Goal: Information Seeking & Learning: Learn about a topic

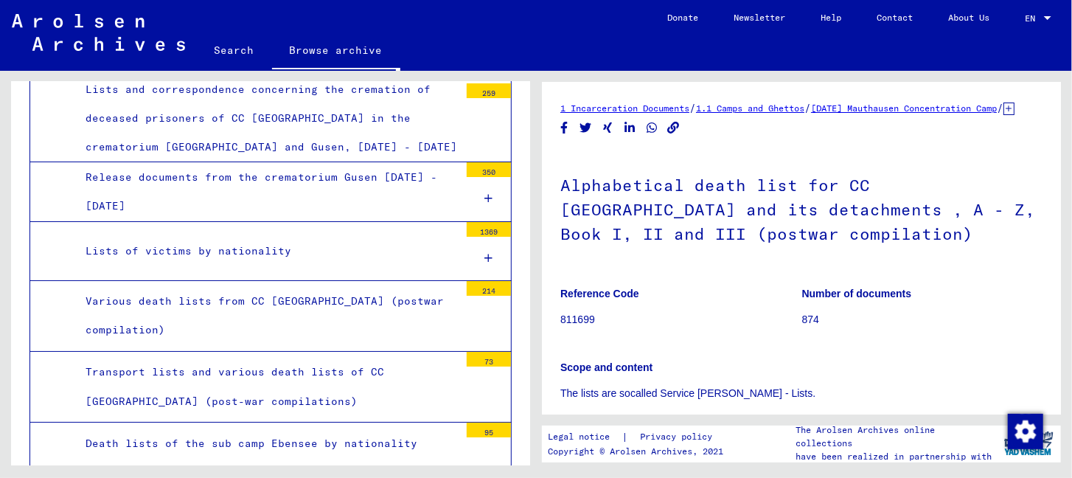
scroll to position [5356, 0]
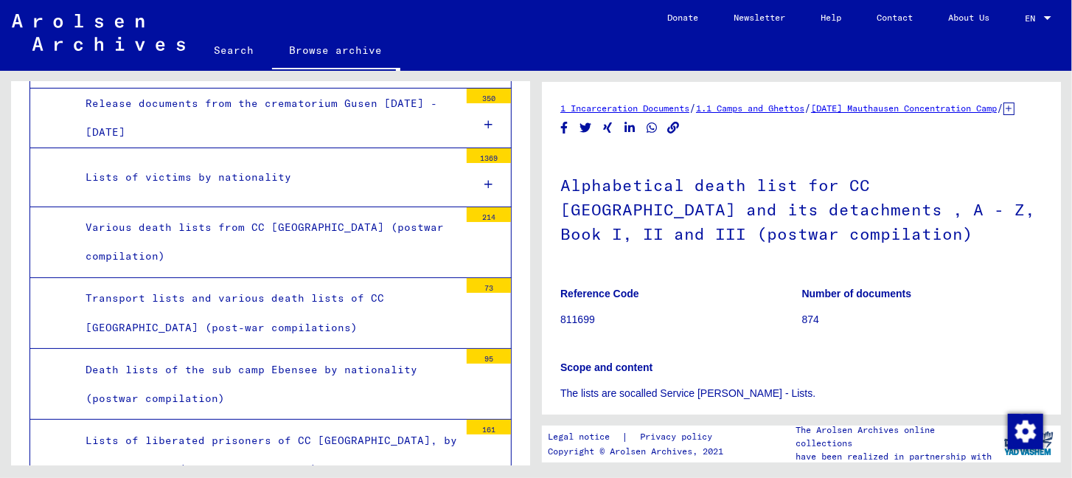
click at [331, 426] on div "Lists of liberated prisoners of CC [GEOGRAPHIC_DATA], by nationality - (postwar…" at bounding box center [266, 455] width 385 height 58
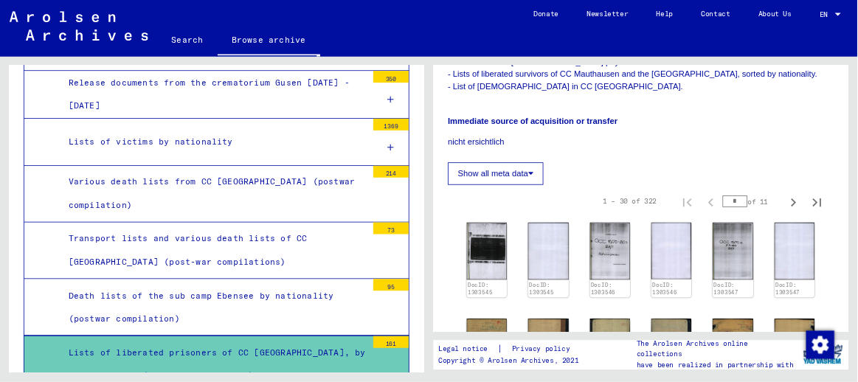
scroll to position [443, 0]
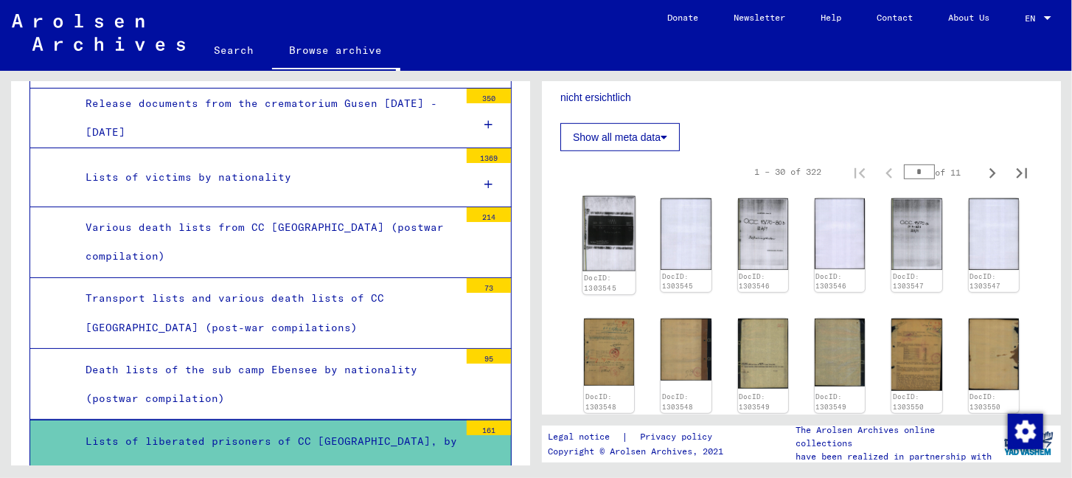
click at [617, 232] on img at bounding box center [609, 233] width 53 height 74
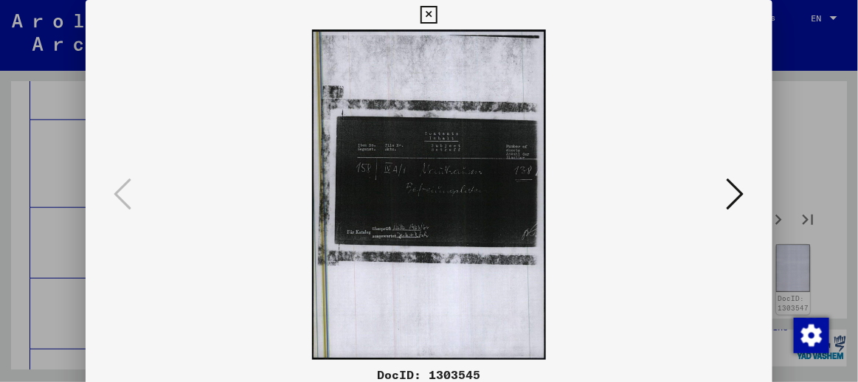
scroll to position [0, 0]
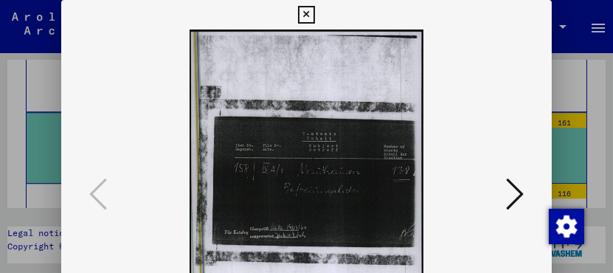
click at [516, 192] on icon at bounding box center [515, 193] width 18 height 35
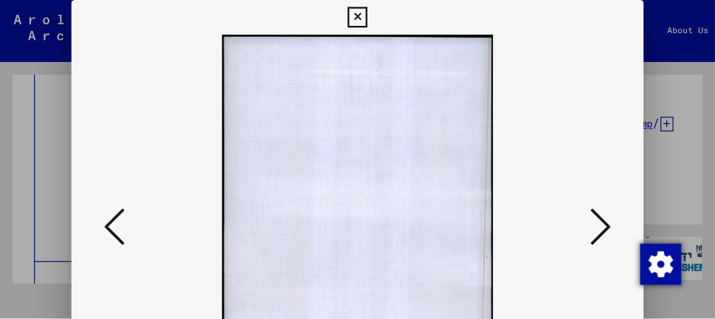
scroll to position [5355, 0]
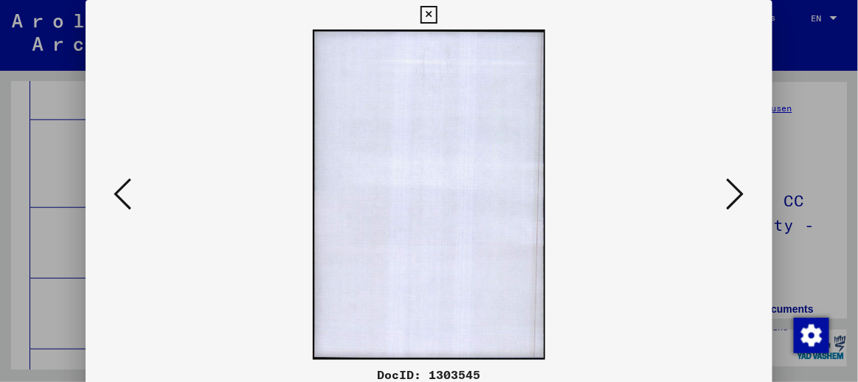
click at [738, 192] on icon at bounding box center [736, 193] width 18 height 35
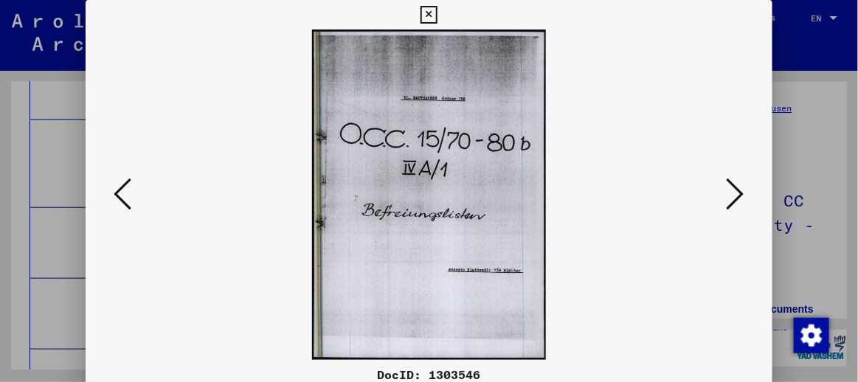
click at [738, 192] on icon at bounding box center [736, 193] width 18 height 35
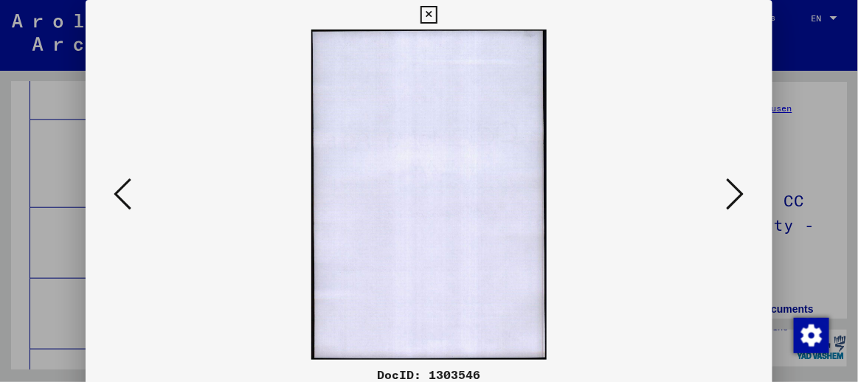
click at [738, 192] on icon at bounding box center [736, 193] width 18 height 35
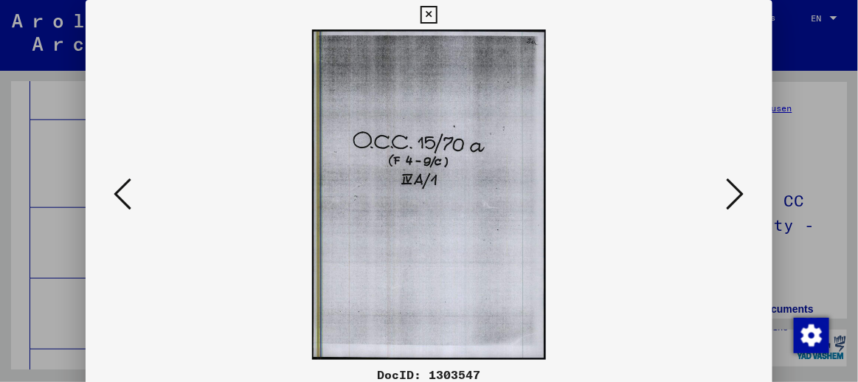
click at [738, 192] on icon at bounding box center [736, 193] width 18 height 35
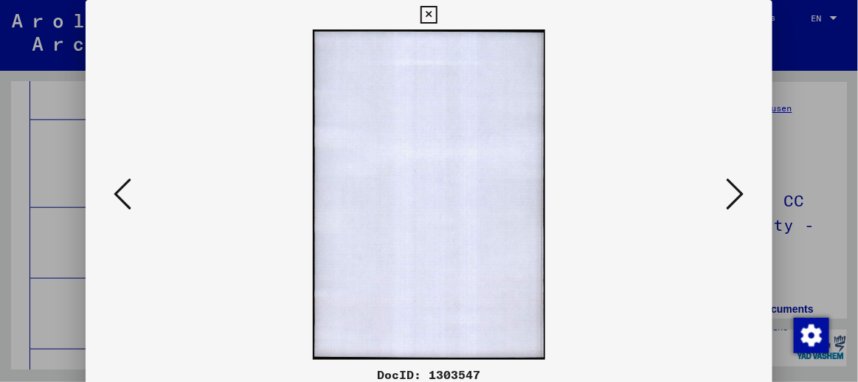
click at [738, 192] on icon at bounding box center [736, 193] width 18 height 35
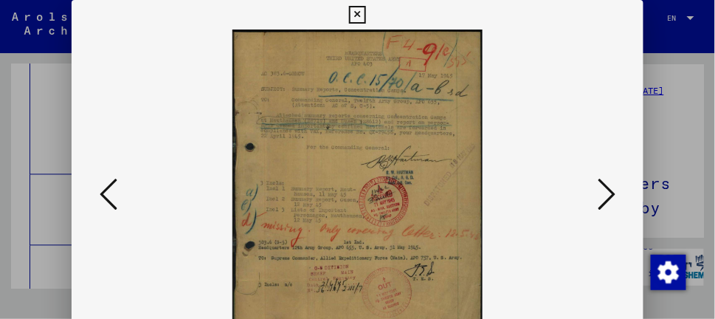
click at [607, 195] on icon at bounding box center [606, 193] width 18 height 35
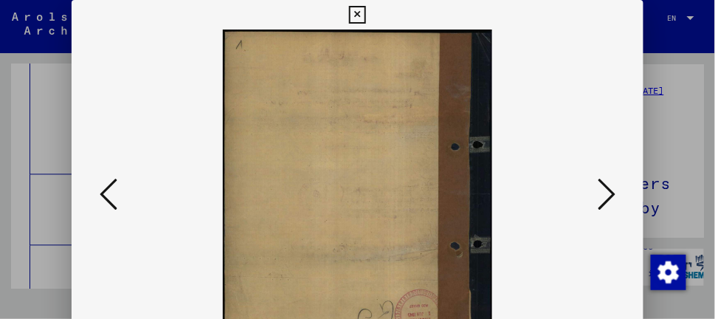
click at [607, 195] on icon at bounding box center [606, 193] width 18 height 35
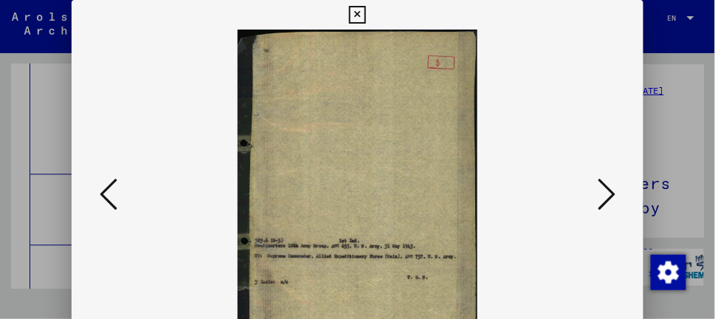
click at [607, 195] on icon at bounding box center [606, 193] width 18 height 35
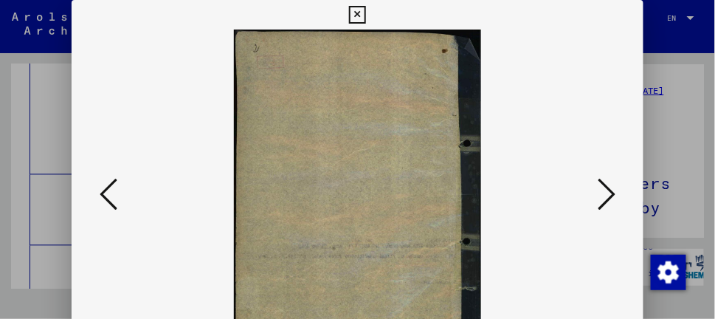
click at [607, 195] on icon at bounding box center [606, 193] width 18 height 35
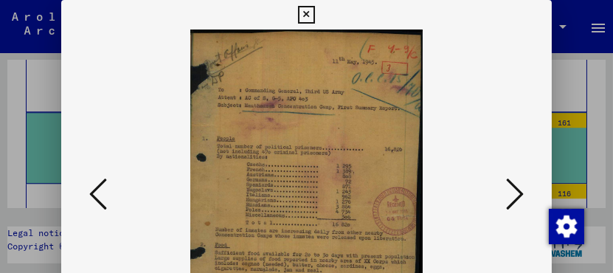
click at [522, 194] on icon at bounding box center [515, 193] width 18 height 35
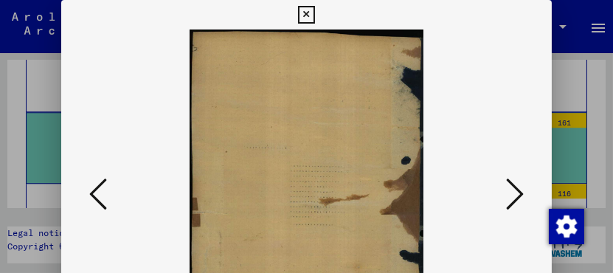
click at [519, 194] on icon at bounding box center [515, 193] width 18 height 35
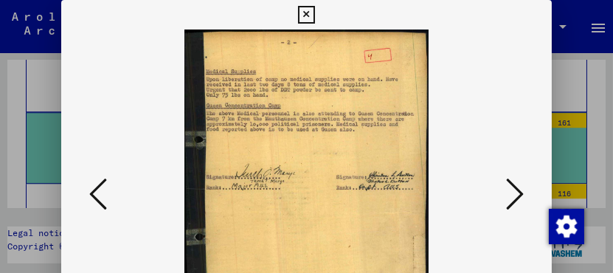
click at [519, 194] on icon at bounding box center [515, 193] width 18 height 35
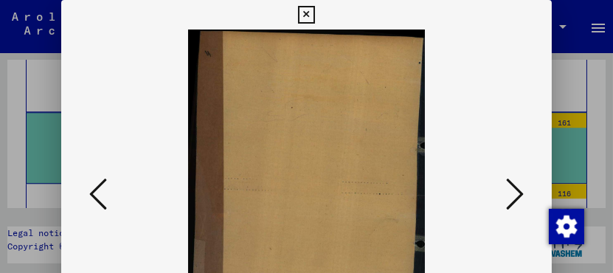
click at [519, 194] on icon at bounding box center [515, 193] width 18 height 35
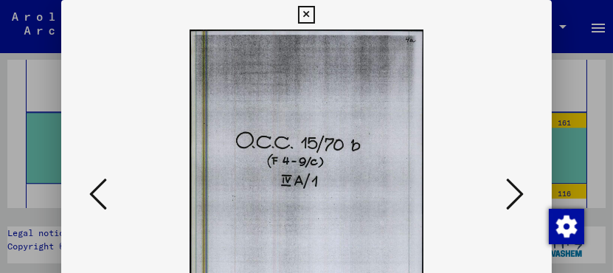
click at [519, 194] on icon at bounding box center [515, 193] width 18 height 35
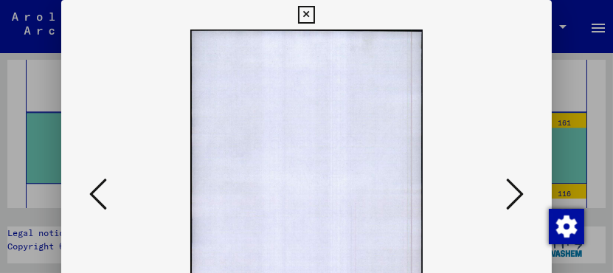
click at [519, 194] on icon at bounding box center [515, 193] width 18 height 35
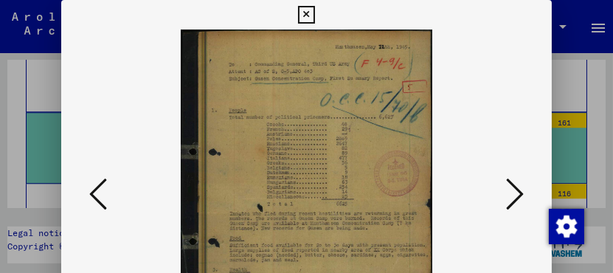
click at [517, 195] on icon at bounding box center [515, 193] width 18 height 35
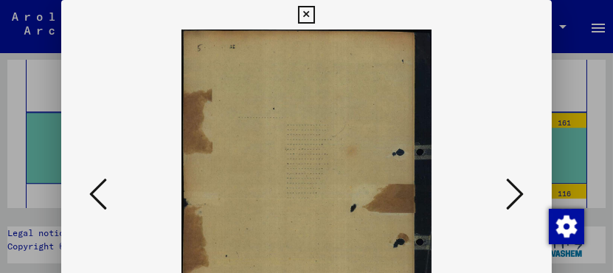
click at [516, 195] on icon at bounding box center [515, 193] width 18 height 35
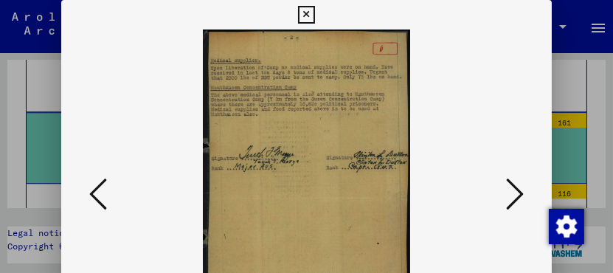
click at [524, 192] on button at bounding box center [515, 195] width 27 height 42
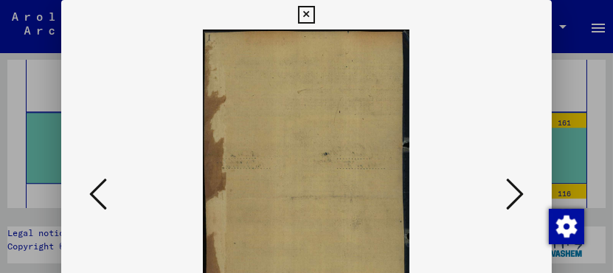
click at [524, 192] on button at bounding box center [515, 195] width 27 height 42
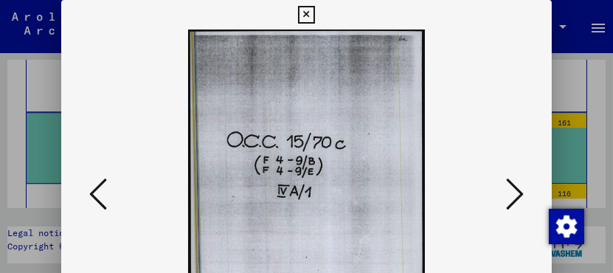
click at [524, 192] on button at bounding box center [515, 195] width 27 height 42
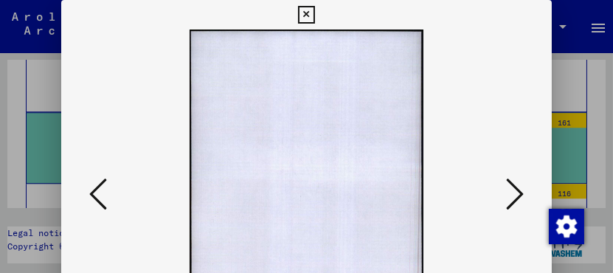
click at [524, 192] on button at bounding box center [515, 195] width 27 height 42
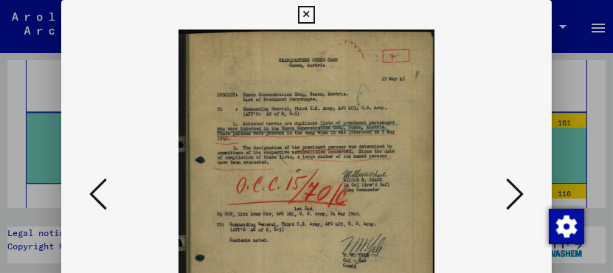
click at [524, 192] on button at bounding box center [515, 195] width 27 height 42
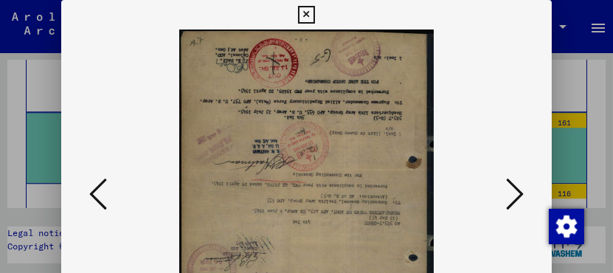
click at [524, 192] on button at bounding box center [515, 195] width 27 height 42
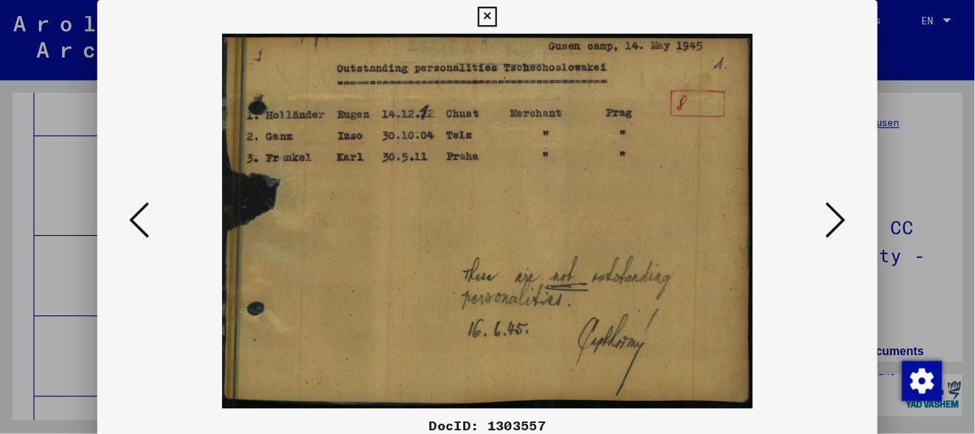
scroll to position [5356, 0]
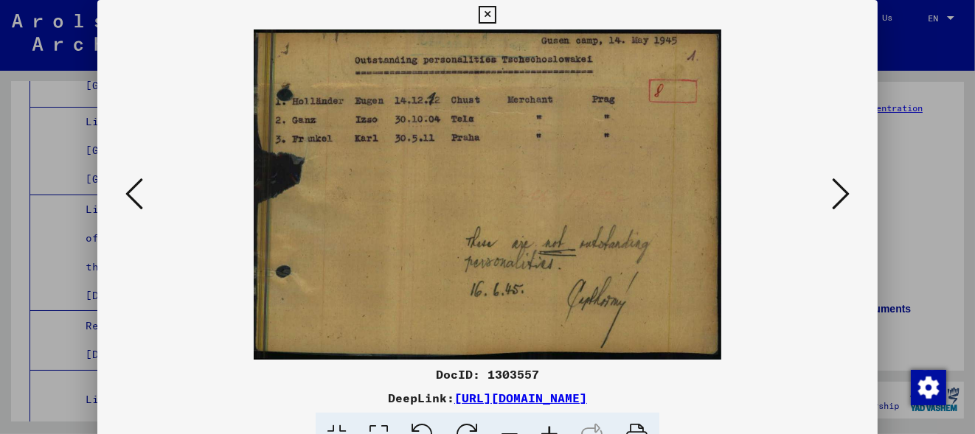
click at [842, 202] on icon at bounding box center [841, 193] width 18 height 35
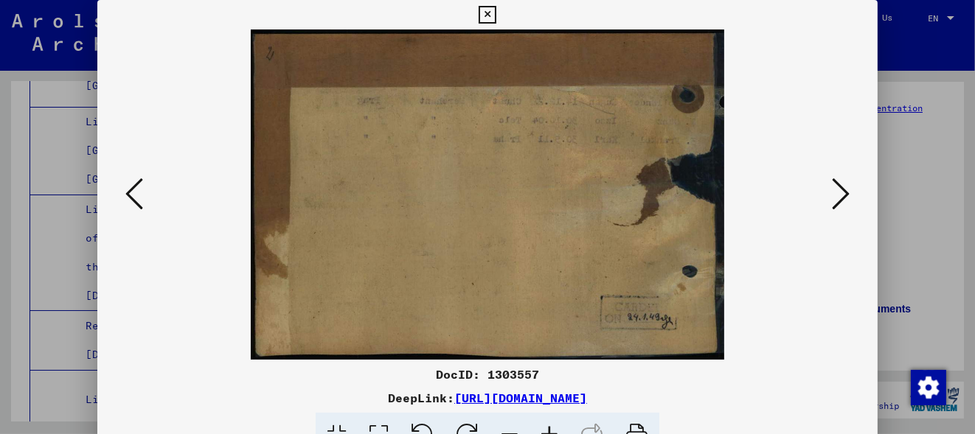
click at [842, 202] on icon at bounding box center [841, 193] width 18 height 35
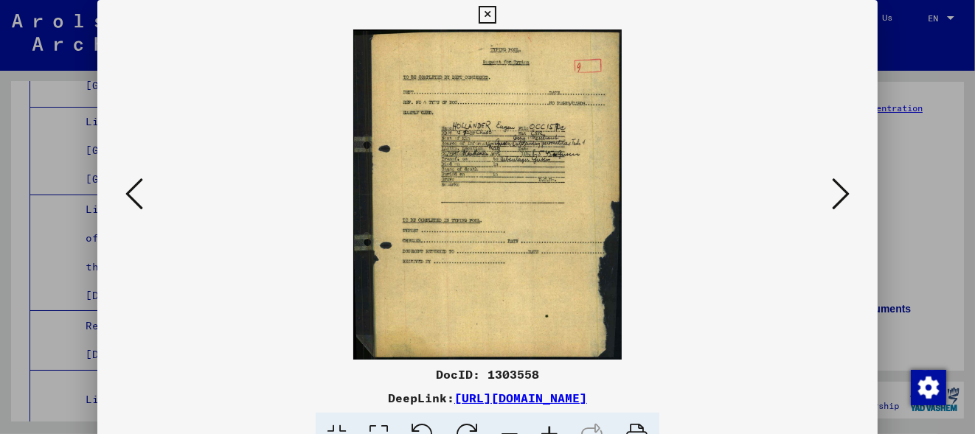
click at [842, 202] on icon at bounding box center [841, 193] width 18 height 35
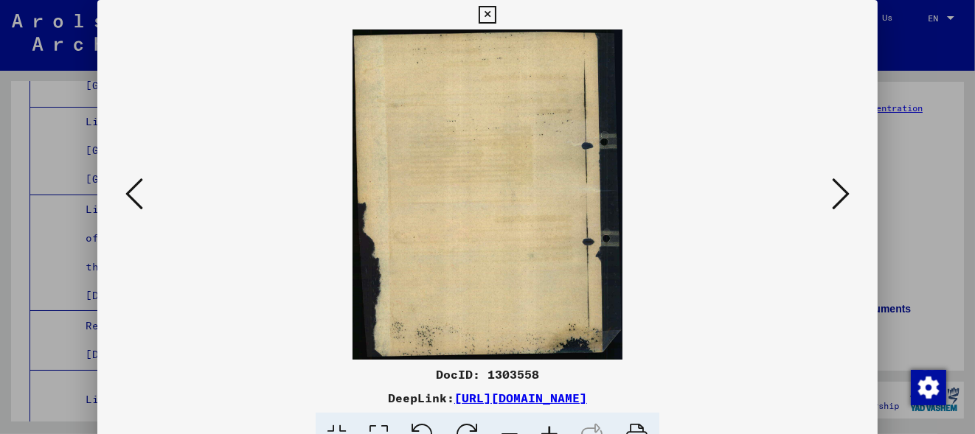
click at [842, 202] on icon at bounding box center [841, 193] width 18 height 35
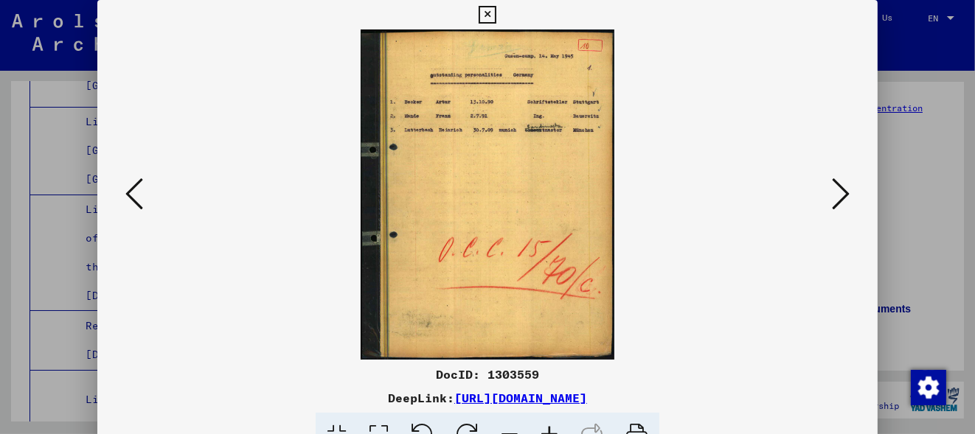
click at [842, 202] on icon at bounding box center [841, 193] width 18 height 35
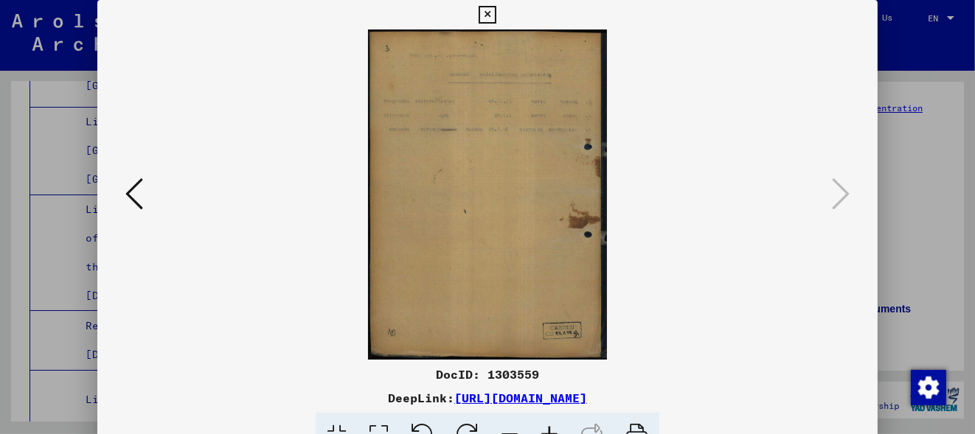
click at [69, 200] on div at bounding box center [487, 217] width 975 height 434
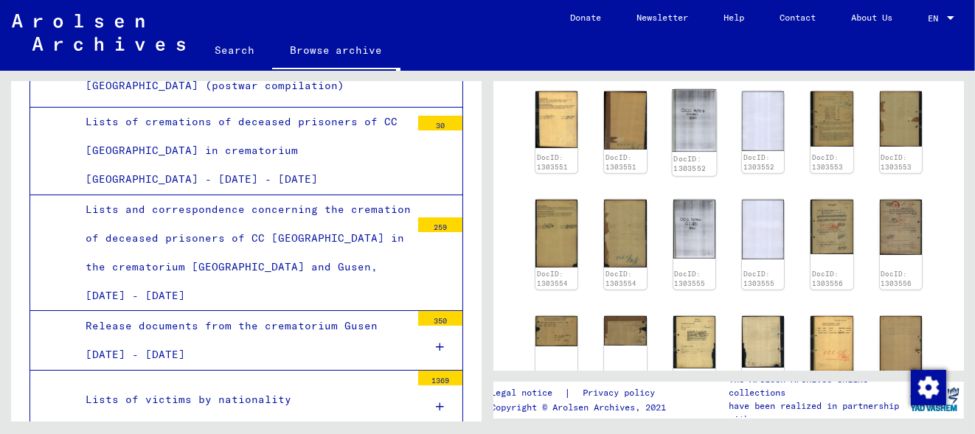
scroll to position [871, 0]
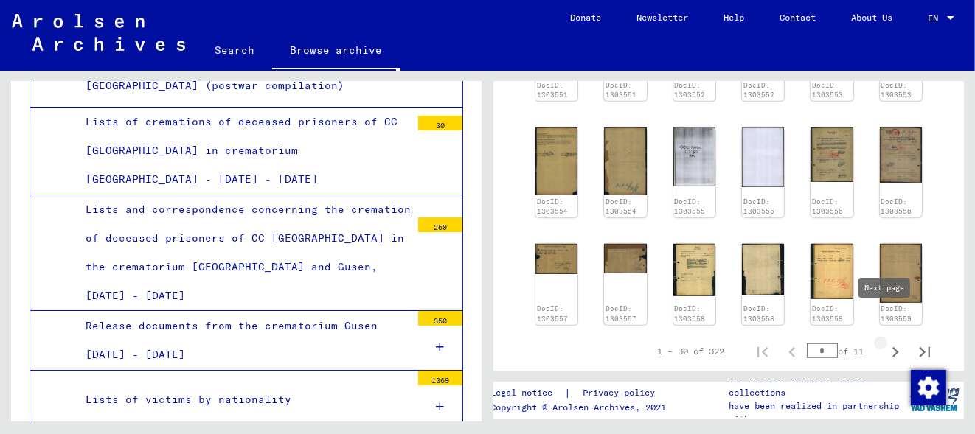
click at [887, 342] on icon "Next page" at bounding box center [895, 352] width 21 height 21
type input "*"
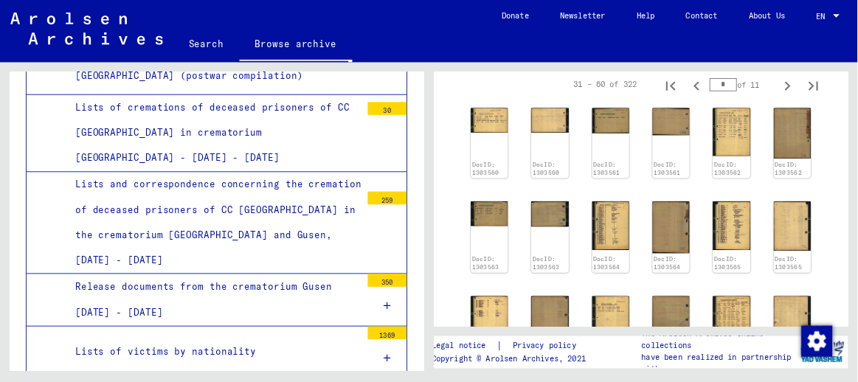
scroll to position [469, 0]
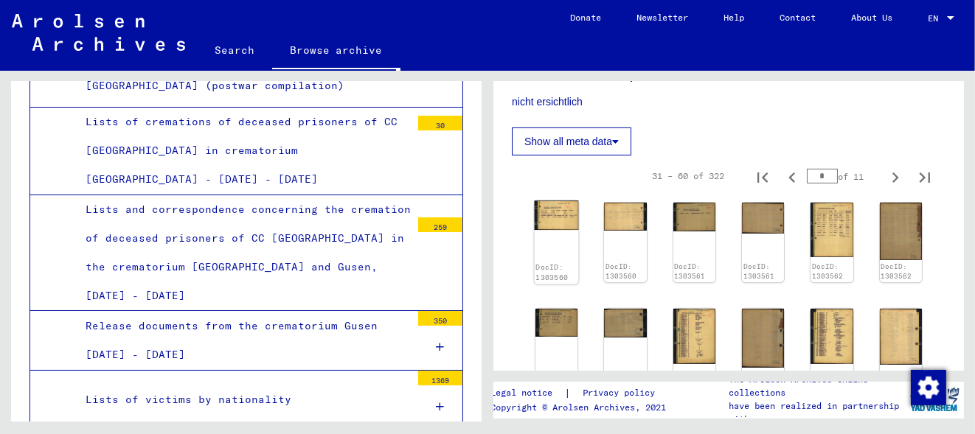
click at [563, 261] on div "DocID: 1303560" at bounding box center [557, 273] width 44 height 24
click at [559, 232] on div "DocID: 1303560" at bounding box center [557, 242] width 44 height 83
click at [550, 204] on img at bounding box center [557, 216] width 44 height 30
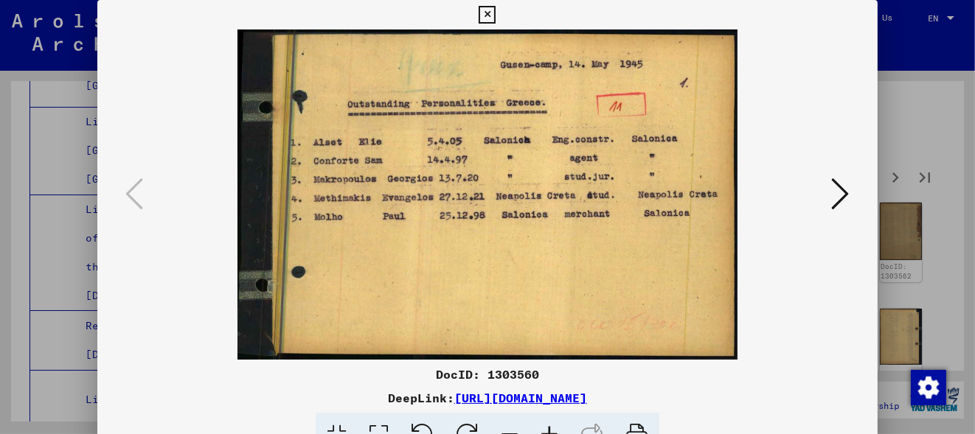
click at [550, 204] on img at bounding box center [488, 195] width 680 height 330
click at [839, 187] on icon at bounding box center [841, 193] width 18 height 35
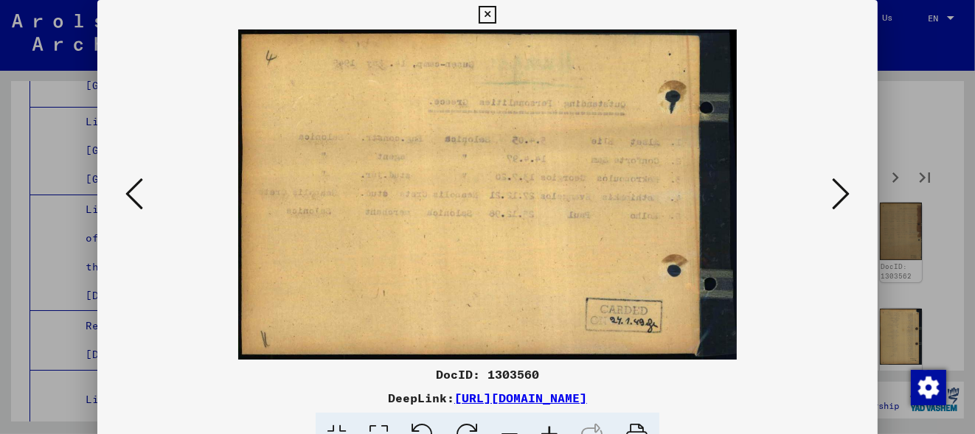
click at [839, 187] on icon at bounding box center [841, 193] width 18 height 35
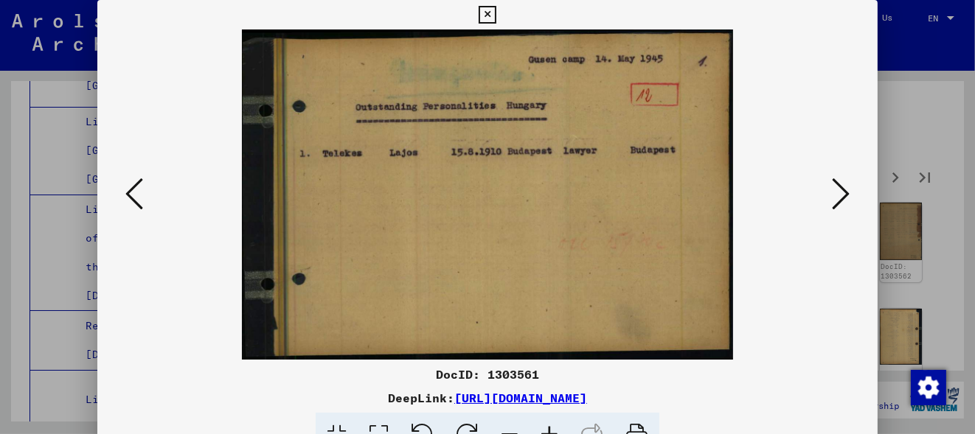
click at [839, 187] on icon at bounding box center [841, 193] width 18 height 35
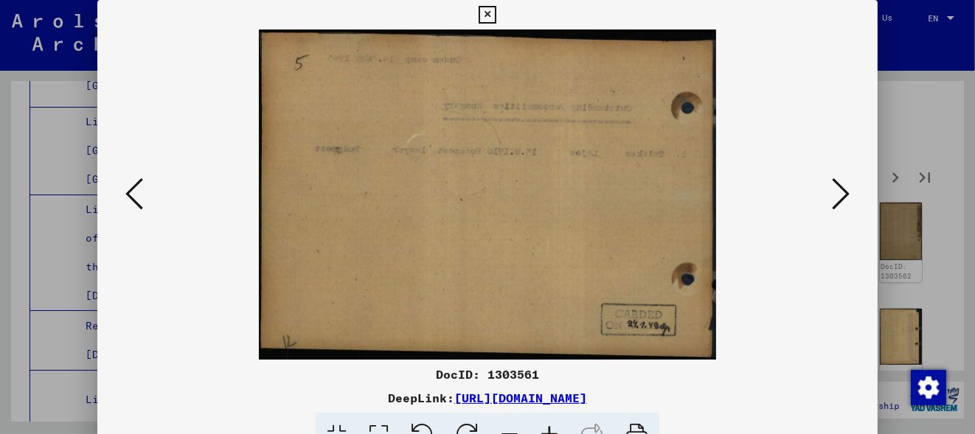
click at [839, 187] on icon at bounding box center [841, 193] width 18 height 35
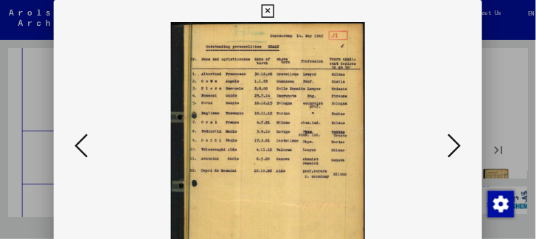
scroll to position [0, 0]
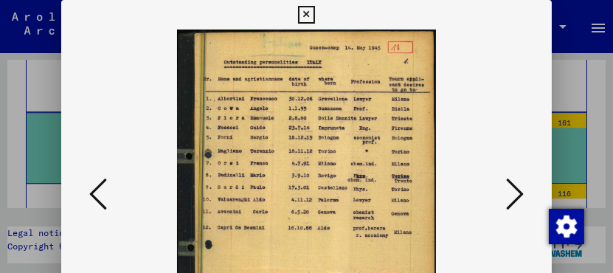
click at [516, 190] on icon at bounding box center [515, 193] width 18 height 35
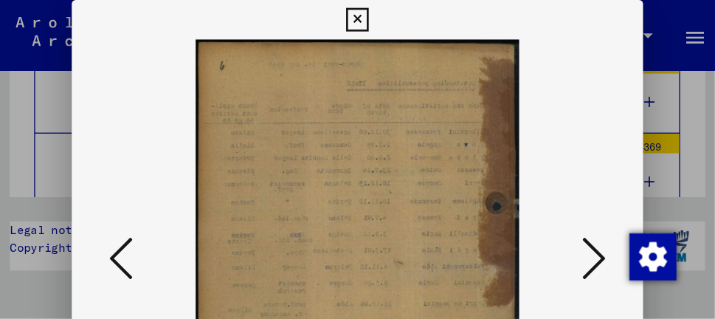
scroll to position [5355, 0]
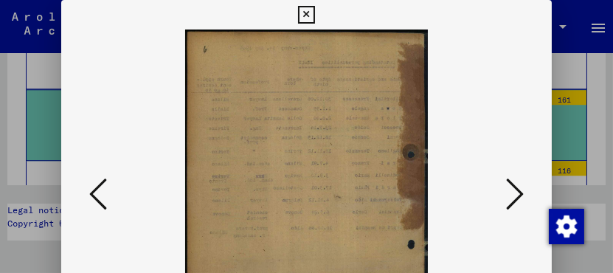
click at [518, 192] on icon at bounding box center [515, 193] width 18 height 35
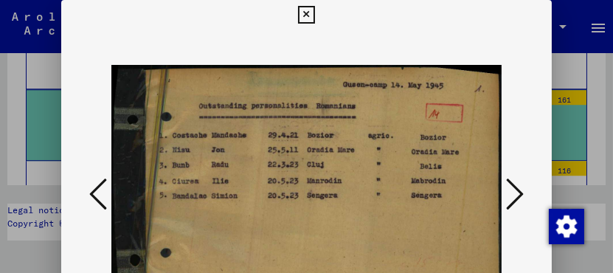
click at [518, 193] on icon at bounding box center [515, 193] width 18 height 35
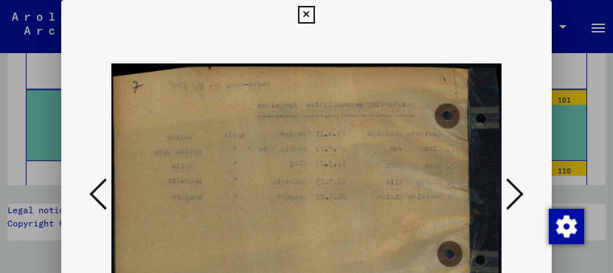
click at [518, 193] on icon at bounding box center [515, 193] width 18 height 35
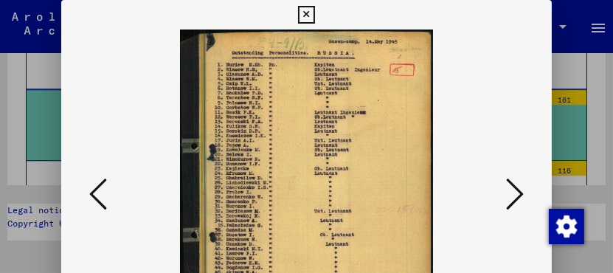
click at [518, 193] on icon at bounding box center [515, 193] width 18 height 35
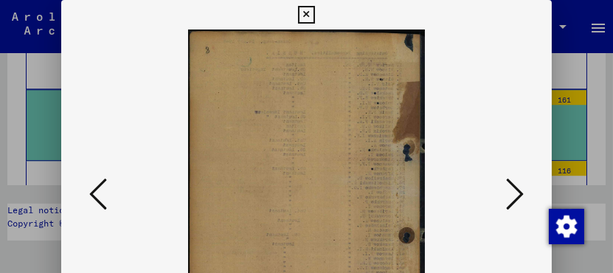
click at [518, 193] on icon at bounding box center [515, 193] width 18 height 35
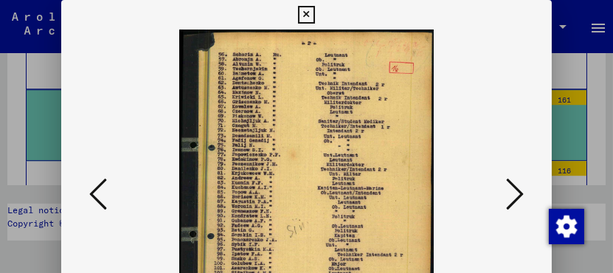
click at [518, 193] on icon at bounding box center [515, 193] width 18 height 35
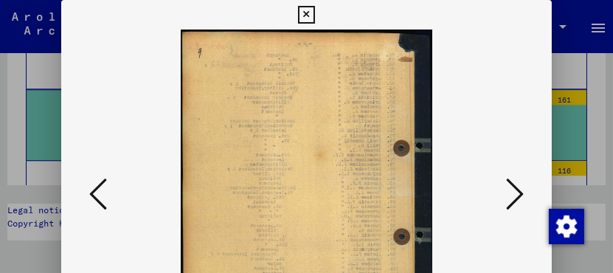
click at [518, 193] on icon at bounding box center [515, 193] width 18 height 35
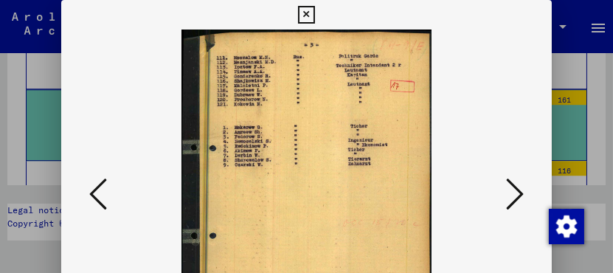
click at [518, 193] on icon at bounding box center [515, 193] width 18 height 35
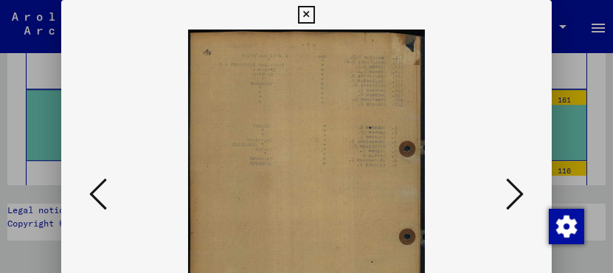
click at [518, 193] on icon at bounding box center [515, 193] width 18 height 35
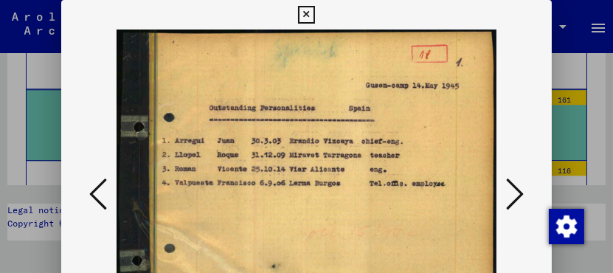
click at [518, 193] on icon at bounding box center [515, 193] width 18 height 35
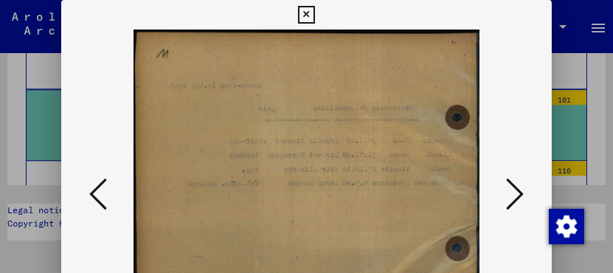
click at [518, 193] on icon at bounding box center [515, 193] width 18 height 35
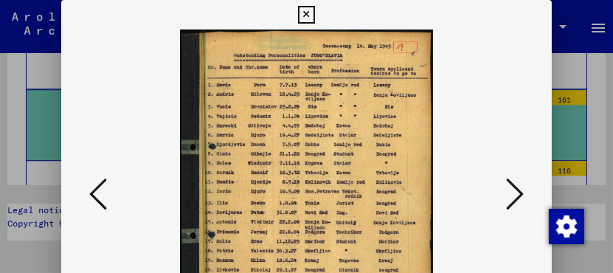
click at [518, 193] on icon at bounding box center [515, 193] width 18 height 35
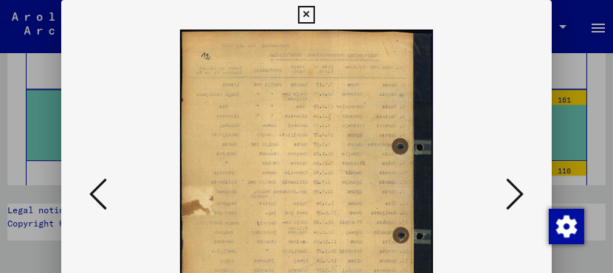
click at [518, 193] on icon at bounding box center [515, 193] width 18 height 35
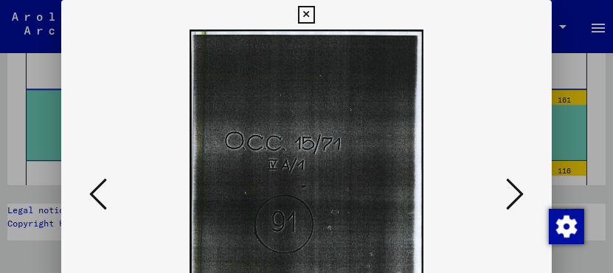
click at [518, 193] on icon at bounding box center [515, 193] width 18 height 35
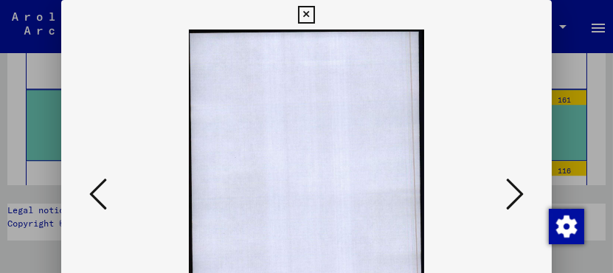
click at [518, 193] on icon at bounding box center [515, 193] width 18 height 35
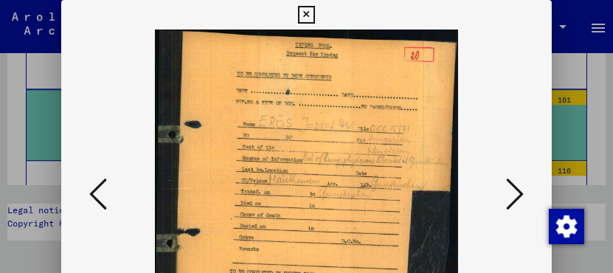
click at [518, 193] on icon at bounding box center [515, 193] width 18 height 35
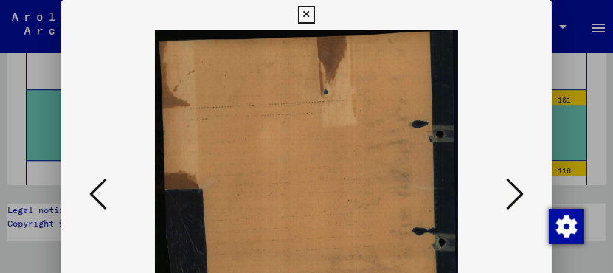
click at [518, 193] on icon at bounding box center [515, 193] width 18 height 35
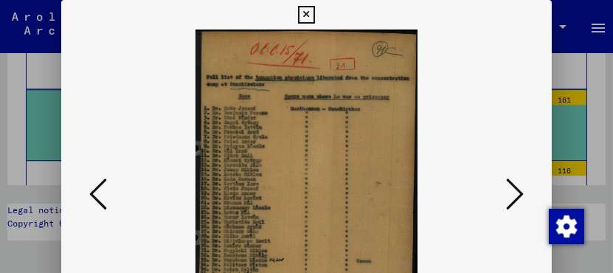
click at [513, 189] on icon at bounding box center [515, 193] width 18 height 35
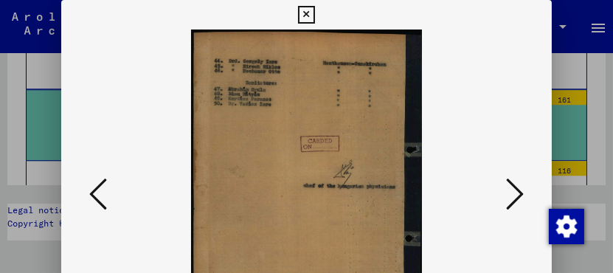
click at [513, 189] on icon at bounding box center [515, 193] width 18 height 35
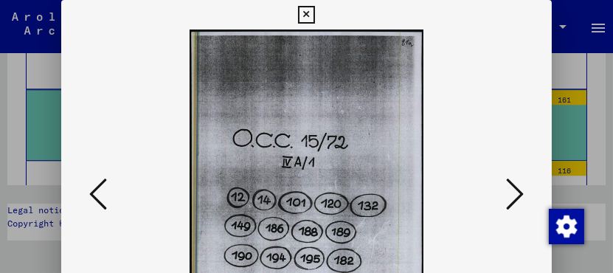
click at [513, 188] on icon at bounding box center [515, 193] width 18 height 35
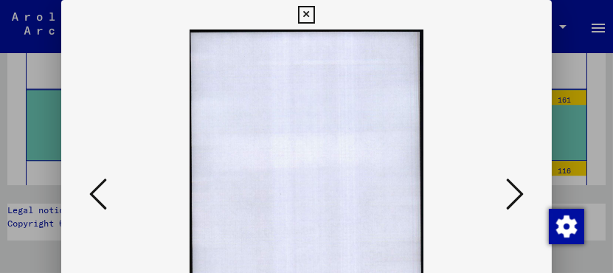
click at [513, 188] on icon at bounding box center [515, 193] width 18 height 35
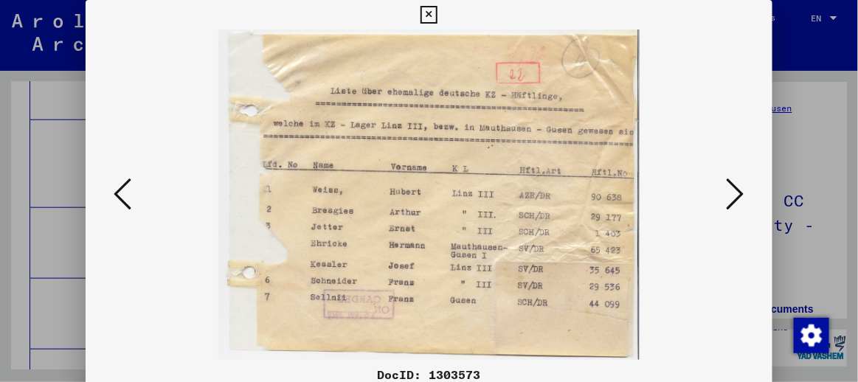
click at [735, 203] on icon at bounding box center [736, 193] width 18 height 35
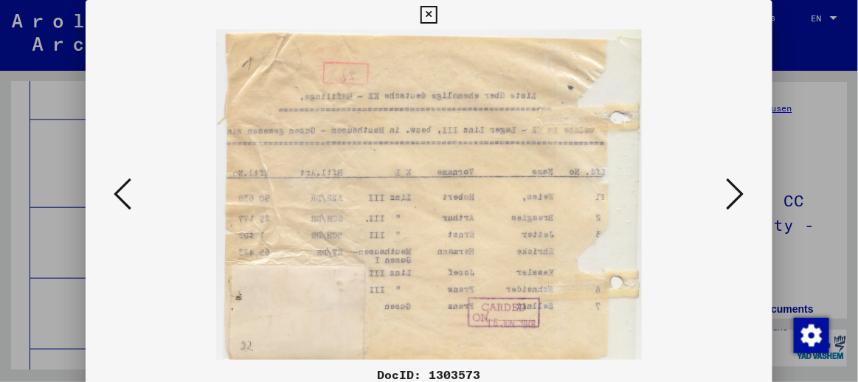
click at [735, 203] on icon at bounding box center [736, 193] width 18 height 35
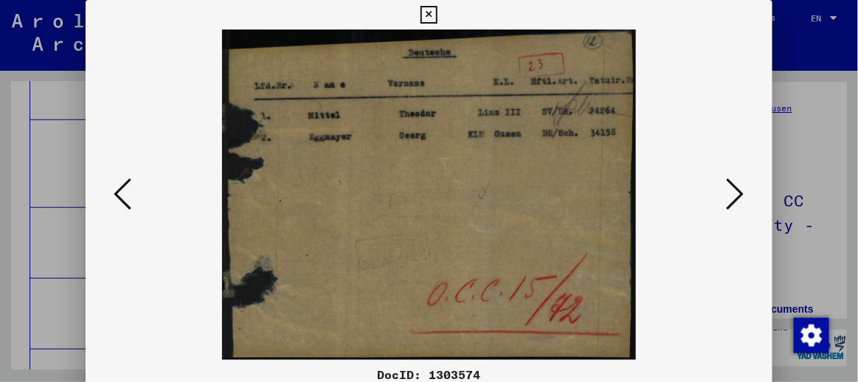
click at [735, 203] on icon at bounding box center [736, 193] width 18 height 35
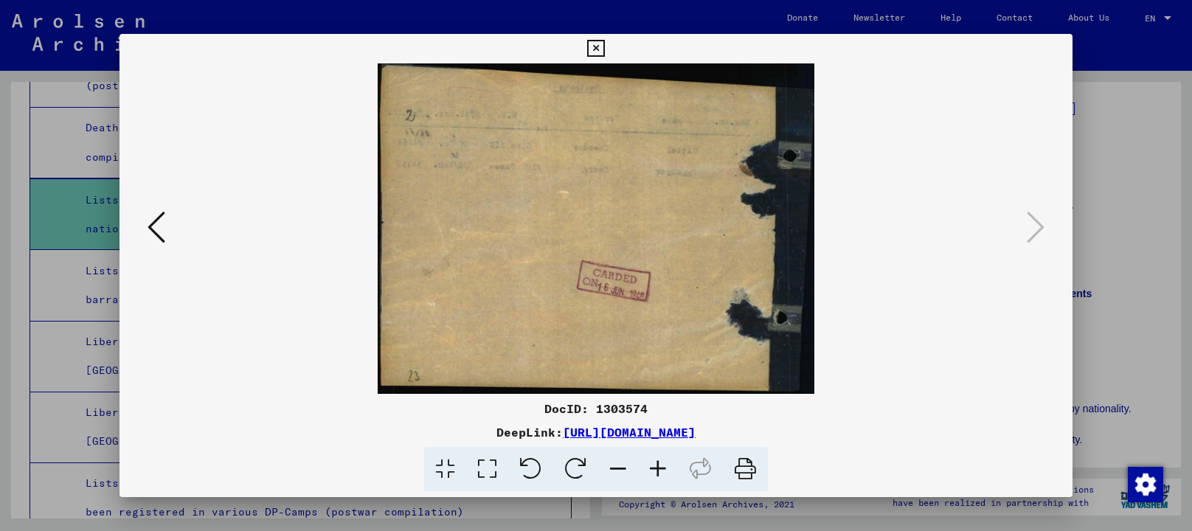
click at [591, 46] on icon at bounding box center [595, 49] width 17 height 18
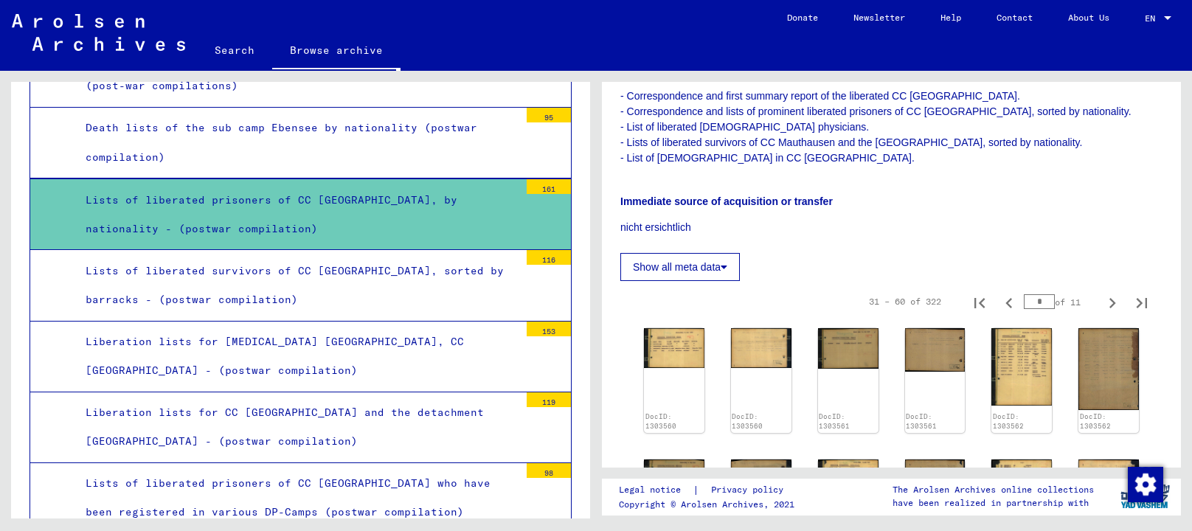
scroll to position [246, 0]
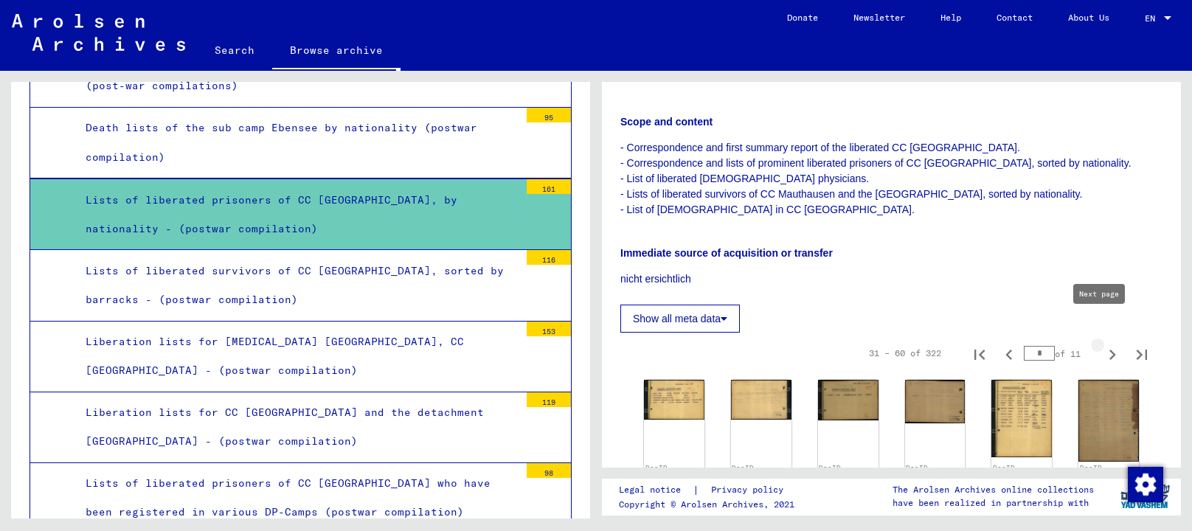
click at [1072, 344] on icon "Next page" at bounding box center [1112, 354] width 21 height 21
type input "*"
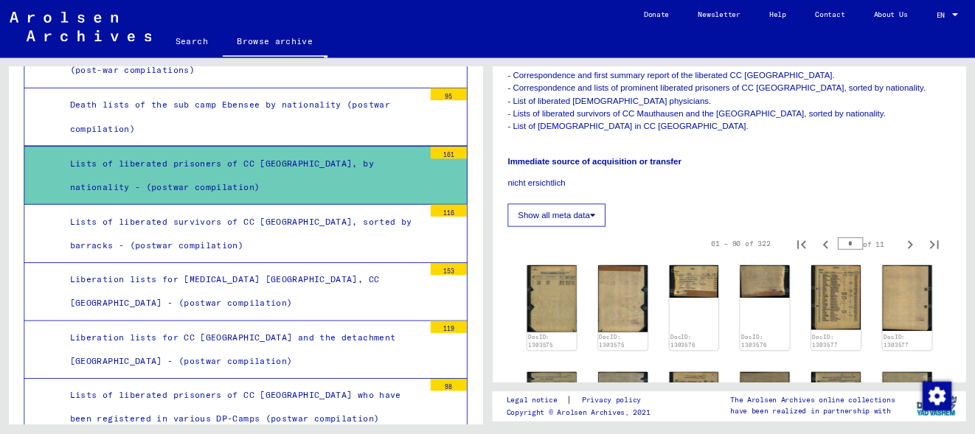
scroll to position [327, 0]
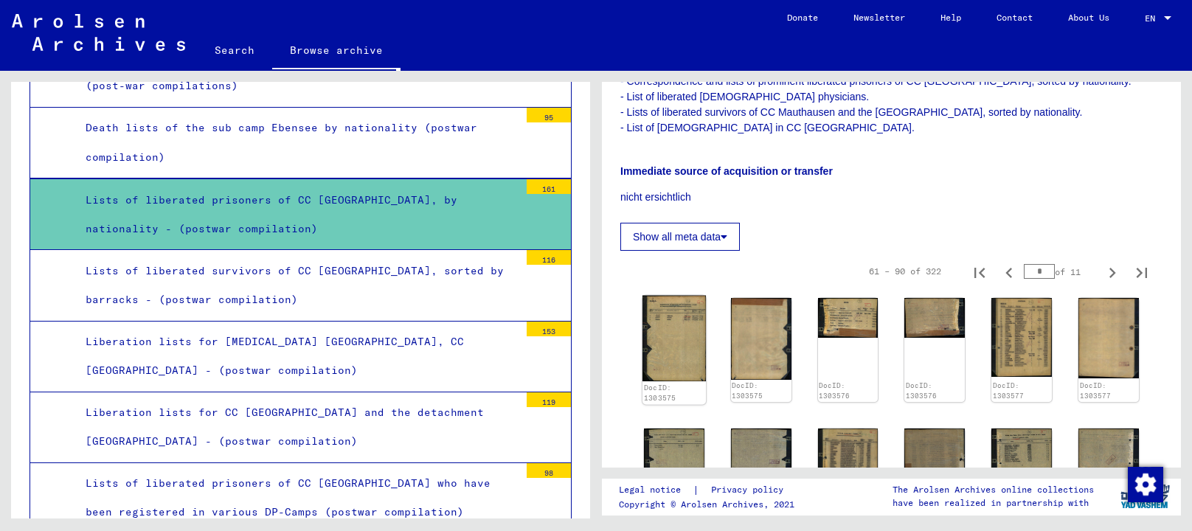
click at [688, 330] on img at bounding box center [673, 339] width 63 height 86
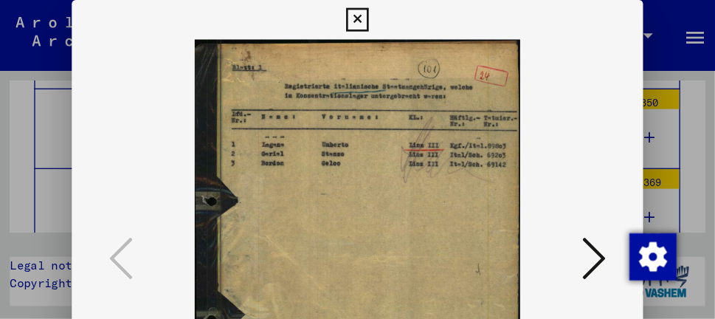
scroll to position [5355, 0]
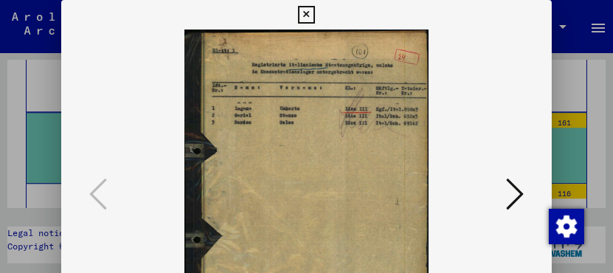
click at [513, 197] on icon at bounding box center [515, 193] width 18 height 35
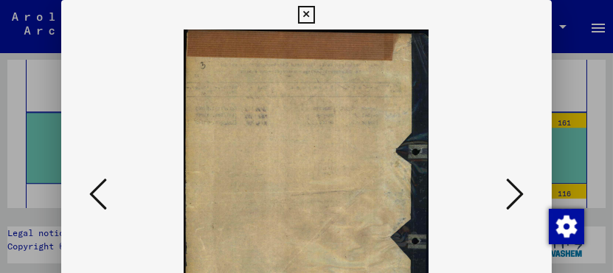
click at [513, 197] on icon at bounding box center [515, 193] width 18 height 35
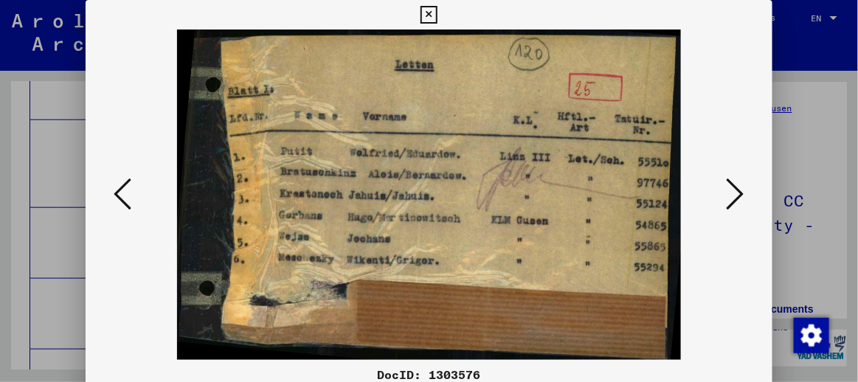
click at [737, 201] on icon at bounding box center [736, 193] width 18 height 35
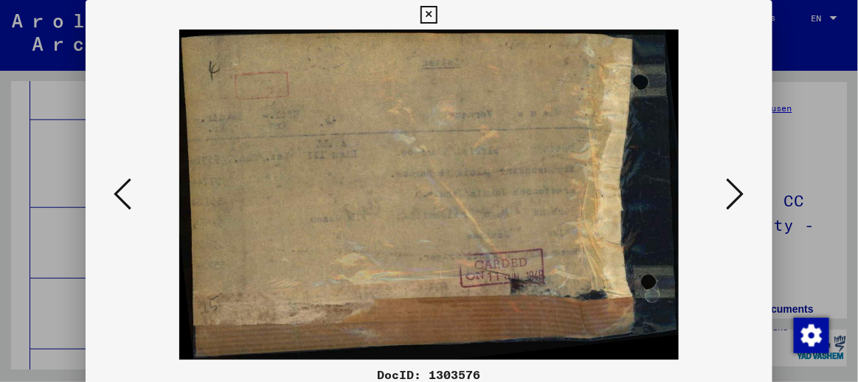
click at [737, 201] on icon at bounding box center [736, 193] width 18 height 35
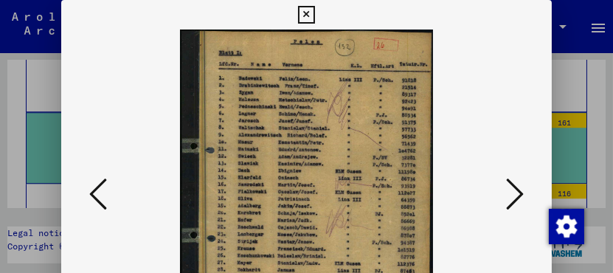
drag, startPoint x: 342, startPoint y: 176, endPoint x: 342, endPoint y: 162, distance: 13.3
click at [342, 162] on img at bounding box center [306, 195] width 390 height 330
click at [515, 190] on icon at bounding box center [515, 193] width 18 height 35
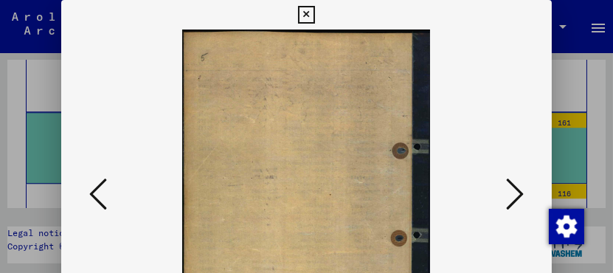
click at [515, 190] on icon at bounding box center [515, 193] width 18 height 35
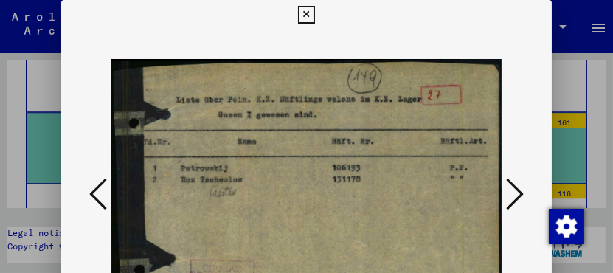
click at [515, 190] on icon at bounding box center [515, 193] width 18 height 35
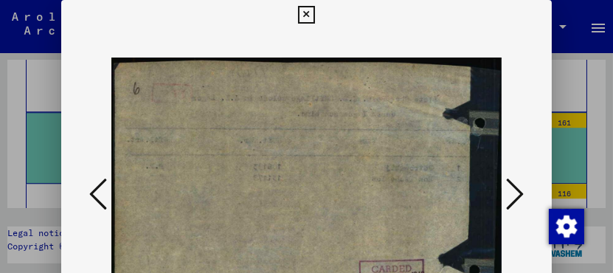
click at [515, 190] on icon at bounding box center [515, 193] width 18 height 35
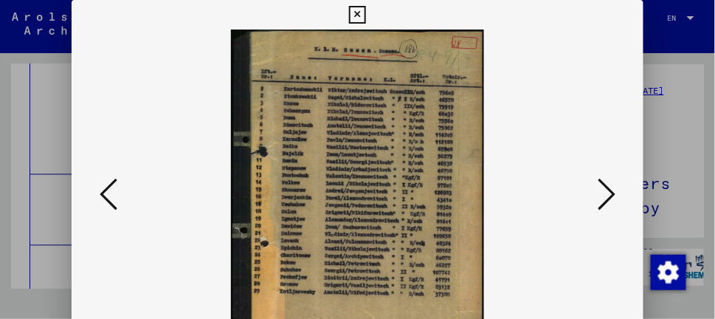
click at [614, 194] on icon at bounding box center [606, 193] width 18 height 35
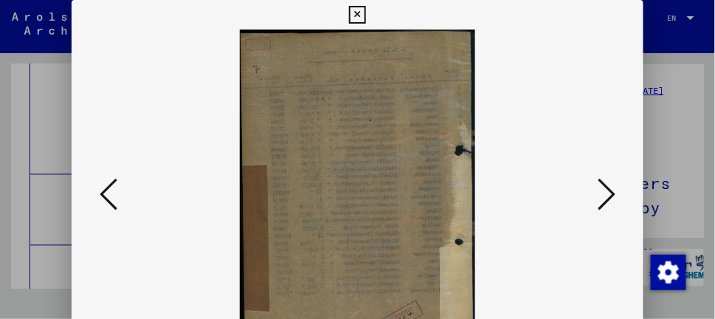
click at [614, 194] on icon at bounding box center [606, 193] width 18 height 35
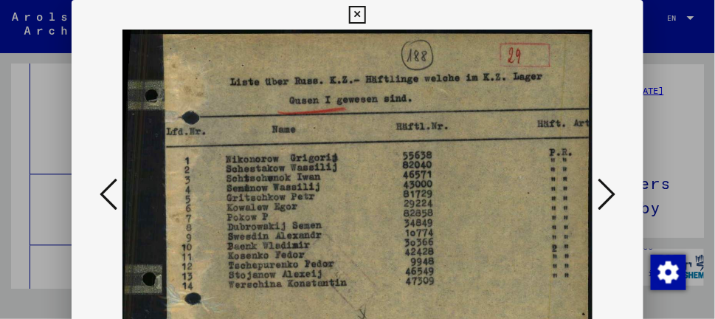
click at [614, 194] on icon at bounding box center [606, 193] width 18 height 35
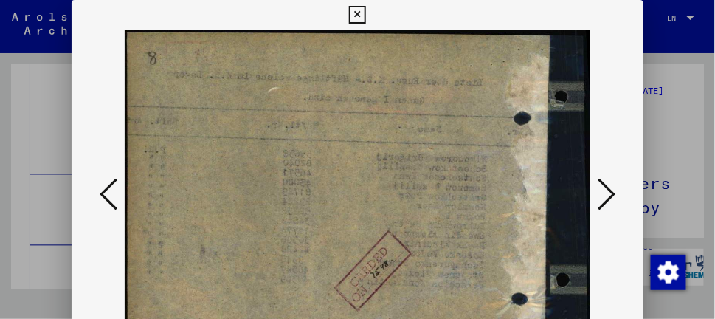
click at [614, 194] on icon at bounding box center [606, 193] width 18 height 35
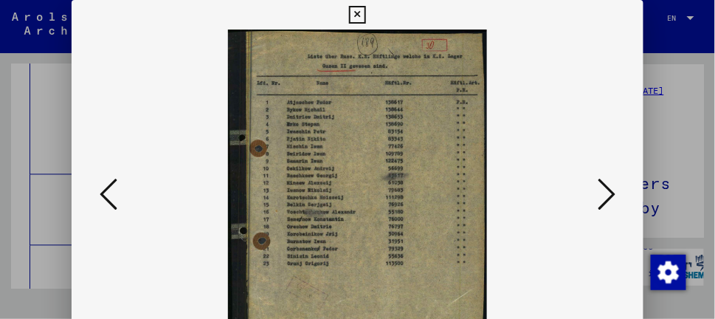
click at [614, 194] on icon at bounding box center [606, 193] width 18 height 35
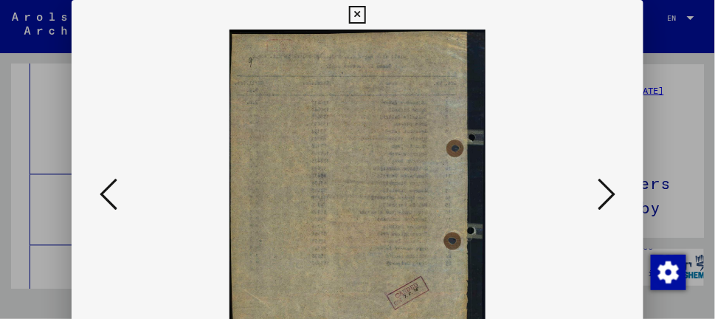
click at [101, 195] on icon at bounding box center [109, 193] width 18 height 35
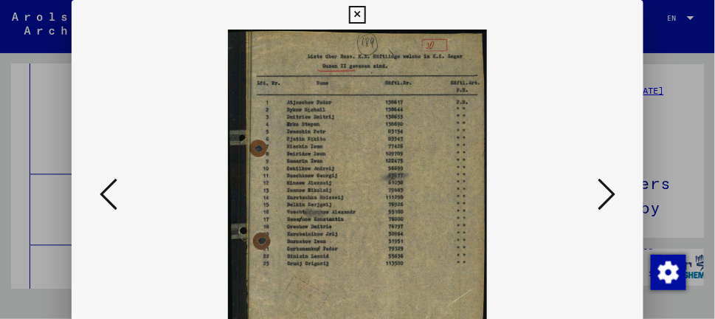
click at [610, 196] on icon at bounding box center [606, 193] width 18 height 35
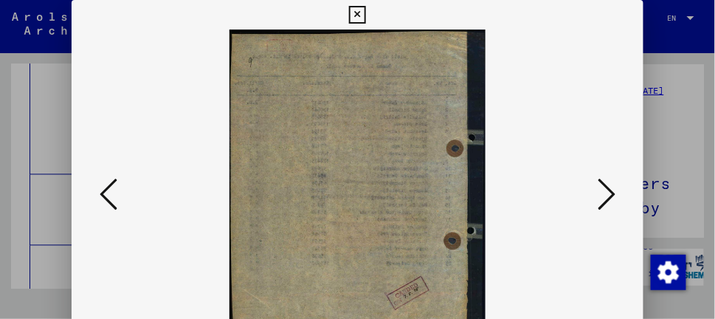
click at [610, 196] on icon at bounding box center [606, 193] width 18 height 35
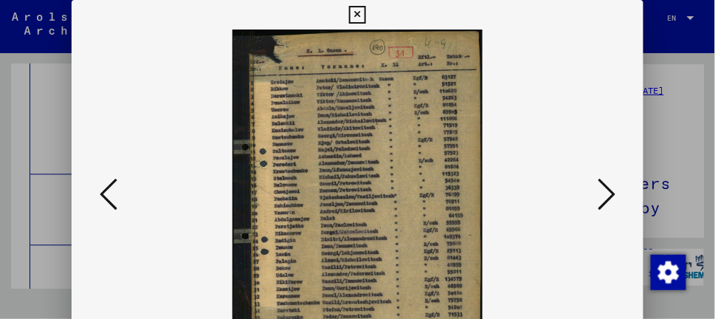
click at [611, 192] on icon at bounding box center [606, 193] width 18 height 35
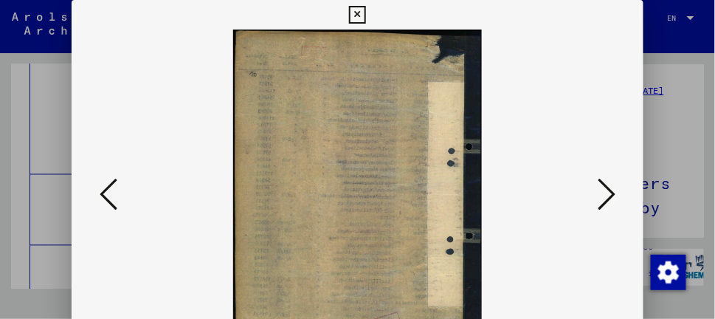
click at [611, 192] on icon at bounding box center [606, 193] width 18 height 35
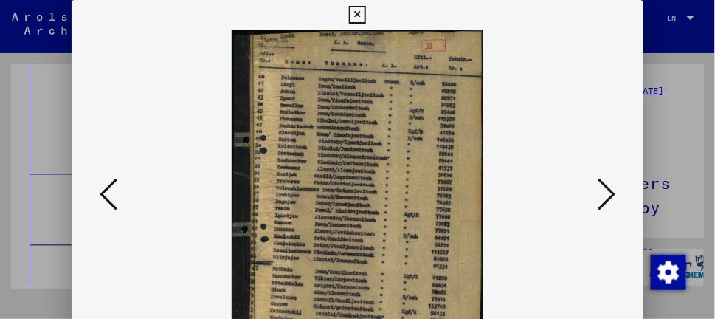
click at [611, 192] on icon at bounding box center [606, 193] width 18 height 35
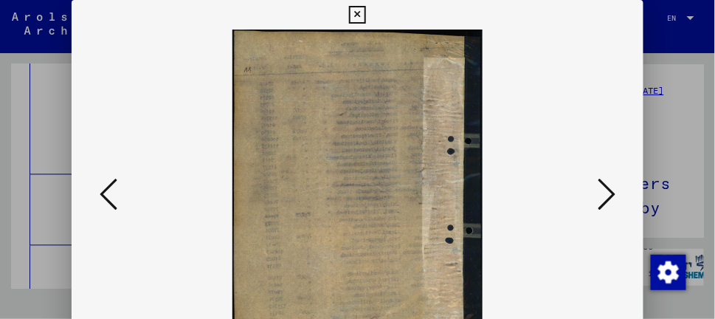
click at [611, 192] on icon at bounding box center [606, 193] width 18 height 35
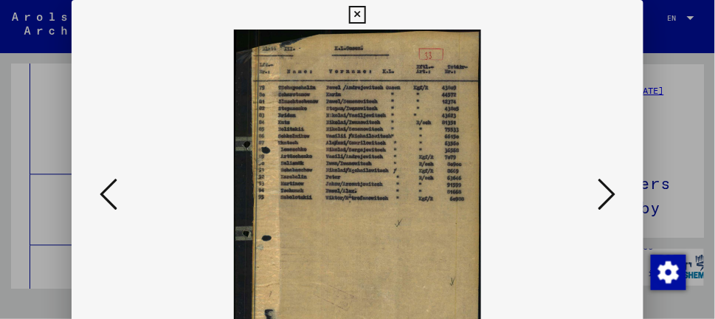
click at [611, 192] on icon at bounding box center [606, 193] width 18 height 35
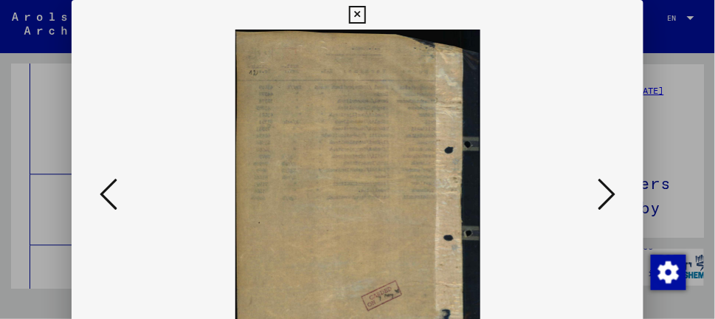
click at [611, 192] on icon at bounding box center [606, 193] width 18 height 35
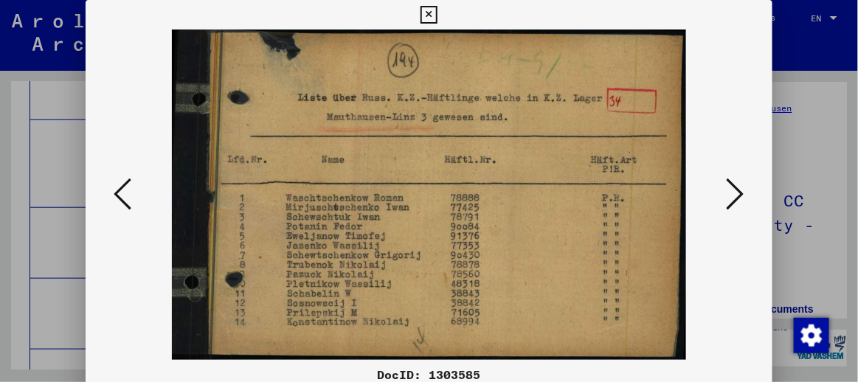
click at [737, 200] on icon at bounding box center [736, 193] width 18 height 35
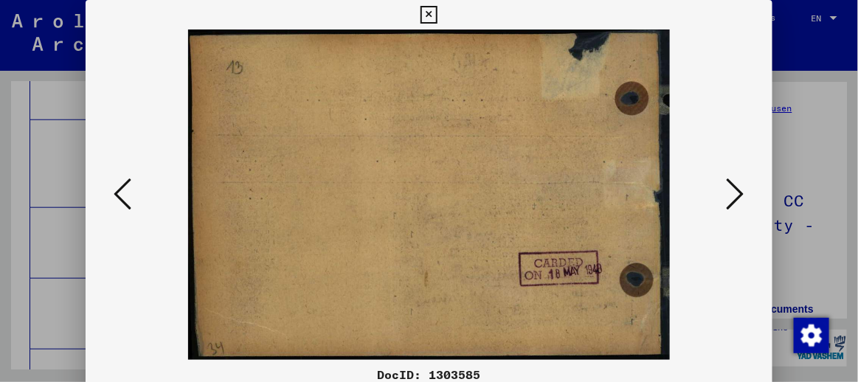
click at [737, 200] on icon at bounding box center [736, 193] width 18 height 35
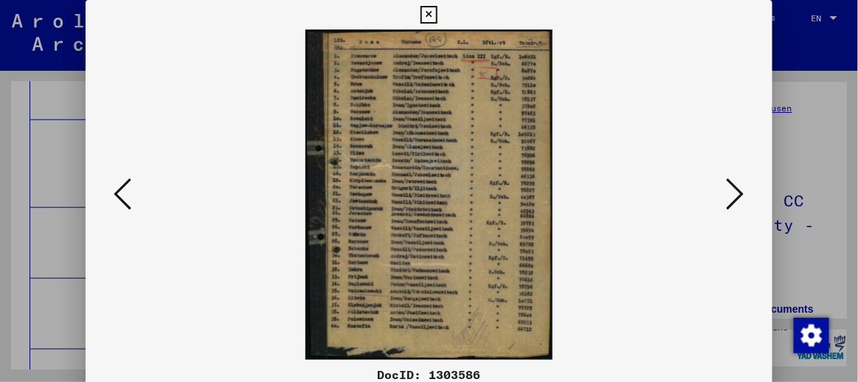
click at [737, 200] on icon at bounding box center [736, 193] width 18 height 35
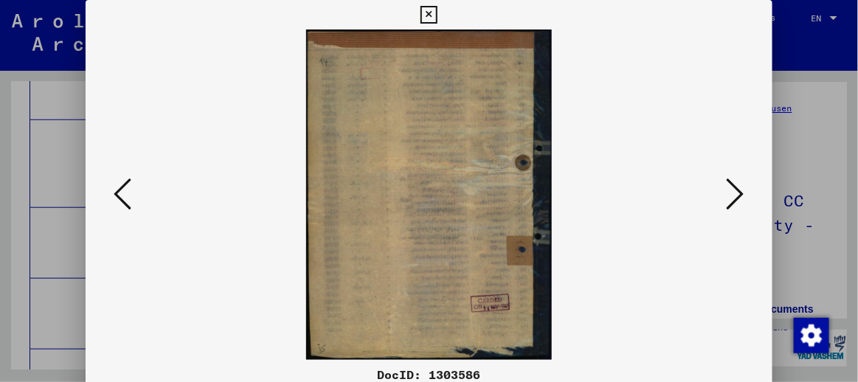
click at [737, 200] on icon at bounding box center [736, 193] width 18 height 35
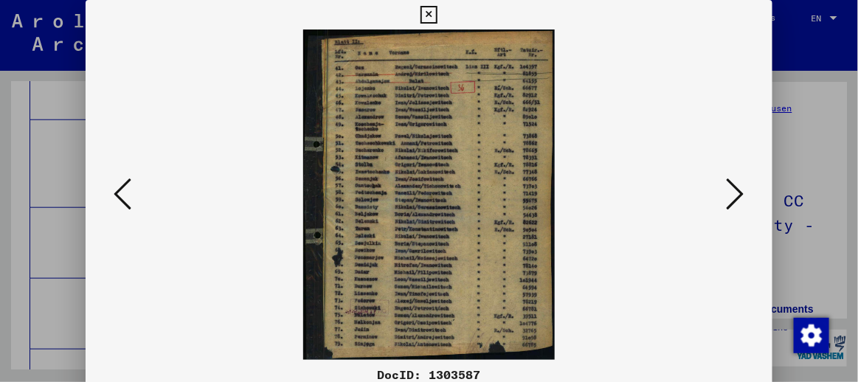
click at [735, 202] on icon at bounding box center [736, 193] width 18 height 35
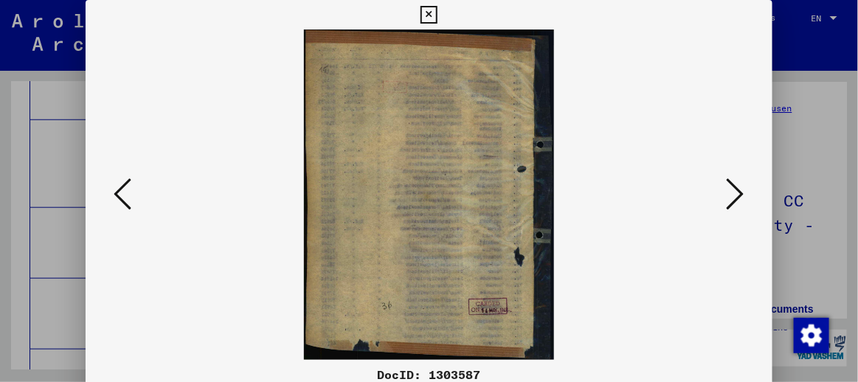
click at [735, 202] on icon at bounding box center [736, 193] width 18 height 35
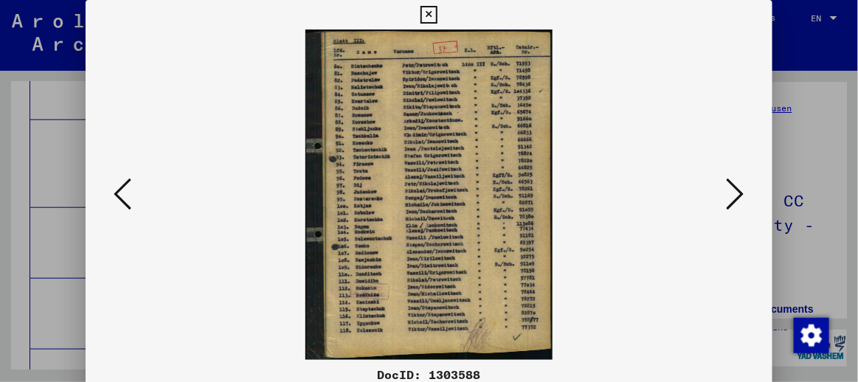
click at [735, 202] on icon at bounding box center [736, 193] width 18 height 35
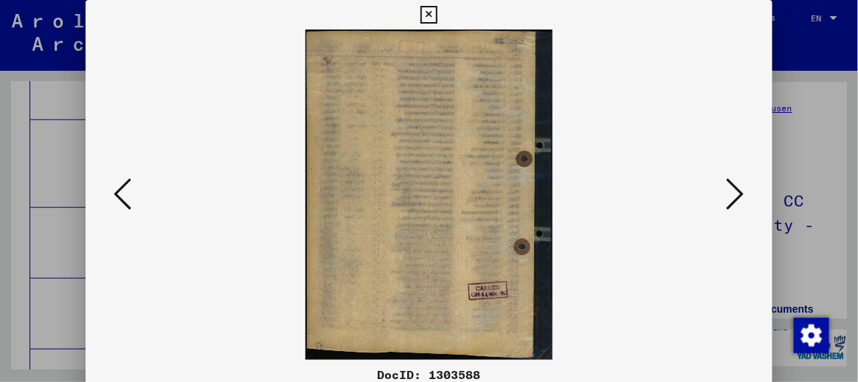
click at [735, 202] on icon at bounding box center [736, 193] width 18 height 35
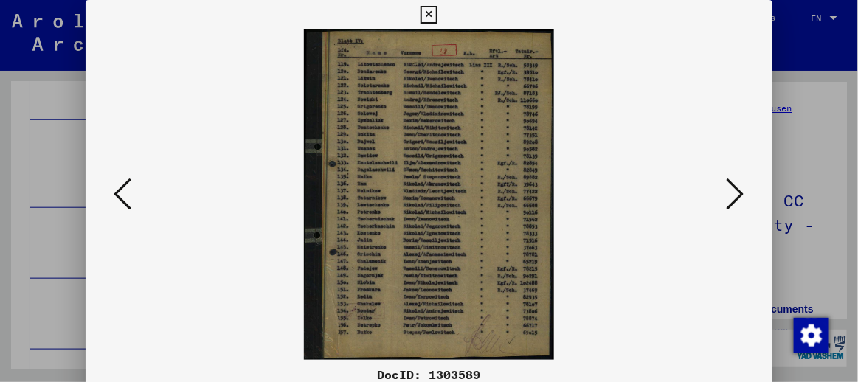
click at [735, 202] on icon at bounding box center [736, 193] width 18 height 35
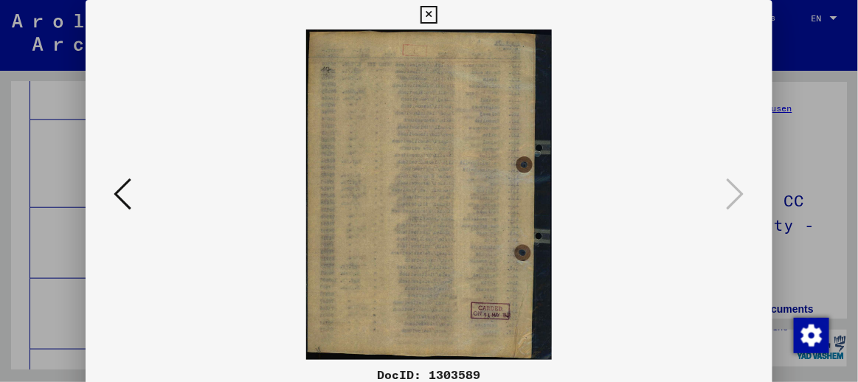
click at [430, 21] on icon at bounding box center [428, 15] width 17 height 18
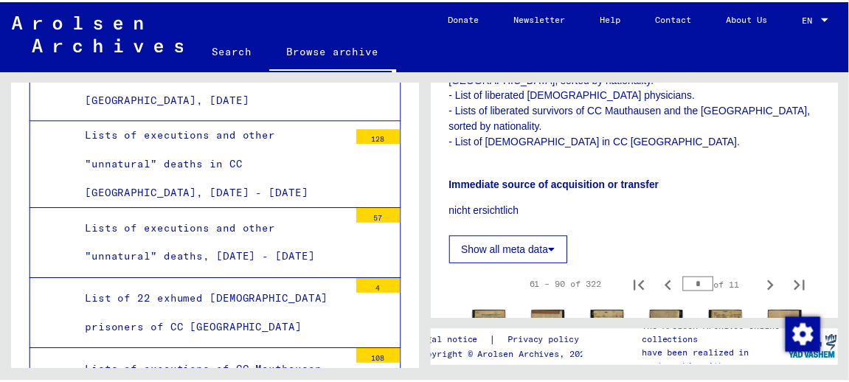
scroll to position [413, 0]
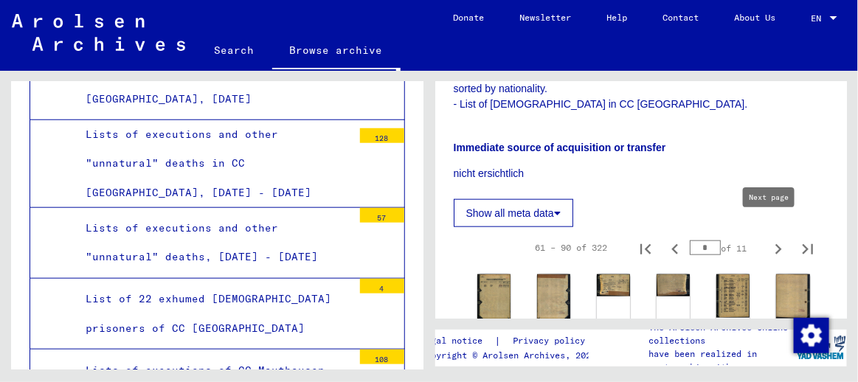
click at [772, 239] on icon "Next page" at bounding box center [778, 249] width 21 height 21
type input "*"
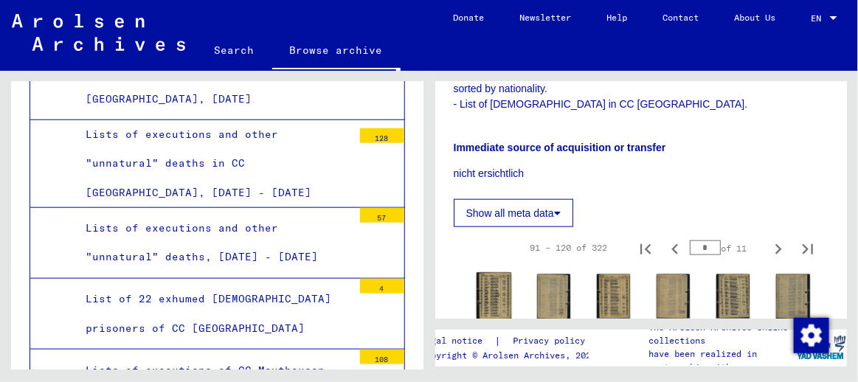
click at [492, 282] on img at bounding box center [493, 296] width 35 height 46
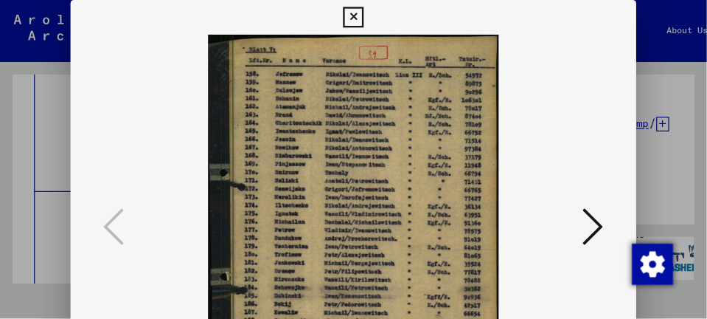
scroll to position [5416, 0]
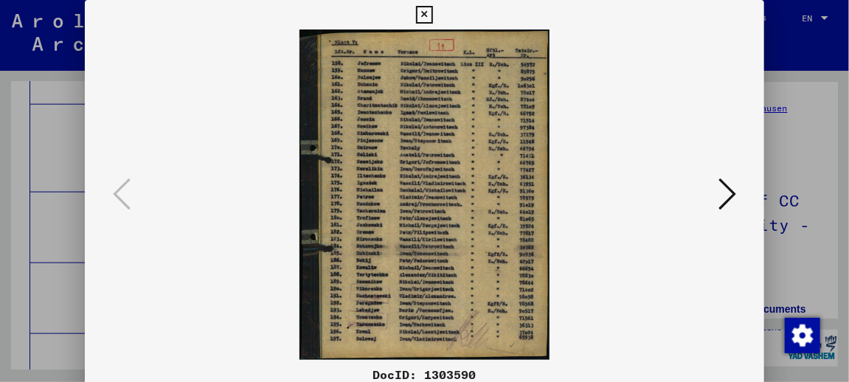
click at [731, 201] on icon at bounding box center [727, 193] width 18 height 35
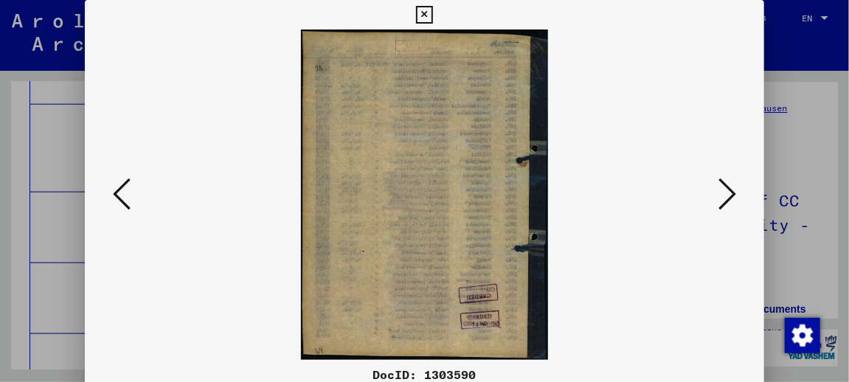
click at [731, 201] on icon at bounding box center [727, 193] width 18 height 35
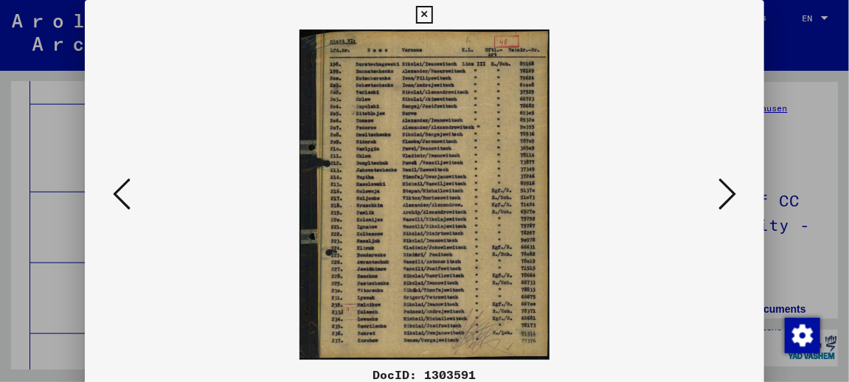
click at [730, 201] on icon at bounding box center [727, 193] width 18 height 35
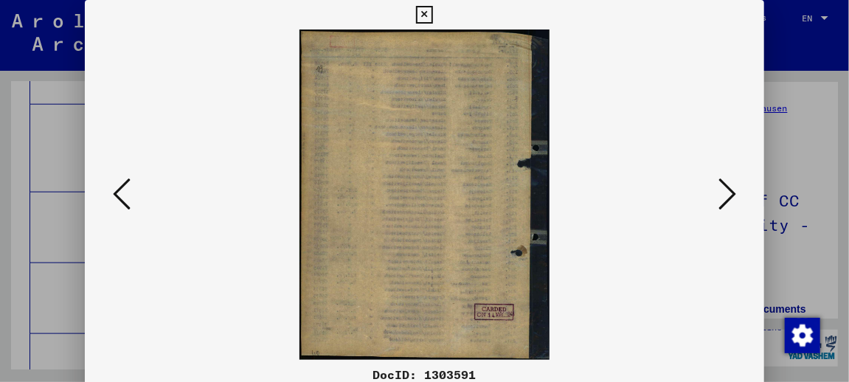
click at [730, 201] on icon at bounding box center [727, 193] width 18 height 35
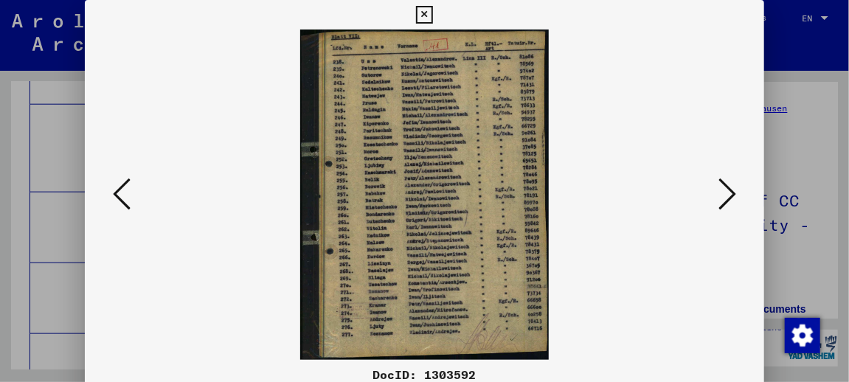
click at [730, 201] on icon at bounding box center [727, 193] width 18 height 35
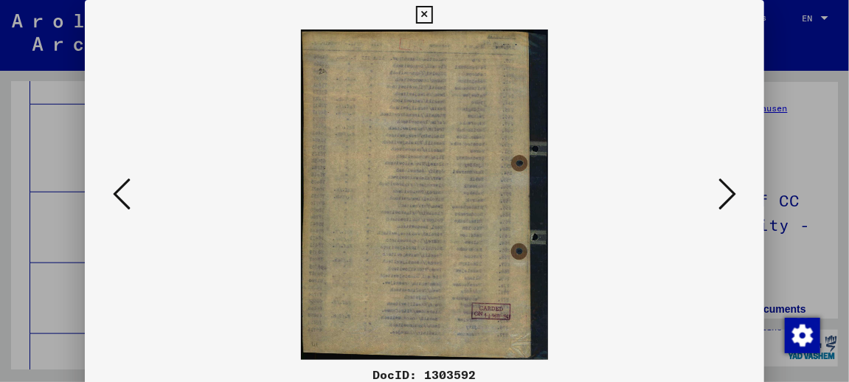
click at [730, 201] on icon at bounding box center [727, 193] width 18 height 35
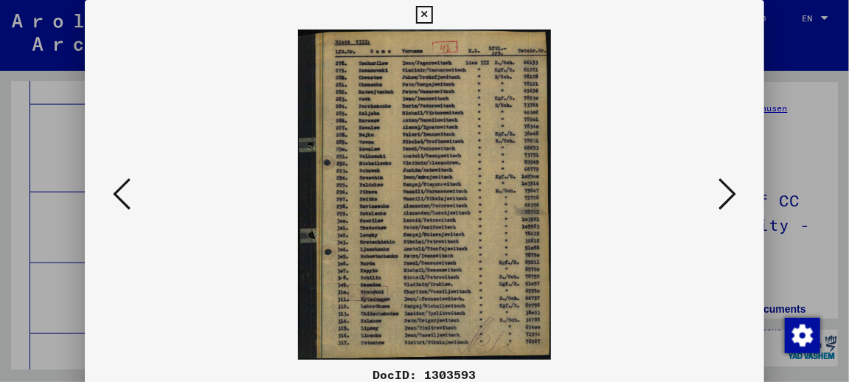
click at [730, 201] on icon at bounding box center [727, 193] width 18 height 35
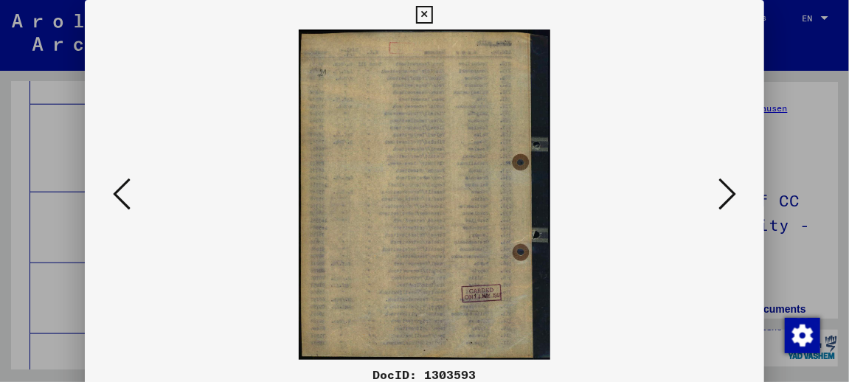
click at [730, 201] on icon at bounding box center [727, 193] width 18 height 35
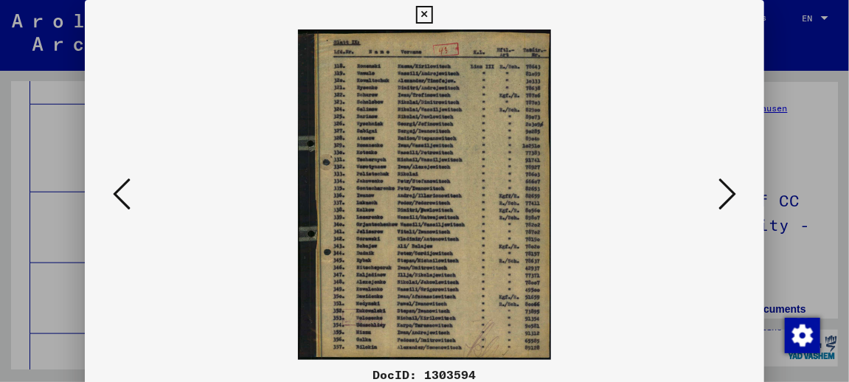
click at [730, 201] on icon at bounding box center [727, 193] width 18 height 35
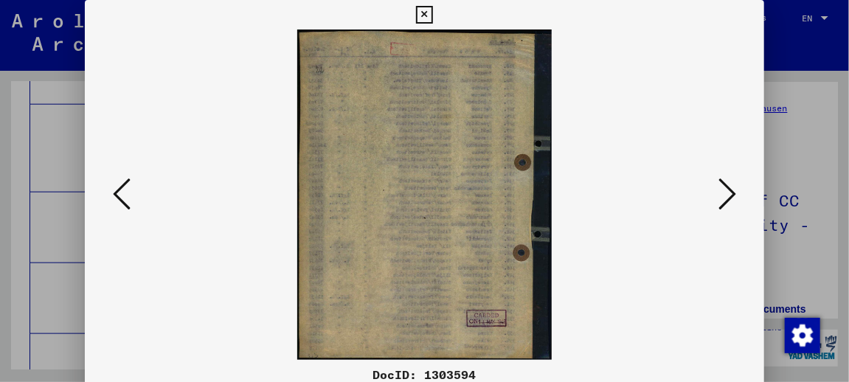
click at [730, 201] on icon at bounding box center [727, 193] width 18 height 35
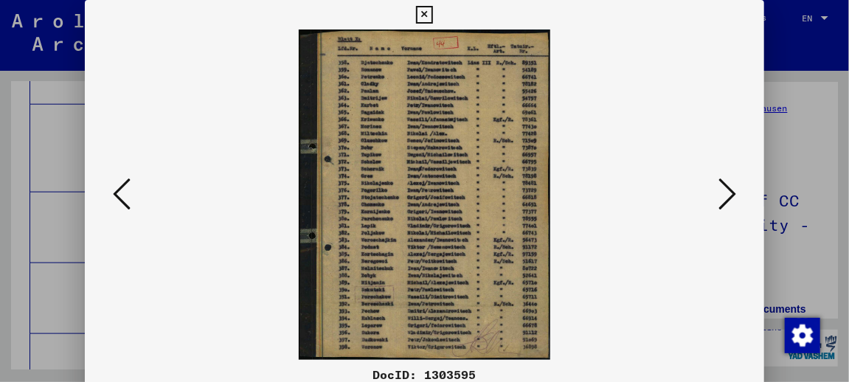
click at [730, 201] on icon at bounding box center [727, 193] width 18 height 35
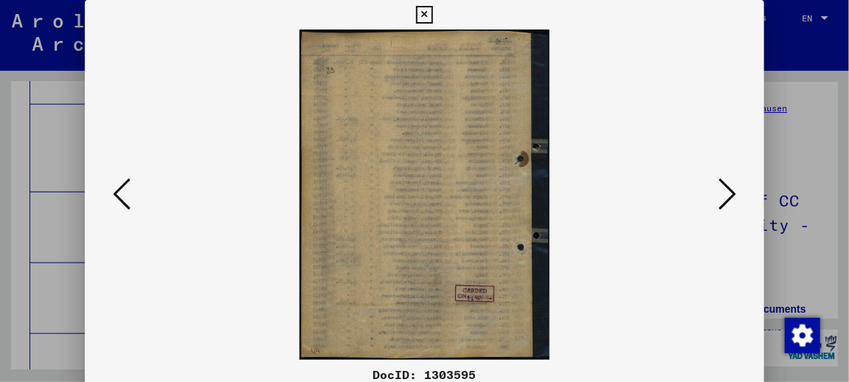
click at [730, 201] on icon at bounding box center [727, 193] width 18 height 35
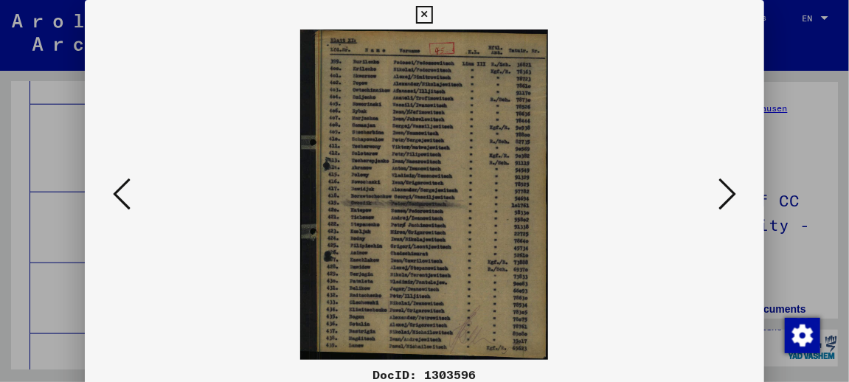
click at [730, 201] on icon at bounding box center [727, 193] width 18 height 35
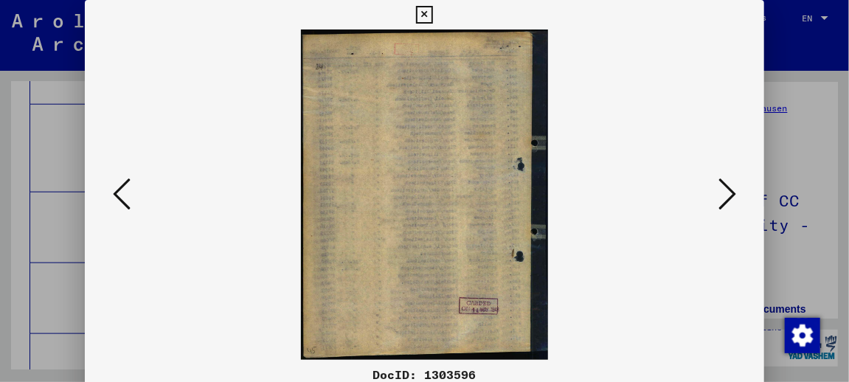
click at [730, 201] on icon at bounding box center [727, 193] width 18 height 35
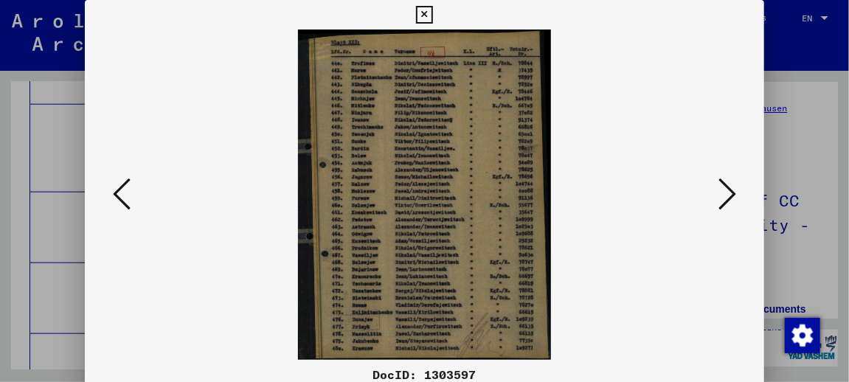
click at [730, 201] on icon at bounding box center [727, 193] width 18 height 35
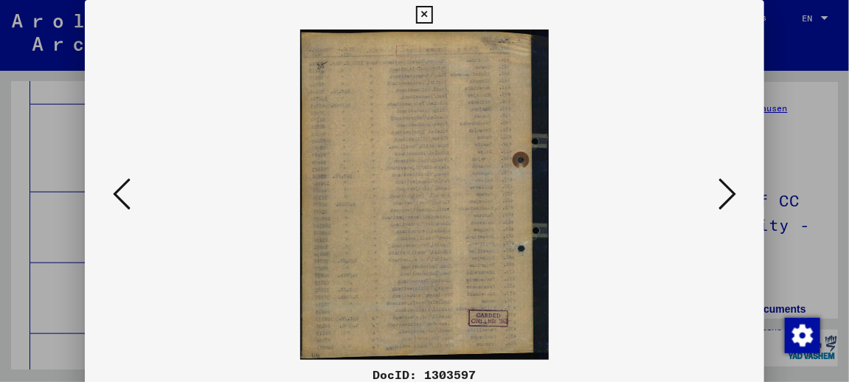
click at [730, 201] on icon at bounding box center [727, 193] width 18 height 35
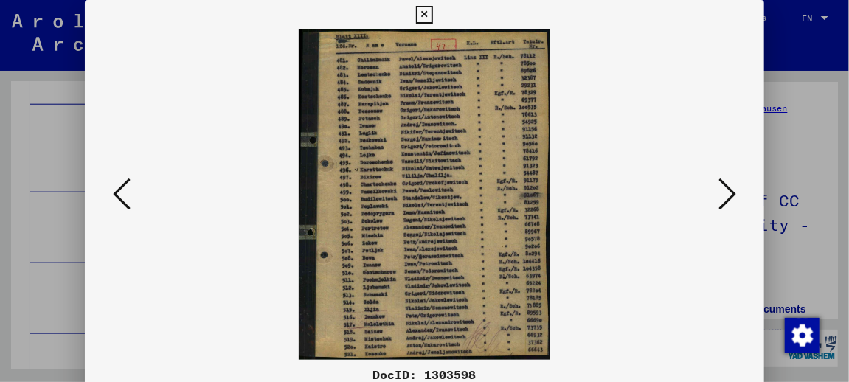
click at [730, 201] on icon at bounding box center [727, 193] width 18 height 35
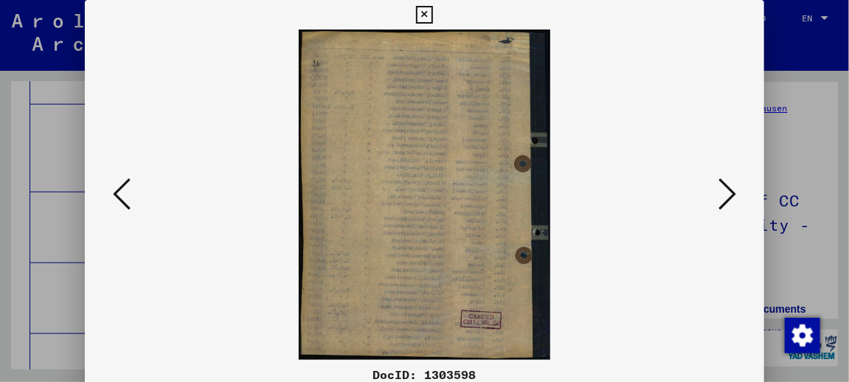
click at [730, 201] on icon at bounding box center [727, 193] width 18 height 35
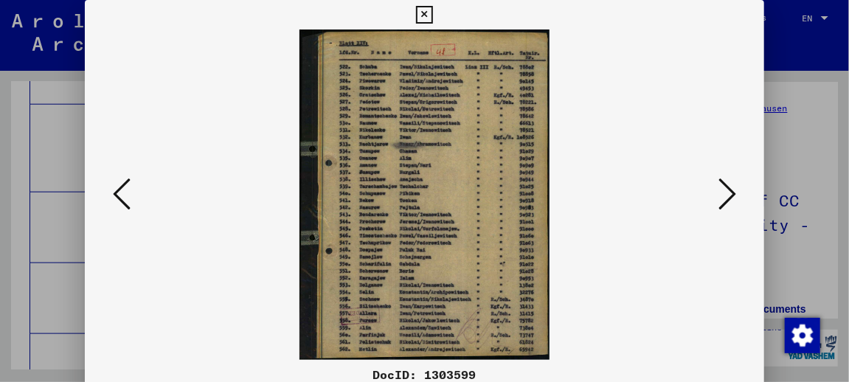
click at [728, 198] on icon at bounding box center [727, 193] width 18 height 35
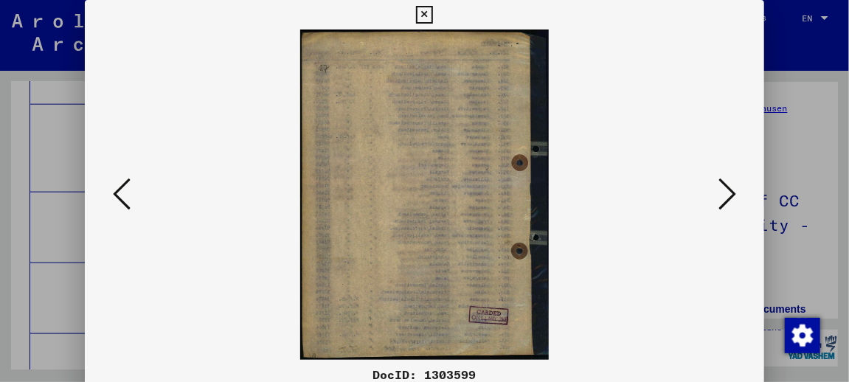
click at [728, 198] on icon at bounding box center [727, 193] width 18 height 35
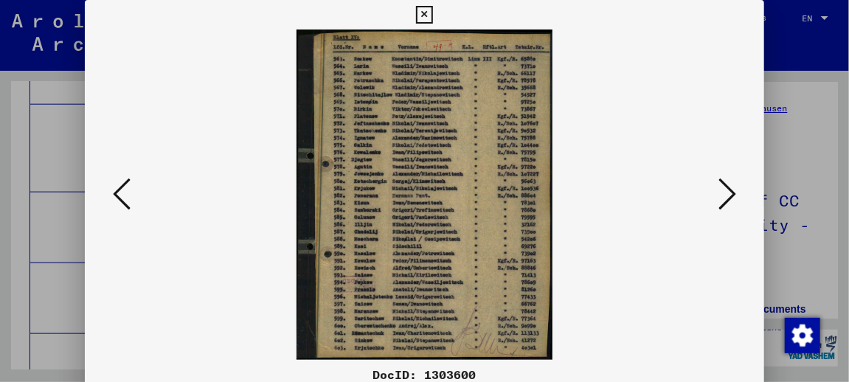
click at [734, 201] on icon at bounding box center [727, 193] width 18 height 35
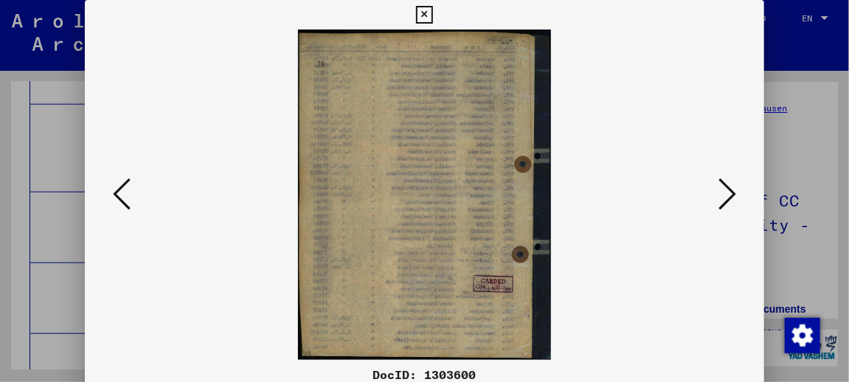
click at [734, 201] on icon at bounding box center [727, 193] width 18 height 35
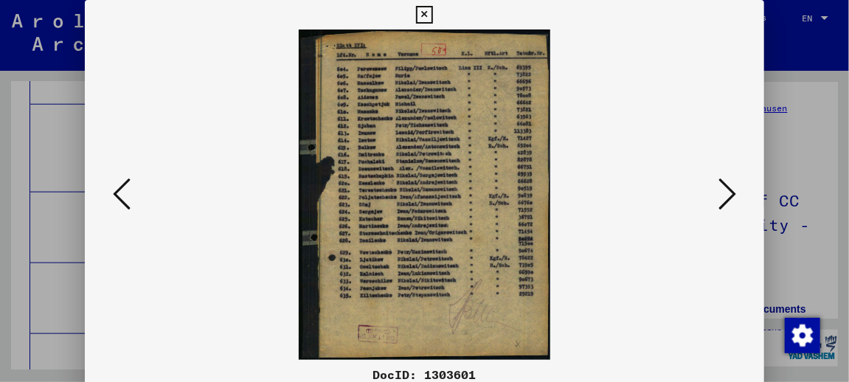
click at [734, 200] on icon at bounding box center [727, 193] width 18 height 35
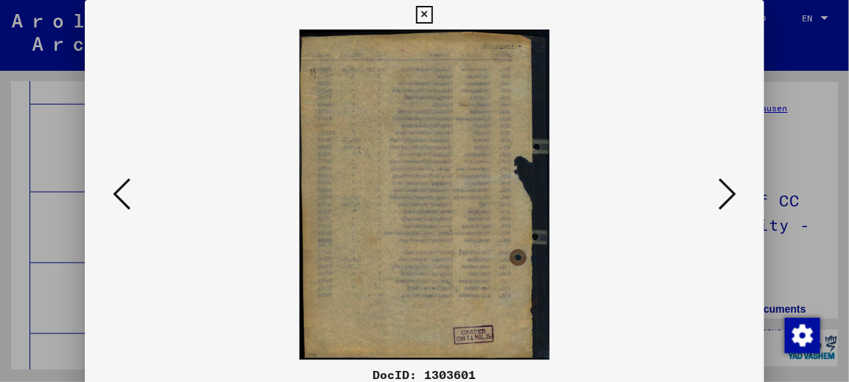
click at [734, 200] on icon at bounding box center [727, 193] width 18 height 35
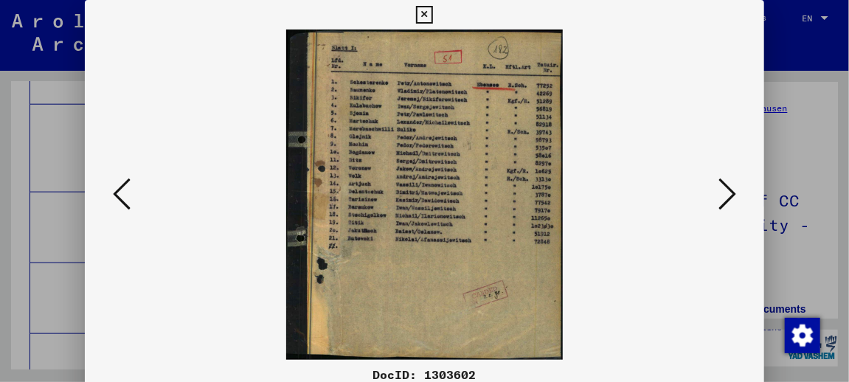
click at [734, 200] on icon at bounding box center [727, 193] width 18 height 35
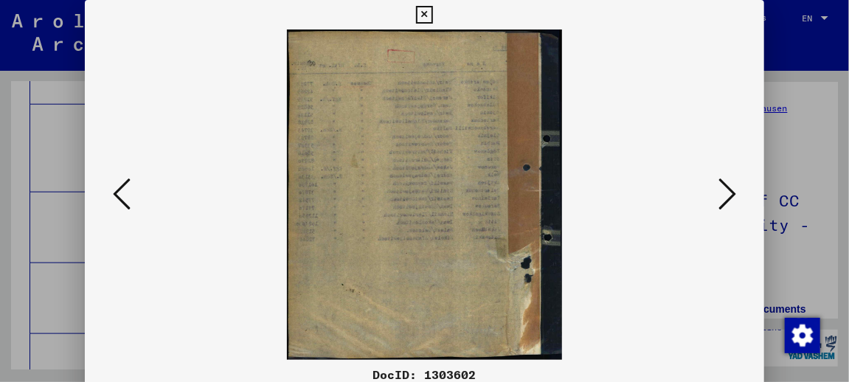
click at [734, 200] on icon at bounding box center [727, 193] width 18 height 35
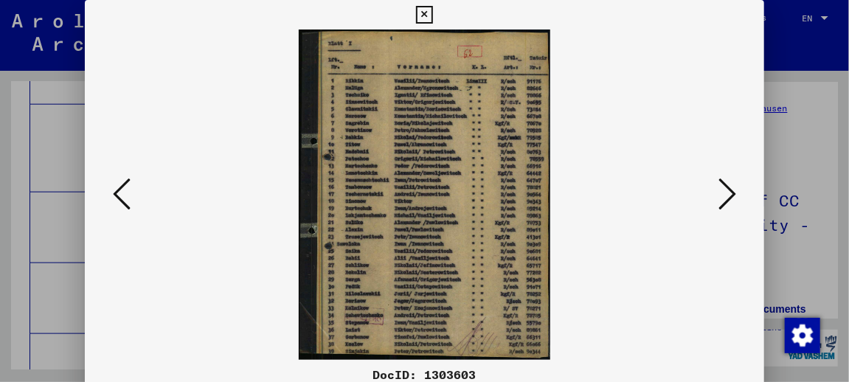
click at [729, 193] on icon at bounding box center [727, 193] width 18 height 35
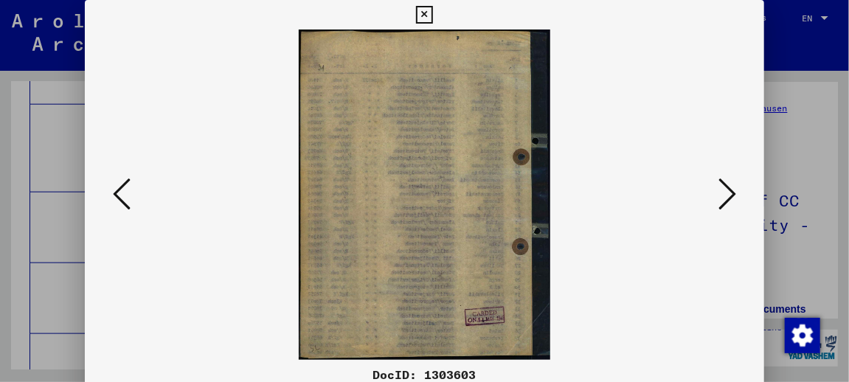
click at [729, 193] on icon at bounding box center [727, 193] width 18 height 35
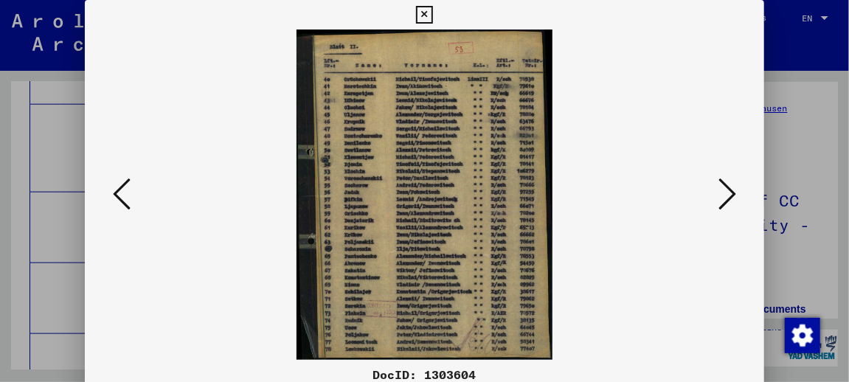
click at [729, 193] on icon at bounding box center [727, 193] width 18 height 35
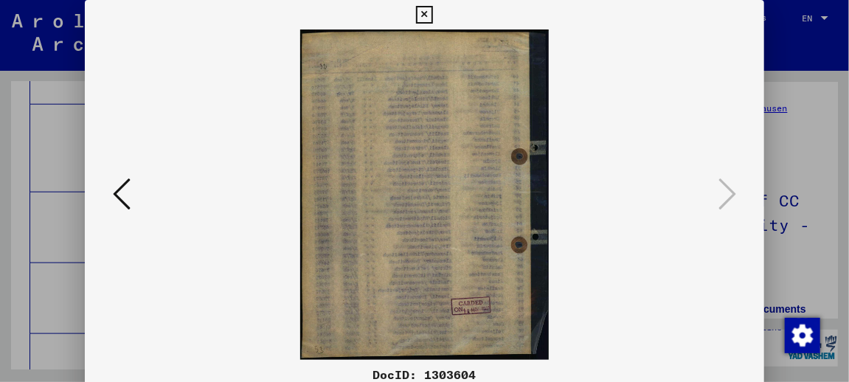
click at [426, 19] on icon at bounding box center [424, 15] width 17 height 18
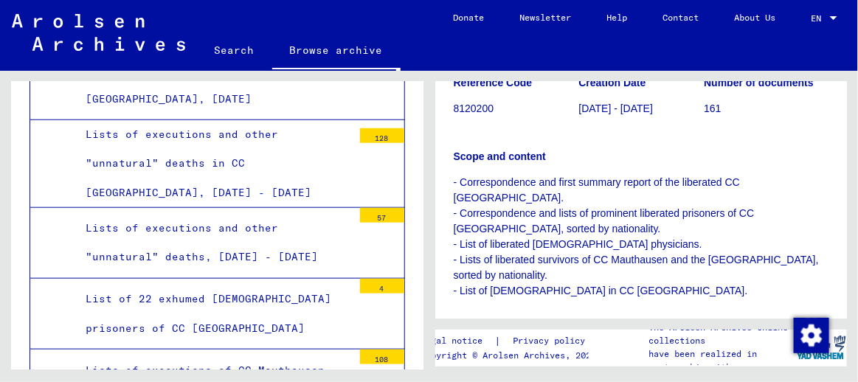
scroll to position [354, 0]
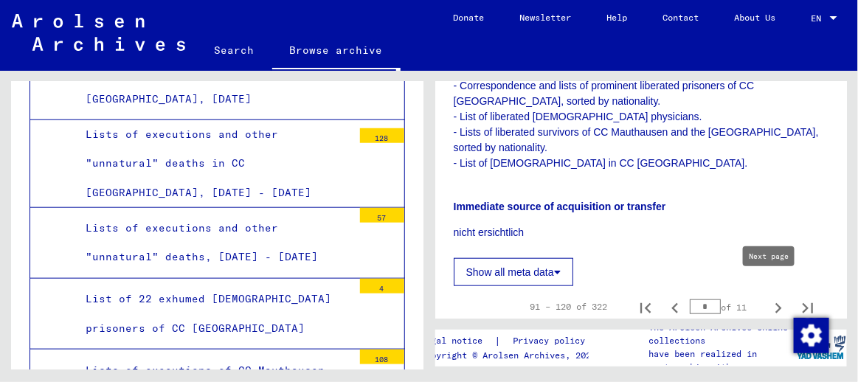
click at [775, 303] on icon "Next page" at bounding box center [778, 308] width 7 height 10
type input "*"
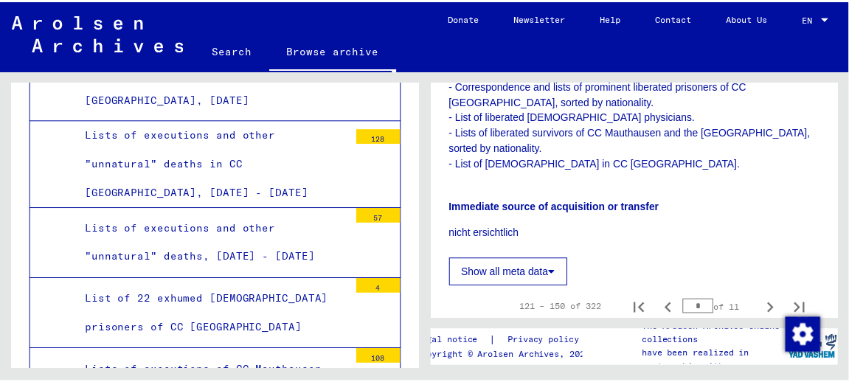
scroll to position [472, 0]
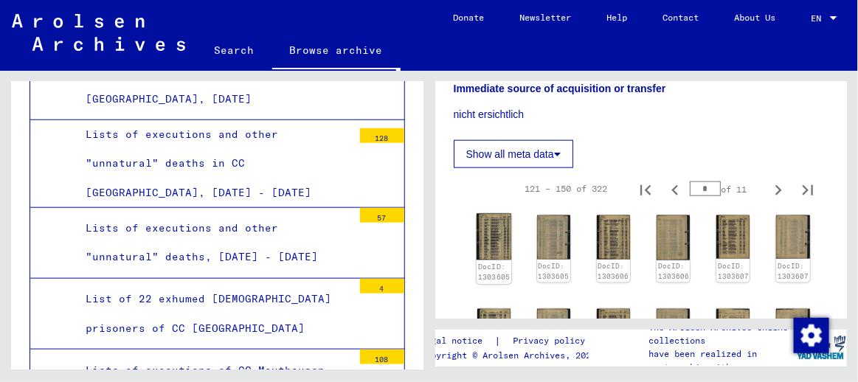
click at [482, 222] on img at bounding box center [493, 237] width 35 height 46
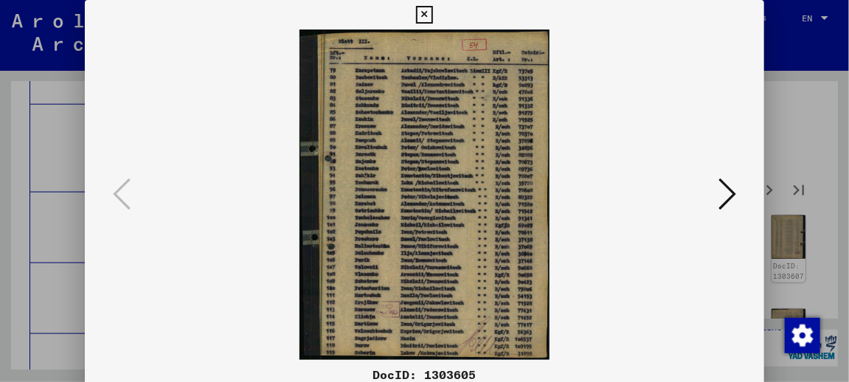
click at [732, 196] on icon at bounding box center [727, 193] width 18 height 35
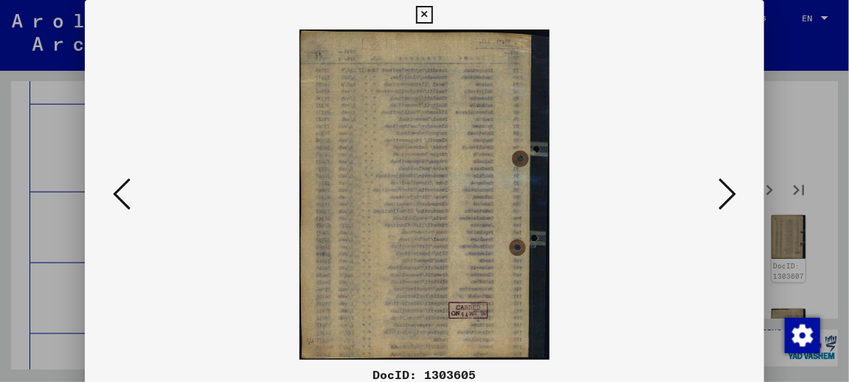
click at [732, 196] on icon at bounding box center [727, 193] width 18 height 35
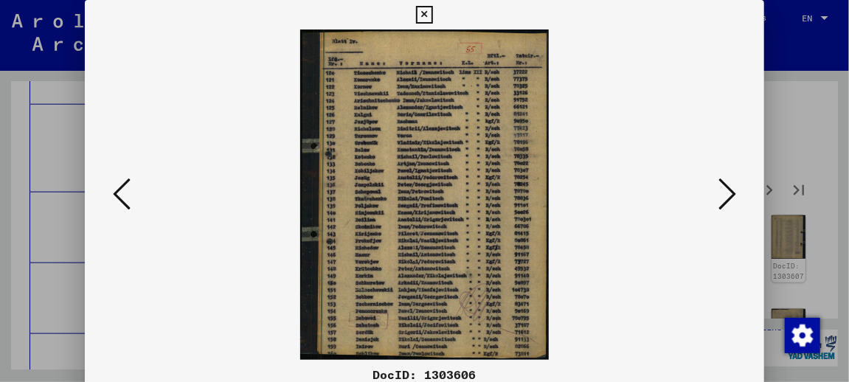
click at [732, 196] on icon at bounding box center [727, 193] width 18 height 35
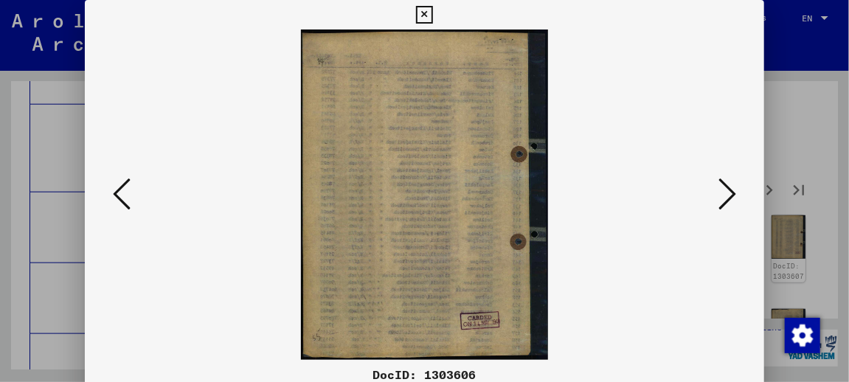
click at [732, 196] on icon at bounding box center [727, 193] width 18 height 35
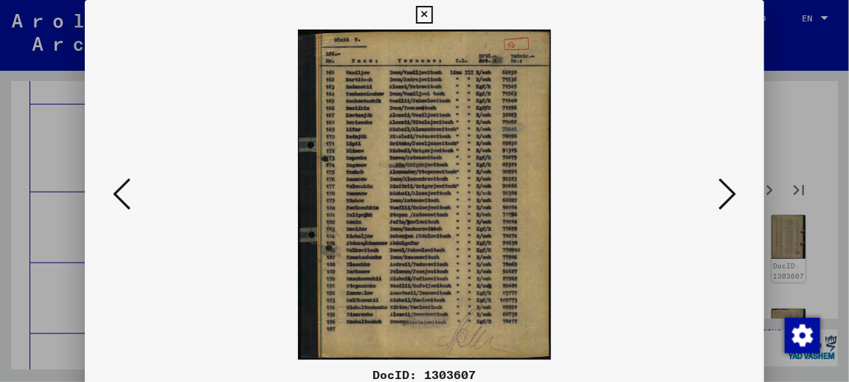
click at [732, 196] on icon at bounding box center [727, 193] width 18 height 35
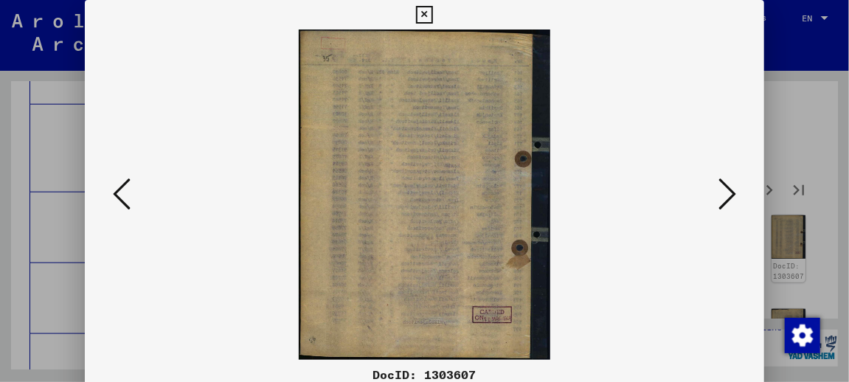
click at [732, 196] on icon at bounding box center [727, 193] width 18 height 35
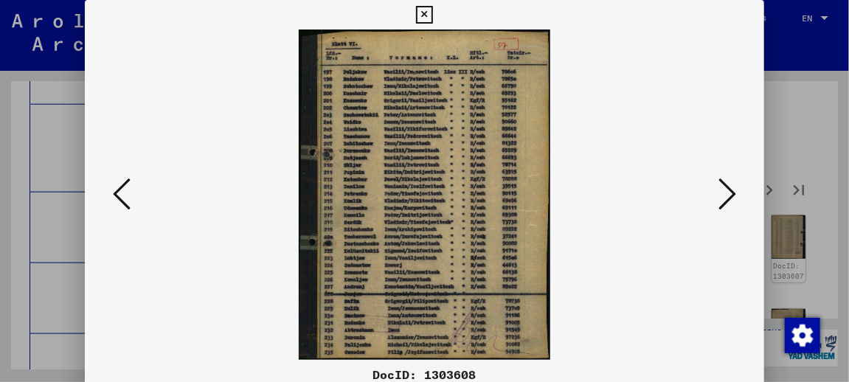
click at [732, 196] on icon at bounding box center [727, 193] width 18 height 35
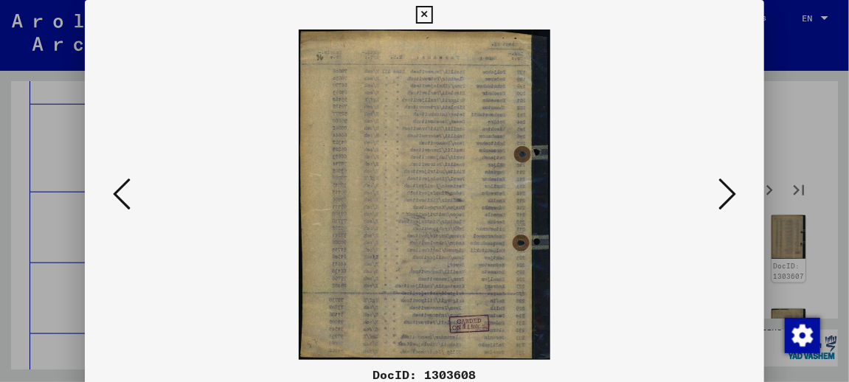
click at [732, 196] on icon at bounding box center [727, 193] width 18 height 35
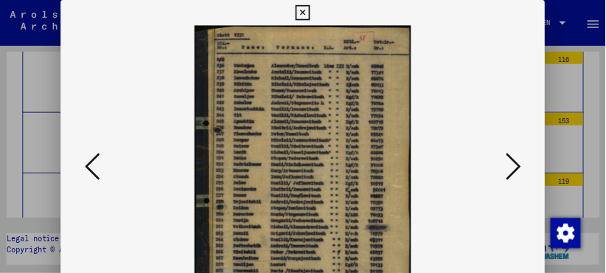
scroll to position [5415, 0]
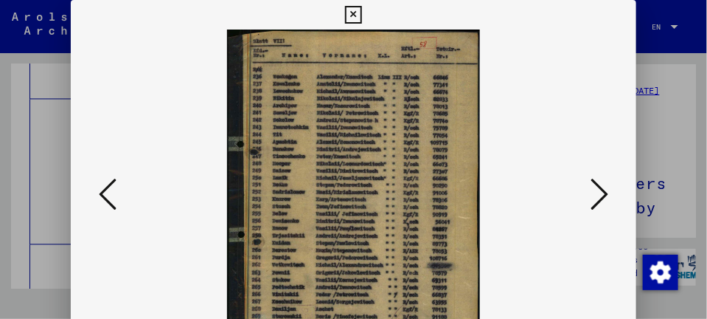
click at [609, 192] on icon at bounding box center [600, 193] width 18 height 35
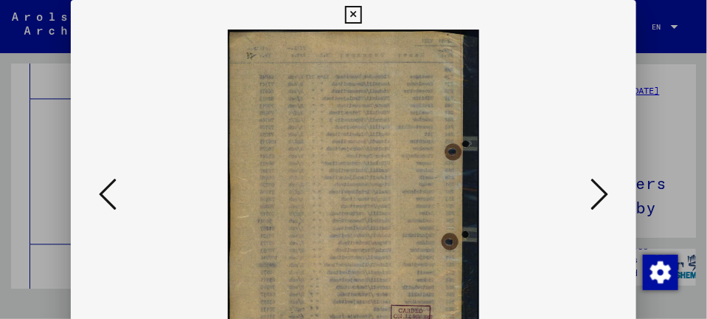
click at [609, 192] on icon at bounding box center [600, 193] width 18 height 35
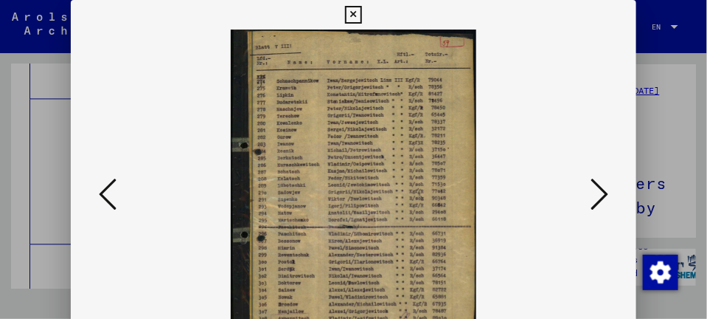
click at [609, 195] on icon at bounding box center [600, 193] width 18 height 35
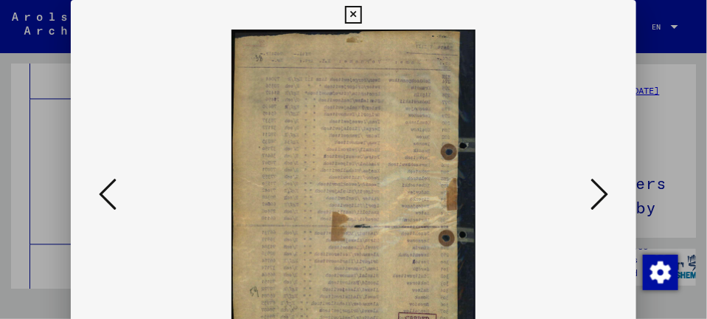
click at [609, 195] on icon at bounding box center [600, 193] width 18 height 35
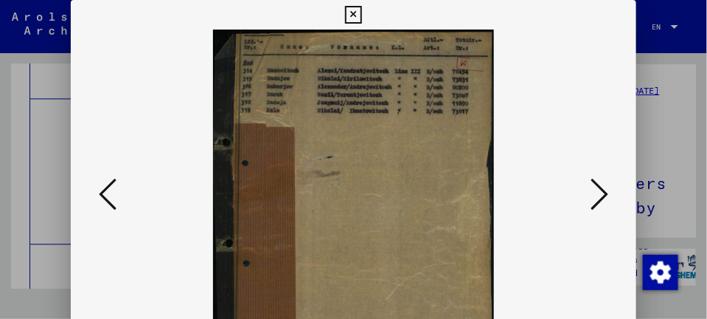
click at [609, 195] on icon at bounding box center [600, 193] width 18 height 35
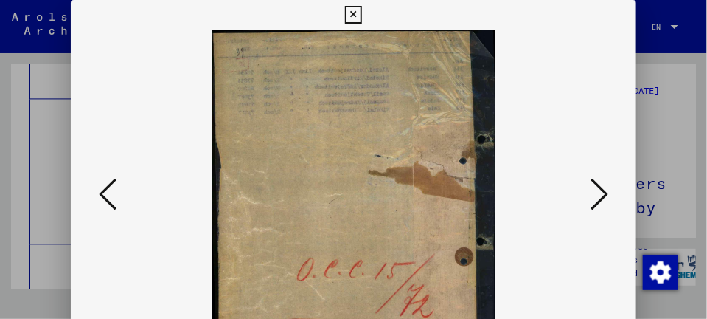
click at [609, 195] on icon at bounding box center [600, 193] width 18 height 35
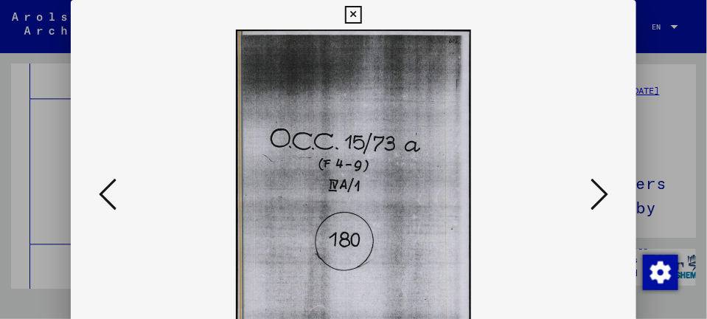
click at [609, 195] on icon at bounding box center [600, 193] width 18 height 35
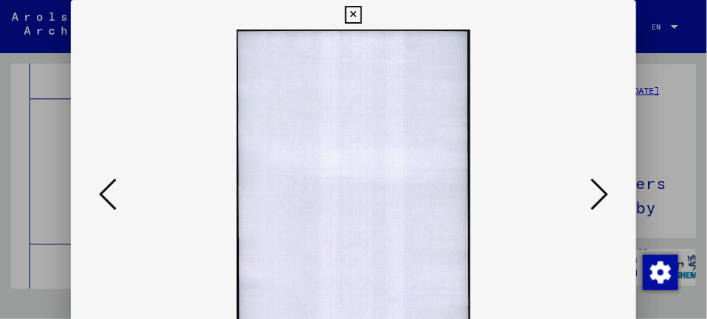
click at [609, 195] on icon at bounding box center [600, 193] width 18 height 35
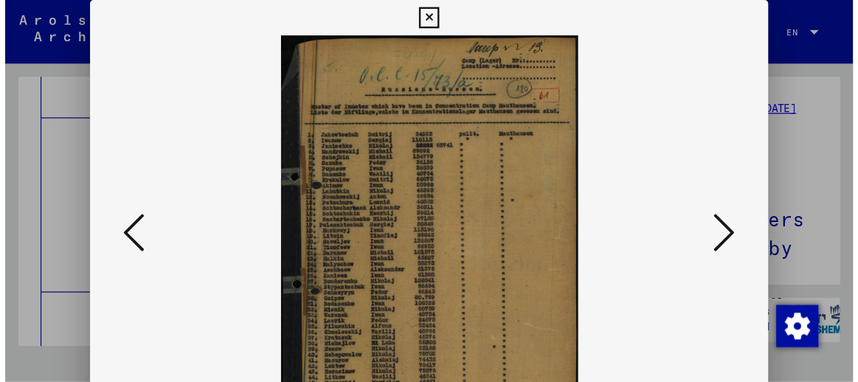
scroll to position [5416, 0]
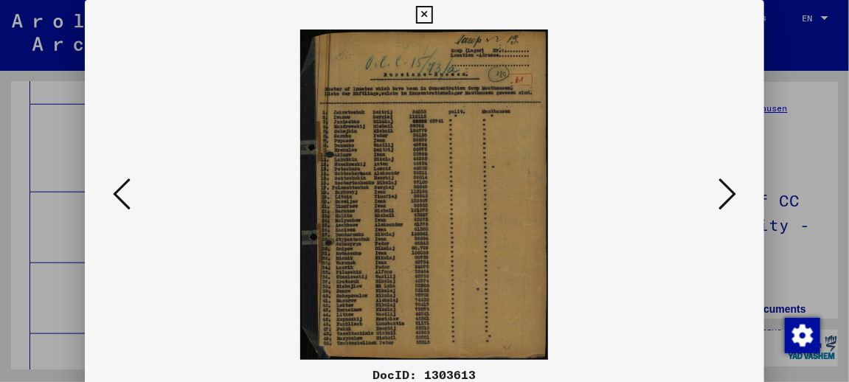
click at [732, 198] on icon at bounding box center [727, 193] width 18 height 35
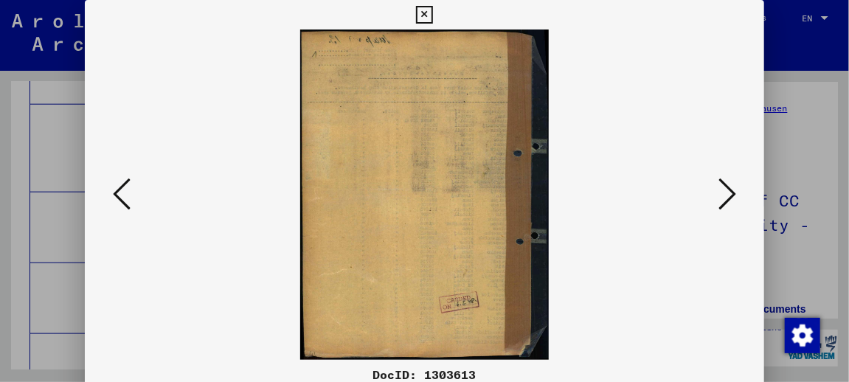
click at [732, 198] on icon at bounding box center [727, 193] width 18 height 35
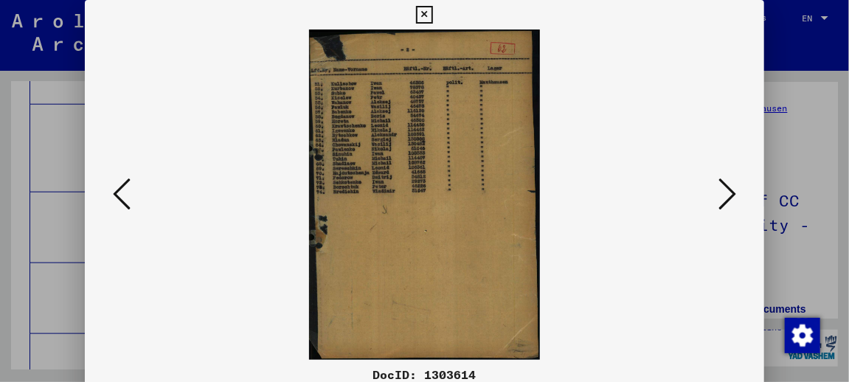
click at [732, 198] on icon at bounding box center [727, 193] width 18 height 35
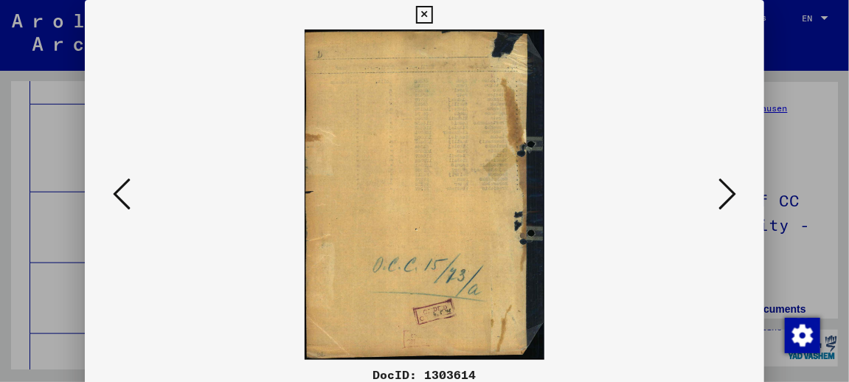
click at [732, 198] on icon at bounding box center [727, 193] width 18 height 35
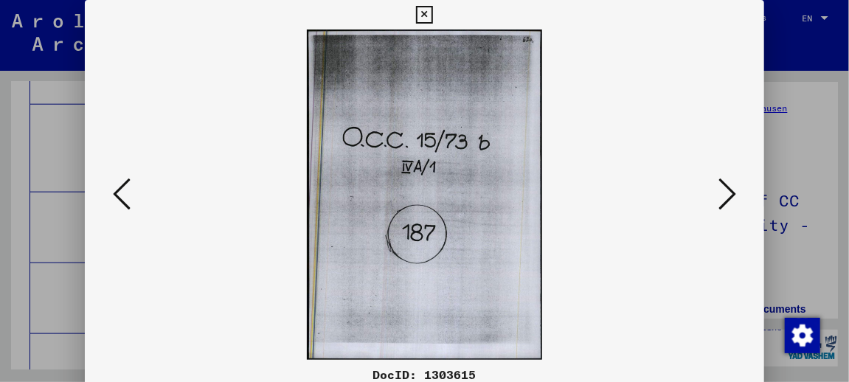
click at [732, 198] on icon at bounding box center [727, 193] width 18 height 35
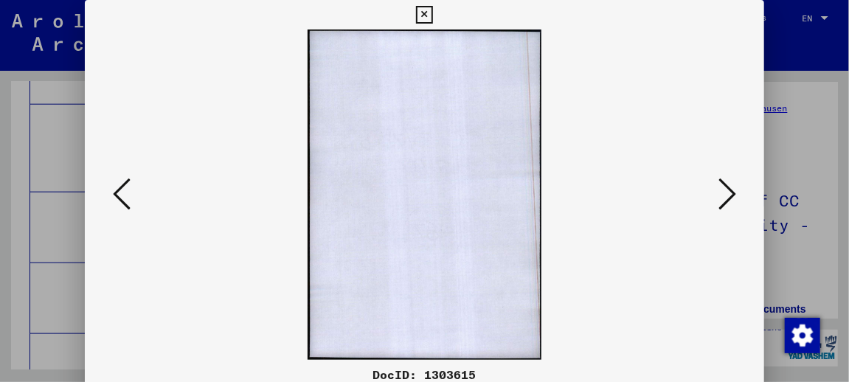
click at [732, 198] on icon at bounding box center [727, 193] width 18 height 35
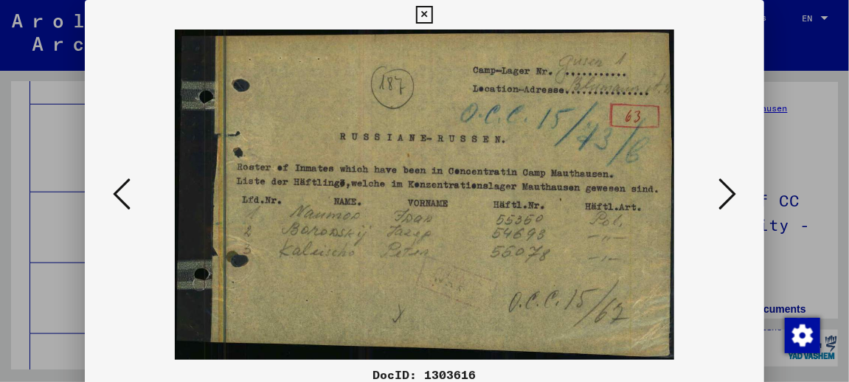
click at [732, 198] on icon at bounding box center [727, 193] width 18 height 35
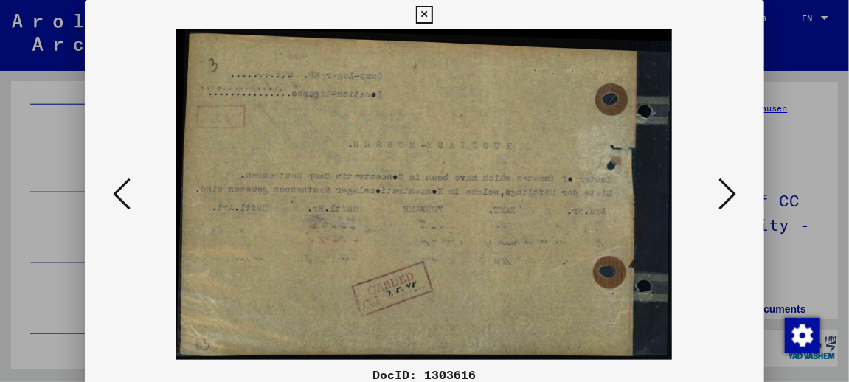
click at [732, 198] on icon at bounding box center [727, 193] width 18 height 35
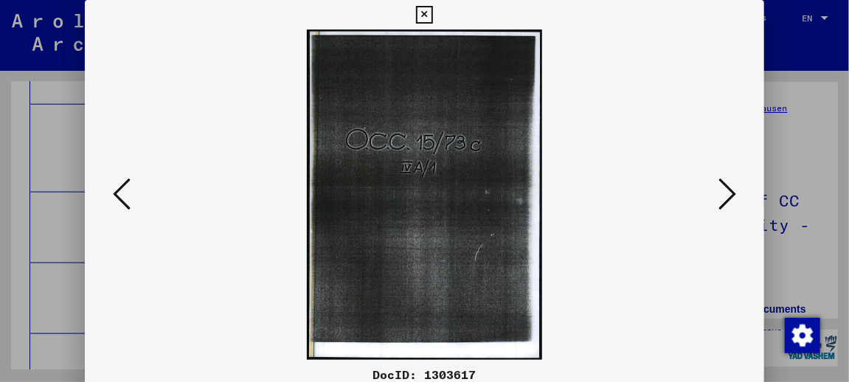
click at [732, 198] on icon at bounding box center [727, 193] width 18 height 35
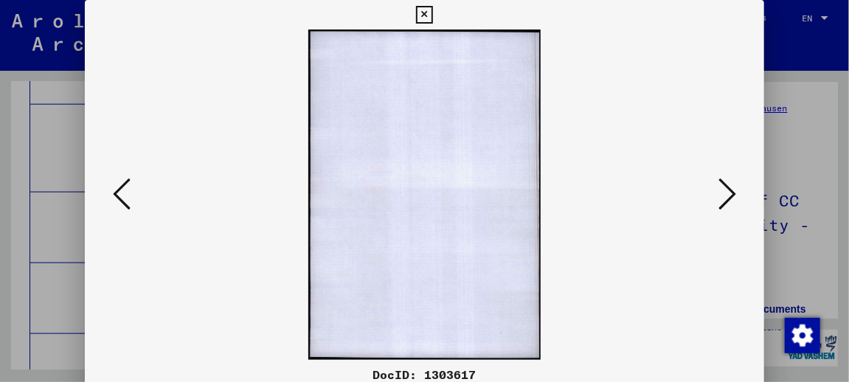
click at [732, 198] on icon at bounding box center [727, 193] width 18 height 35
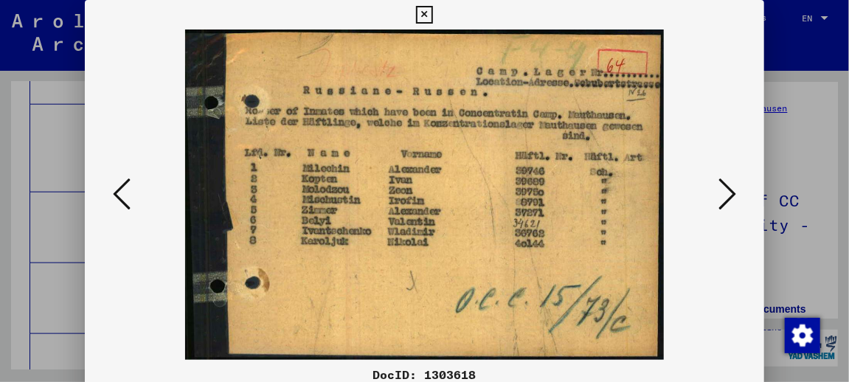
click at [732, 198] on icon at bounding box center [727, 193] width 18 height 35
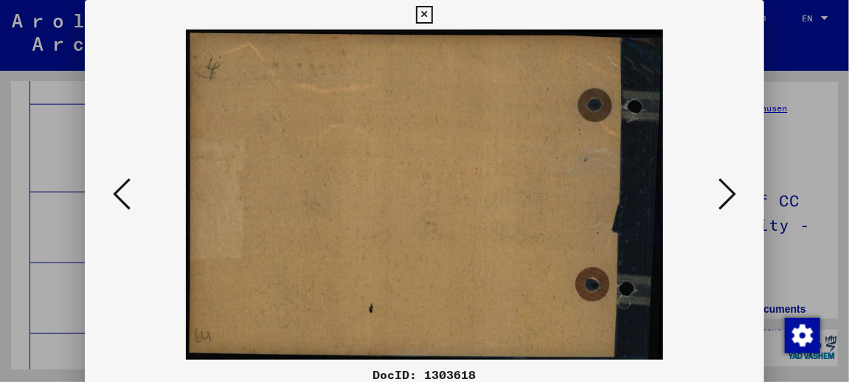
click at [732, 198] on icon at bounding box center [727, 193] width 18 height 35
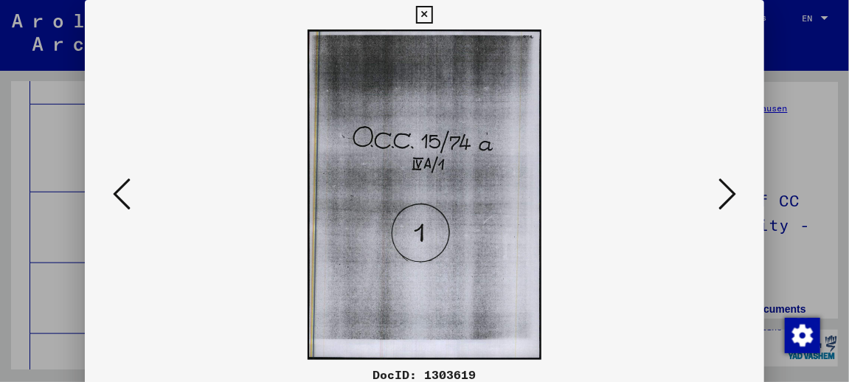
click at [732, 198] on icon at bounding box center [727, 193] width 18 height 35
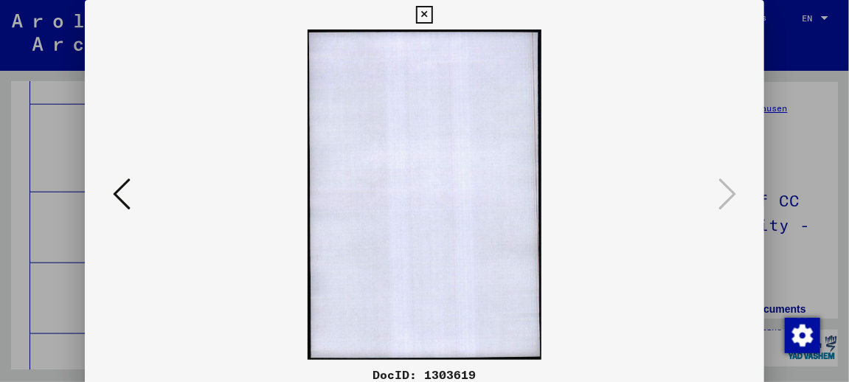
click at [431, 16] on icon at bounding box center [424, 15] width 17 height 18
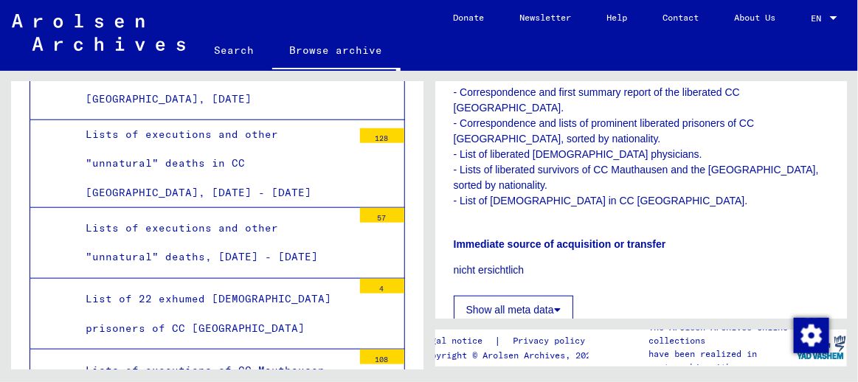
scroll to position [472, 0]
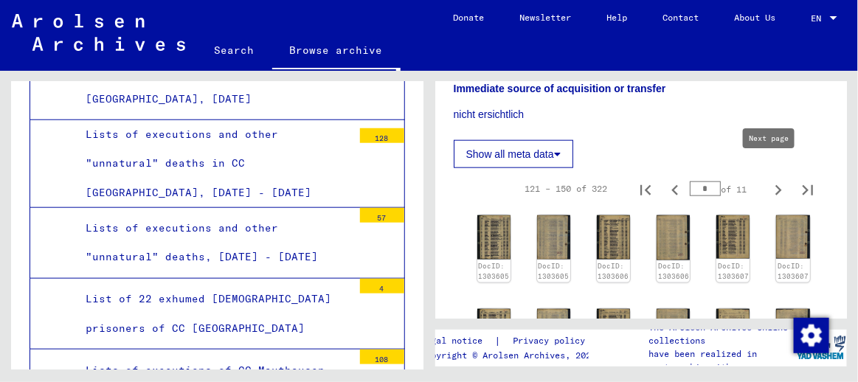
click at [772, 180] on icon "Next page" at bounding box center [778, 190] width 21 height 21
type input "*"
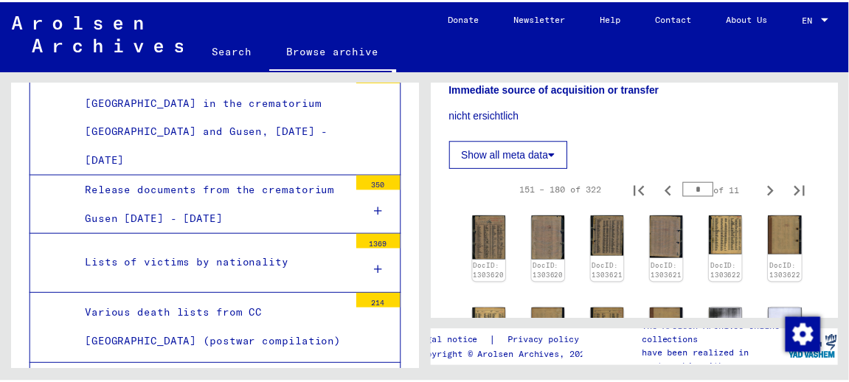
scroll to position [6063, 0]
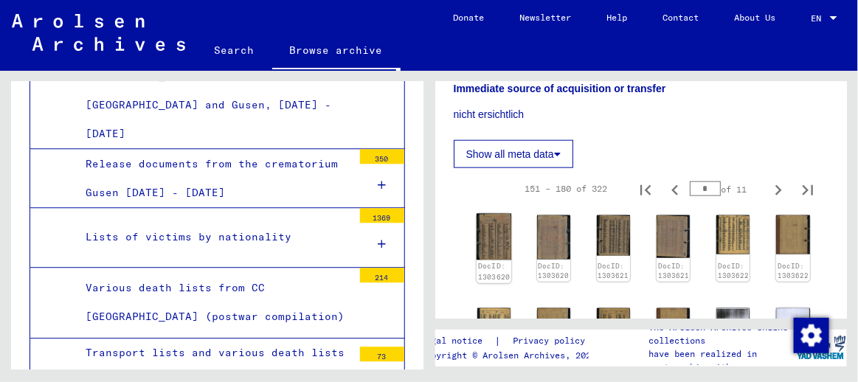
click at [489, 225] on img at bounding box center [493, 237] width 35 height 46
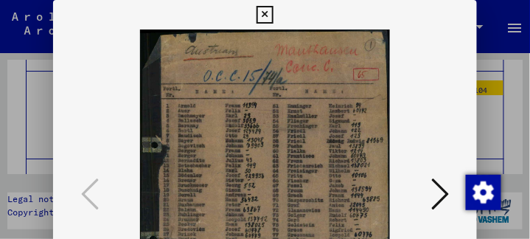
scroll to position [6140, 0]
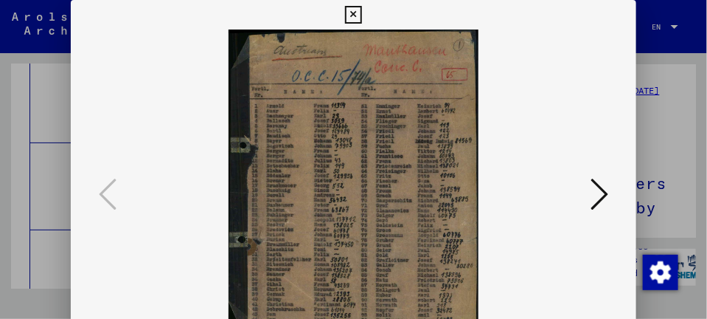
click at [602, 194] on icon at bounding box center [600, 193] width 18 height 35
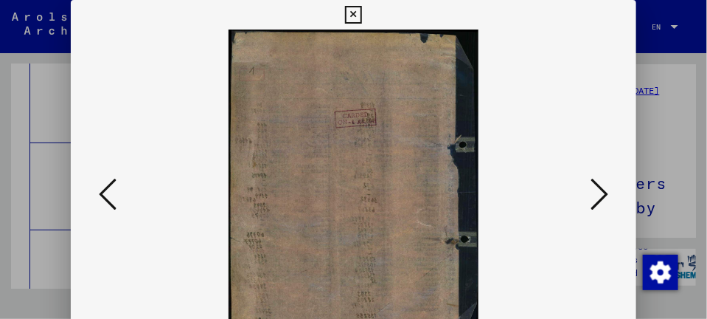
click at [602, 194] on icon at bounding box center [600, 193] width 18 height 35
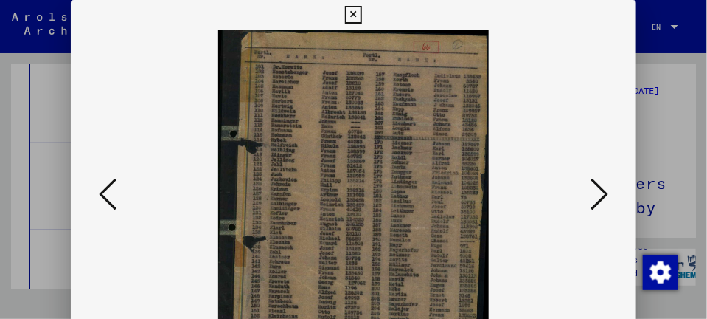
click at [606, 192] on icon at bounding box center [600, 193] width 18 height 35
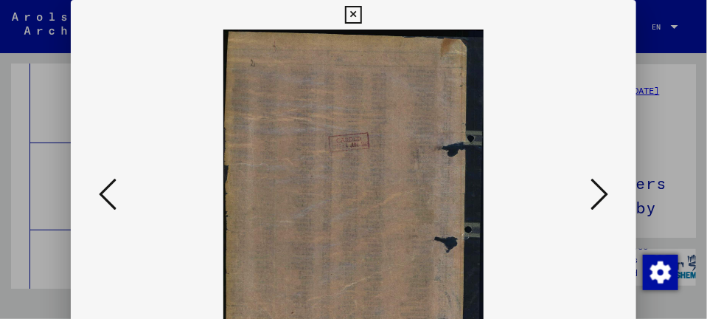
click at [606, 192] on icon at bounding box center [600, 193] width 18 height 35
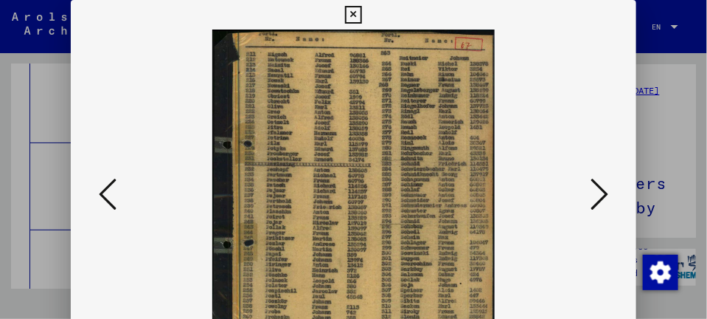
drag, startPoint x: 337, startPoint y: 211, endPoint x: 339, endPoint y: 188, distance: 23.0
click at [339, 188] on img at bounding box center [353, 195] width 465 height 330
click at [602, 198] on icon at bounding box center [600, 193] width 18 height 35
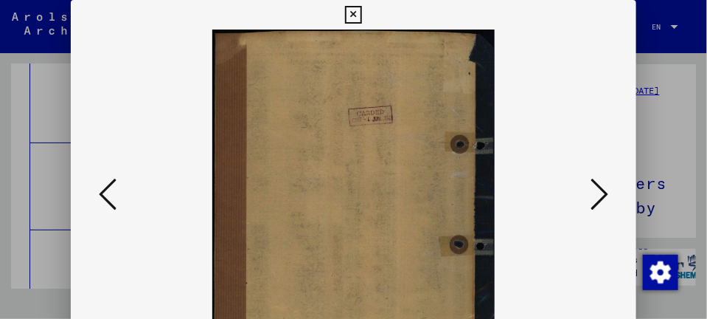
click at [602, 198] on icon at bounding box center [600, 193] width 18 height 35
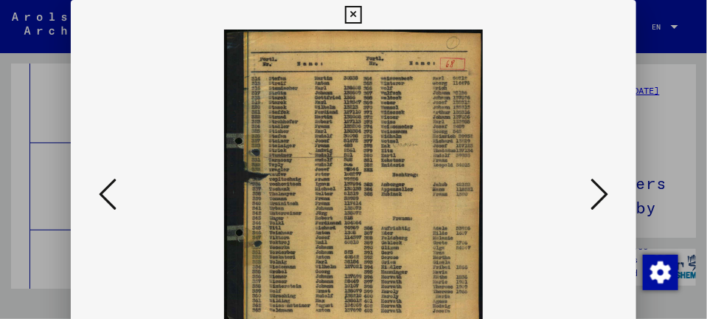
click at [609, 195] on icon at bounding box center [600, 193] width 18 height 35
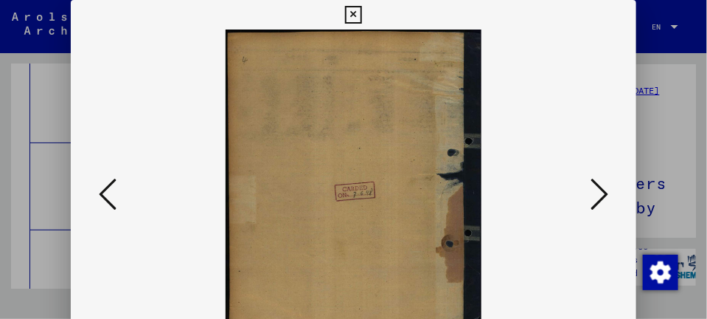
click at [609, 195] on icon at bounding box center [600, 193] width 18 height 35
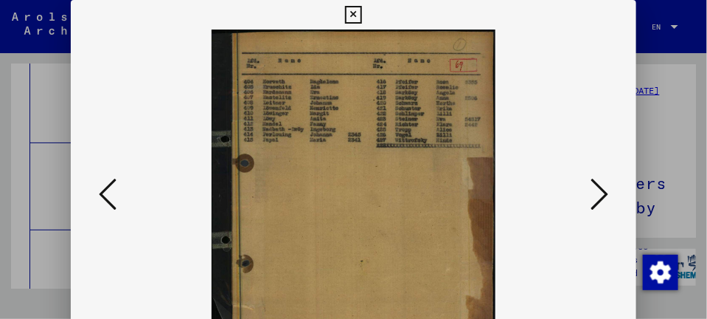
click at [609, 195] on icon at bounding box center [600, 193] width 18 height 35
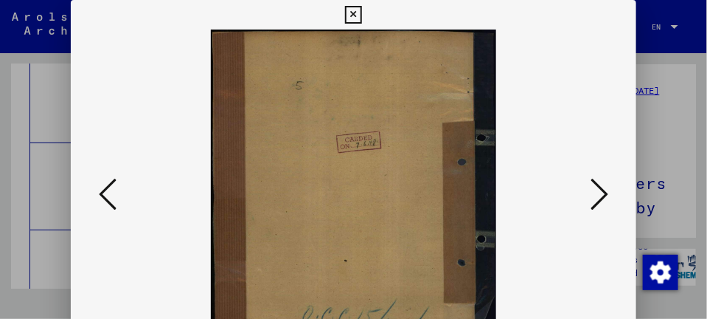
click at [609, 195] on icon at bounding box center [600, 193] width 18 height 35
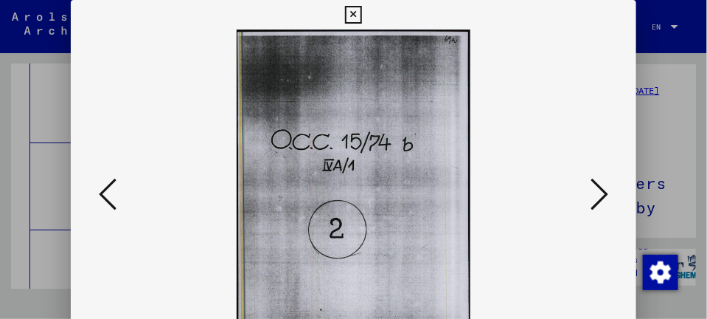
click at [609, 195] on icon at bounding box center [600, 193] width 18 height 35
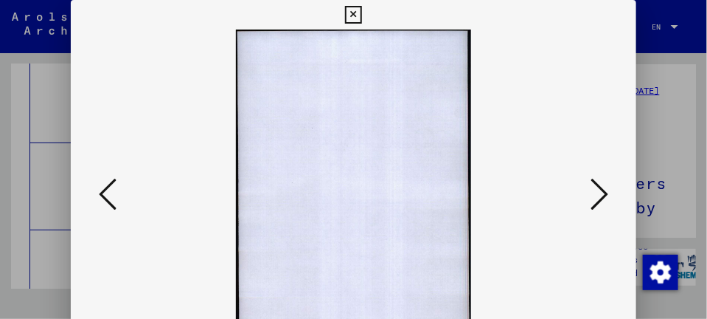
click at [609, 195] on icon at bounding box center [600, 193] width 18 height 35
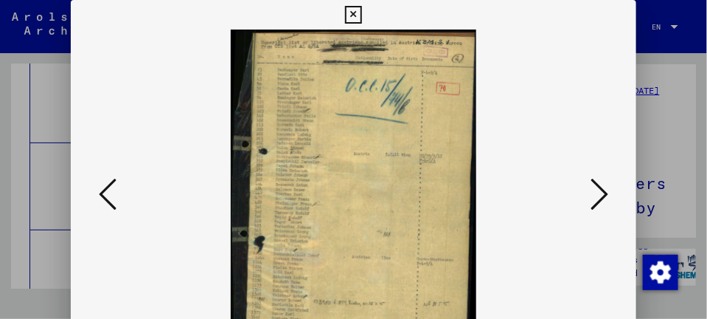
click at [605, 198] on icon at bounding box center [600, 193] width 18 height 35
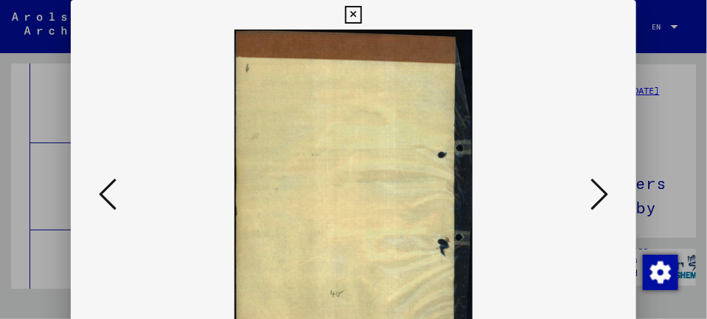
click at [605, 198] on icon at bounding box center [600, 193] width 18 height 35
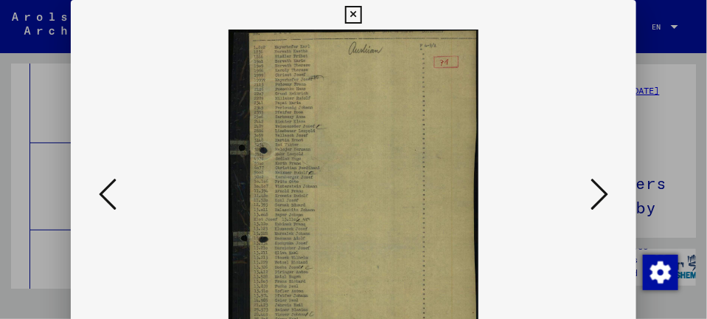
click at [605, 198] on icon at bounding box center [600, 193] width 18 height 35
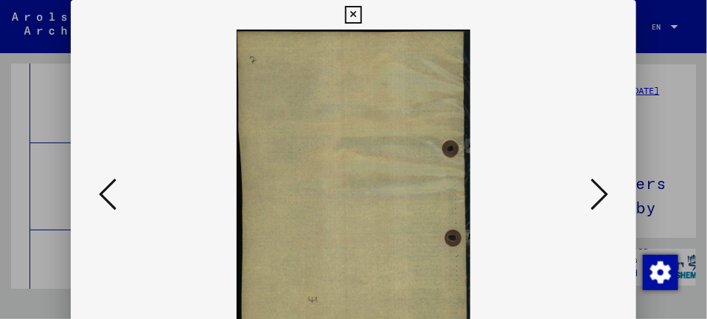
click at [605, 198] on icon at bounding box center [600, 193] width 18 height 35
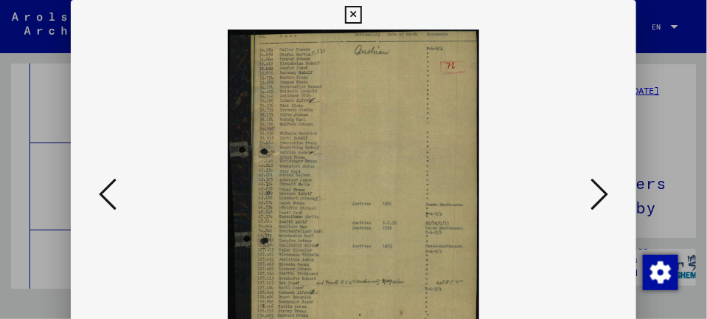
click at [605, 198] on icon at bounding box center [600, 193] width 18 height 35
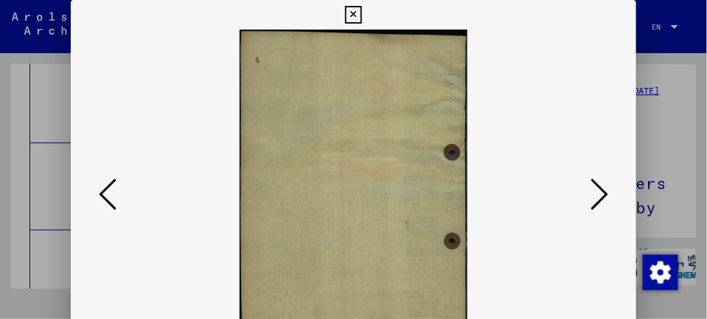
click at [605, 198] on icon at bounding box center [600, 193] width 18 height 35
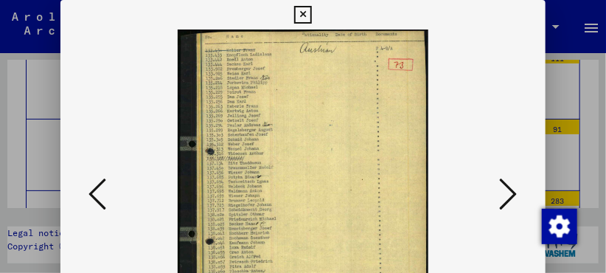
click at [518, 193] on icon at bounding box center [509, 193] width 18 height 35
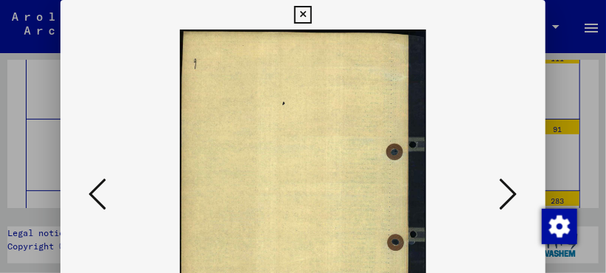
click at [518, 193] on icon at bounding box center [509, 193] width 18 height 35
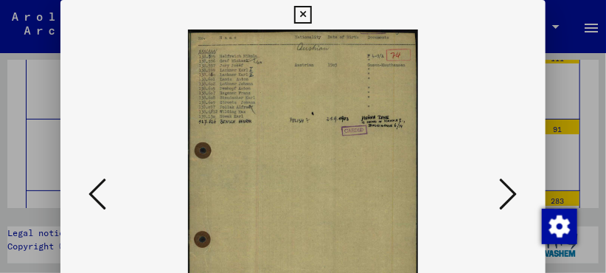
click at [518, 193] on icon at bounding box center [509, 193] width 18 height 35
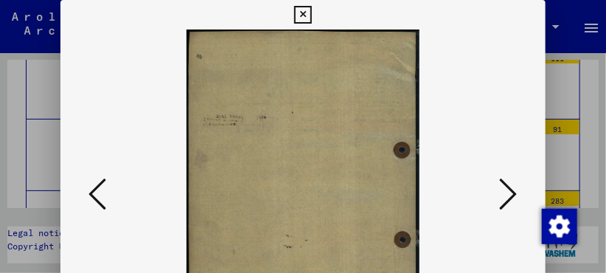
click at [518, 193] on icon at bounding box center [509, 193] width 18 height 35
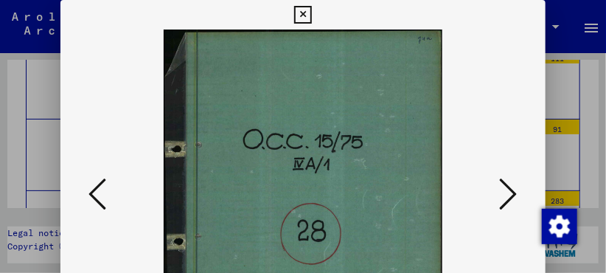
click at [518, 193] on icon at bounding box center [509, 193] width 18 height 35
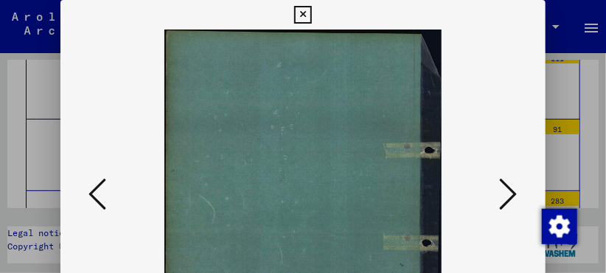
click at [518, 193] on icon at bounding box center [509, 193] width 18 height 35
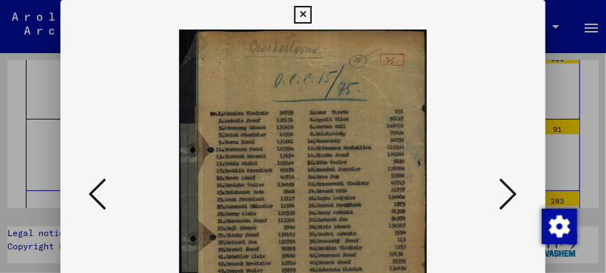
click at [518, 193] on icon at bounding box center [509, 193] width 18 height 35
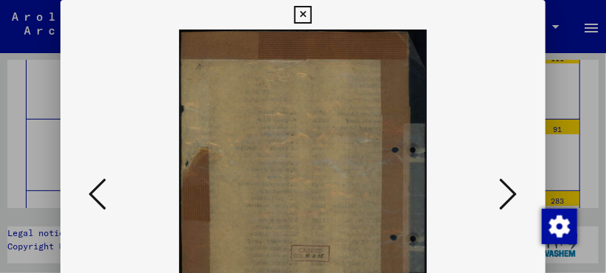
click at [518, 193] on icon at bounding box center [509, 193] width 18 height 35
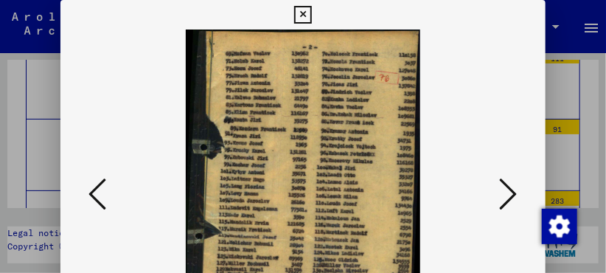
click at [518, 193] on icon at bounding box center [509, 193] width 18 height 35
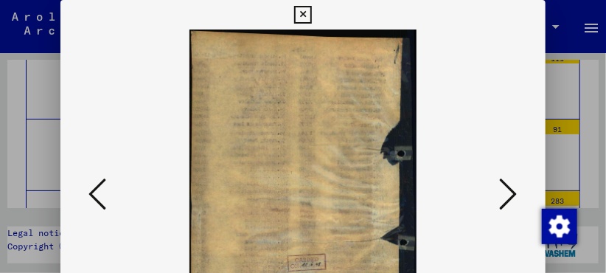
click at [518, 193] on icon at bounding box center [509, 193] width 18 height 35
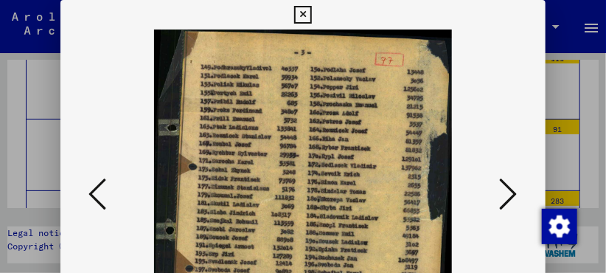
click at [522, 191] on button at bounding box center [509, 195] width 27 height 42
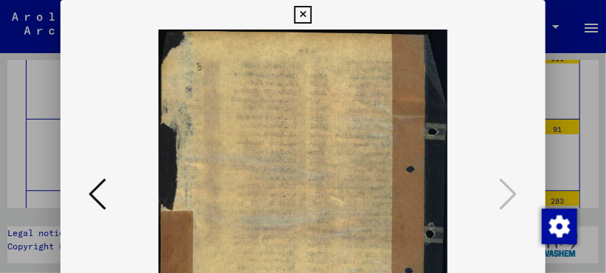
click at [305, 15] on icon at bounding box center [302, 15] width 17 height 18
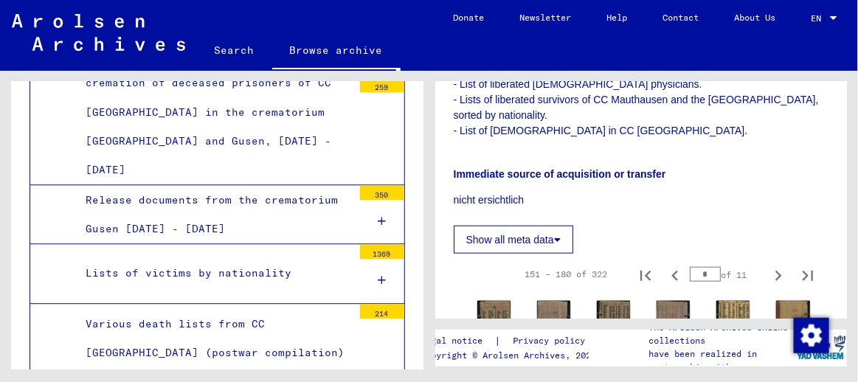
scroll to position [413, 0]
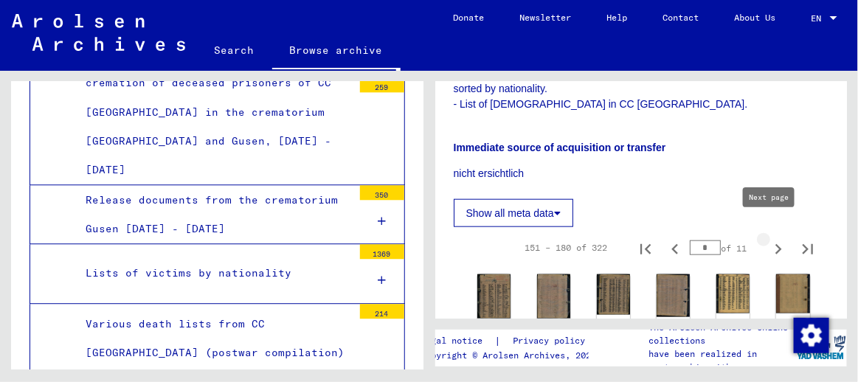
click at [775, 244] on icon "Next page" at bounding box center [778, 249] width 7 height 10
type input "*"
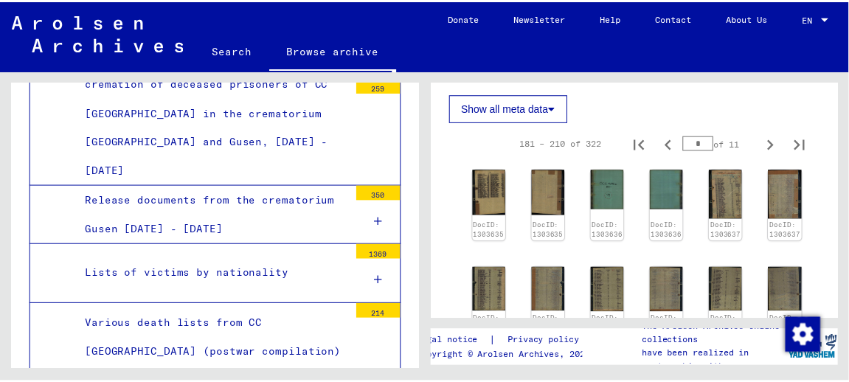
scroll to position [531, 0]
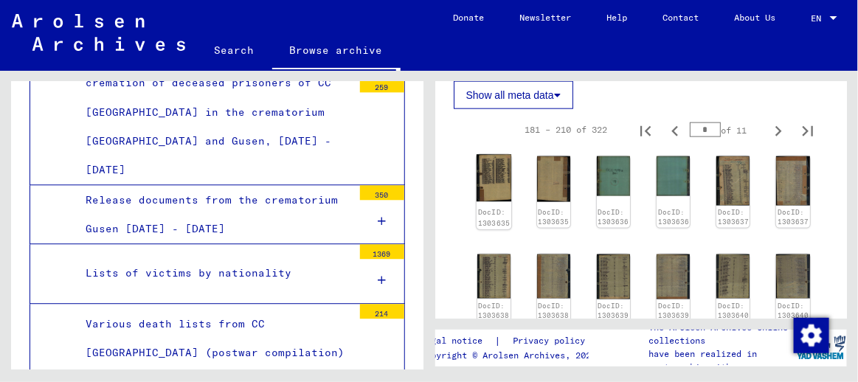
click at [493, 162] on img at bounding box center [493, 178] width 35 height 47
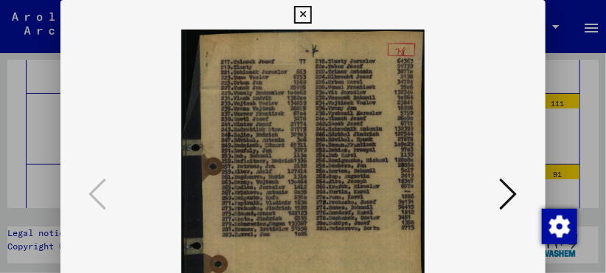
scroll to position [6095, 0]
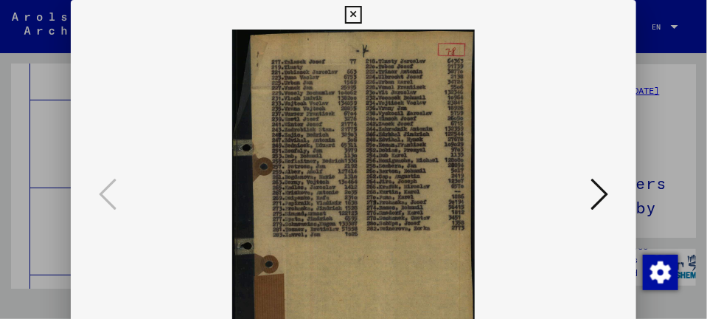
click at [603, 191] on icon at bounding box center [600, 193] width 18 height 35
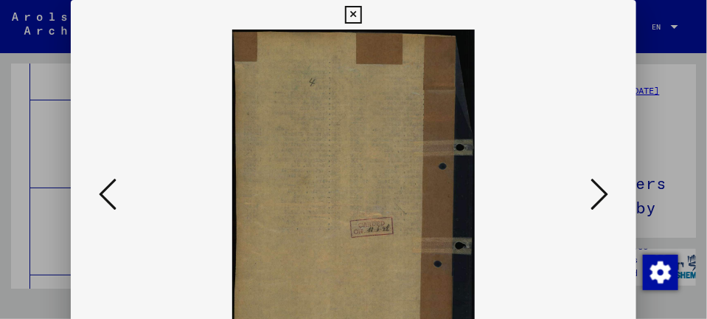
click at [603, 191] on icon at bounding box center [600, 193] width 18 height 35
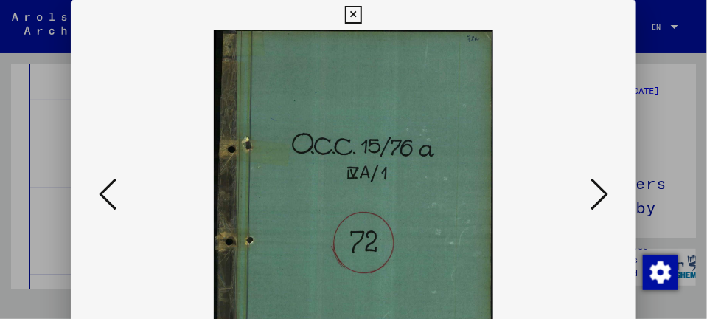
click at [603, 191] on icon at bounding box center [600, 193] width 18 height 35
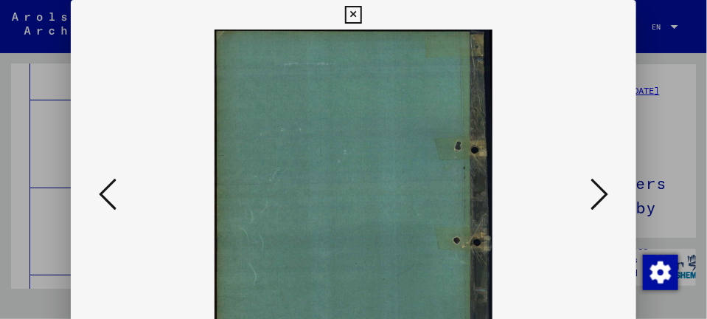
click at [603, 191] on icon at bounding box center [600, 193] width 18 height 35
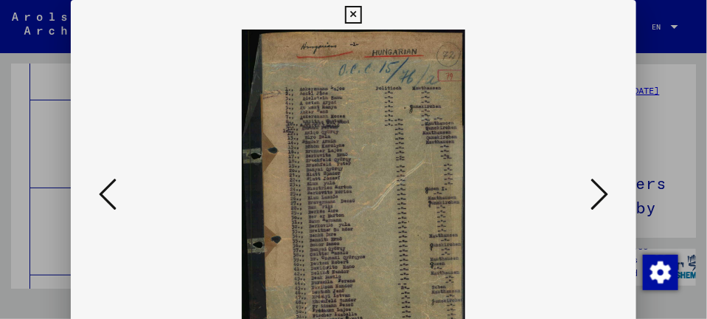
click at [603, 191] on icon at bounding box center [600, 193] width 18 height 35
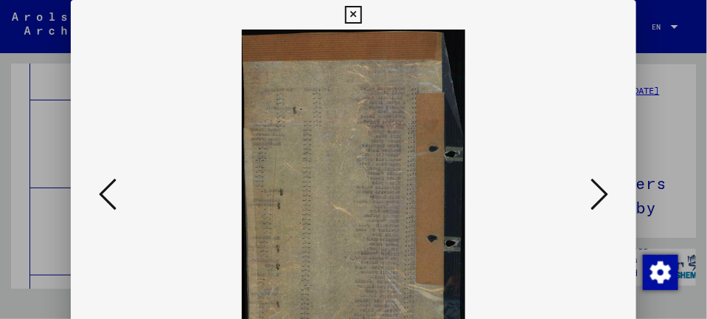
click at [603, 191] on icon at bounding box center [600, 193] width 18 height 35
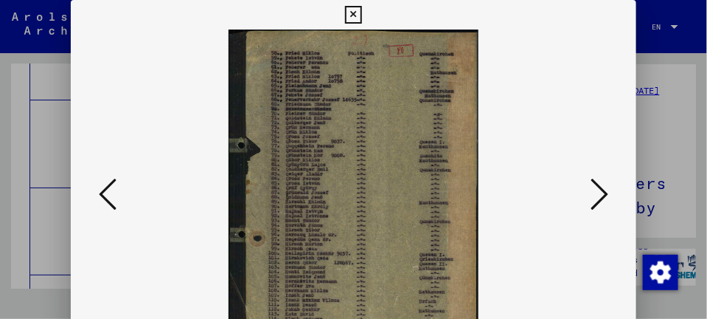
click at [603, 191] on icon at bounding box center [600, 193] width 18 height 35
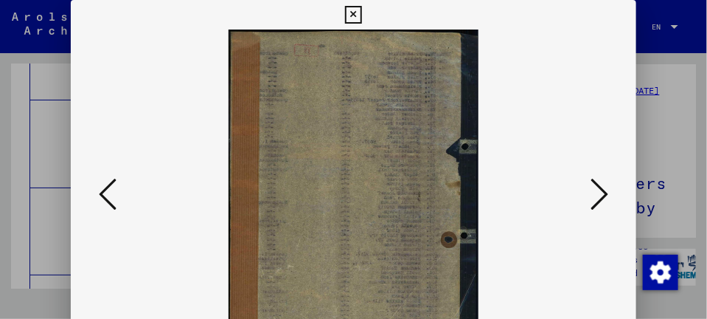
click at [603, 191] on icon at bounding box center [600, 193] width 18 height 35
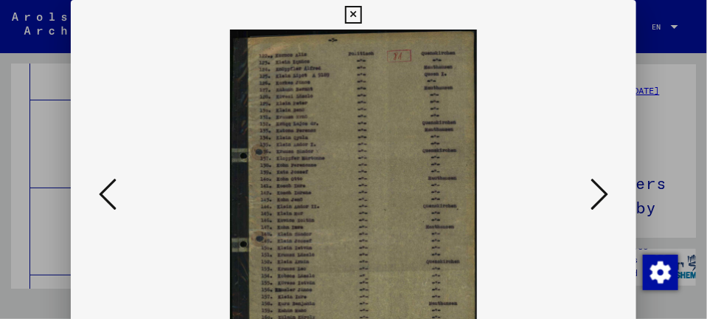
click at [603, 191] on icon at bounding box center [600, 193] width 18 height 35
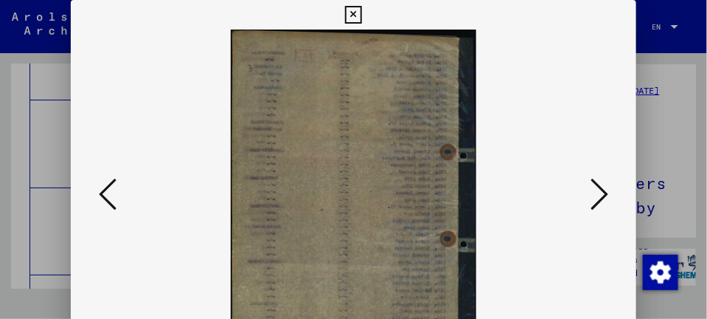
click at [603, 191] on icon at bounding box center [600, 193] width 18 height 35
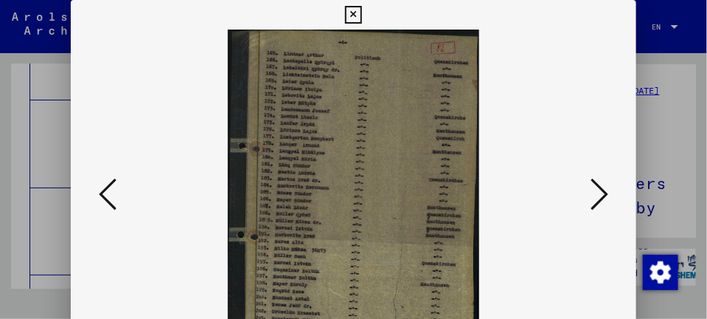
click at [600, 196] on icon at bounding box center [600, 193] width 18 height 35
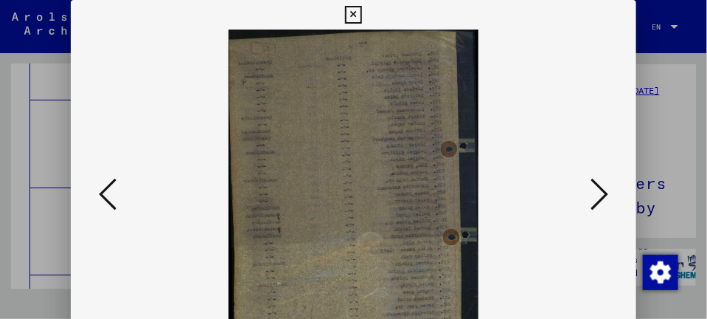
click at [600, 196] on icon at bounding box center [600, 193] width 18 height 35
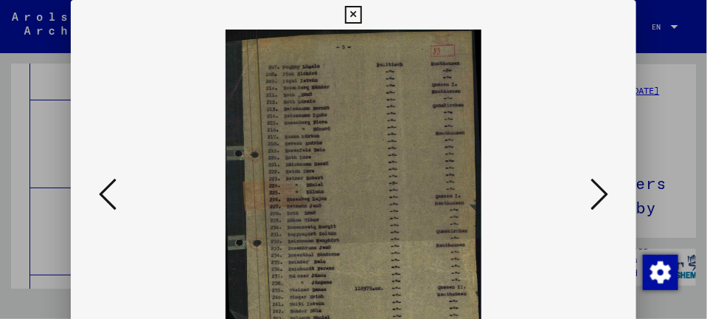
click at [600, 196] on icon at bounding box center [600, 193] width 18 height 35
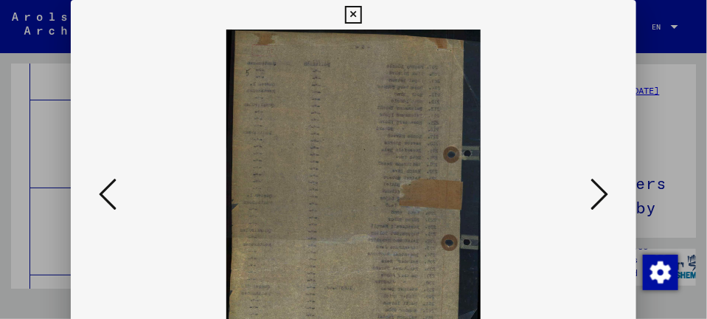
click at [600, 196] on icon at bounding box center [600, 193] width 18 height 35
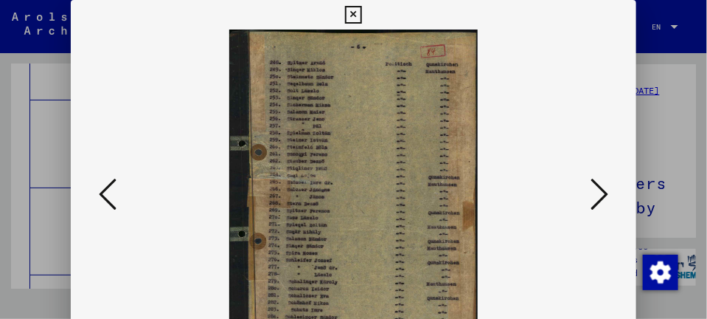
click at [600, 196] on icon at bounding box center [600, 193] width 18 height 35
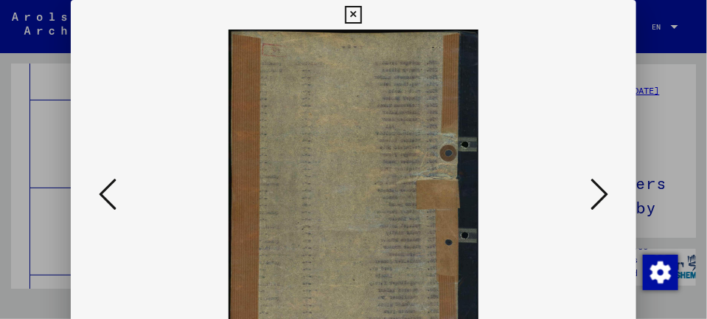
click at [600, 196] on icon at bounding box center [600, 193] width 18 height 35
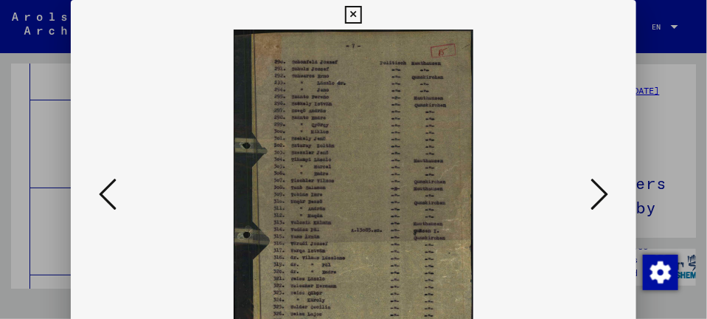
click at [600, 196] on icon at bounding box center [600, 193] width 18 height 35
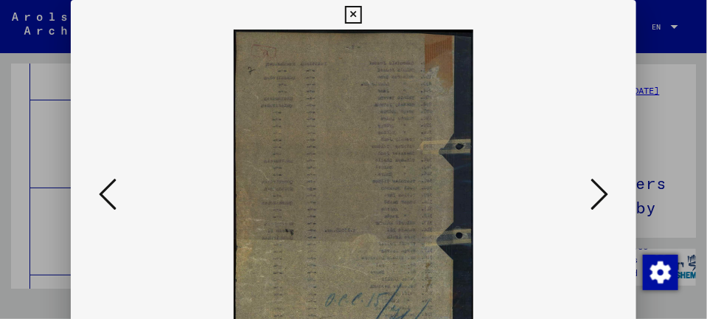
click at [600, 196] on icon at bounding box center [600, 193] width 18 height 35
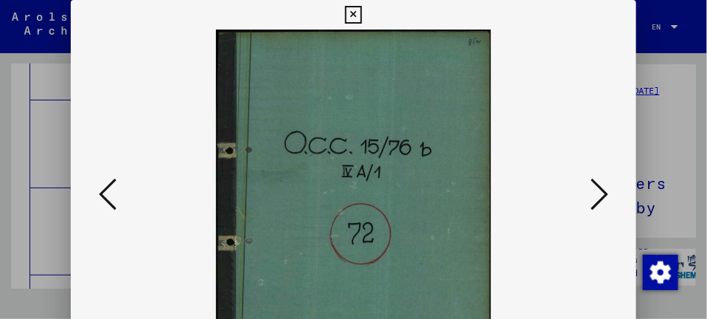
click at [600, 196] on icon at bounding box center [600, 193] width 18 height 35
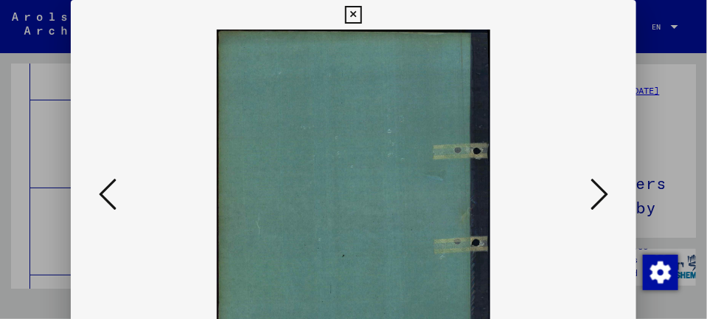
click at [600, 196] on icon at bounding box center [600, 193] width 18 height 35
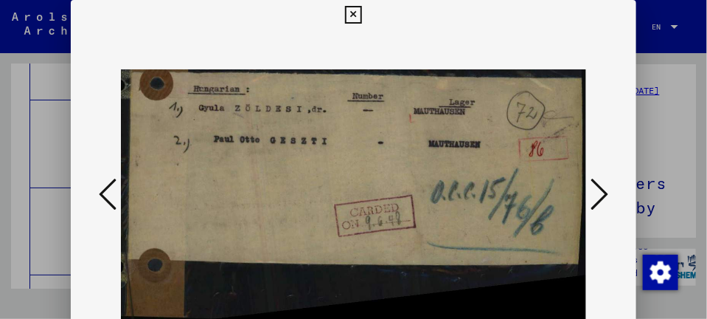
click at [600, 196] on icon at bounding box center [600, 193] width 18 height 35
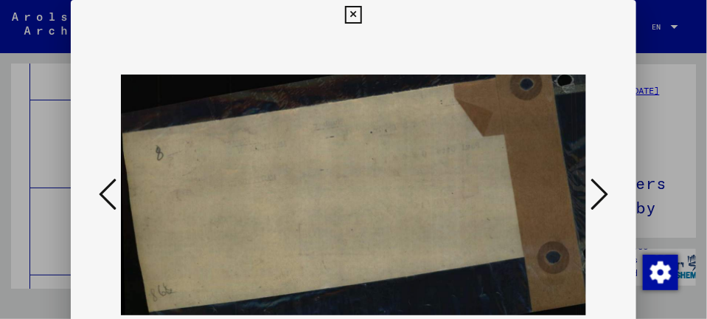
click at [600, 196] on icon at bounding box center [600, 193] width 18 height 35
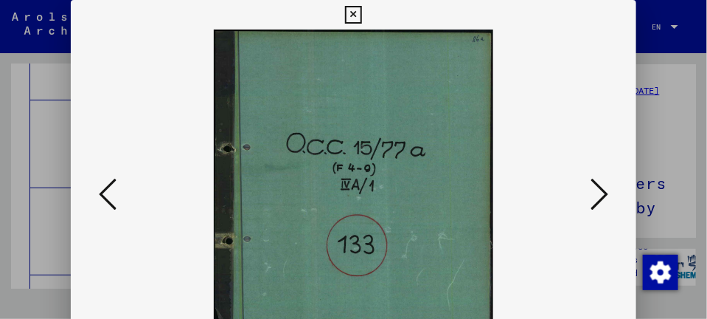
click at [600, 196] on icon at bounding box center [600, 193] width 18 height 35
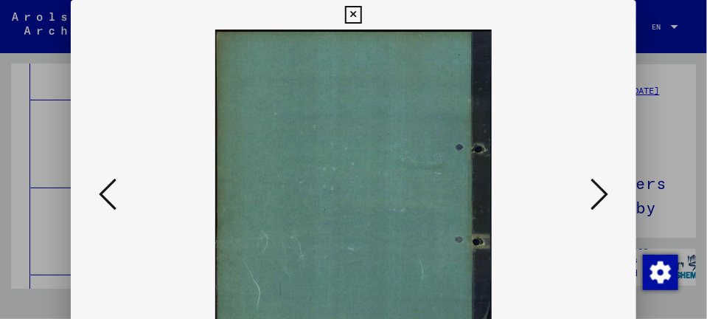
click at [600, 196] on icon at bounding box center [600, 193] width 18 height 35
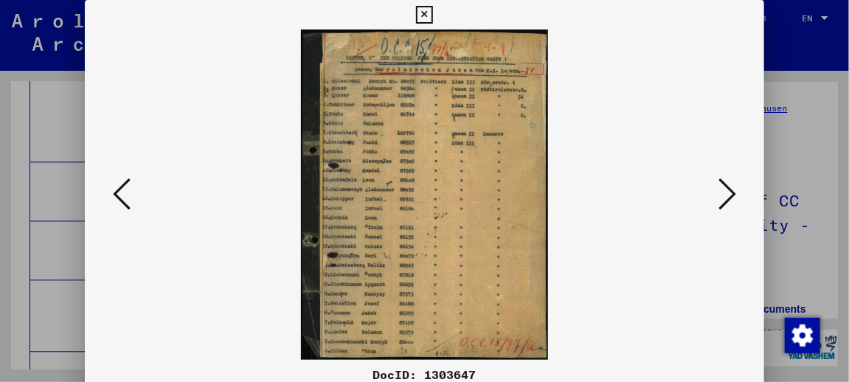
click at [727, 196] on icon at bounding box center [727, 193] width 18 height 35
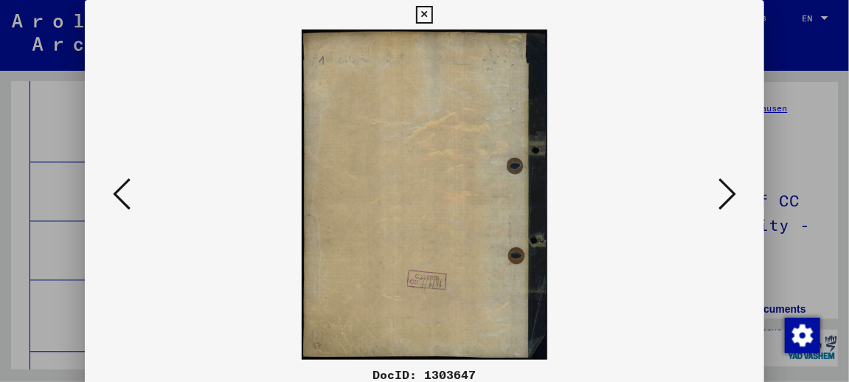
click at [727, 196] on icon at bounding box center [727, 193] width 18 height 35
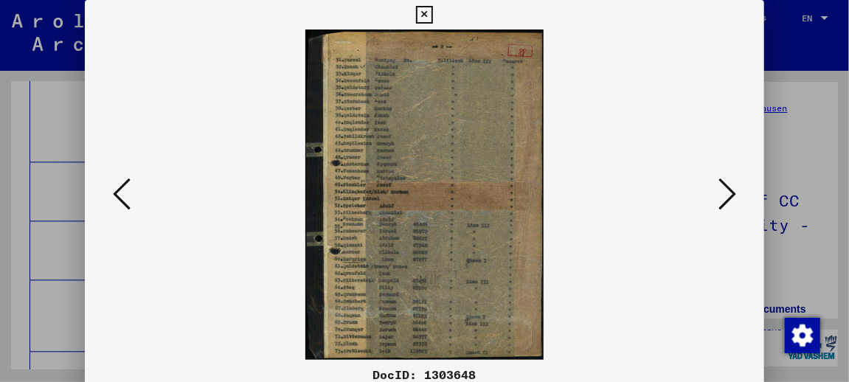
click at [727, 196] on icon at bounding box center [727, 193] width 18 height 35
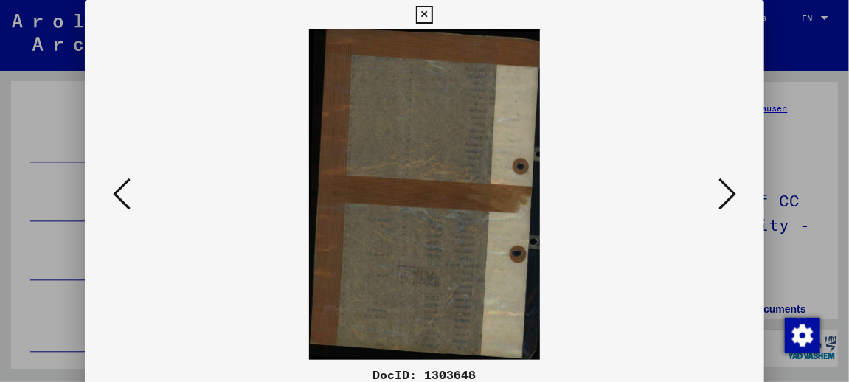
click at [727, 196] on icon at bounding box center [727, 193] width 18 height 35
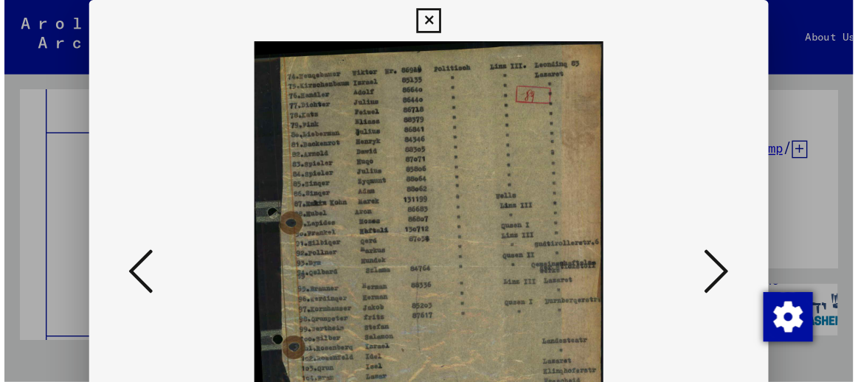
scroll to position [6096, 0]
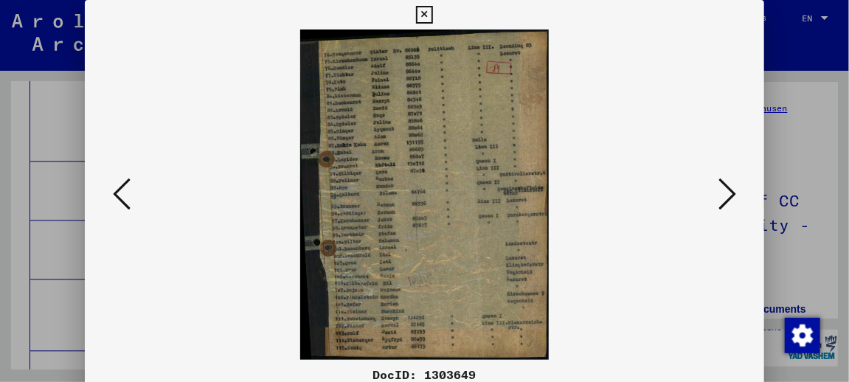
click at [736, 196] on icon at bounding box center [727, 193] width 18 height 35
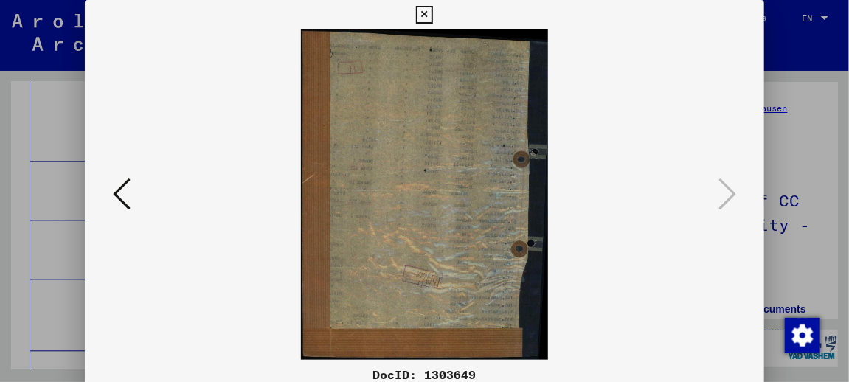
click at [426, 15] on icon at bounding box center [424, 15] width 17 height 18
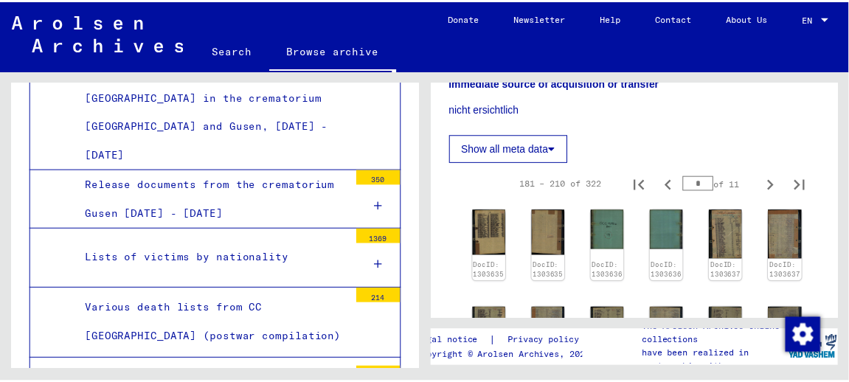
scroll to position [472, 0]
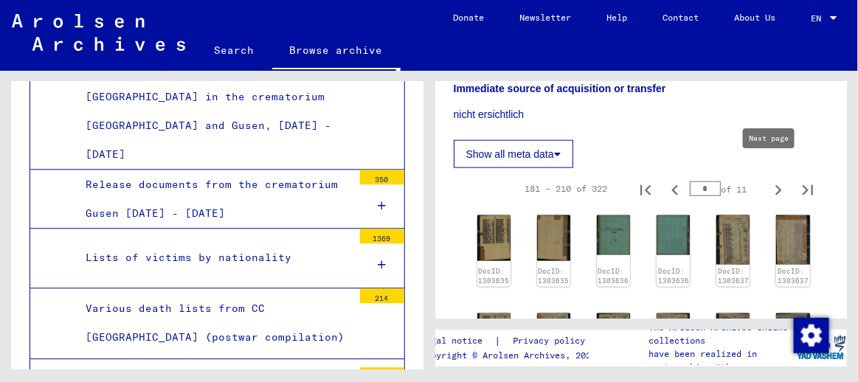
click at [775, 180] on icon "Next page" at bounding box center [778, 190] width 21 height 21
type input "*"
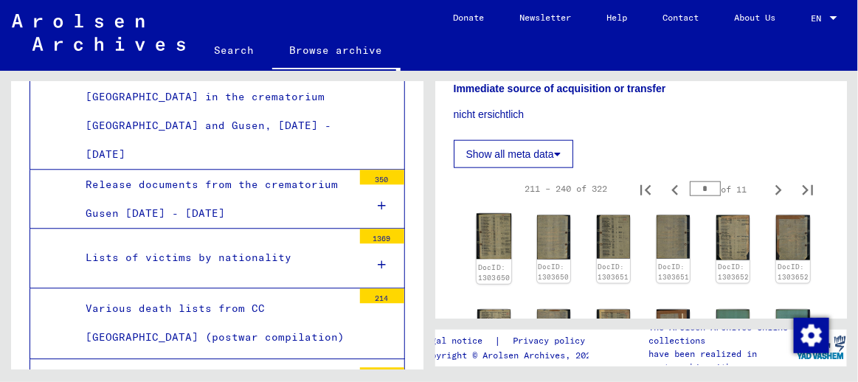
click at [491, 235] on img at bounding box center [493, 237] width 35 height 46
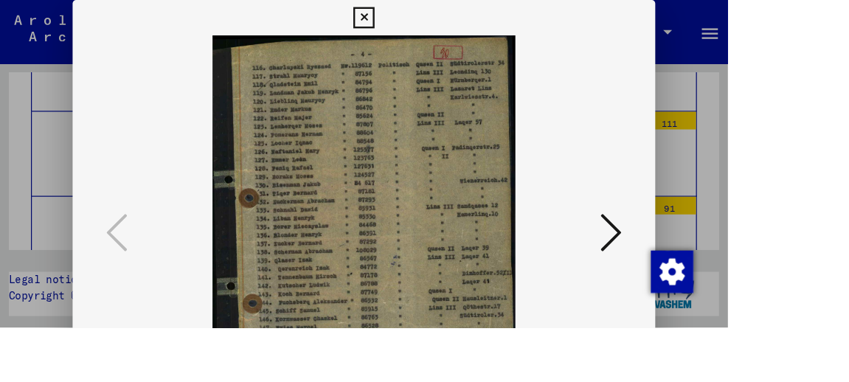
scroll to position [6096, 0]
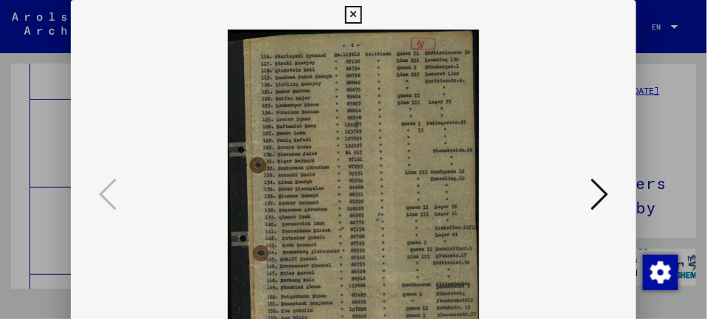
click at [609, 193] on icon at bounding box center [600, 193] width 18 height 35
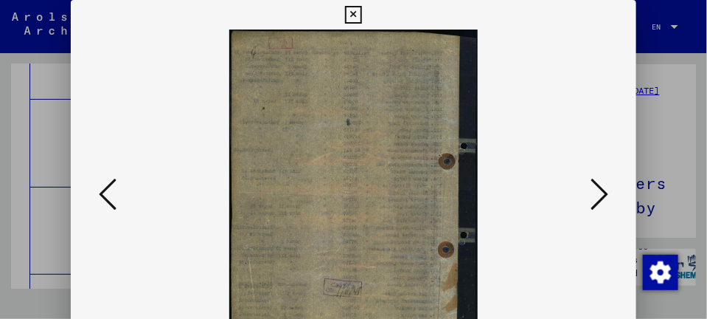
click at [609, 193] on icon at bounding box center [600, 193] width 18 height 35
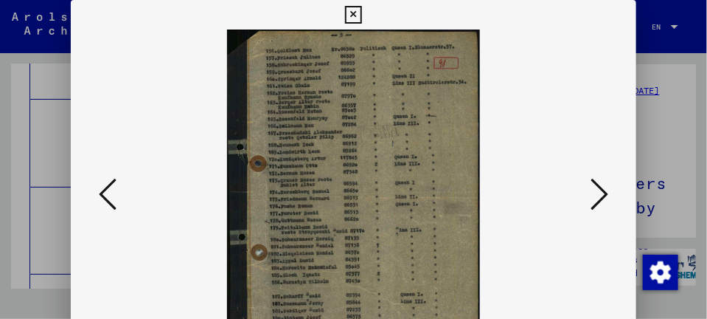
click at [609, 193] on icon at bounding box center [600, 193] width 18 height 35
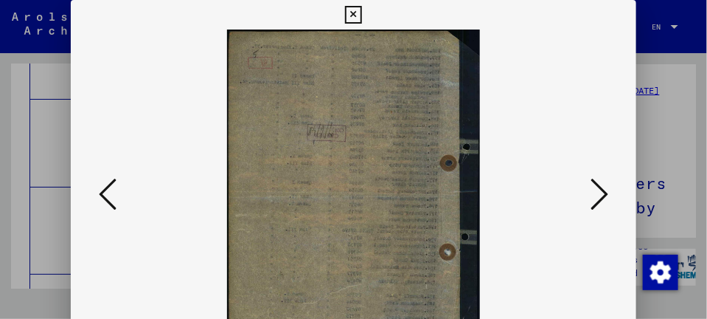
click at [609, 193] on icon at bounding box center [600, 193] width 18 height 35
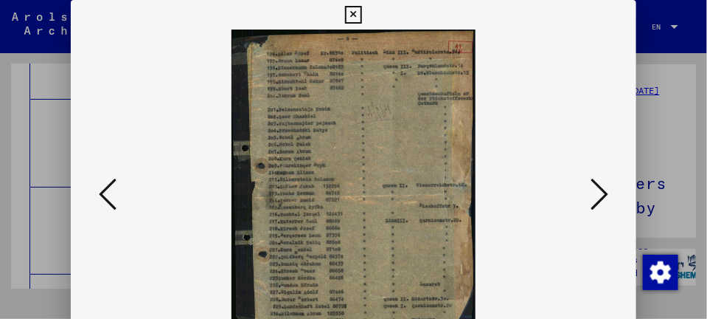
click at [609, 193] on icon at bounding box center [600, 193] width 18 height 35
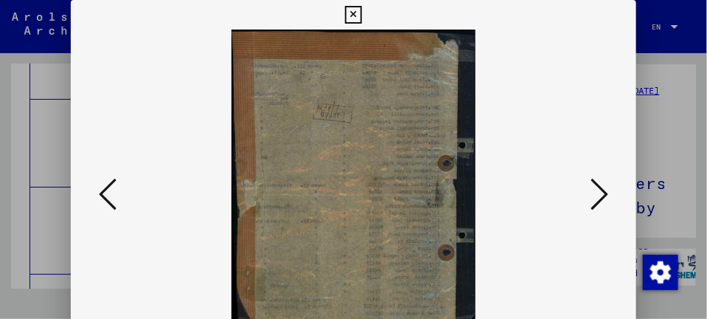
click at [609, 193] on icon at bounding box center [600, 193] width 18 height 35
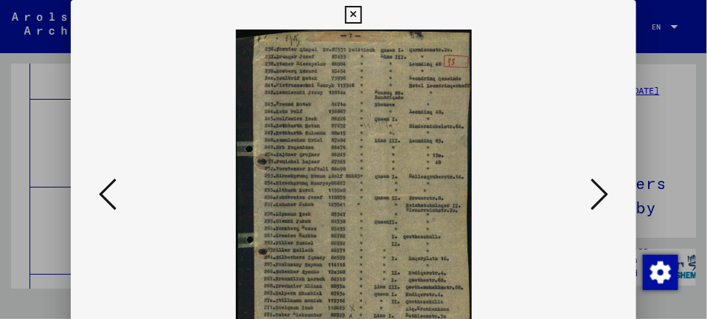
click at [609, 193] on icon at bounding box center [600, 193] width 18 height 35
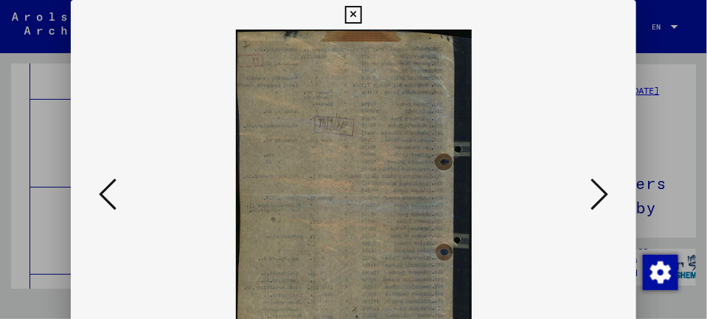
click at [609, 193] on icon at bounding box center [600, 193] width 18 height 35
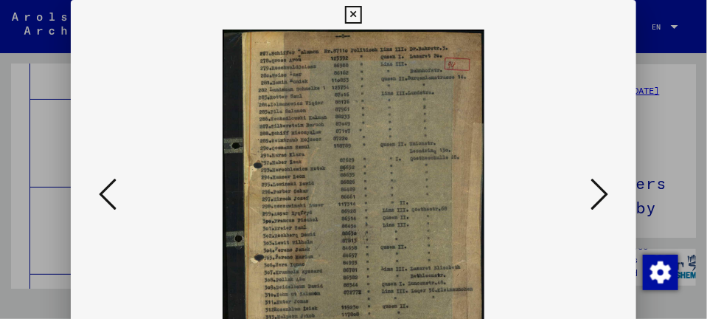
click at [609, 193] on icon at bounding box center [600, 193] width 18 height 35
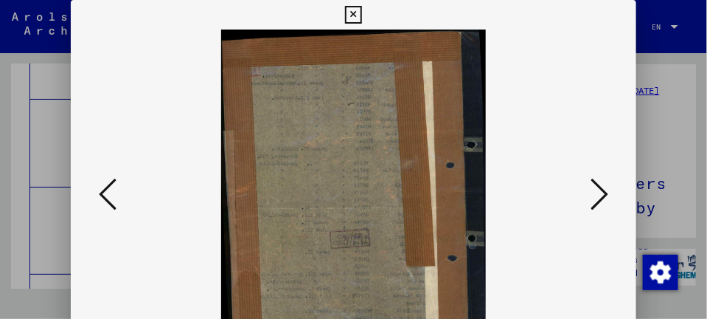
click at [609, 193] on icon at bounding box center [600, 193] width 18 height 35
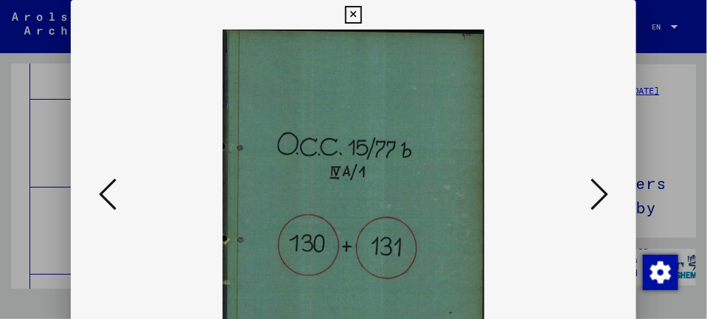
click at [609, 193] on icon at bounding box center [600, 193] width 18 height 35
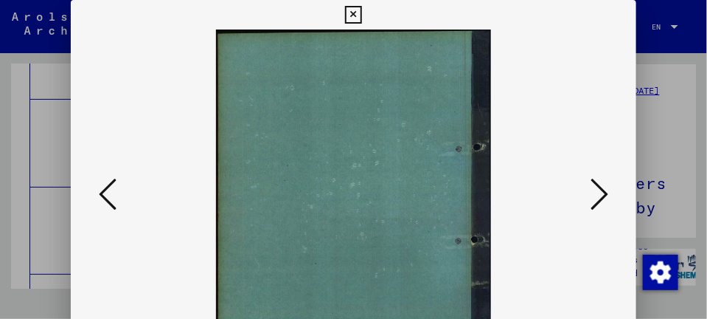
click at [609, 193] on icon at bounding box center [600, 193] width 18 height 35
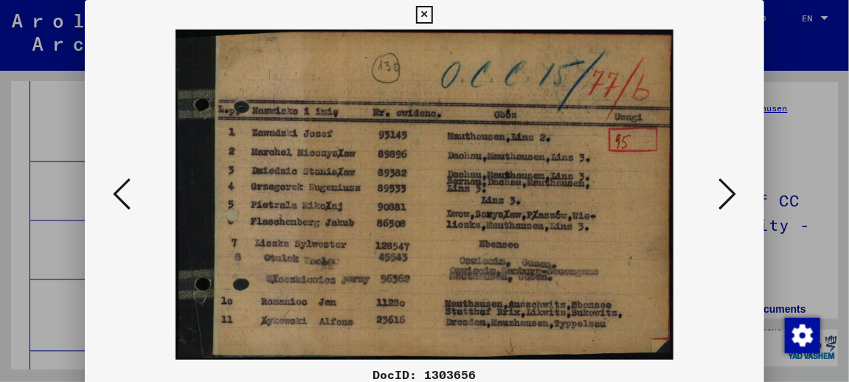
click at [732, 198] on icon at bounding box center [727, 193] width 18 height 35
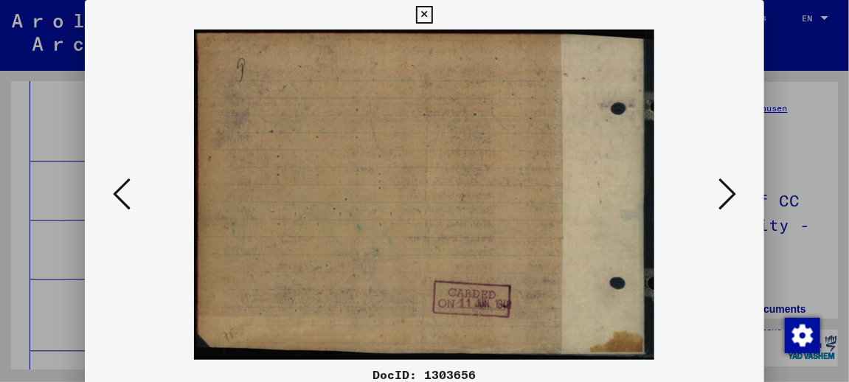
click at [732, 198] on icon at bounding box center [727, 193] width 18 height 35
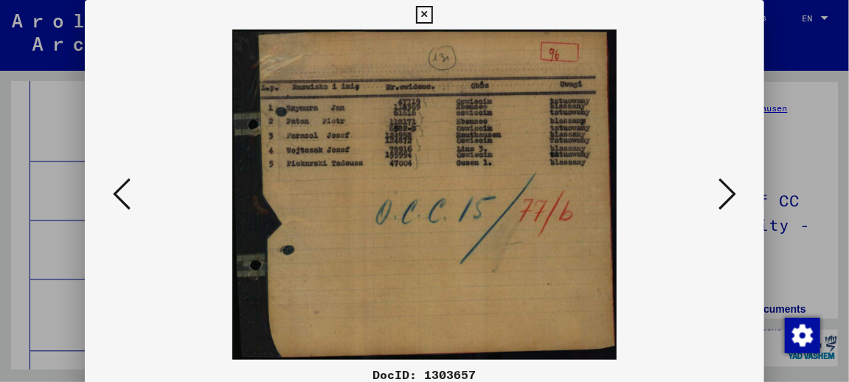
click at [732, 198] on icon at bounding box center [727, 193] width 18 height 35
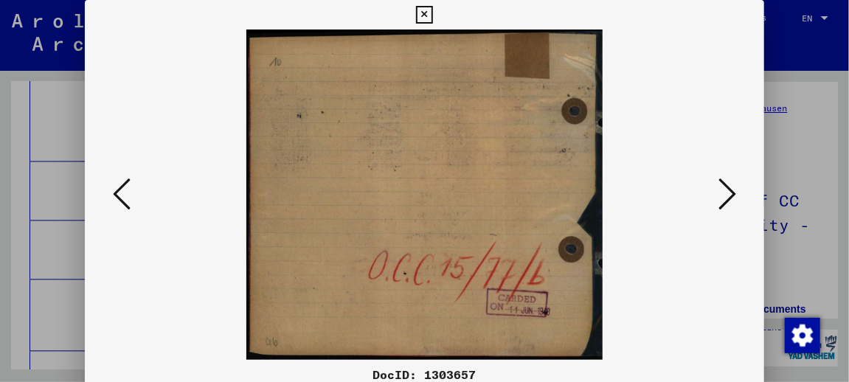
click at [732, 198] on icon at bounding box center [727, 193] width 18 height 35
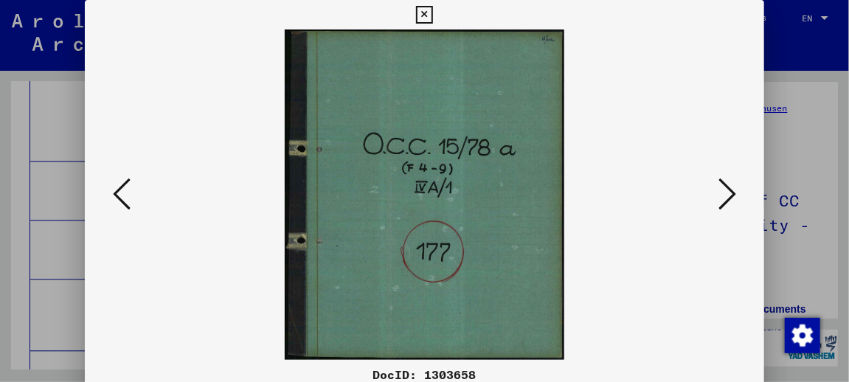
click at [732, 198] on icon at bounding box center [727, 193] width 18 height 35
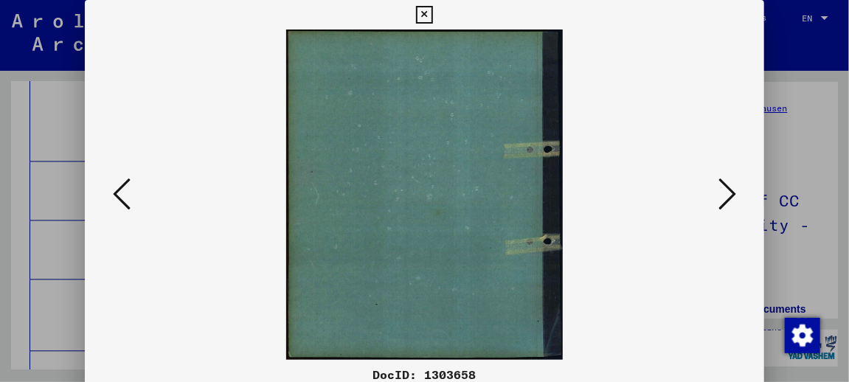
click at [732, 198] on icon at bounding box center [727, 193] width 18 height 35
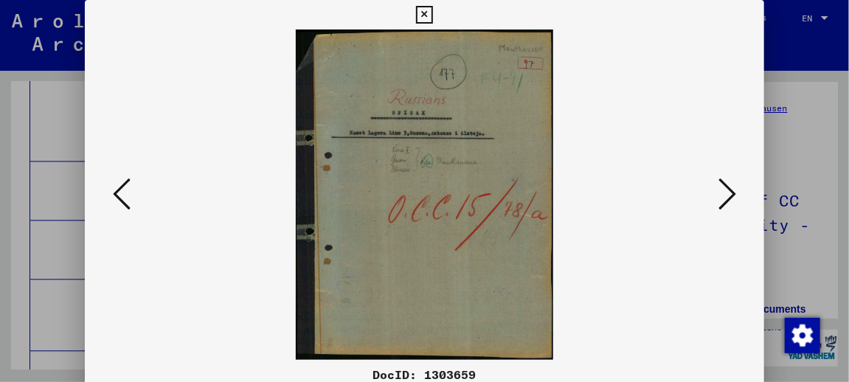
click at [732, 198] on icon at bounding box center [727, 193] width 18 height 35
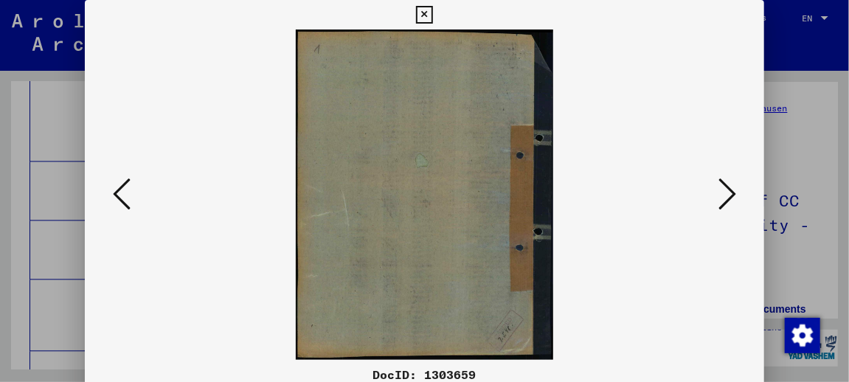
click at [732, 198] on icon at bounding box center [727, 193] width 18 height 35
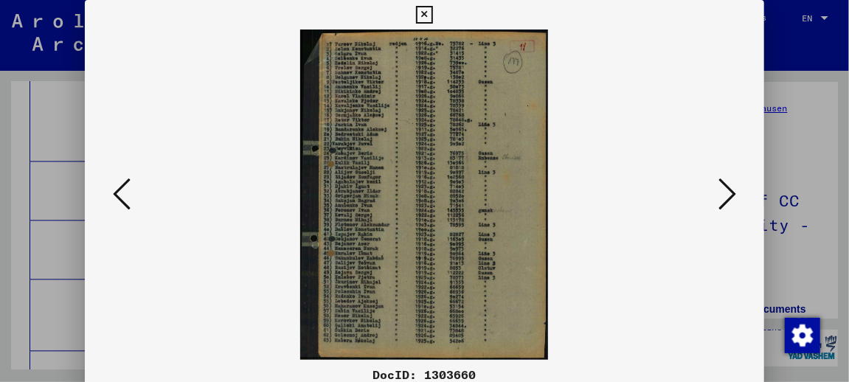
click at [732, 198] on icon at bounding box center [727, 193] width 18 height 35
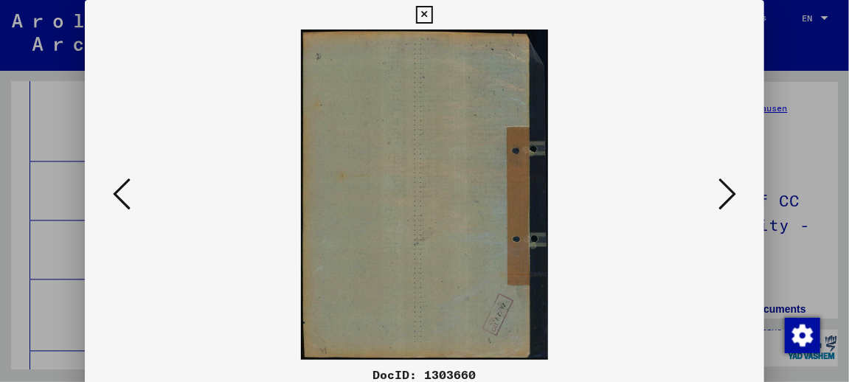
click at [732, 198] on icon at bounding box center [727, 193] width 18 height 35
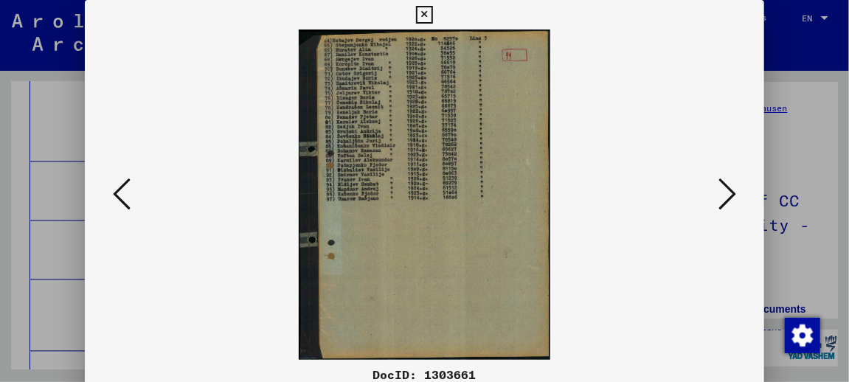
click at [732, 198] on icon at bounding box center [727, 193] width 18 height 35
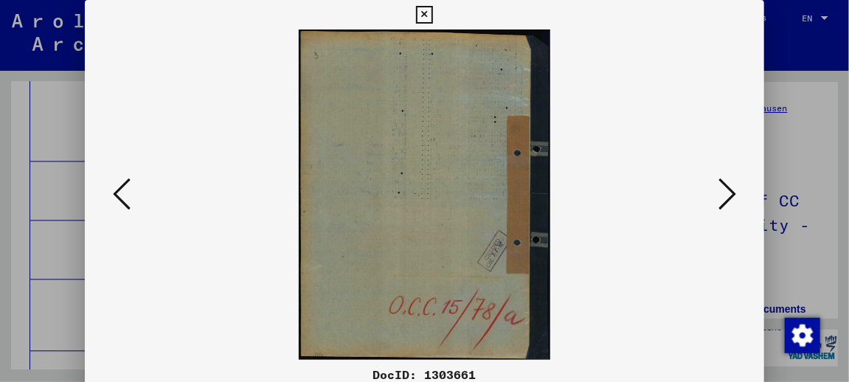
click at [732, 198] on icon at bounding box center [727, 193] width 18 height 35
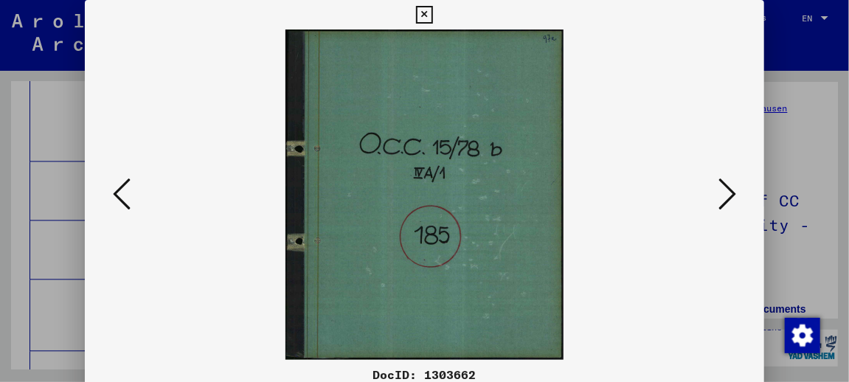
click at [732, 198] on icon at bounding box center [727, 193] width 18 height 35
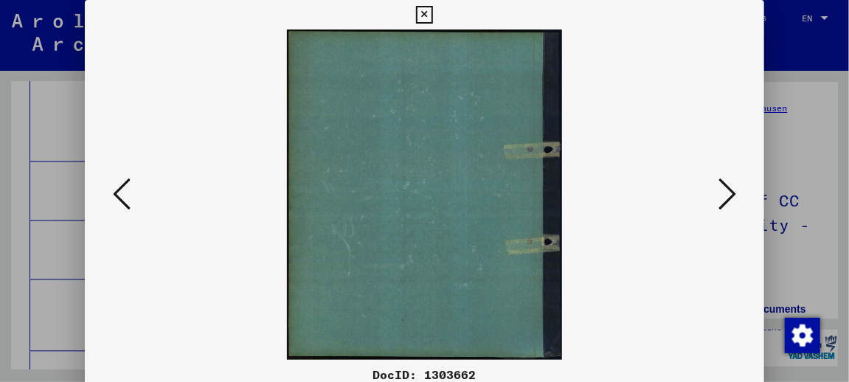
click at [732, 198] on icon at bounding box center [727, 193] width 18 height 35
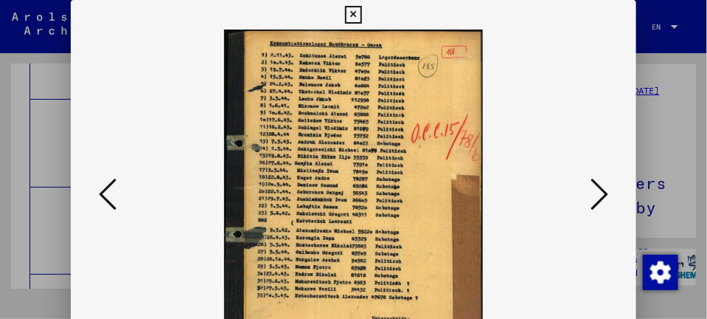
click at [609, 193] on icon at bounding box center [600, 193] width 18 height 35
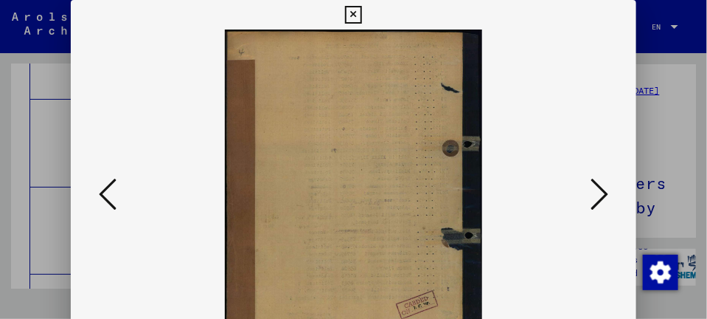
click at [609, 193] on icon at bounding box center [600, 193] width 18 height 35
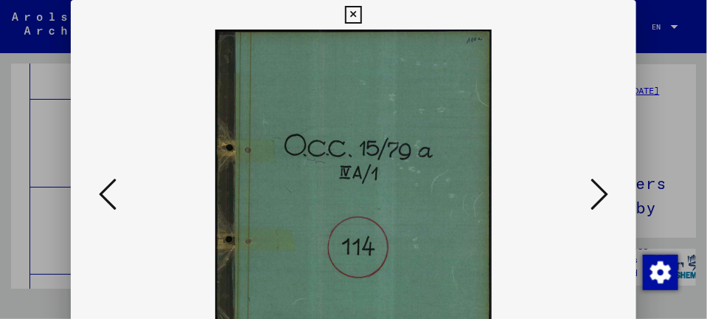
click at [609, 193] on icon at bounding box center [600, 193] width 18 height 35
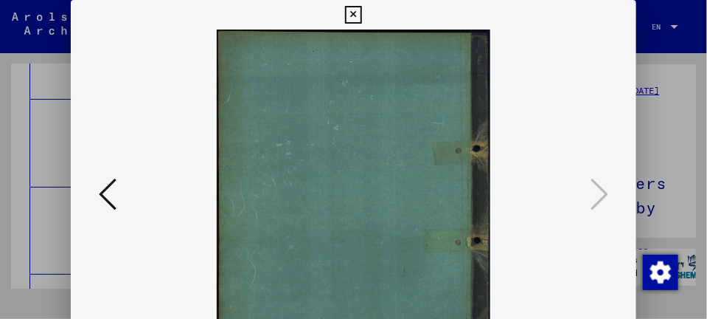
click at [357, 15] on icon at bounding box center [353, 15] width 17 height 18
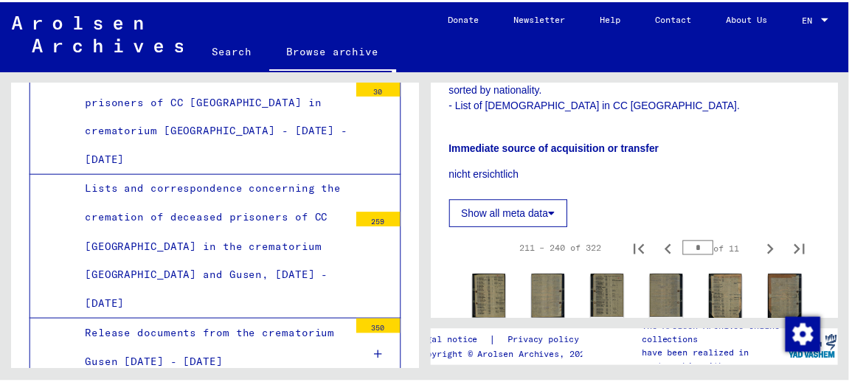
scroll to position [472, 0]
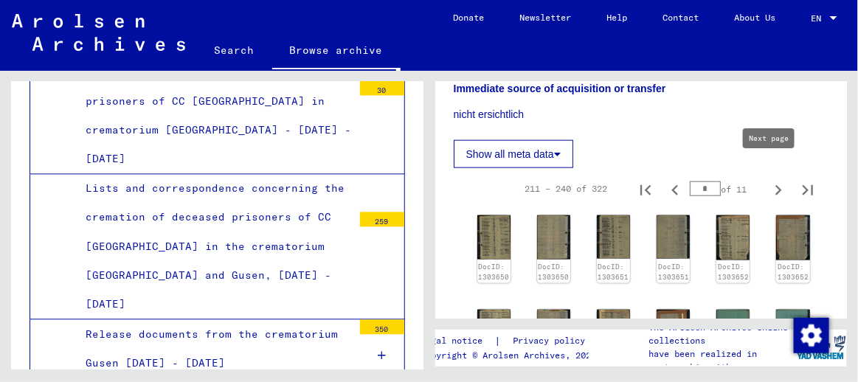
click at [772, 180] on icon "Next page" at bounding box center [778, 190] width 21 height 21
type input "*"
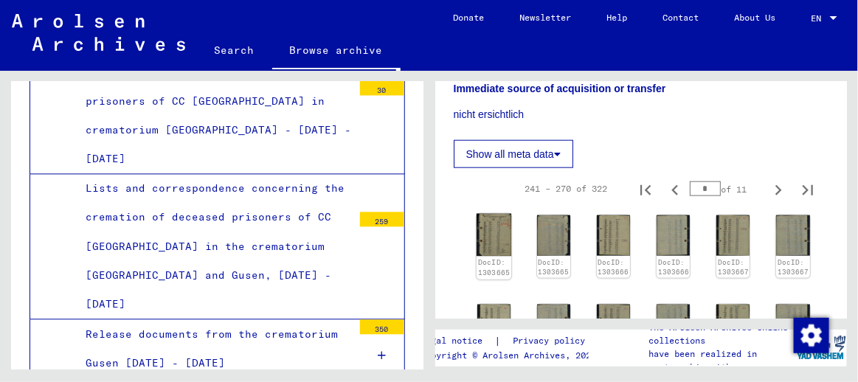
click at [489, 222] on img at bounding box center [493, 235] width 35 height 42
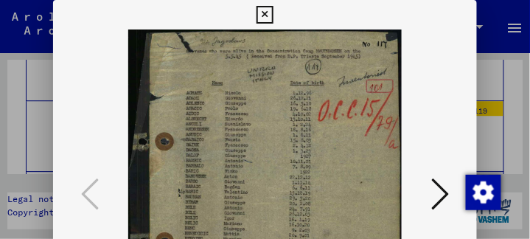
scroll to position [5952, 0]
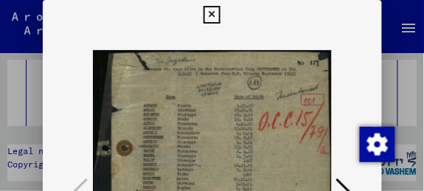
drag, startPoint x: 233, startPoint y: 121, endPoint x: 231, endPoint y: 111, distance: 9.8
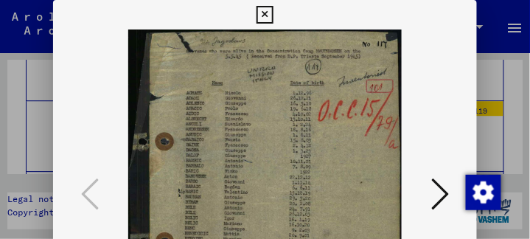
drag, startPoint x: 309, startPoint y: 164, endPoint x: 309, endPoint y: 153, distance: 11.1
click at [309, 153] on img at bounding box center [265, 195] width 324 height 330
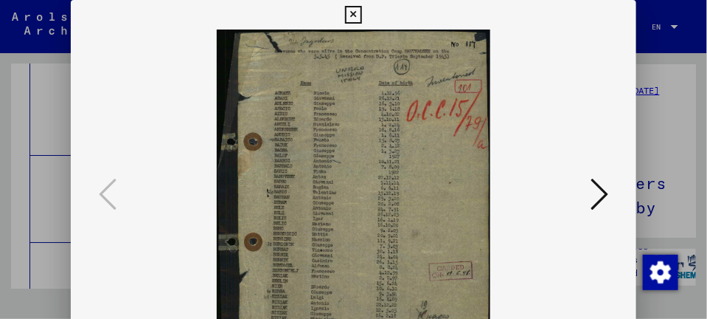
scroll to position [5953, 0]
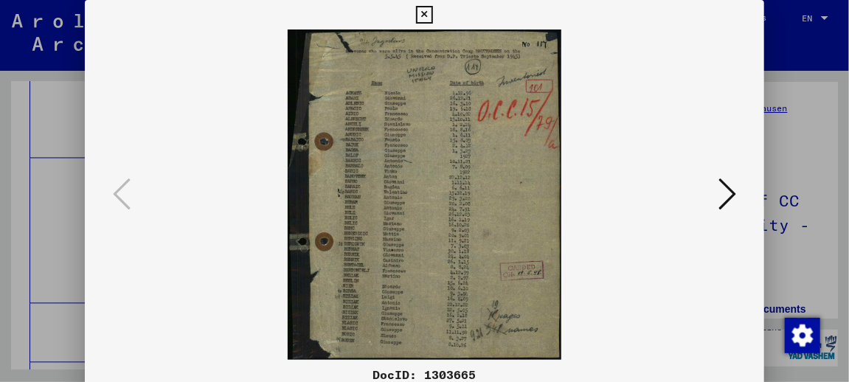
click at [735, 198] on icon at bounding box center [727, 193] width 18 height 35
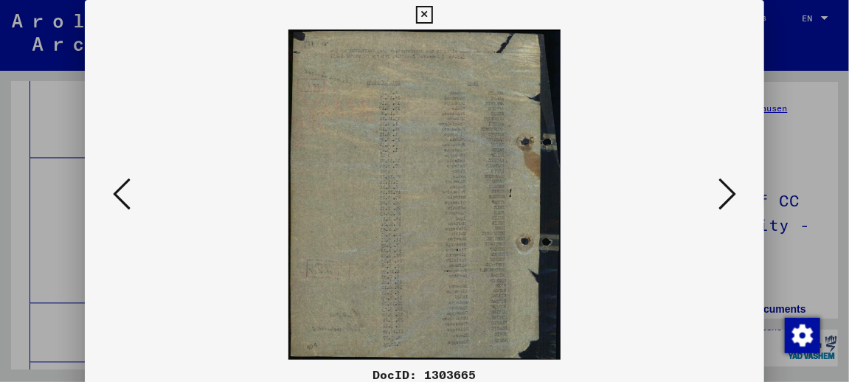
click at [729, 190] on icon at bounding box center [727, 193] width 18 height 35
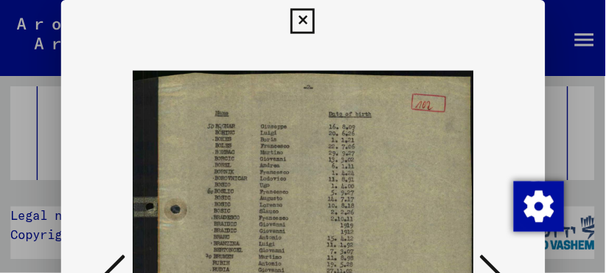
scroll to position [5952, 0]
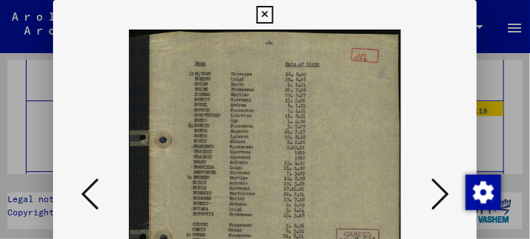
drag, startPoint x: 262, startPoint y: 144, endPoint x: 263, endPoint y: 134, distance: 10.4
click at [263, 134] on img at bounding box center [265, 195] width 324 height 330
drag, startPoint x: 339, startPoint y: 164, endPoint x: 339, endPoint y: 153, distance: 11.1
click at [339, 153] on img at bounding box center [265, 195] width 324 height 330
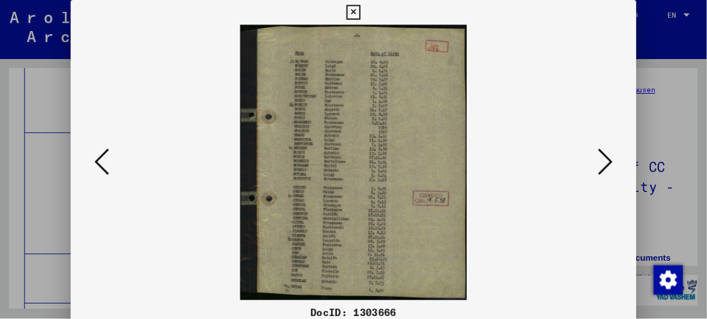
scroll to position [5953, 0]
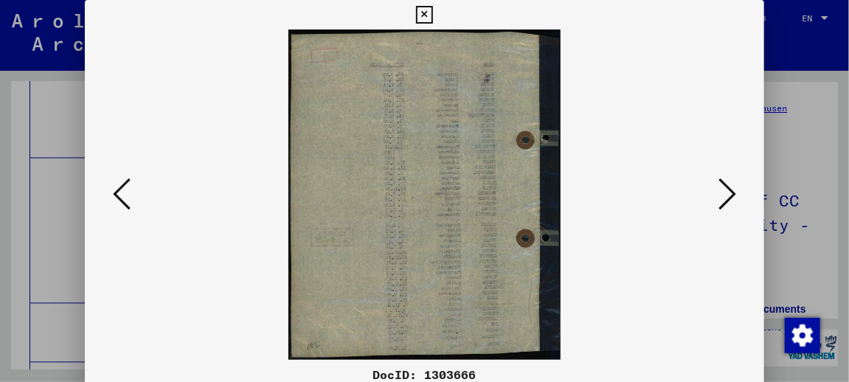
click at [736, 195] on icon at bounding box center [727, 193] width 18 height 35
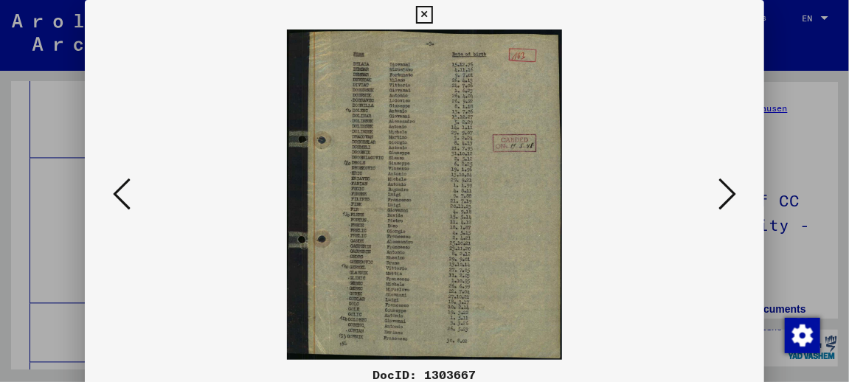
click at [730, 195] on icon at bounding box center [727, 193] width 18 height 35
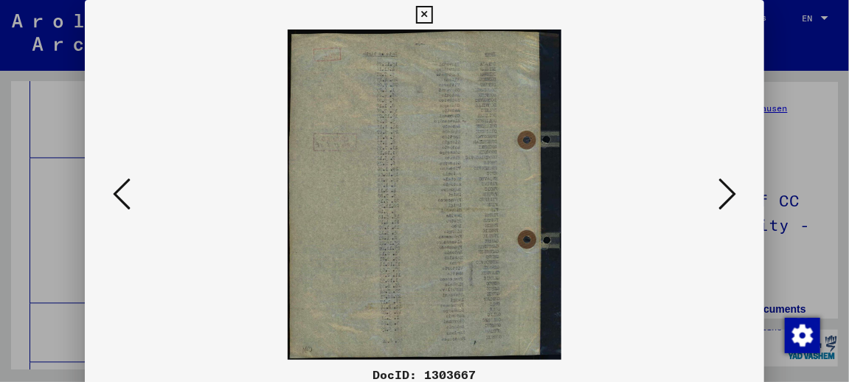
click at [730, 195] on icon at bounding box center [727, 193] width 18 height 35
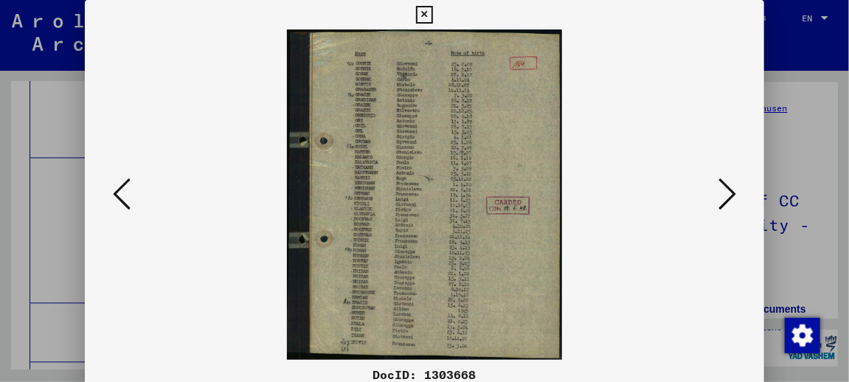
click at [732, 187] on icon at bounding box center [727, 193] width 18 height 35
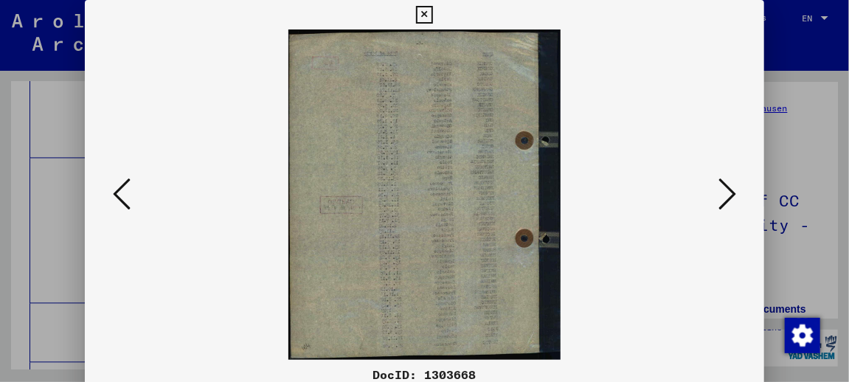
click at [732, 187] on icon at bounding box center [727, 193] width 18 height 35
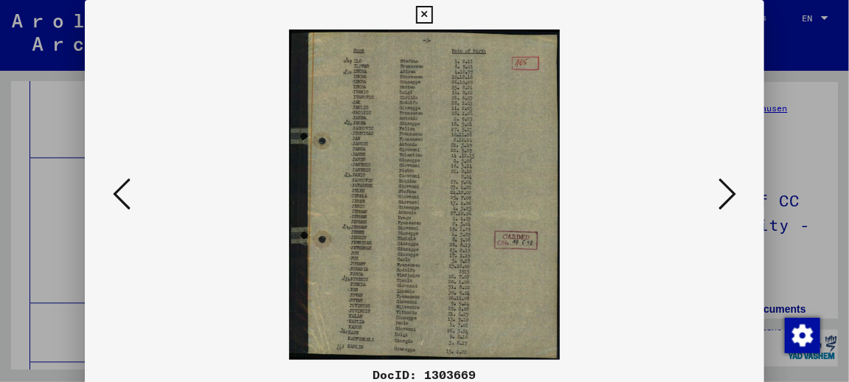
click at [732, 200] on icon at bounding box center [727, 193] width 18 height 35
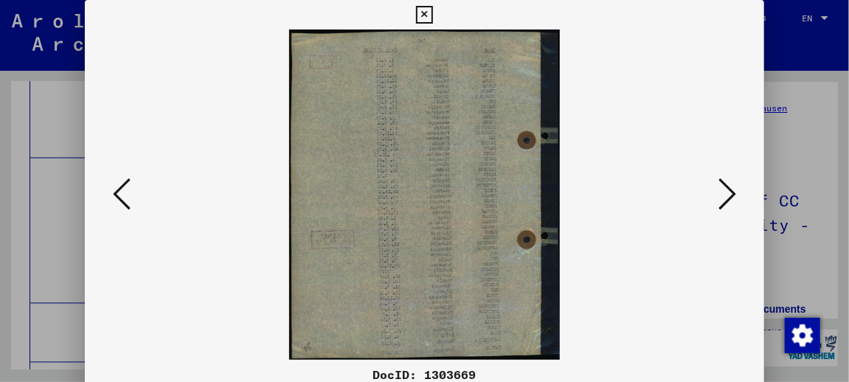
click at [732, 200] on icon at bounding box center [727, 193] width 18 height 35
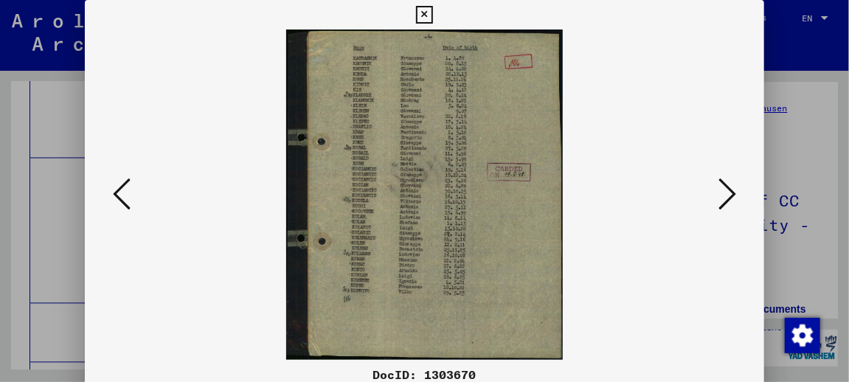
click at [733, 195] on icon at bounding box center [727, 193] width 18 height 35
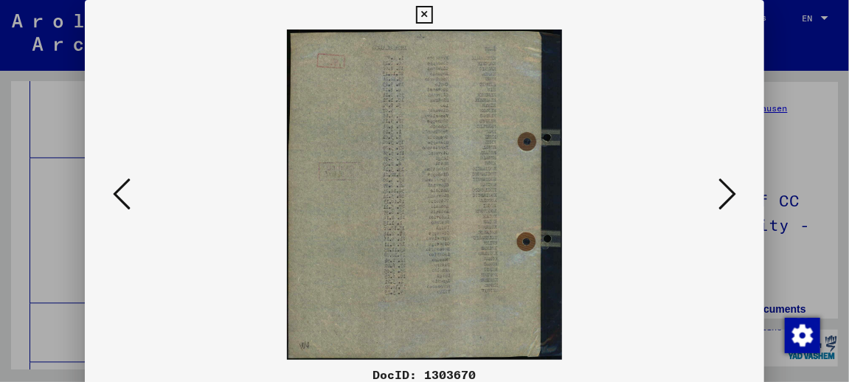
click at [733, 195] on icon at bounding box center [727, 193] width 18 height 35
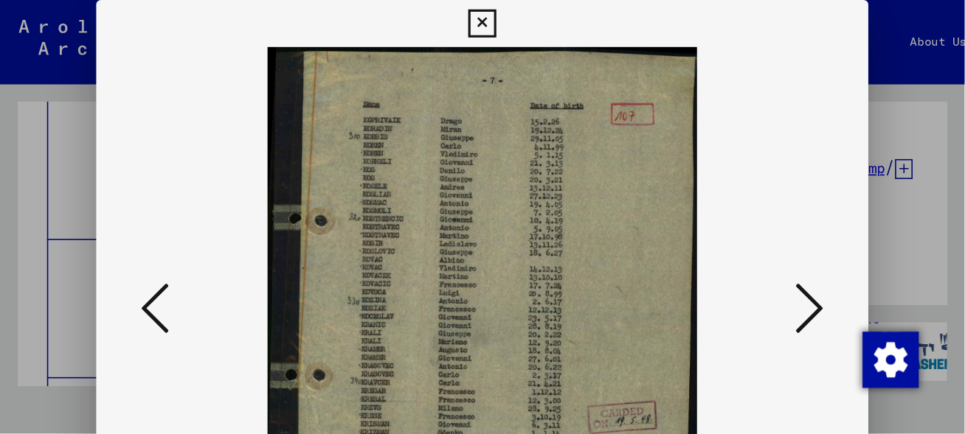
scroll to position [5952, 0]
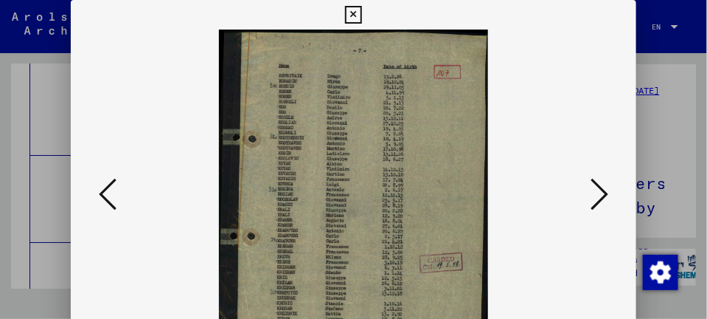
click at [600, 187] on icon at bounding box center [600, 193] width 18 height 35
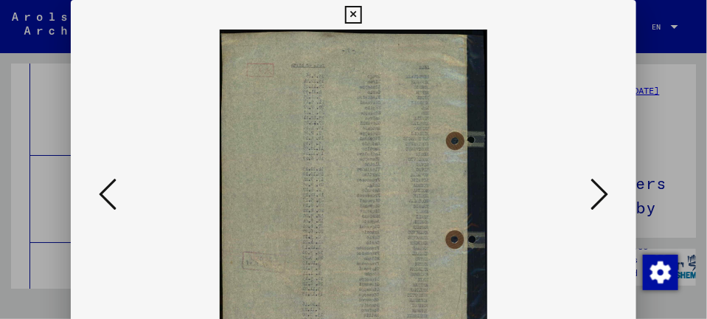
click at [600, 187] on icon at bounding box center [600, 193] width 18 height 35
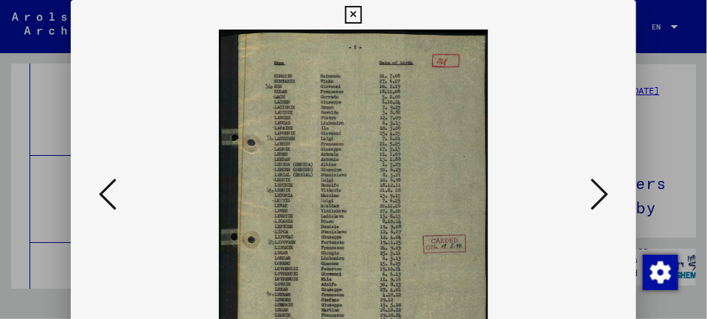
drag, startPoint x: 380, startPoint y: 208, endPoint x: 384, endPoint y: 198, distance: 10.6
click at [384, 198] on img at bounding box center [353, 195] width 465 height 330
click at [603, 204] on icon at bounding box center [600, 193] width 18 height 35
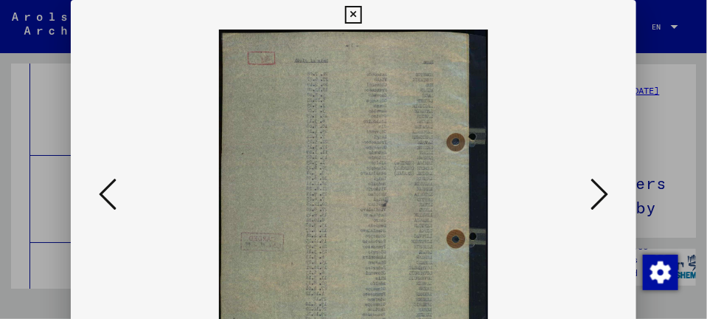
click at [603, 204] on icon at bounding box center [600, 193] width 18 height 35
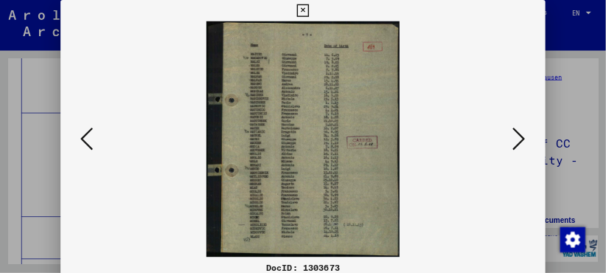
scroll to position [5953, 0]
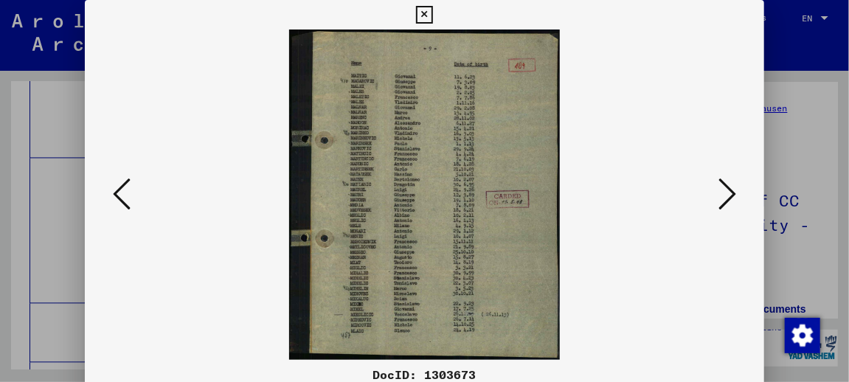
click at [732, 201] on icon at bounding box center [727, 193] width 18 height 35
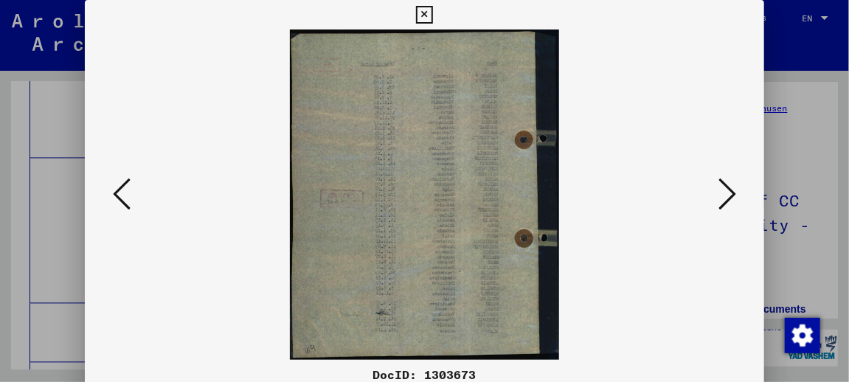
click at [732, 201] on icon at bounding box center [727, 193] width 18 height 35
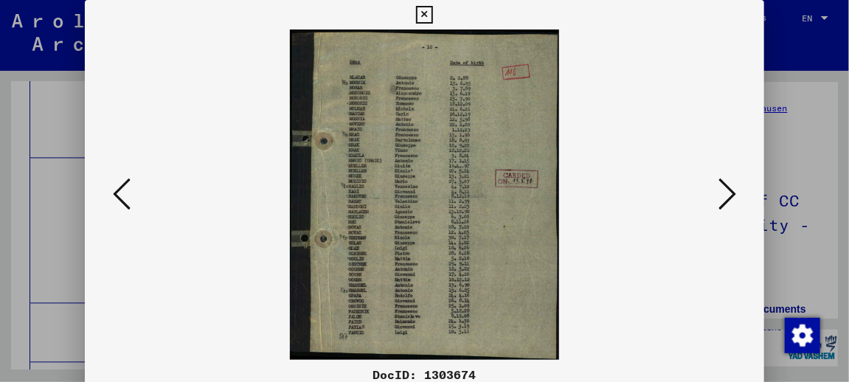
click at [728, 197] on icon at bounding box center [727, 193] width 18 height 35
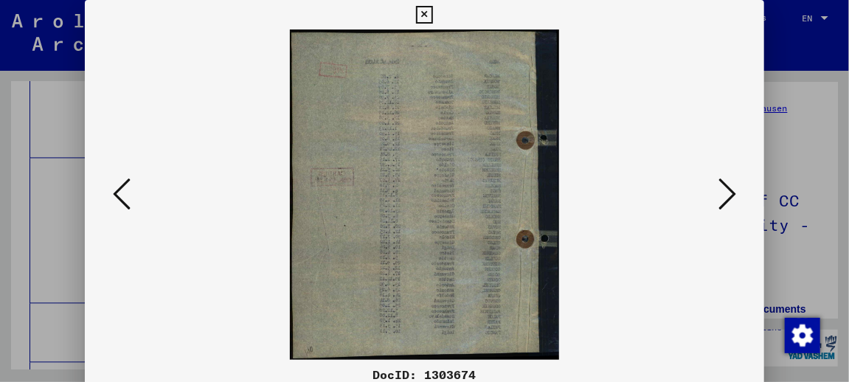
click at [728, 197] on icon at bounding box center [727, 193] width 18 height 35
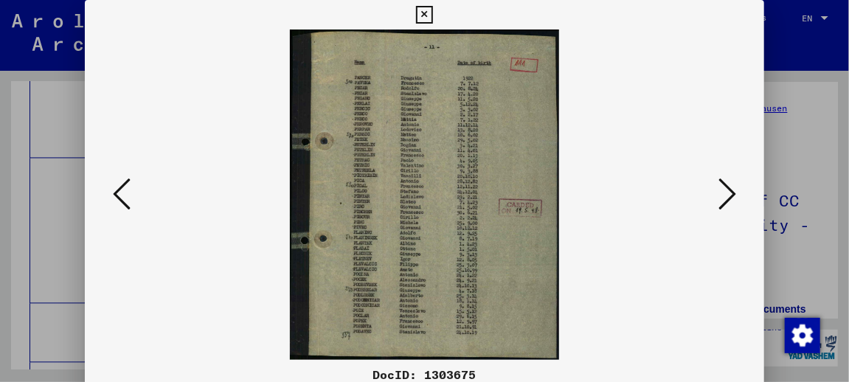
click at [736, 196] on icon at bounding box center [727, 193] width 18 height 35
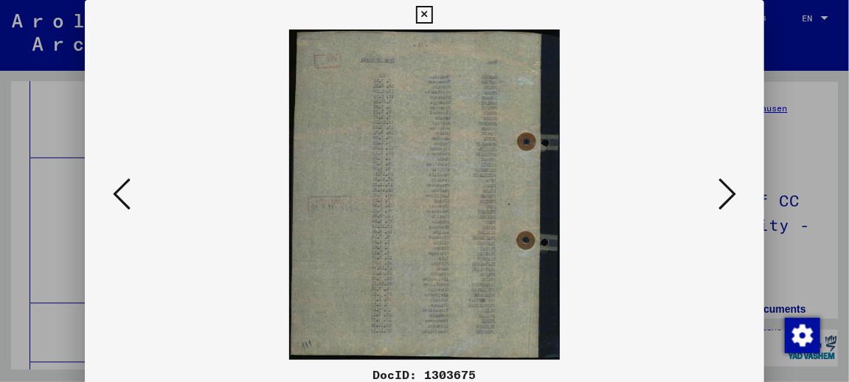
click at [736, 196] on icon at bounding box center [727, 193] width 18 height 35
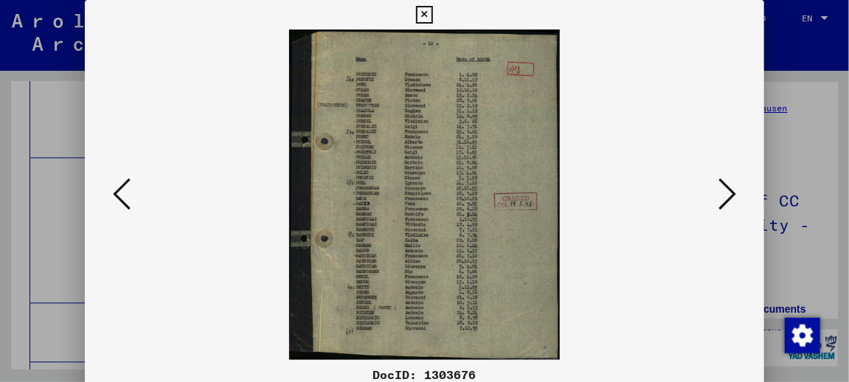
click at [725, 201] on icon at bounding box center [727, 193] width 18 height 35
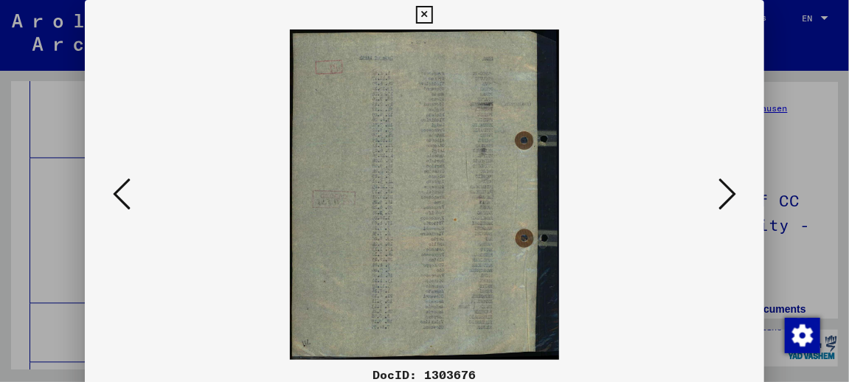
click at [725, 201] on icon at bounding box center [727, 193] width 18 height 35
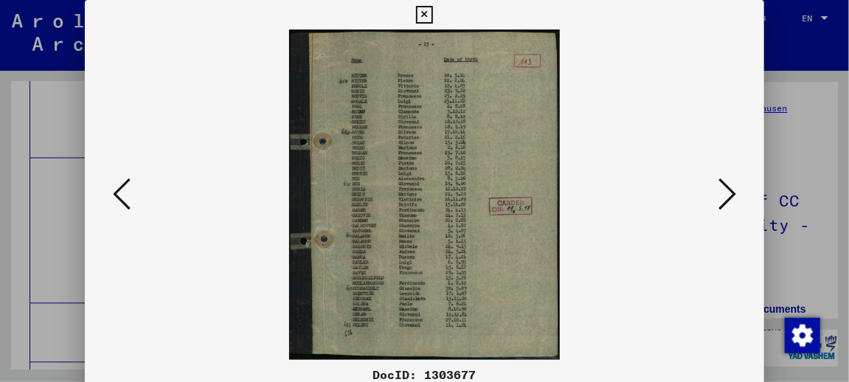
click at [736, 190] on icon at bounding box center [727, 193] width 18 height 35
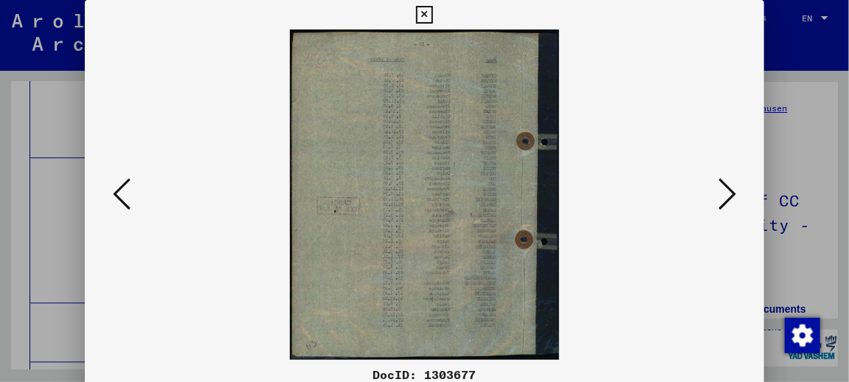
click at [736, 190] on icon at bounding box center [727, 193] width 18 height 35
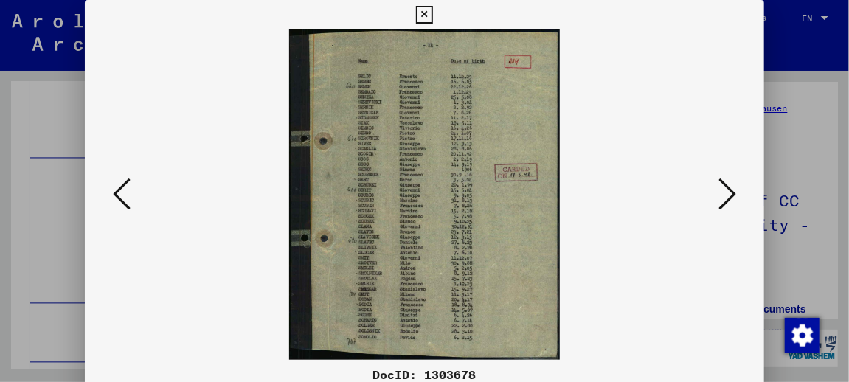
click at [117, 195] on icon at bounding box center [122, 193] width 18 height 35
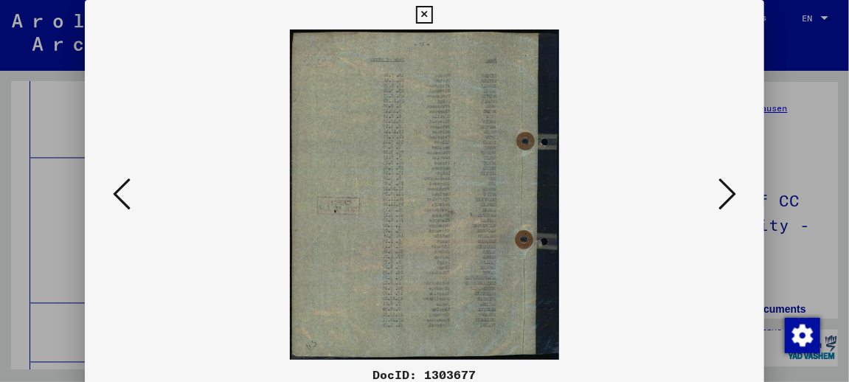
click at [117, 195] on icon at bounding box center [122, 193] width 18 height 35
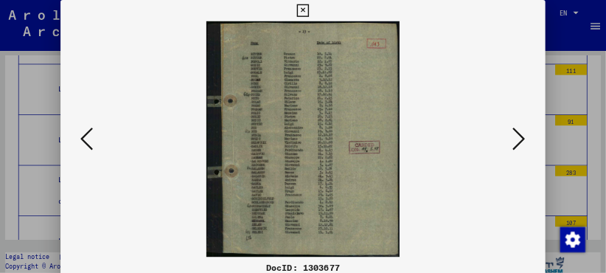
scroll to position [5952, 0]
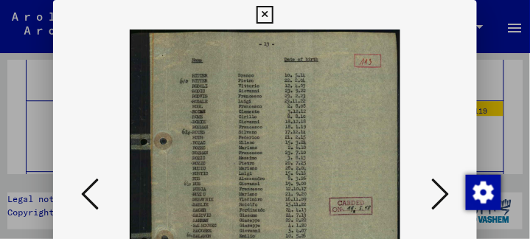
drag, startPoint x: 234, startPoint y: 178, endPoint x: 234, endPoint y: 166, distance: 11.8
click at [234, 166] on img at bounding box center [265, 195] width 324 height 330
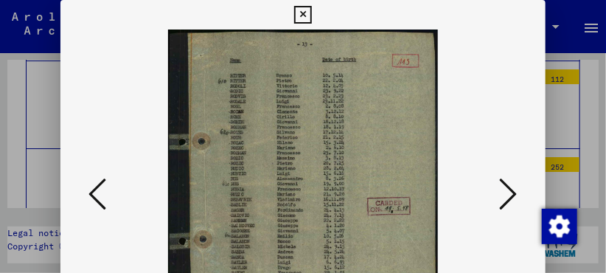
click at [521, 192] on button at bounding box center [509, 195] width 27 height 42
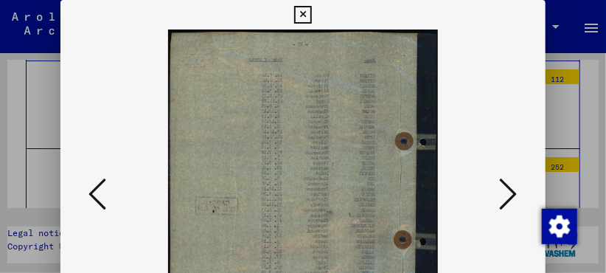
click at [521, 192] on button at bounding box center [509, 195] width 27 height 42
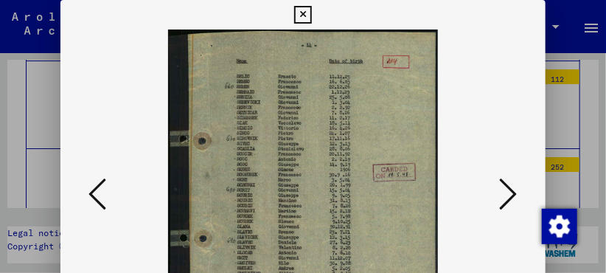
click at [521, 192] on button at bounding box center [509, 195] width 27 height 42
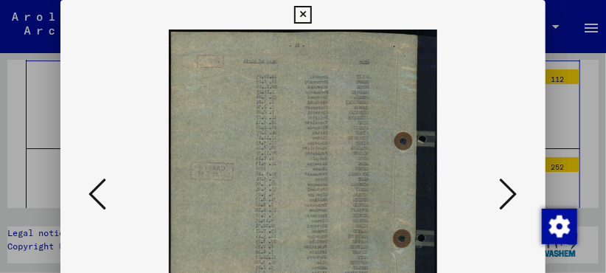
click at [521, 192] on button at bounding box center [509, 195] width 27 height 42
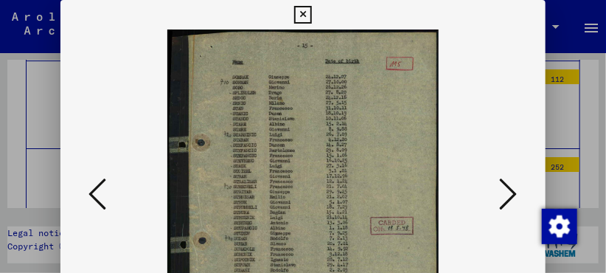
click at [521, 192] on button at bounding box center [509, 195] width 27 height 42
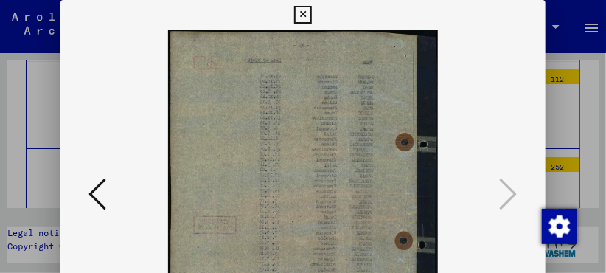
click at [299, 18] on icon at bounding box center [302, 15] width 17 height 18
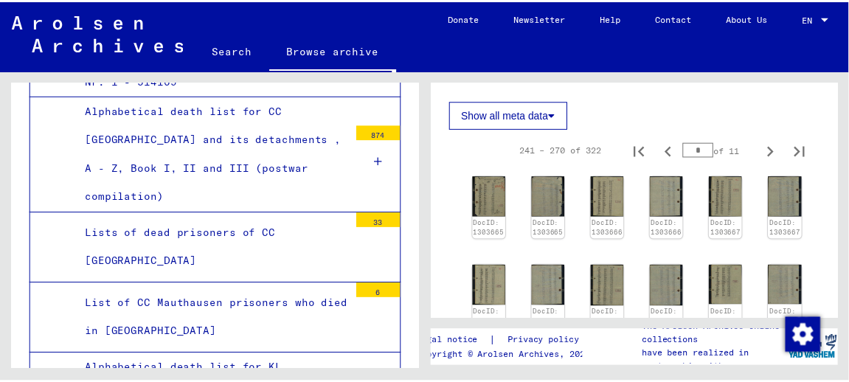
scroll to position [531, 0]
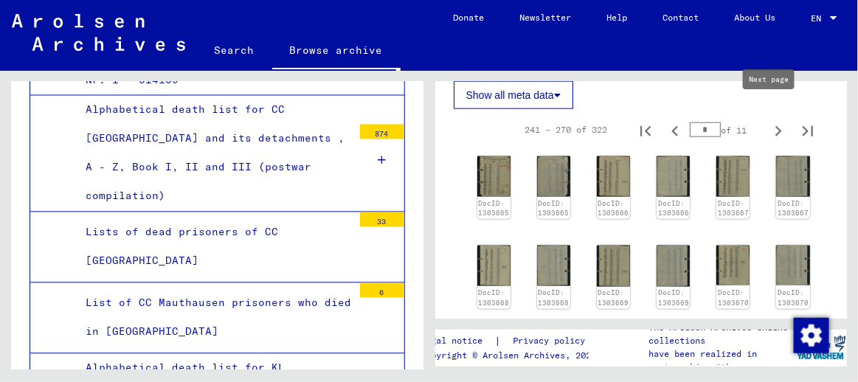
click at [768, 121] on icon "Next page" at bounding box center [778, 131] width 21 height 21
type input "**"
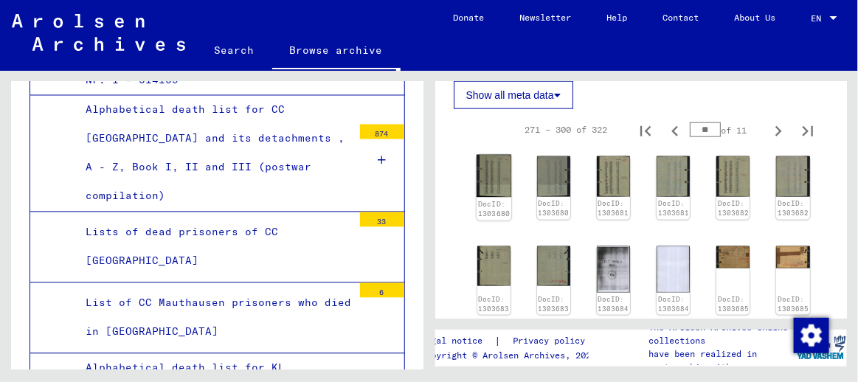
click at [496, 173] on img at bounding box center [493, 176] width 35 height 43
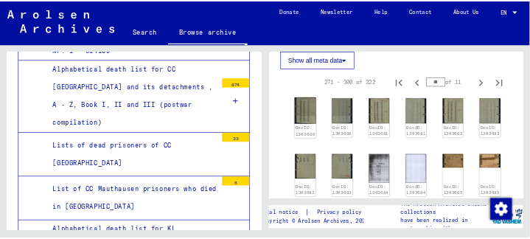
scroll to position [4242, 0]
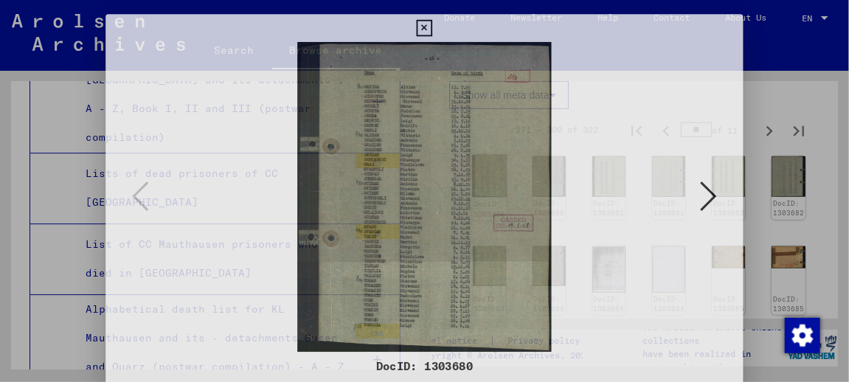
click at [496, 173] on img at bounding box center [424, 195] width 579 height 330
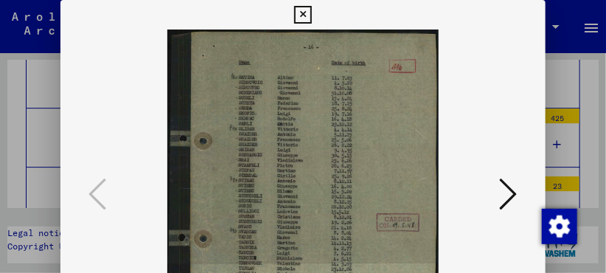
click at [515, 192] on icon at bounding box center [509, 193] width 18 height 35
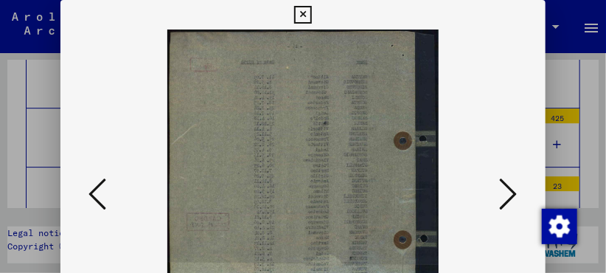
click at [515, 192] on icon at bounding box center [509, 193] width 18 height 35
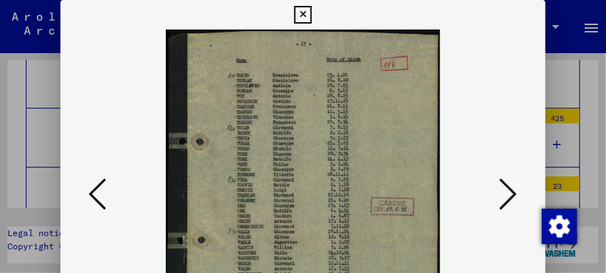
click at [516, 192] on icon at bounding box center [509, 193] width 18 height 35
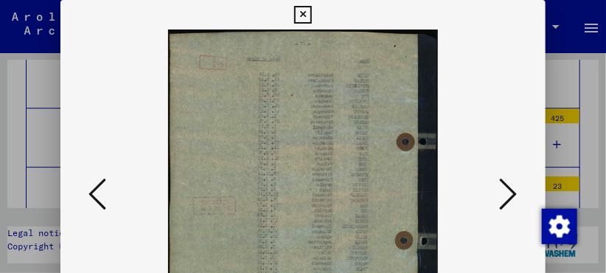
click at [516, 192] on icon at bounding box center [509, 193] width 18 height 35
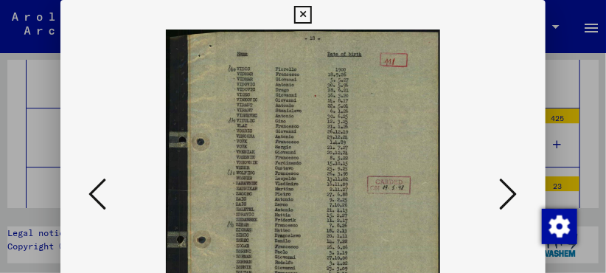
click at [516, 192] on icon at bounding box center [509, 193] width 18 height 35
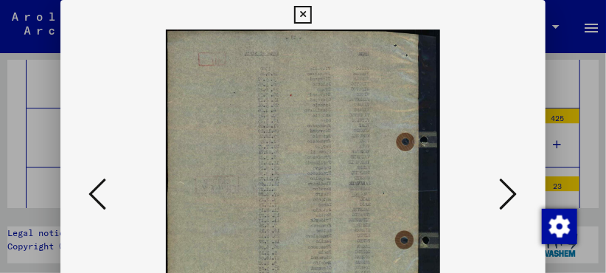
click at [516, 192] on icon at bounding box center [509, 193] width 18 height 35
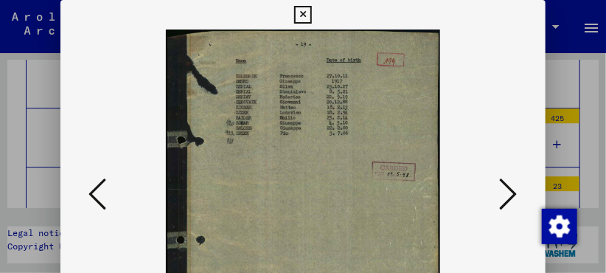
click at [516, 192] on icon at bounding box center [509, 193] width 18 height 35
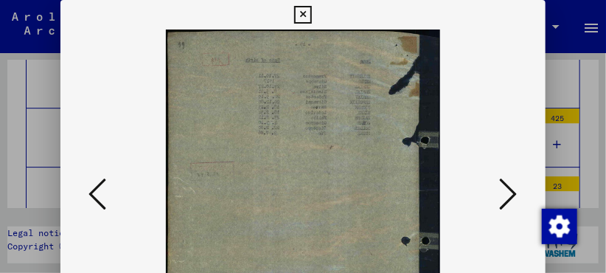
click at [516, 192] on icon at bounding box center [509, 193] width 18 height 35
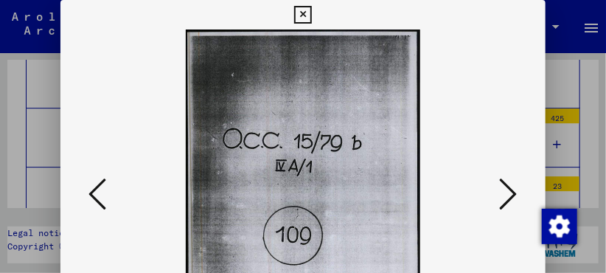
click at [516, 192] on icon at bounding box center [509, 193] width 18 height 35
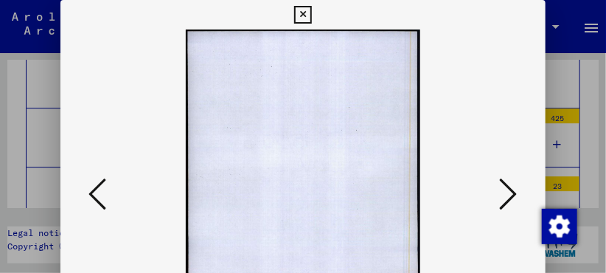
click at [516, 192] on icon at bounding box center [509, 193] width 18 height 35
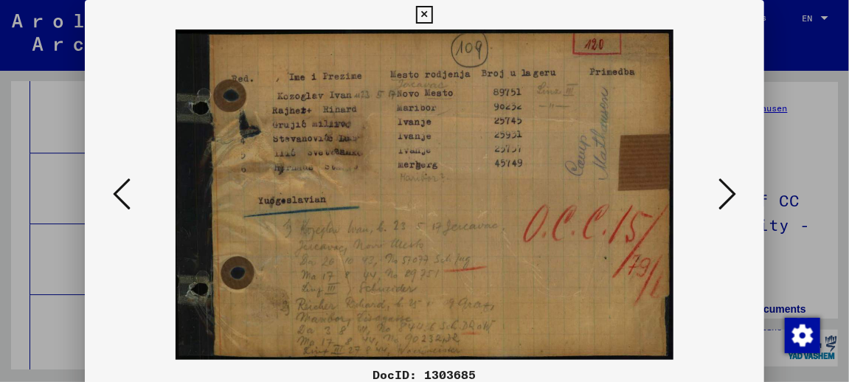
click at [736, 196] on icon at bounding box center [727, 193] width 18 height 35
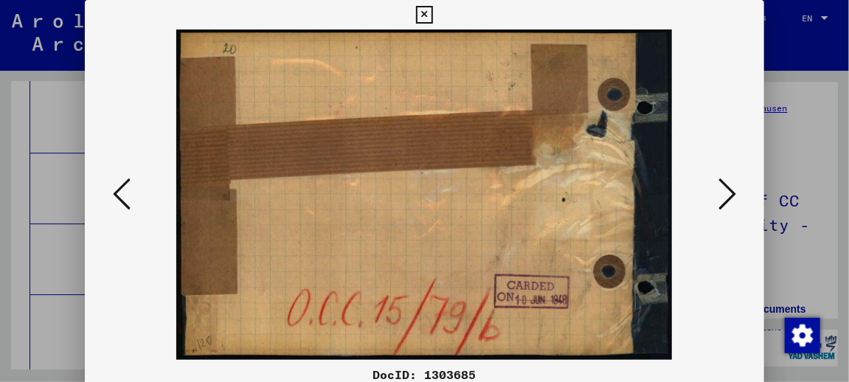
click at [736, 196] on icon at bounding box center [727, 193] width 18 height 35
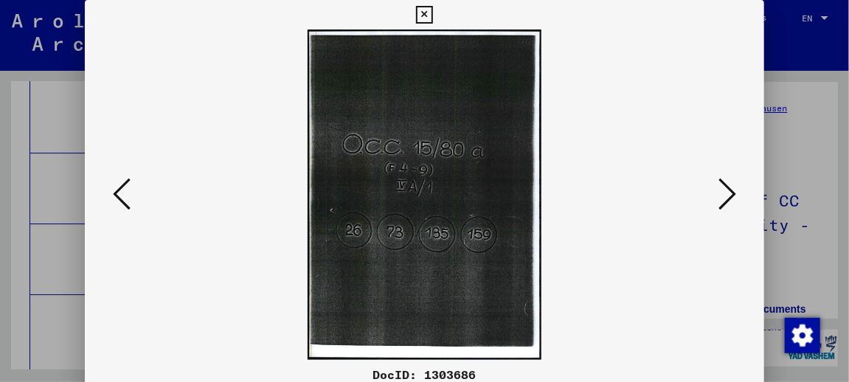
click at [736, 196] on icon at bounding box center [727, 193] width 18 height 35
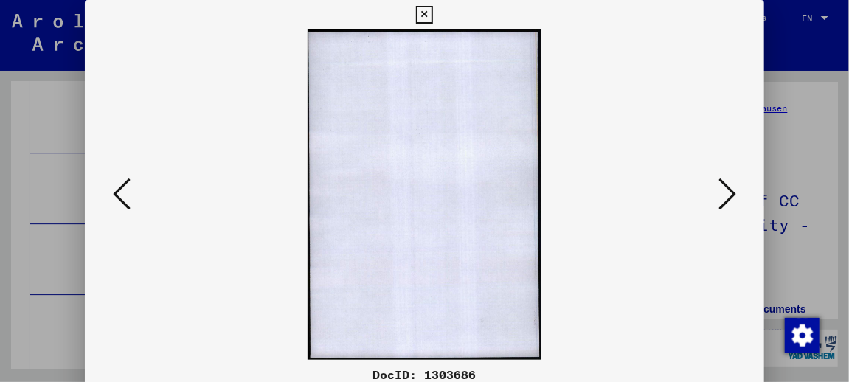
click at [736, 196] on icon at bounding box center [727, 193] width 18 height 35
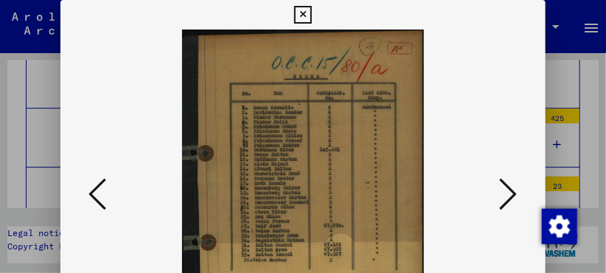
click at [518, 190] on icon at bounding box center [509, 193] width 18 height 35
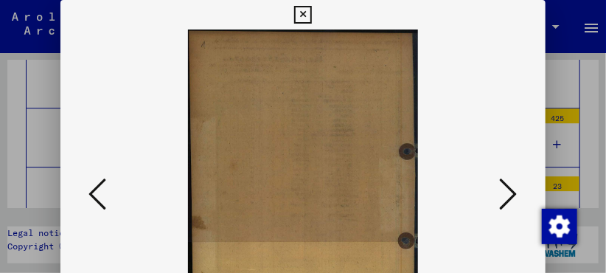
click at [518, 190] on icon at bounding box center [509, 193] width 18 height 35
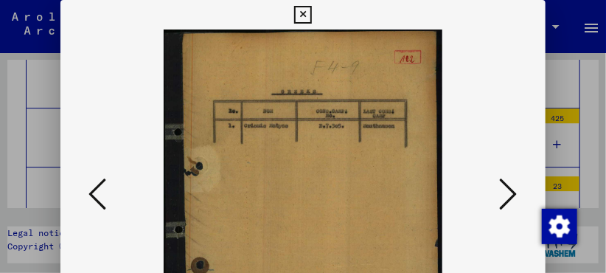
click at [518, 190] on icon at bounding box center [509, 193] width 18 height 35
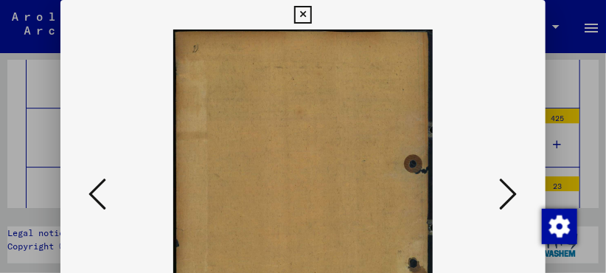
click at [518, 190] on icon at bounding box center [509, 193] width 18 height 35
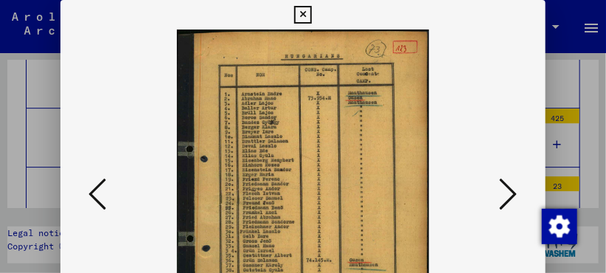
click at [518, 190] on icon at bounding box center [509, 193] width 18 height 35
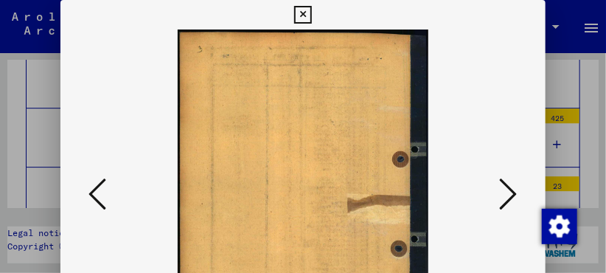
click at [518, 190] on icon at bounding box center [509, 193] width 18 height 35
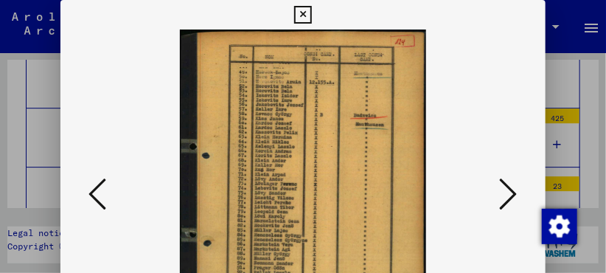
click at [518, 190] on icon at bounding box center [509, 193] width 18 height 35
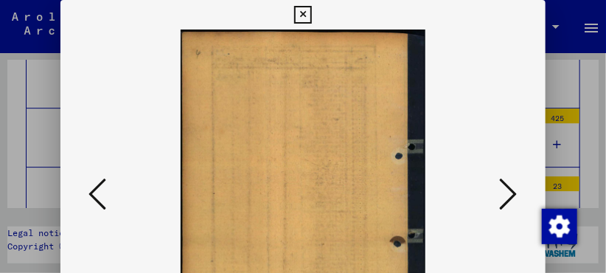
click at [518, 190] on icon at bounding box center [509, 193] width 18 height 35
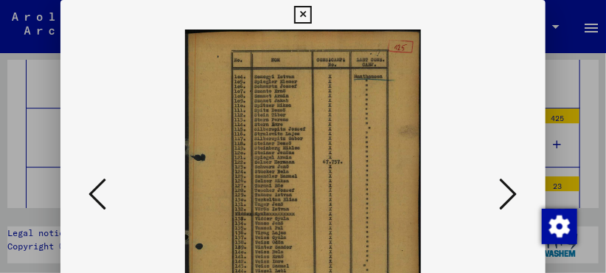
click at [518, 190] on icon at bounding box center [509, 193] width 18 height 35
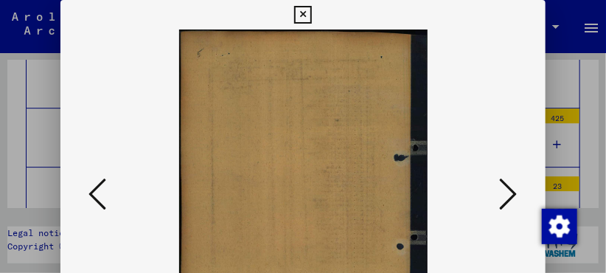
click at [518, 190] on icon at bounding box center [509, 193] width 18 height 35
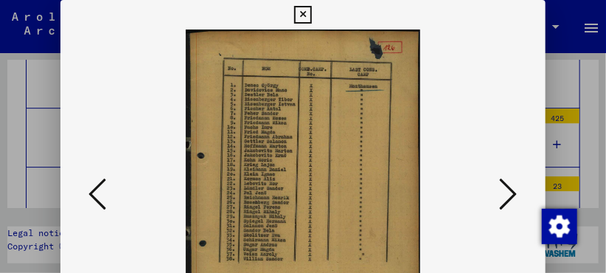
click at [518, 190] on icon at bounding box center [509, 193] width 18 height 35
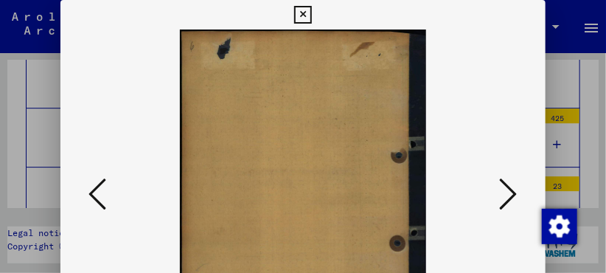
click at [518, 190] on icon at bounding box center [509, 193] width 18 height 35
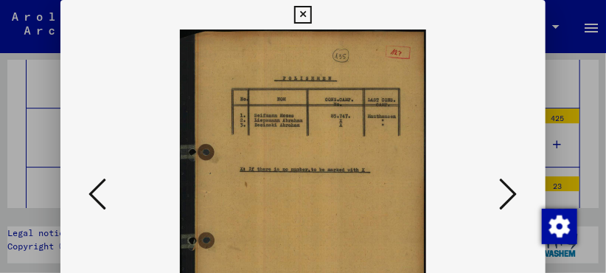
click at [518, 190] on icon at bounding box center [509, 193] width 18 height 35
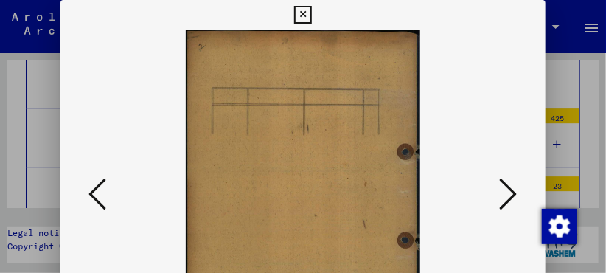
click at [518, 190] on icon at bounding box center [509, 193] width 18 height 35
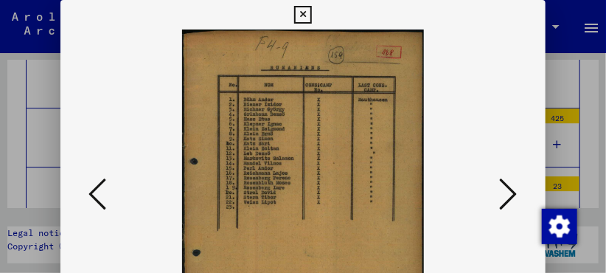
click at [518, 190] on icon at bounding box center [509, 193] width 18 height 35
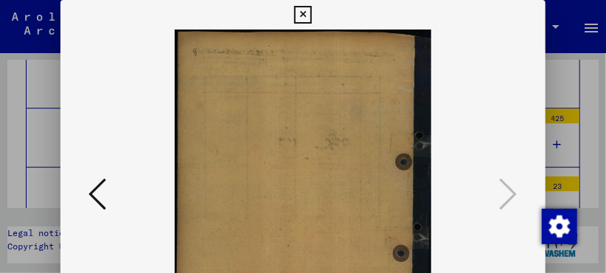
click at [299, 20] on icon at bounding box center [302, 15] width 17 height 18
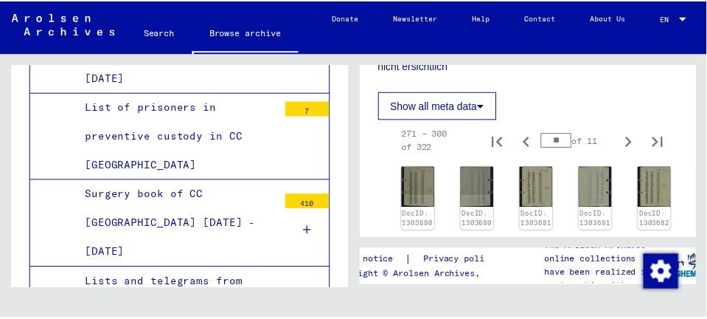
scroll to position [541, 0]
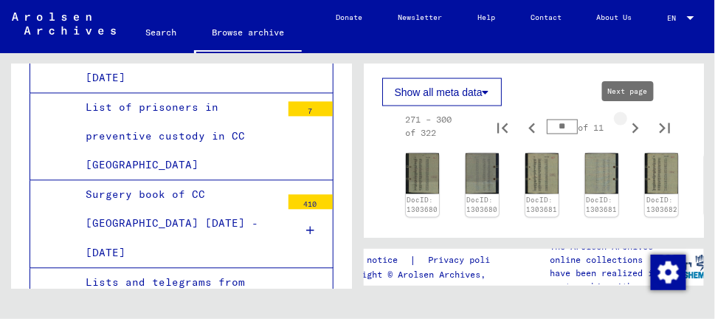
click at [627, 127] on icon "Next page" at bounding box center [635, 128] width 21 height 21
type input "**"
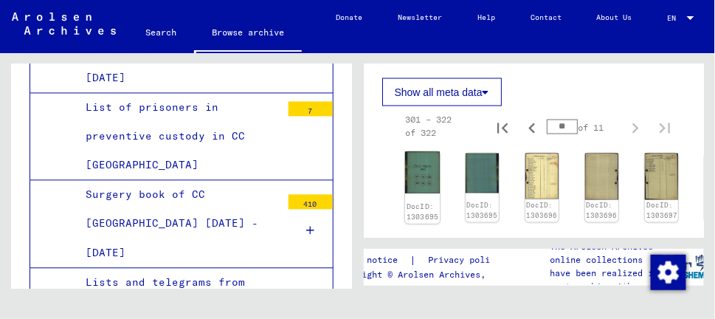
click at [429, 182] on img at bounding box center [421, 172] width 35 height 41
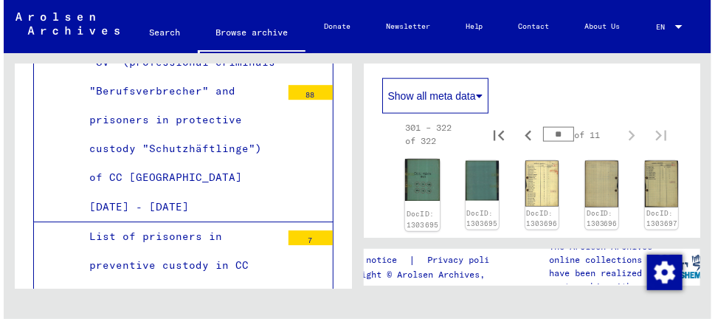
scroll to position [4370, 0]
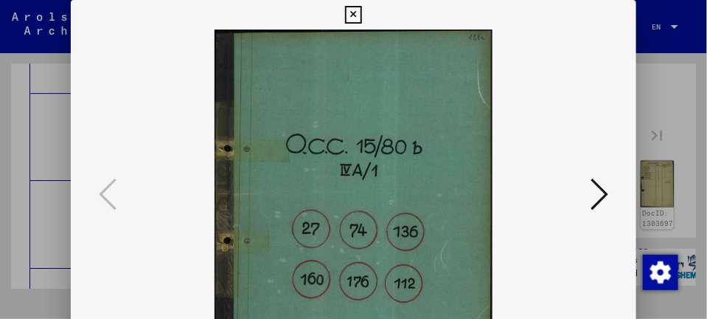
click at [604, 193] on icon at bounding box center [600, 193] width 18 height 35
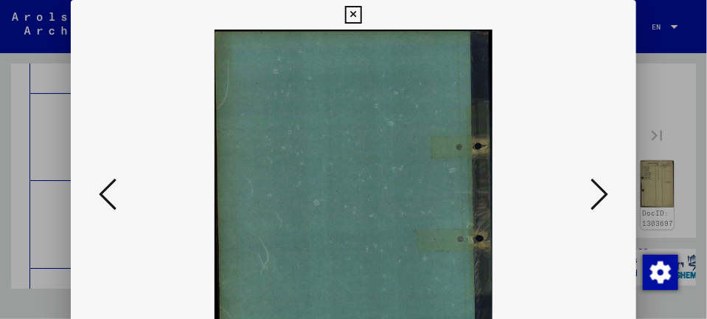
click at [604, 193] on icon at bounding box center [600, 193] width 18 height 35
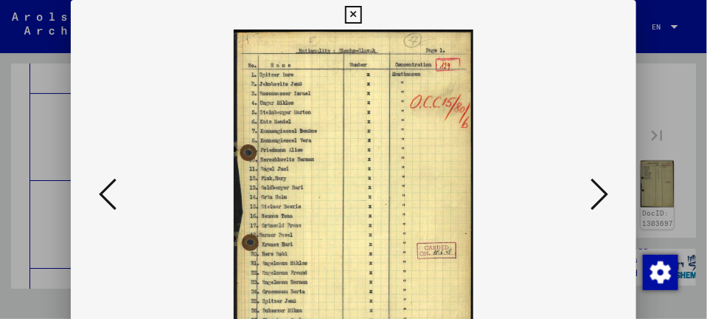
click at [604, 193] on icon at bounding box center [600, 193] width 18 height 35
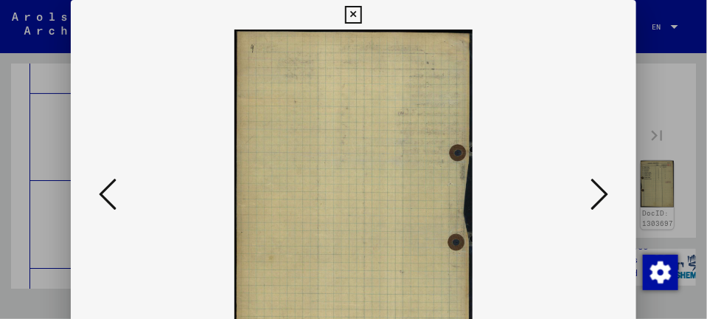
click at [604, 193] on icon at bounding box center [600, 193] width 18 height 35
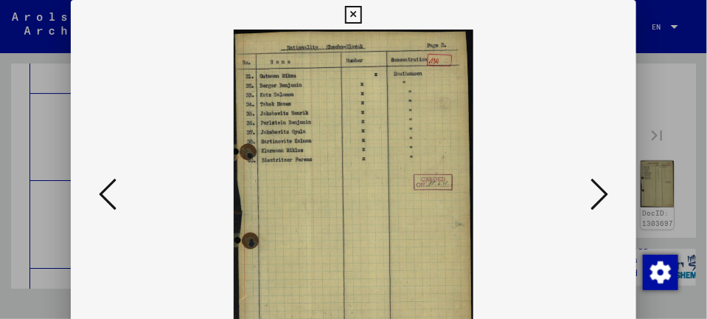
click at [604, 193] on icon at bounding box center [600, 193] width 18 height 35
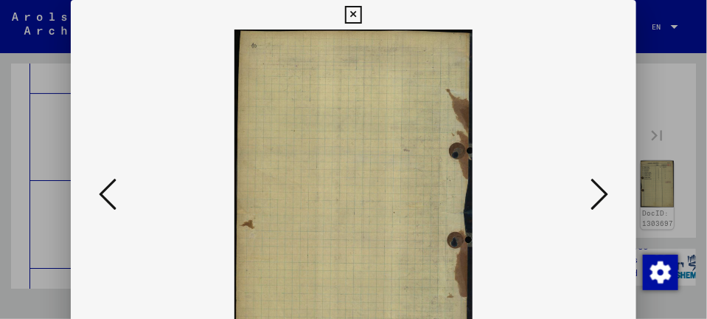
click at [604, 193] on icon at bounding box center [600, 193] width 18 height 35
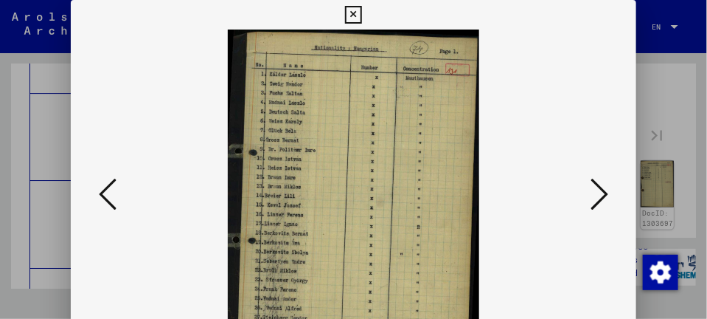
click at [604, 193] on icon at bounding box center [600, 193] width 18 height 35
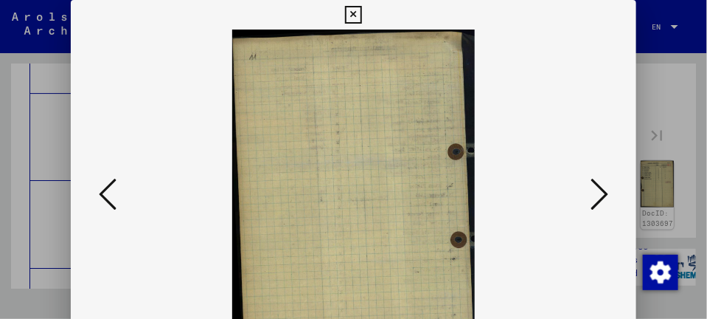
click at [604, 193] on icon at bounding box center [600, 193] width 18 height 35
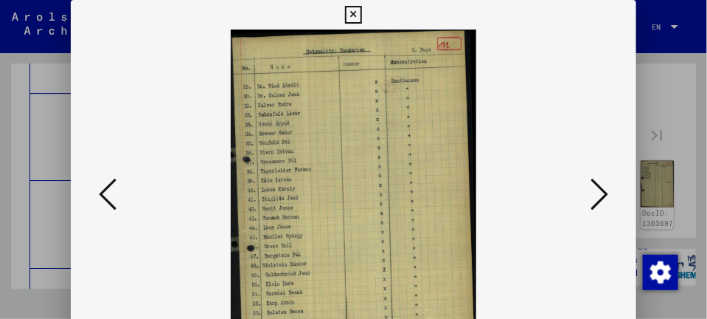
click at [604, 193] on icon at bounding box center [600, 193] width 18 height 35
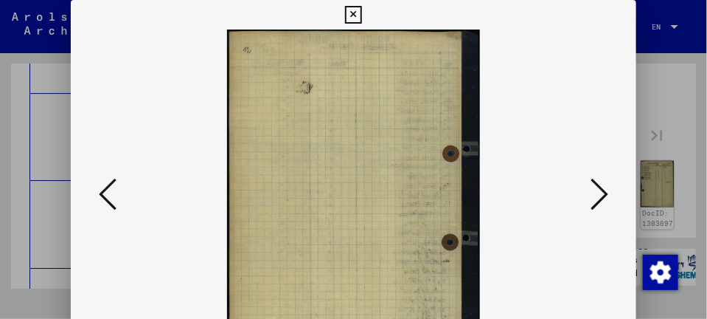
click at [604, 193] on icon at bounding box center [600, 193] width 18 height 35
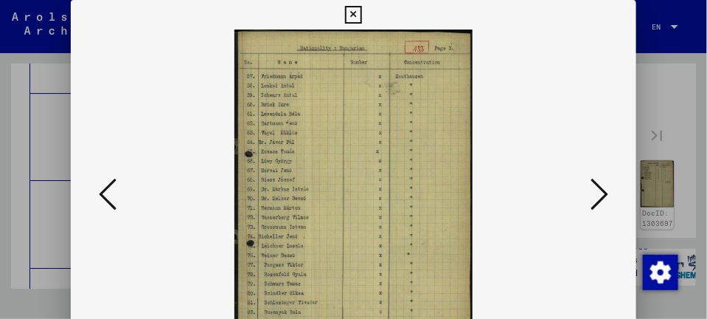
click at [604, 193] on icon at bounding box center [600, 193] width 18 height 35
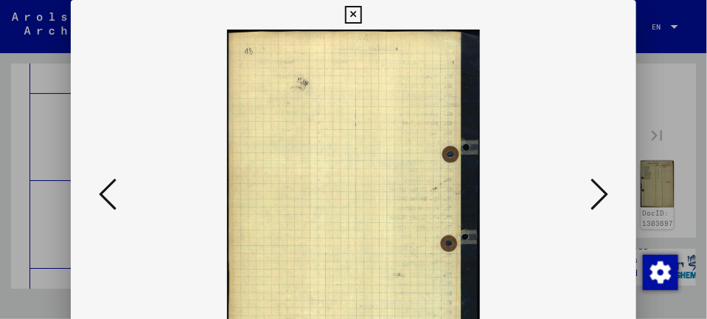
click at [604, 193] on icon at bounding box center [600, 193] width 18 height 35
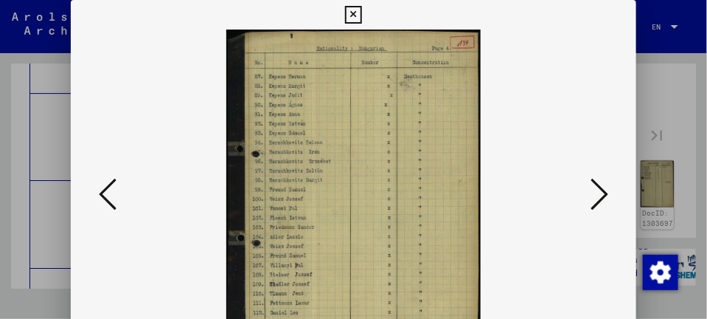
click at [604, 193] on icon at bounding box center [600, 193] width 18 height 35
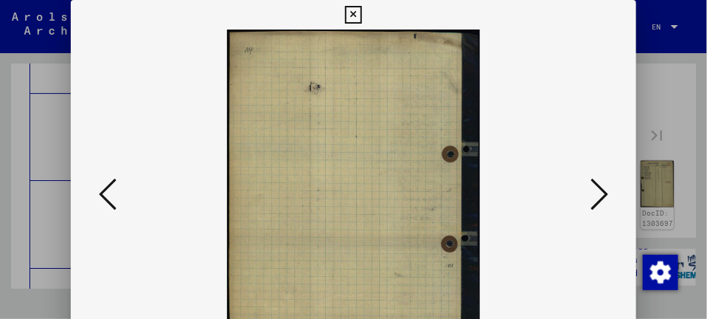
click at [604, 193] on icon at bounding box center [600, 193] width 18 height 35
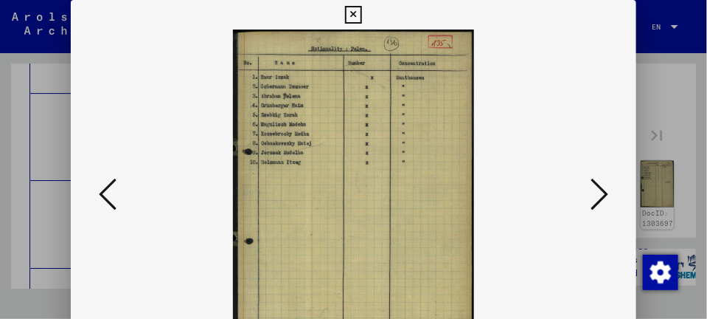
click at [604, 193] on icon at bounding box center [600, 193] width 18 height 35
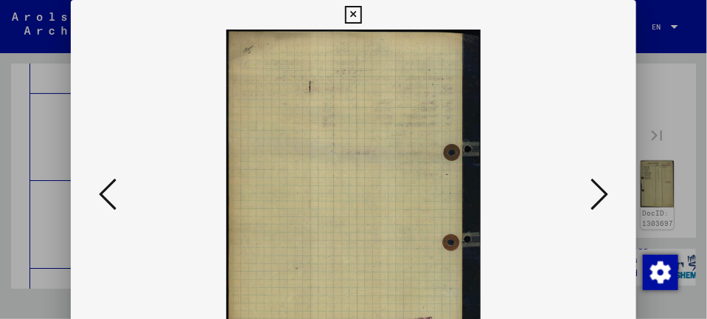
click at [604, 193] on icon at bounding box center [600, 193] width 18 height 35
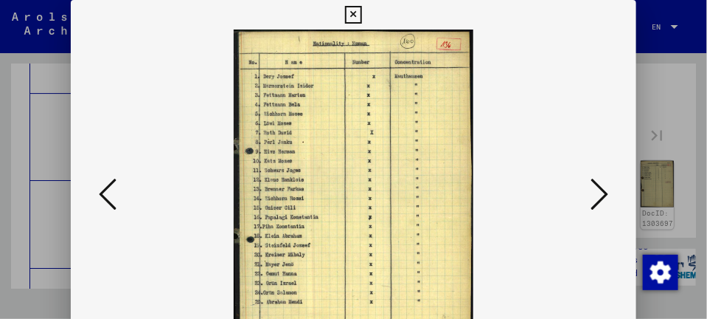
click at [604, 193] on icon at bounding box center [600, 193] width 18 height 35
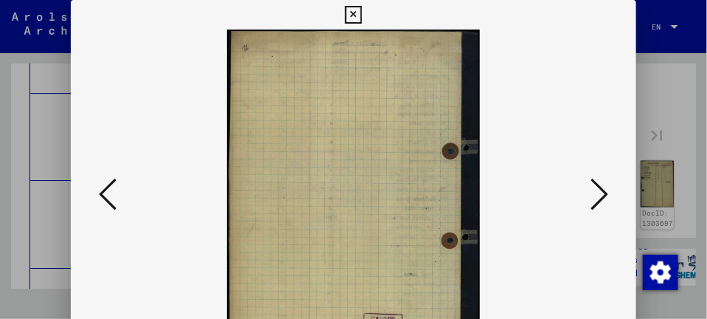
click at [604, 193] on icon at bounding box center [600, 193] width 18 height 35
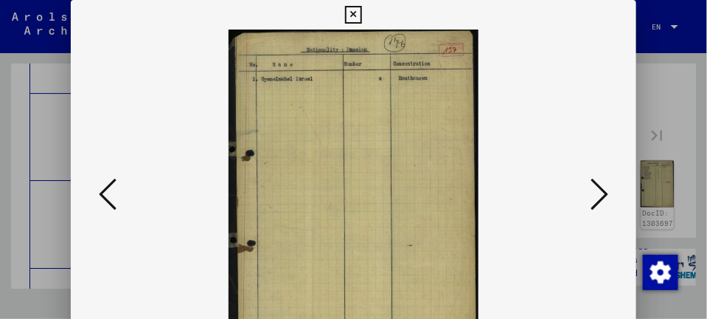
click at [604, 193] on icon at bounding box center [600, 193] width 18 height 35
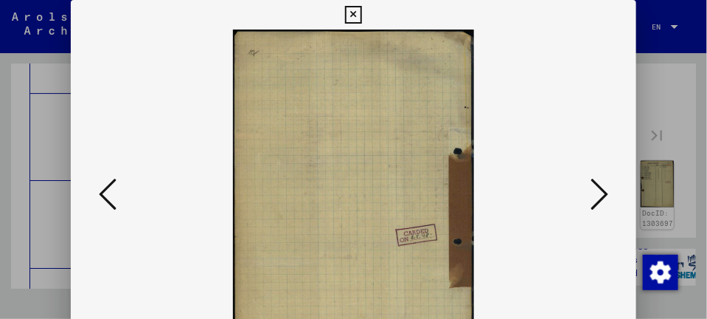
click at [604, 193] on icon at bounding box center [600, 193] width 18 height 35
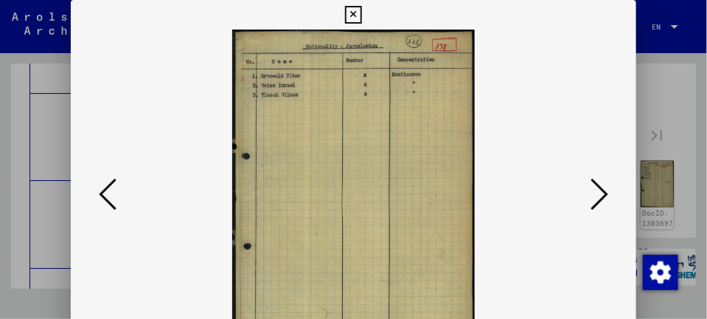
click at [604, 193] on icon at bounding box center [600, 193] width 18 height 35
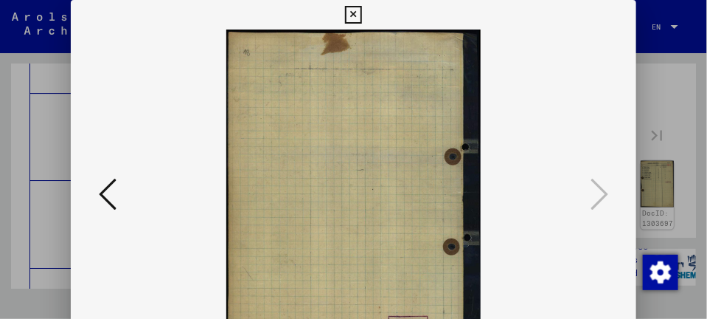
click at [356, 18] on icon at bounding box center [353, 15] width 17 height 18
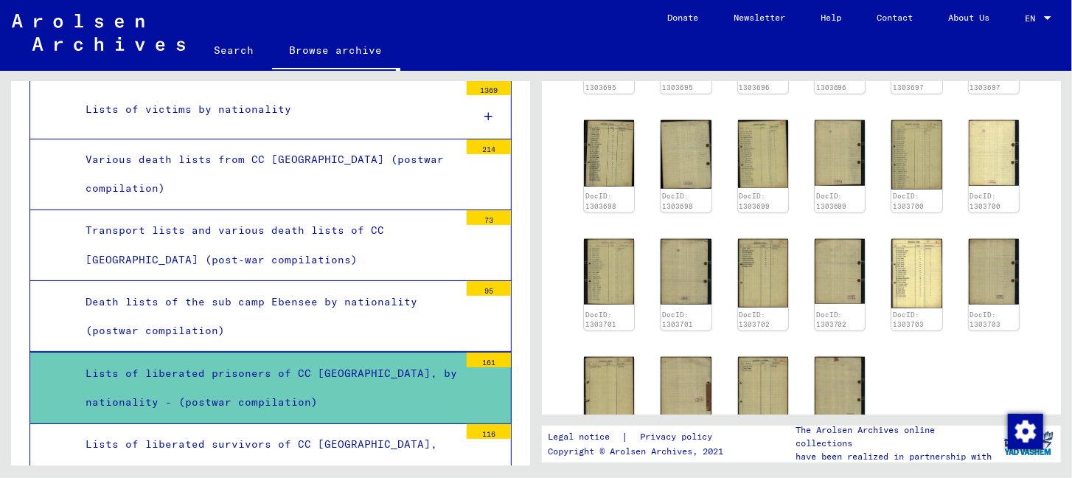
scroll to position [5570, 0]
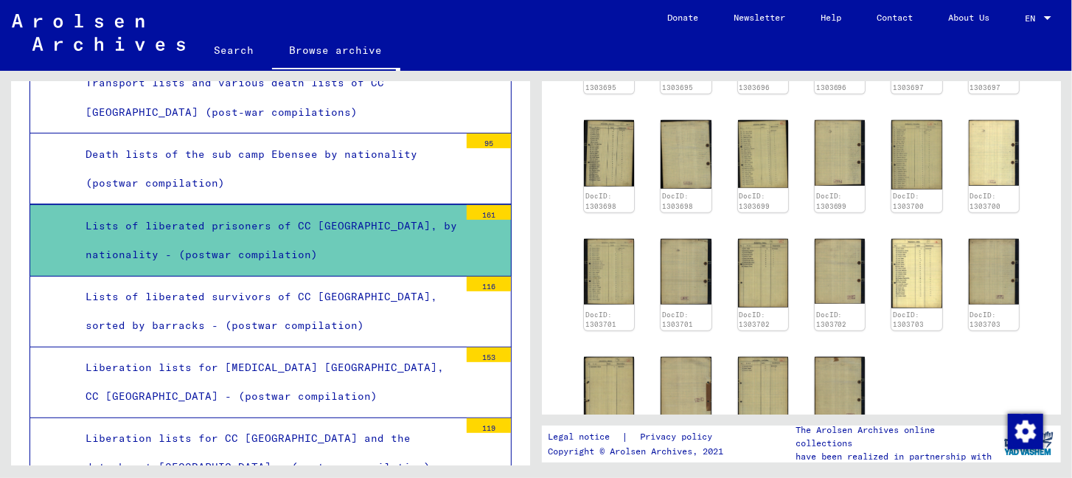
click at [252, 283] on div "Lists of liberated survivors of CC [GEOGRAPHIC_DATA], sorted by barracks - (pos…" at bounding box center [266, 312] width 385 height 58
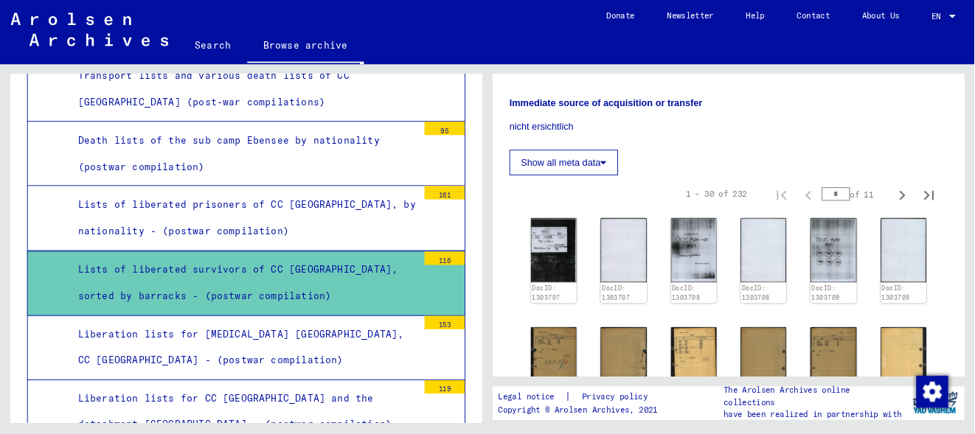
scroll to position [232, 0]
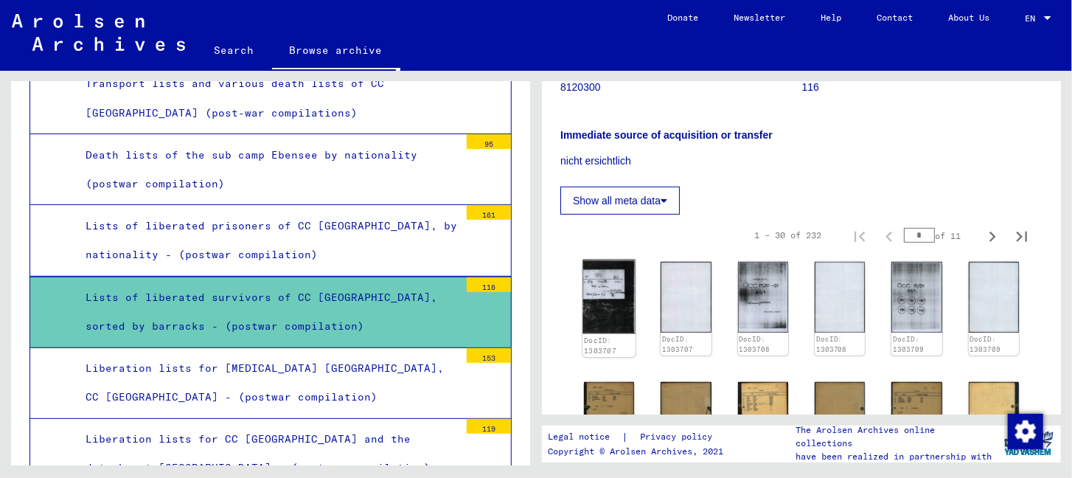
click at [610, 297] on img at bounding box center [609, 297] width 53 height 74
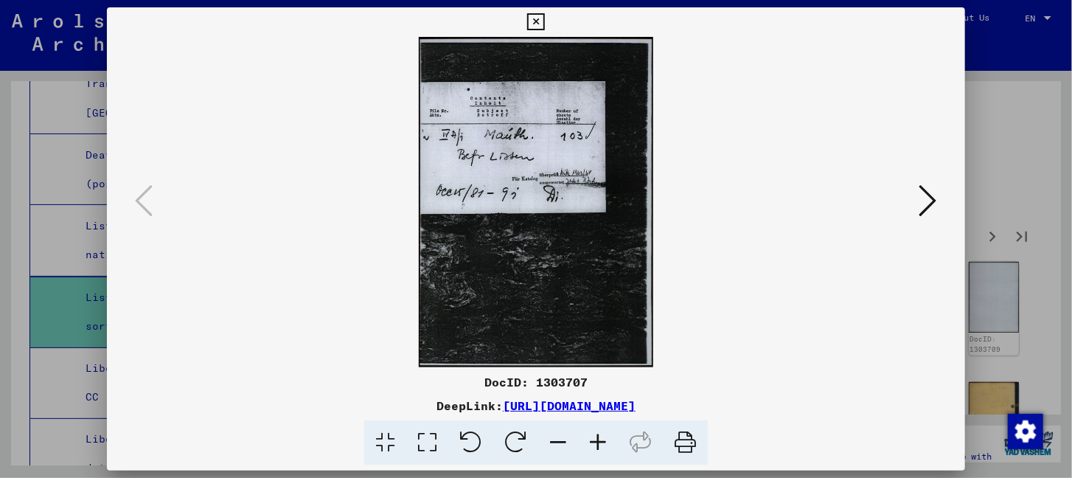
click at [923, 200] on icon at bounding box center [929, 200] width 18 height 35
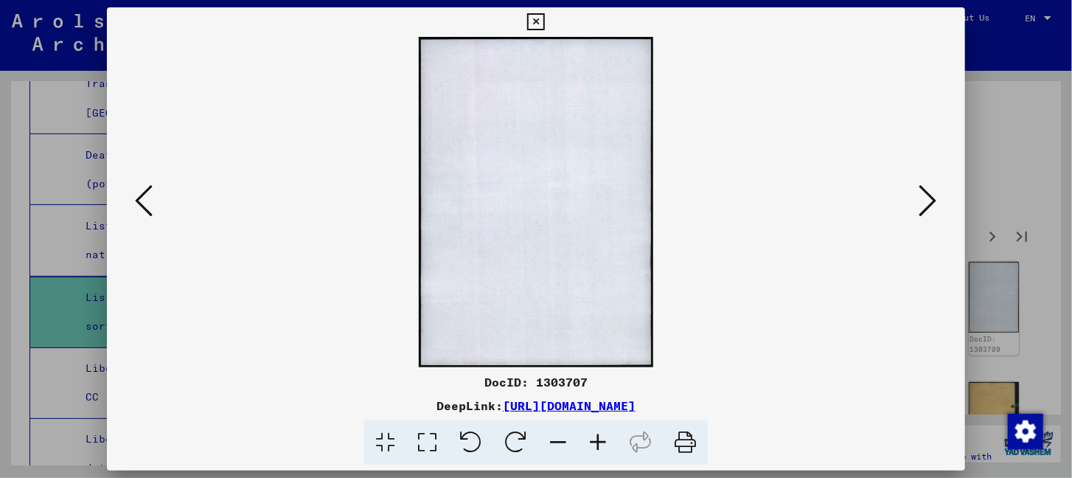
click at [923, 200] on icon at bounding box center [929, 200] width 18 height 35
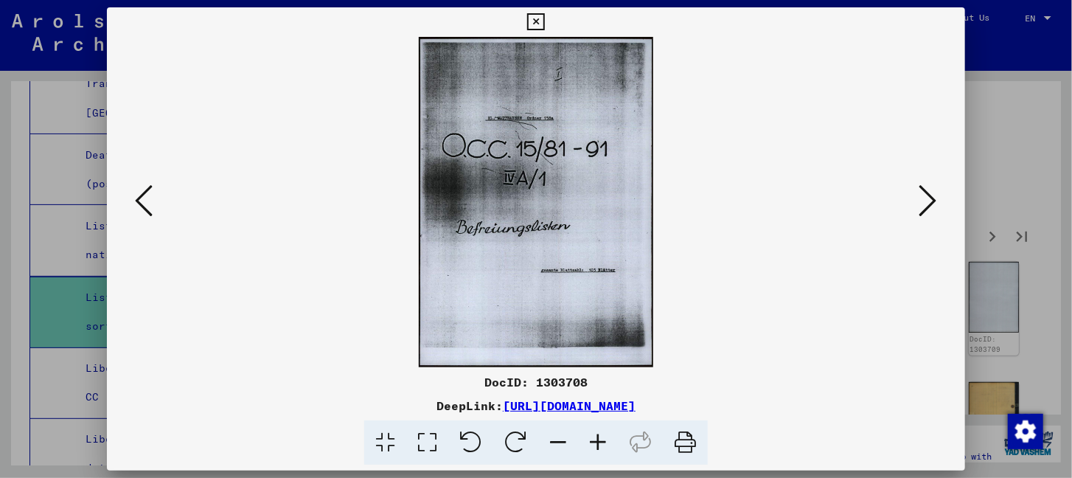
click at [923, 200] on icon at bounding box center [929, 200] width 18 height 35
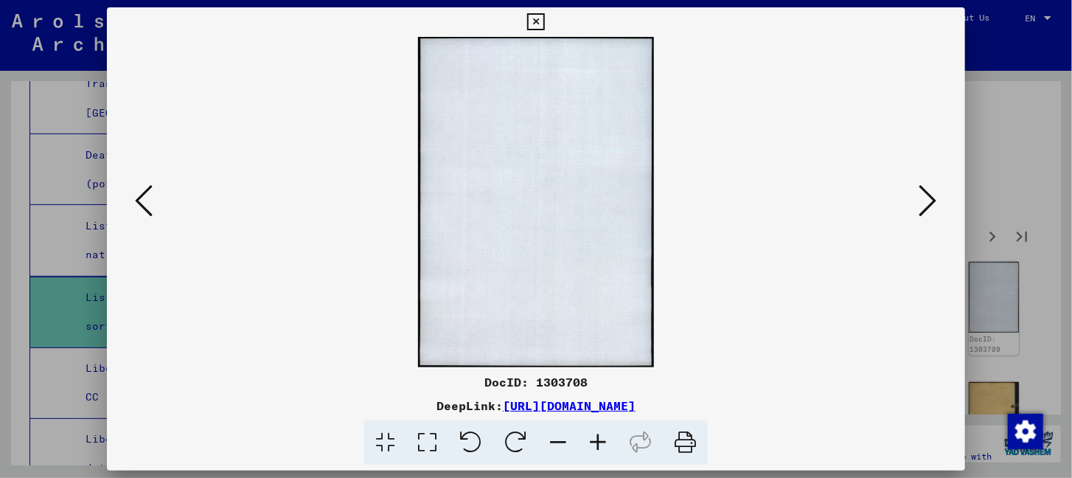
click at [923, 200] on icon at bounding box center [929, 200] width 18 height 35
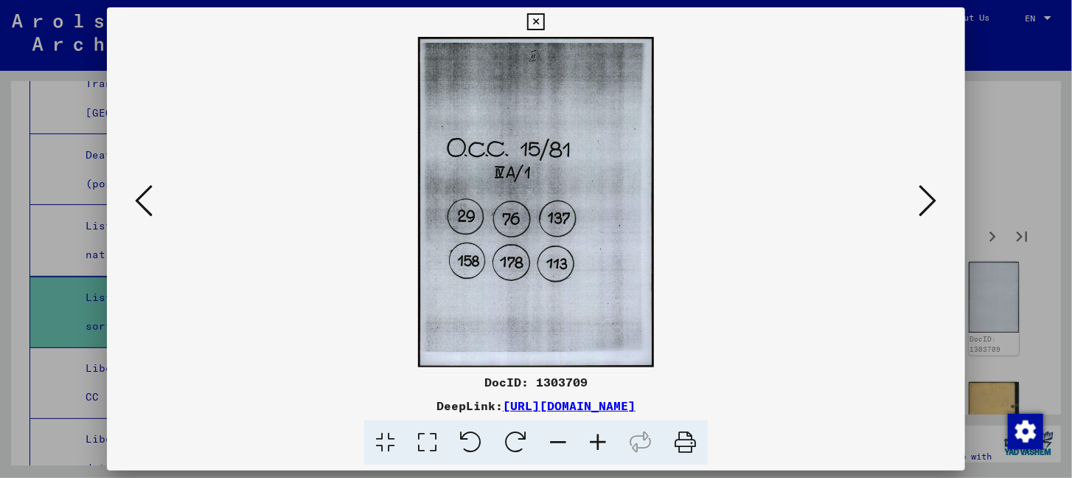
click at [923, 200] on icon at bounding box center [929, 200] width 18 height 35
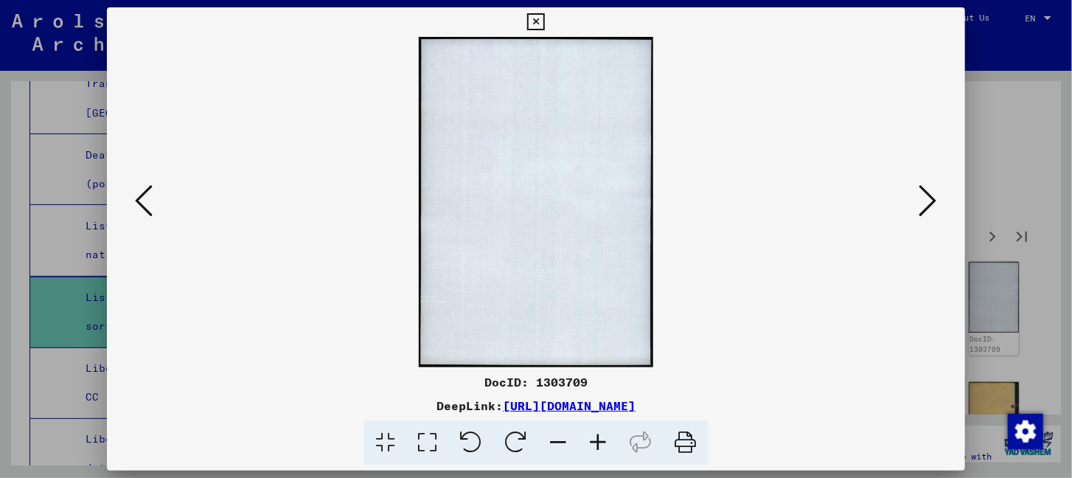
click at [923, 200] on icon at bounding box center [929, 200] width 18 height 35
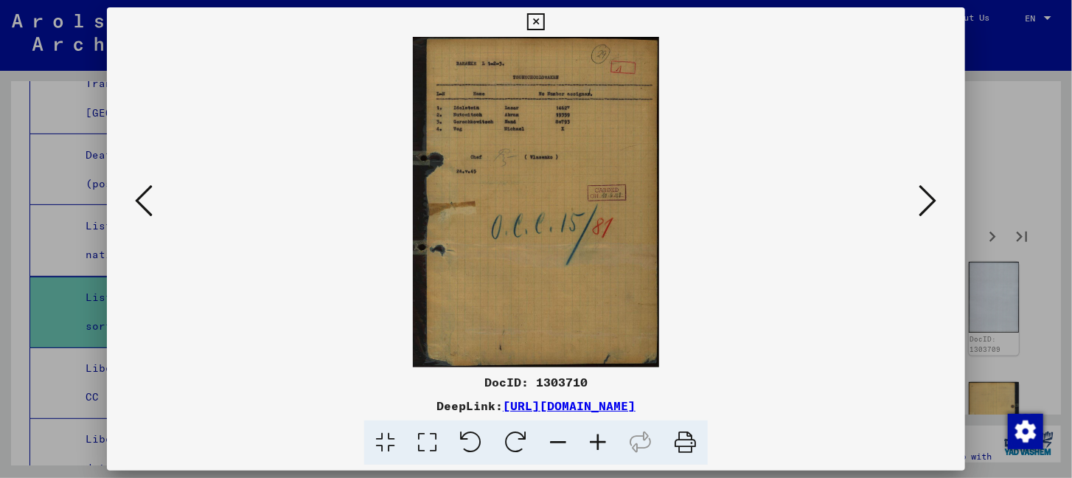
click at [923, 200] on icon at bounding box center [929, 200] width 18 height 35
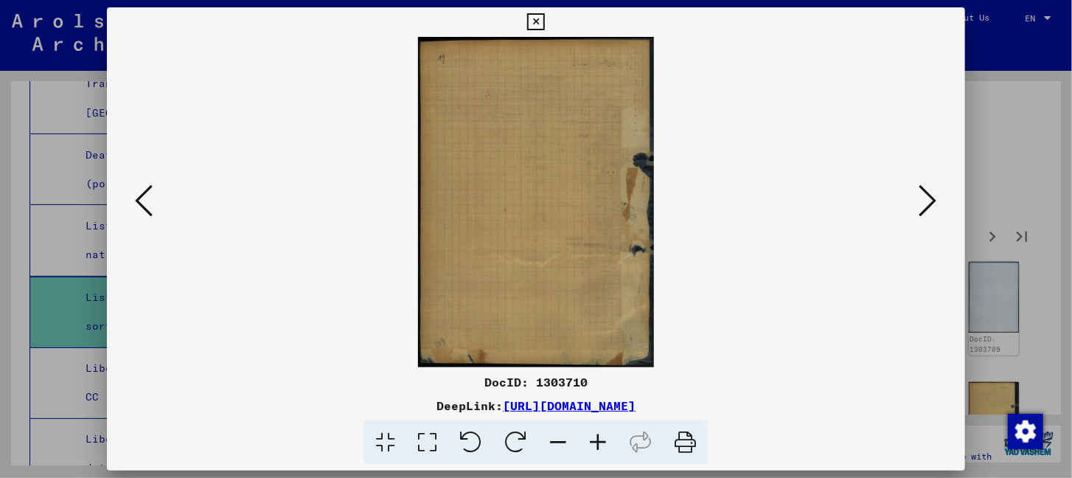
click at [923, 200] on icon at bounding box center [929, 200] width 18 height 35
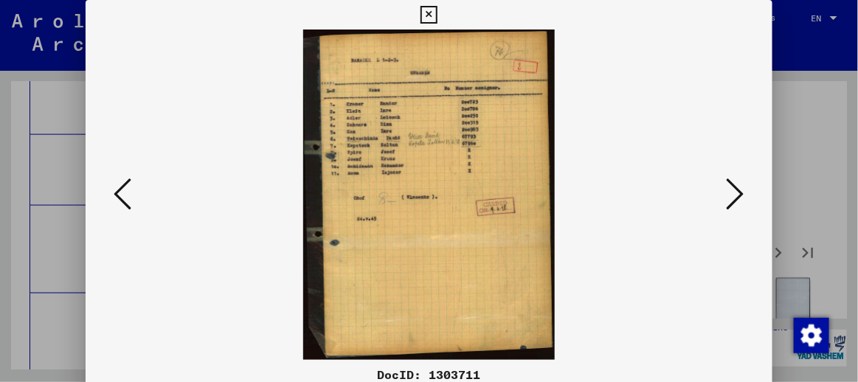
scroll to position [232, 0]
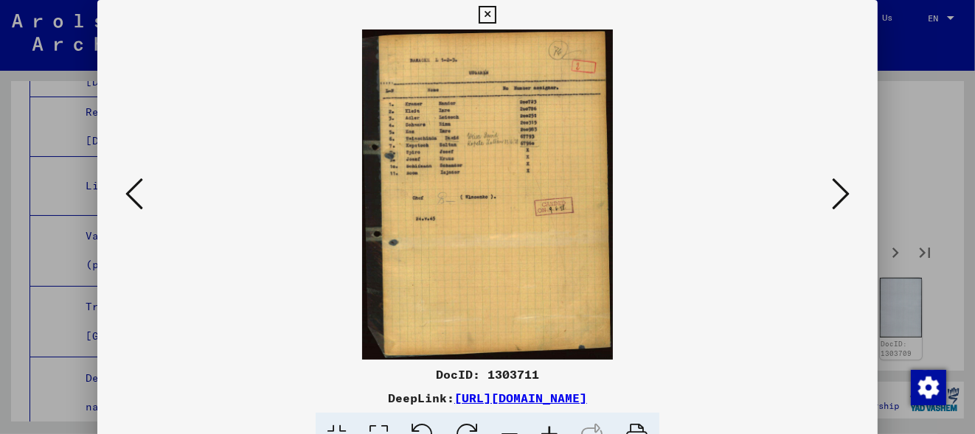
click at [836, 195] on icon at bounding box center [841, 193] width 18 height 35
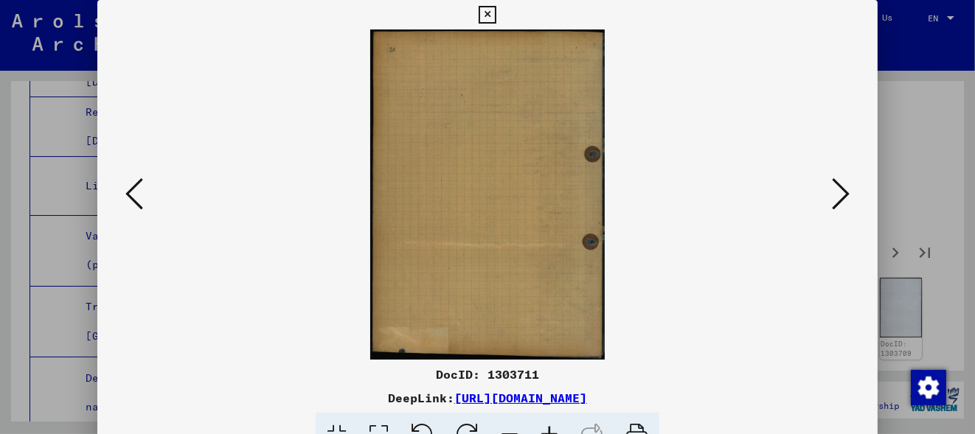
click at [836, 195] on icon at bounding box center [841, 193] width 18 height 35
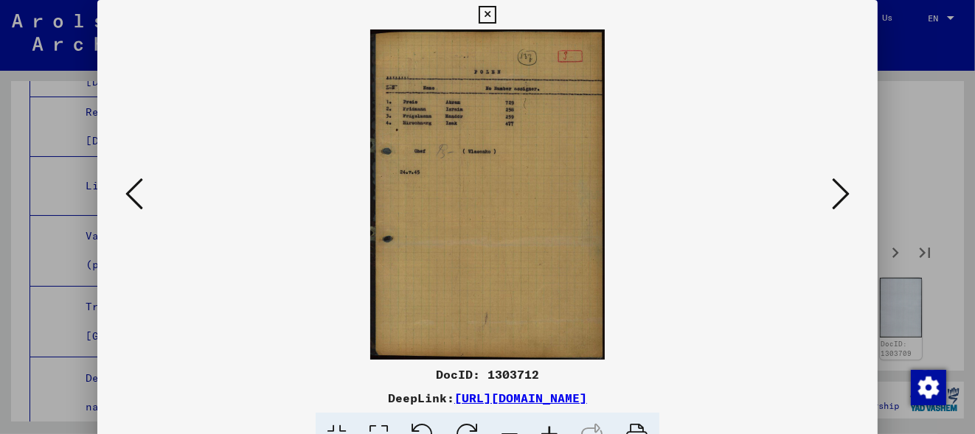
click at [836, 195] on icon at bounding box center [841, 193] width 18 height 35
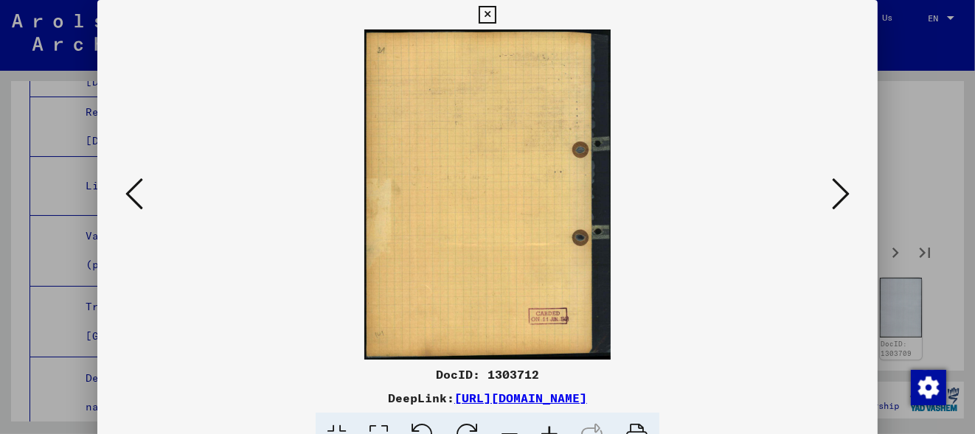
click at [836, 195] on icon at bounding box center [841, 193] width 18 height 35
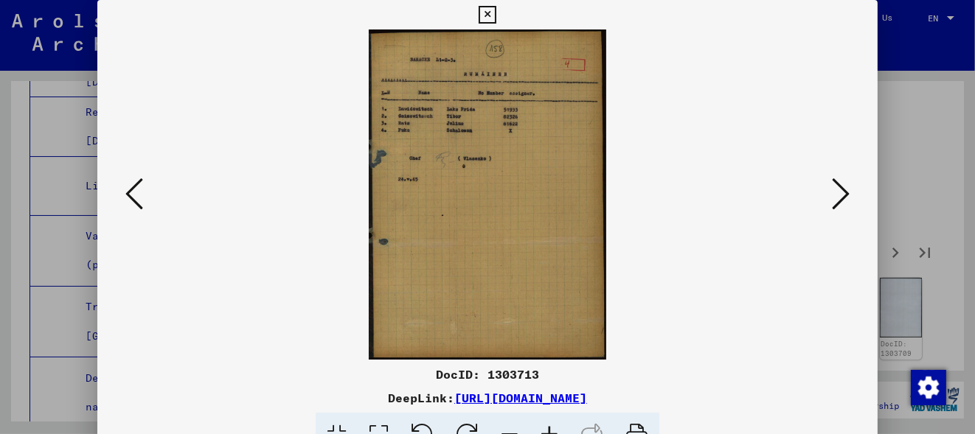
click at [836, 195] on icon at bounding box center [841, 193] width 18 height 35
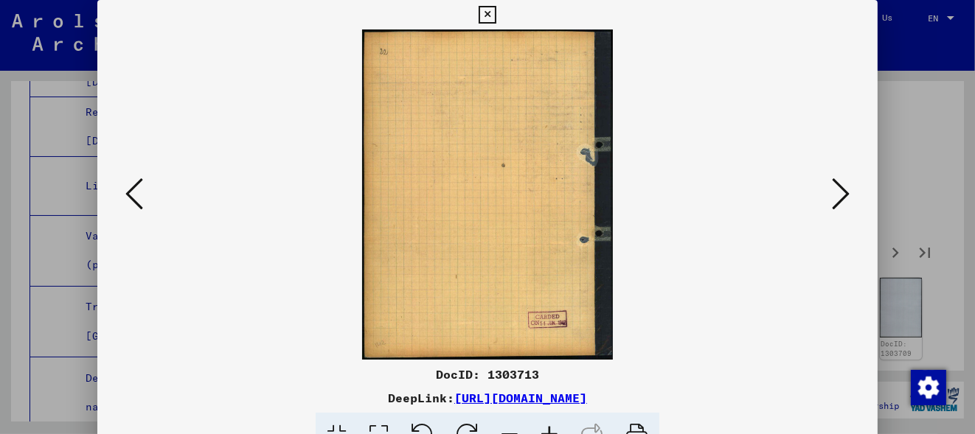
click at [836, 195] on icon at bounding box center [841, 193] width 18 height 35
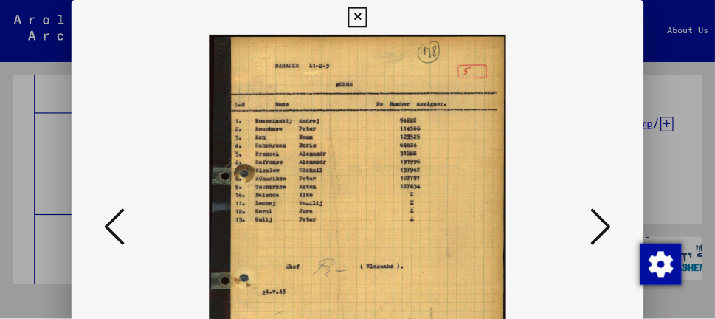
scroll to position [5570, 0]
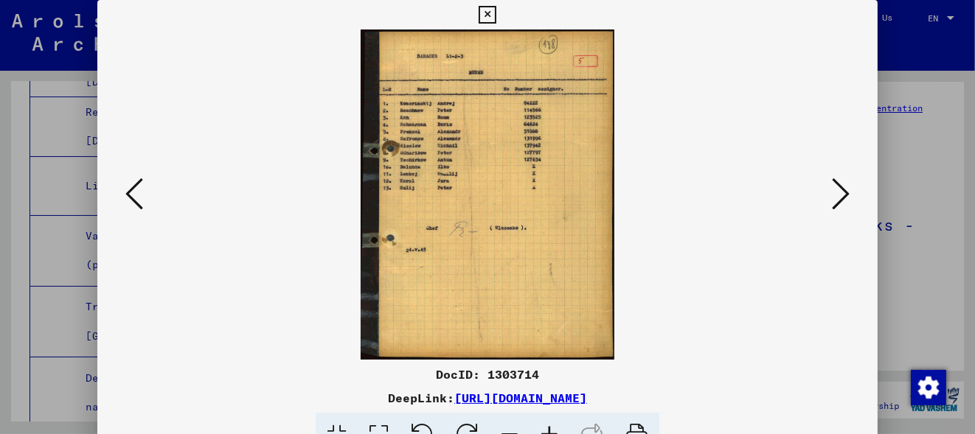
click at [839, 197] on icon at bounding box center [841, 193] width 18 height 35
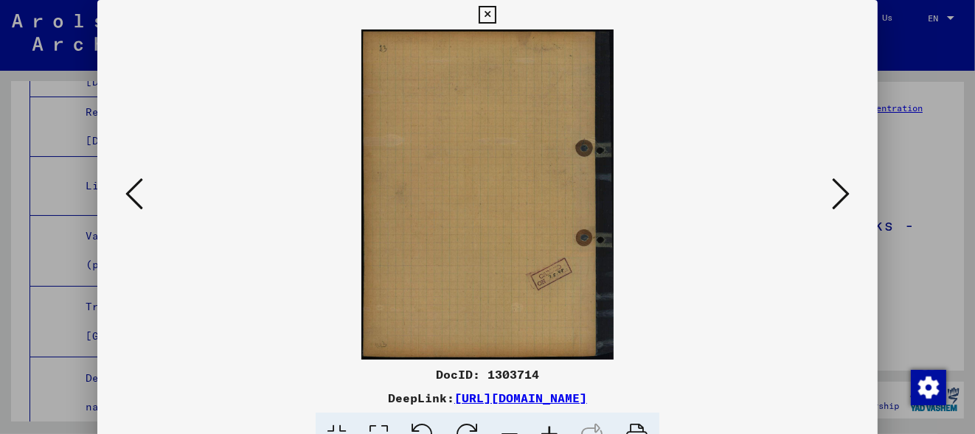
click at [839, 197] on icon at bounding box center [841, 193] width 18 height 35
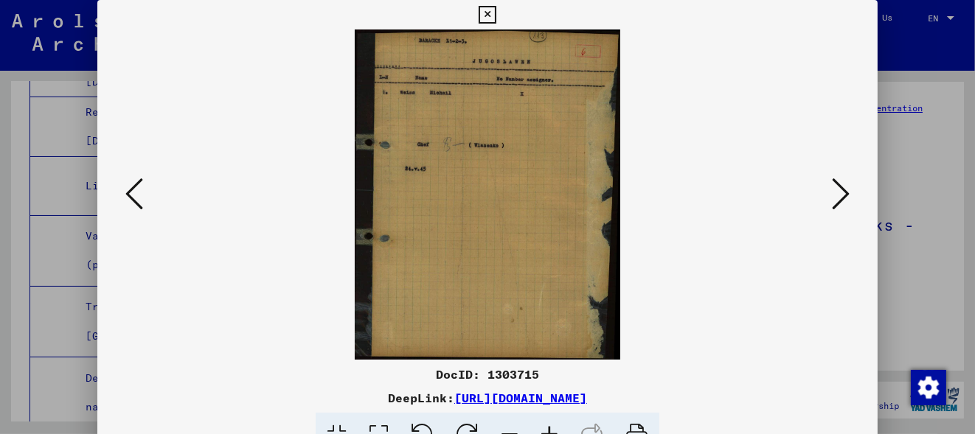
click at [839, 197] on icon at bounding box center [841, 193] width 18 height 35
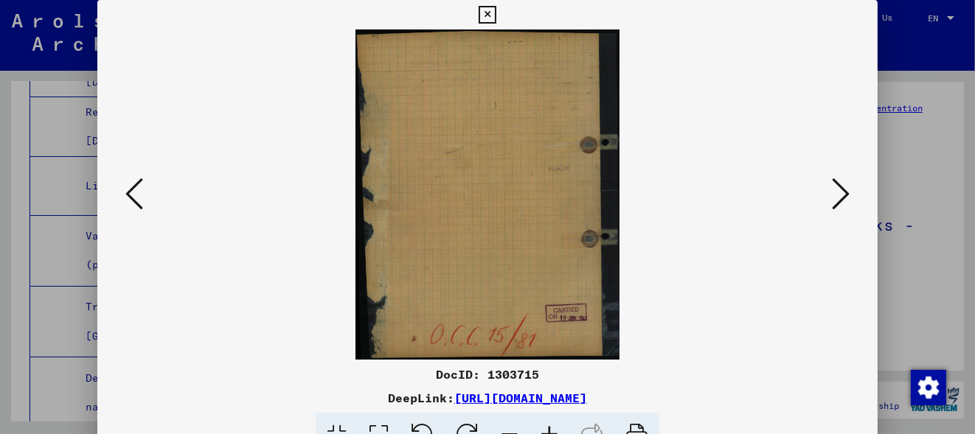
click at [839, 197] on icon at bounding box center [841, 193] width 18 height 35
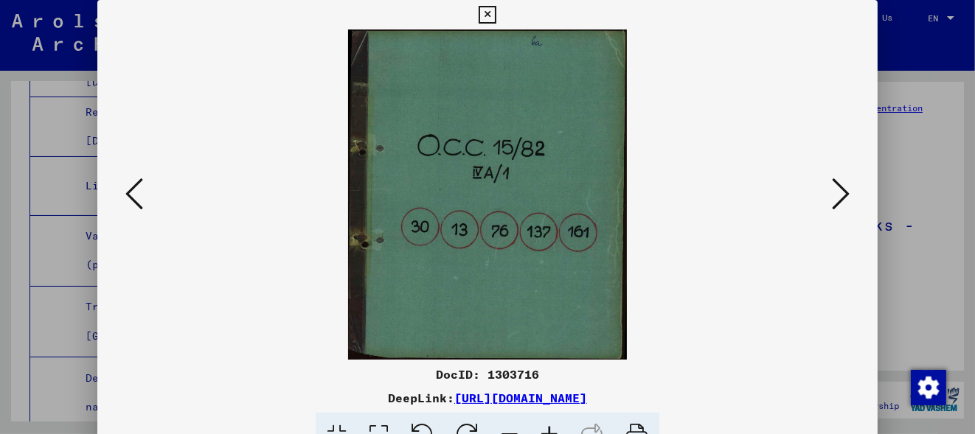
click at [850, 193] on button at bounding box center [841, 195] width 27 height 42
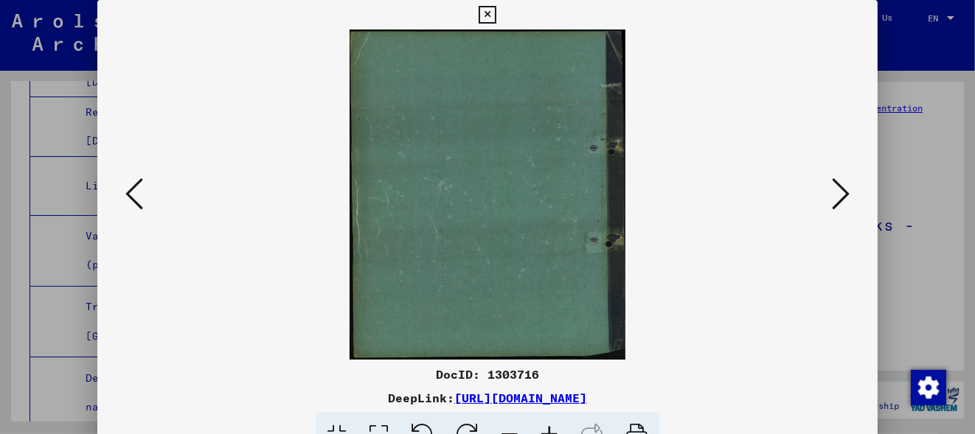
click at [850, 193] on button at bounding box center [841, 195] width 27 height 42
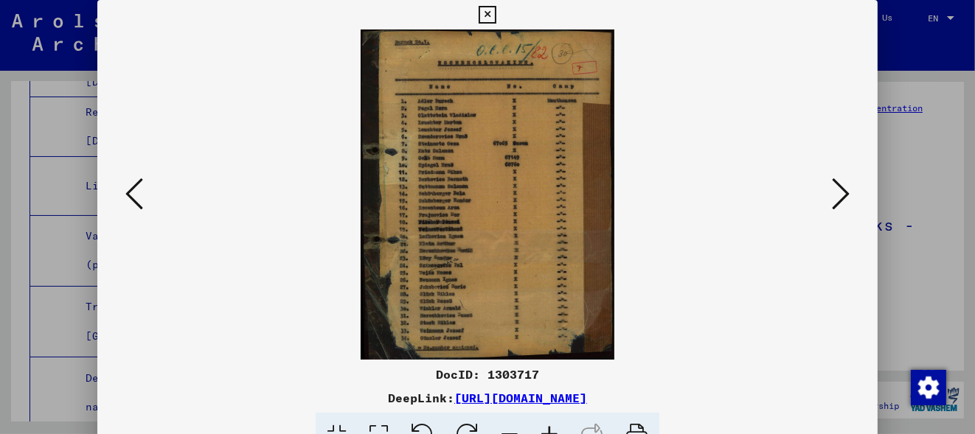
click at [850, 193] on button at bounding box center [841, 195] width 27 height 42
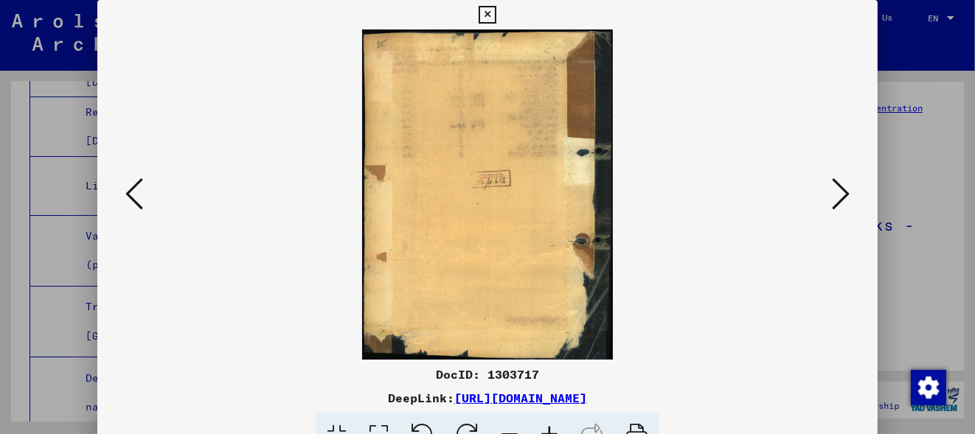
click at [131, 201] on icon at bounding box center [134, 193] width 18 height 35
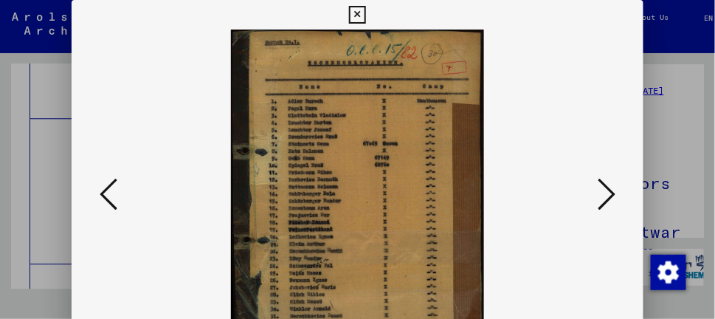
drag, startPoint x: 336, startPoint y: 218, endPoint x: 336, endPoint y: 193, distance: 25.1
click at [336, 193] on img at bounding box center [357, 195] width 471 height 330
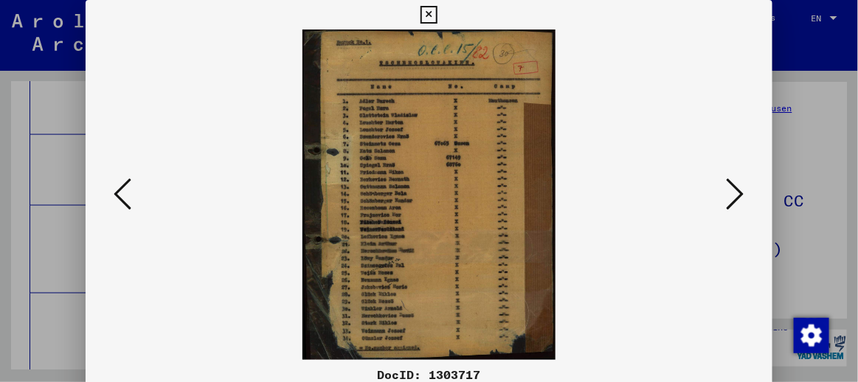
click at [733, 192] on icon at bounding box center [736, 193] width 18 height 35
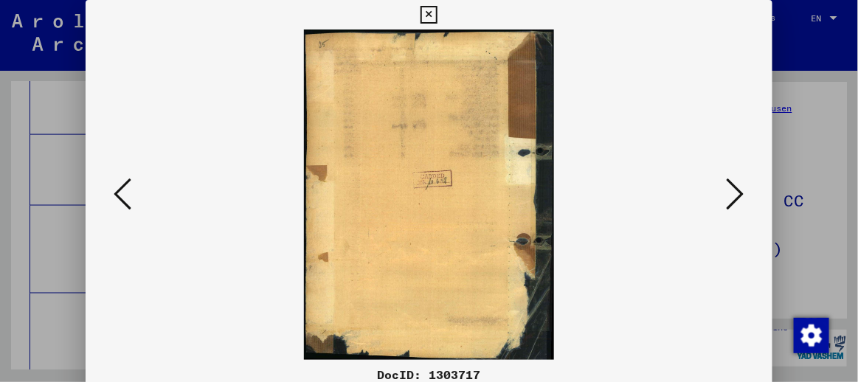
click at [733, 192] on icon at bounding box center [736, 193] width 18 height 35
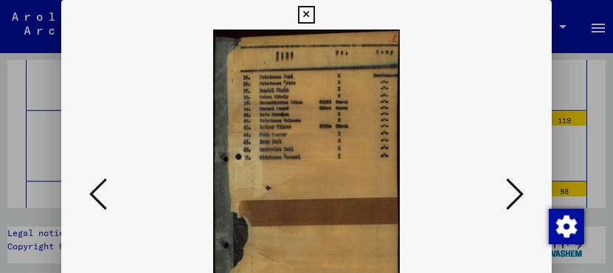
click at [516, 190] on icon at bounding box center [515, 193] width 18 height 35
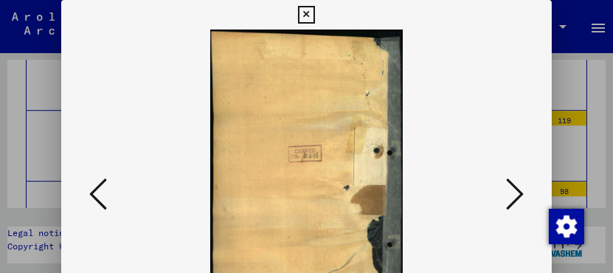
click at [516, 190] on icon at bounding box center [515, 193] width 18 height 35
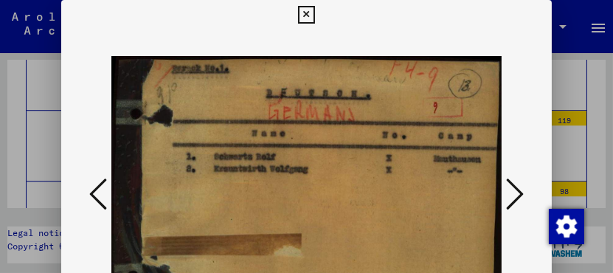
click at [516, 190] on icon at bounding box center [515, 193] width 18 height 35
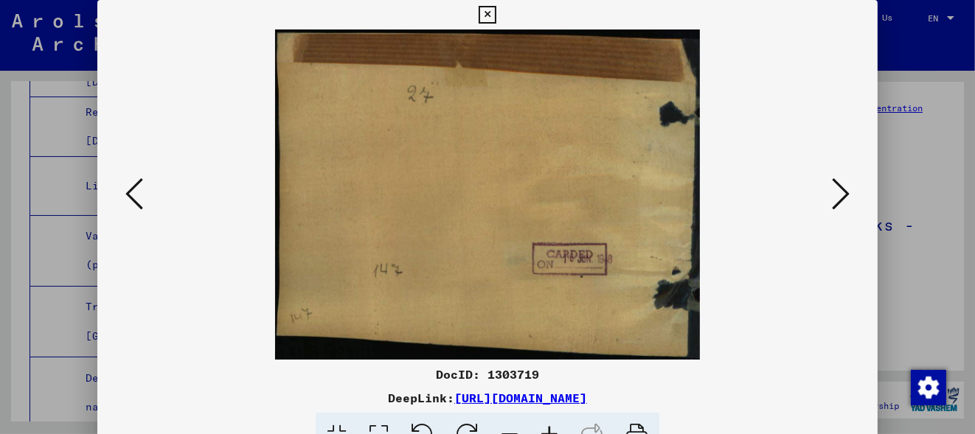
click at [842, 193] on icon at bounding box center [841, 193] width 18 height 35
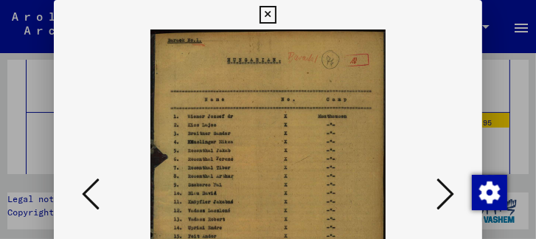
click at [448, 194] on icon at bounding box center [446, 193] width 18 height 35
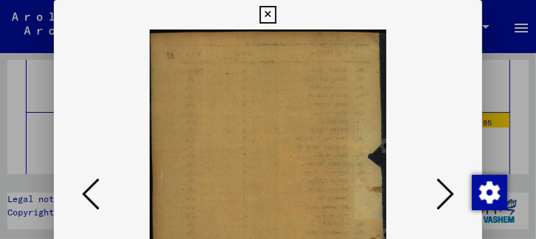
click at [448, 194] on icon at bounding box center [446, 193] width 18 height 35
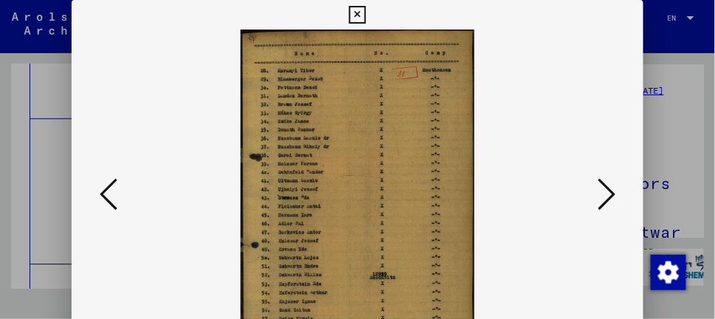
click at [608, 192] on icon at bounding box center [606, 193] width 18 height 35
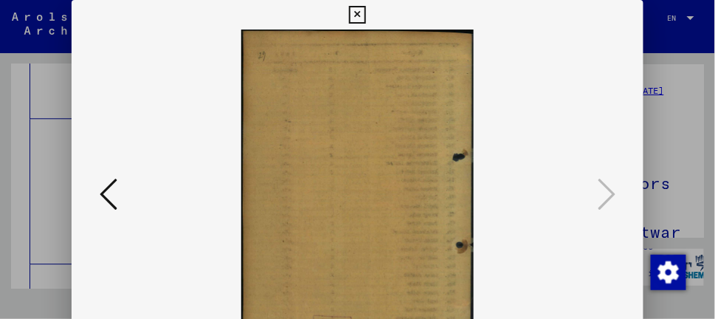
click at [358, 19] on icon at bounding box center [357, 15] width 17 height 18
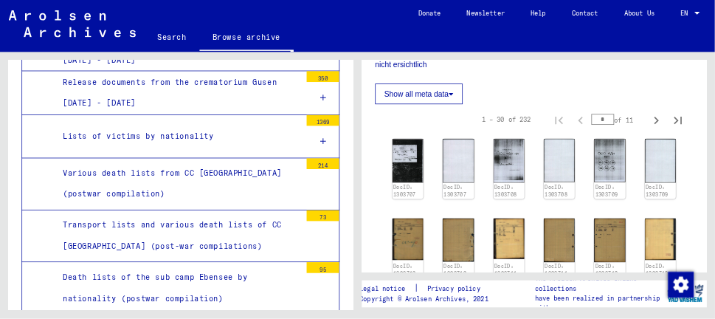
scroll to position [335, 0]
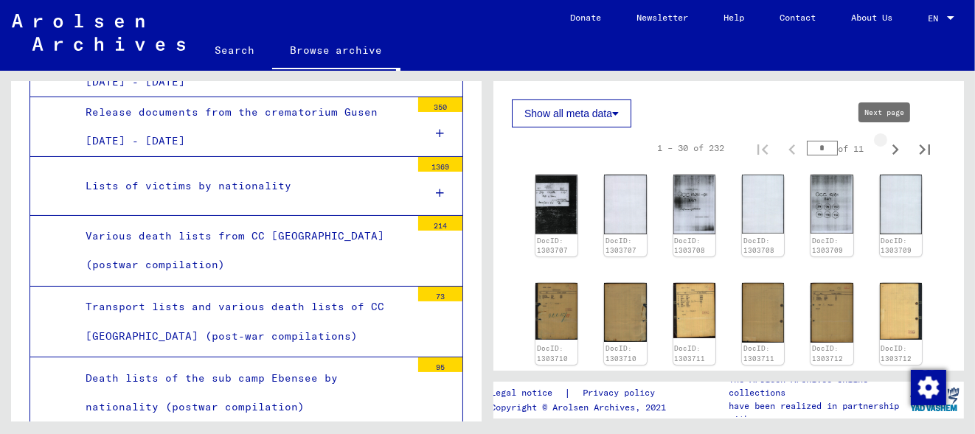
click at [889, 150] on icon "Next page" at bounding box center [895, 149] width 21 height 21
type input "*"
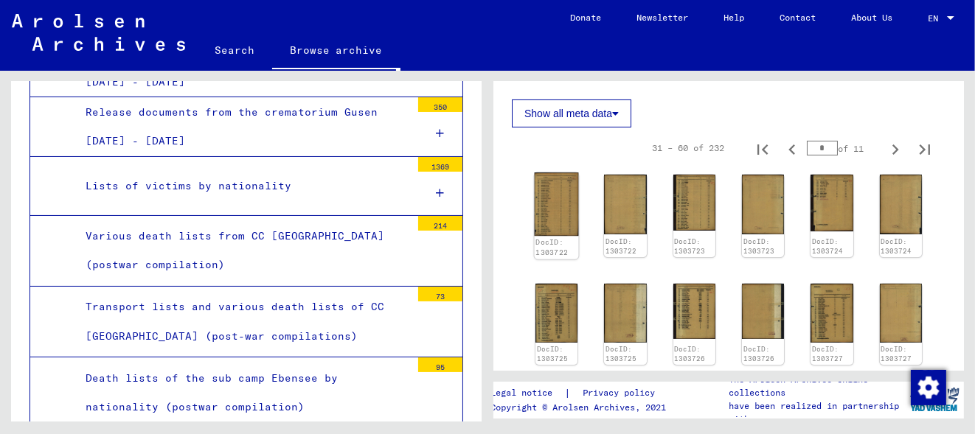
click at [560, 227] on img at bounding box center [557, 204] width 44 height 63
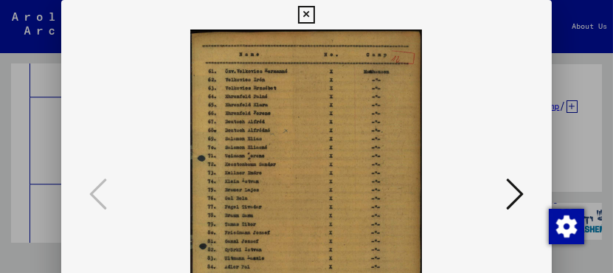
scroll to position [5570, 0]
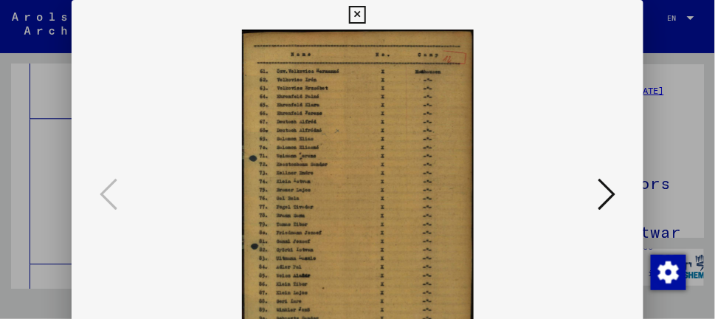
click at [614, 193] on icon at bounding box center [606, 193] width 18 height 35
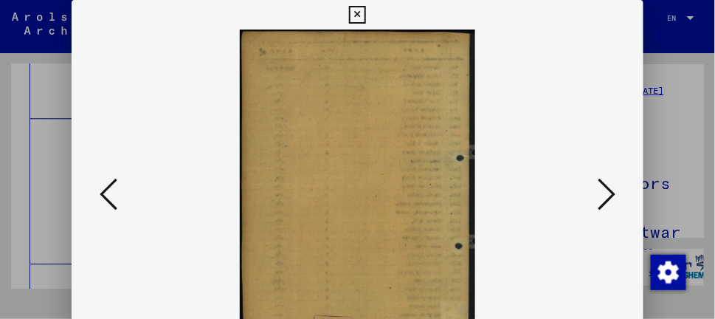
click at [103, 188] on icon at bounding box center [109, 193] width 18 height 35
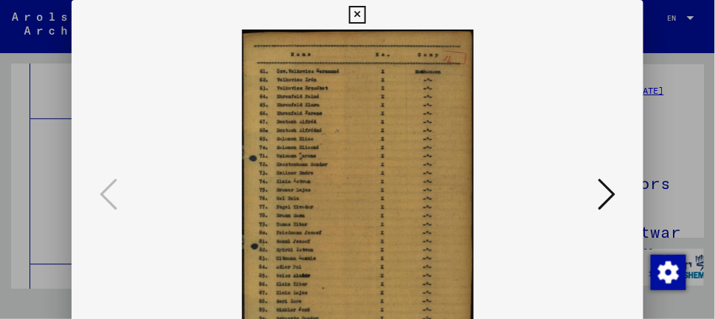
click at [603, 193] on icon at bounding box center [606, 193] width 18 height 35
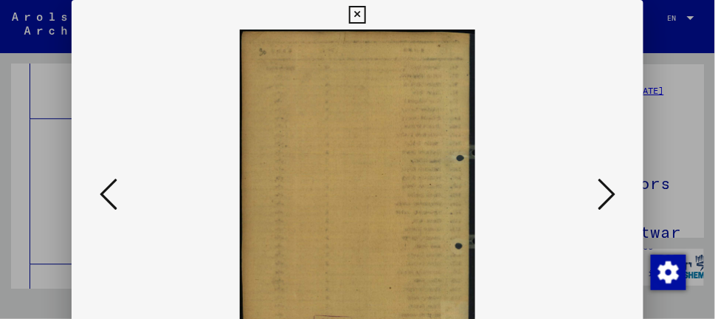
click at [603, 193] on icon at bounding box center [606, 193] width 18 height 35
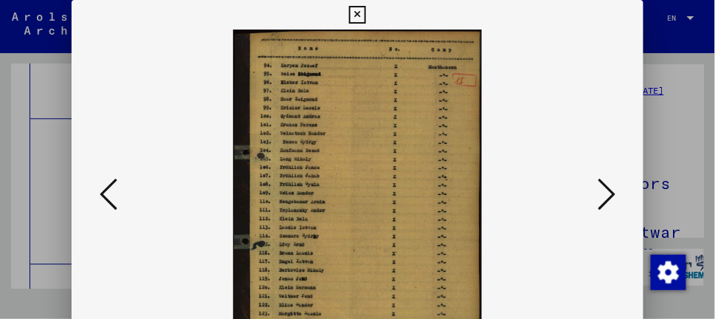
drag, startPoint x: 415, startPoint y: 204, endPoint x: 415, endPoint y: 193, distance: 10.4
click at [415, 193] on img at bounding box center [357, 195] width 471 height 330
click at [614, 196] on icon at bounding box center [606, 193] width 18 height 35
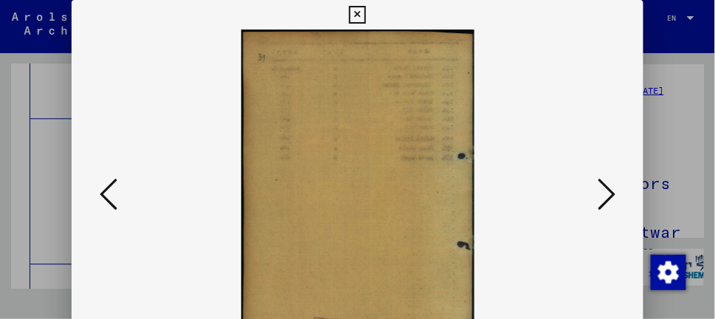
click at [614, 196] on icon at bounding box center [606, 193] width 18 height 35
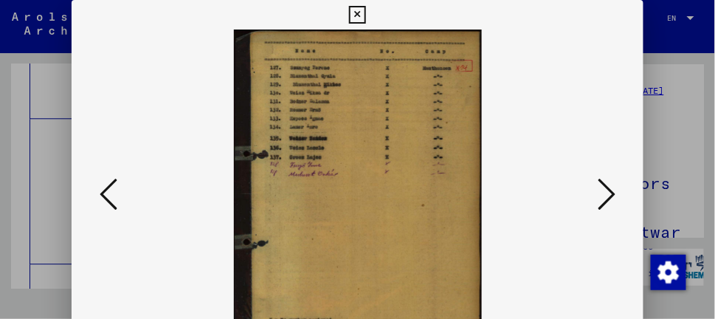
click at [614, 196] on icon at bounding box center [606, 193] width 18 height 35
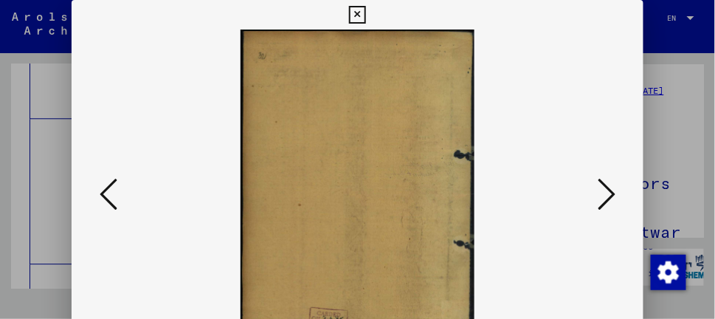
click at [614, 196] on icon at bounding box center [606, 193] width 18 height 35
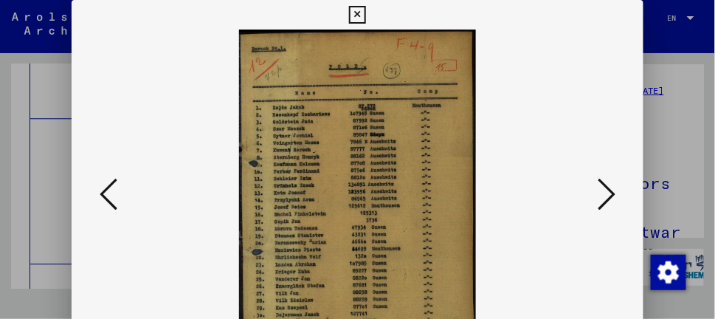
click at [605, 198] on icon at bounding box center [606, 193] width 18 height 35
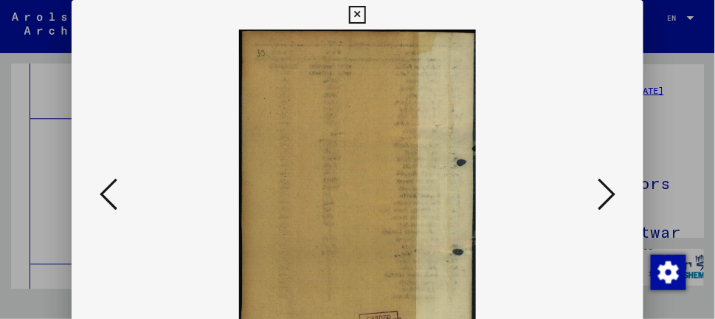
click at [605, 198] on icon at bounding box center [606, 193] width 18 height 35
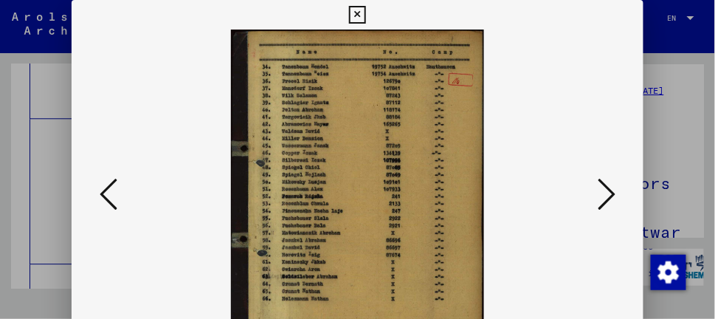
click at [609, 189] on icon at bounding box center [606, 193] width 18 height 35
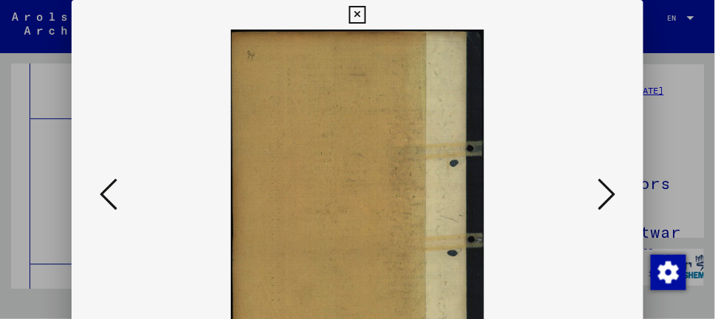
click at [609, 189] on icon at bounding box center [606, 193] width 18 height 35
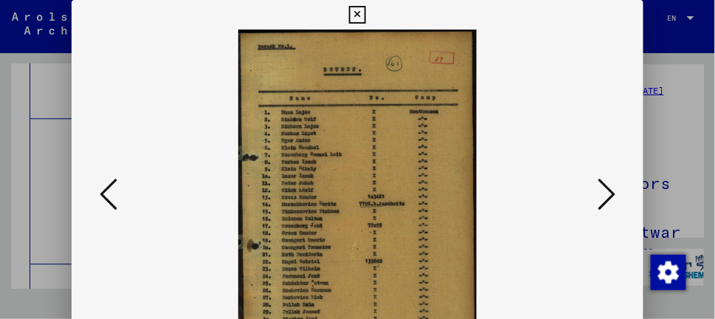
click at [610, 190] on icon at bounding box center [606, 193] width 18 height 35
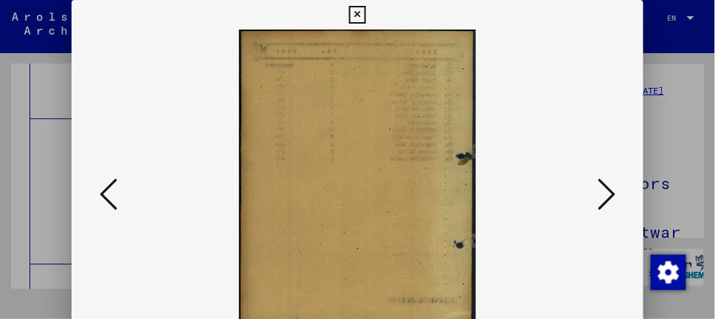
click at [610, 190] on icon at bounding box center [606, 193] width 18 height 35
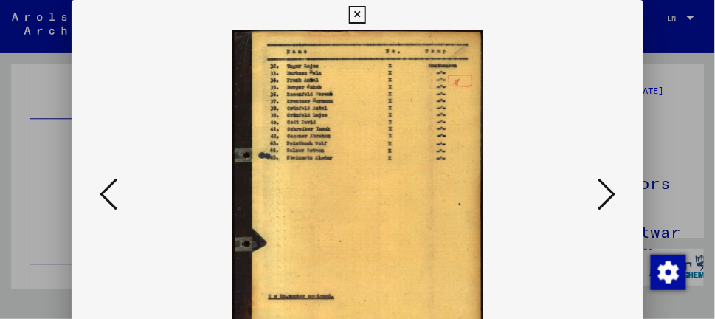
click at [610, 190] on icon at bounding box center [606, 193] width 18 height 35
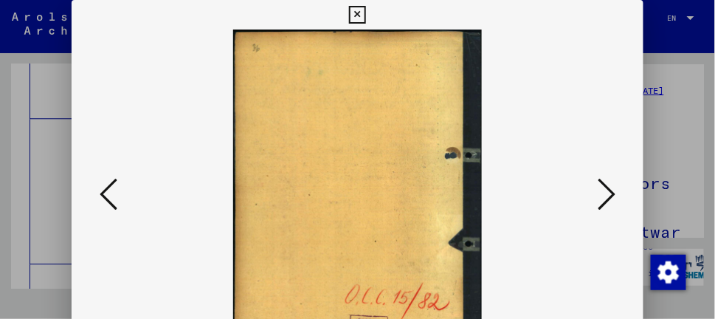
click at [610, 190] on icon at bounding box center [606, 193] width 18 height 35
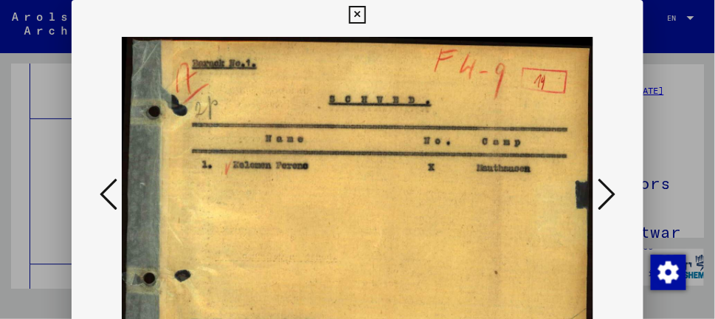
click at [610, 190] on icon at bounding box center [606, 193] width 18 height 35
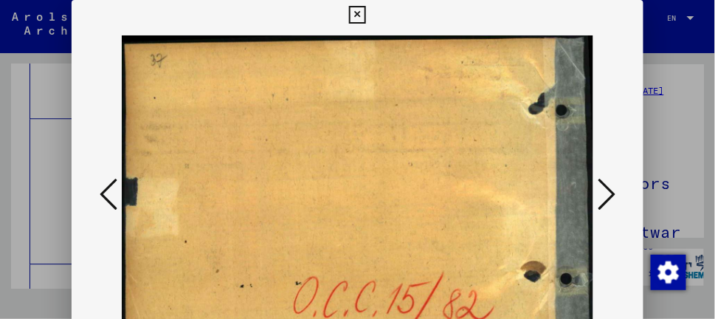
click at [610, 190] on icon at bounding box center [606, 193] width 18 height 35
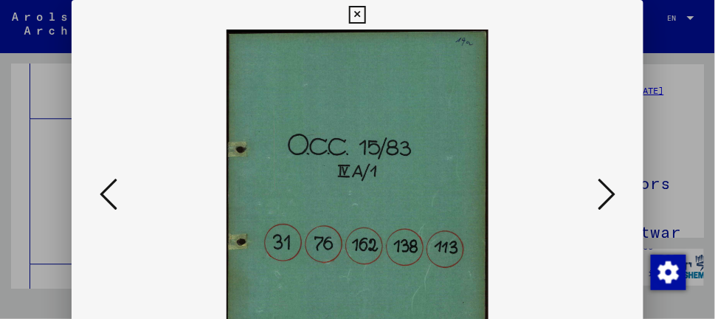
click at [610, 190] on icon at bounding box center [606, 193] width 18 height 35
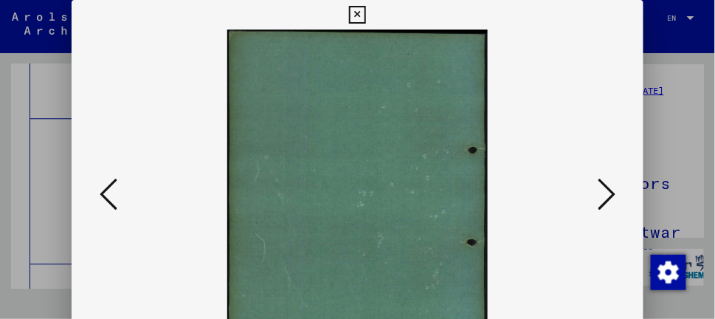
click at [610, 190] on icon at bounding box center [606, 193] width 18 height 35
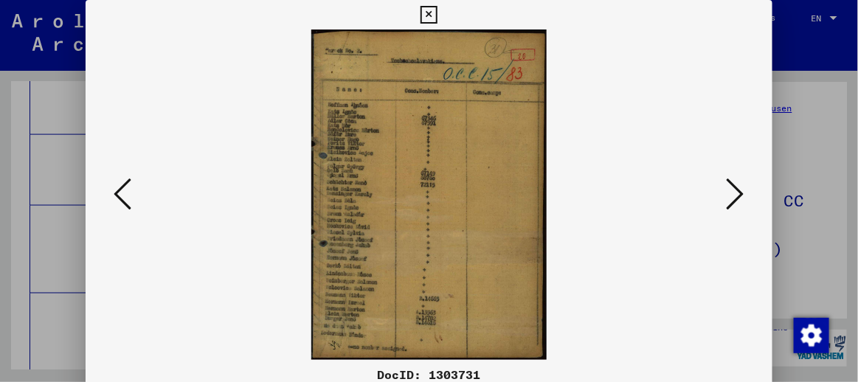
click at [743, 196] on icon at bounding box center [736, 193] width 18 height 35
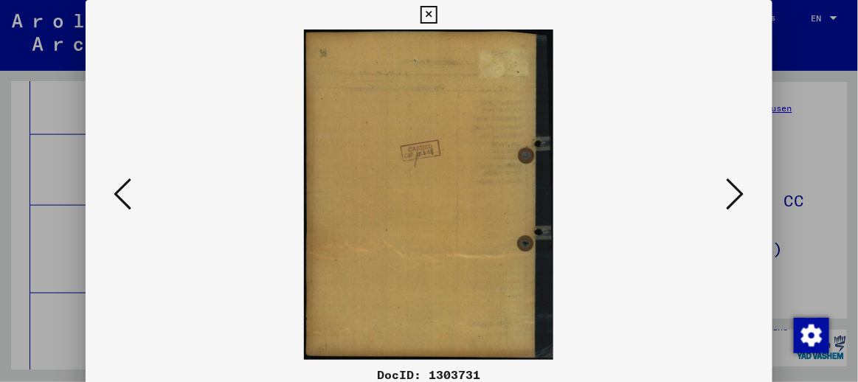
click at [743, 196] on icon at bounding box center [736, 193] width 18 height 35
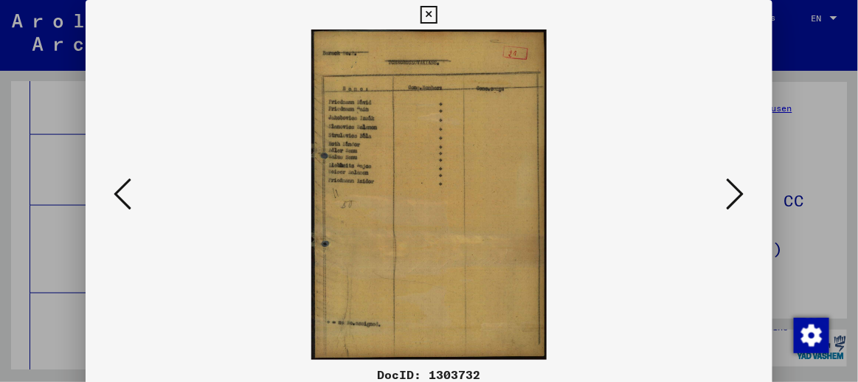
click at [743, 196] on icon at bounding box center [736, 193] width 18 height 35
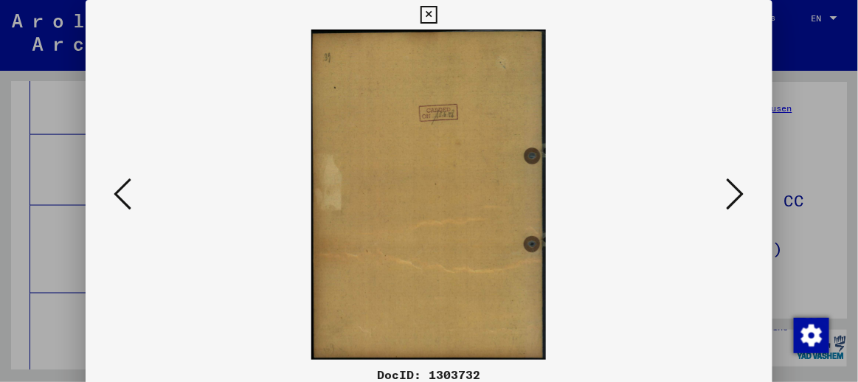
click at [120, 201] on icon at bounding box center [123, 193] width 18 height 35
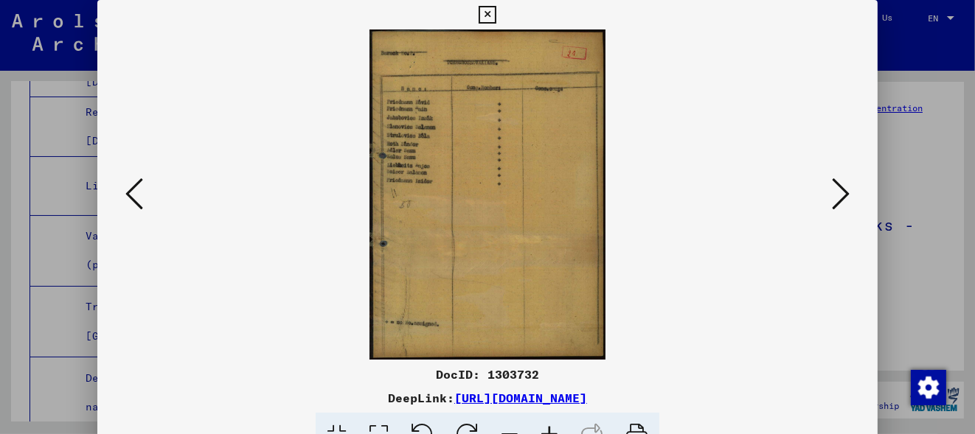
click at [842, 195] on icon at bounding box center [841, 193] width 18 height 35
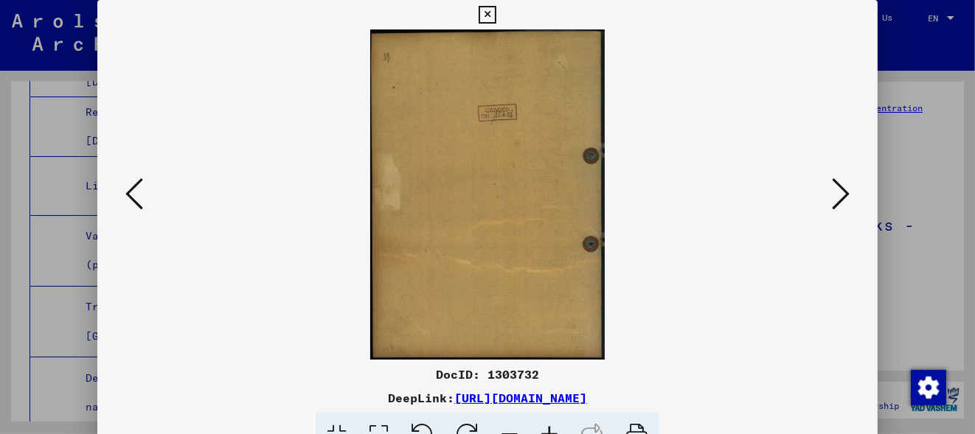
click at [842, 195] on icon at bounding box center [841, 193] width 18 height 35
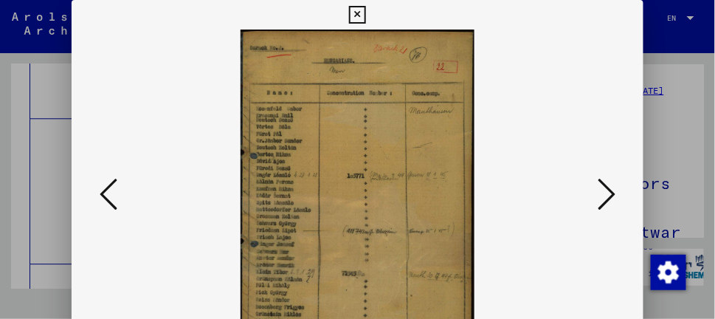
click at [611, 192] on icon at bounding box center [606, 193] width 18 height 35
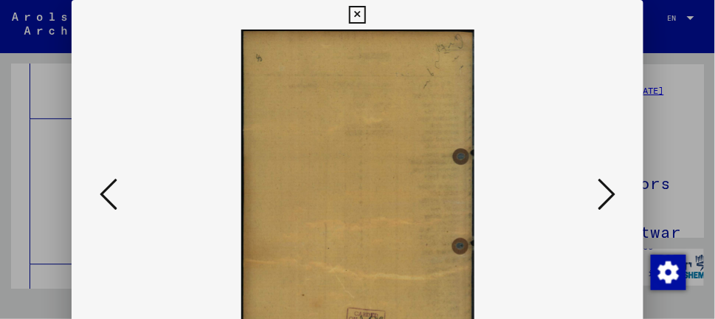
click at [611, 192] on icon at bounding box center [606, 193] width 18 height 35
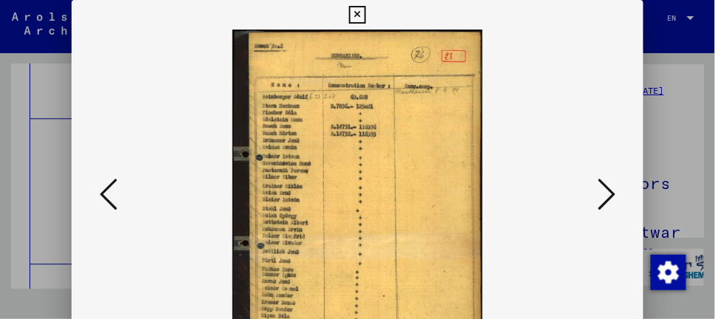
click at [611, 192] on icon at bounding box center [606, 193] width 18 height 35
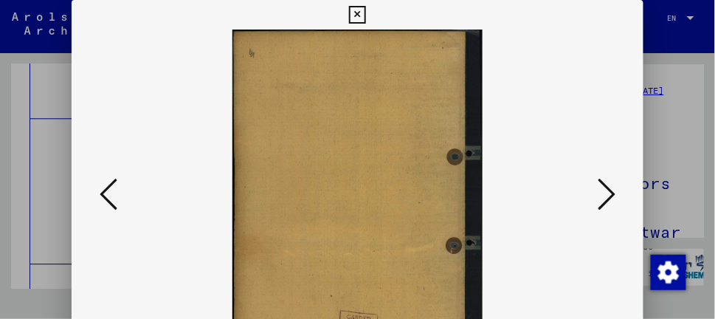
click at [611, 192] on icon at bounding box center [606, 193] width 18 height 35
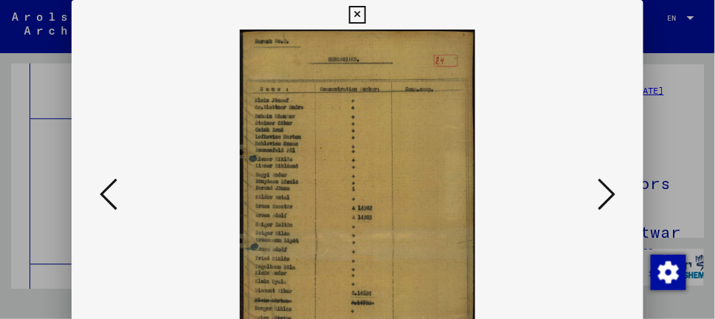
click at [611, 192] on icon at bounding box center [606, 193] width 18 height 35
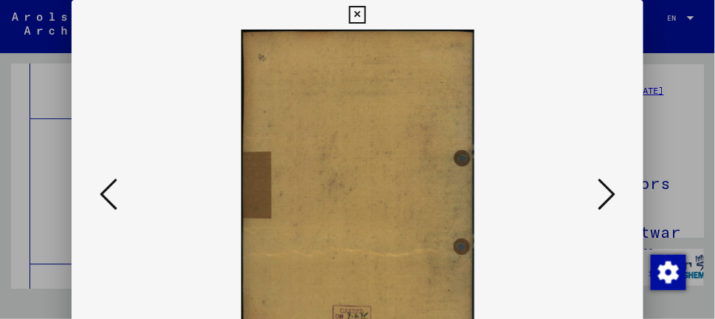
click at [611, 192] on icon at bounding box center [606, 193] width 18 height 35
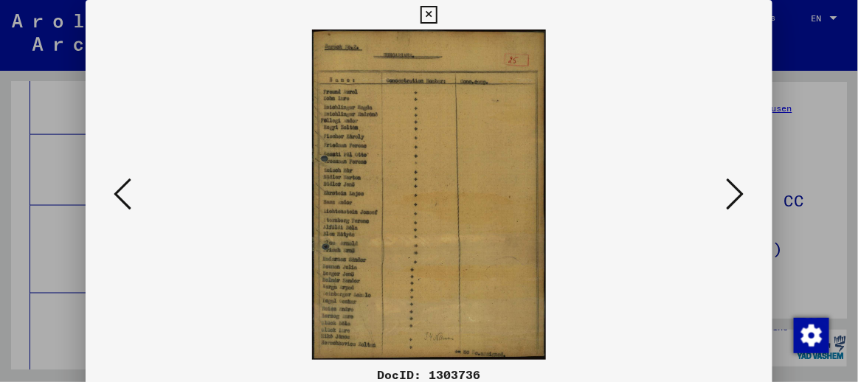
click at [743, 195] on icon at bounding box center [736, 193] width 18 height 35
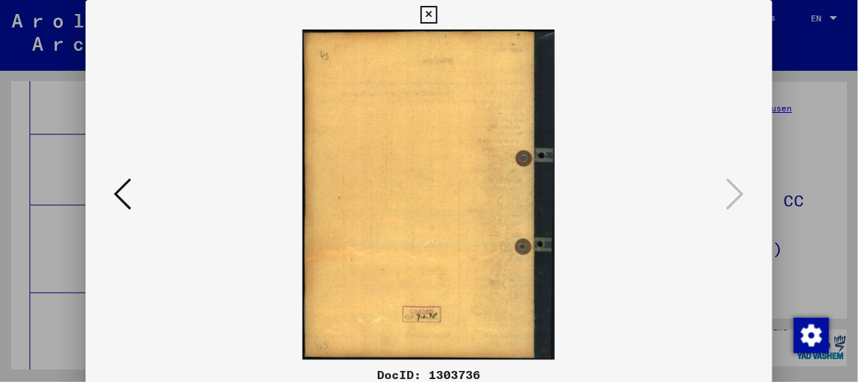
click at [427, 22] on icon at bounding box center [428, 15] width 17 height 18
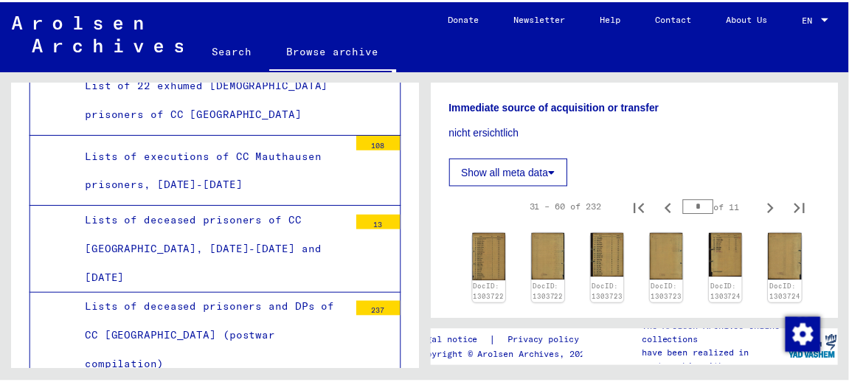
scroll to position [295, 0]
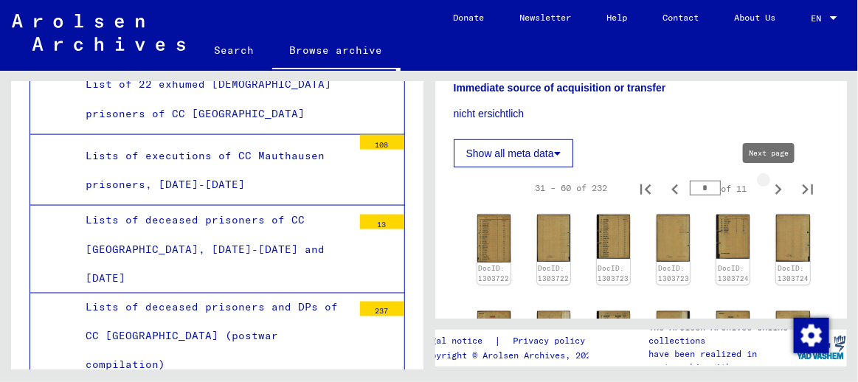
click at [768, 188] on icon "Next page" at bounding box center [778, 189] width 21 height 21
type input "*"
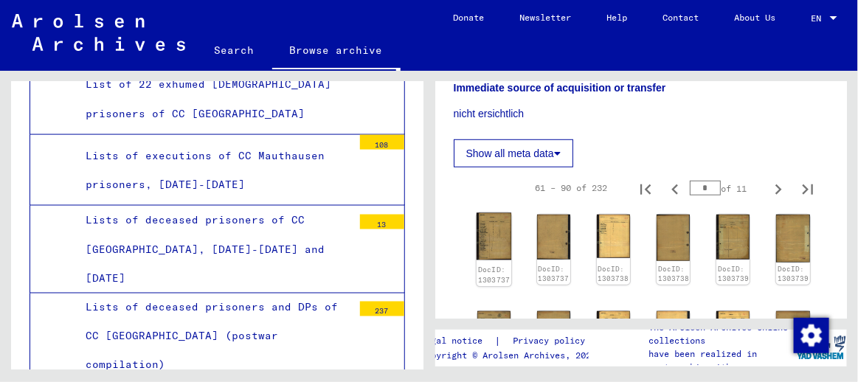
click at [495, 242] on img at bounding box center [493, 236] width 35 height 47
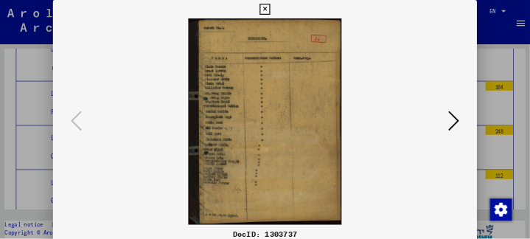
scroll to position [5629, 0]
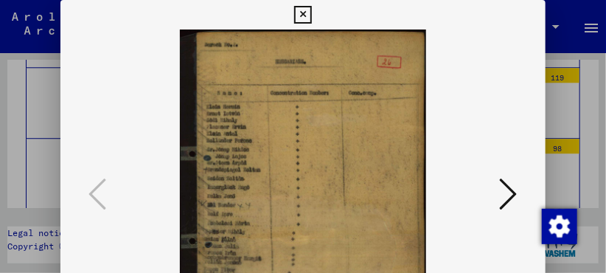
click at [516, 194] on icon at bounding box center [509, 193] width 18 height 35
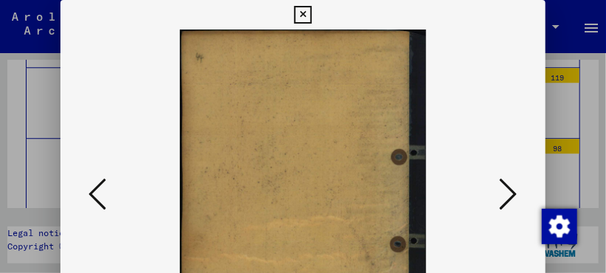
click at [516, 194] on icon at bounding box center [509, 193] width 18 height 35
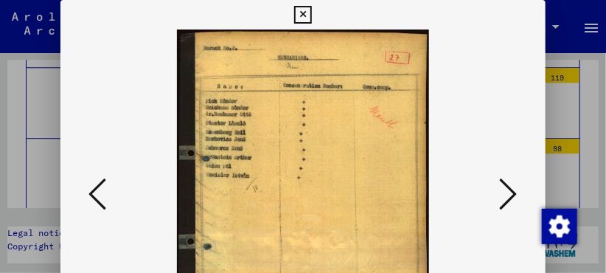
click at [516, 194] on icon at bounding box center [509, 193] width 18 height 35
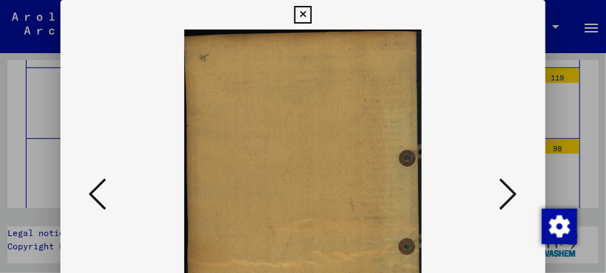
click at [516, 194] on icon at bounding box center [509, 193] width 18 height 35
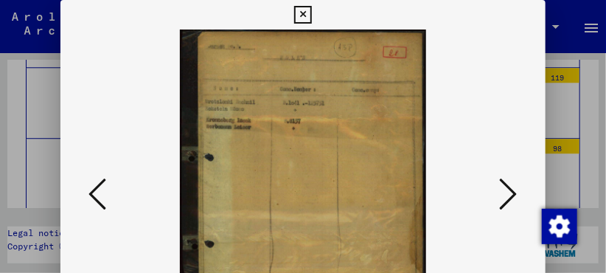
click at [516, 194] on icon at bounding box center [509, 193] width 18 height 35
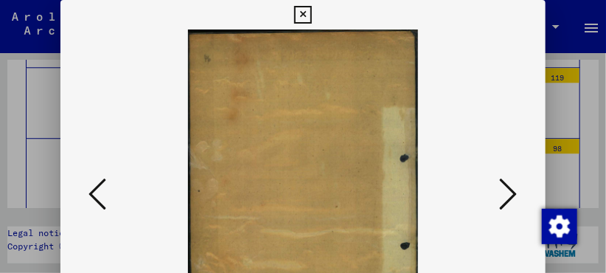
click at [516, 194] on icon at bounding box center [509, 193] width 18 height 35
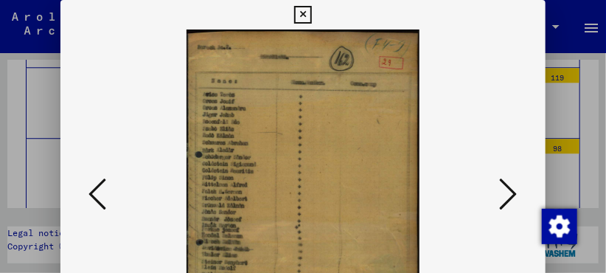
click at [516, 194] on icon at bounding box center [509, 193] width 18 height 35
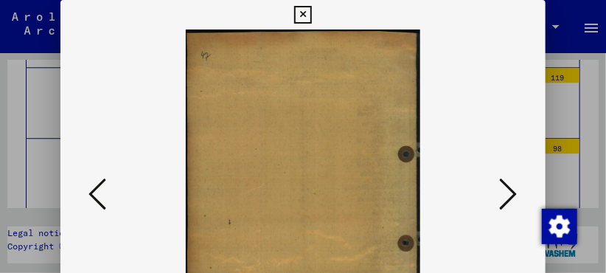
click at [516, 194] on icon at bounding box center [509, 193] width 18 height 35
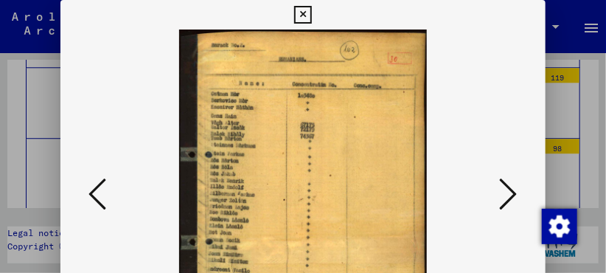
click at [516, 194] on icon at bounding box center [509, 193] width 18 height 35
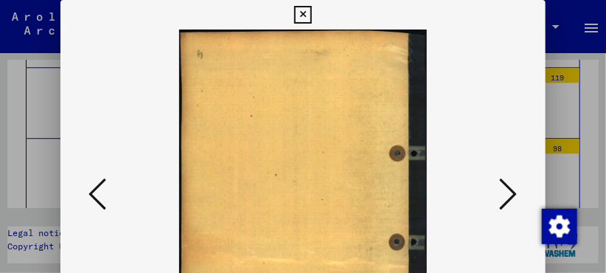
click at [516, 194] on icon at bounding box center [509, 193] width 18 height 35
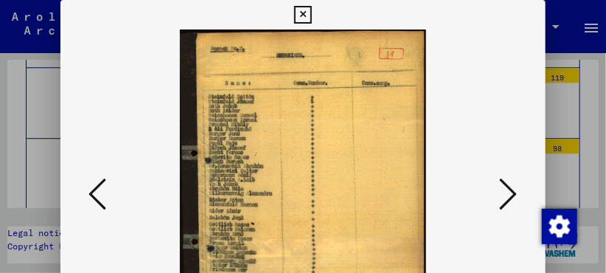
click at [516, 194] on icon at bounding box center [509, 193] width 18 height 35
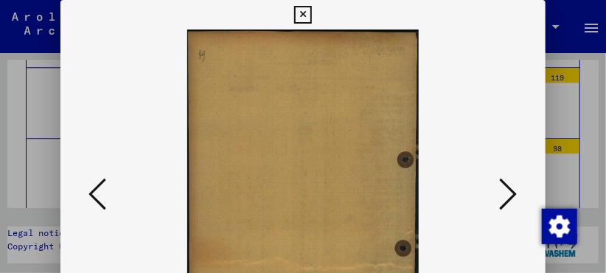
click at [516, 194] on icon at bounding box center [509, 193] width 18 height 35
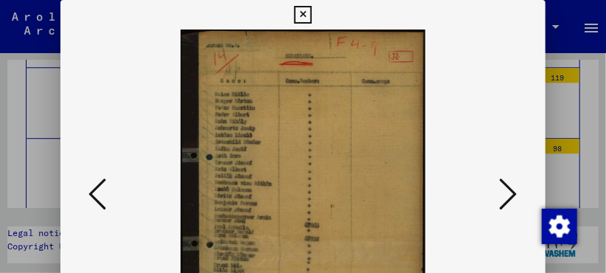
click at [516, 194] on icon at bounding box center [509, 193] width 18 height 35
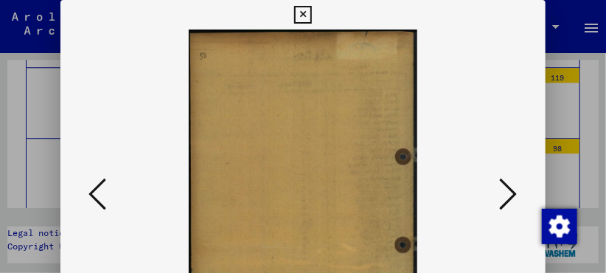
click at [516, 194] on icon at bounding box center [509, 193] width 18 height 35
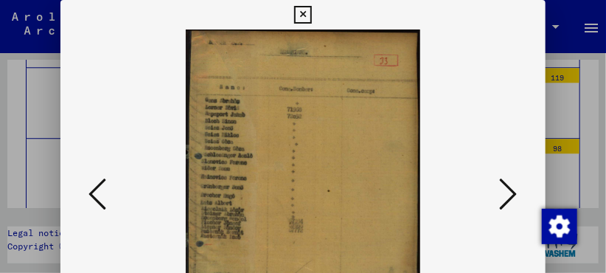
click at [516, 194] on icon at bounding box center [509, 193] width 18 height 35
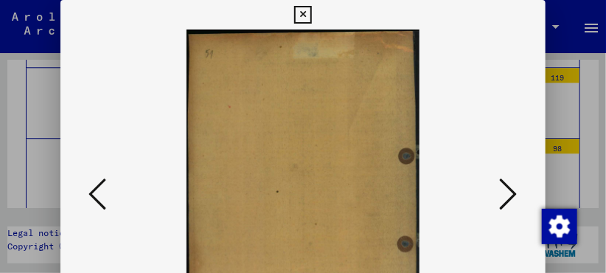
click at [516, 194] on icon at bounding box center [509, 193] width 18 height 35
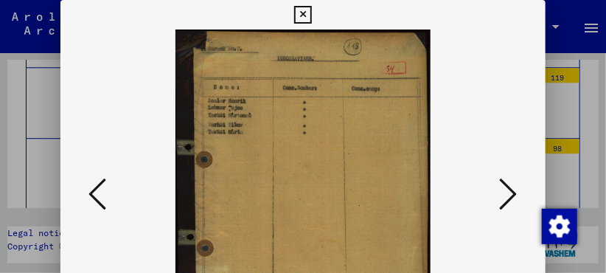
click at [516, 194] on icon at bounding box center [509, 193] width 18 height 35
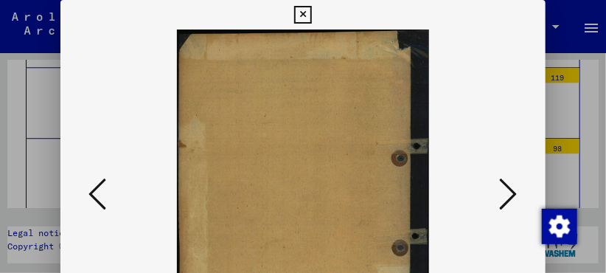
click at [516, 194] on icon at bounding box center [509, 193] width 18 height 35
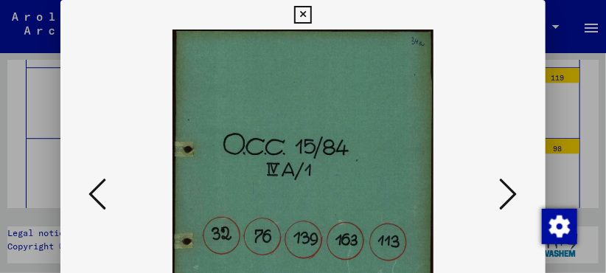
click at [516, 194] on icon at bounding box center [509, 193] width 18 height 35
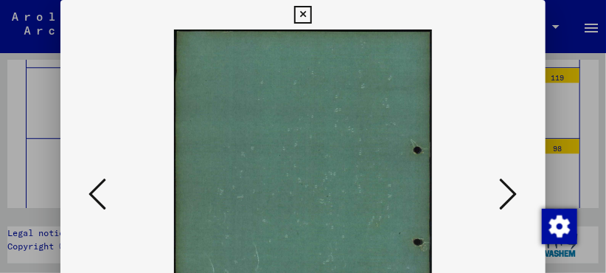
click at [516, 194] on icon at bounding box center [509, 193] width 18 height 35
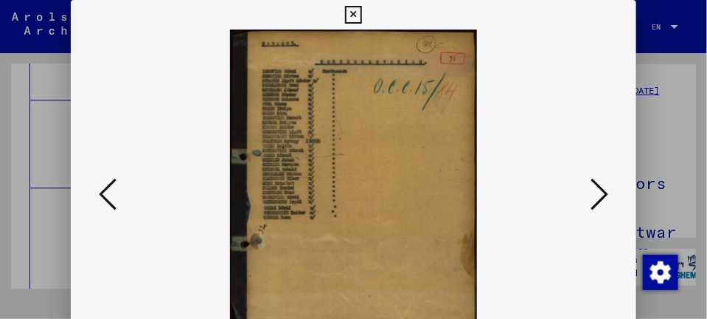
click at [600, 196] on icon at bounding box center [600, 193] width 18 height 35
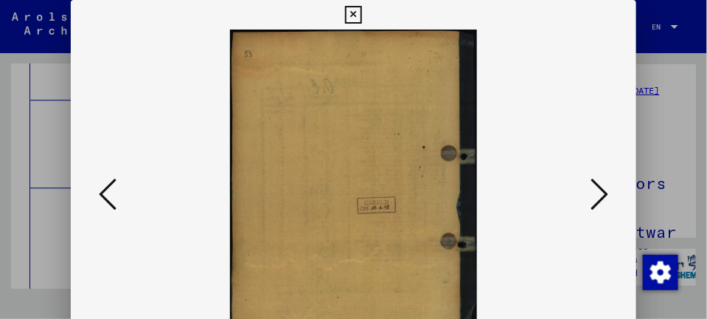
click at [600, 196] on icon at bounding box center [600, 193] width 18 height 35
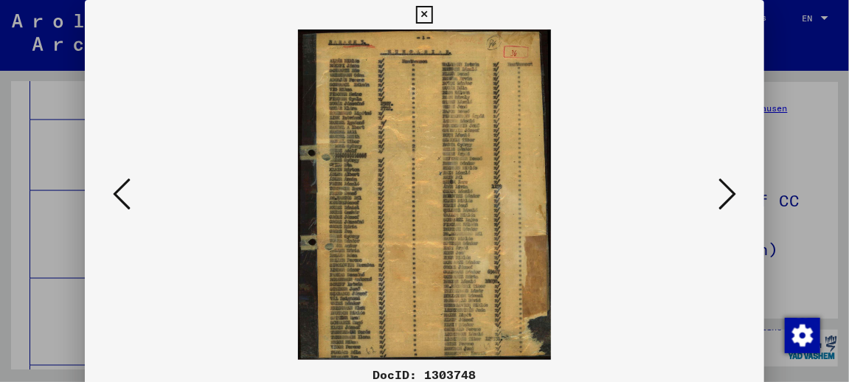
click at [730, 197] on icon at bounding box center [727, 193] width 18 height 35
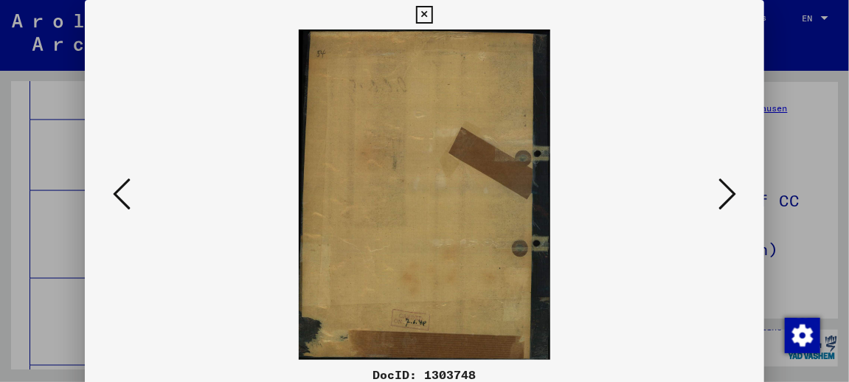
click at [730, 197] on icon at bounding box center [727, 193] width 18 height 35
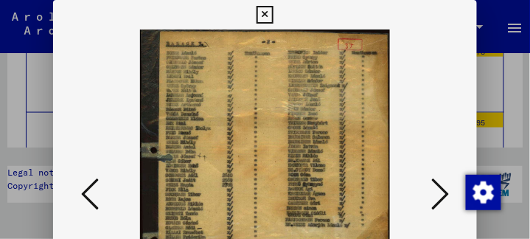
click at [449, 194] on icon at bounding box center [440, 193] width 18 height 35
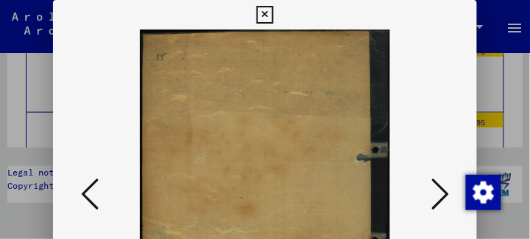
click at [448, 194] on icon at bounding box center [440, 193] width 18 height 35
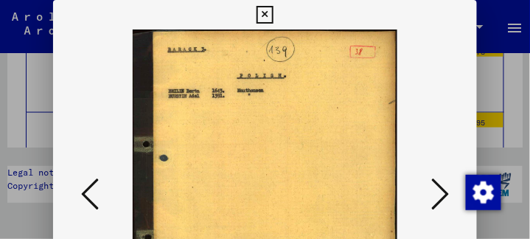
click at [447, 193] on icon at bounding box center [440, 193] width 18 height 35
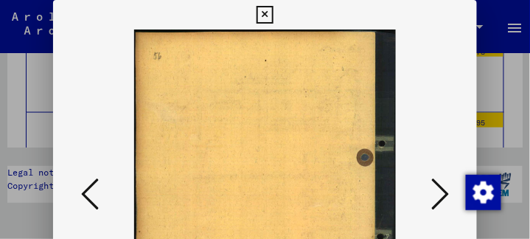
click at [447, 193] on icon at bounding box center [440, 193] width 18 height 35
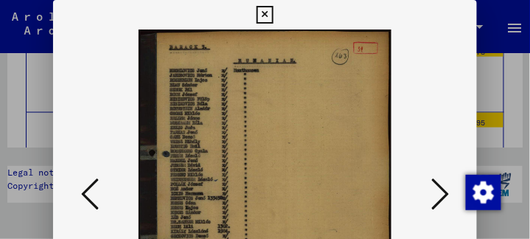
click at [447, 193] on icon at bounding box center [440, 193] width 18 height 35
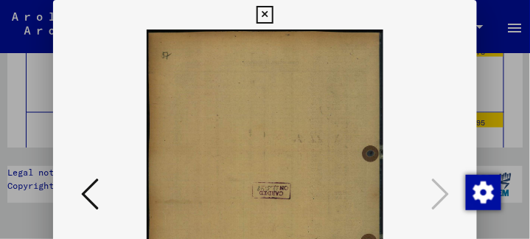
click at [263, 15] on icon at bounding box center [265, 15] width 17 height 18
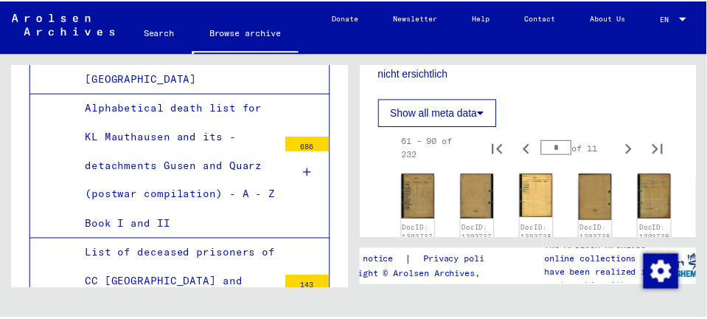
scroll to position [344, 0]
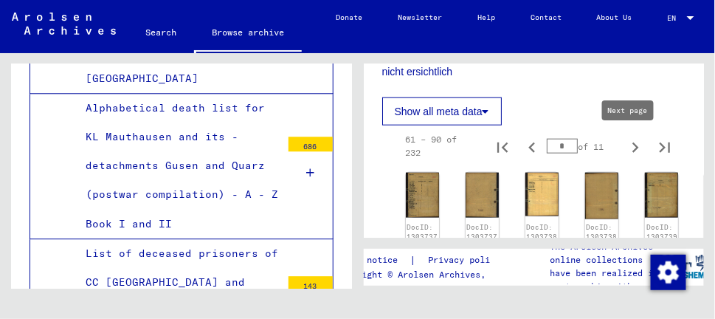
click at [625, 146] on icon "Next page" at bounding box center [635, 147] width 21 height 21
type input "*"
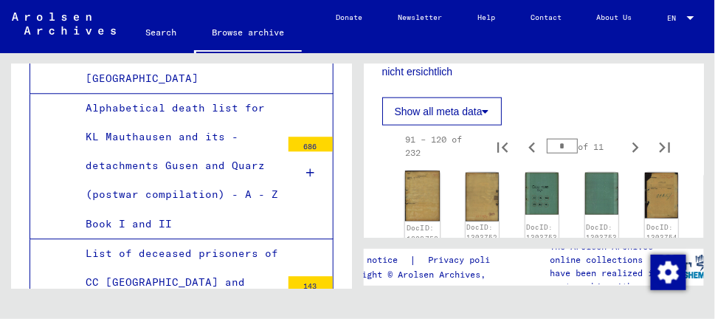
click at [419, 193] on img at bounding box center [421, 196] width 35 height 51
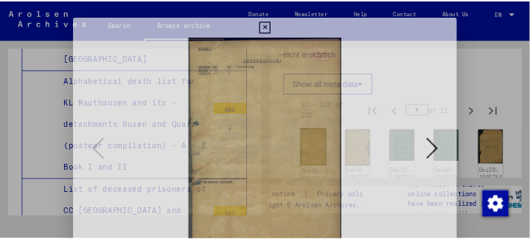
scroll to position [5752, 0]
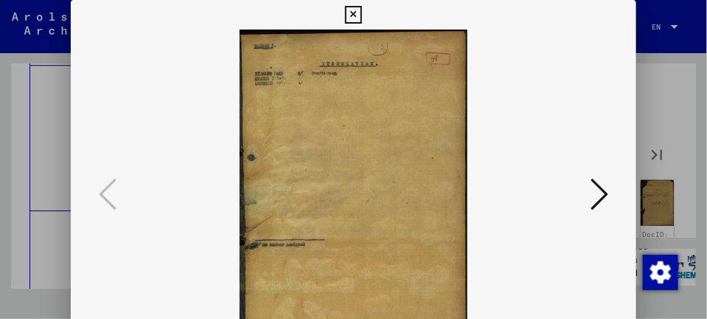
click at [609, 193] on icon at bounding box center [600, 193] width 18 height 35
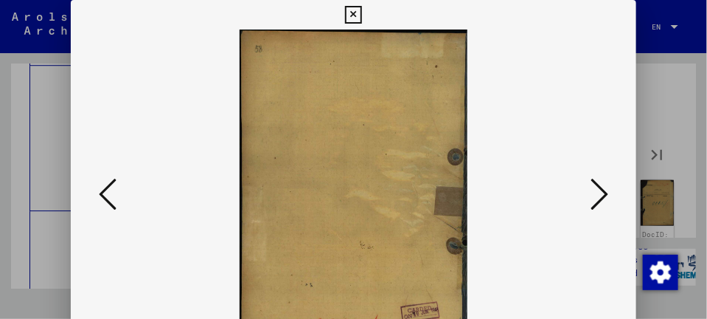
click at [609, 193] on icon at bounding box center [600, 193] width 18 height 35
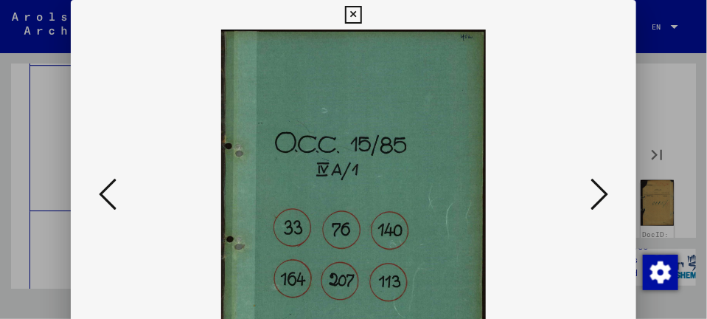
click at [609, 193] on icon at bounding box center [600, 193] width 18 height 35
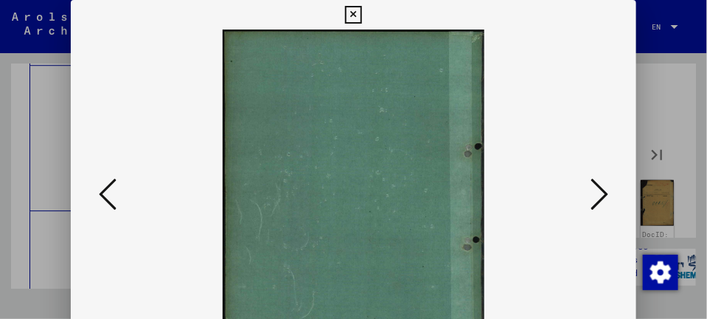
click at [609, 193] on icon at bounding box center [600, 193] width 18 height 35
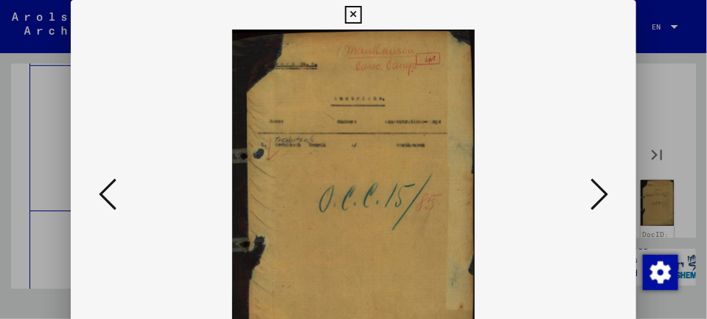
click at [609, 193] on icon at bounding box center [600, 193] width 18 height 35
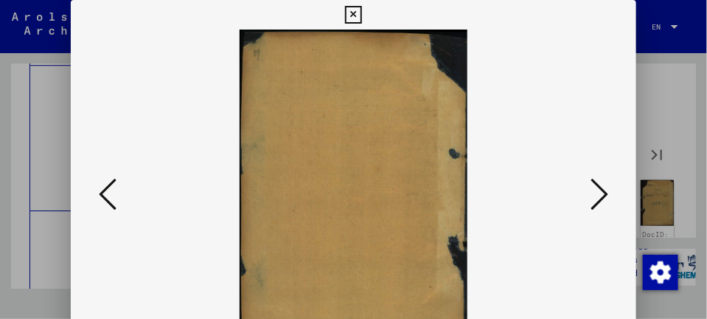
click at [609, 193] on icon at bounding box center [600, 193] width 18 height 35
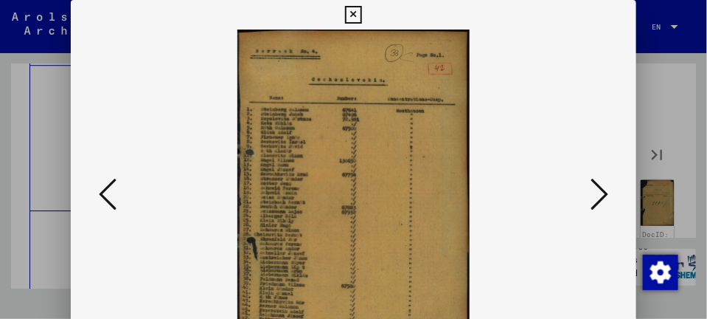
click at [609, 193] on icon at bounding box center [600, 193] width 18 height 35
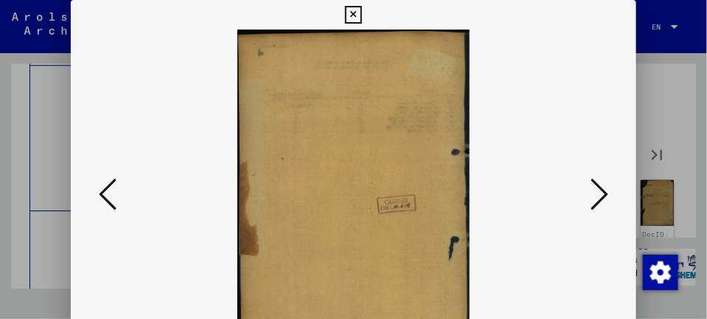
click at [609, 193] on icon at bounding box center [600, 193] width 18 height 35
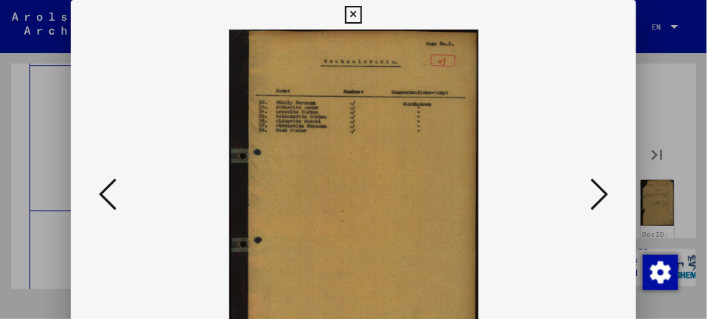
click at [609, 193] on icon at bounding box center [600, 193] width 18 height 35
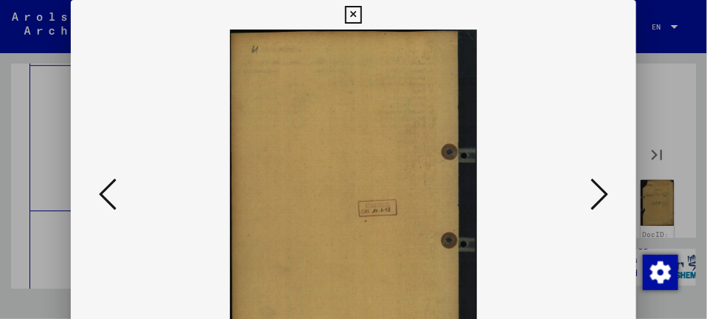
click at [609, 193] on icon at bounding box center [600, 193] width 18 height 35
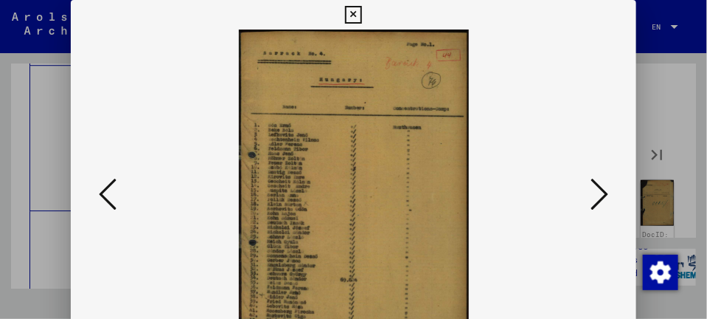
click at [609, 193] on icon at bounding box center [600, 193] width 18 height 35
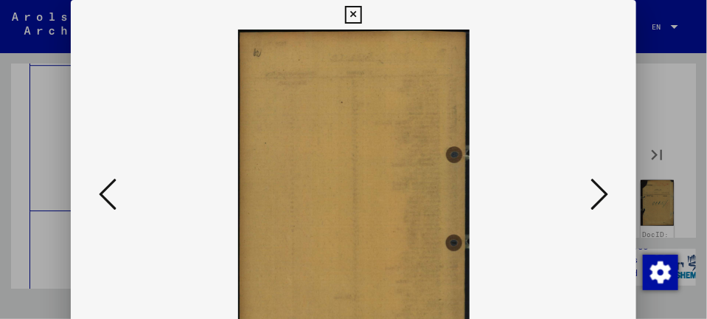
click at [609, 193] on icon at bounding box center [600, 193] width 18 height 35
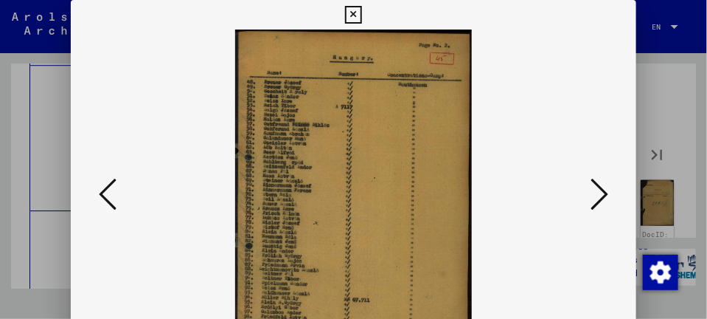
click at [609, 193] on icon at bounding box center [600, 193] width 18 height 35
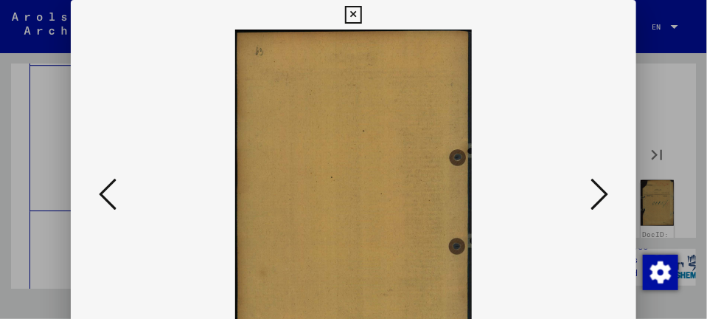
click at [609, 193] on icon at bounding box center [600, 193] width 18 height 35
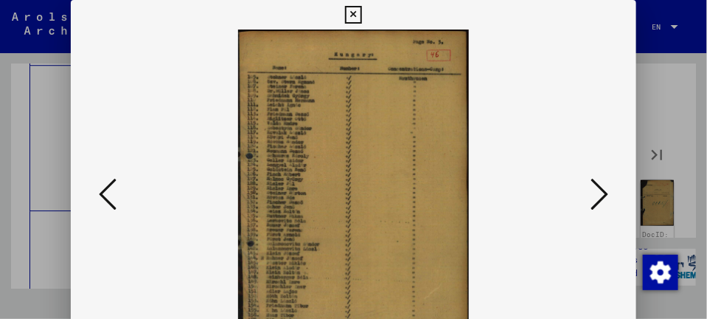
click at [609, 193] on icon at bounding box center [600, 193] width 18 height 35
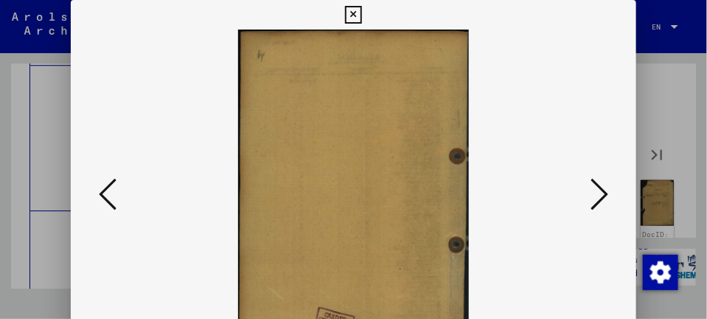
click at [609, 193] on icon at bounding box center [600, 193] width 18 height 35
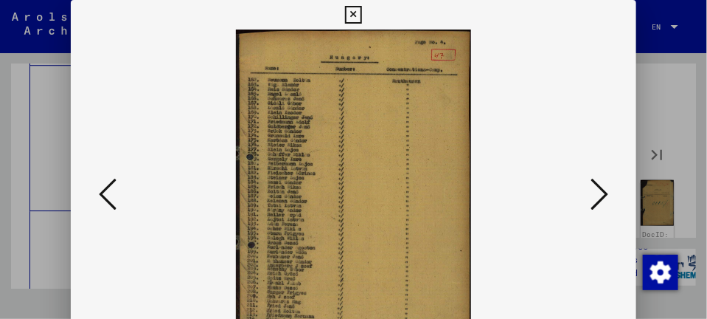
click at [609, 193] on icon at bounding box center [600, 193] width 18 height 35
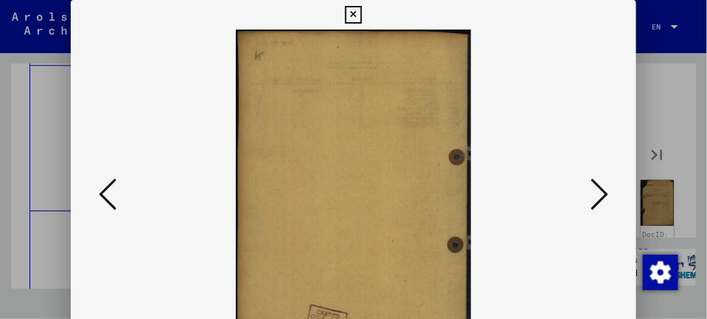
click at [609, 193] on icon at bounding box center [600, 193] width 18 height 35
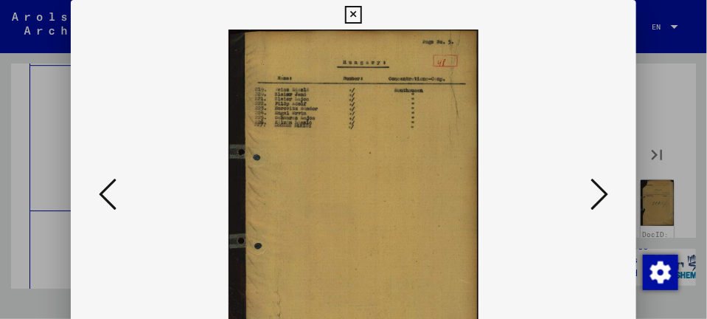
click at [609, 193] on icon at bounding box center [600, 193] width 18 height 35
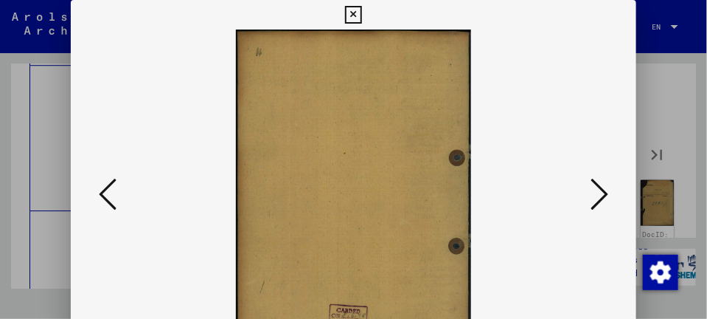
click at [609, 193] on icon at bounding box center [600, 193] width 18 height 35
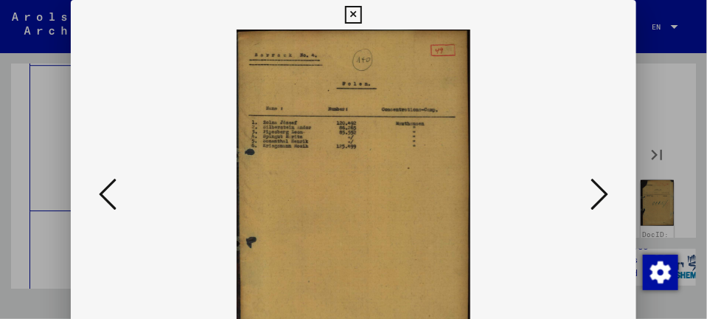
click at [609, 193] on icon at bounding box center [600, 193] width 18 height 35
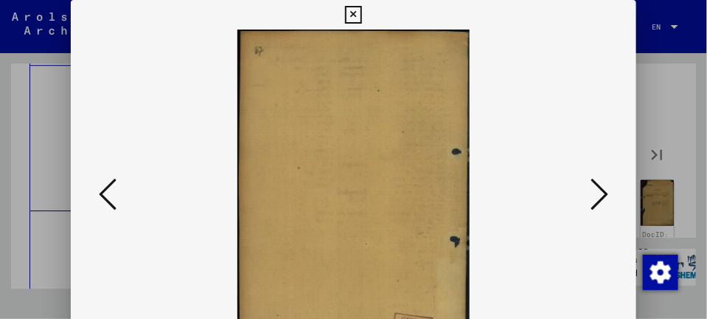
click at [609, 193] on icon at bounding box center [600, 193] width 18 height 35
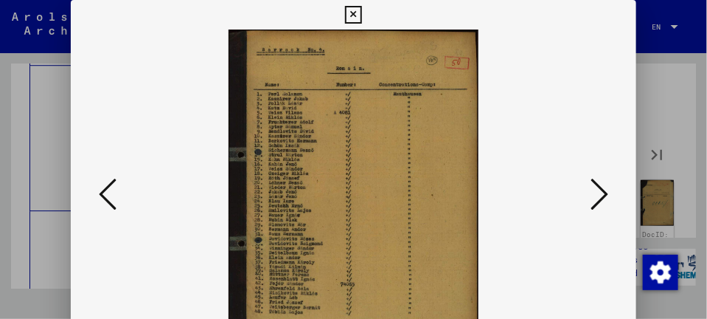
click at [609, 193] on icon at bounding box center [600, 193] width 18 height 35
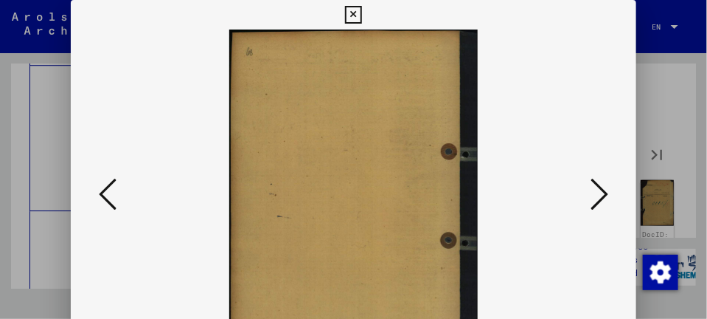
click at [609, 193] on icon at bounding box center [600, 193] width 18 height 35
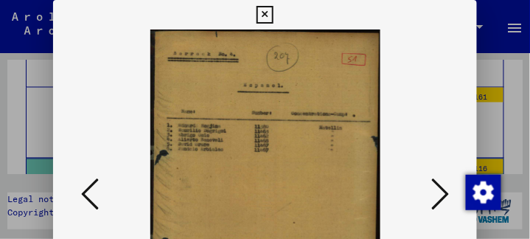
click at [447, 192] on icon at bounding box center [440, 193] width 18 height 35
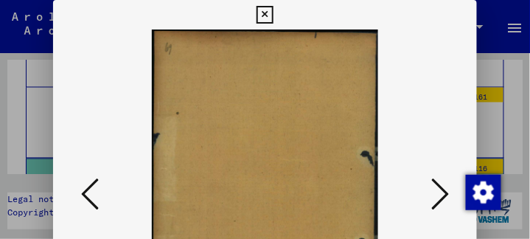
click at [447, 192] on icon at bounding box center [440, 193] width 18 height 35
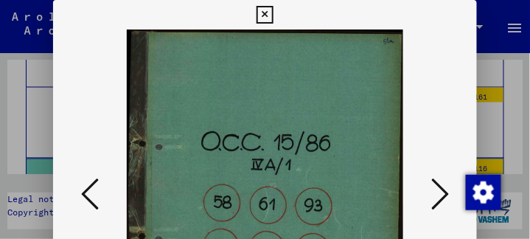
click at [446, 192] on icon at bounding box center [440, 193] width 18 height 35
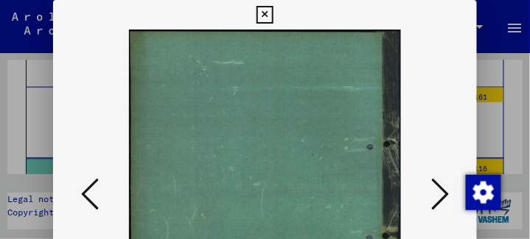
click at [446, 192] on icon at bounding box center [440, 193] width 18 height 35
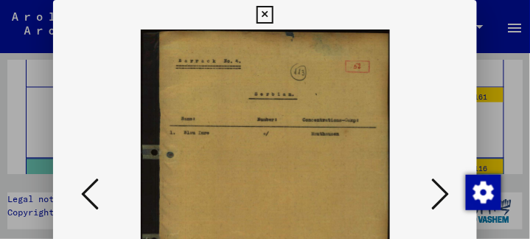
click at [446, 192] on icon at bounding box center [440, 193] width 18 height 35
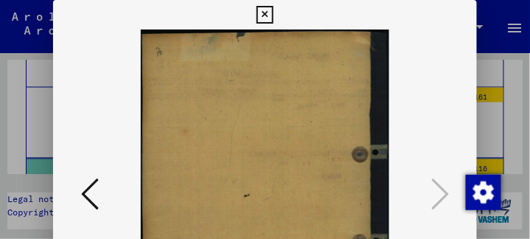
click at [268, 18] on icon at bounding box center [265, 15] width 17 height 18
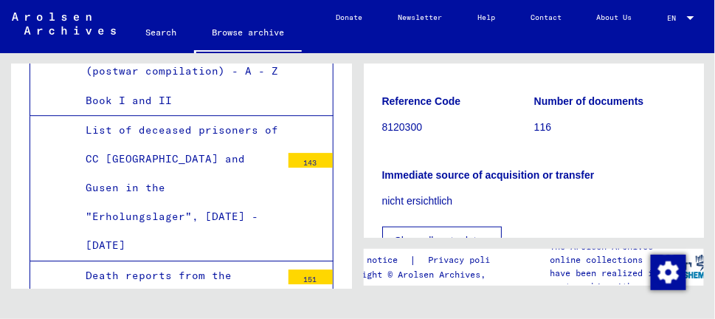
scroll to position [295, 0]
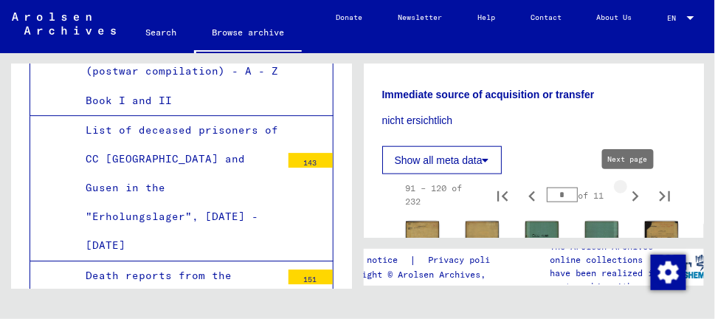
click at [632, 196] on icon "Next page" at bounding box center [635, 196] width 7 height 10
type input "*"
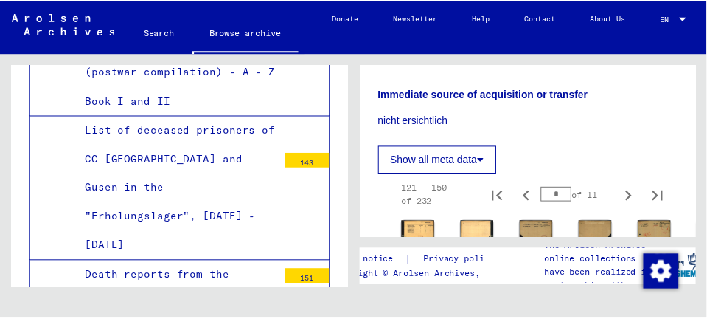
scroll to position [443, 0]
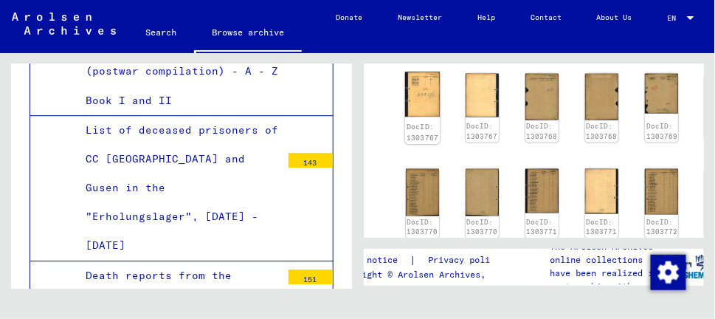
click at [411, 91] on img at bounding box center [421, 94] width 35 height 45
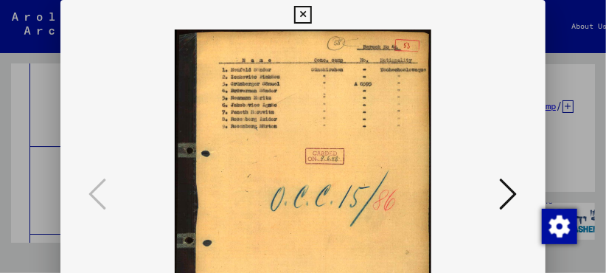
scroll to position [5869, 0]
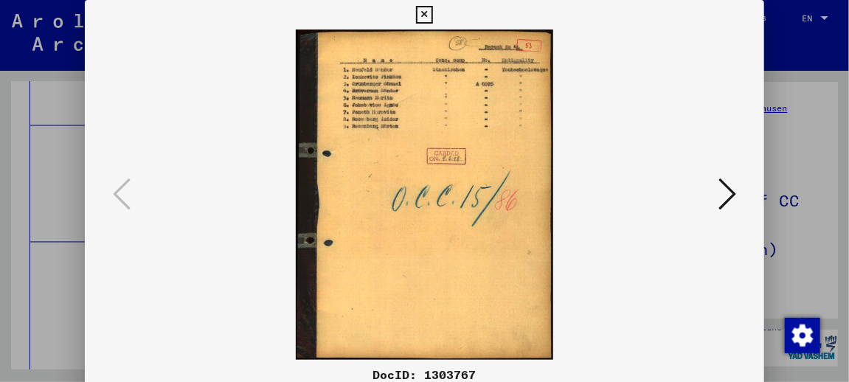
click at [733, 200] on icon at bounding box center [727, 193] width 18 height 35
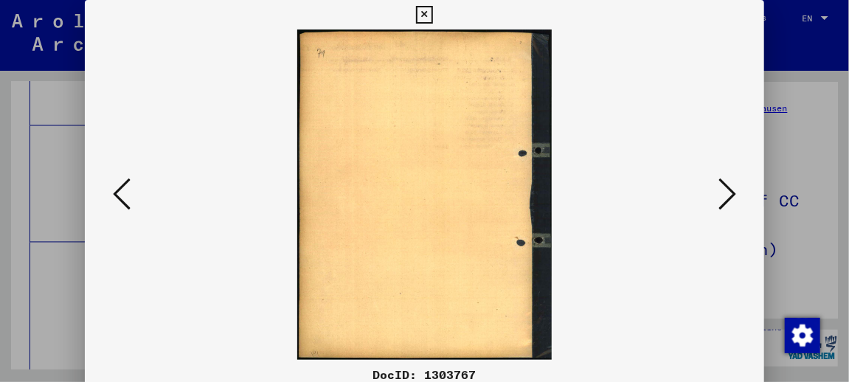
click at [733, 200] on icon at bounding box center [727, 193] width 18 height 35
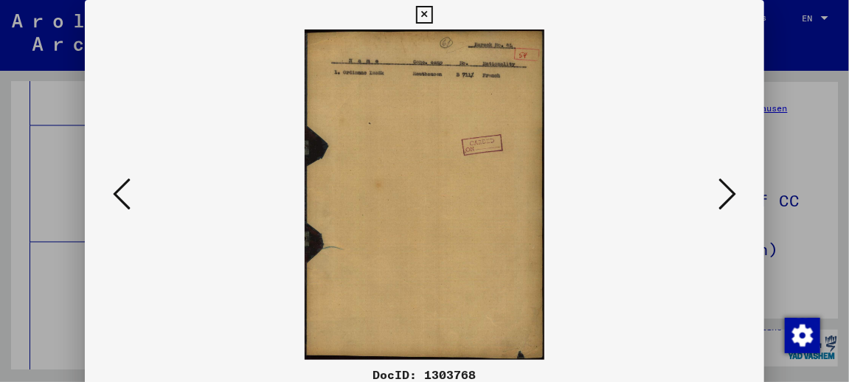
click at [733, 200] on icon at bounding box center [727, 193] width 18 height 35
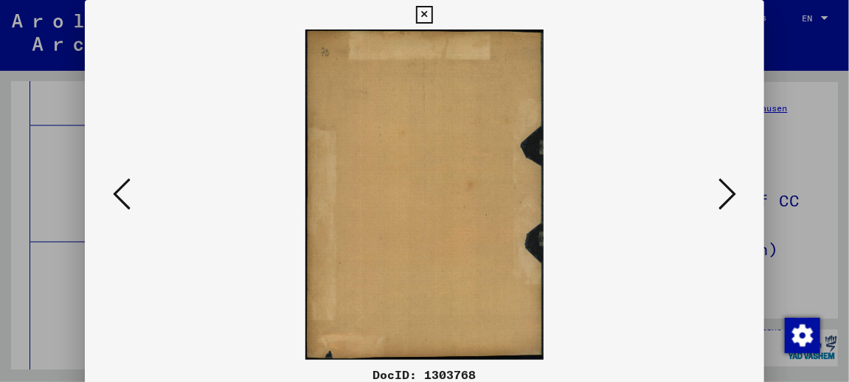
click at [734, 199] on icon at bounding box center [727, 193] width 18 height 35
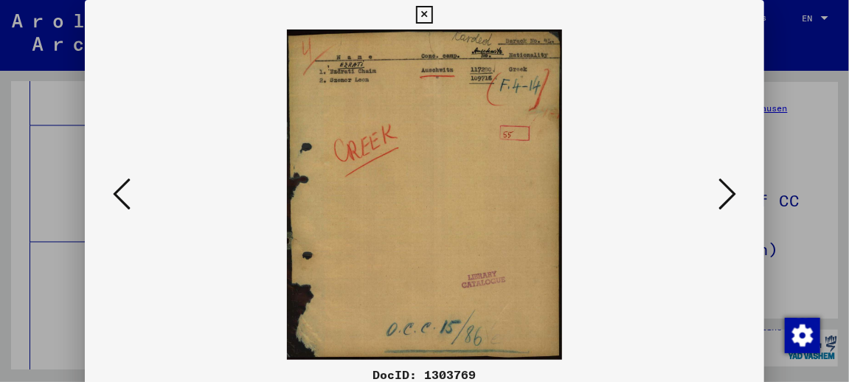
click at [734, 199] on icon at bounding box center [727, 193] width 18 height 35
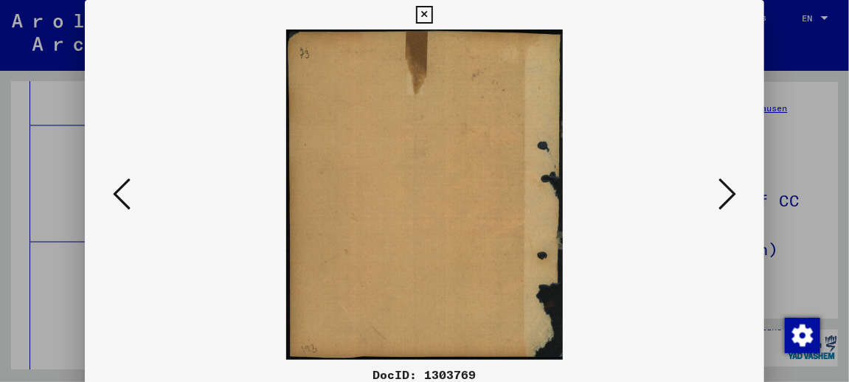
click at [108, 193] on button at bounding box center [121, 195] width 27 height 42
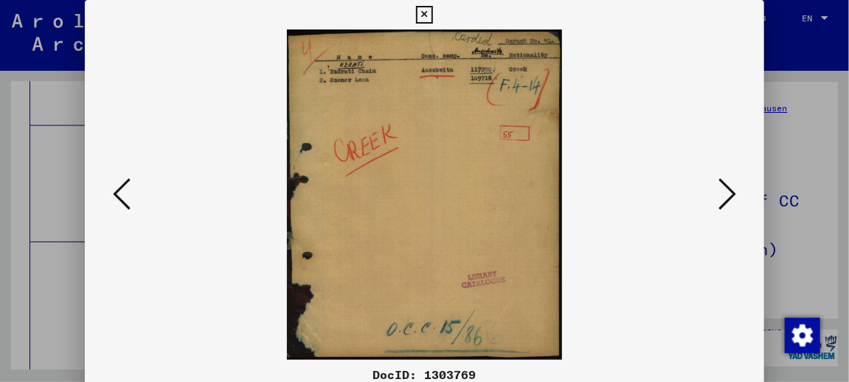
click at [732, 190] on icon at bounding box center [727, 193] width 18 height 35
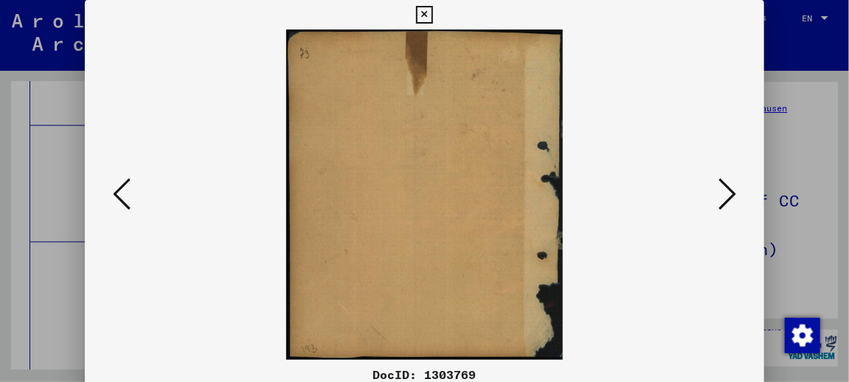
click at [732, 190] on icon at bounding box center [727, 193] width 18 height 35
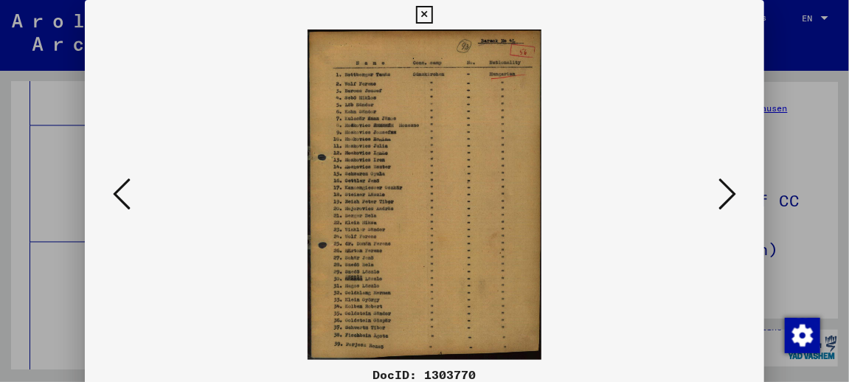
click at [732, 190] on icon at bounding box center [727, 193] width 18 height 35
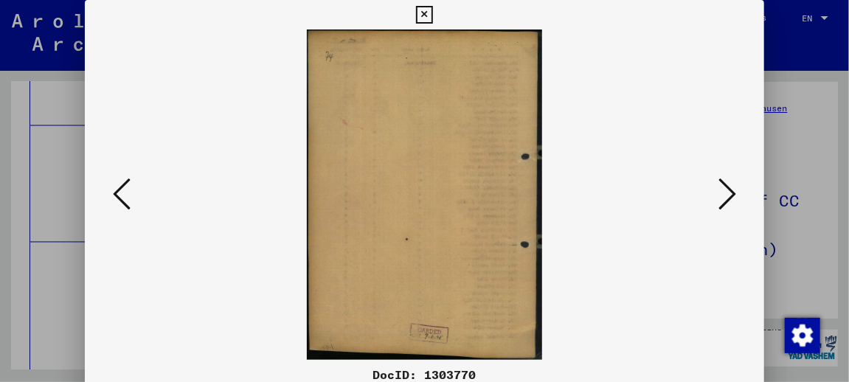
click at [113, 196] on icon at bounding box center [122, 193] width 18 height 35
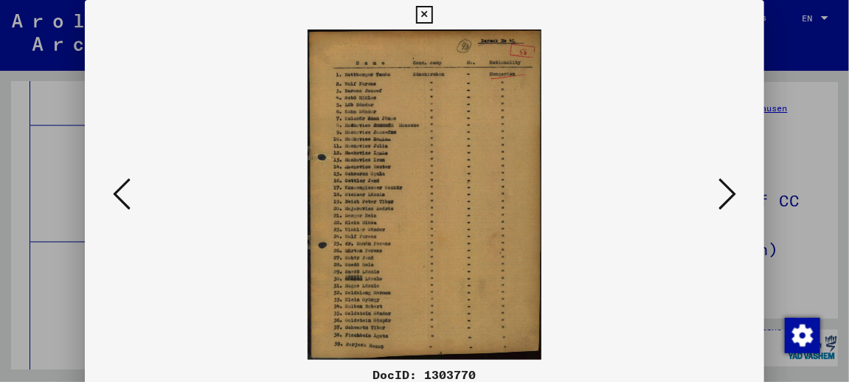
click at [730, 198] on icon at bounding box center [727, 193] width 18 height 35
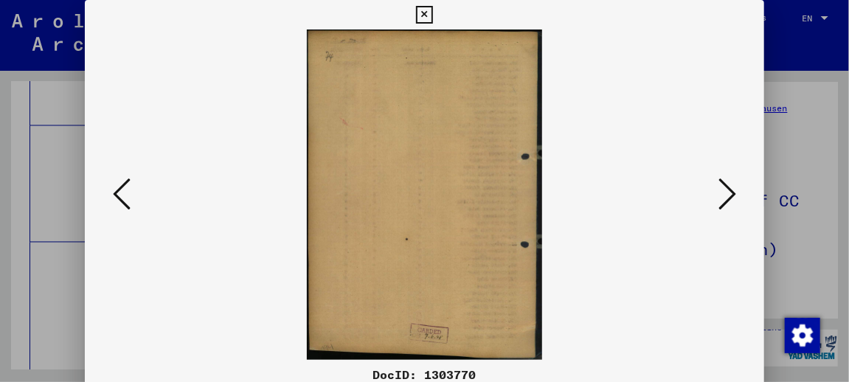
click at [730, 198] on icon at bounding box center [727, 193] width 18 height 35
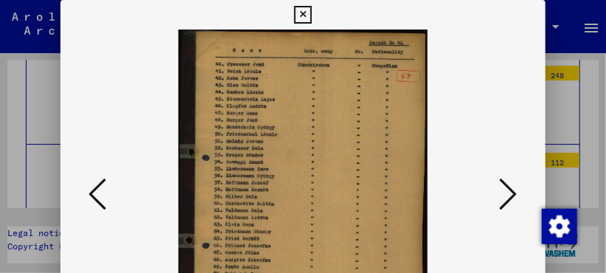
click at [510, 187] on icon at bounding box center [509, 193] width 18 height 35
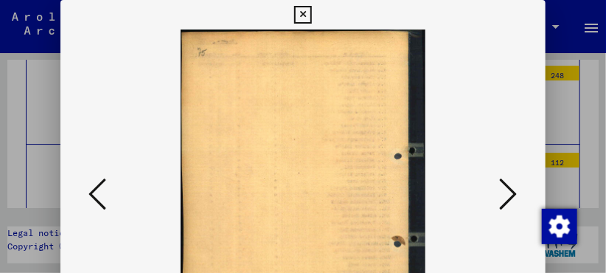
click at [510, 187] on icon at bounding box center [509, 193] width 18 height 35
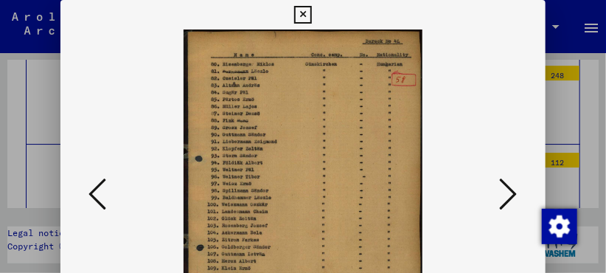
click at [510, 187] on icon at bounding box center [509, 193] width 18 height 35
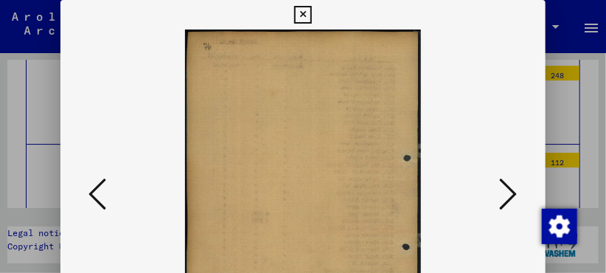
click at [510, 187] on icon at bounding box center [509, 193] width 18 height 35
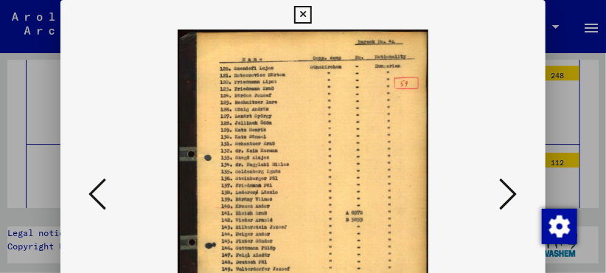
click at [510, 187] on icon at bounding box center [509, 193] width 18 height 35
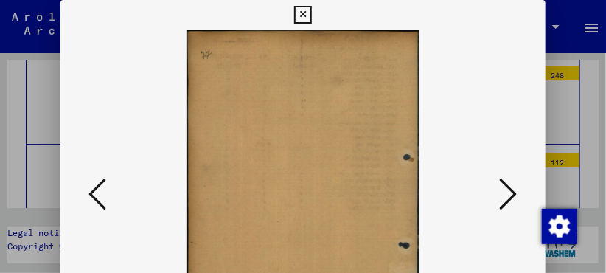
click at [510, 187] on icon at bounding box center [509, 193] width 18 height 35
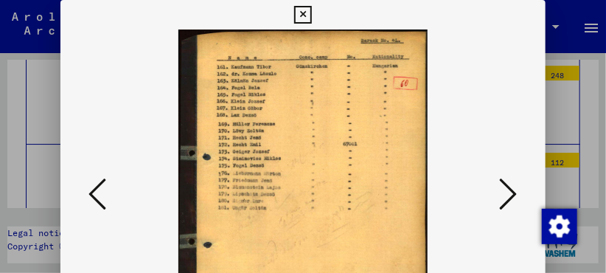
click at [510, 187] on icon at bounding box center [509, 193] width 18 height 35
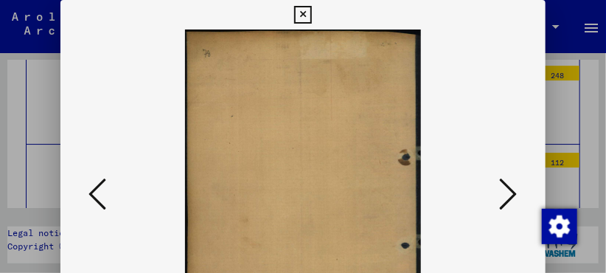
click at [510, 187] on icon at bounding box center [509, 193] width 18 height 35
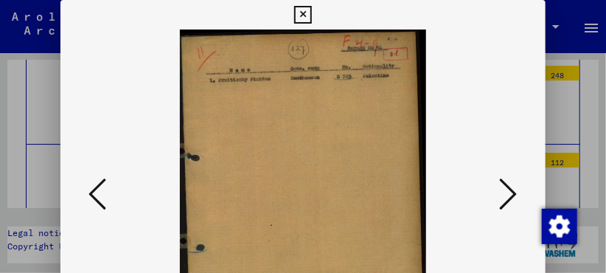
click at [510, 187] on icon at bounding box center [509, 193] width 18 height 35
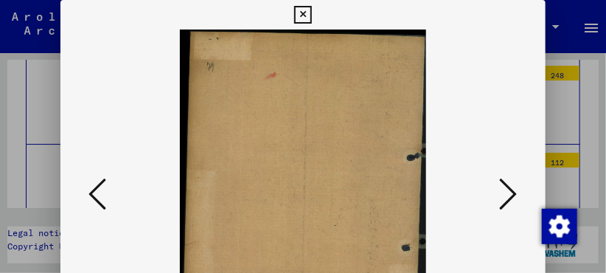
click at [91, 193] on icon at bounding box center [98, 193] width 18 height 35
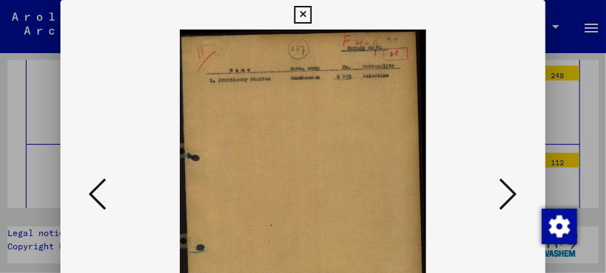
click at [511, 198] on icon at bounding box center [509, 193] width 18 height 35
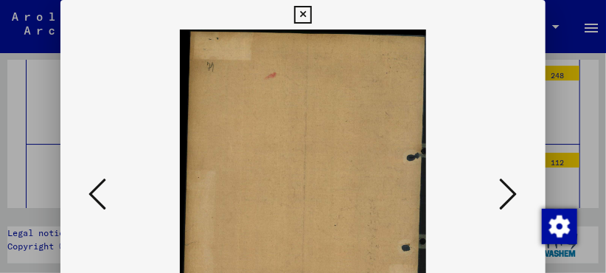
click at [511, 198] on icon at bounding box center [509, 193] width 18 height 35
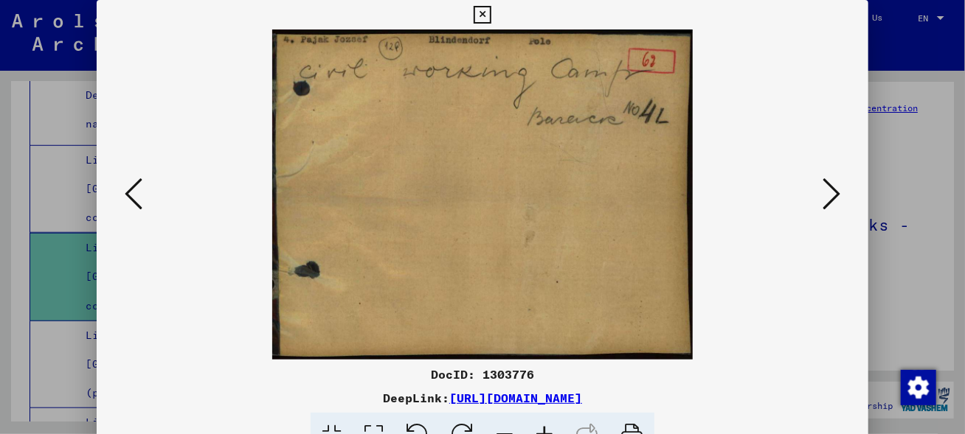
click at [837, 193] on icon at bounding box center [831, 193] width 18 height 35
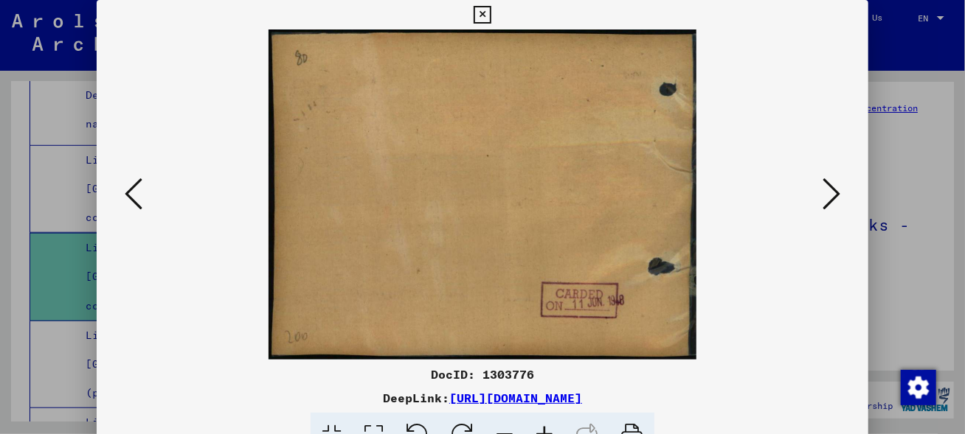
click at [837, 193] on icon at bounding box center [831, 193] width 18 height 35
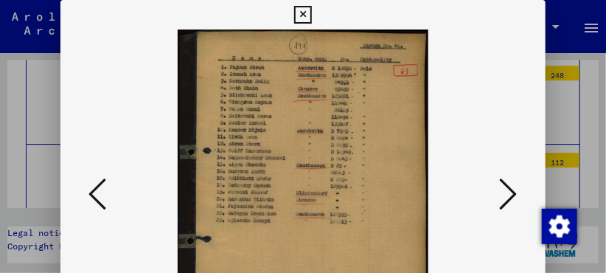
click at [518, 193] on icon at bounding box center [509, 193] width 18 height 35
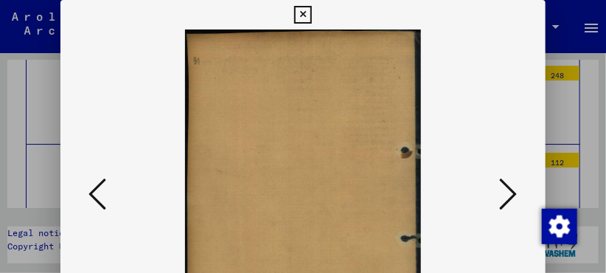
click at [518, 193] on icon at bounding box center [509, 193] width 18 height 35
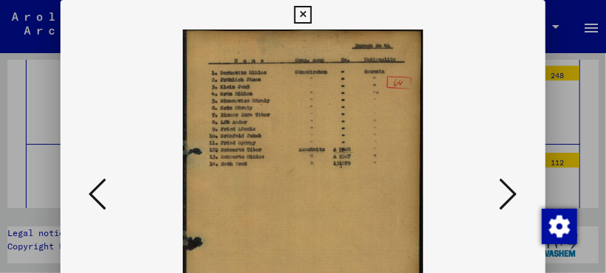
click at [515, 194] on icon at bounding box center [509, 193] width 18 height 35
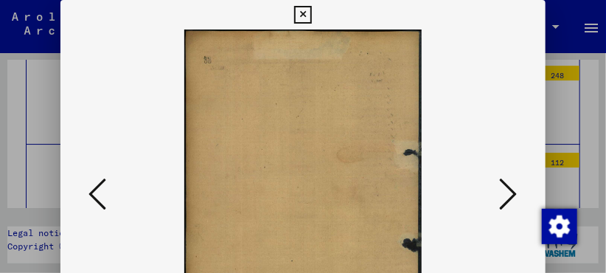
click at [515, 194] on icon at bounding box center [509, 193] width 18 height 35
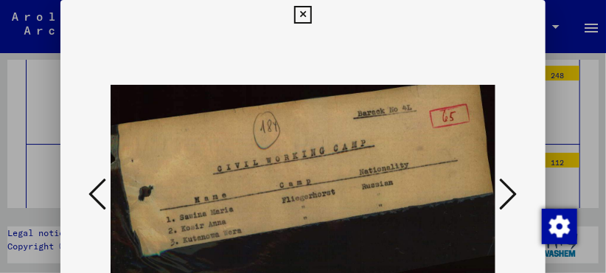
click at [515, 194] on icon at bounding box center [509, 193] width 18 height 35
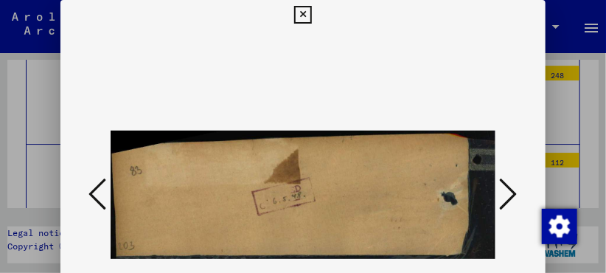
click at [515, 194] on icon at bounding box center [509, 193] width 18 height 35
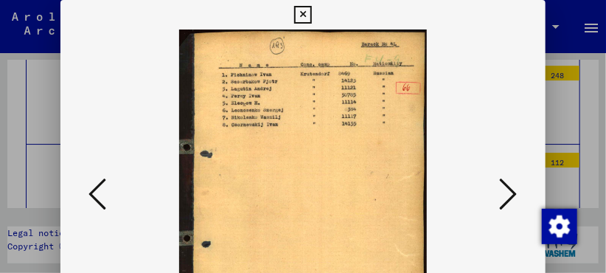
click at [515, 194] on icon at bounding box center [509, 193] width 18 height 35
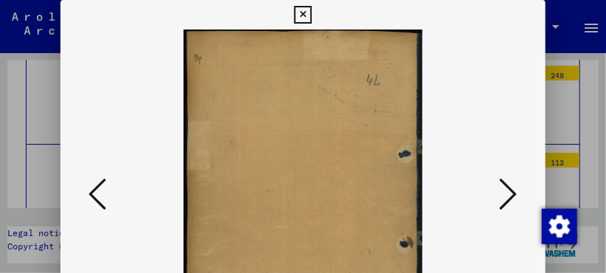
click at [515, 194] on icon at bounding box center [509, 193] width 18 height 35
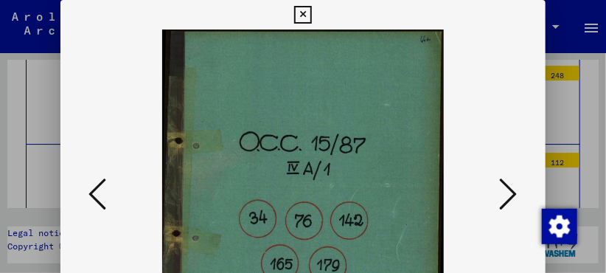
click at [515, 195] on icon at bounding box center [509, 193] width 18 height 35
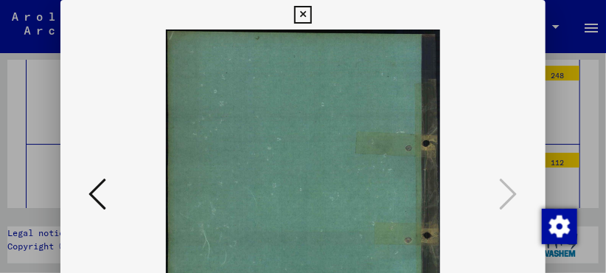
click at [299, 13] on icon at bounding box center [302, 15] width 17 height 18
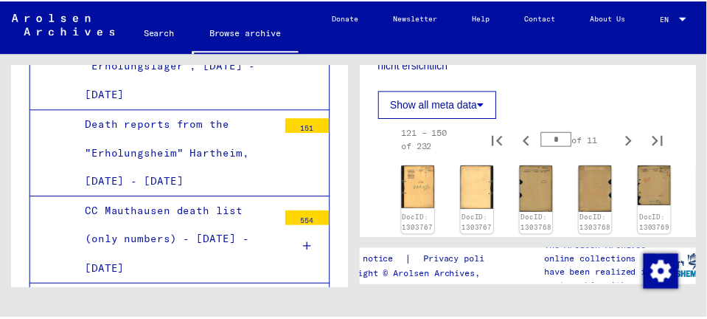
scroll to position [344, 0]
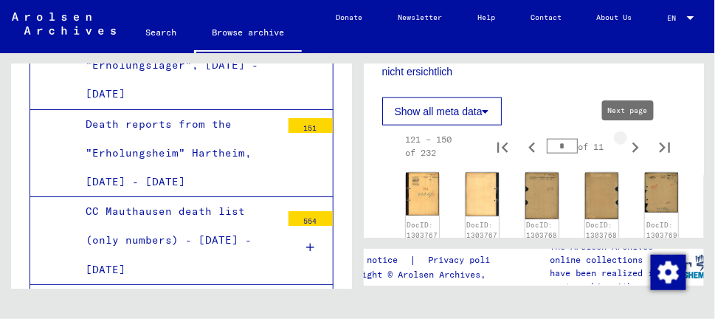
click at [625, 148] on icon "Next page" at bounding box center [635, 147] width 21 height 21
type input "*"
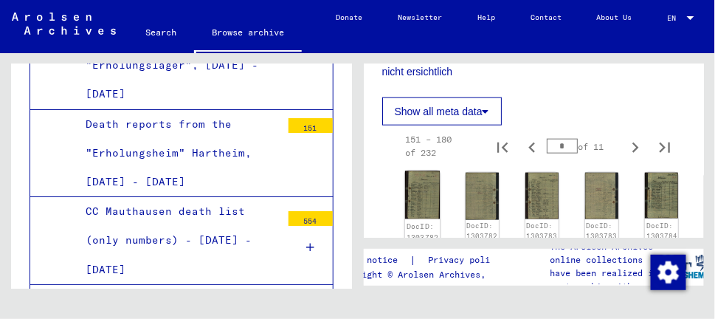
click at [429, 191] on img at bounding box center [421, 195] width 35 height 48
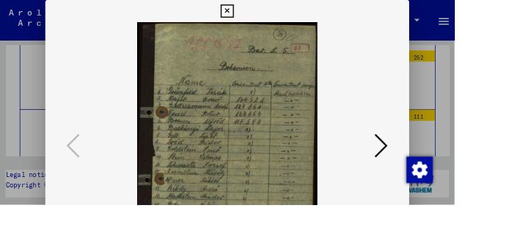
scroll to position [6043, 0]
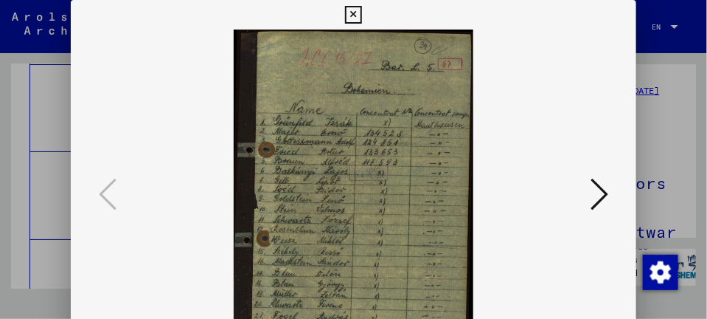
click at [606, 196] on icon at bounding box center [600, 193] width 18 height 35
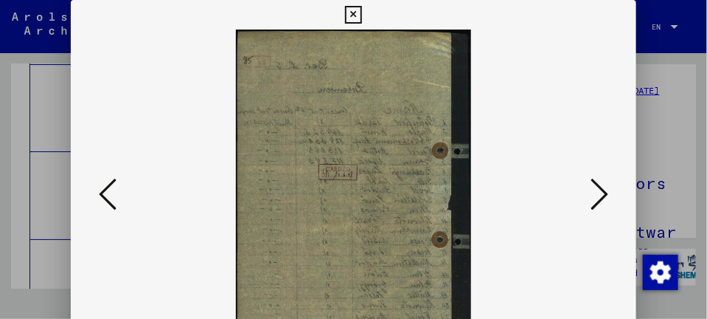
click at [606, 196] on icon at bounding box center [600, 193] width 18 height 35
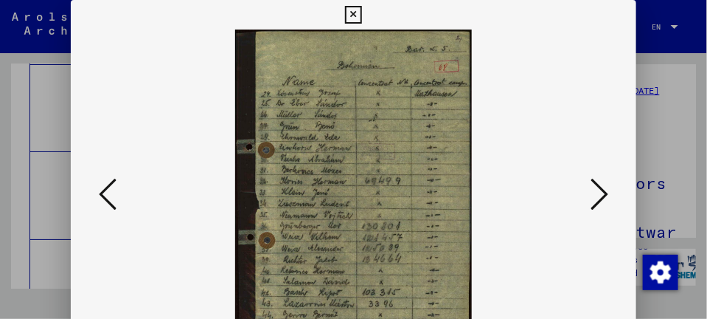
click at [606, 196] on icon at bounding box center [600, 193] width 18 height 35
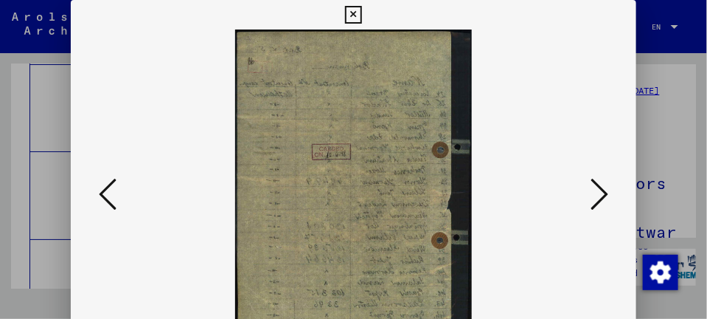
click at [606, 196] on icon at bounding box center [600, 193] width 18 height 35
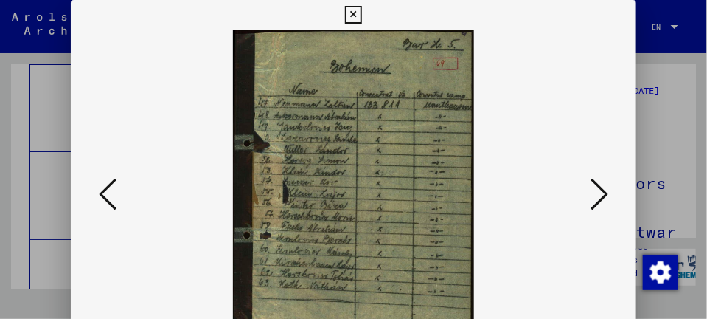
click at [606, 196] on icon at bounding box center [600, 193] width 18 height 35
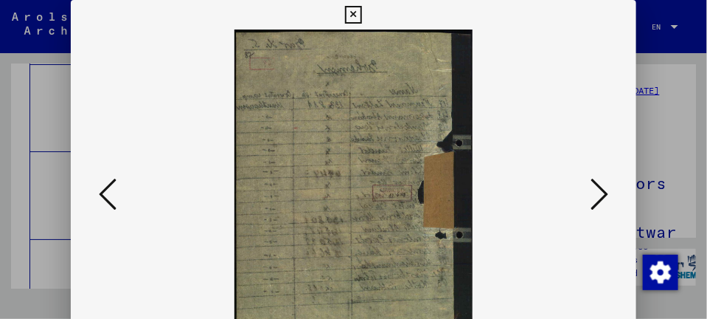
click at [606, 196] on icon at bounding box center [600, 193] width 18 height 35
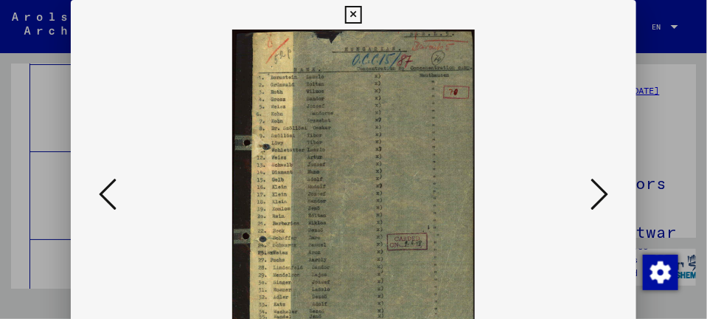
click at [603, 188] on icon at bounding box center [600, 193] width 18 height 35
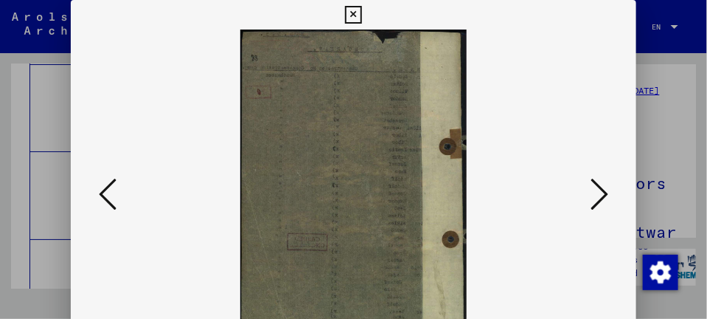
click at [609, 188] on icon at bounding box center [600, 193] width 18 height 35
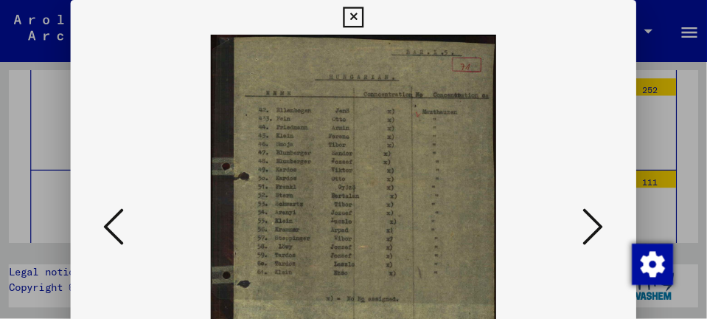
scroll to position [6042, 0]
click at [510, 190] on icon at bounding box center [509, 193] width 18 height 35
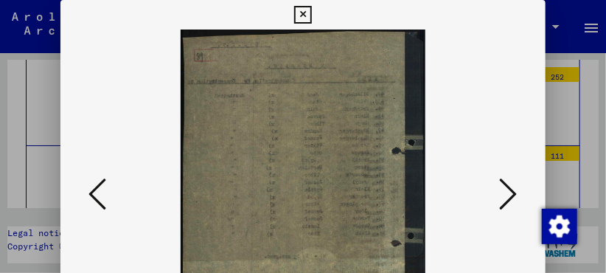
click at [510, 190] on icon at bounding box center [509, 193] width 18 height 35
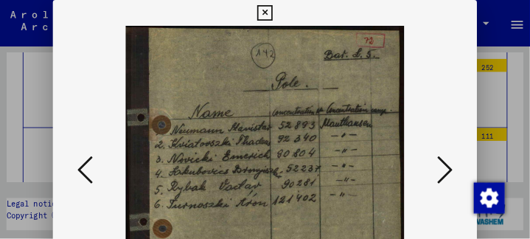
scroll to position [6043, 0]
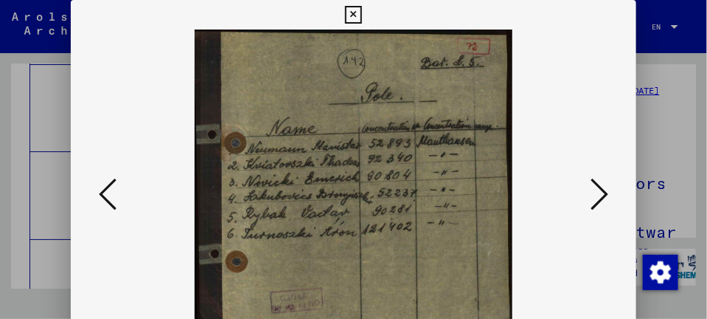
click at [609, 193] on icon at bounding box center [600, 193] width 18 height 35
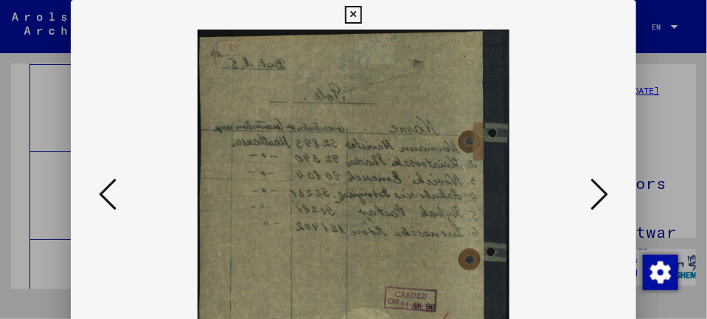
click at [609, 193] on icon at bounding box center [600, 193] width 18 height 35
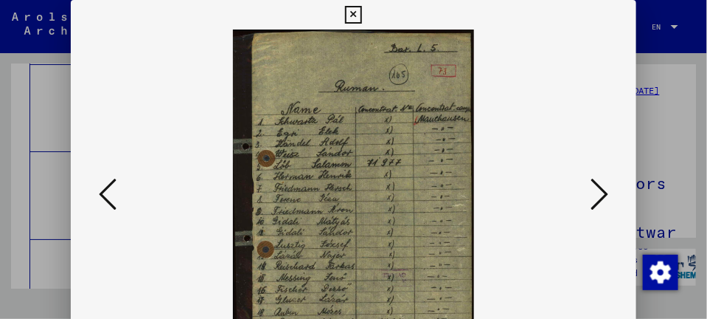
click at [609, 193] on icon at bounding box center [600, 193] width 18 height 35
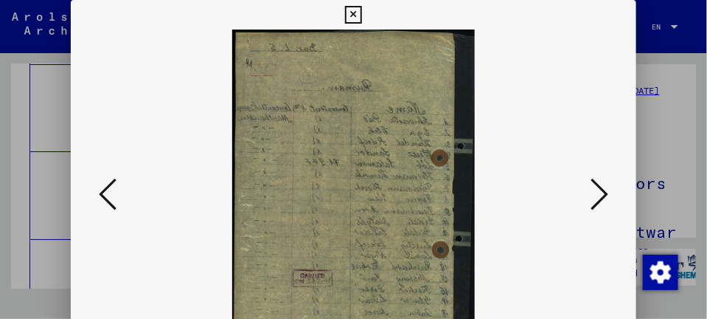
click at [609, 193] on icon at bounding box center [600, 193] width 18 height 35
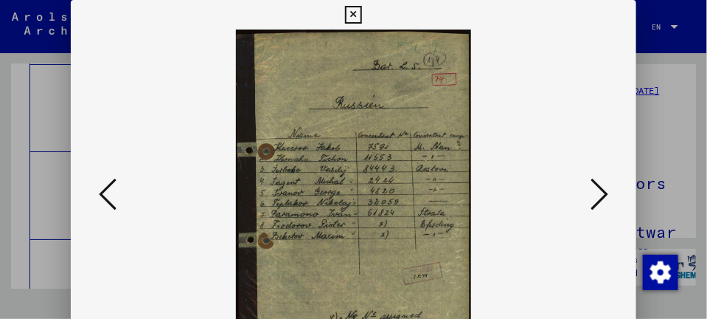
click at [609, 193] on icon at bounding box center [600, 193] width 18 height 35
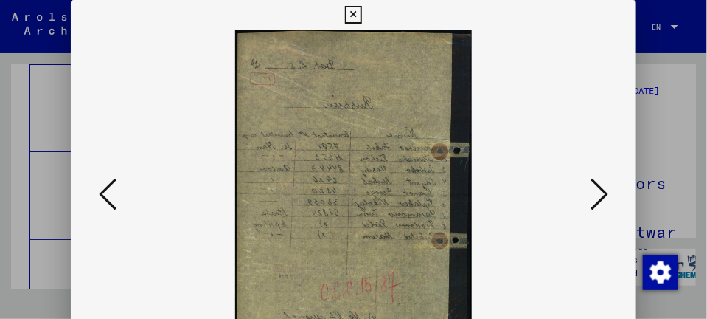
click at [609, 193] on icon at bounding box center [600, 193] width 18 height 35
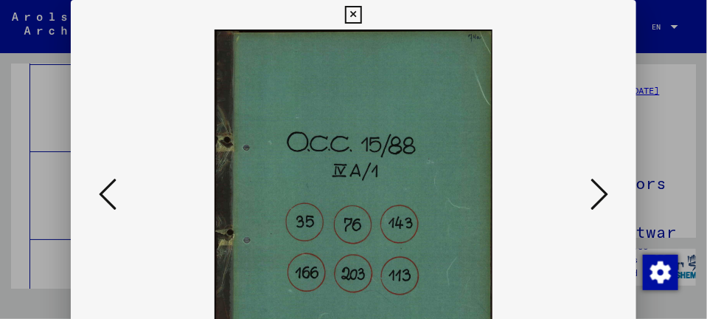
click at [609, 193] on icon at bounding box center [600, 193] width 18 height 35
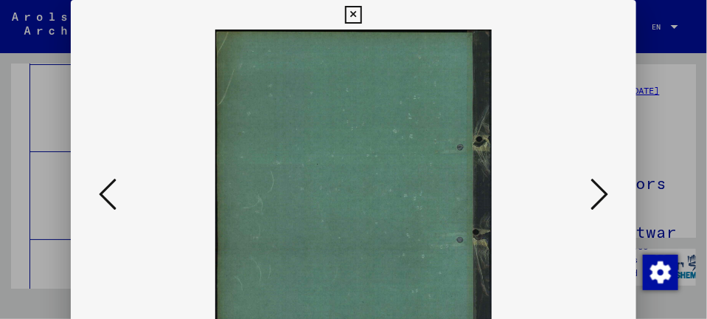
click at [609, 193] on icon at bounding box center [600, 193] width 18 height 35
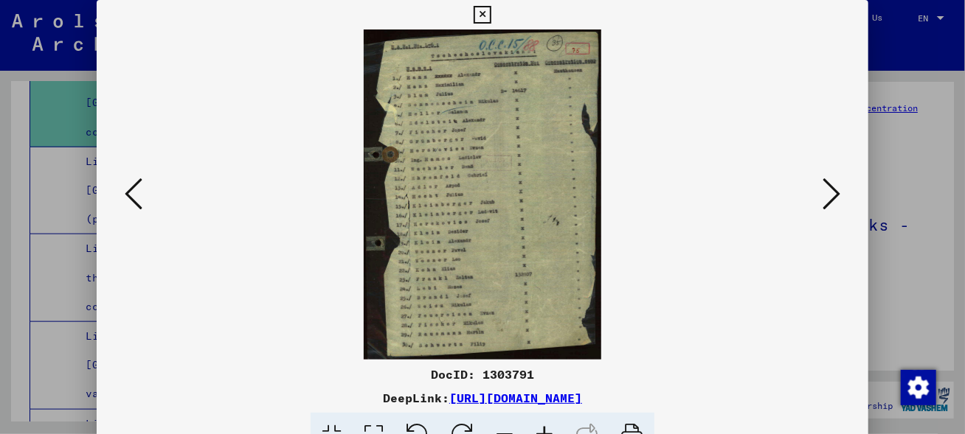
click at [831, 201] on icon at bounding box center [831, 193] width 18 height 35
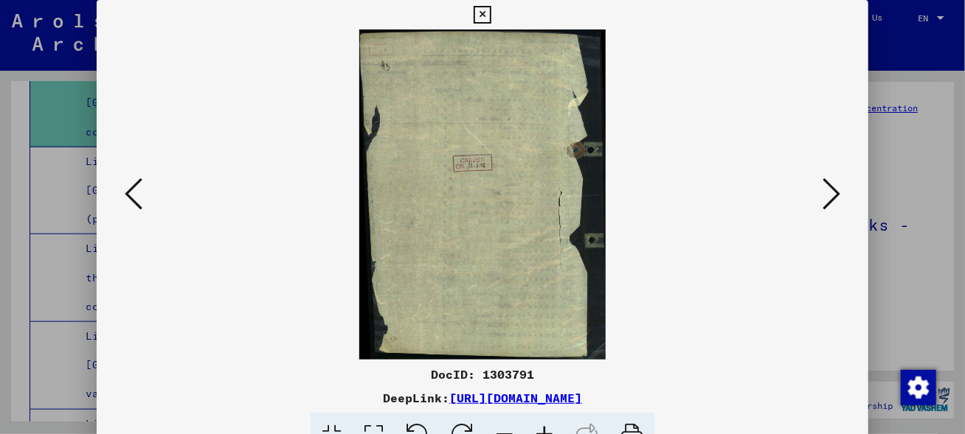
click at [831, 201] on icon at bounding box center [831, 193] width 18 height 35
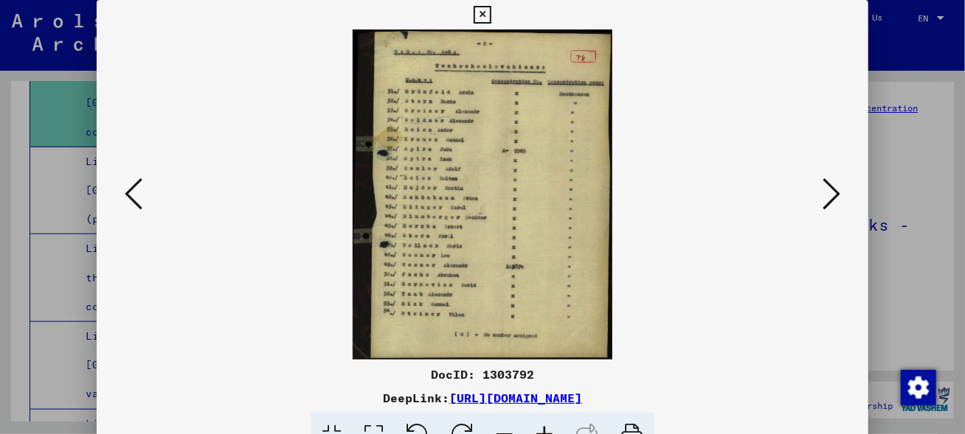
click at [833, 200] on icon at bounding box center [831, 193] width 18 height 35
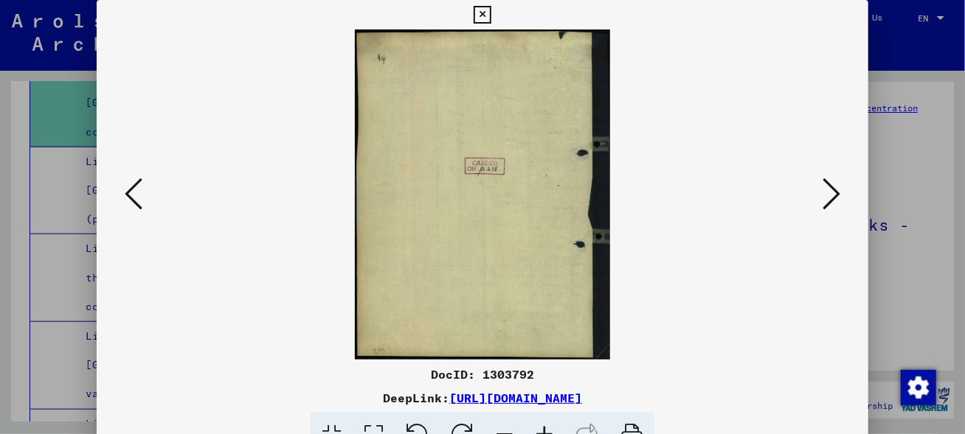
click at [833, 200] on icon at bounding box center [831, 193] width 18 height 35
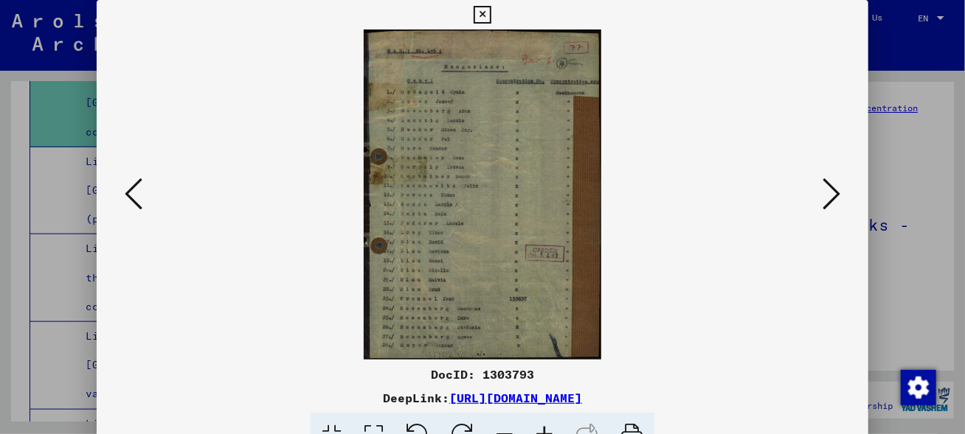
click at [836, 196] on icon at bounding box center [831, 193] width 18 height 35
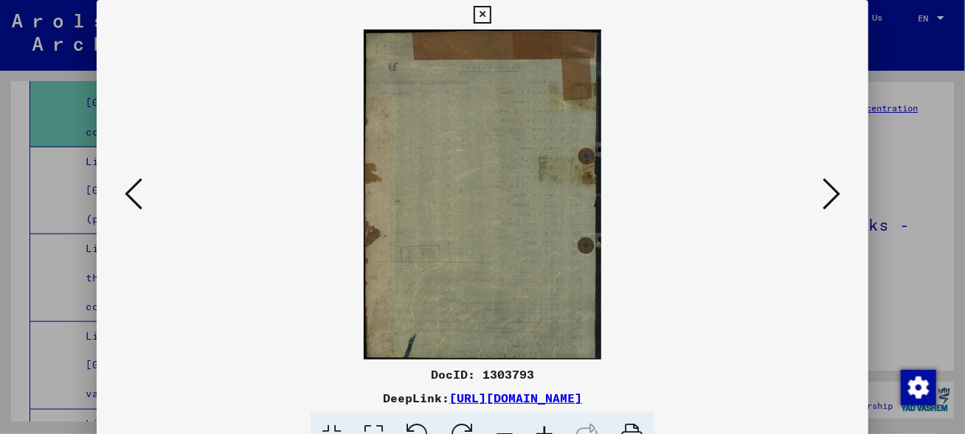
click at [836, 196] on icon at bounding box center [831, 193] width 18 height 35
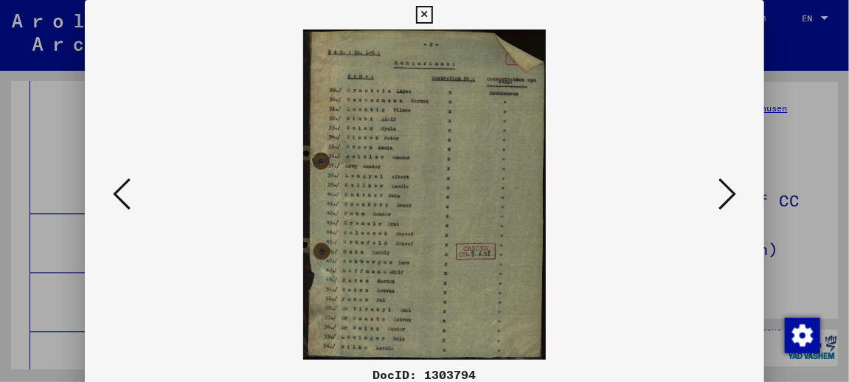
click at [733, 196] on icon at bounding box center [727, 193] width 18 height 35
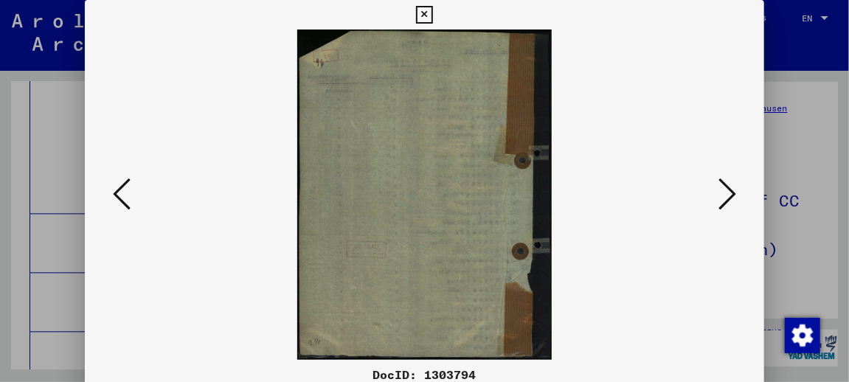
click at [733, 196] on icon at bounding box center [727, 193] width 18 height 35
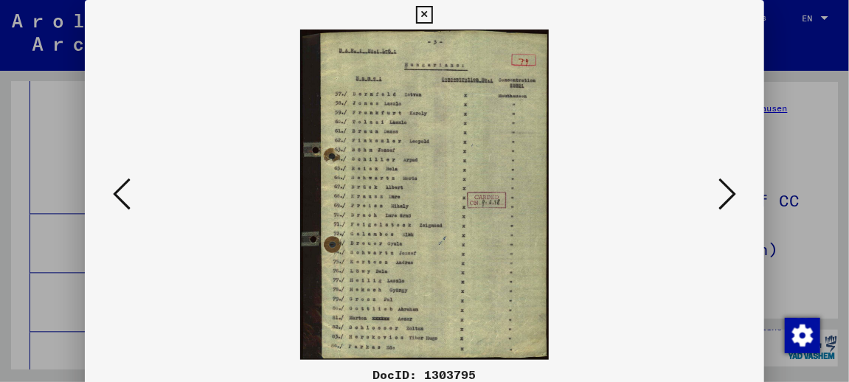
click at [733, 196] on icon at bounding box center [727, 193] width 18 height 35
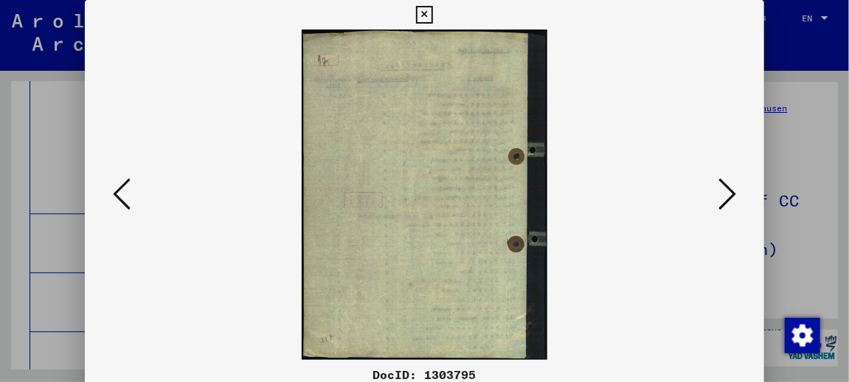
click at [733, 196] on icon at bounding box center [727, 193] width 18 height 35
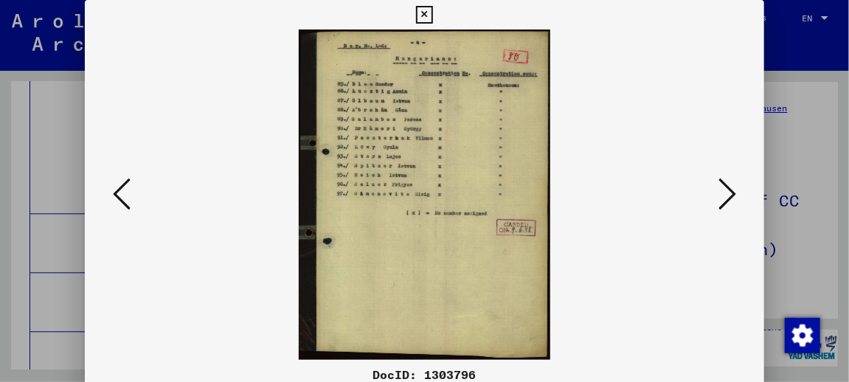
click at [733, 196] on icon at bounding box center [727, 193] width 18 height 35
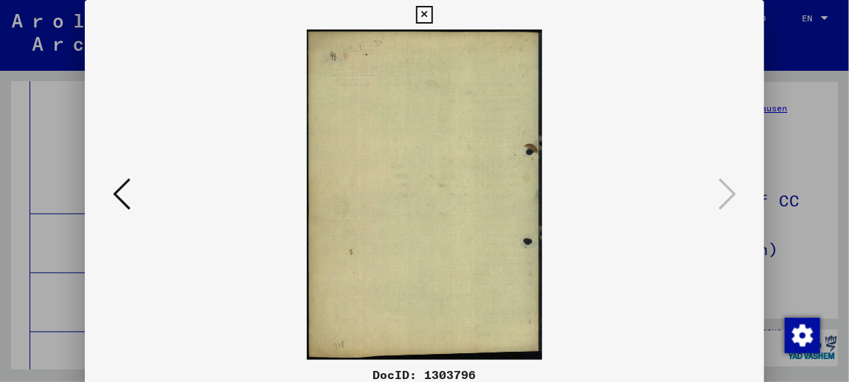
click at [429, 12] on icon at bounding box center [424, 15] width 17 height 18
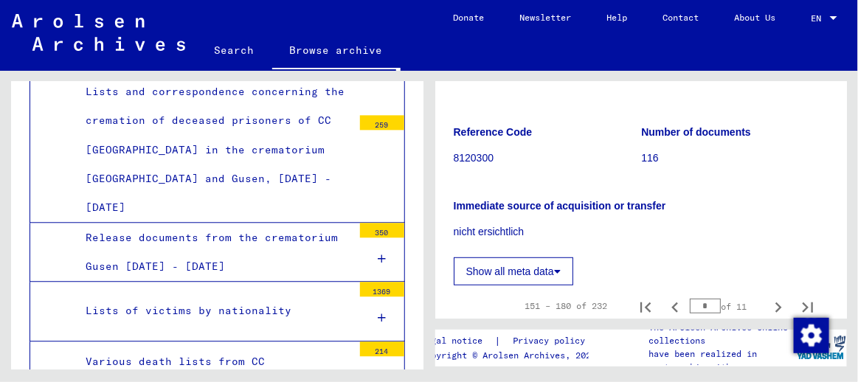
scroll to position [236, 0]
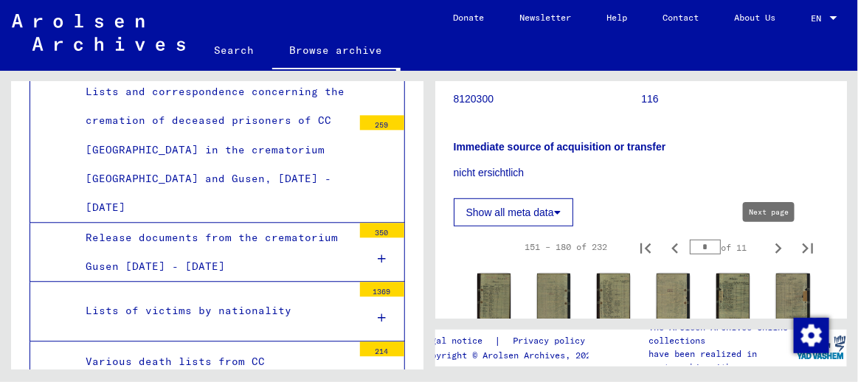
click at [771, 250] on icon "Next page" at bounding box center [778, 248] width 21 height 21
type input "*"
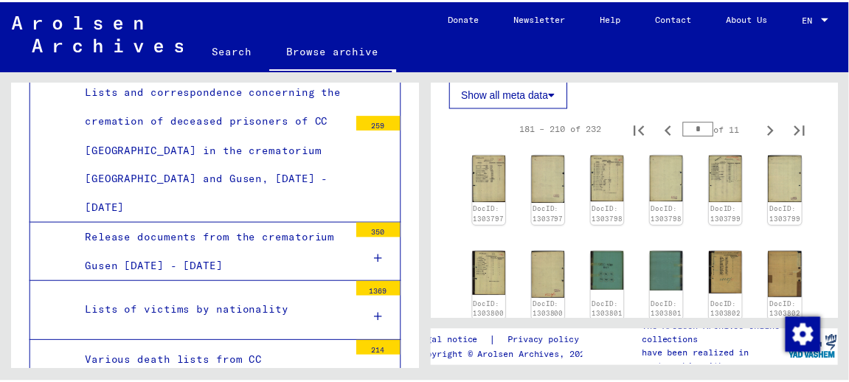
scroll to position [339, 0]
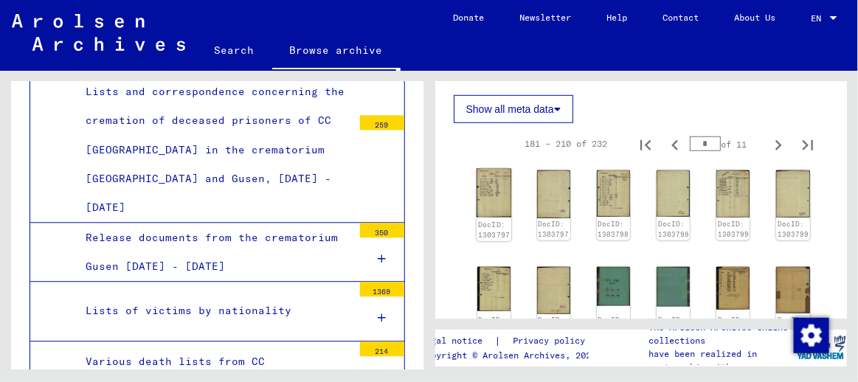
click at [485, 196] on img at bounding box center [493, 193] width 35 height 49
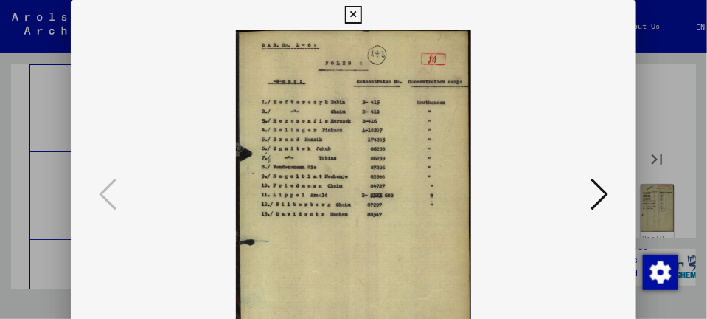
click at [609, 192] on icon at bounding box center [600, 193] width 18 height 35
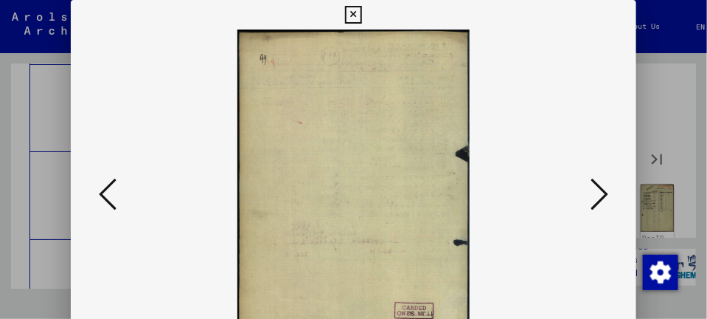
click at [609, 192] on icon at bounding box center [600, 193] width 18 height 35
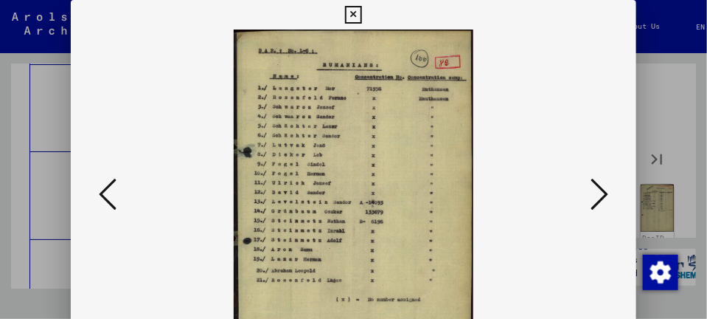
click at [609, 192] on icon at bounding box center [600, 193] width 18 height 35
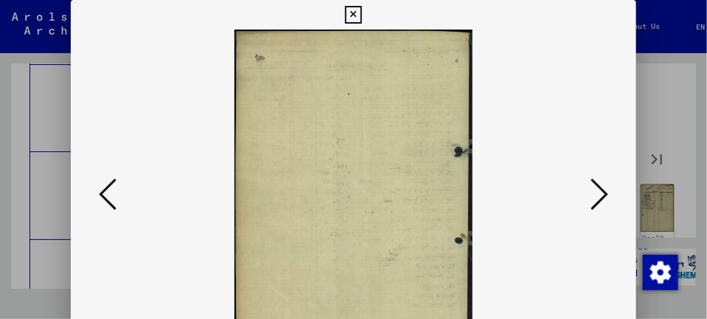
click at [99, 195] on icon at bounding box center [108, 193] width 18 height 35
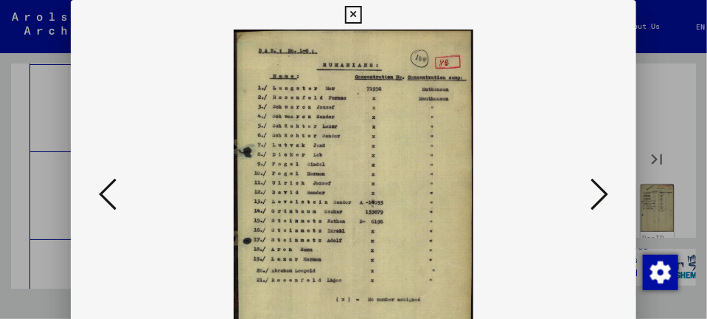
click at [600, 192] on icon at bounding box center [600, 193] width 18 height 35
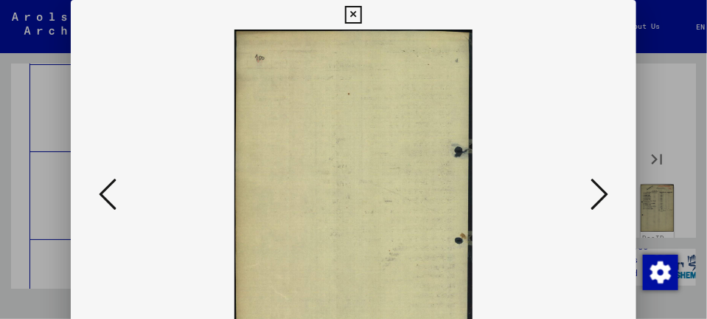
click at [600, 192] on icon at bounding box center [600, 193] width 18 height 35
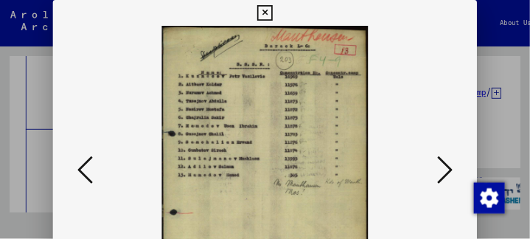
scroll to position [6043, 0]
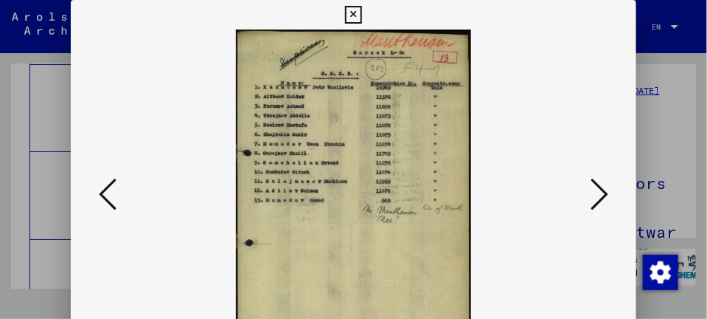
click at [605, 194] on icon at bounding box center [600, 193] width 18 height 35
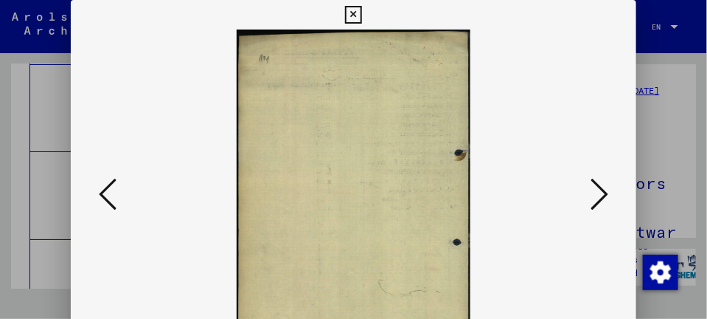
click at [605, 194] on icon at bounding box center [600, 193] width 18 height 35
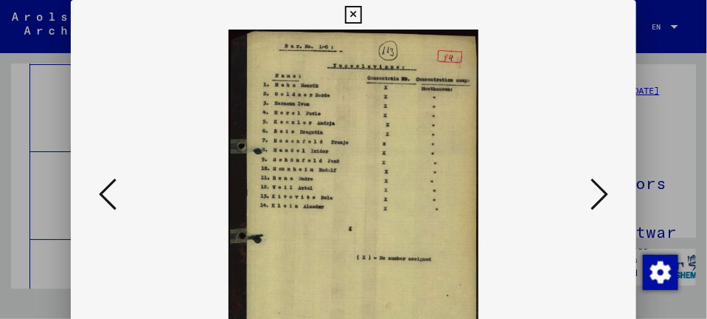
click at [604, 194] on icon at bounding box center [600, 193] width 18 height 35
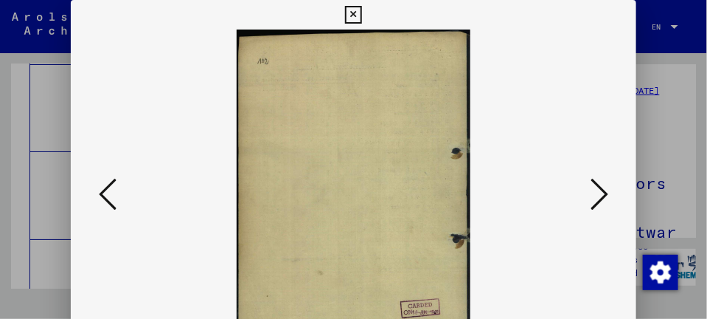
click at [604, 194] on icon at bounding box center [600, 193] width 18 height 35
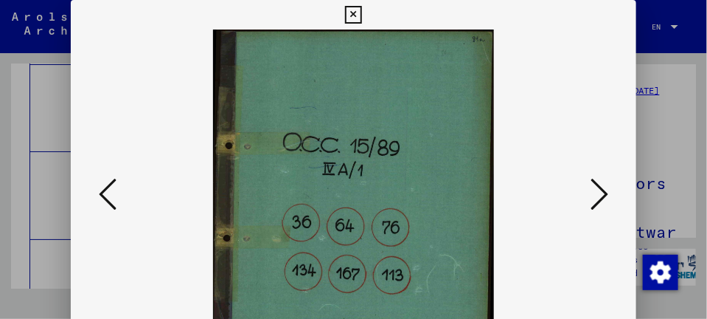
click at [604, 193] on icon at bounding box center [600, 193] width 18 height 35
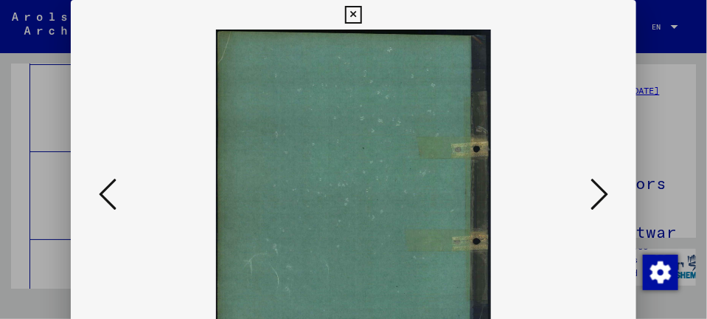
click at [604, 193] on icon at bounding box center [600, 193] width 18 height 35
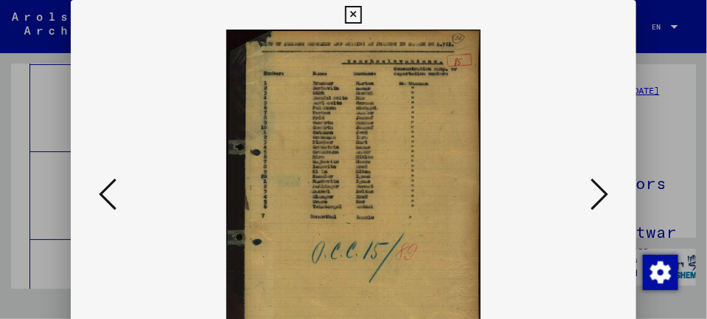
click at [609, 193] on icon at bounding box center [600, 193] width 18 height 35
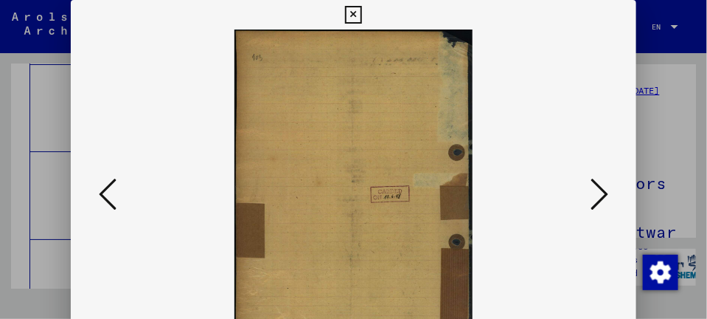
click at [609, 193] on icon at bounding box center [600, 193] width 18 height 35
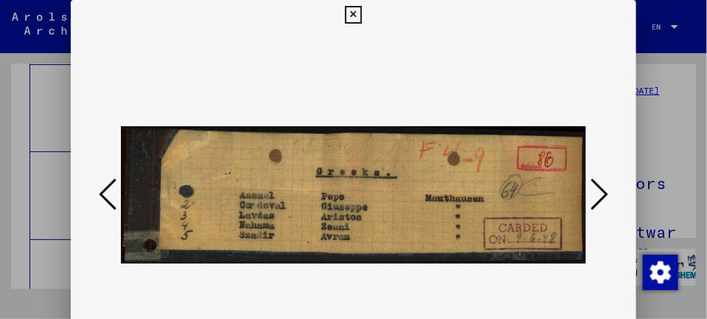
click at [597, 194] on icon at bounding box center [600, 193] width 18 height 35
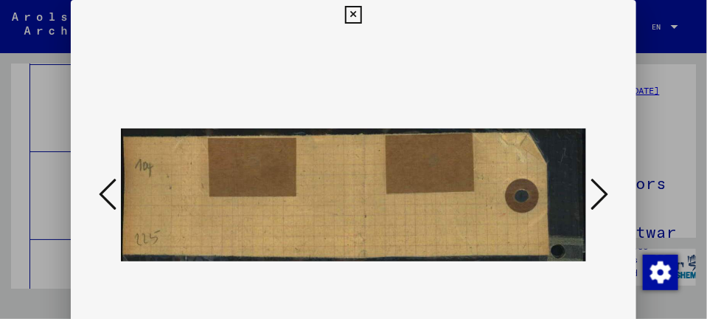
click at [597, 194] on icon at bounding box center [600, 193] width 18 height 35
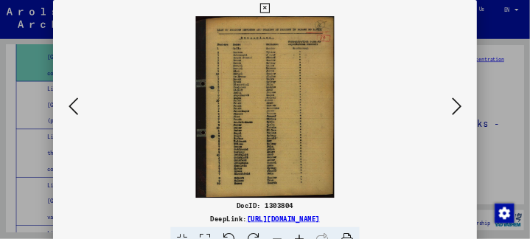
scroll to position [6042, 0]
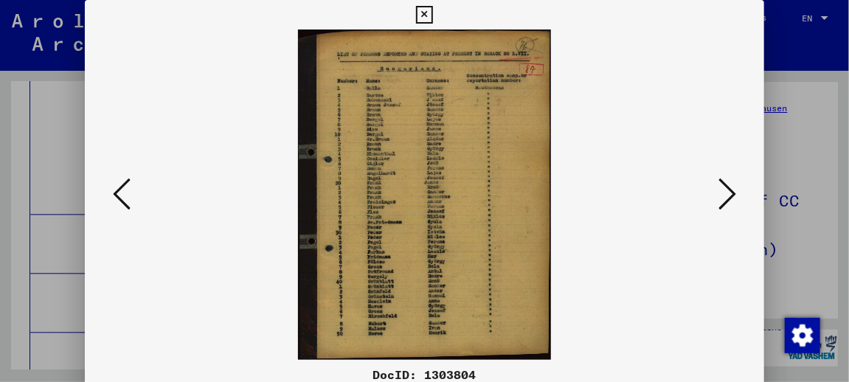
click at [736, 197] on icon at bounding box center [727, 193] width 18 height 35
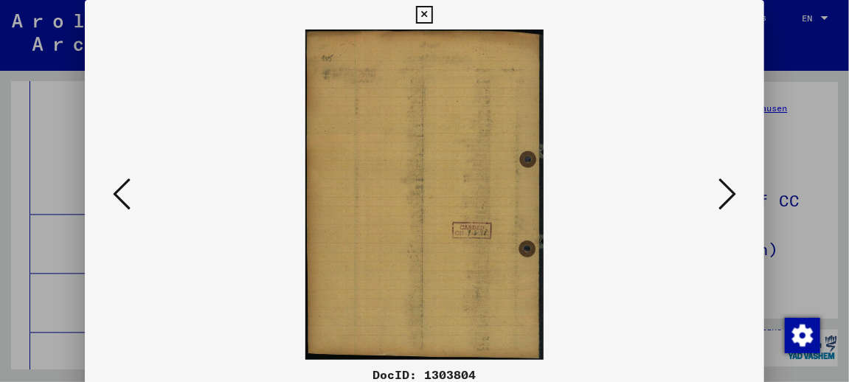
click at [736, 197] on icon at bounding box center [727, 193] width 18 height 35
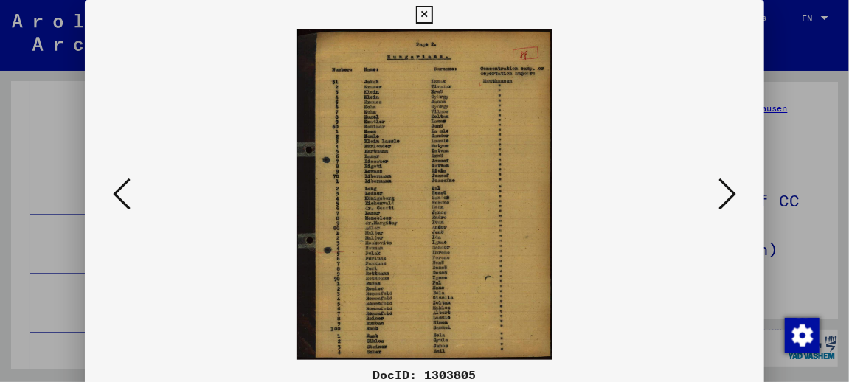
click at [736, 197] on icon at bounding box center [727, 193] width 18 height 35
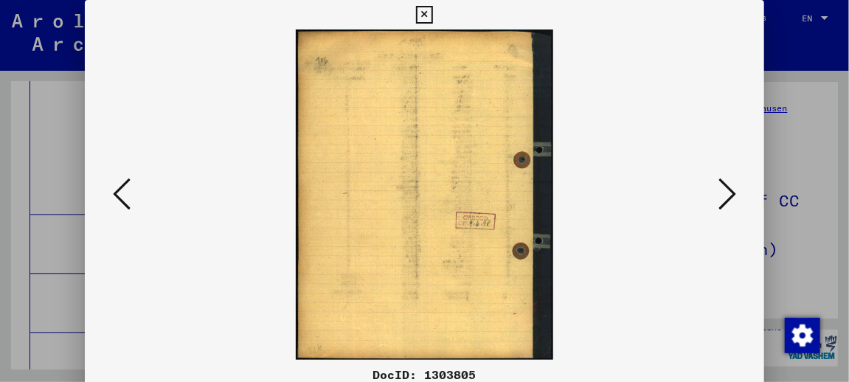
click at [736, 197] on icon at bounding box center [727, 193] width 18 height 35
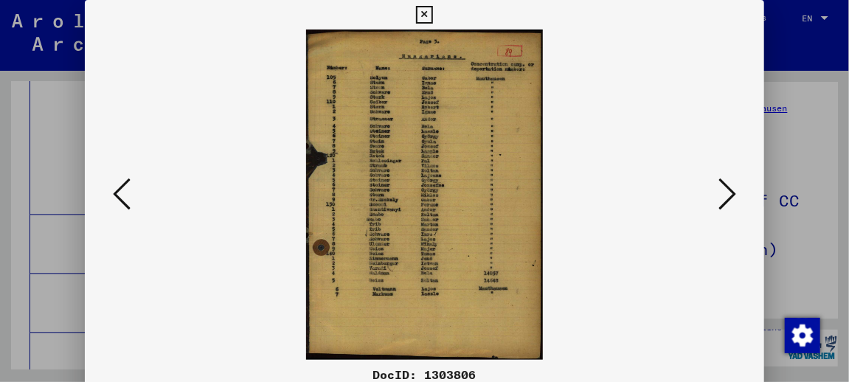
click at [736, 197] on icon at bounding box center [727, 193] width 18 height 35
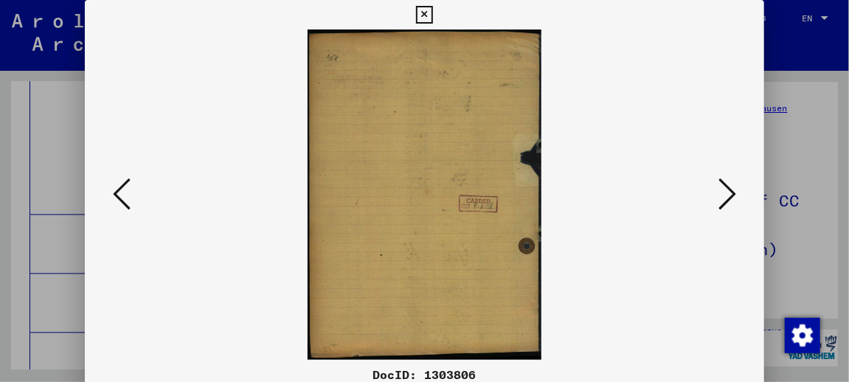
click at [736, 197] on icon at bounding box center [727, 193] width 18 height 35
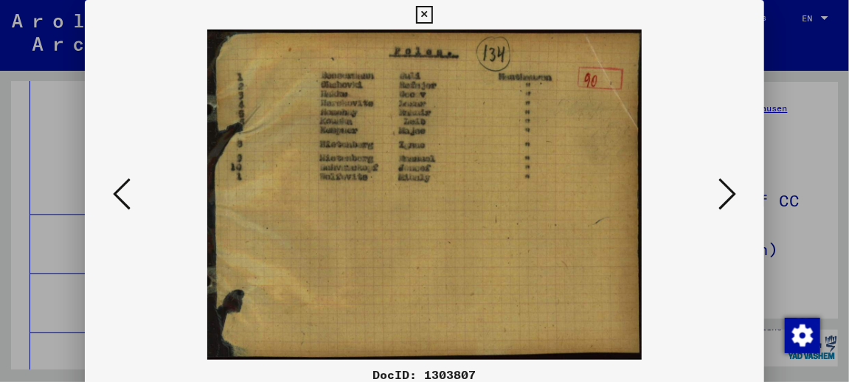
click at [736, 197] on icon at bounding box center [727, 193] width 18 height 35
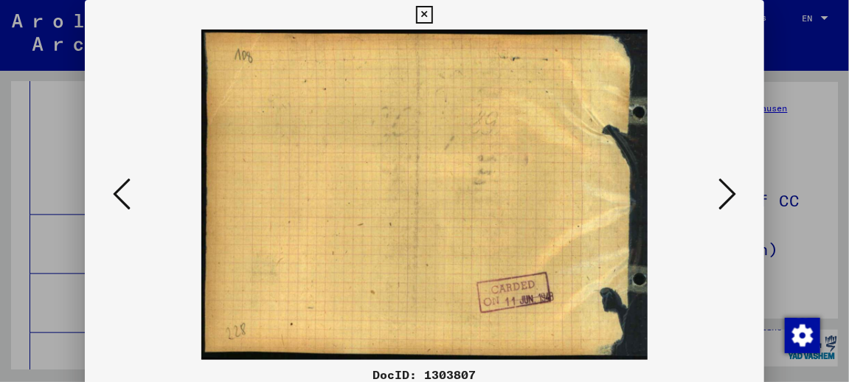
click at [736, 197] on icon at bounding box center [727, 193] width 18 height 35
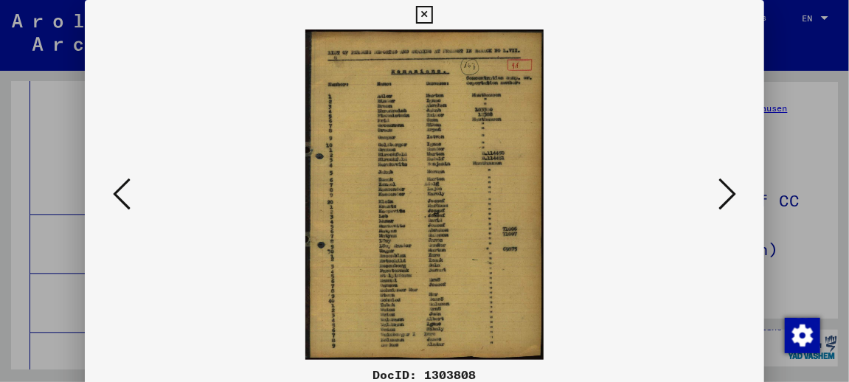
click at [736, 197] on icon at bounding box center [727, 193] width 18 height 35
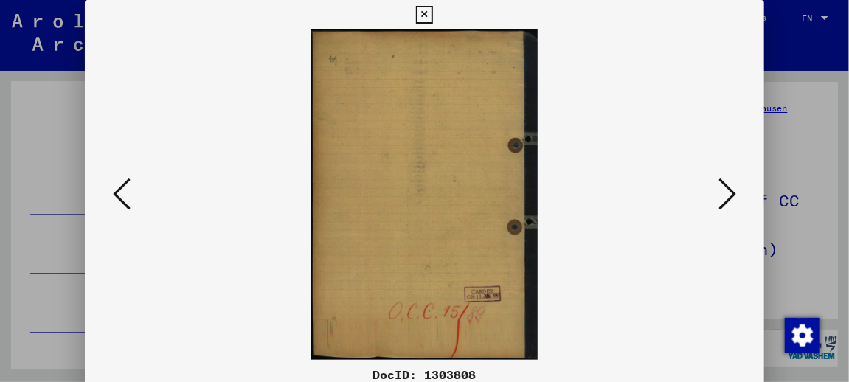
click at [736, 197] on icon at bounding box center [727, 193] width 18 height 35
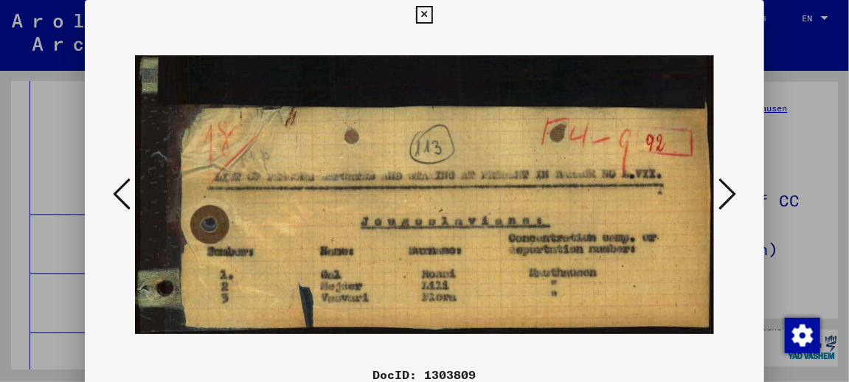
click at [736, 197] on icon at bounding box center [727, 193] width 18 height 35
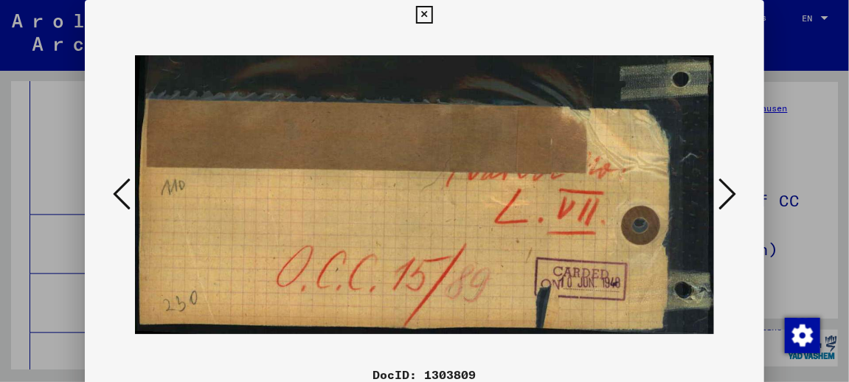
click at [736, 197] on icon at bounding box center [727, 193] width 18 height 35
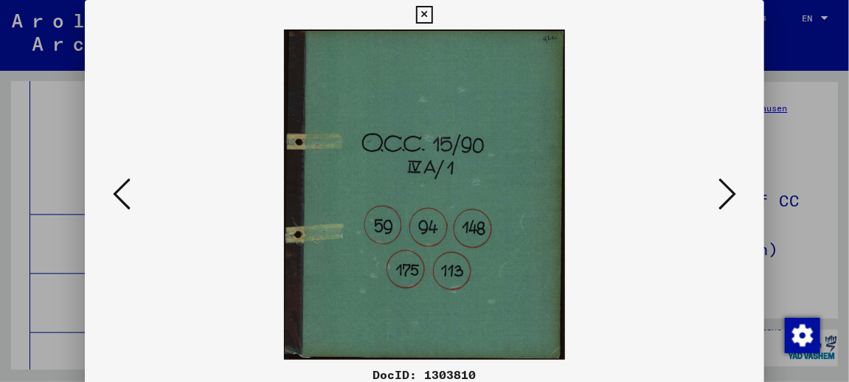
click at [736, 197] on icon at bounding box center [727, 193] width 18 height 35
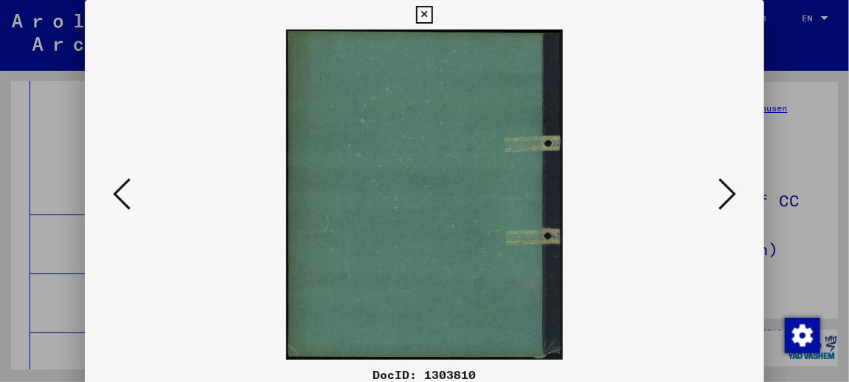
click at [736, 197] on icon at bounding box center [727, 193] width 18 height 35
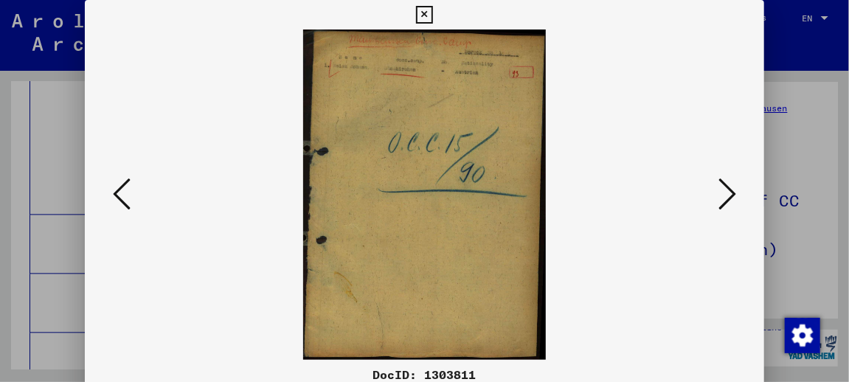
click at [736, 197] on icon at bounding box center [727, 193] width 18 height 35
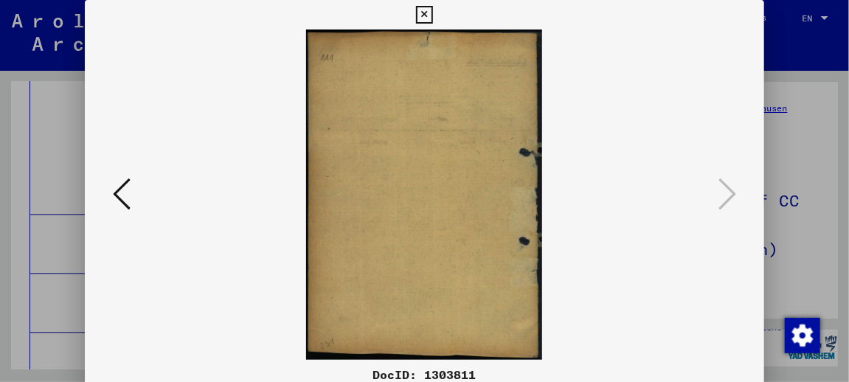
click at [113, 197] on icon at bounding box center [122, 193] width 18 height 35
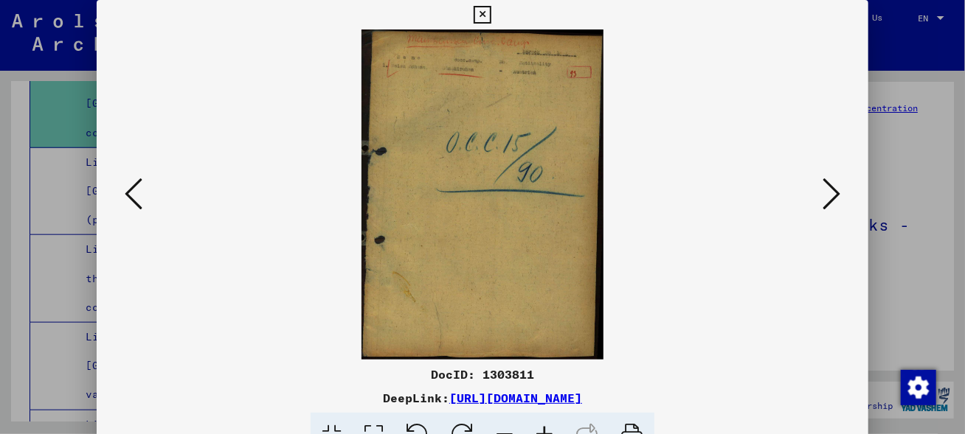
click at [839, 191] on icon at bounding box center [831, 193] width 18 height 35
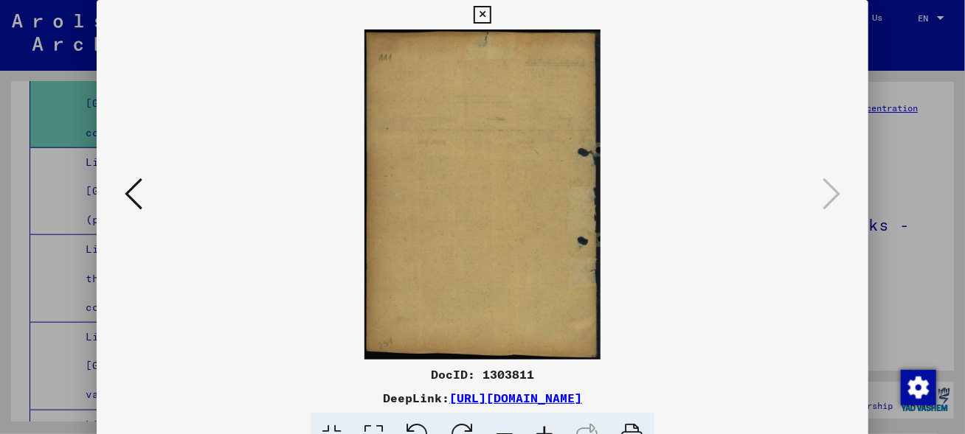
click at [485, 18] on icon at bounding box center [482, 15] width 17 height 18
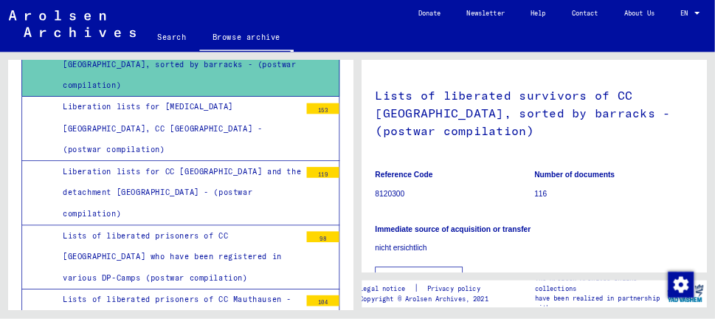
scroll to position [201, 0]
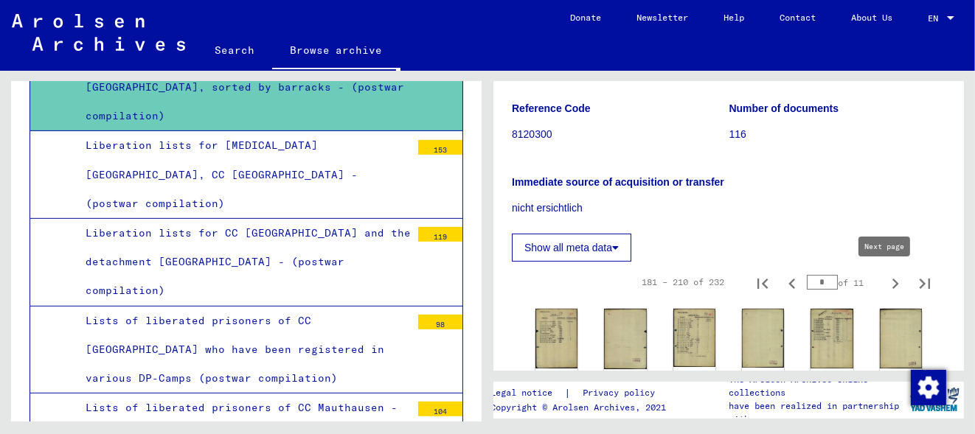
click at [888, 283] on icon "Next page" at bounding box center [895, 284] width 21 height 21
type input "*"
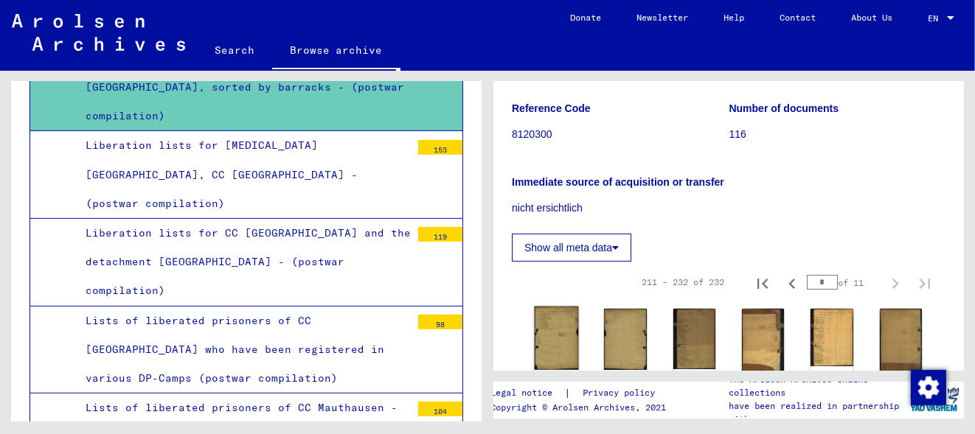
click at [566, 335] on img at bounding box center [557, 339] width 44 height 64
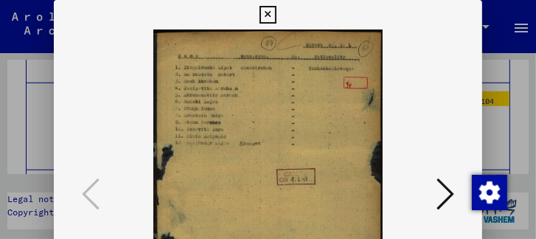
scroll to position [6056, 0]
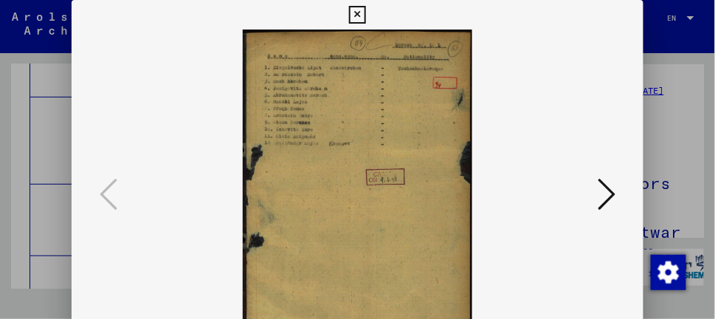
click at [613, 193] on icon at bounding box center [606, 193] width 18 height 35
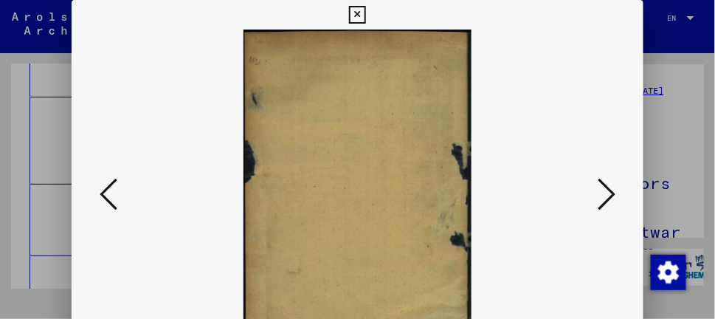
click at [613, 193] on icon at bounding box center [606, 193] width 18 height 35
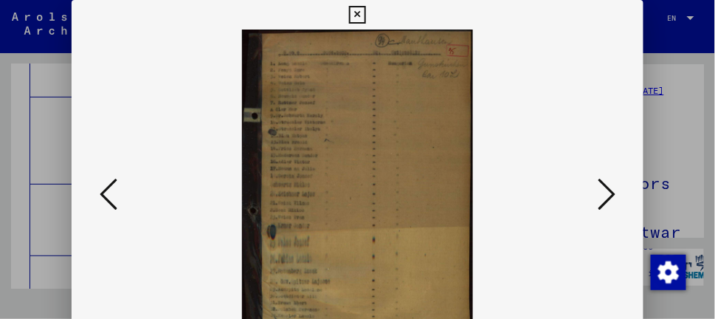
click at [610, 197] on icon at bounding box center [606, 193] width 18 height 35
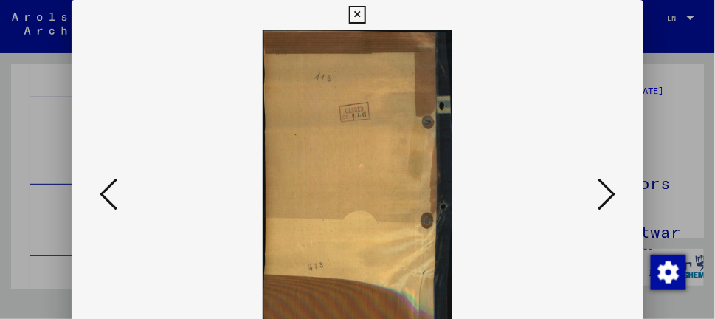
click at [608, 201] on icon at bounding box center [606, 193] width 18 height 35
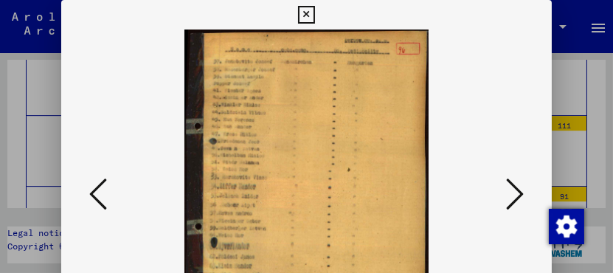
click at [513, 202] on icon at bounding box center [515, 193] width 18 height 35
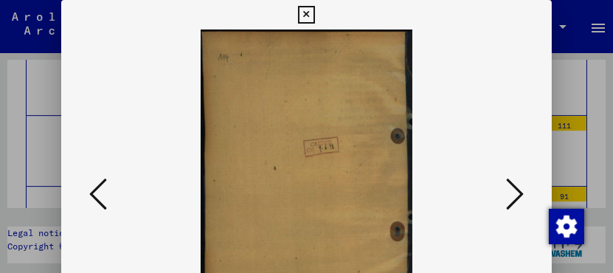
click at [513, 202] on icon at bounding box center [515, 193] width 18 height 35
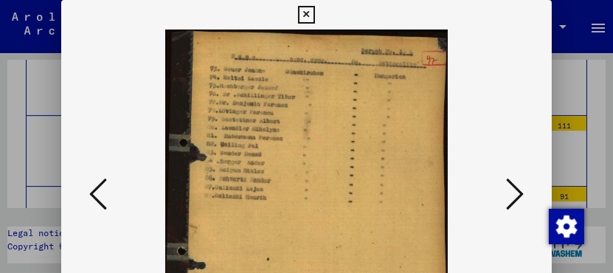
click at [516, 201] on icon at bounding box center [515, 193] width 18 height 35
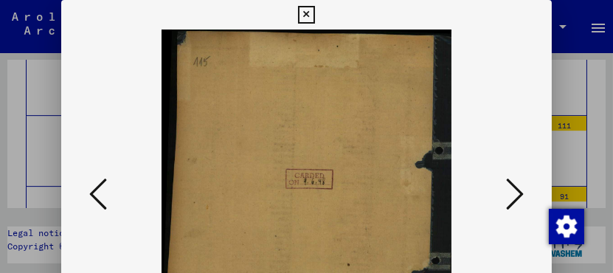
click at [516, 201] on icon at bounding box center [515, 193] width 18 height 35
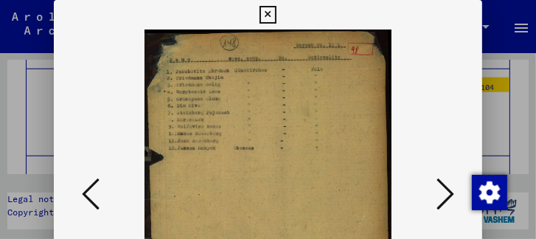
click at [448, 190] on icon at bounding box center [446, 193] width 18 height 35
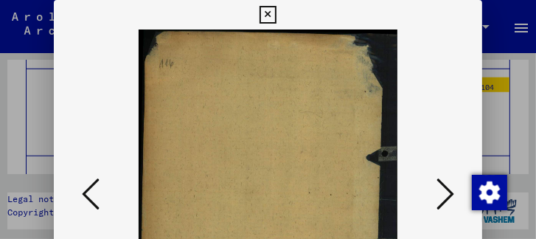
click at [448, 190] on icon at bounding box center [446, 193] width 18 height 35
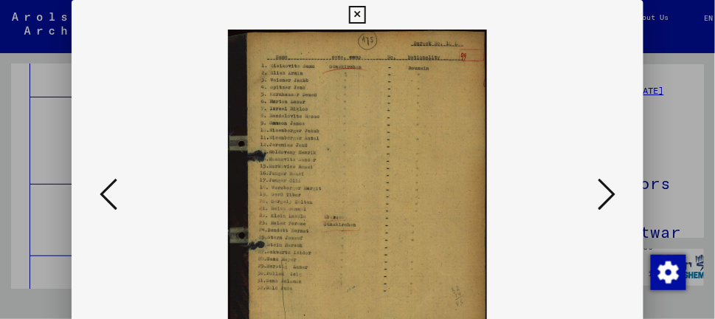
click at [606, 193] on icon at bounding box center [606, 193] width 18 height 35
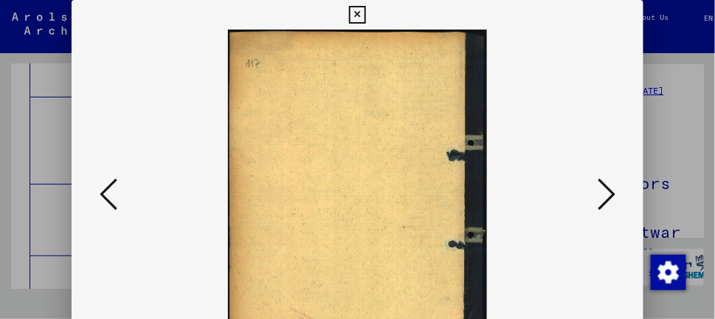
click at [606, 193] on icon at bounding box center [606, 193] width 18 height 35
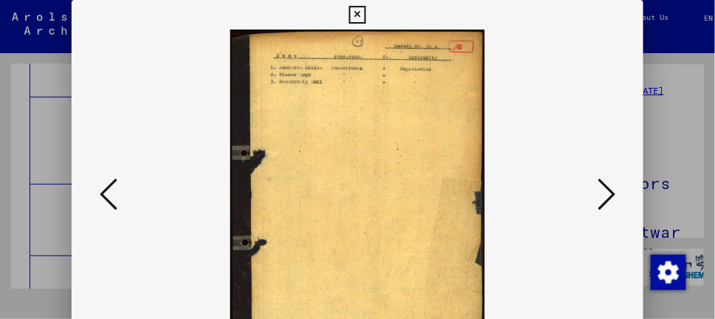
click at [606, 193] on icon at bounding box center [606, 193] width 18 height 35
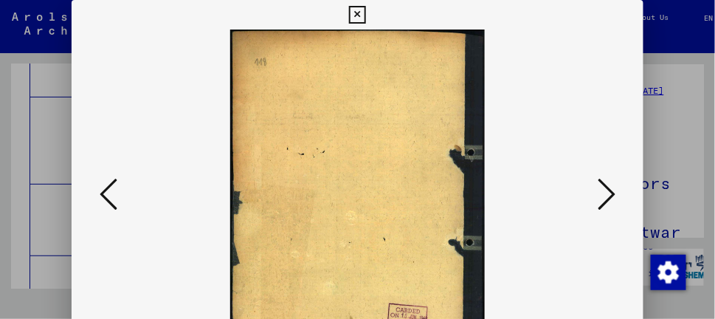
click at [606, 194] on icon at bounding box center [606, 193] width 18 height 35
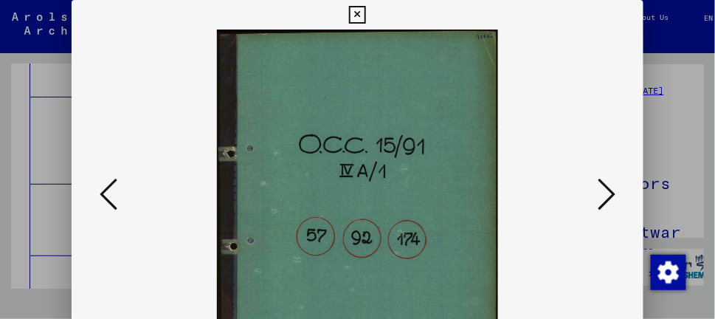
click at [606, 195] on icon at bounding box center [606, 193] width 18 height 35
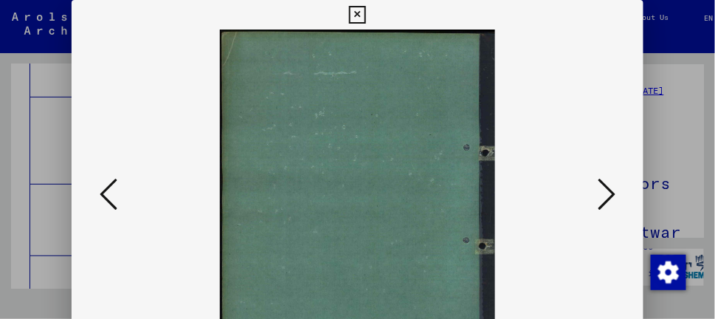
click at [606, 195] on icon at bounding box center [606, 193] width 18 height 35
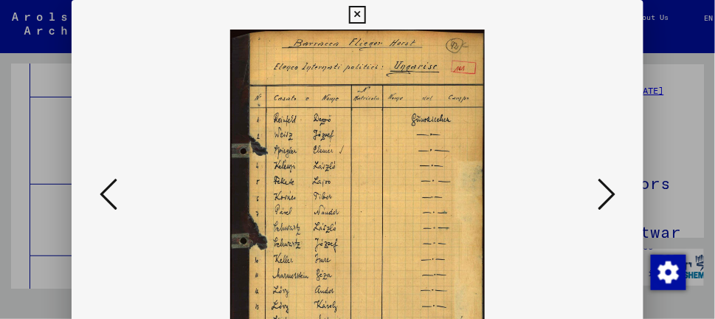
click at [610, 198] on icon at bounding box center [606, 193] width 18 height 35
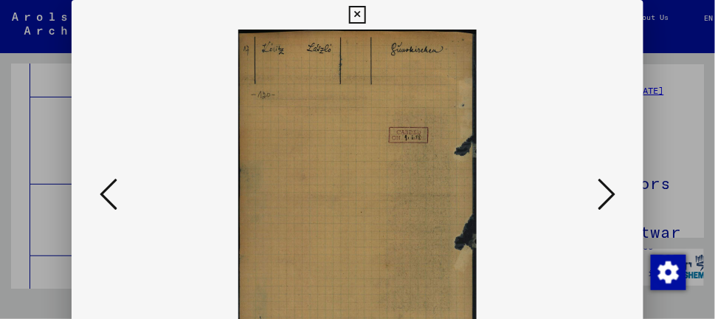
click at [610, 198] on icon at bounding box center [606, 193] width 18 height 35
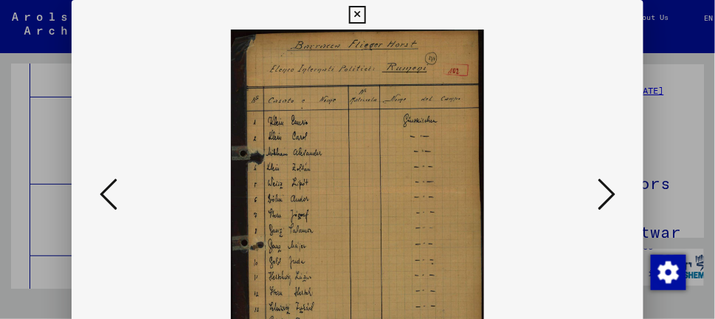
click at [608, 193] on icon at bounding box center [606, 193] width 18 height 35
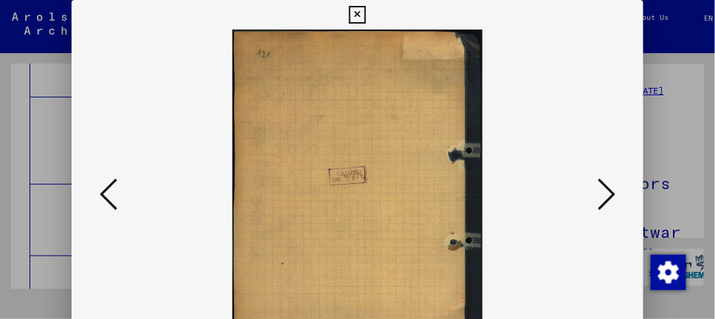
click at [608, 193] on icon at bounding box center [606, 193] width 18 height 35
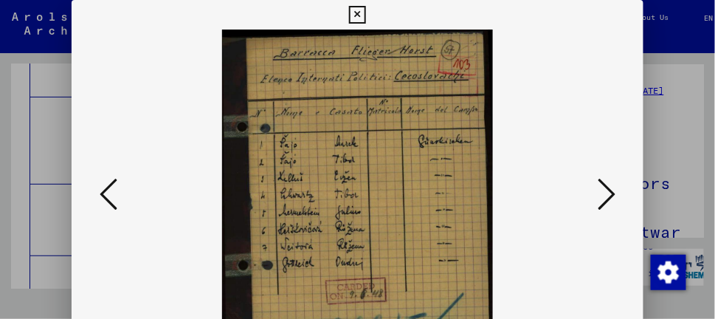
click at [610, 199] on icon at bounding box center [606, 193] width 18 height 35
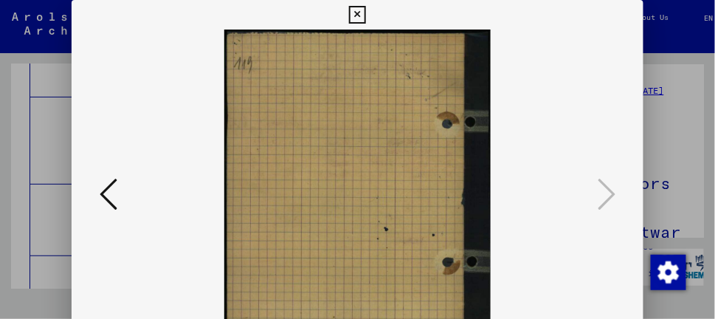
click at [358, 18] on icon at bounding box center [357, 15] width 17 height 18
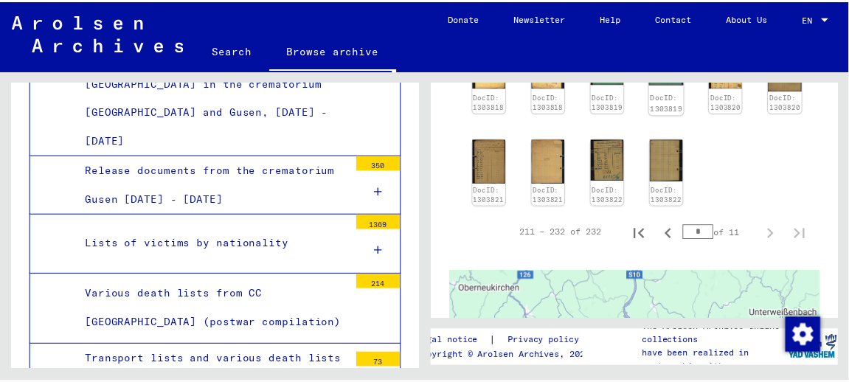
scroll to position [649, 0]
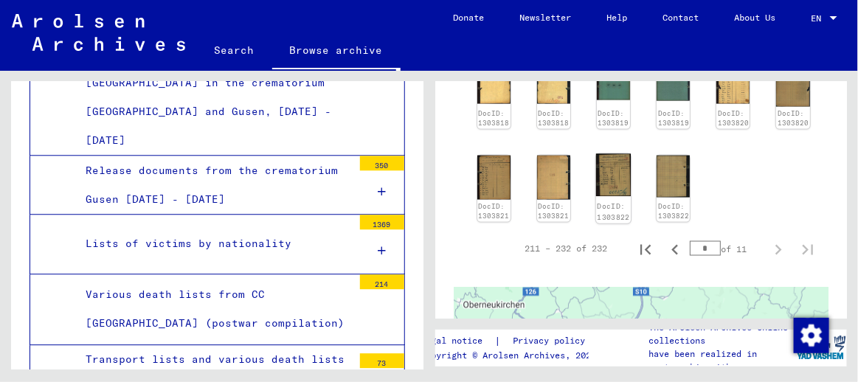
click at [605, 185] on div "DocID: 1303822" at bounding box center [613, 188] width 35 height 69
click at [489, 173] on img at bounding box center [493, 177] width 35 height 46
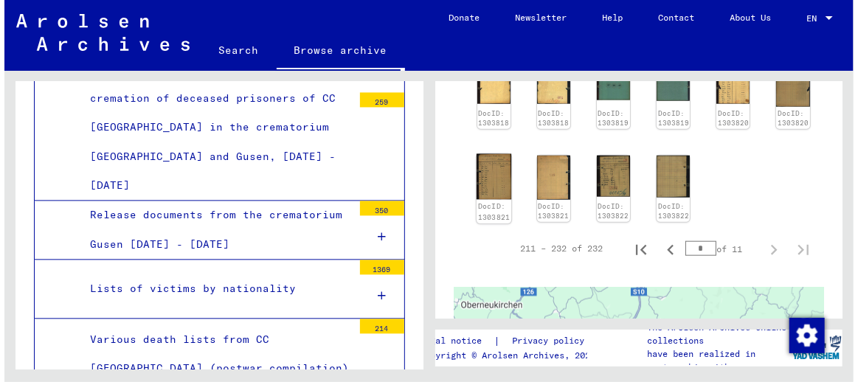
scroll to position [6133, 0]
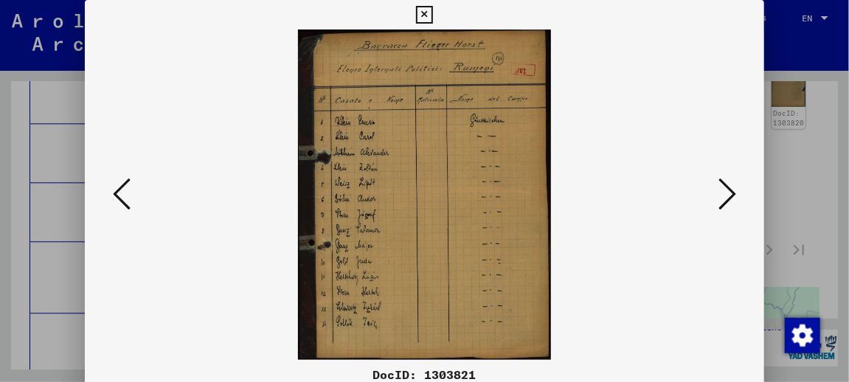
click at [729, 191] on icon at bounding box center [727, 193] width 18 height 35
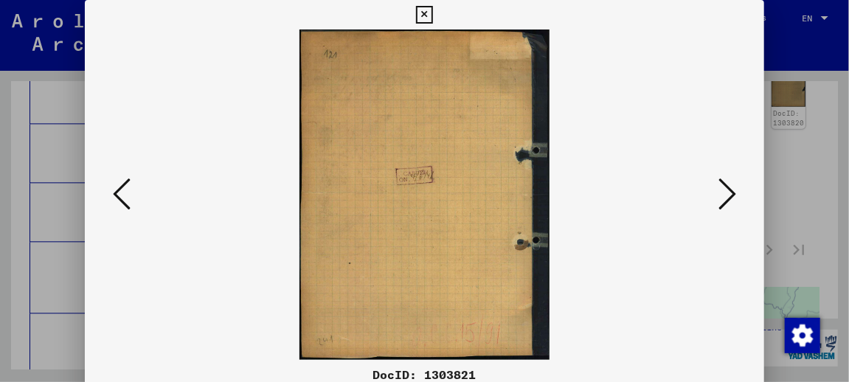
click at [729, 191] on icon at bounding box center [727, 193] width 18 height 35
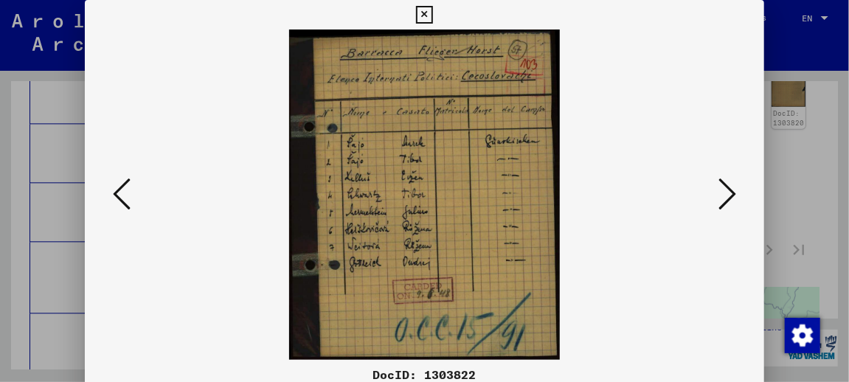
click at [729, 191] on icon at bounding box center [727, 193] width 18 height 35
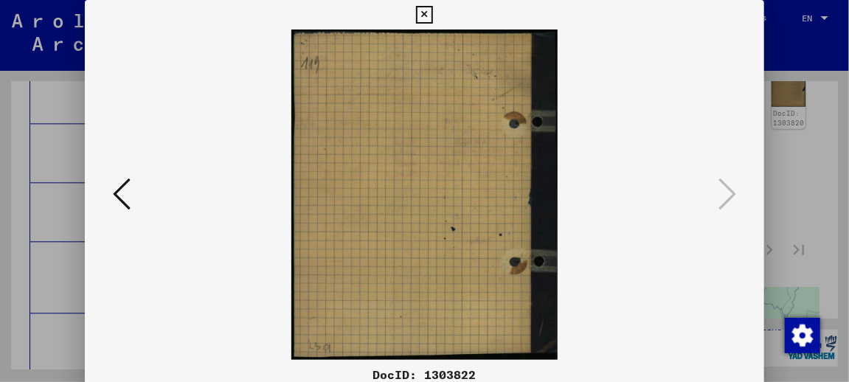
click at [429, 16] on icon at bounding box center [424, 15] width 17 height 18
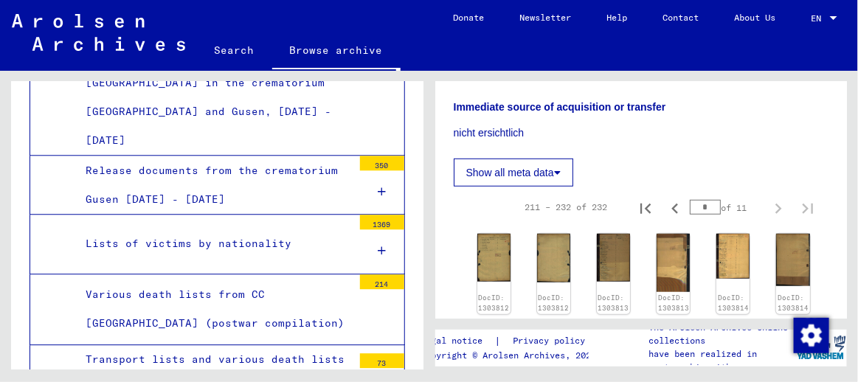
scroll to position [295, 0]
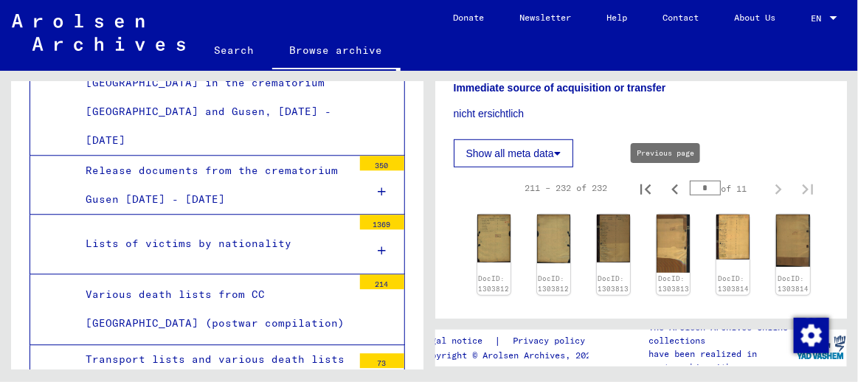
click at [665, 193] on icon "Previous page" at bounding box center [675, 189] width 21 height 21
type input "*"
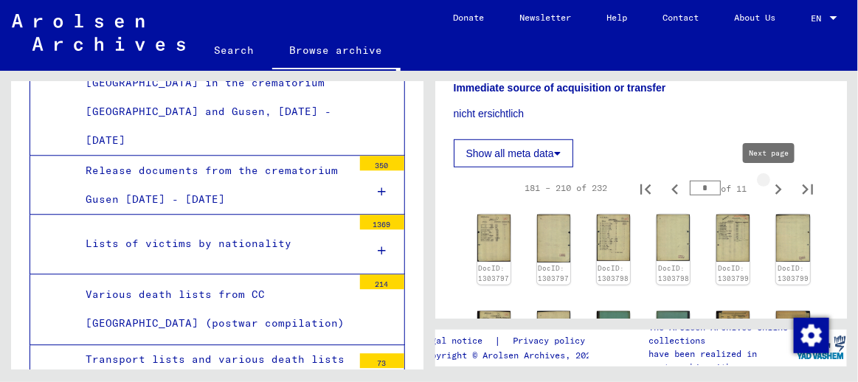
click at [768, 187] on icon "Next page" at bounding box center [778, 189] width 21 height 21
type input "*"
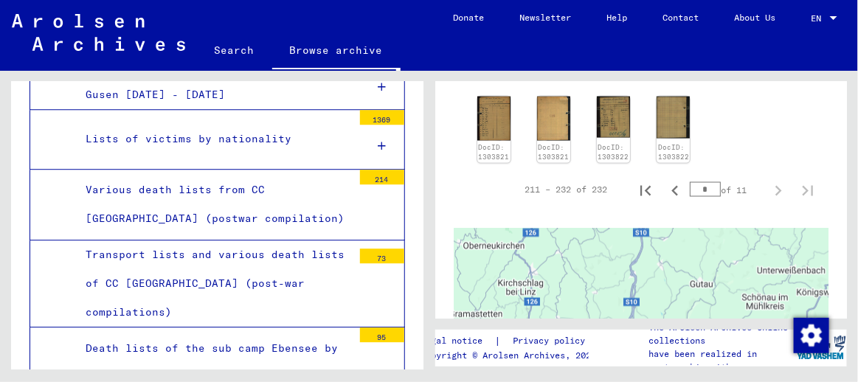
scroll to position [6175, 0]
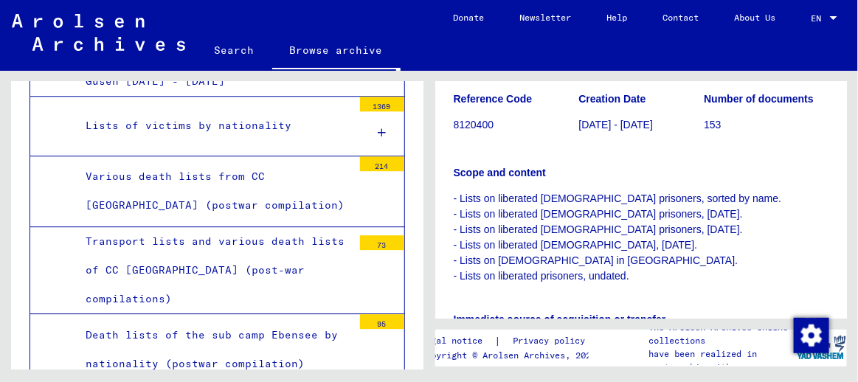
scroll to position [236, 0]
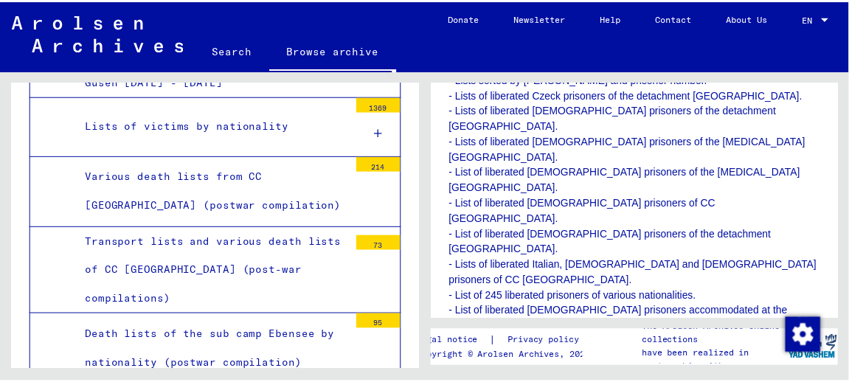
scroll to position [472, 0]
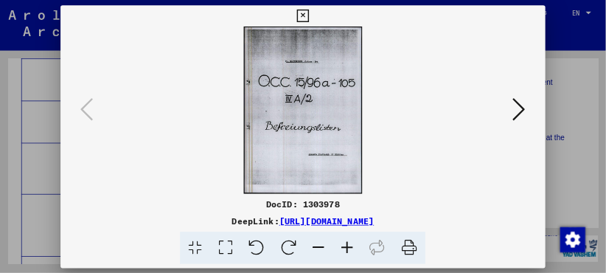
scroll to position [6251, 0]
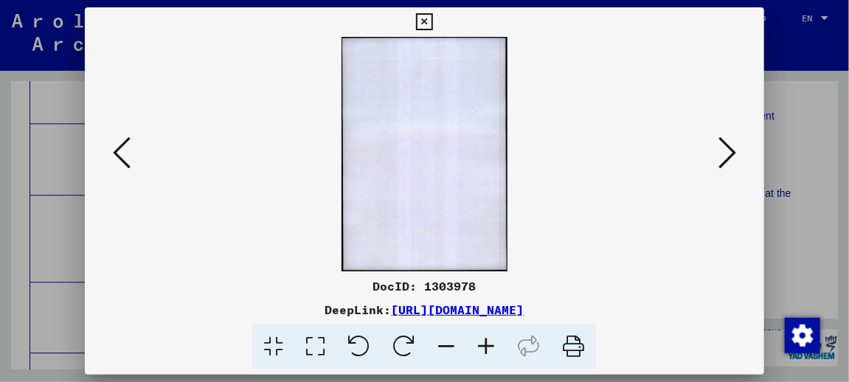
click at [733, 146] on icon at bounding box center [727, 152] width 18 height 35
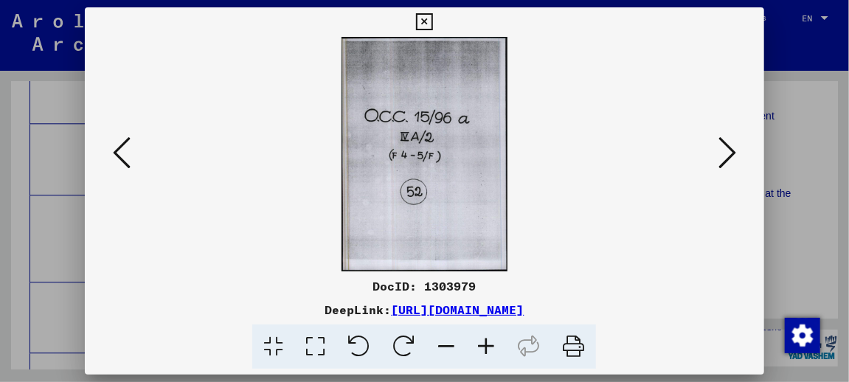
click at [733, 146] on icon at bounding box center [727, 152] width 18 height 35
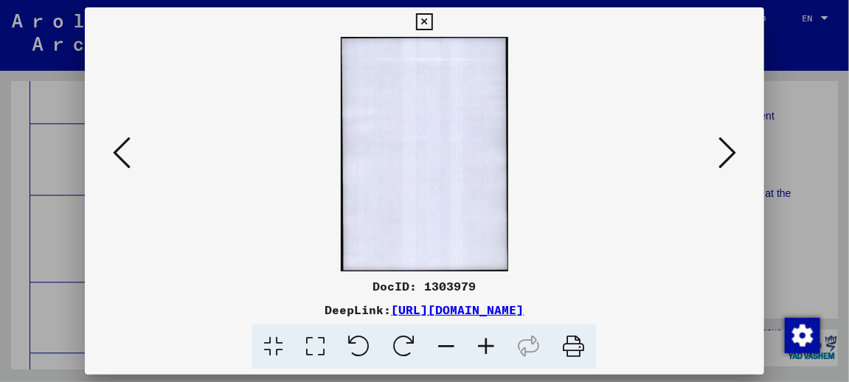
click at [733, 146] on icon at bounding box center [727, 152] width 18 height 35
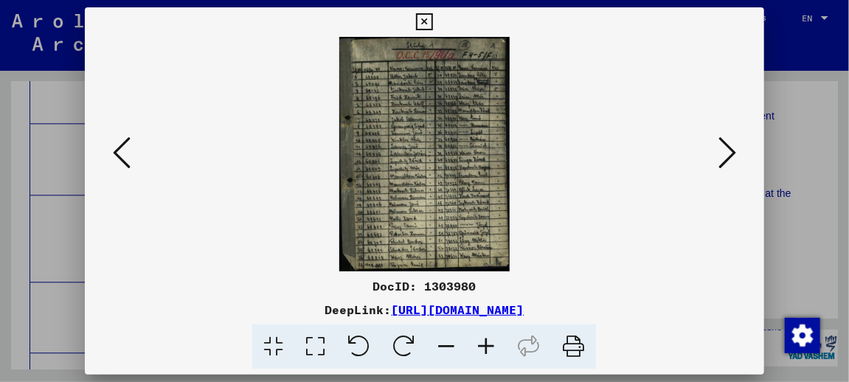
click at [117, 146] on icon at bounding box center [122, 152] width 18 height 35
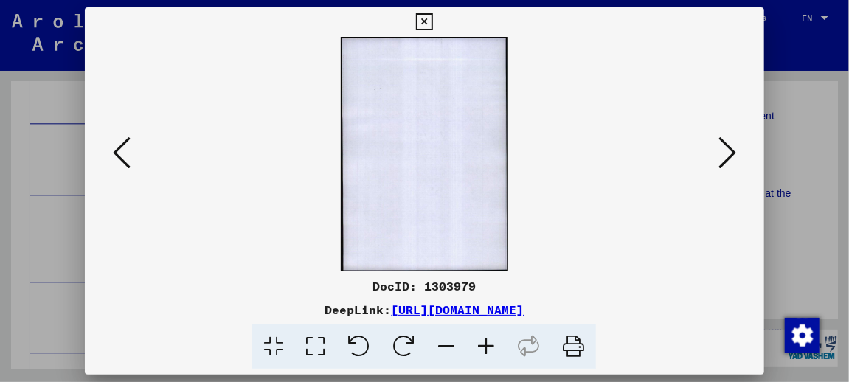
click at [730, 150] on icon at bounding box center [727, 152] width 18 height 35
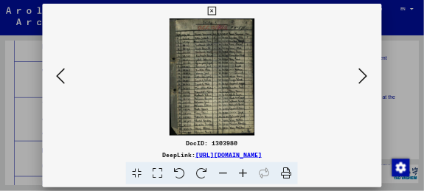
scroll to position [0, 0]
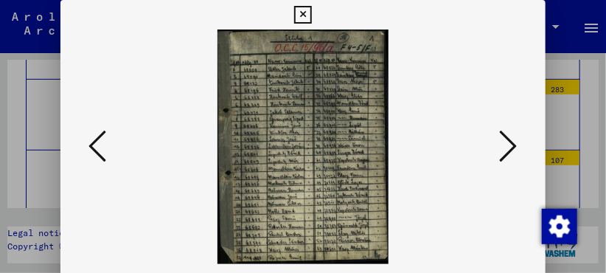
click at [517, 144] on icon at bounding box center [509, 145] width 18 height 35
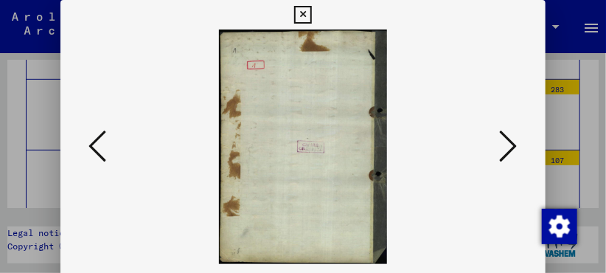
click at [517, 144] on icon at bounding box center [509, 145] width 18 height 35
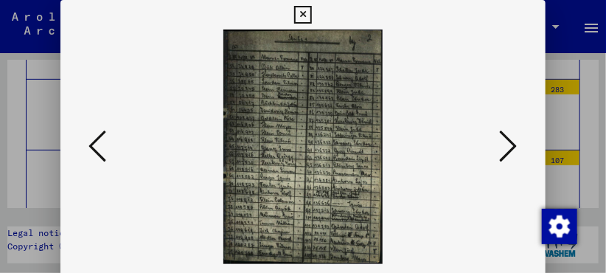
click at [517, 144] on icon at bounding box center [509, 145] width 18 height 35
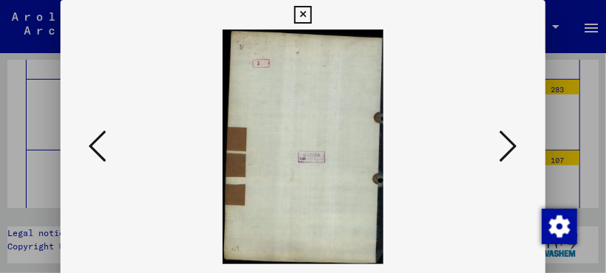
click at [517, 144] on icon at bounding box center [509, 145] width 18 height 35
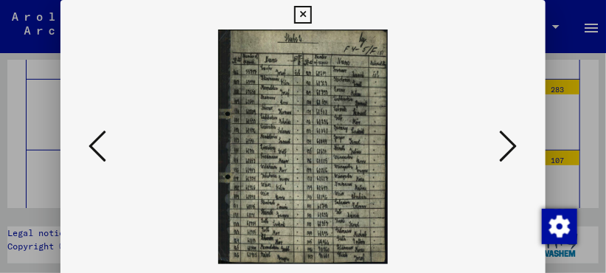
click at [517, 144] on icon at bounding box center [509, 145] width 18 height 35
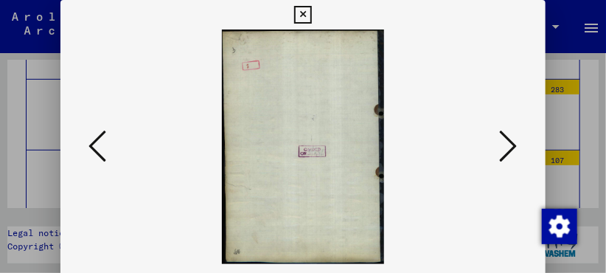
click at [517, 144] on icon at bounding box center [509, 145] width 18 height 35
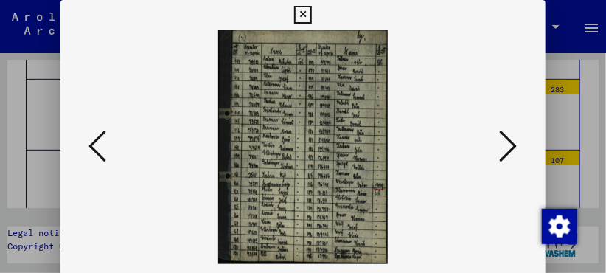
click at [517, 144] on icon at bounding box center [509, 145] width 18 height 35
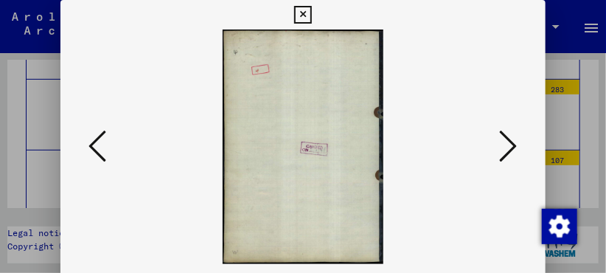
click at [517, 144] on icon at bounding box center [509, 145] width 18 height 35
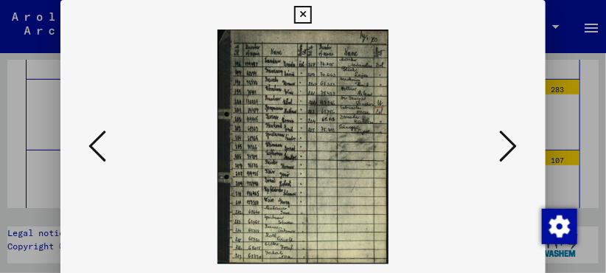
click at [517, 144] on icon at bounding box center [509, 145] width 18 height 35
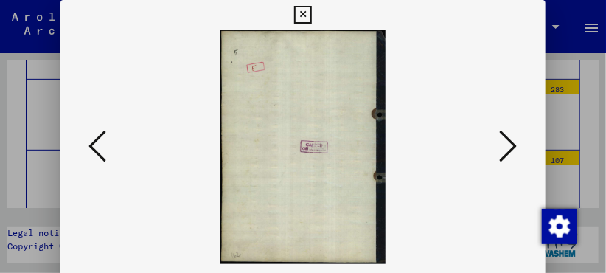
click at [517, 144] on icon at bounding box center [509, 145] width 18 height 35
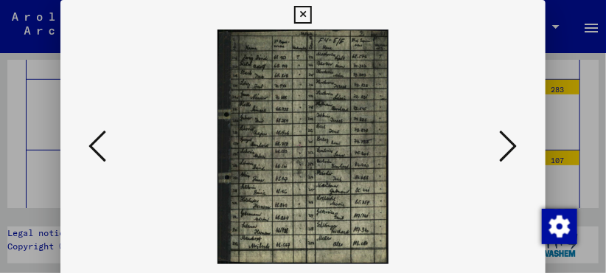
click at [517, 144] on icon at bounding box center [509, 145] width 18 height 35
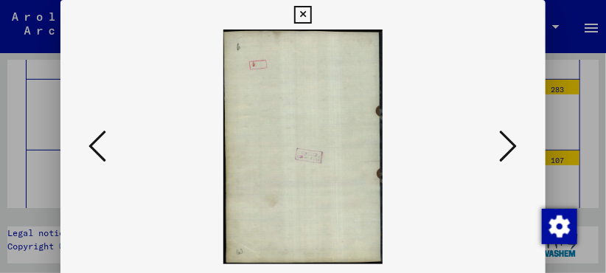
click at [517, 144] on icon at bounding box center [509, 145] width 18 height 35
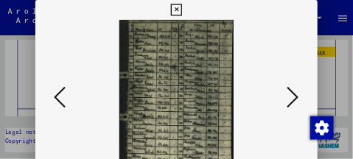
scroll to position [6252, 0]
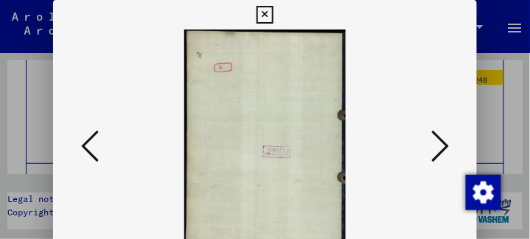
click at [443, 149] on icon at bounding box center [440, 145] width 18 height 35
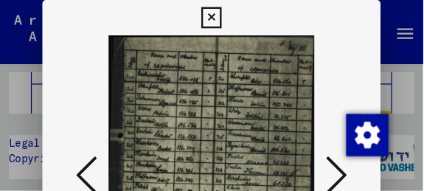
scroll to position [6251, 0]
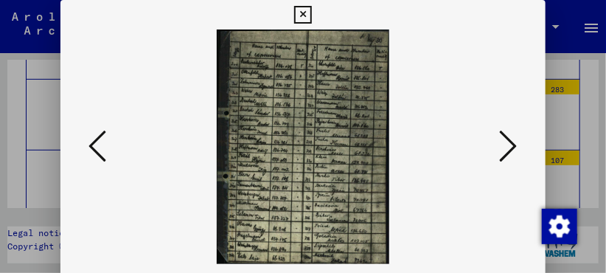
click at [514, 143] on icon at bounding box center [509, 145] width 18 height 35
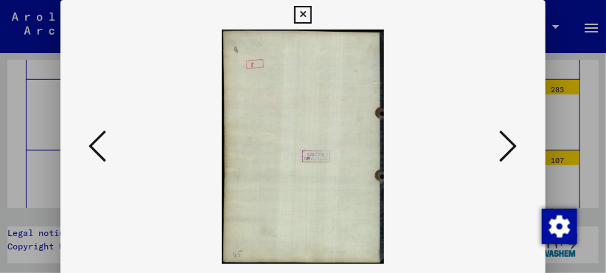
click at [514, 143] on icon at bounding box center [509, 145] width 18 height 35
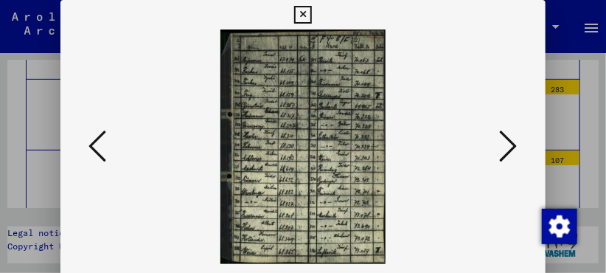
click at [514, 143] on icon at bounding box center [509, 145] width 18 height 35
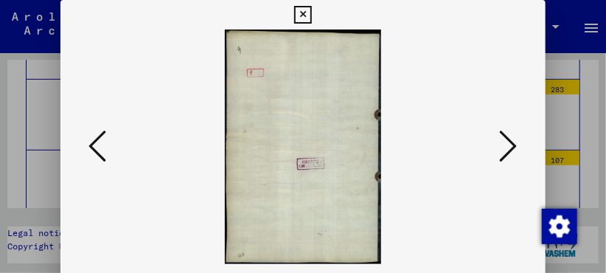
click at [514, 143] on icon at bounding box center [509, 145] width 18 height 35
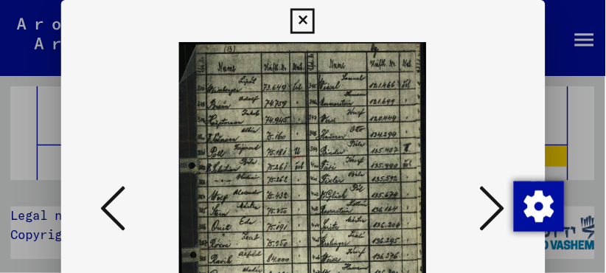
scroll to position [6252, 0]
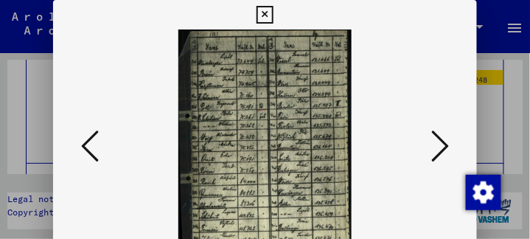
click at [446, 146] on icon at bounding box center [440, 145] width 18 height 35
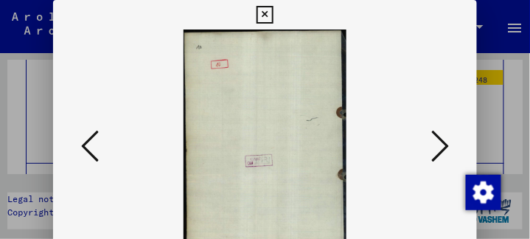
click at [446, 146] on icon at bounding box center [440, 145] width 18 height 35
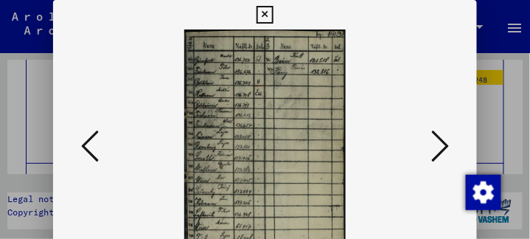
click at [446, 146] on icon at bounding box center [440, 145] width 18 height 35
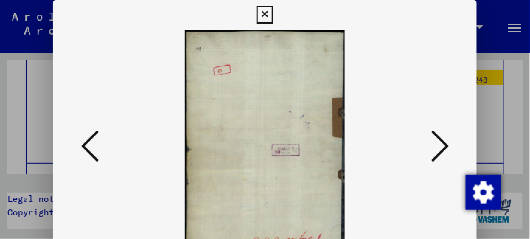
click at [446, 146] on icon at bounding box center [440, 145] width 18 height 35
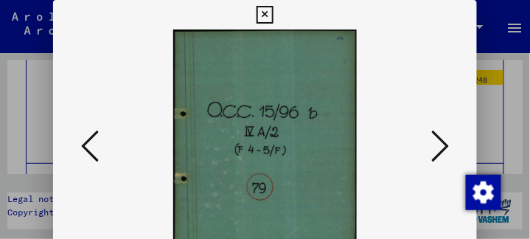
click at [446, 147] on icon at bounding box center [440, 145] width 18 height 35
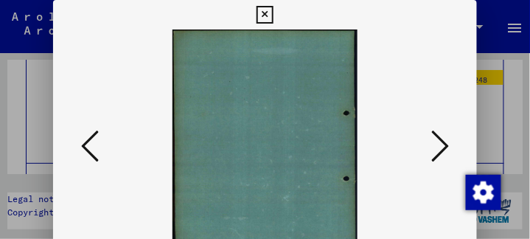
click at [446, 147] on icon at bounding box center [440, 145] width 18 height 35
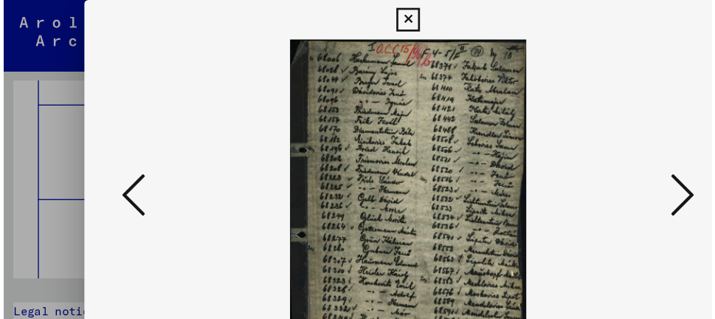
scroll to position [6251, 0]
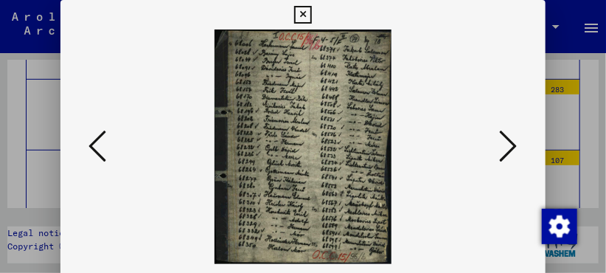
click at [518, 144] on icon at bounding box center [509, 145] width 18 height 35
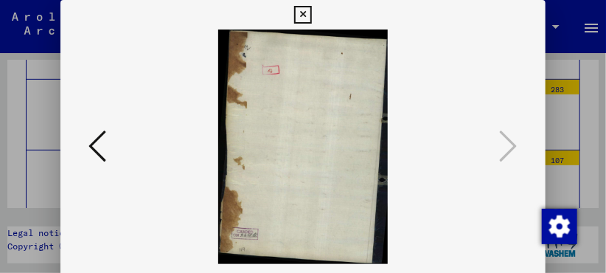
click at [300, 20] on icon at bounding box center [302, 15] width 17 height 18
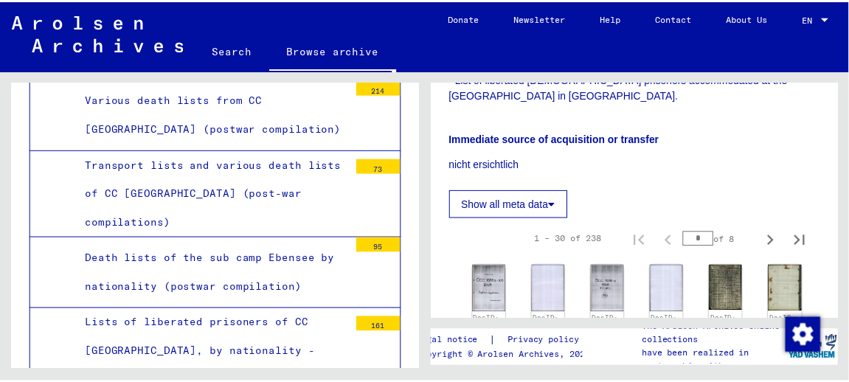
scroll to position [590, 0]
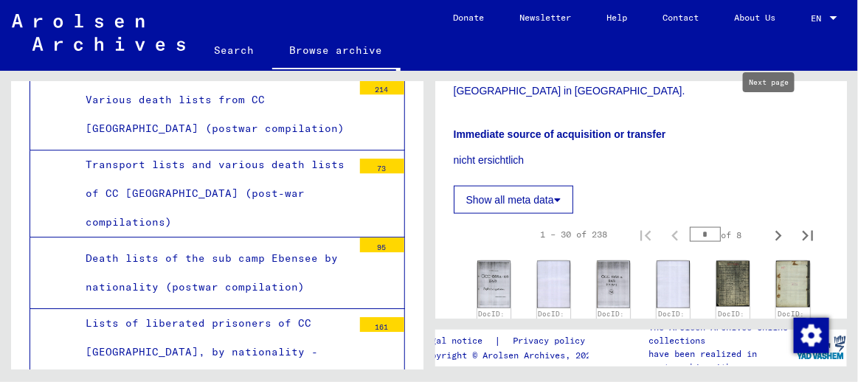
click at [768, 226] on icon "Next page" at bounding box center [778, 236] width 21 height 21
type input "*"
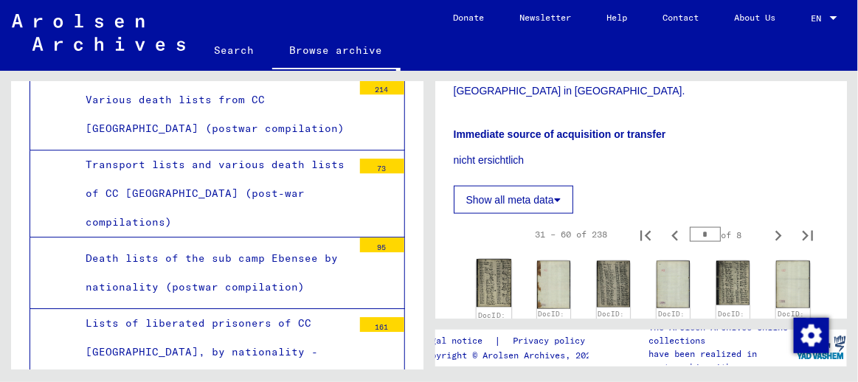
click at [493, 260] on img at bounding box center [493, 284] width 35 height 49
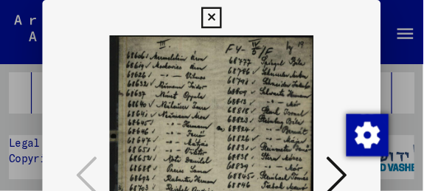
scroll to position [6328, 0]
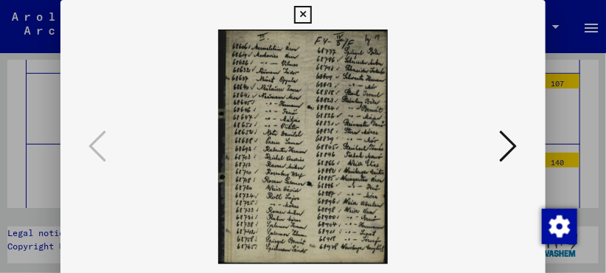
click at [515, 147] on icon at bounding box center [509, 145] width 18 height 35
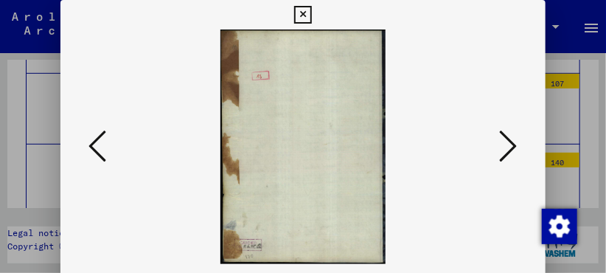
click at [515, 147] on icon at bounding box center [509, 145] width 18 height 35
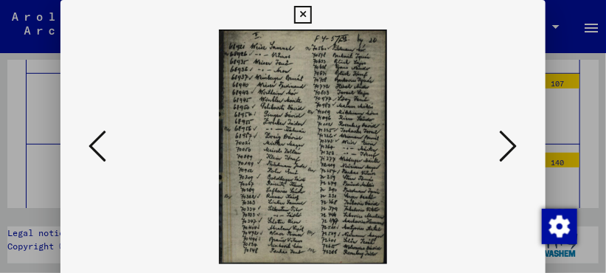
click at [515, 147] on icon at bounding box center [509, 145] width 18 height 35
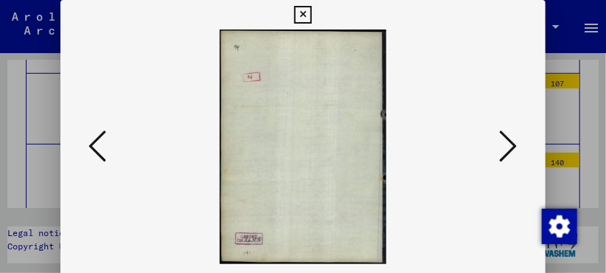
click at [515, 147] on icon at bounding box center [509, 145] width 18 height 35
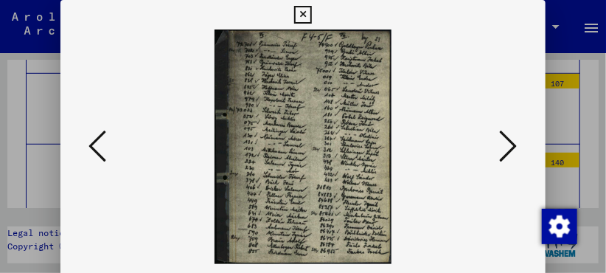
click at [515, 147] on icon at bounding box center [509, 145] width 18 height 35
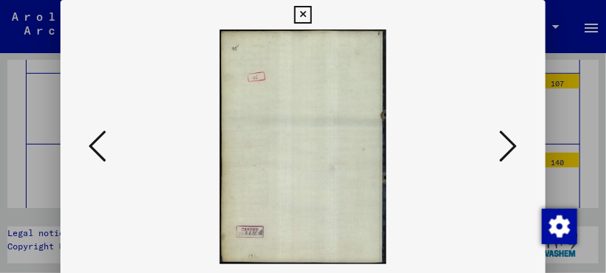
click at [515, 147] on icon at bounding box center [509, 145] width 18 height 35
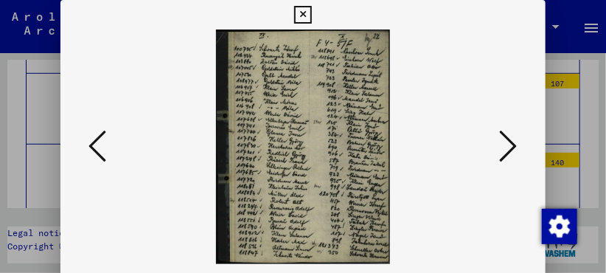
click at [515, 147] on icon at bounding box center [509, 145] width 18 height 35
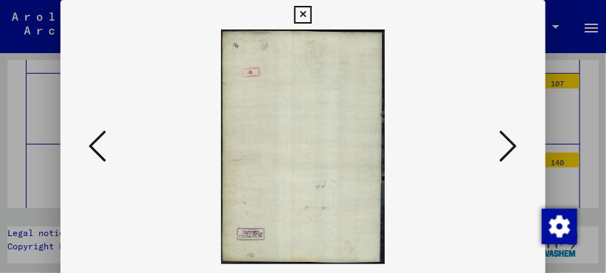
click at [515, 147] on icon at bounding box center [509, 145] width 18 height 35
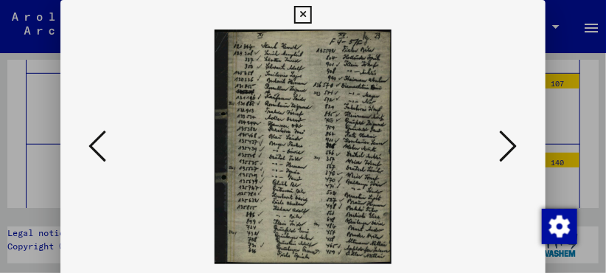
click at [518, 145] on icon at bounding box center [509, 145] width 18 height 35
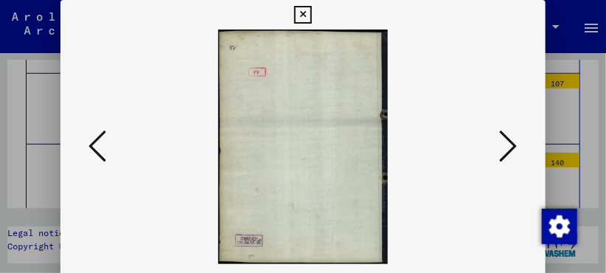
click at [518, 145] on icon at bounding box center [509, 145] width 18 height 35
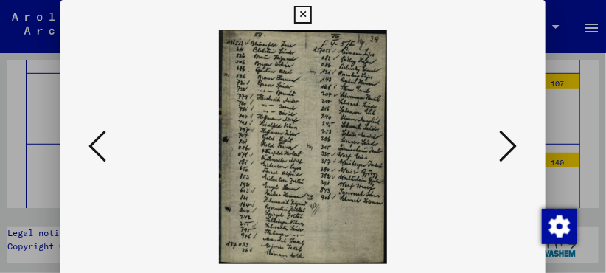
click at [518, 145] on icon at bounding box center [509, 145] width 18 height 35
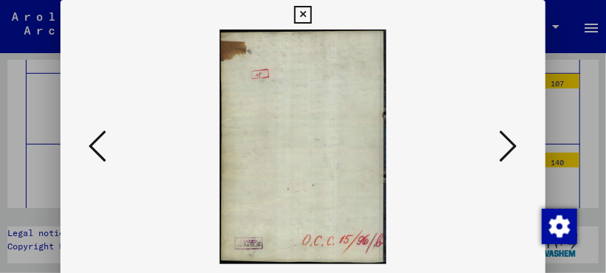
click at [518, 145] on icon at bounding box center [509, 145] width 18 height 35
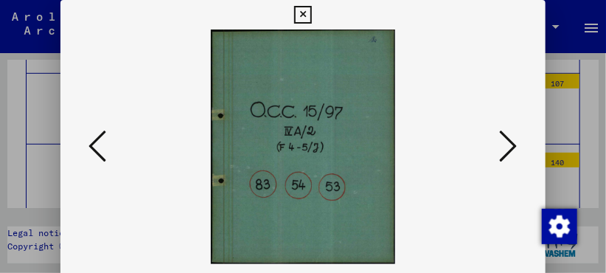
click at [518, 145] on icon at bounding box center [509, 145] width 18 height 35
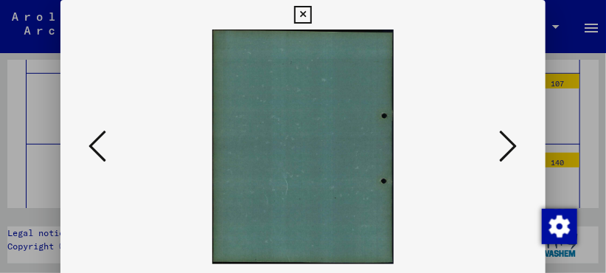
click at [518, 145] on icon at bounding box center [509, 145] width 18 height 35
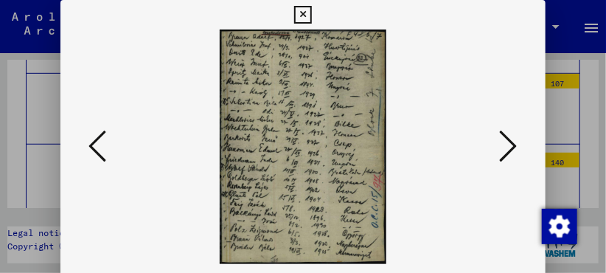
click at [518, 139] on icon at bounding box center [509, 145] width 18 height 35
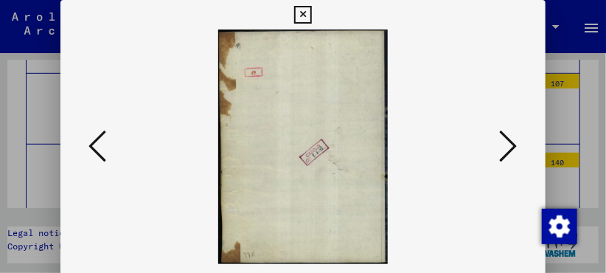
click at [518, 140] on icon at bounding box center [509, 145] width 18 height 35
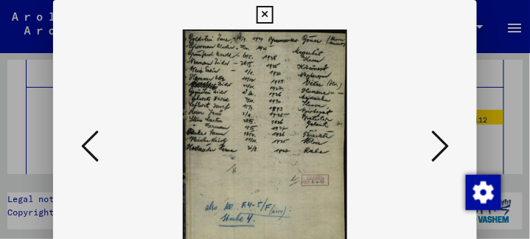
click at [449, 142] on icon at bounding box center [440, 145] width 18 height 35
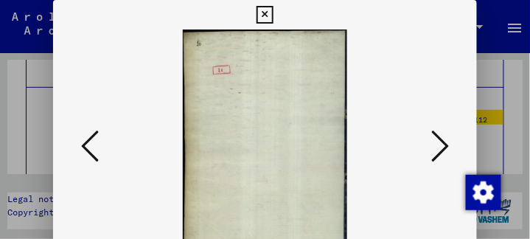
click at [449, 142] on icon at bounding box center [440, 145] width 18 height 35
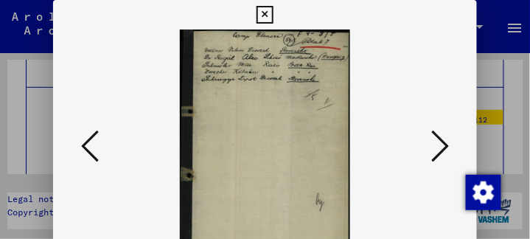
click at [447, 147] on icon at bounding box center [440, 145] width 18 height 35
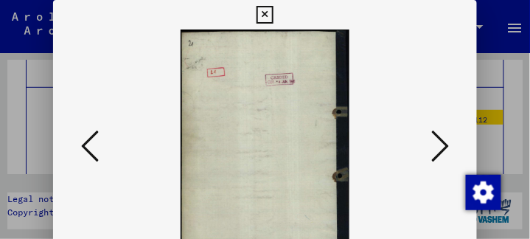
click at [447, 147] on icon at bounding box center [440, 145] width 18 height 35
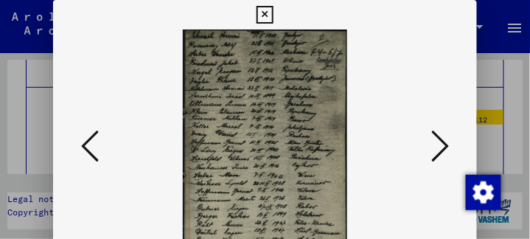
click at [448, 146] on icon at bounding box center [440, 145] width 18 height 35
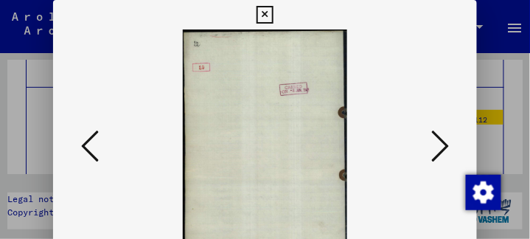
click at [448, 146] on icon at bounding box center [440, 145] width 18 height 35
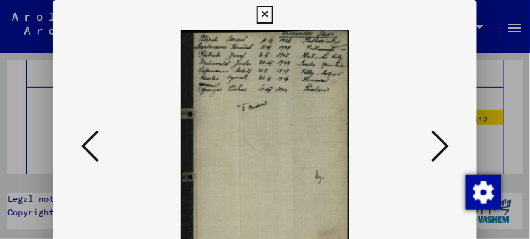
click at [448, 146] on icon at bounding box center [440, 145] width 18 height 35
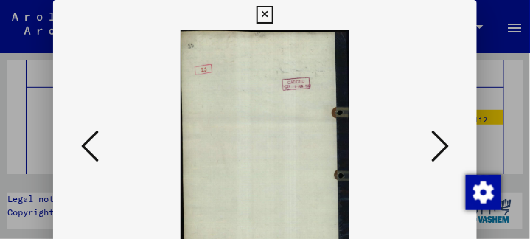
click at [448, 146] on icon at bounding box center [440, 145] width 18 height 35
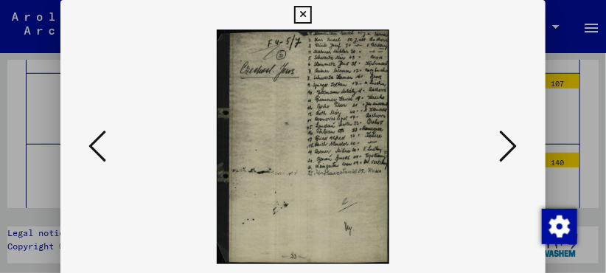
click at [518, 150] on icon at bounding box center [509, 145] width 18 height 35
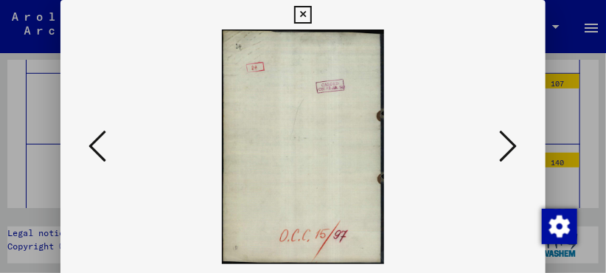
click at [518, 150] on icon at bounding box center [509, 145] width 18 height 35
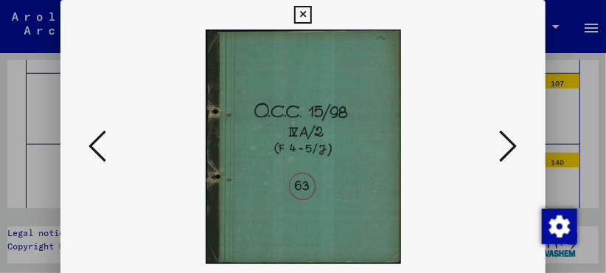
click at [518, 150] on icon at bounding box center [509, 145] width 18 height 35
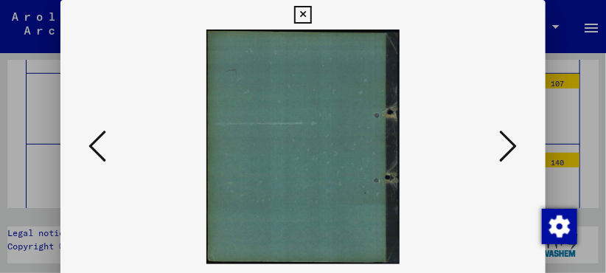
click at [518, 150] on icon at bounding box center [509, 145] width 18 height 35
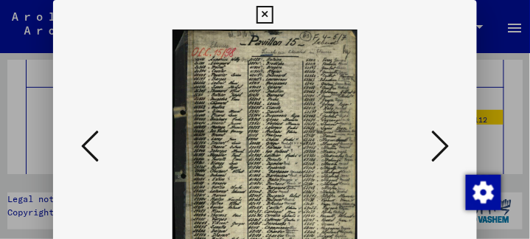
drag, startPoint x: 386, startPoint y: 150, endPoint x: 385, endPoint y: 128, distance: 21.4
click at [385, 128] on img at bounding box center [265, 147] width 324 height 235
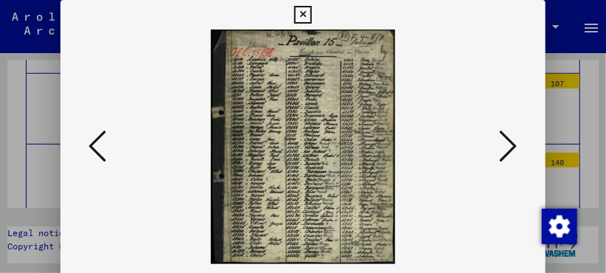
click at [513, 143] on icon at bounding box center [509, 145] width 18 height 35
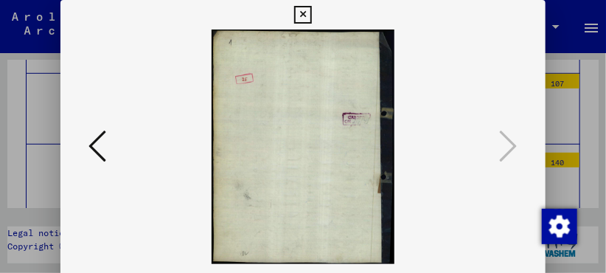
click at [305, 11] on icon at bounding box center [302, 15] width 17 height 18
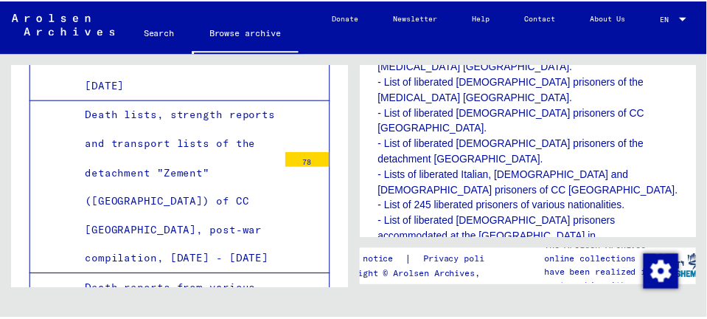
scroll to position [590, 0]
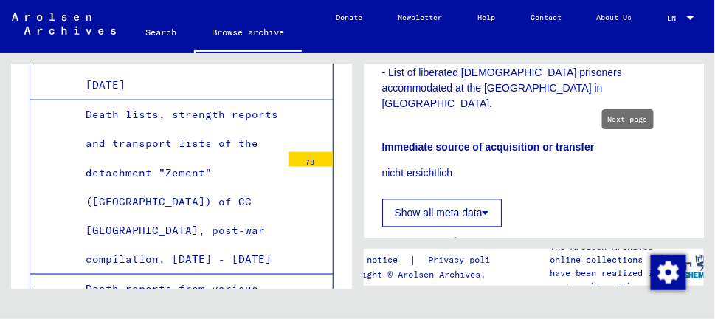
click at [628, 239] on icon "Next page" at bounding box center [635, 249] width 21 height 21
type input "*"
click at [425, 273] on img at bounding box center [421, 297] width 35 height 48
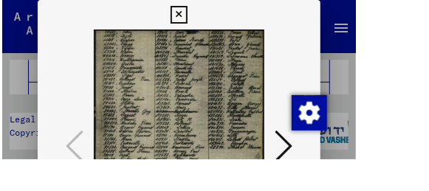
scroll to position [6531, 0]
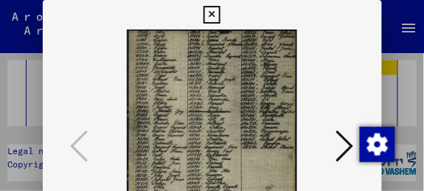
click at [347, 145] on icon at bounding box center [345, 145] width 18 height 35
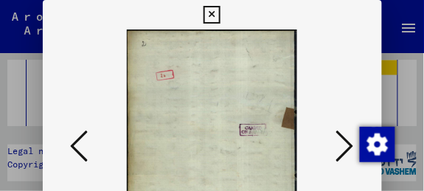
click at [347, 145] on icon at bounding box center [345, 145] width 18 height 35
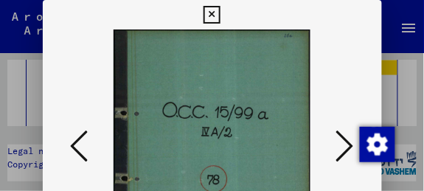
click at [347, 145] on icon at bounding box center [345, 145] width 18 height 35
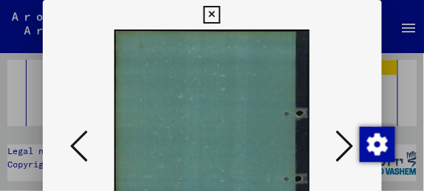
click at [347, 145] on icon at bounding box center [345, 145] width 18 height 35
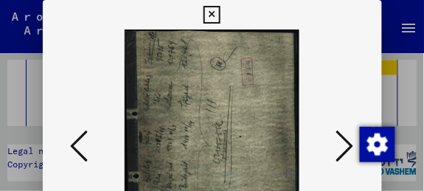
click at [347, 145] on icon at bounding box center [345, 145] width 18 height 35
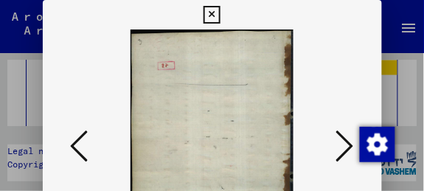
click at [80, 140] on icon at bounding box center [80, 145] width 18 height 35
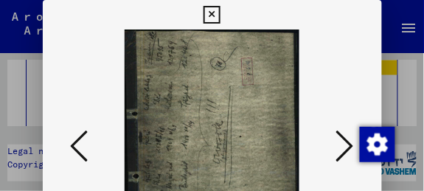
click at [343, 153] on icon at bounding box center [345, 145] width 18 height 35
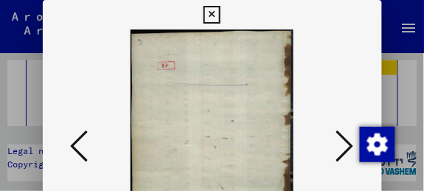
click at [343, 153] on icon at bounding box center [345, 145] width 18 height 35
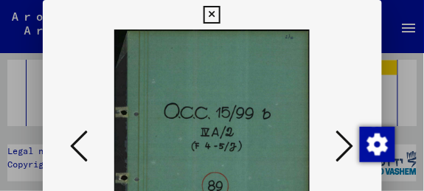
click at [343, 153] on icon at bounding box center [345, 145] width 18 height 35
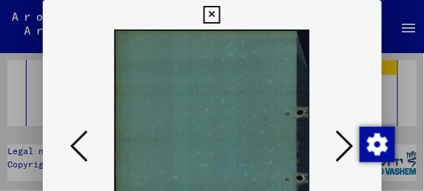
click at [343, 154] on icon at bounding box center [345, 145] width 18 height 35
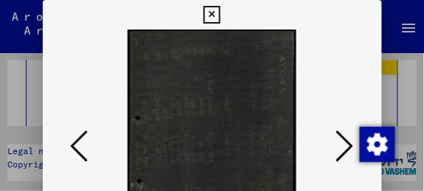
click at [343, 154] on icon at bounding box center [345, 145] width 18 height 35
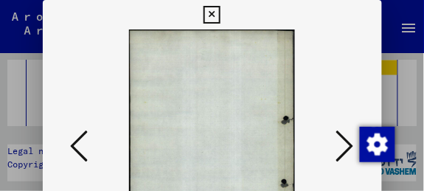
click at [343, 154] on icon at bounding box center [345, 145] width 18 height 35
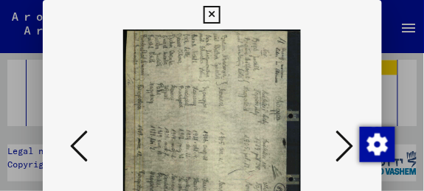
click at [350, 148] on icon at bounding box center [345, 145] width 18 height 35
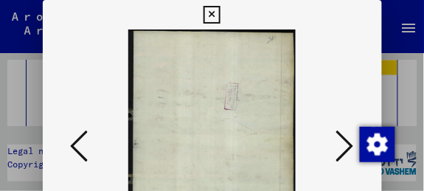
click at [350, 148] on icon at bounding box center [345, 145] width 18 height 35
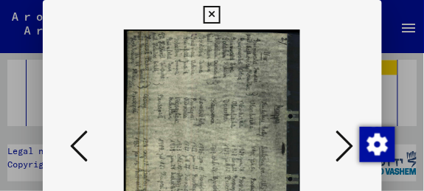
click at [350, 148] on icon at bounding box center [345, 145] width 18 height 35
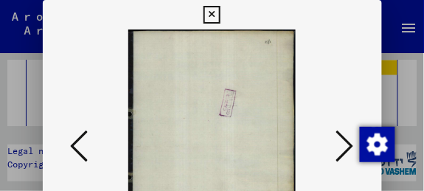
click at [350, 148] on icon at bounding box center [345, 145] width 18 height 35
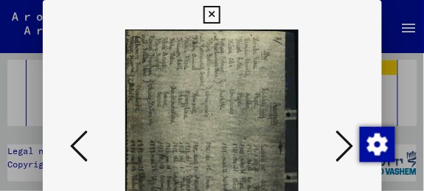
click at [350, 148] on icon at bounding box center [345, 145] width 18 height 35
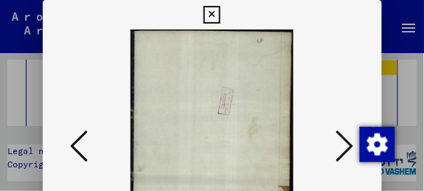
click at [350, 148] on icon at bounding box center [345, 145] width 18 height 35
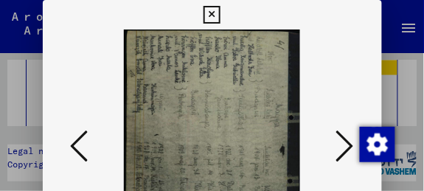
click at [347, 150] on icon at bounding box center [345, 145] width 18 height 35
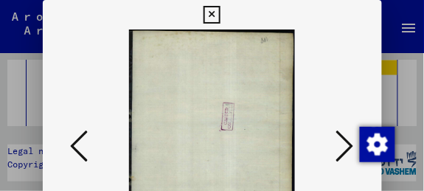
click at [346, 150] on icon at bounding box center [345, 145] width 18 height 35
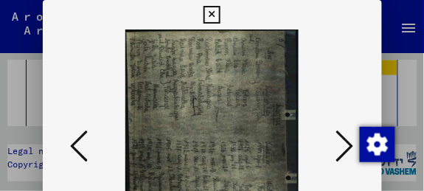
click at [345, 151] on icon at bounding box center [345, 145] width 18 height 35
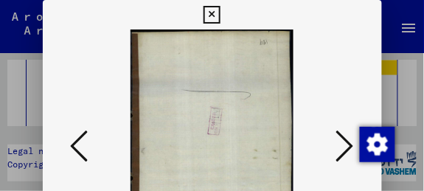
click at [345, 151] on icon at bounding box center [345, 145] width 18 height 35
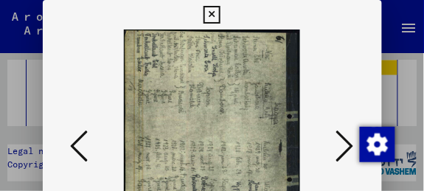
click at [345, 151] on icon at bounding box center [345, 145] width 18 height 35
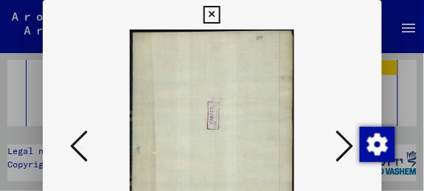
click at [345, 151] on icon at bounding box center [345, 145] width 18 height 35
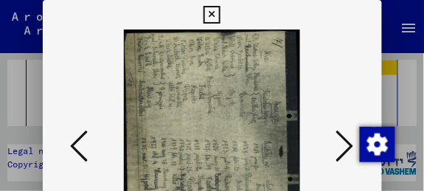
click at [345, 151] on icon at bounding box center [345, 145] width 18 height 35
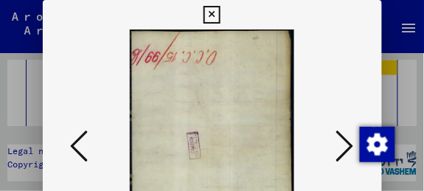
click at [345, 151] on icon at bounding box center [345, 145] width 18 height 35
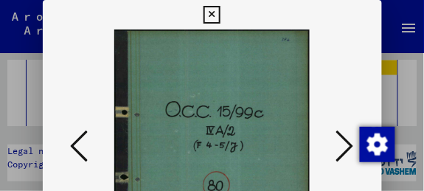
click at [345, 151] on icon at bounding box center [345, 145] width 18 height 35
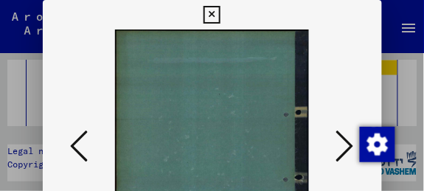
click at [345, 151] on icon at bounding box center [345, 145] width 18 height 35
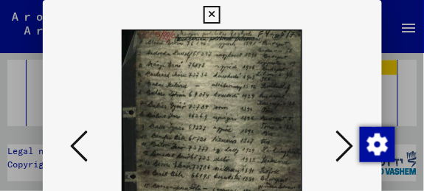
click at [350, 144] on icon at bounding box center [345, 145] width 18 height 35
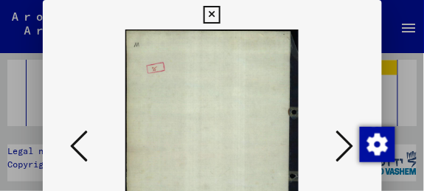
click at [350, 144] on icon at bounding box center [345, 145] width 18 height 35
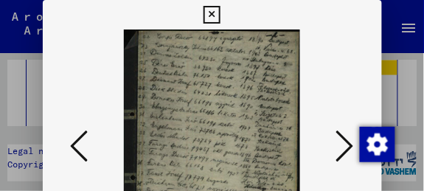
click at [350, 144] on icon at bounding box center [345, 145] width 18 height 35
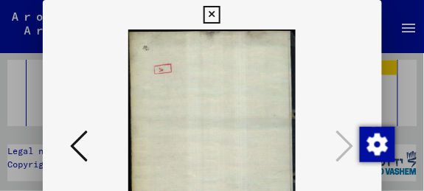
click at [209, 16] on icon at bounding box center [212, 15] width 17 height 18
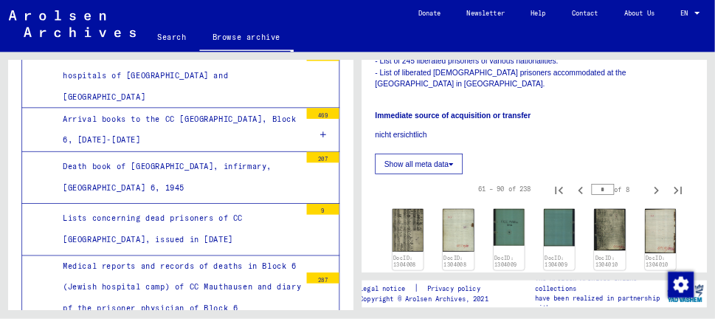
scroll to position [536, 0]
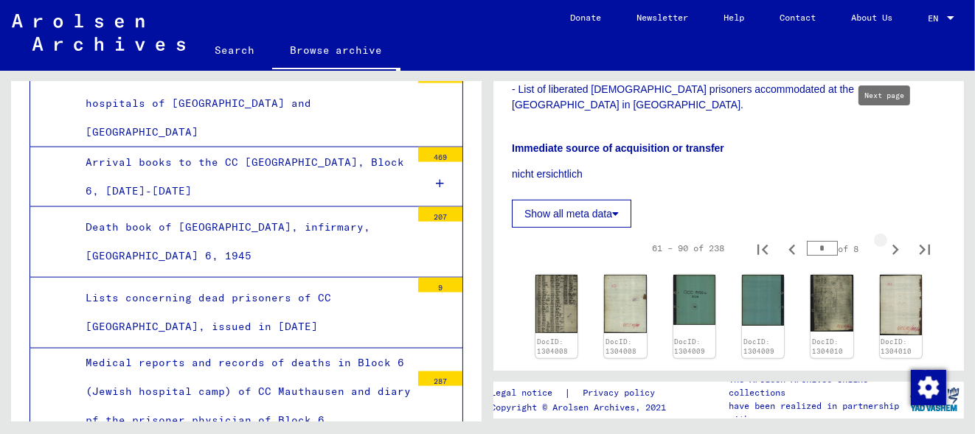
click at [885, 240] on icon "Next page" at bounding box center [895, 250] width 21 height 21
type input "*"
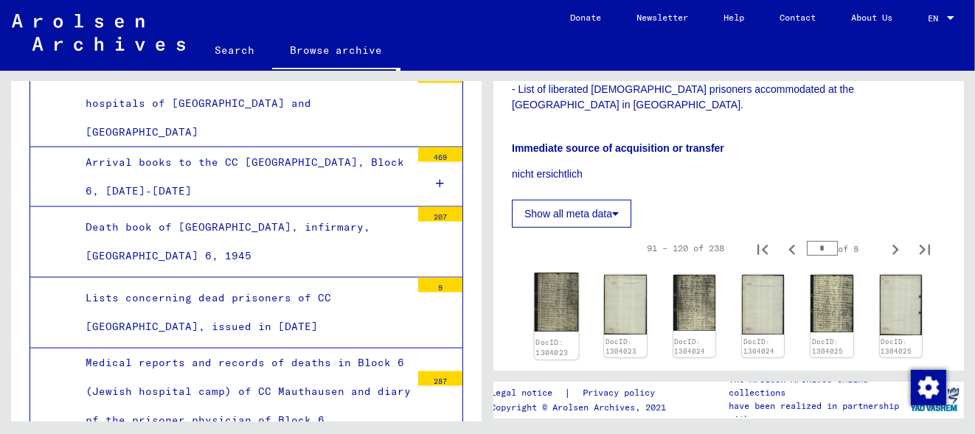
click at [544, 273] on img at bounding box center [557, 302] width 44 height 59
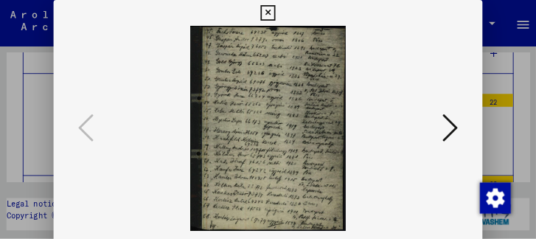
scroll to position [7549, 0]
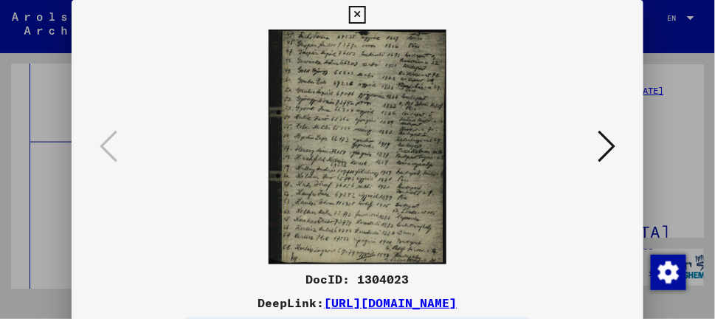
click at [604, 145] on icon at bounding box center [606, 145] width 18 height 35
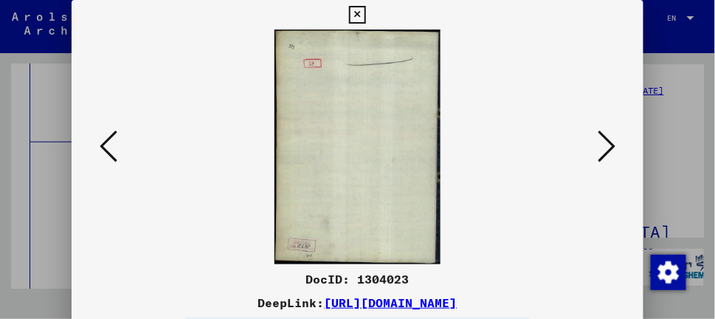
click at [605, 145] on icon at bounding box center [606, 145] width 18 height 35
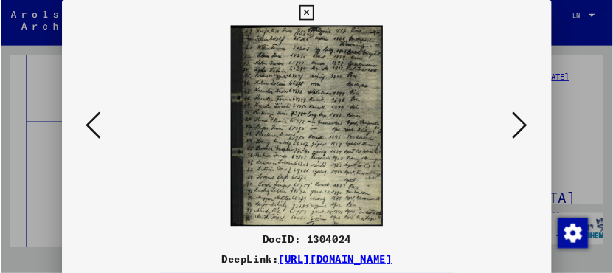
scroll to position [7550, 0]
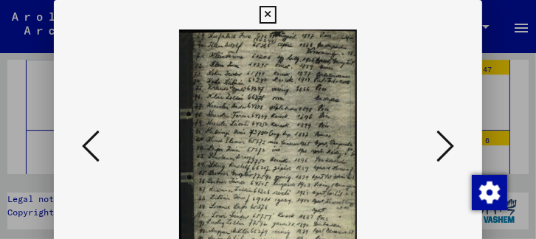
click at [447, 151] on icon at bounding box center [446, 145] width 18 height 35
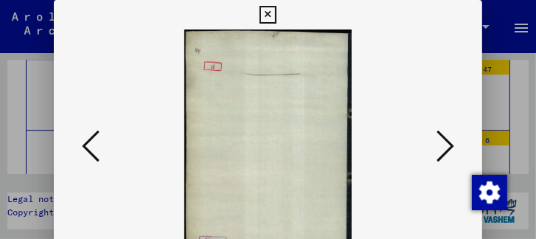
click at [447, 151] on icon at bounding box center [446, 145] width 18 height 35
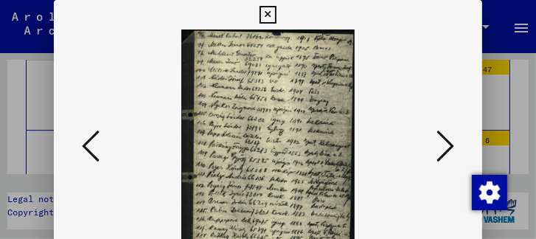
drag, startPoint x: 299, startPoint y: 160, endPoint x: 296, endPoint y: 148, distance: 12.9
click at [296, 148] on img at bounding box center [268, 147] width 329 height 235
click at [452, 147] on icon at bounding box center [446, 145] width 18 height 35
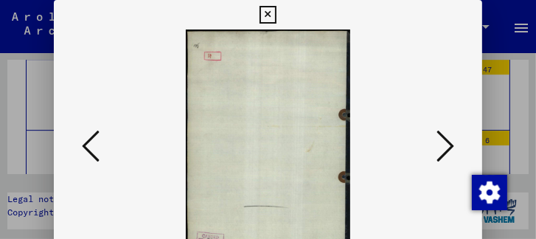
click at [452, 147] on icon at bounding box center [446, 145] width 18 height 35
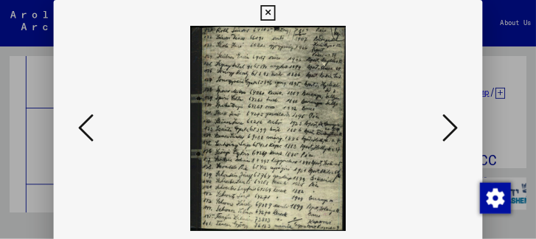
scroll to position [7549, 0]
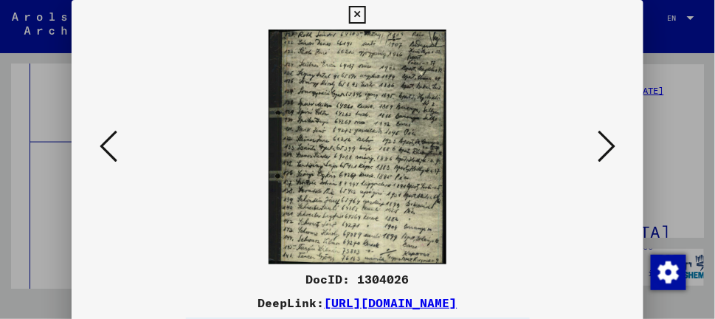
click at [609, 142] on icon at bounding box center [606, 145] width 18 height 35
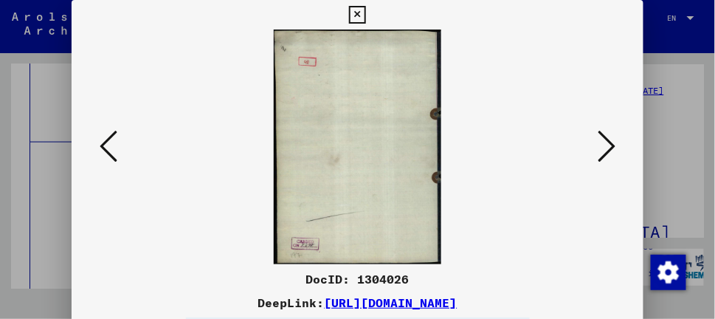
click at [609, 142] on icon at bounding box center [606, 145] width 18 height 35
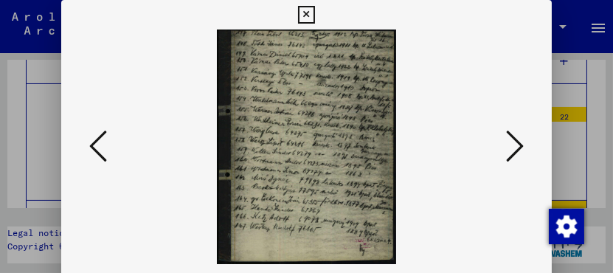
click at [517, 148] on icon at bounding box center [515, 145] width 18 height 35
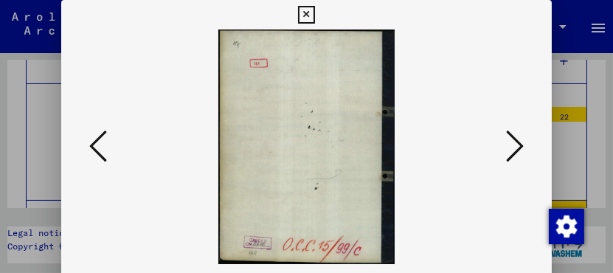
click at [517, 148] on icon at bounding box center [515, 145] width 18 height 35
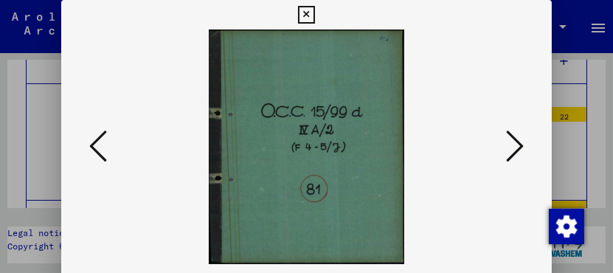
click at [517, 148] on icon at bounding box center [515, 145] width 18 height 35
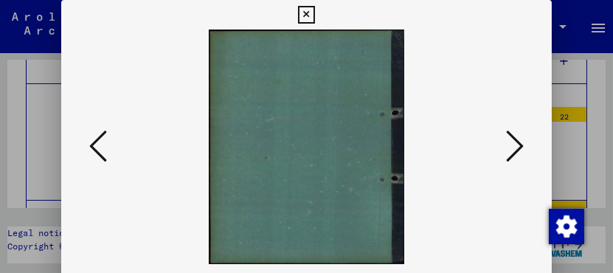
click at [518, 148] on icon at bounding box center [515, 145] width 18 height 35
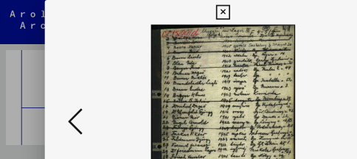
scroll to position [7550, 0]
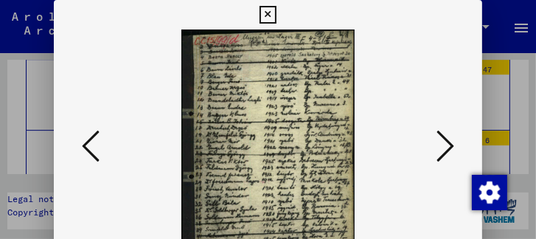
click at [452, 145] on icon at bounding box center [446, 145] width 18 height 35
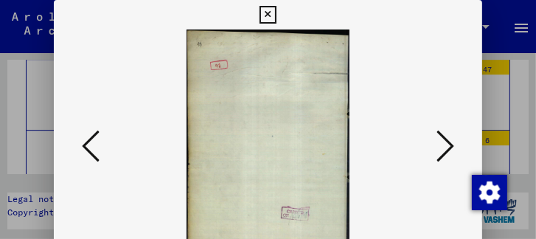
click at [452, 145] on icon at bounding box center [446, 145] width 18 height 35
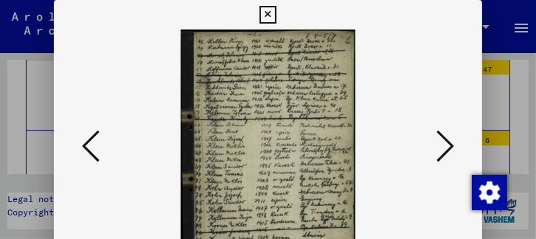
click at [451, 146] on icon at bounding box center [446, 145] width 18 height 35
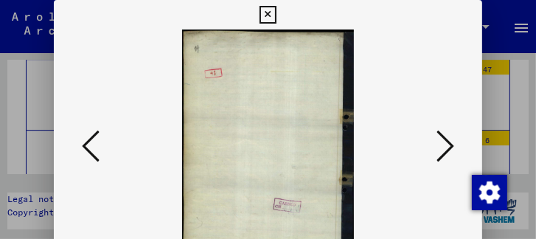
click at [451, 146] on icon at bounding box center [446, 145] width 18 height 35
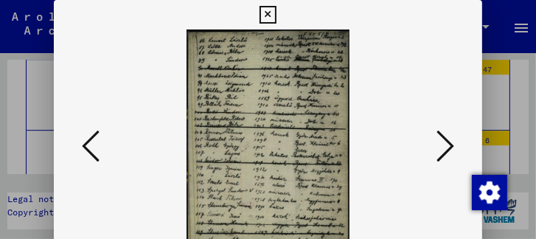
click at [451, 147] on icon at bounding box center [446, 145] width 18 height 35
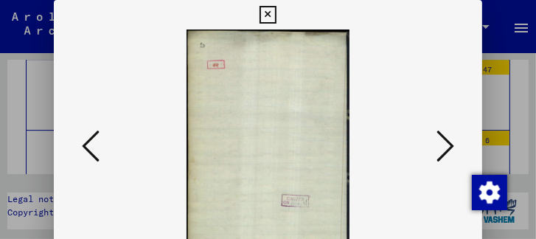
click at [451, 147] on icon at bounding box center [446, 145] width 18 height 35
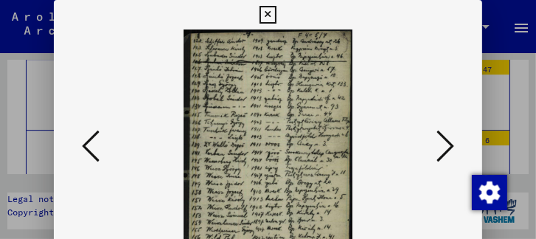
click at [92, 141] on icon at bounding box center [91, 145] width 18 height 35
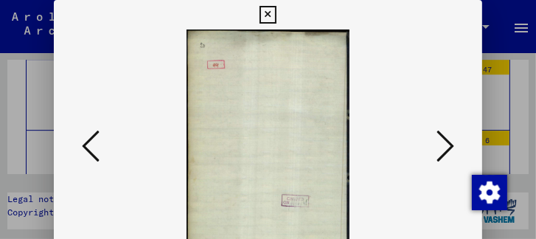
click at [92, 141] on icon at bounding box center [91, 145] width 18 height 35
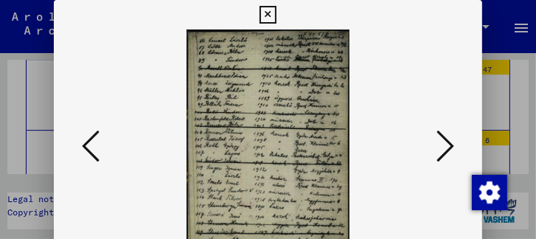
click at [447, 148] on icon at bounding box center [446, 145] width 18 height 35
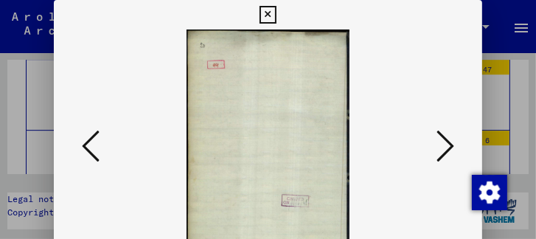
click at [447, 148] on icon at bounding box center [446, 145] width 18 height 35
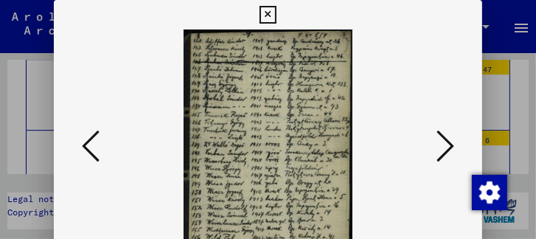
click at [448, 148] on icon at bounding box center [446, 145] width 18 height 35
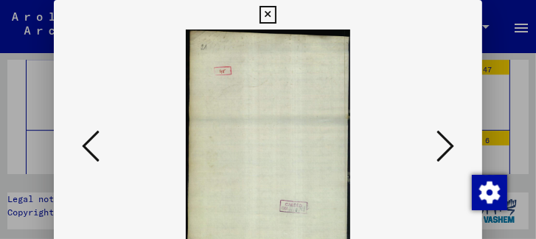
click at [448, 148] on icon at bounding box center [446, 145] width 18 height 35
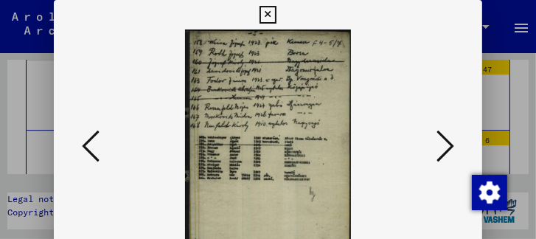
click at [448, 148] on icon at bounding box center [446, 145] width 18 height 35
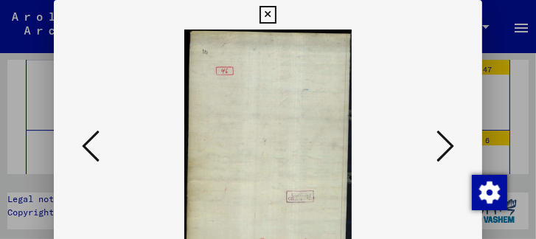
click at [86, 156] on icon at bounding box center [91, 145] width 18 height 35
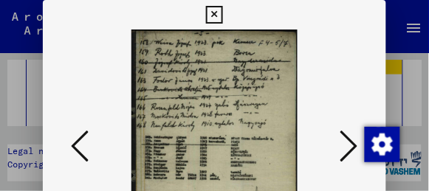
click at [354, 145] on icon at bounding box center [349, 145] width 18 height 35
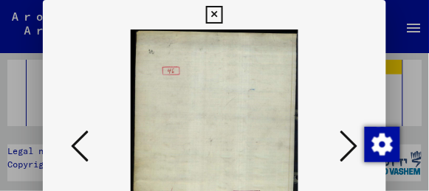
click at [354, 145] on icon at bounding box center [349, 145] width 18 height 35
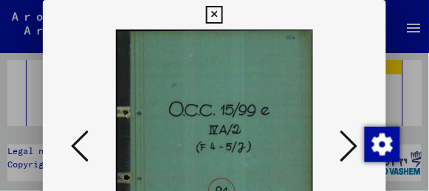
click at [354, 145] on icon at bounding box center [349, 145] width 18 height 35
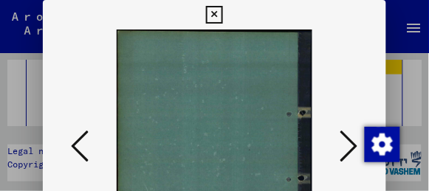
click at [354, 145] on icon at bounding box center [349, 145] width 18 height 35
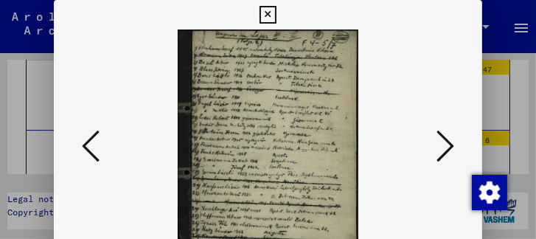
click at [443, 153] on icon at bounding box center [446, 145] width 18 height 35
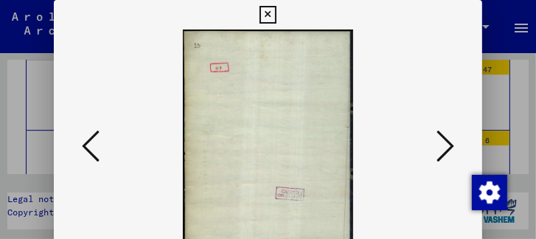
click at [443, 153] on icon at bounding box center [446, 145] width 18 height 35
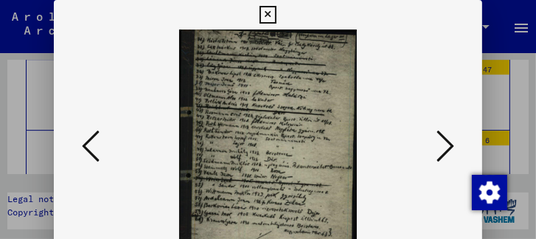
click at [443, 153] on icon at bounding box center [446, 145] width 18 height 35
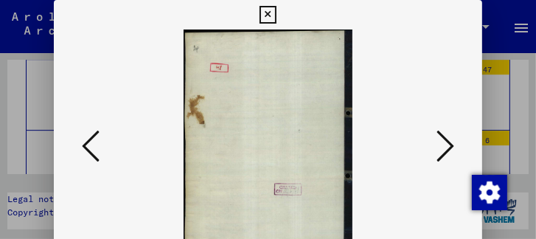
click at [91, 152] on icon at bounding box center [91, 145] width 18 height 35
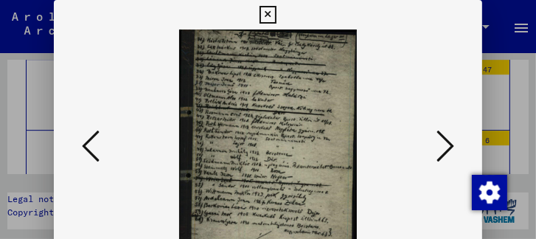
click at [442, 153] on icon at bounding box center [446, 145] width 18 height 35
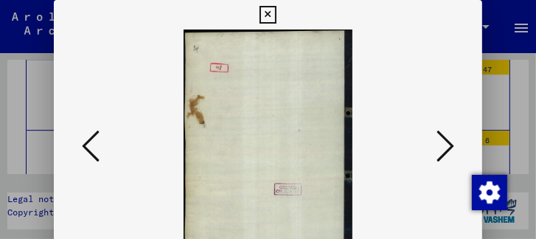
click at [442, 153] on icon at bounding box center [446, 145] width 18 height 35
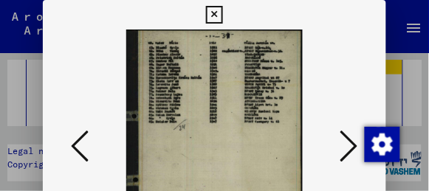
click at [350, 145] on icon at bounding box center [349, 145] width 18 height 35
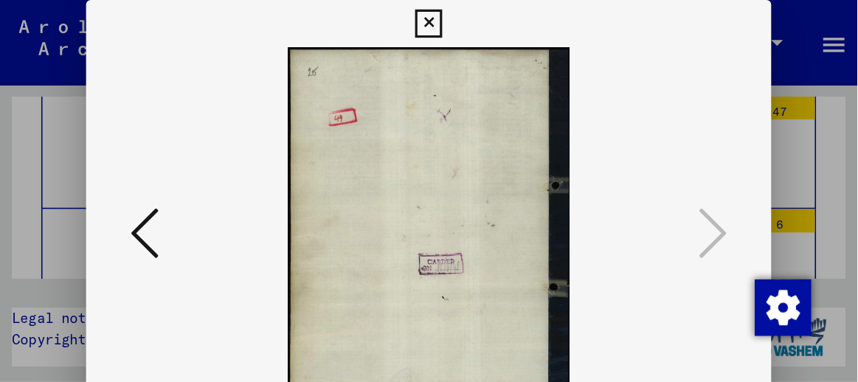
scroll to position [7549, 0]
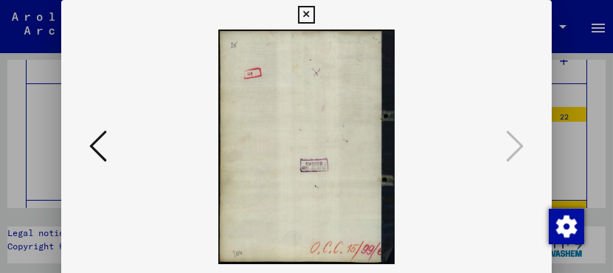
click at [309, 22] on icon at bounding box center [306, 15] width 17 height 18
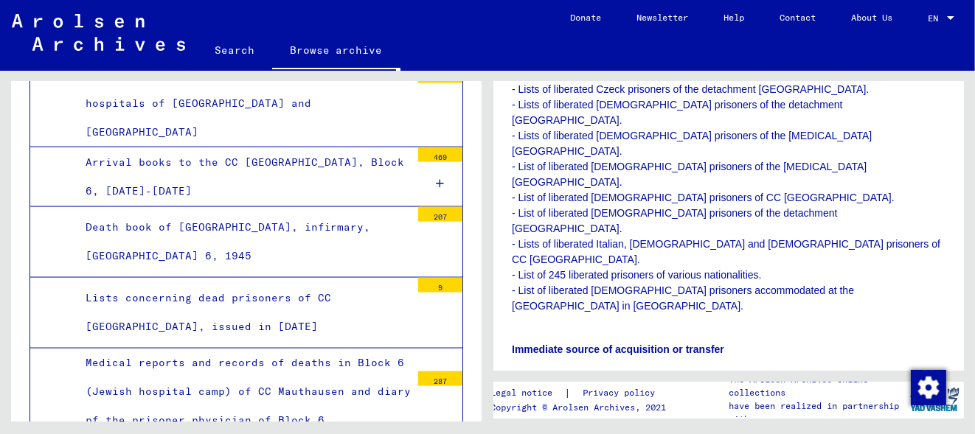
scroll to position [402, 0]
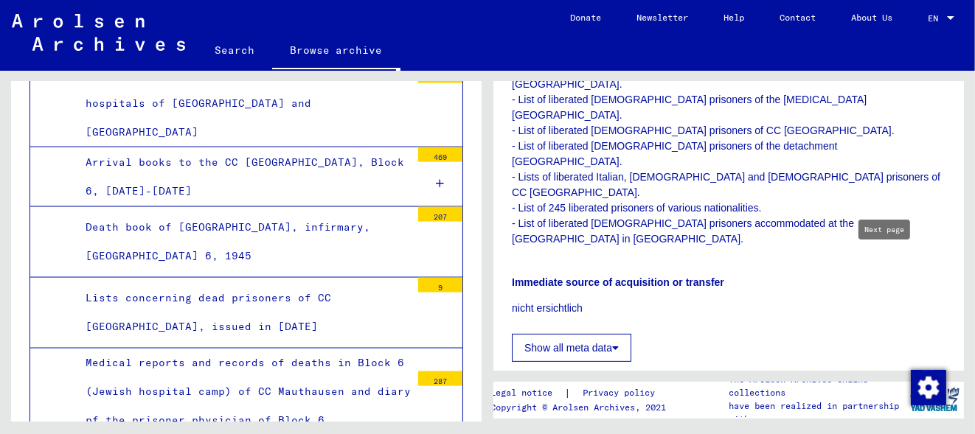
click at [889, 374] on icon "Next page" at bounding box center [895, 384] width 21 height 21
type input "*"
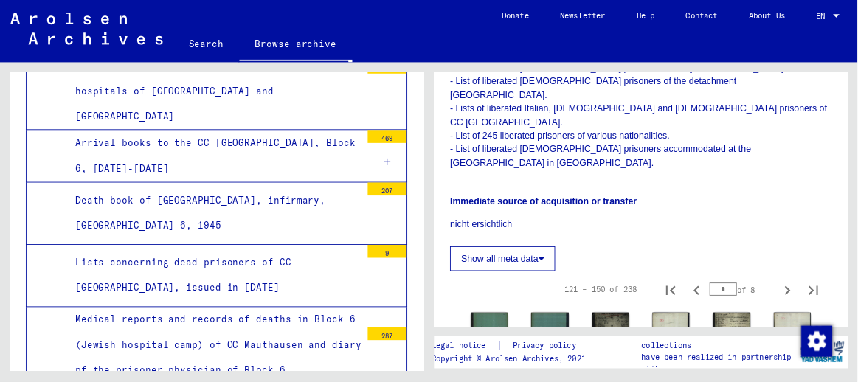
scroll to position [536, 0]
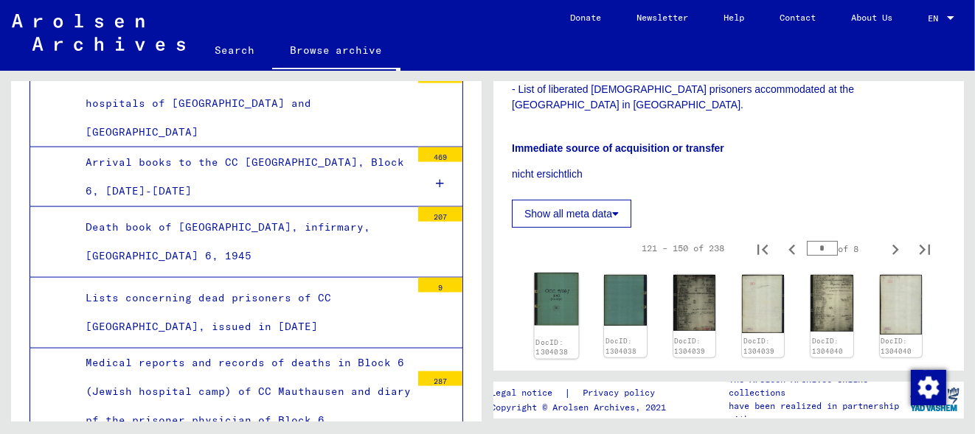
click at [562, 273] on img at bounding box center [557, 299] width 44 height 53
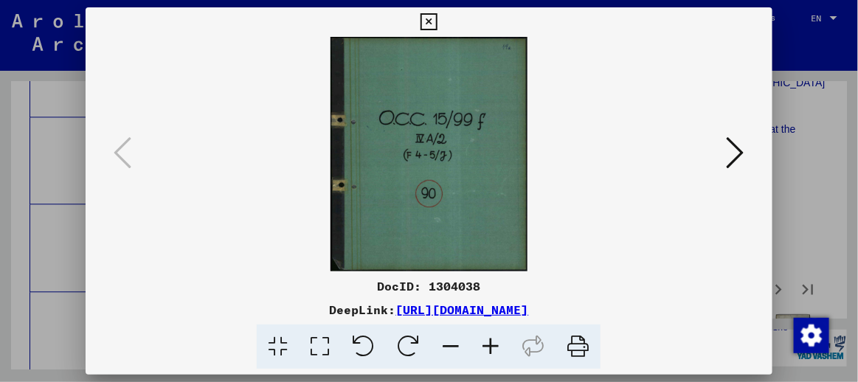
click at [737, 158] on icon at bounding box center [736, 152] width 18 height 35
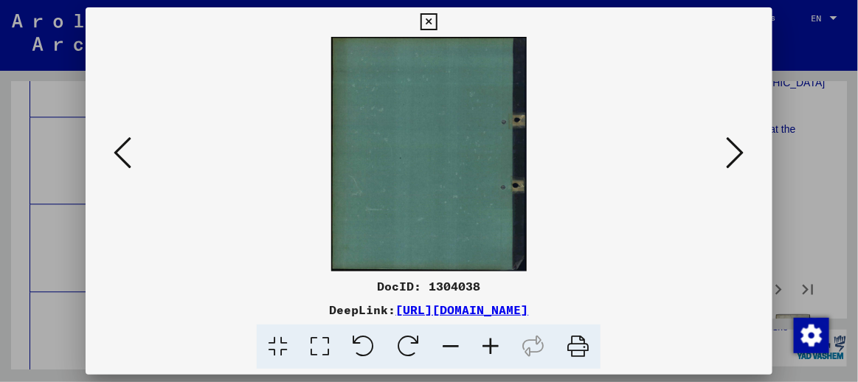
click at [737, 158] on icon at bounding box center [736, 152] width 18 height 35
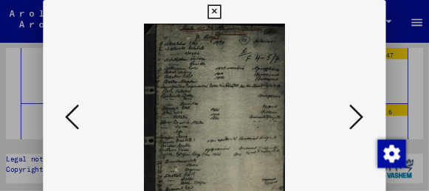
scroll to position [7550, 0]
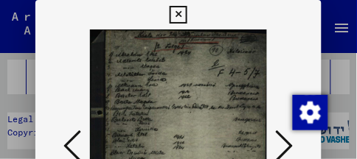
click at [183, 101] on img at bounding box center [178, 147] width 185 height 235
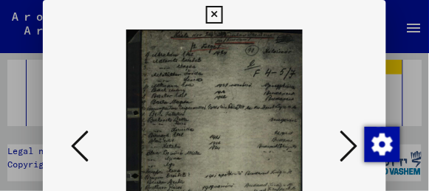
click at [352, 146] on icon at bounding box center [349, 145] width 18 height 35
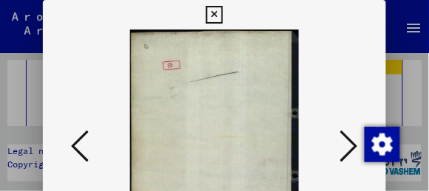
click at [352, 146] on icon at bounding box center [349, 145] width 18 height 35
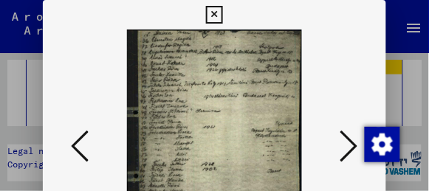
click at [351, 146] on icon at bounding box center [349, 145] width 18 height 35
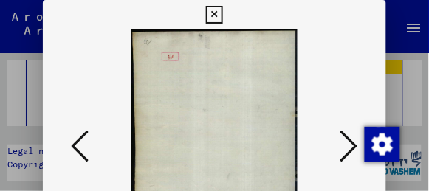
click at [351, 146] on icon at bounding box center [349, 145] width 18 height 35
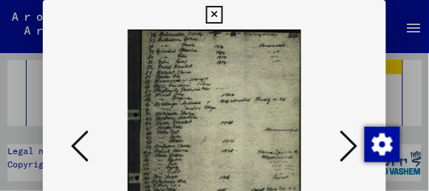
click at [358, 145] on button at bounding box center [349, 147] width 27 height 42
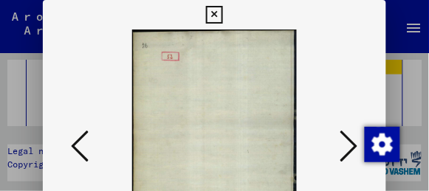
click at [358, 145] on button at bounding box center [349, 147] width 27 height 42
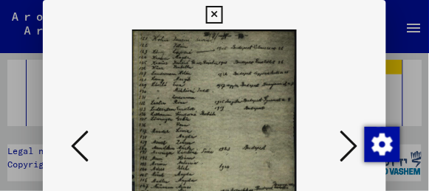
click at [353, 142] on icon at bounding box center [349, 145] width 18 height 35
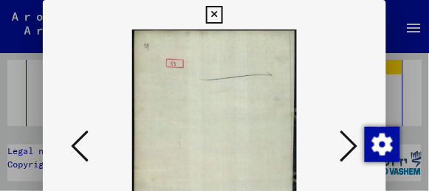
click at [353, 142] on icon at bounding box center [349, 145] width 18 height 35
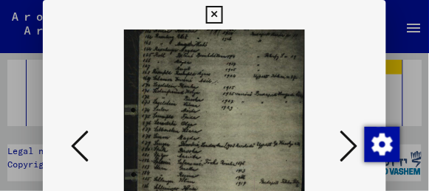
click at [353, 144] on icon at bounding box center [349, 145] width 18 height 35
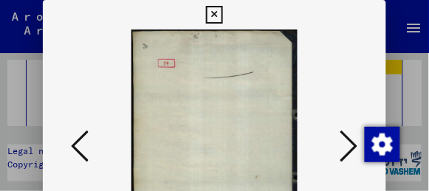
click at [353, 144] on icon at bounding box center [349, 145] width 18 height 35
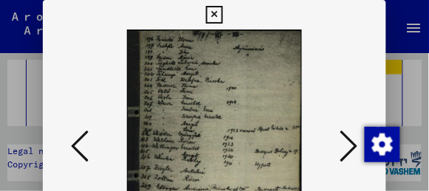
click at [353, 144] on icon at bounding box center [349, 145] width 18 height 35
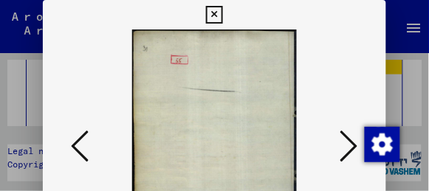
click at [353, 144] on icon at bounding box center [349, 145] width 18 height 35
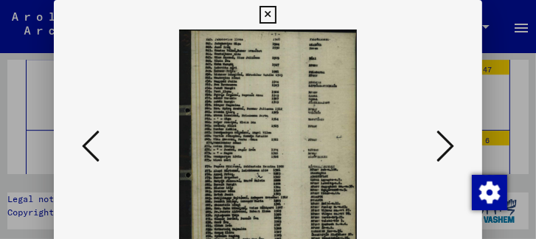
click at [447, 142] on icon at bounding box center [446, 145] width 18 height 35
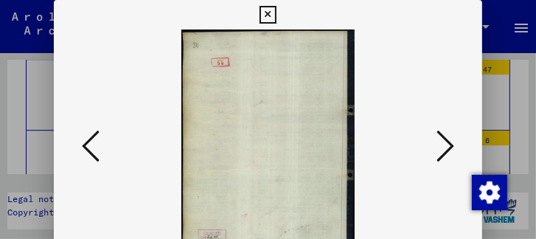
click at [89, 146] on icon at bounding box center [91, 145] width 18 height 35
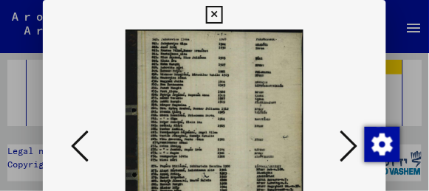
click at [353, 142] on icon at bounding box center [349, 145] width 18 height 35
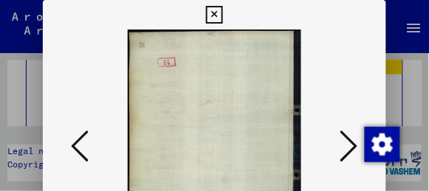
click at [352, 144] on icon at bounding box center [349, 145] width 18 height 35
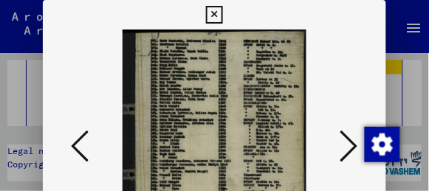
click at [353, 144] on icon at bounding box center [349, 145] width 18 height 35
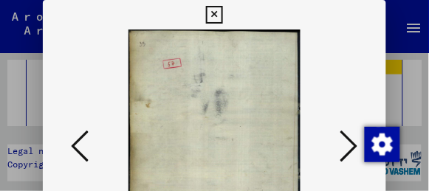
click at [353, 144] on icon at bounding box center [349, 145] width 18 height 35
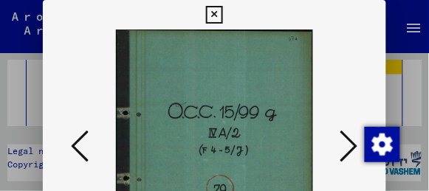
click at [353, 144] on icon at bounding box center [349, 145] width 18 height 35
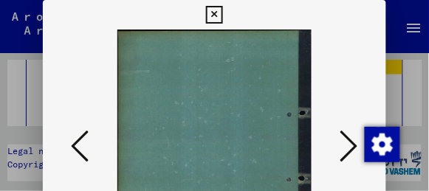
click at [353, 144] on icon at bounding box center [349, 145] width 18 height 35
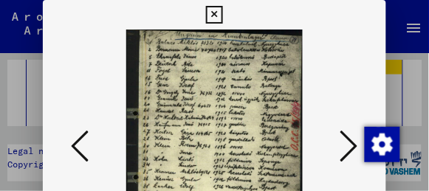
click at [355, 146] on icon at bounding box center [349, 145] width 18 height 35
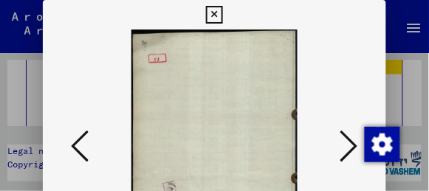
click at [355, 146] on icon at bounding box center [349, 145] width 18 height 35
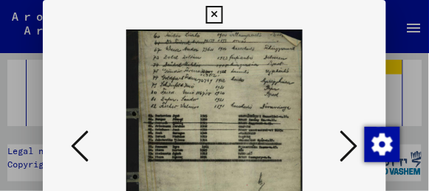
click at [355, 146] on icon at bounding box center [349, 145] width 18 height 35
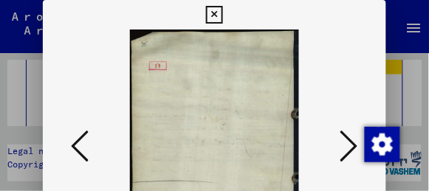
click at [355, 146] on icon at bounding box center [349, 145] width 18 height 35
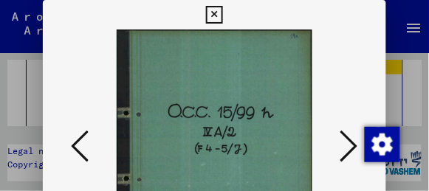
click at [355, 146] on icon at bounding box center [349, 145] width 18 height 35
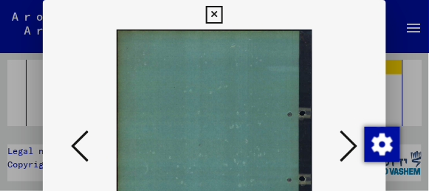
click at [355, 146] on icon at bounding box center [349, 145] width 18 height 35
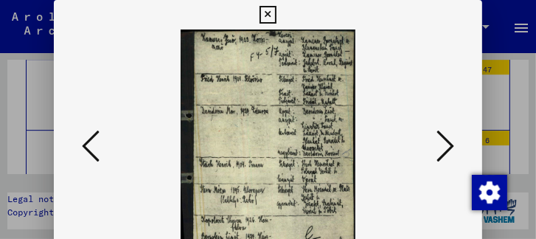
click at [447, 143] on icon at bounding box center [446, 145] width 18 height 35
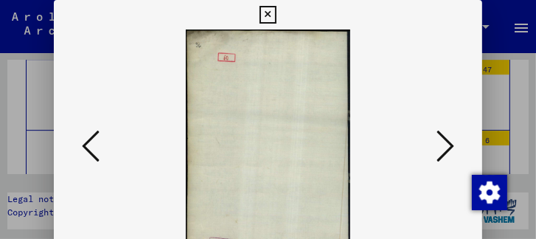
click at [447, 144] on icon at bounding box center [446, 145] width 18 height 35
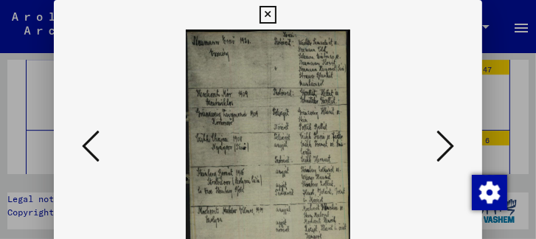
click at [443, 145] on icon at bounding box center [446, 145] width 18 height 35
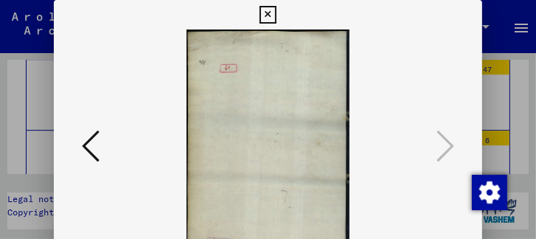
click at [89, 147] on icon at bounding box center [91, 145] width 18 height 35
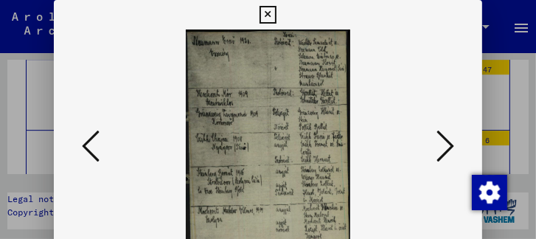
click at [451, 146] on icon at bounding box center [446, 145] width 18 height 35
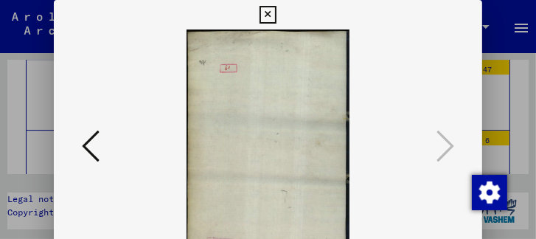
click at [268, 10] on icon at bounding box center [268, 15] width 17 height 18
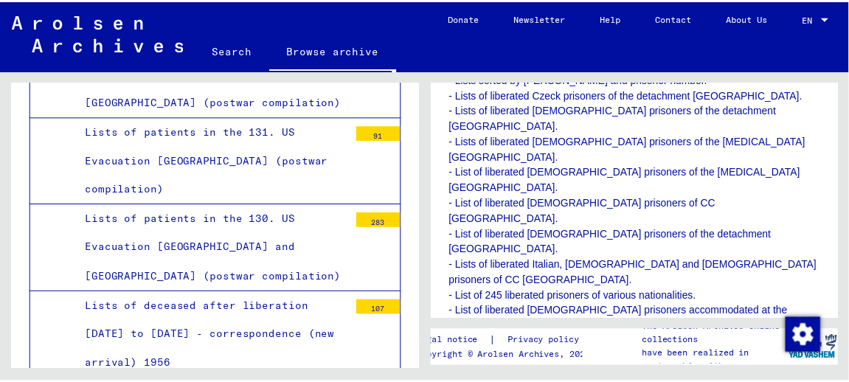
scroll to position [531, 0]
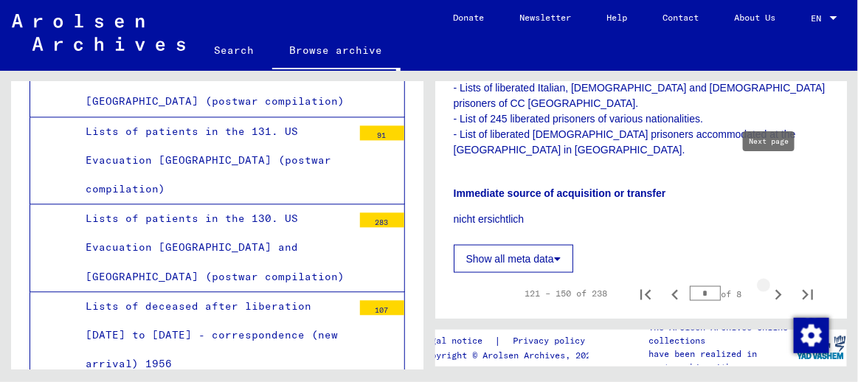
click at [775, 290] on icon "Next page" at bounding box center [778, 295] width 7 height 10
type input "*"
click at [493, 319] on img at bounding box center [493, 340] width 35 height 42
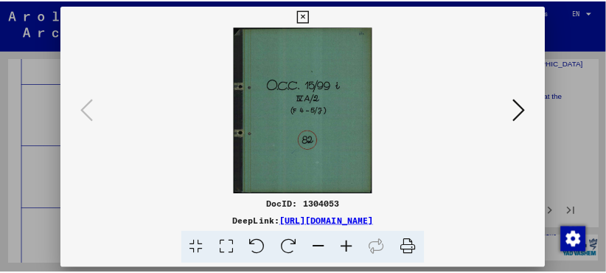
scroll to position [7672, 0]
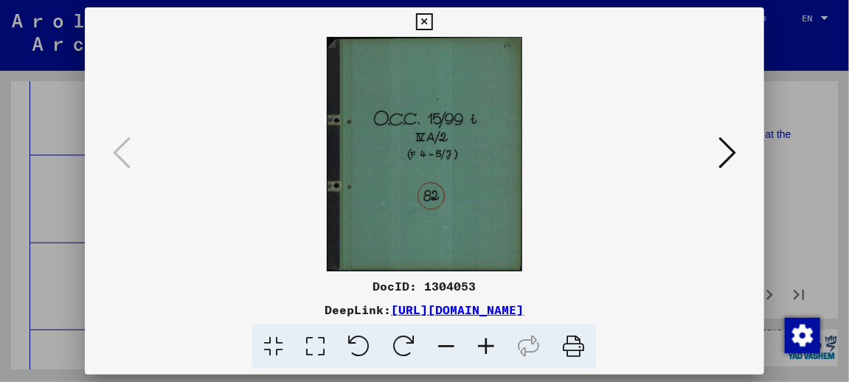
click at [736, 154] on icon at bounding box center [727, 152] width 18 height 35
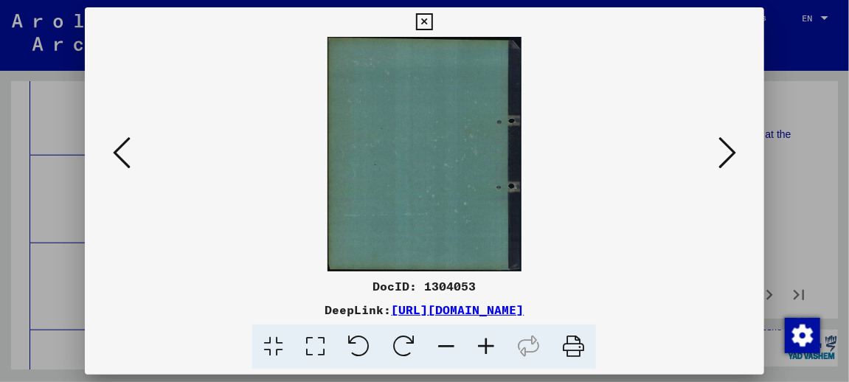
click at [736, 154] on icon at bounding box center [727, 152] width 18 height 35
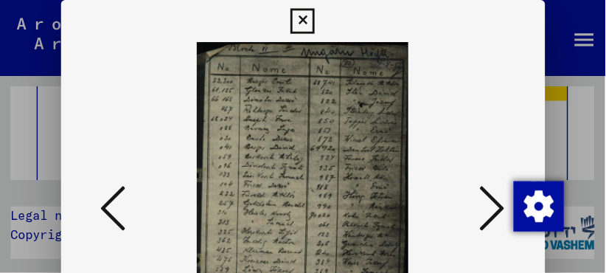
scroll to position [7671, 0]
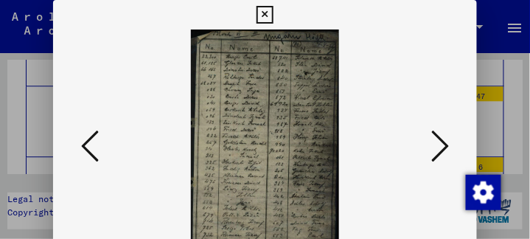
click at [445, 142] on icon at bounding box center [440, 145] width 18 height 35
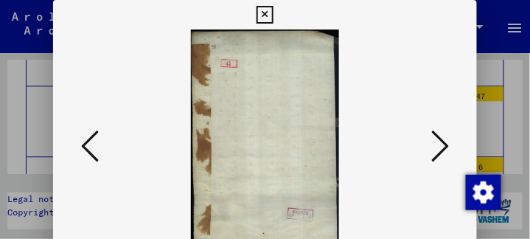
click at [445, 142] on icon at bounding box center [440, 145] width 18 height 35
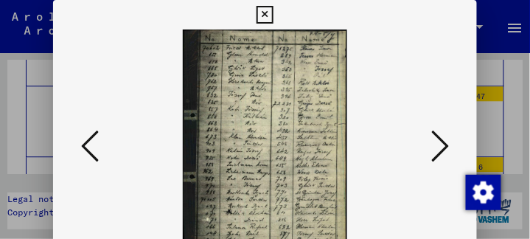
click at [445, 142] on icon at bounding box center [440, 145] width 18 height 35
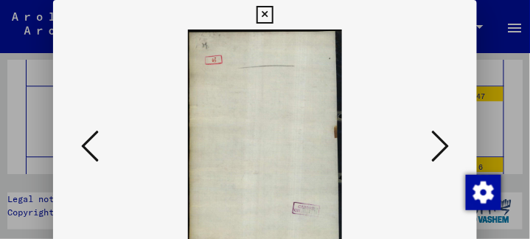
click at [445, 142] on icon at bounding box center [440, 145] width 18 height 35
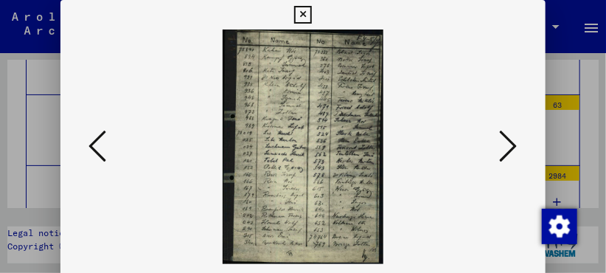
click at [518, 146] on icon at bounding box center [509, 145] width 18 height 35
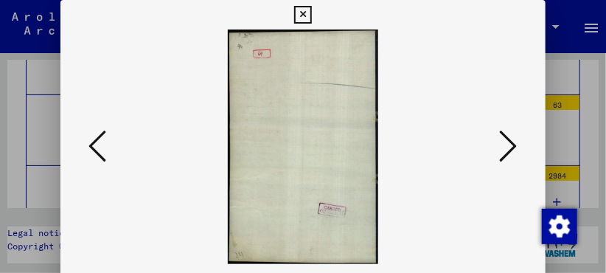
click at [518, 146] on icon at bounding box center [509, 145] width 18 height 35
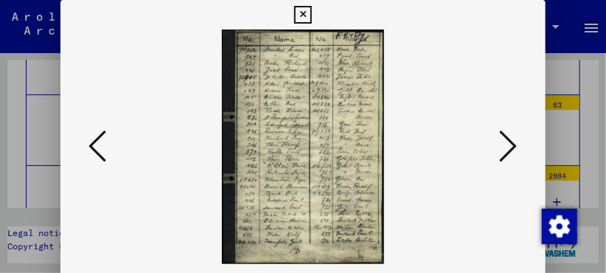
click at [518, 146] on icon at bounding box center [509, 145] width 18 height 35
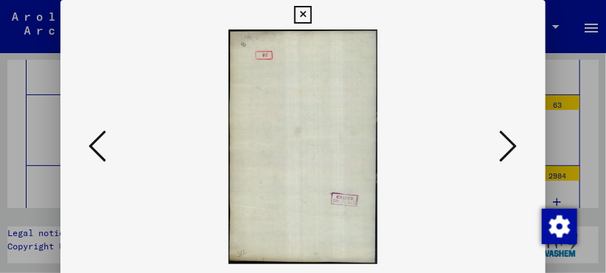
click at [518, 146] on icon at bounding box center [509, 145] width 18 height 35
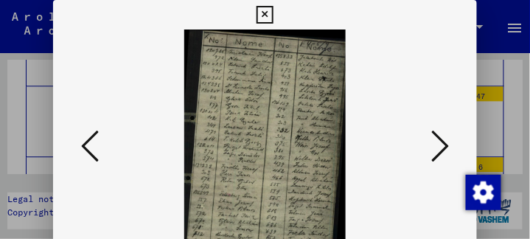
click at [448, 141] on icon at bounding box center [440, 145] width 18 height 35
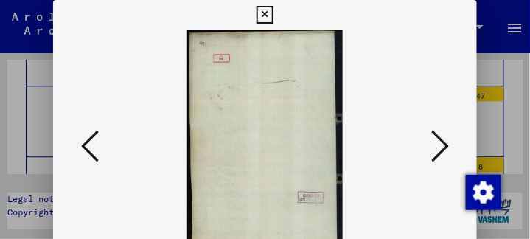
click at [448, 141] on icon at bounding box center [440, 145] width 18 height 35
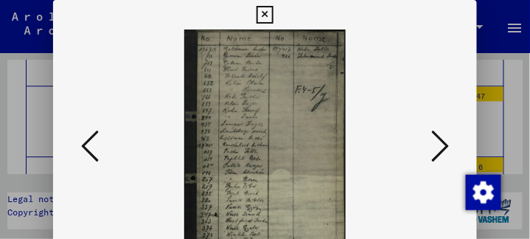
click at [441, 148] on icon at bounding box center [440, 145] width 18 height 35
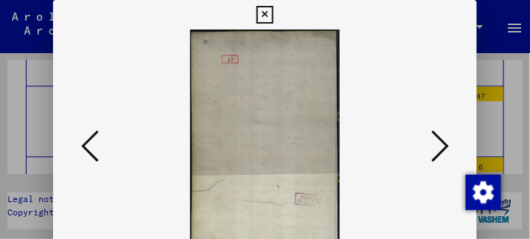
click at [441, 148] on icon at bounding box center [440, 145] width 18 height 35
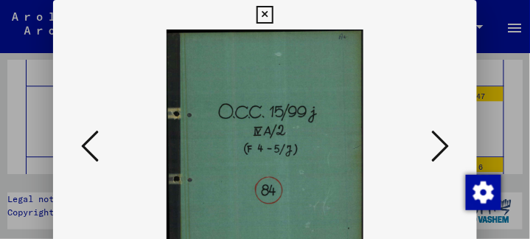
click at [441, 148] on icon at bounding box center [440, 145] width 18 height 35
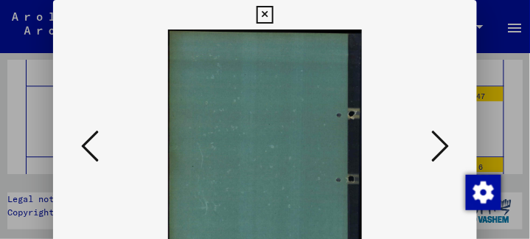
click at [441, 148] on icon at bounding box center [440, 145] width 18 height 35
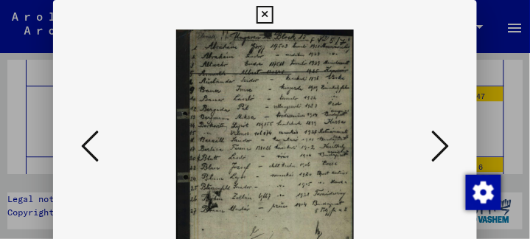
click at [440, 148] on icon at bounding box center [440, 145] width 18 height 35
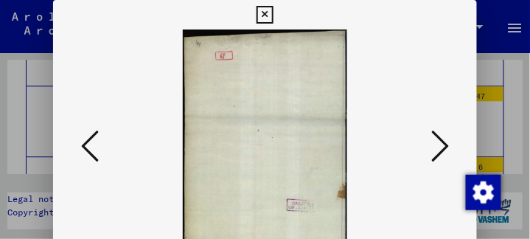
click at [440, 148] on icon at bounding box center [440, 145] width 18 height 35
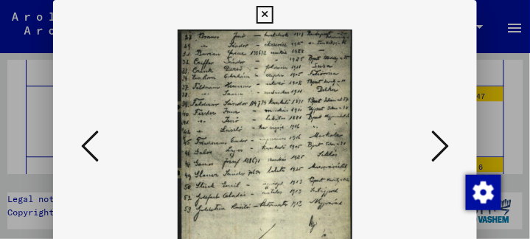
click at [440, 148] on icon at bounding box center [440, 145] width 18 height 35
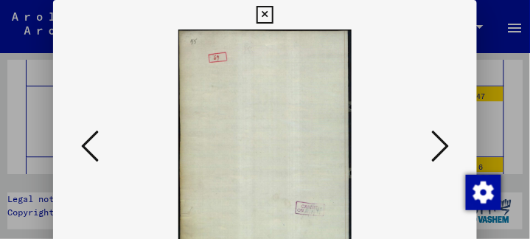
click at [440, 148] on icon at bounding box center [440, 145] width 18 height 35
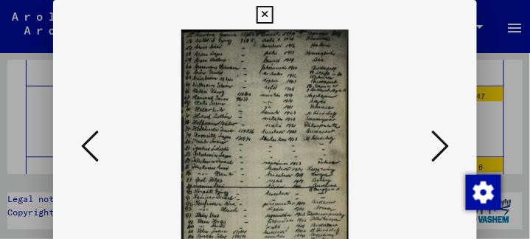
click at [91, 147] on icon at bounding box center [90, 145] width 18 height 35
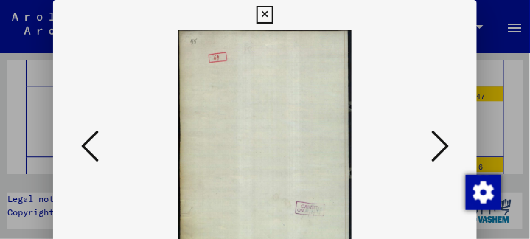
click at [91, 147] on icon at bounding box center [90, 145] width 18 height 35
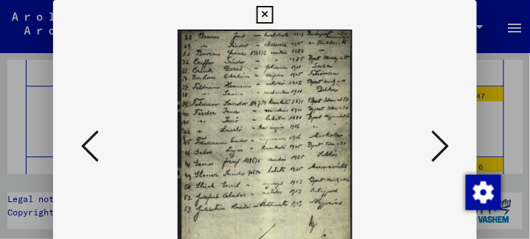
click at [444, 145] on icon at bounding box center [440, 145] width 18 height 35
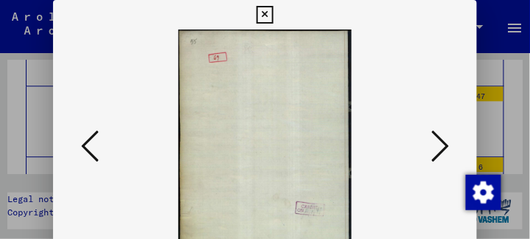
click at [444, 145] on icon at bounding box center [440, 145] width 18 height 35
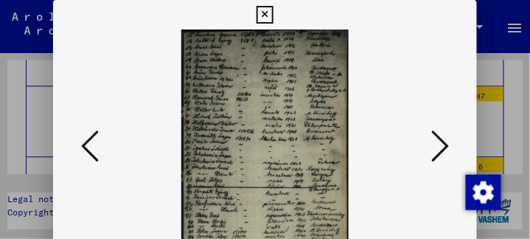
click at [444, 145] on icon at bounding box center [440, 145] width 18 height 35
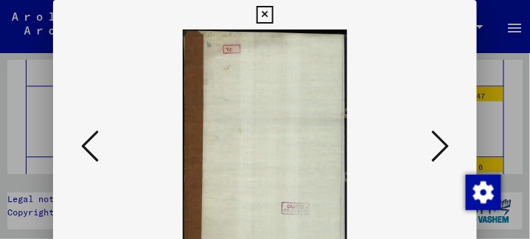
click at [90, 155] on icon at bounding box center [90, 145] width 18 height 35
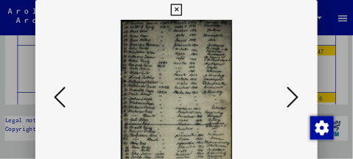
scroll to position [27, 0]
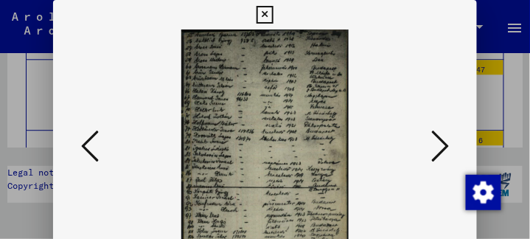
click at [449, 146] on icon at bounding box center [440, 145] width 18 height 35
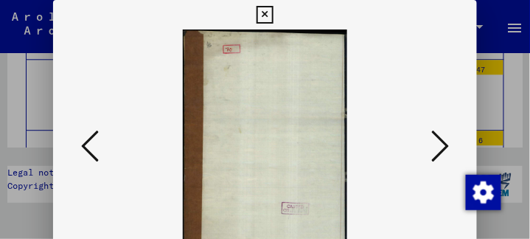
click at [449, 146] on icon at bounding box center [440, 145] width 18 height 35
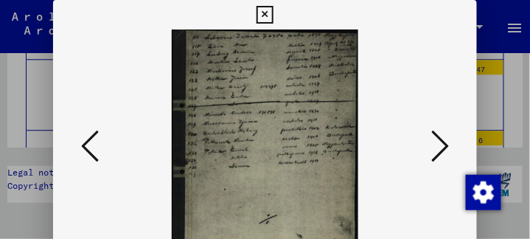
click at [443, 151] on icon at bounding box center [440, 145] width 18 height 35
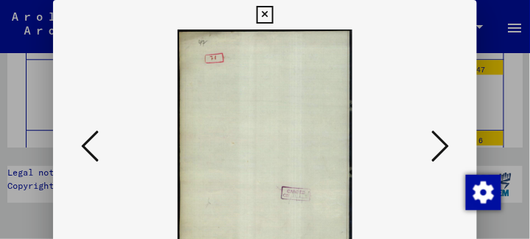
click at [443, 151] on icon at bounding box center [440, 145] width 18 height 35
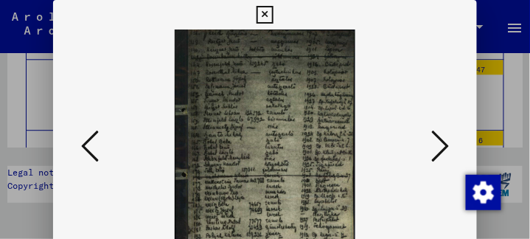
click at [443, 151] on icon at bounding box center [440, 145] width 18 height 35
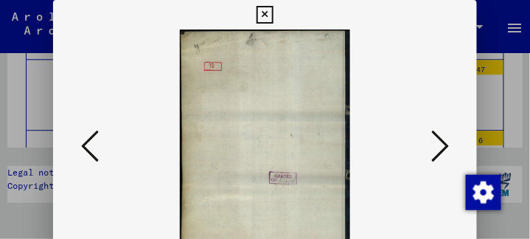
click at [443, 151] on icon at bounding box center [440, 145] width 18 height 35
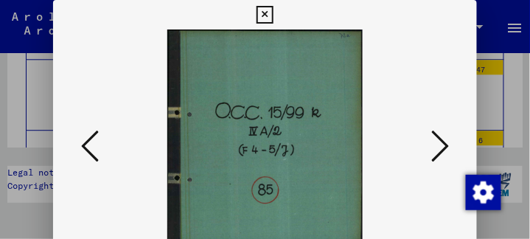
click at [443, 151] on icon at bounding box center [440, 145] width 18 height 35
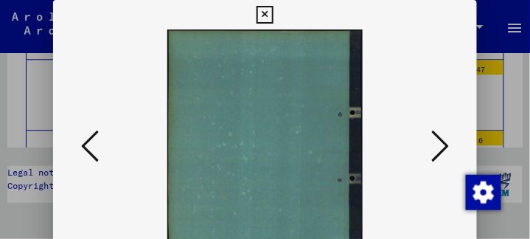
click at [443, 151] on icon at bounding box center [440, 145] width 18 height 35
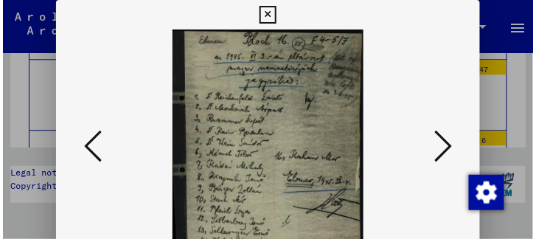
scroll to position [7671, 0]
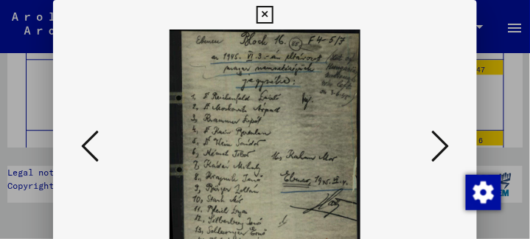
click at [451, 145] on button at bounding box center [440, 147] width 27 height 42
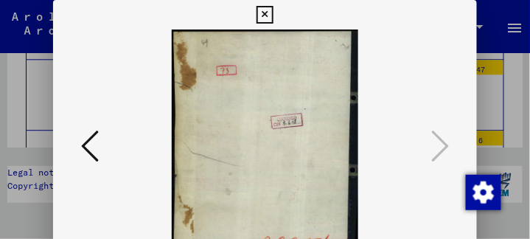
click at [262, 14] on icon at bounding box center [265, 15] width 17 height 18
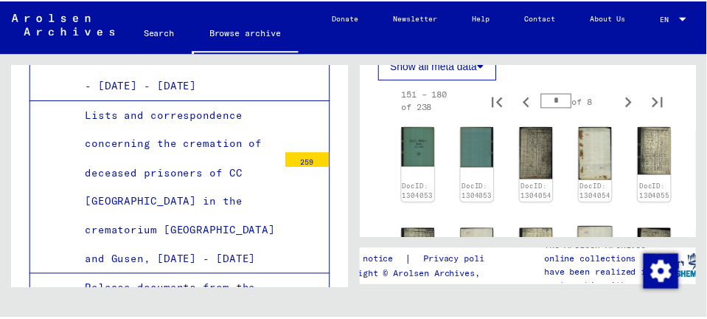
scroll to position [639, 0]
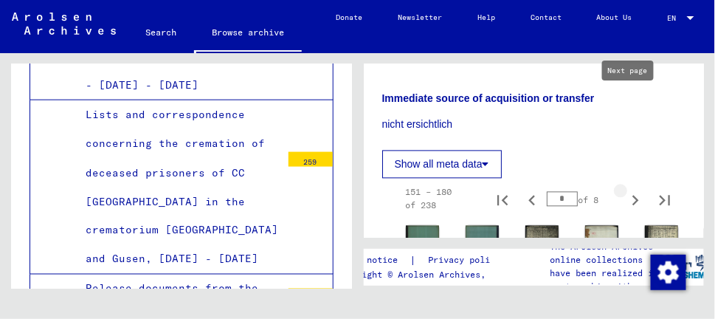
click at [632, 195] on icon "Next page" at bounding box center [635, 200] width 7 height 10
type input "*"
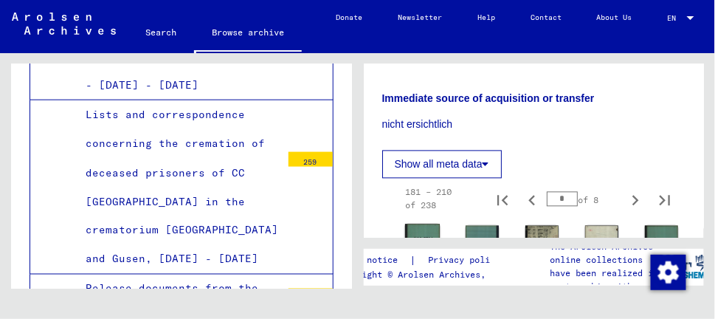
click at [429, 224] on img at bounding box center [421, 244] width 35 height 41
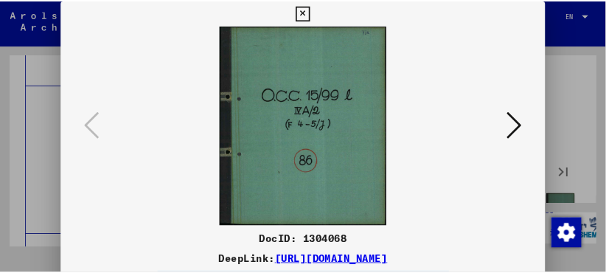
scroll to position [655, 0]
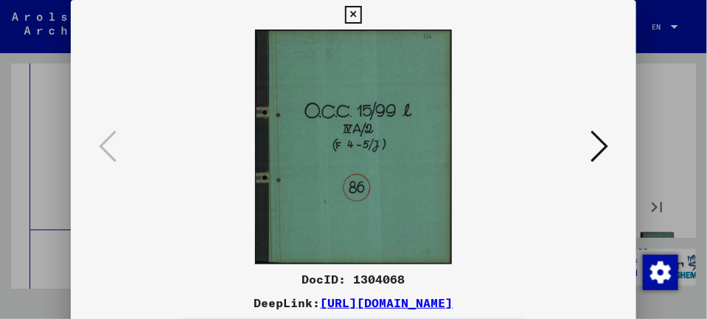
click at [601, 149] on icon at bounding box center [600, 145] width 18 height 35
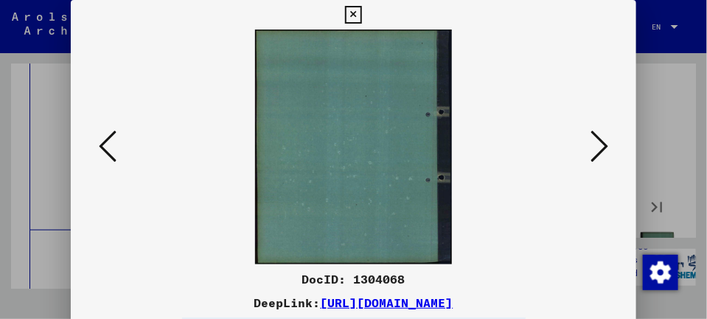
click at [601, 149] on icon at bounding box center [600, 145] width 18 height 35
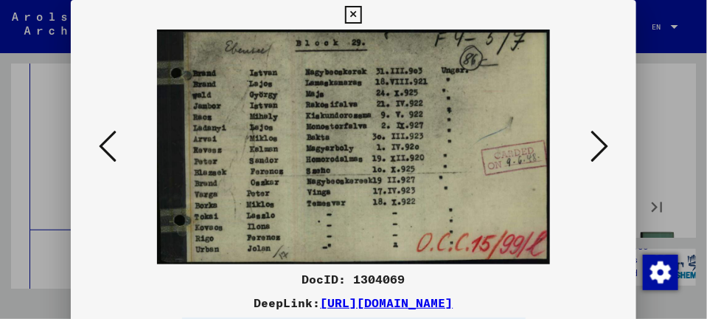
click at [604, 147] on icon at bounding box center [600, 145] width 18 height 35
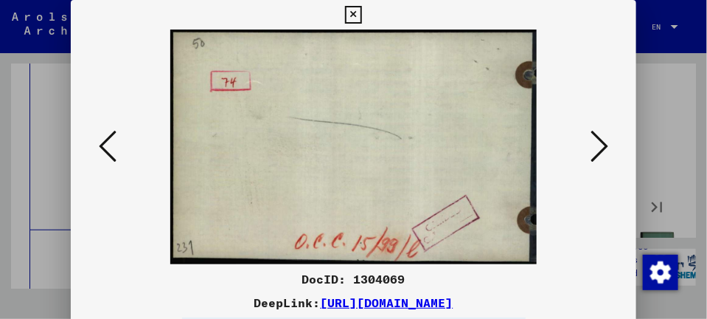
click at [604, 147] on icon at bounding box center [600, 145] width 18 height 35
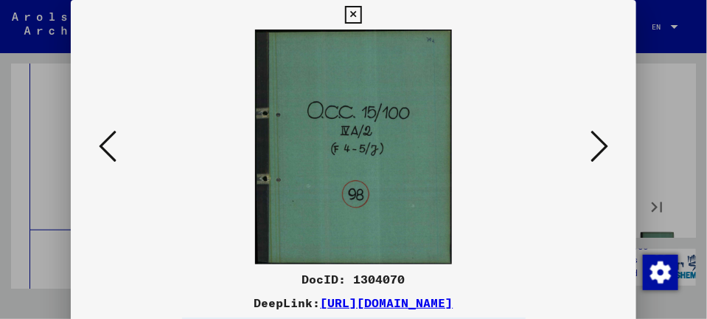
click at [604, 147] on icon at bounding box center [600, 145] width 18 height 35
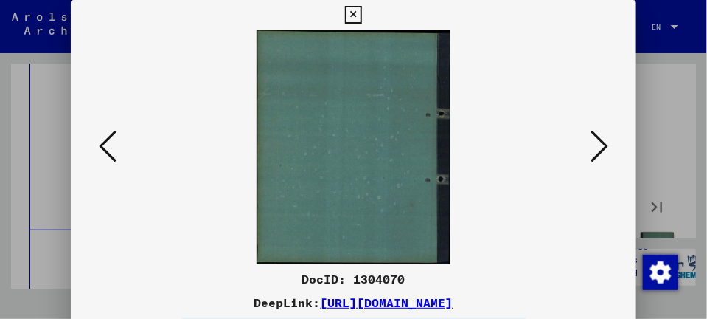
click at [604, 147] on icon at bounding box center [600, 145] width 18 height 35
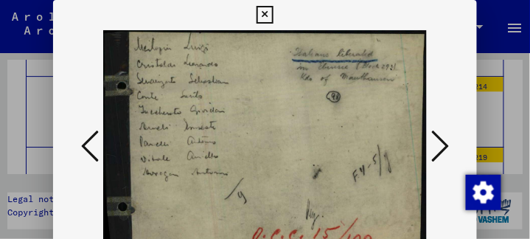
scroll to position [7823, 0]
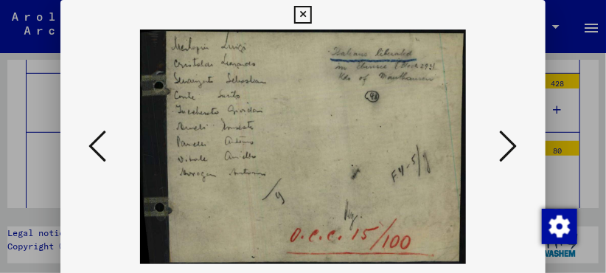
click at [514, 145] on icon at bounding box center [509, 145] width 18 height 35
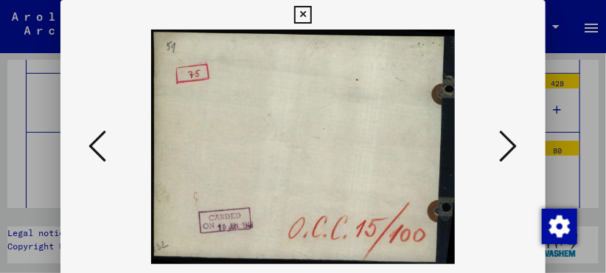
click at [514, 146] on icon at bounding box center [509, 145] width 18 height 35
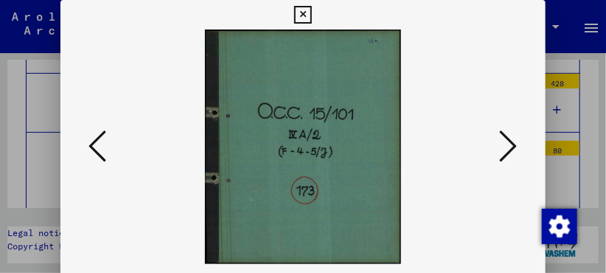
click at [514, 146] on icon at bounding box center [509, 145] width 18 height 35
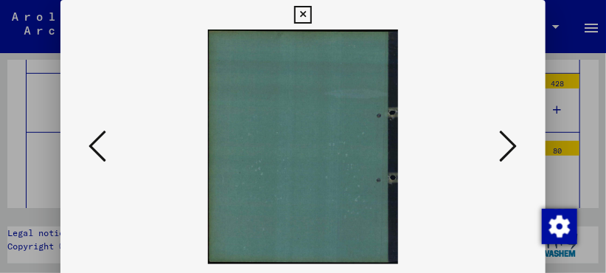
click at [513, 147] on icon at bounding box center [509, 145] width 18 height 35
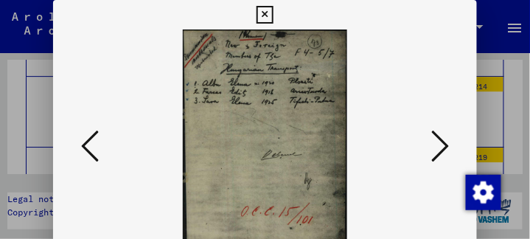
click at [448, 148] on icon at bounding box center [440, 145] width 18 height 35
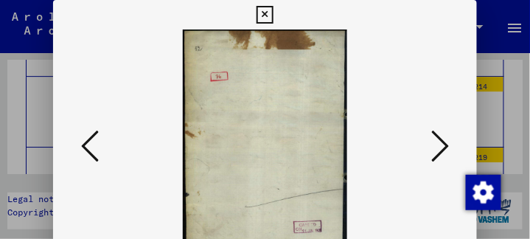
click at [448, 148] on icon at bounding box center [440, 145] width 18 height 35
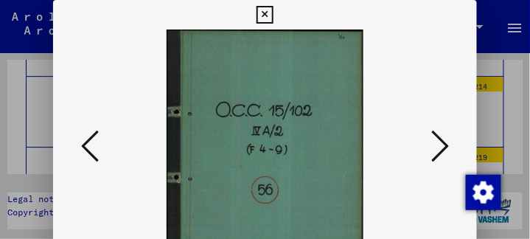
click at [448, 148] on icon at bounding box center [440, 145] width 18 height 35
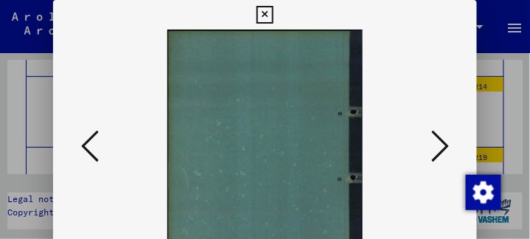
click at [448, 148] on icon at bounding box center [440, 145] width 18 height 35
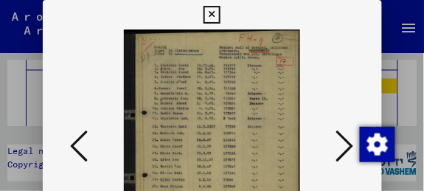
drag, startPoint x: 218, startPoint y: 124, endPoint x: 218, endPoint y: 112, distance: 11.8
click at [218, 112] on img at bounding box center [212, 147] width 239 height 235
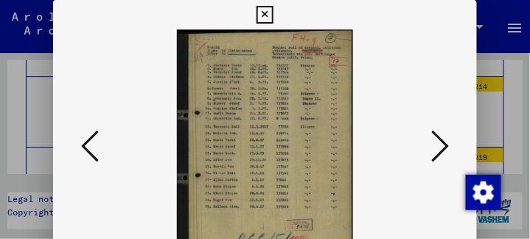
click at [449, 144] on icon at bounding box center [440, 145] width 18 height 35
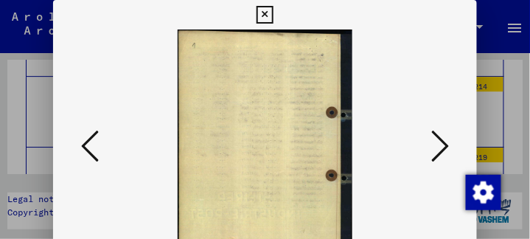
click at [449, 144] on icon at bounding box center [440, 145] width 18 height 35
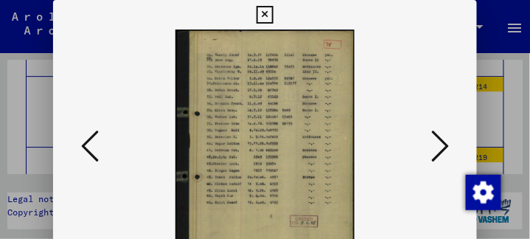
click at [449, 144] on icon at bounding box center [440, 145] width 18 height 35
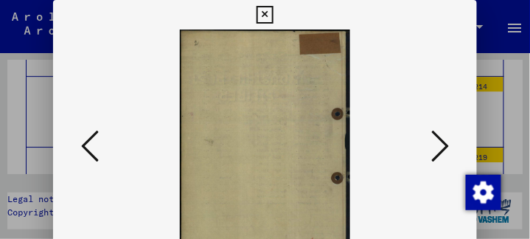
click at [449, 144] on icon at bounding box center [440, 145] width 18 height 35
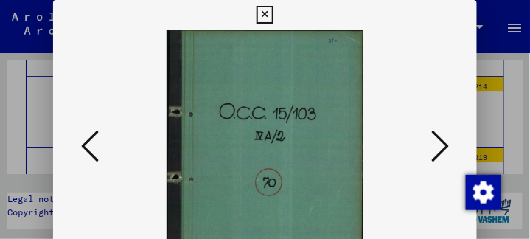
click at [449, 144] on icon at bounding box center [440, 145] width 18 height 35
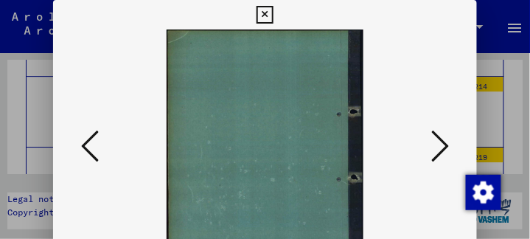
click at [449, 144] on icon at bounding box center [440, 145] width 18 height 35
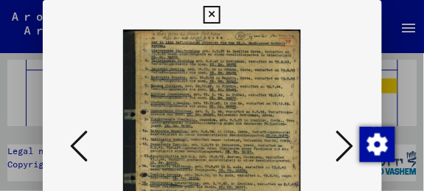
click at [349, 140] on icon at bounding box center [345, 145] width 18 height 35
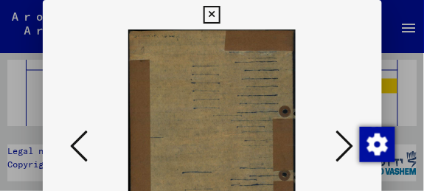
click at [349, 140] on icon at bounding box center [345, 145] width 18 height 35
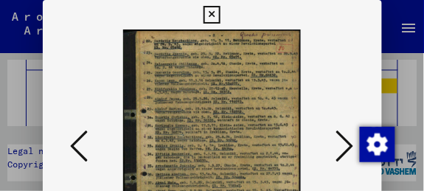
click at [350, 145] on icon at bounding box center [345, 145] width 18 height 35
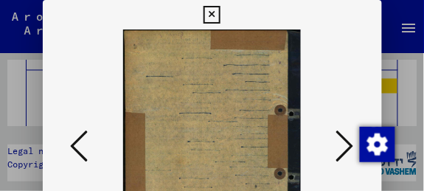
click at [350, 145] on icon at bounding box center [345, 145] width 18 height 35
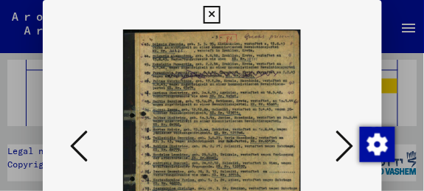
click at [350, 145] on icon at bounding box center [345, 145] width 18 height 35
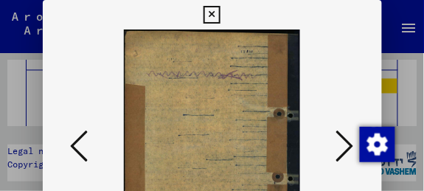
click at [350, 145] on icon at bounding box center [345, 145] width 18 height 35
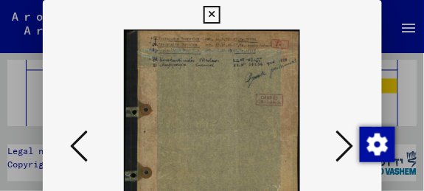
click at [350, 145] on icon at bounding box center [345, 145] width 18 height 35
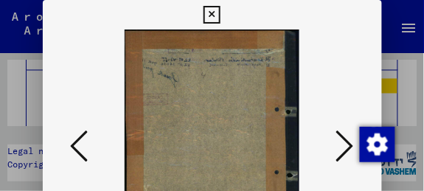
click at [350, 145] on icon at bounding box center [345, 145] width 18 height 35
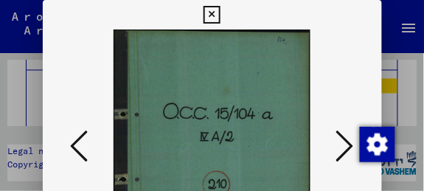
click at [350, 145] on icon at bounding box center [345, 145] width 18 height 35
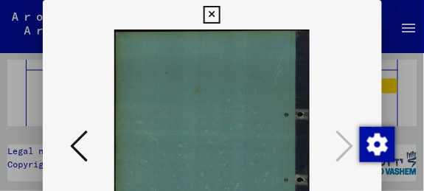
click at [208, 14] on icon at bounding box center [212, 15] width 17 height 18
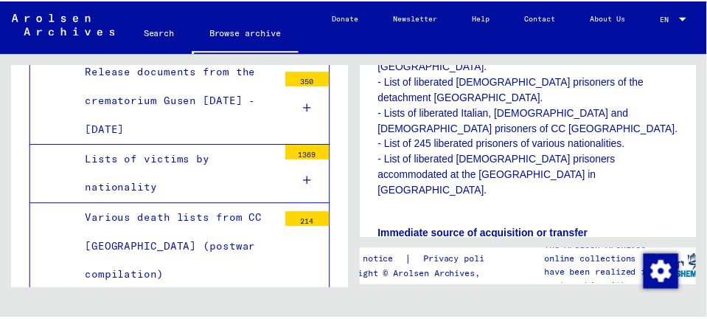
scroll to position [590, 0]
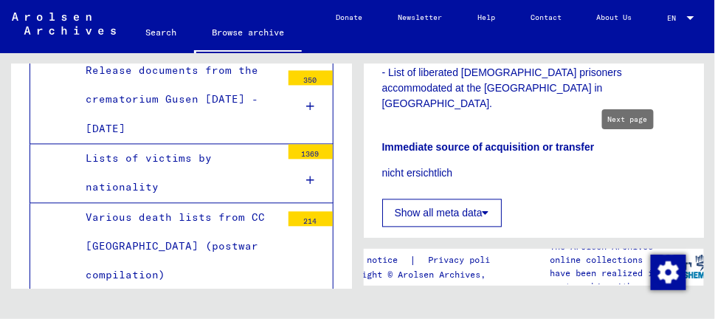
click at [630, 239] on icon "Next page" at bounding box center [635, 249] width 21 height 21
type input "*"
click at [430, 273] on img at bounding box center [421, 296] width 35 height 46
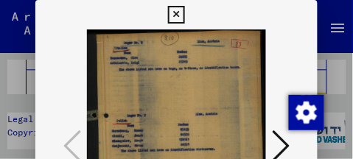
scroll to position [8041, 0]
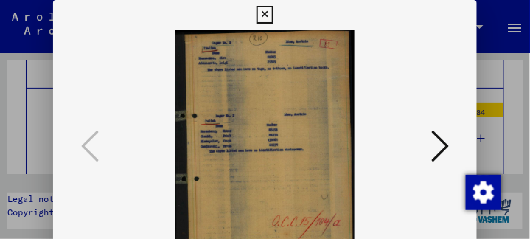
click at [445, 145] on icon at bounding box center [440, 145] width 18 height 35
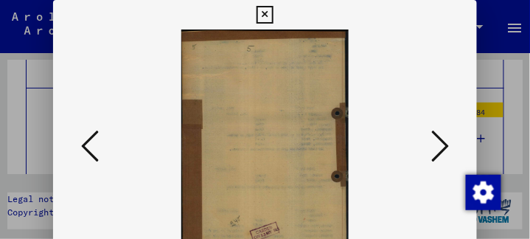
click at [445, 145] on icon at bounding box center [440, 145] width 18 height 35
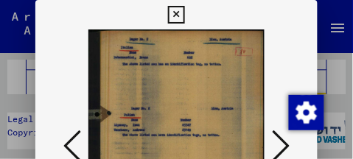
click at [176, 102] on img at bounding box center [177, 147] width 182 height 235
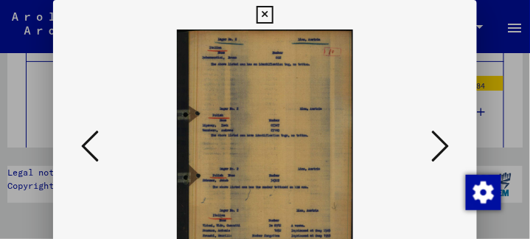
click at [316, 164] on img at bounding box center [265, 147] width 324 height 235
drag, startPoint x: 300, startPoint y: 165, endPoint x: 301, endPoint y: 150, distance: 15.5
click at [301, 150] on img at bounding box center [265, 147] width 324 height 235
click at [292, 167] on img at bounding box center [265, 147] width 324 height 235
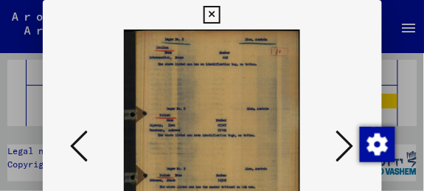
drag, startPoint x: 291, startPoint y: 166, endPoint x: 234, endPoint y: 119, distance: 74.0
click at [234, 119] on img at bounding box center [212, 147] width 239 height 235
drag, startPoint x: 420, startPoint y: 117, endPoint x: 419, endPoint y: 134, distance: 17.8
click at [419, 134] on div at bounding box center [212, 95] width 424 height 191
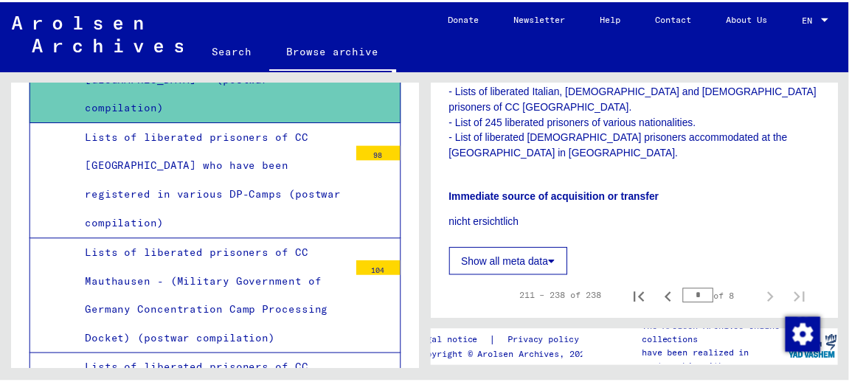
scroll to position [531, 0]
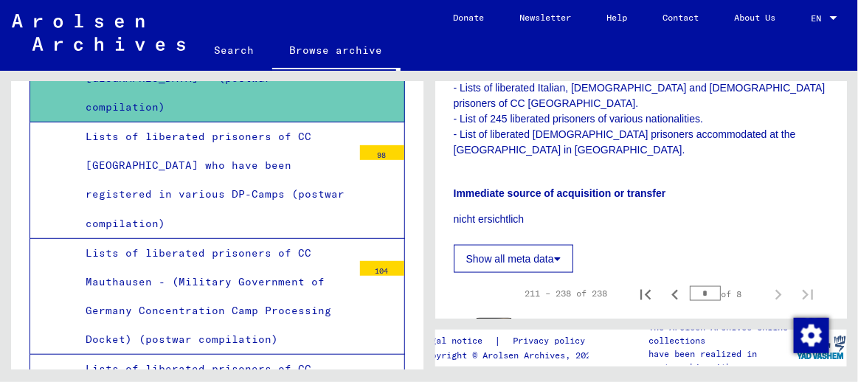
click at [498, 319] on img at bounding box center [493, 342] width 35 height 46
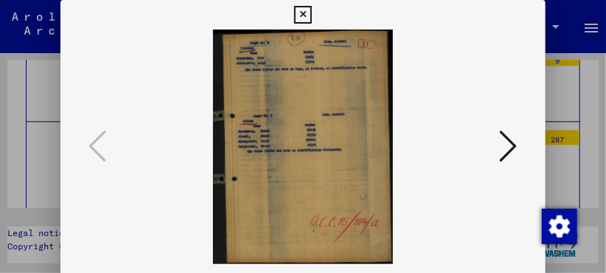
scroll to position [6939, 0]
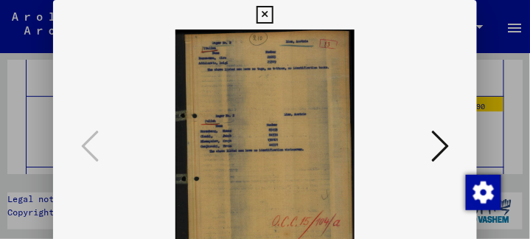
click at [445, 142] on icon at bounding box center [440, 145] width 18 height 35
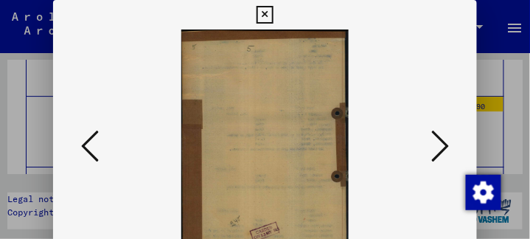
click at [445, 142] on icon at bounding box center [440, 145] width 18 height 35
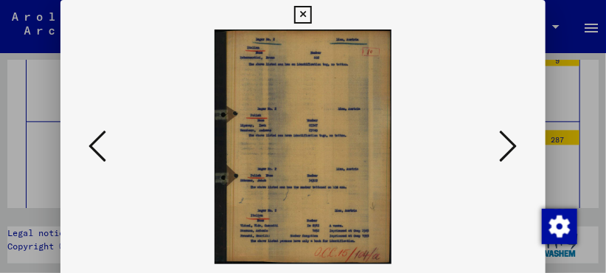
click at [516, 144] on icon at bounding box center [509, 145] width 18 height 35
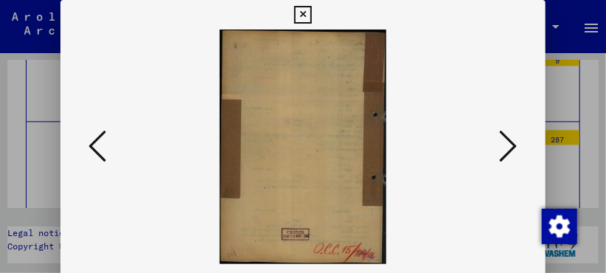
click at [516, 144] on icon at bounding box center [509, 145] width 18 height 35
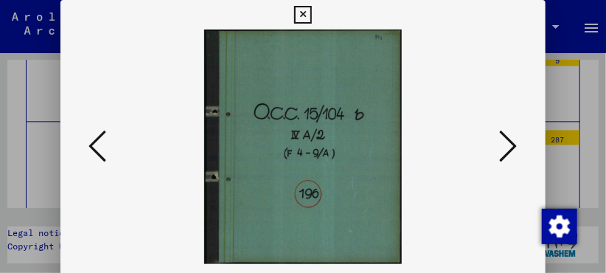
click at [516, 144] on icon at bounding box center [509, 145] width 18 height 35
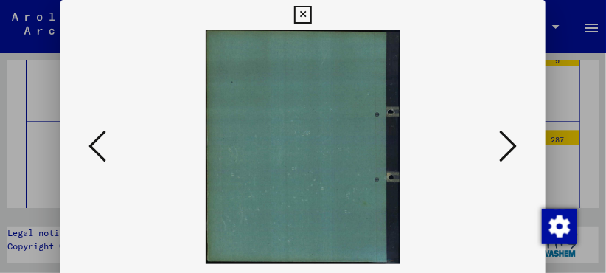
click at [516, 144] on icon at bounding box center [509, 145] width 18 height 35
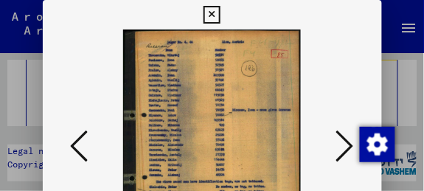
click at [352, 145] on icon at bounding box center [345, 145] width 18 height 35
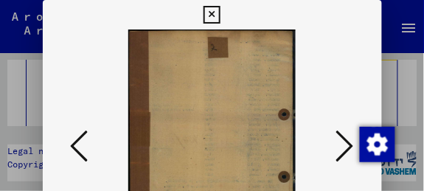
click at [351, 145] on icon at bounding box center [345, 145] width 18 height 35
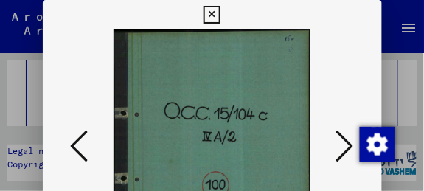
click at [351, 145] on icon at bounding box center [345, 145] width 18 height 35
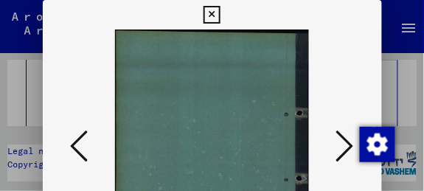
click at [351, 145] on icon at bounding box center [345, 145] width 18 height 35
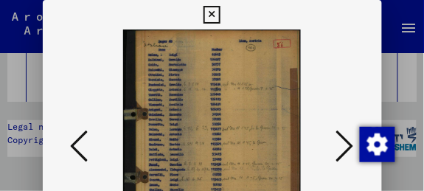
click at [245, 127] on img at bounding box center [212, 147] width 239 height 235
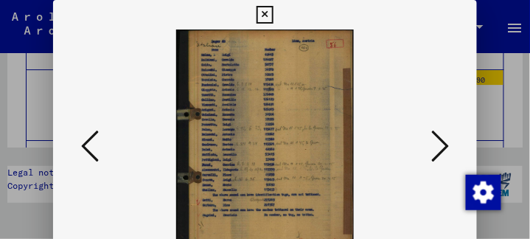
click at [447, 145] on icon at bounding box center [440, 145] width 18 height 35
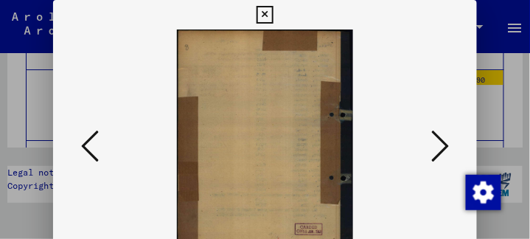
click at [447, 148] on icon at bounding box center [440, 145] width 18 height 35
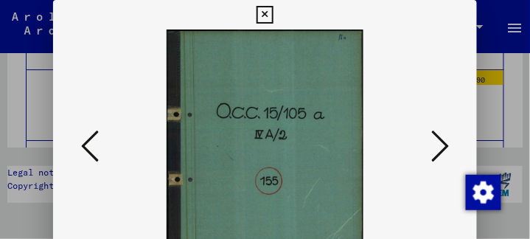
click at [447, 148] on icon at bounding box center [440, 145] width 18 height 35
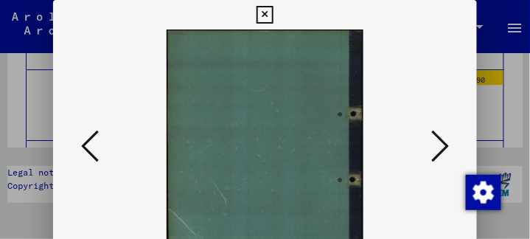
click at [447, 148] on icon at bounding box center [440, 145] width 18 height 35
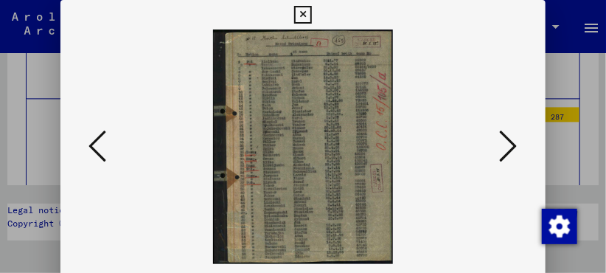
click at [514, 148] on icon at bounding box center [509, 145] width 18 height 35
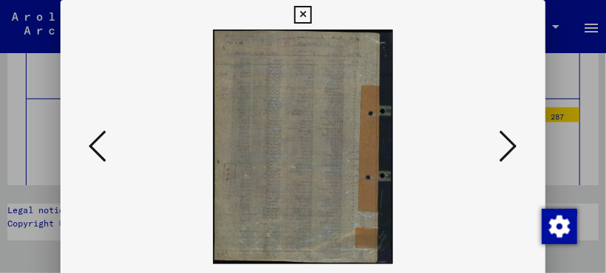
click at [514, 148] on icon at bounding box center [509, 145] width 18 height 35
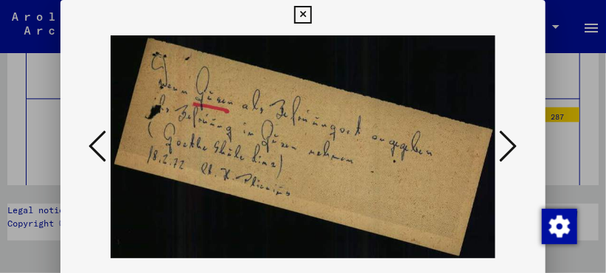
click at [499, 148] on button at bounding box center [509, 147] width 27 height 42
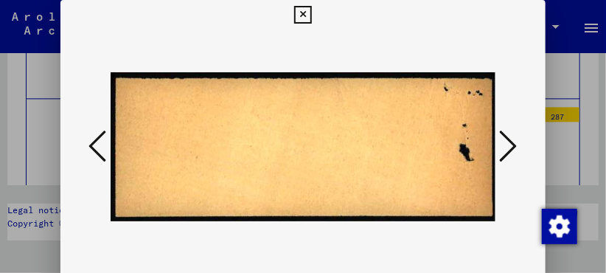
click at [499, 148] on button at bounding box center [509, 147] width 27 height 42
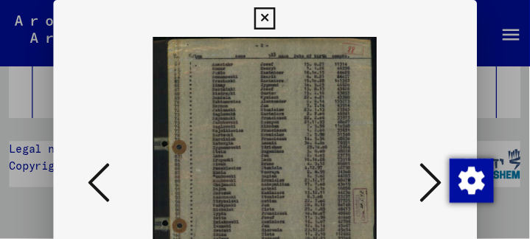
scroll to position [0, 0]
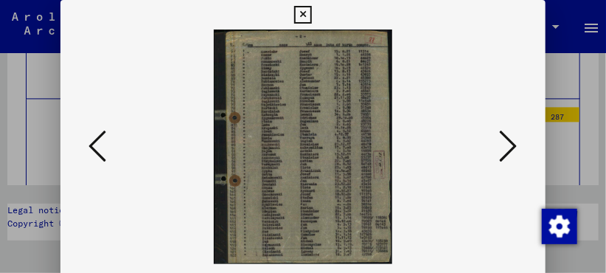
click at [515, 143] on icon at bounding box center [509, 145] width 18 height 35
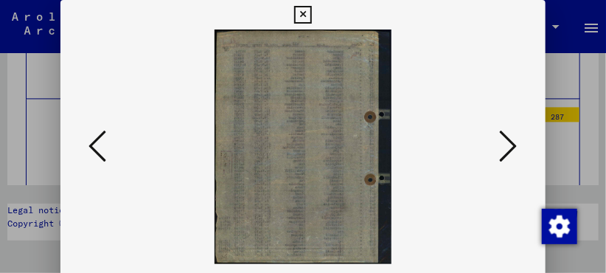
click at [515, 143] on icon at bounding box center [509, 145] width 18 height 35
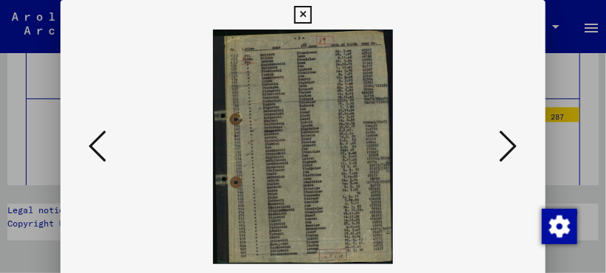
click at [521, 142] on button at bounding box center [509, 147] width 27 height 42
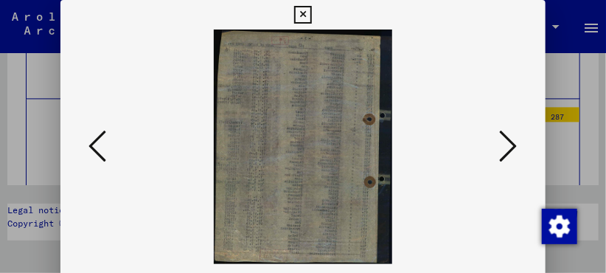
click at [521, 142] on button at bounding box center [509, 147] width 27 height 42
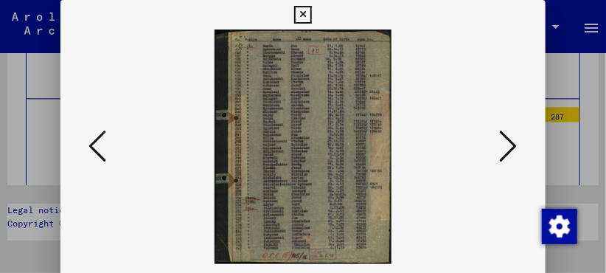
click at [521, 142] on button at bounding box center [509, 147] width 27 height 42
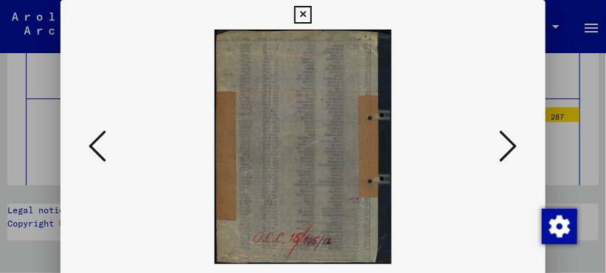
click at [98, 153] on icon at bounding box center [98, 145] width 18 height 35
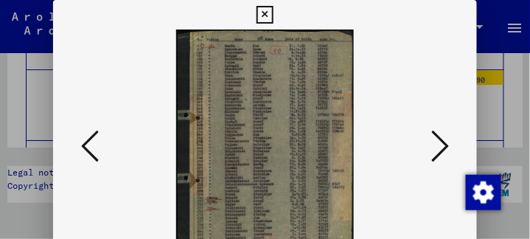
click at [446, 151] on icon at bounding box center [440, 145] width 18 height 35
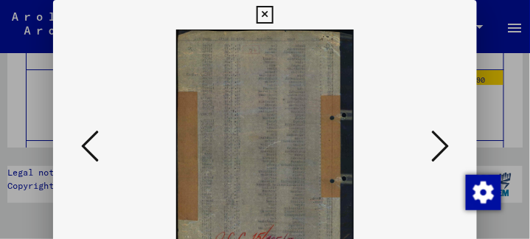
click at [446, 151] on icon at bounding box center [440, 145] width 18 height 35
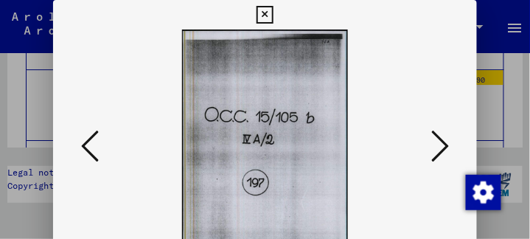
click at [446, 151] on icon at bounding box center [440, 145] width 18 height 35
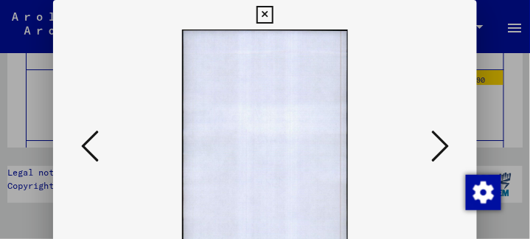
click at [446, 151] on icon at bounding box center [440, 145] width 18 height 35
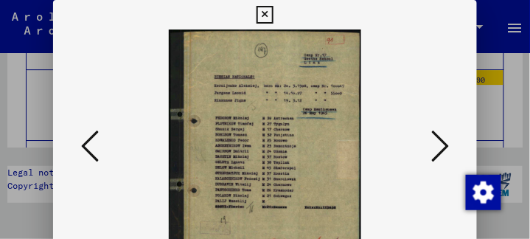
click at [449, 145] on icon at bounding box center [440, 145] width 18 height 35
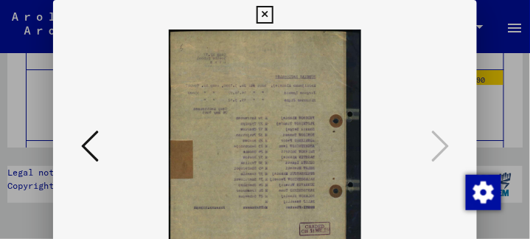
click at [268, 18] on icon at bounding box center [265, 15] width 17 height 18
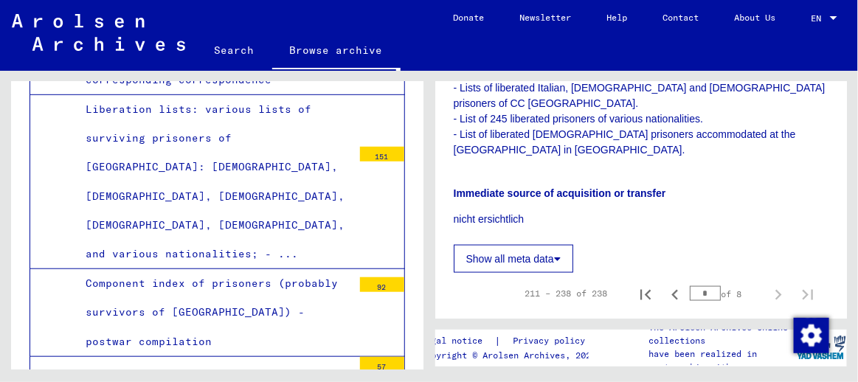
scroll to position [10222, 0]
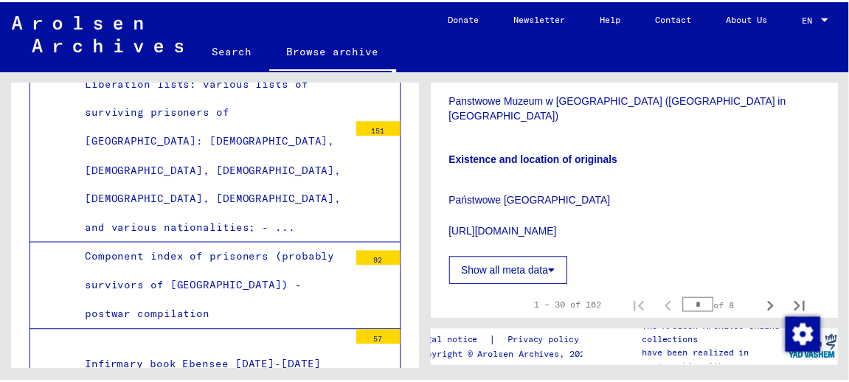
scroll to position [472, 0]
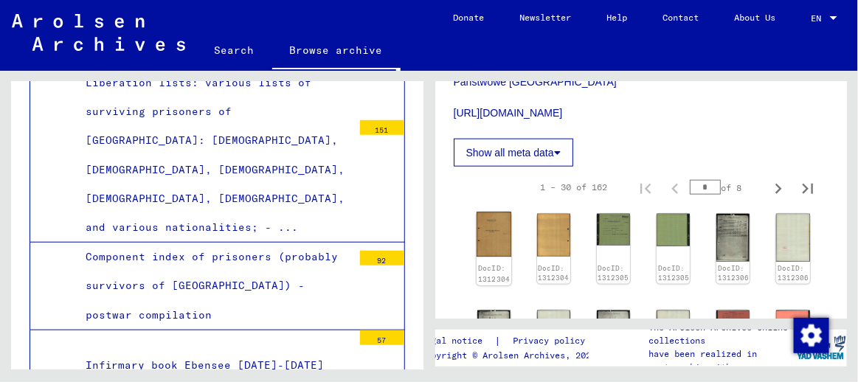
click at [501, 240] on div "DocID: 1312304" at bounding box center [493, 249] width 35 height 74
click at [494, 232] on img at bounding box center [493, 234] width 35 height 44
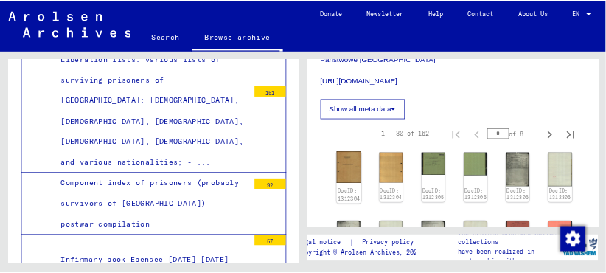
scroll to position [10374, 0]
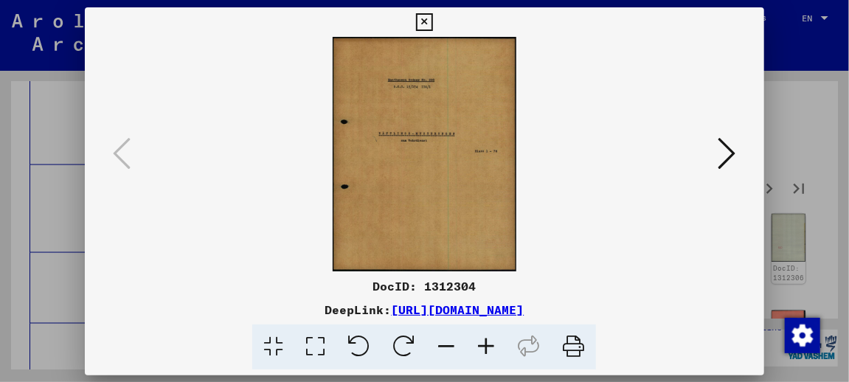
click at [494, 232] on img at bounding box center [424, 154] width 579 height 235
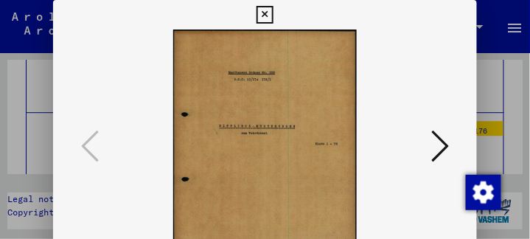
click at [444, 149] on icon at bounding box center [440, 145] width 18 height 35
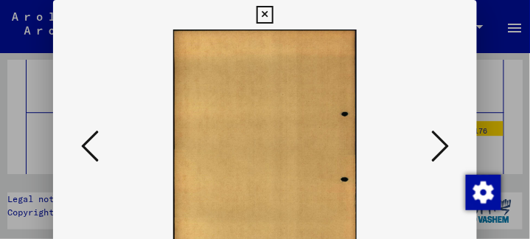
click at [444, 149] on icon at bounding box center [440, 145] width 18 height 35
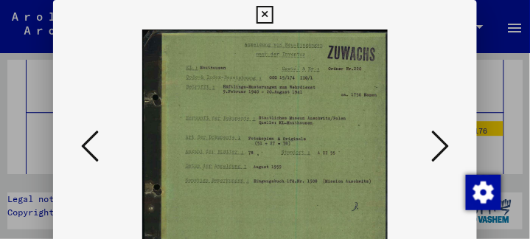
click at [444, 149] on icon at bounding box center [440, 145] width 18 height 35
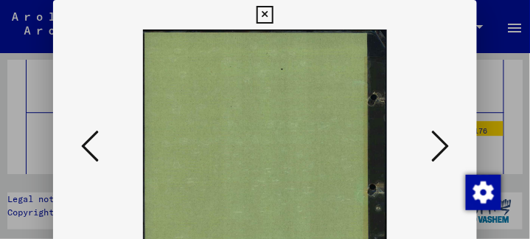
click at [444, 149] on icon at bounding box center [440, 145] width 18 height 35
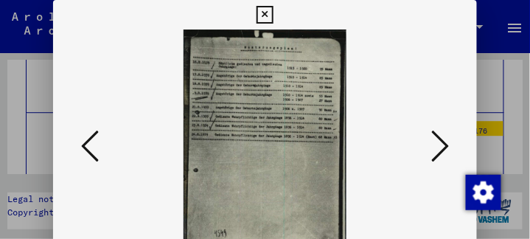
click at [444, 149] on icon at bounding box center [440, 145] width 18 height 35
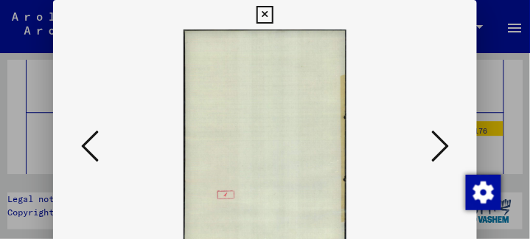
click at [444, 149] on icon at bounding box center [440, 145] width 18 height 35
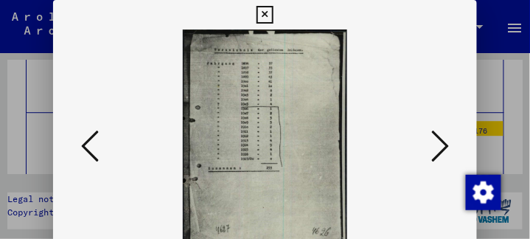
click at [444, 149] on icon at bounding box center [440, 145] width 18 height 35
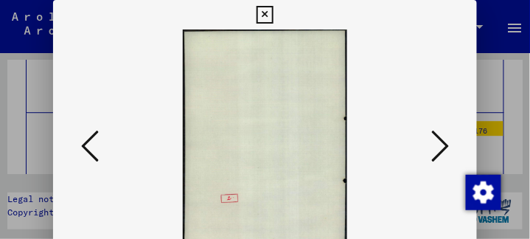
click at [444, 149] on icon at bounding box center [440, 145] width 18 height 35
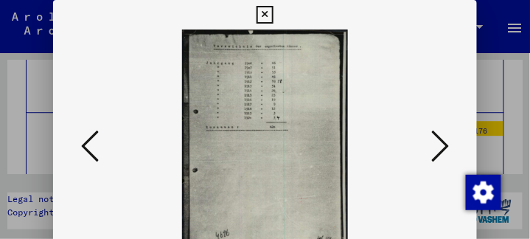
click at [446, 153] on icon at bounding box center [440, 145] width 18 height 35
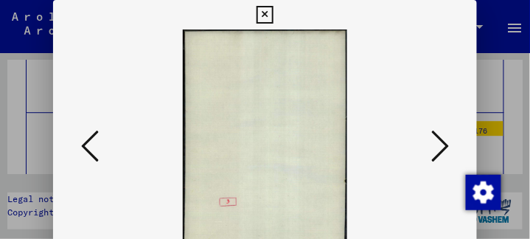
click at [446, 153] on icon at bounding box center [440, 145] width 18 height 35
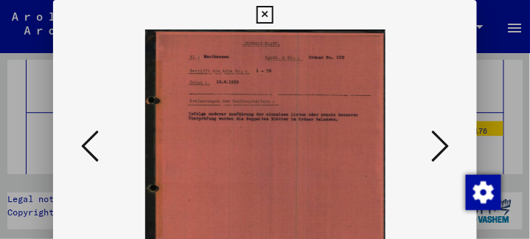
click at [446, 153] on icon at bounding box center [440, 145] width 18 height 35
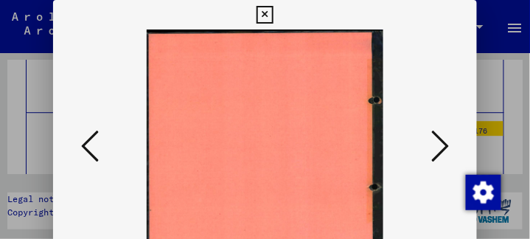
click at [446, 153] on icon at bounding box center [440, 145] width 18 height 35
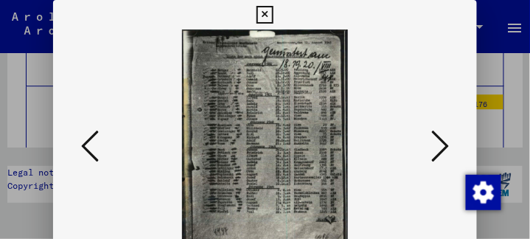
click at [446, 148] on icon at bounding box center [440, 145] width 18 height 35
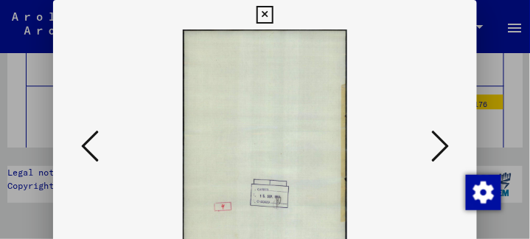
click at [446, 148] on icon at bounding box center [440, 145] width 18 height 35
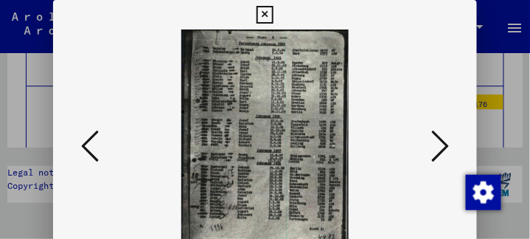
click at [447, 148] on icon at bounding box center [440, 145] width 18 height 35
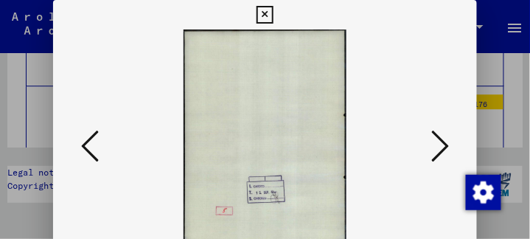
click at [447, 148] on icon at bounding box center [440, 145] width 18 height 35
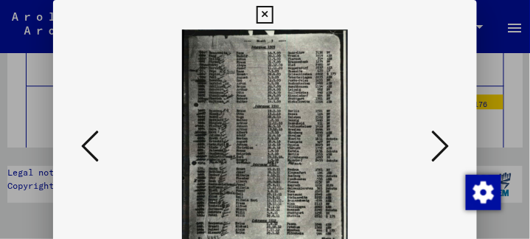
click at [446, 148] on icon at bounding box center [440, 145] width 18 height 35
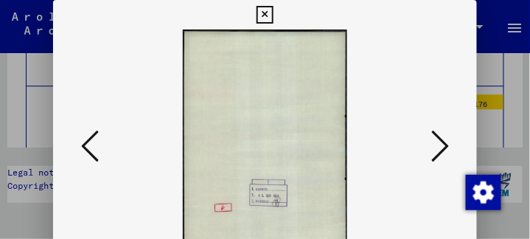
click at [446, 148] on icon at bounding box center [440, 145] width 18 height 35
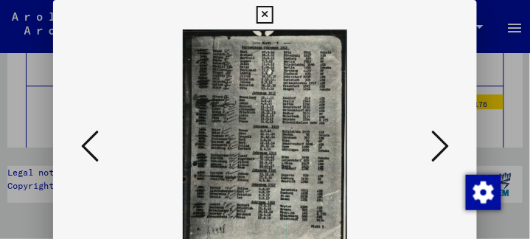
click at [446, 148] on icon at bounding box center [440, 145] width 18 height 35
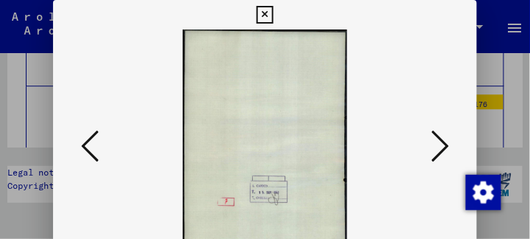
click at [446, 148] on icon at bounding box center [440, 145] width 18 height 35
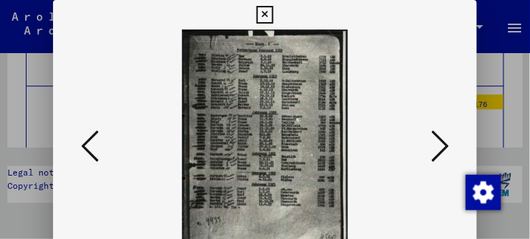
click at [446, 148] on icon at bounding box center [440, 145] width 18 height 35
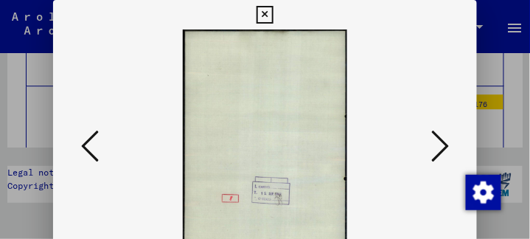
click at [446, 148] on icon at bounding box center [440, 145] width 18 height 35
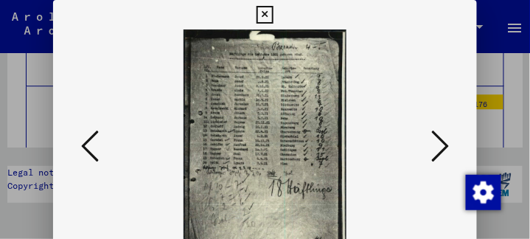
click at [446, 148] on icon at bounding box center [440, 145] width 18 height 35
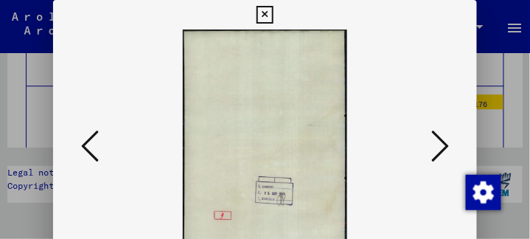
click at [446, 148] on icon at bounding box center [440, 145] width 18 height 35
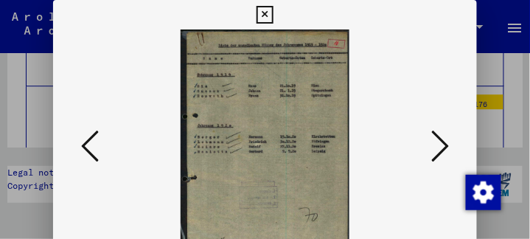
click at [446, 151] on icon at bounding box center [440, 145] width 18 height 35
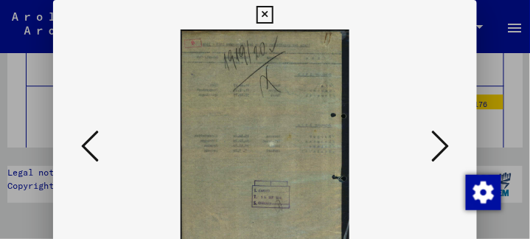
click at [446, 151] on icon at bounding box center [440, 145] width 18 height 35
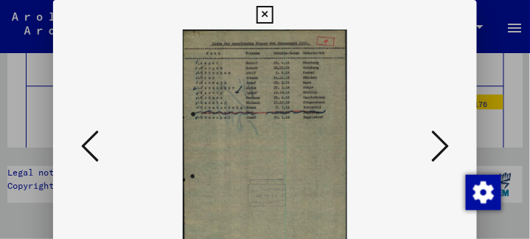
click at [446, 151] on icon at bounding box center [440, 145] width 18 height 35
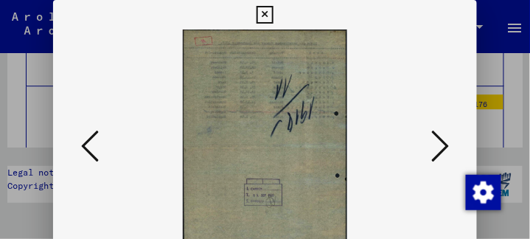
click at [446, 151] on icon at bounding box center [440, 145] width 18 height 35
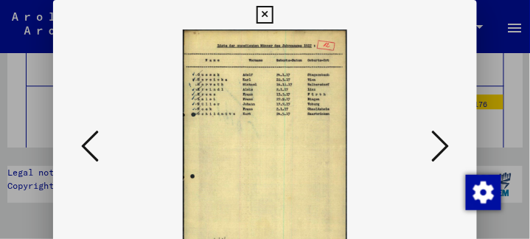
click at [446, 151] on icon at bounding box center [440, 145] width 18 height 35
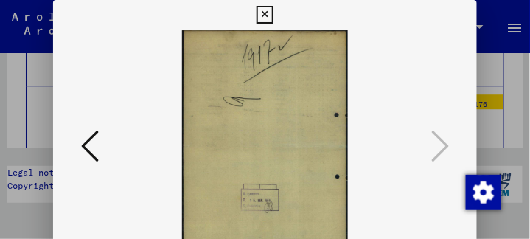
click at [263, 21] on icon at bounding box center [265, 15] width 17 height 18
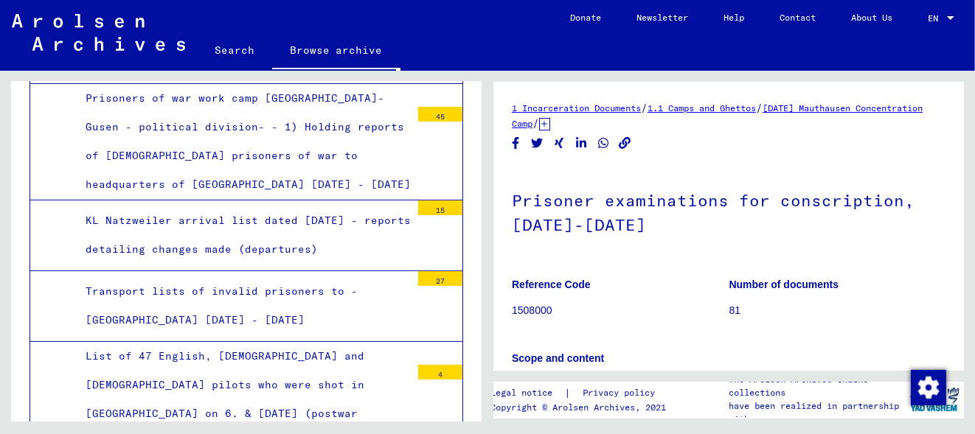
scroll to position [11097, 0]
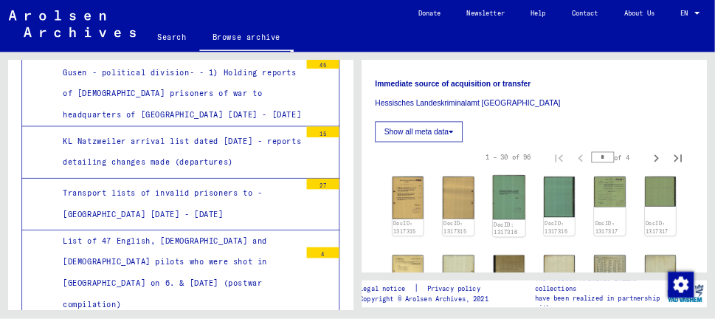
scroll to position [469, 0]
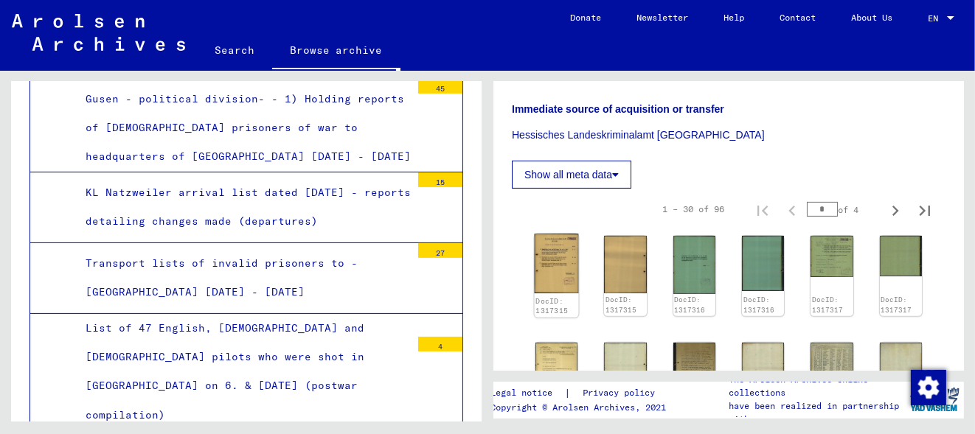
click at [562, 263] on img at bounding box center [557, 265] width 44 height 60
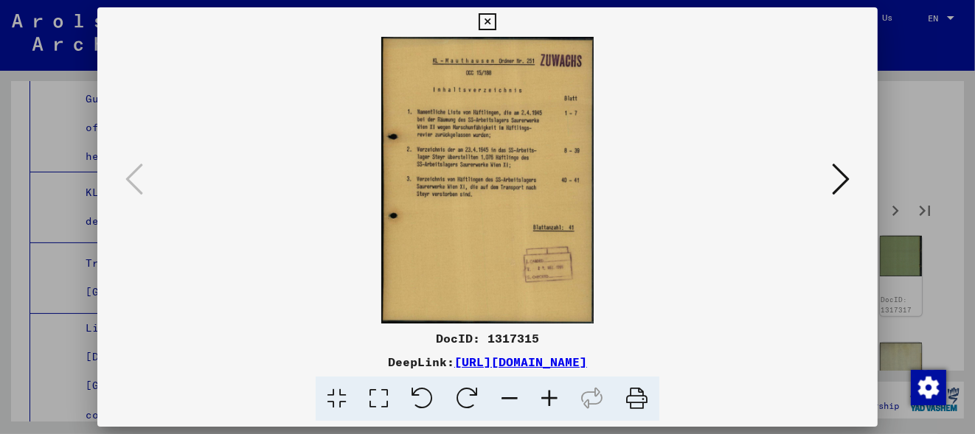
click at [562, 263] on img at bounding box center [488, 180] width 680 height 287
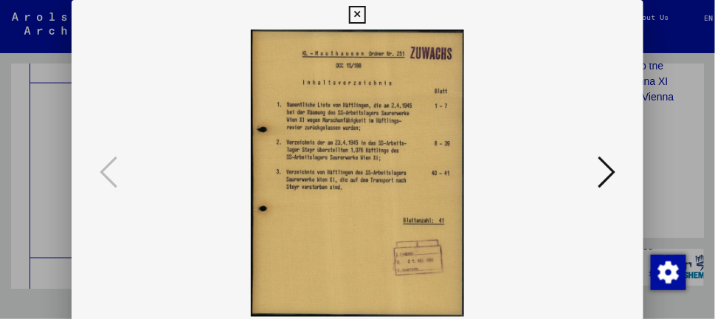
click at [611, 176] on icon at bounding box center [606, 171] width 18 height 35
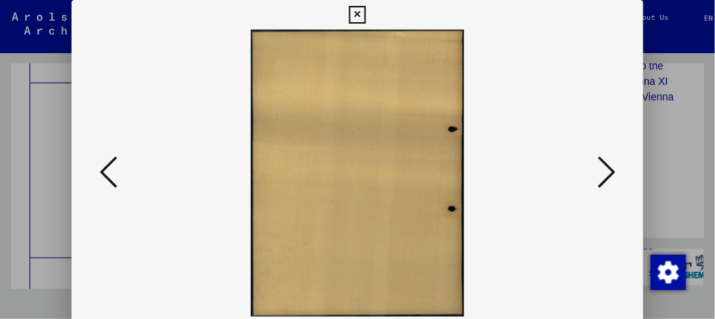
click at [611, 176] on icon at bounding box center [606, 171] width 18 height 35
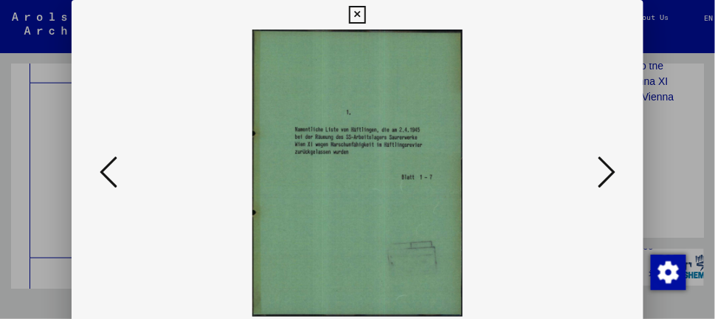
click at [611, 176] on icon at bounding box center [606, 171] width 18 height 35
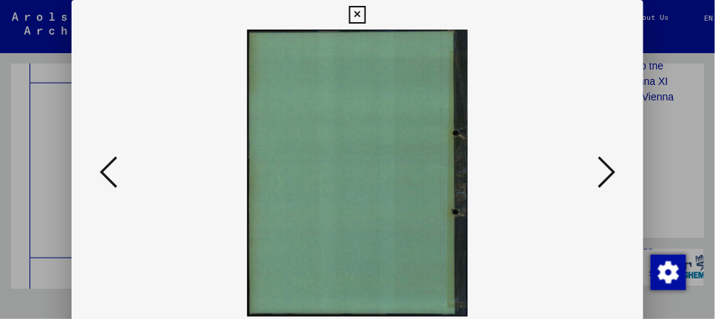
click at [611, 176] on icon at bounding box center [606, 171] width 18 height 35
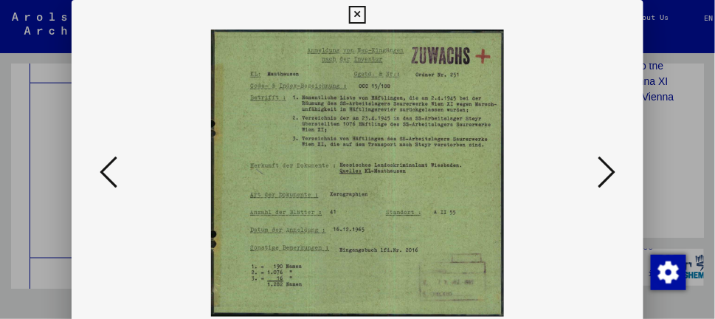
click at [611, 176] on icon at bounding box center [606, 171] width 18 height 35
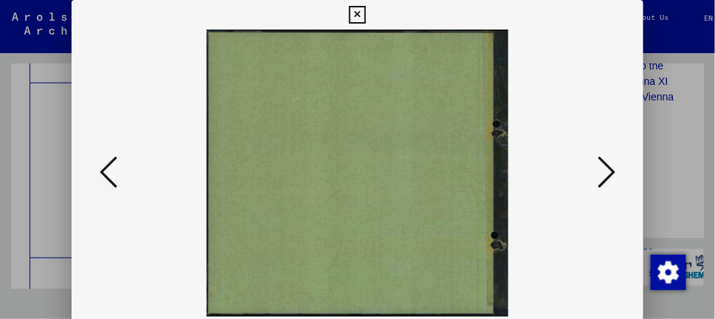
click at [611, 176] on icon at bounding box center [606, 171] width 18 height 35
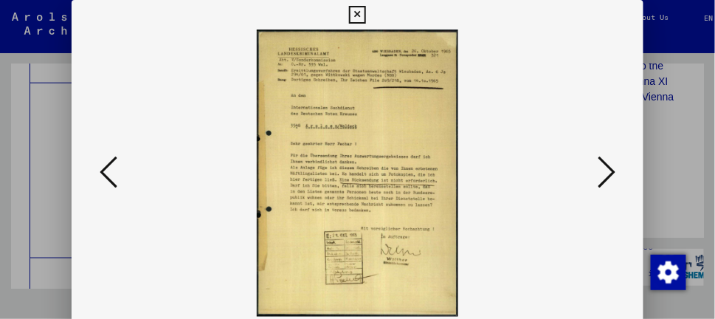
click at [611, 176] on icon at bounding box center [606, 171] width 18 height 35
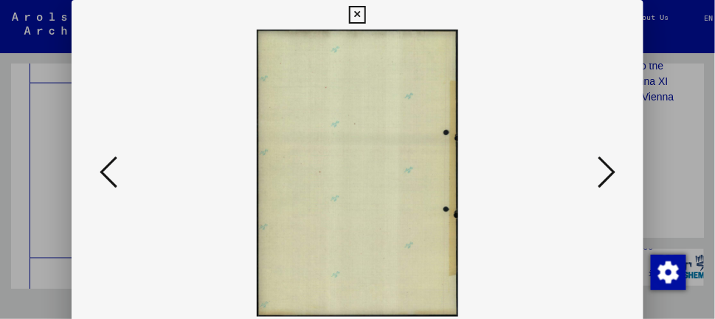
click at [611, 176] on icon at bounding box center [606, 171] width 18 height 35
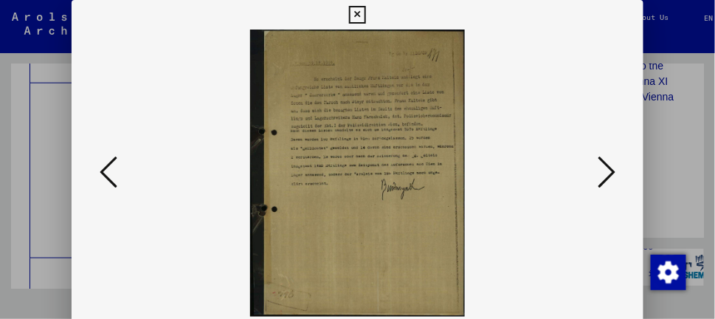
click at [611, 176] on icon at bounding box center [606, 171] width 18 height 35
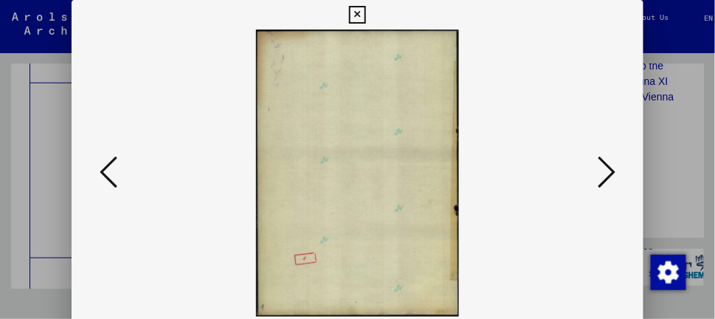
click at [611, 176] on icon at bounding box center [606, 171] width 18 height 35
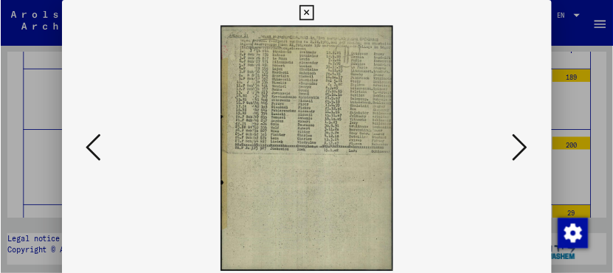
scroll to position [11097, 0]
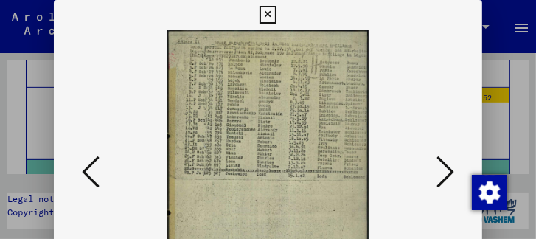
click at [447, 164] on icon at bounding box center [446, 171] width 18 height 35
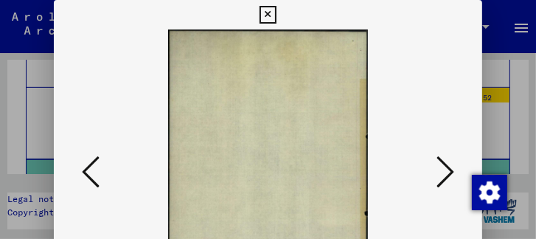
click at [447, 164] on icon at bounding box center [446, 171] width 18 height 35
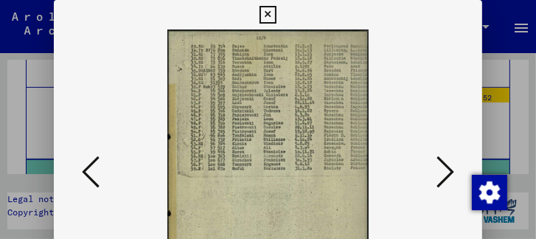
click at [447, 164] on icon at bounding box center [446, 171] width 18 height 35
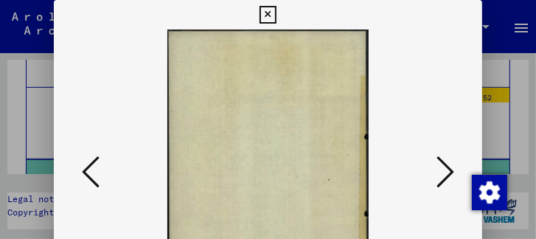
click at [447, 164] on icon at bounding box center [446, 171] width 18 height 35
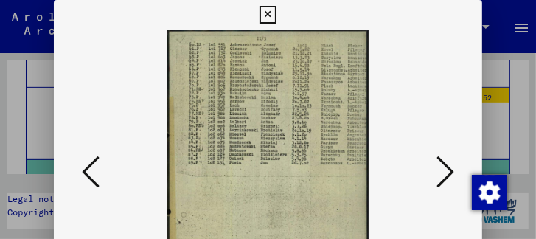
click at [447, 164] on icon at bounding box center [446, 171] width 18 height 35
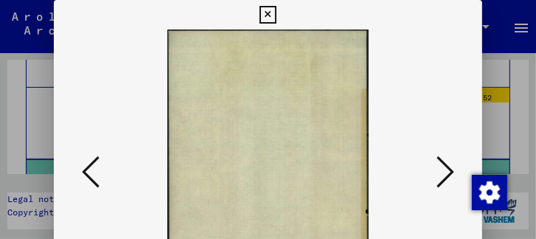
click at [447, 164] on icon at bounding box center [446, 171] width 18 height 35
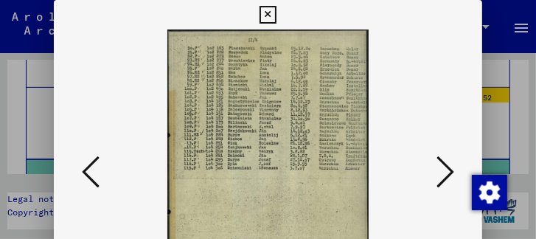
click at [447, 164] on icon at bounding box center [446, 171] width 18 height 35
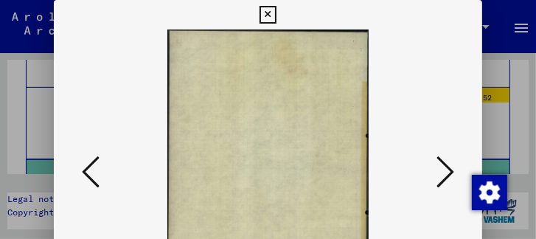
click at [447, 164] on icon at bounding box center [446, 171] width 18 height 35
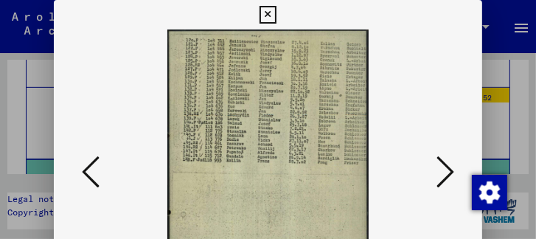
click at [447, 164] on icon at bounding box center [446, 171] width 18 height 35
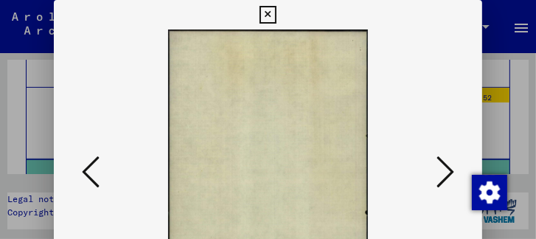
click at [447, 164] on icon at bounding box center [446, 171] width 18 height 35
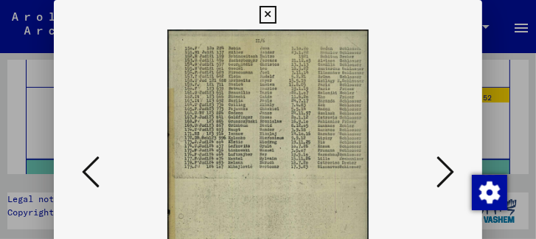
click at [447, 164] on icon at bounding box center [446, 171] width 18 height 35
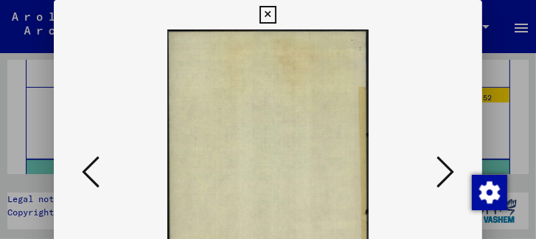
click at [447, 164] on icon at bounding box center [446, 171] width 18 height 35
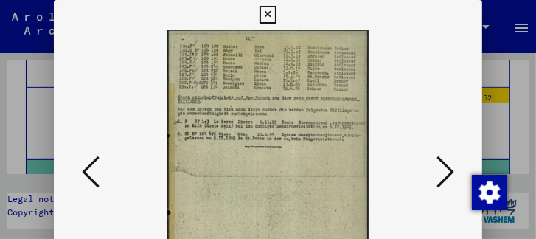
click at [447, 170] on icon at bounding box center [446, 171] width 18 height 35
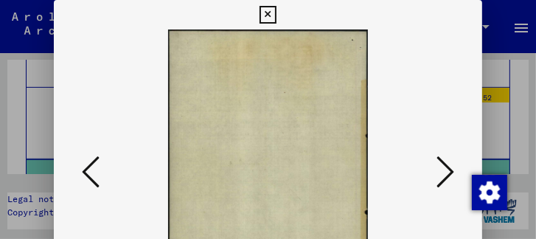
click at [447, 170] on icon at bounding box center [446, 171] width 18 height 35
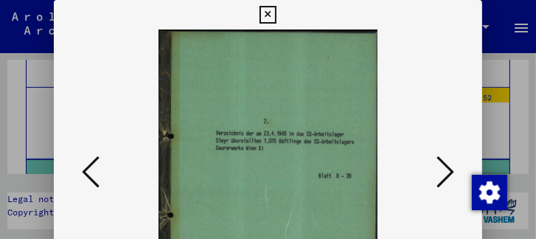
click at [447, 170] on icon at bounding box center [446, 171] width 18 height 35
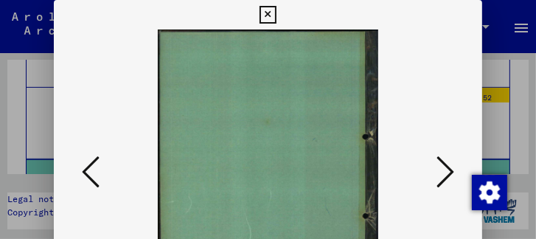
click at [447, 170] on icon at bounding box center [446, 171] width 18 height 35
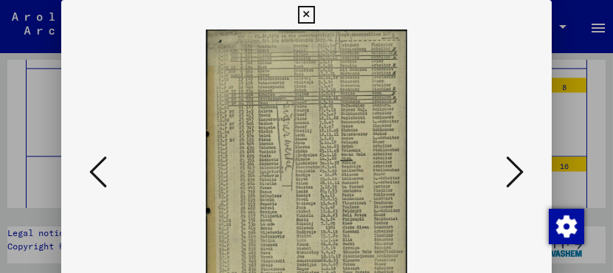
drag, startPoint x: 347, startPoint y: 164, endPoint x: 351, endPoint y: 150, distance: 14.5
click at [349, 150] on img at bounding box center [306, 173] width 390 height 287
click at [516, 168] on icon at bounding box center [515, 171] width 18 height 35
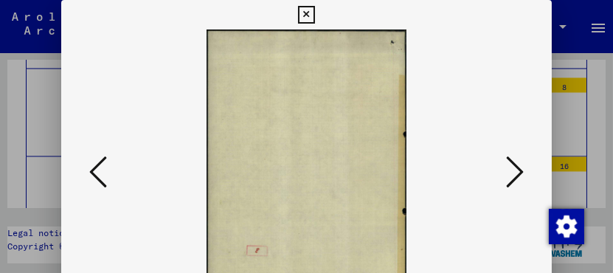
click at [516, 168] on icon at bounding box center [515, 171] width 18 height 35
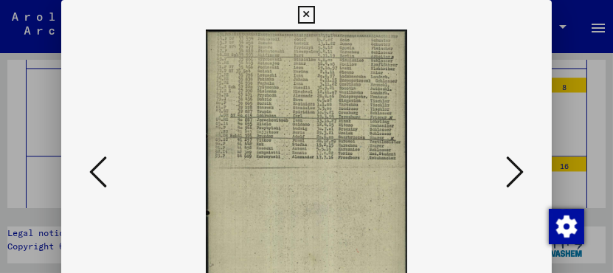
click at [516, 168] on icon at bounding box center [515, 171] width 18 height 35
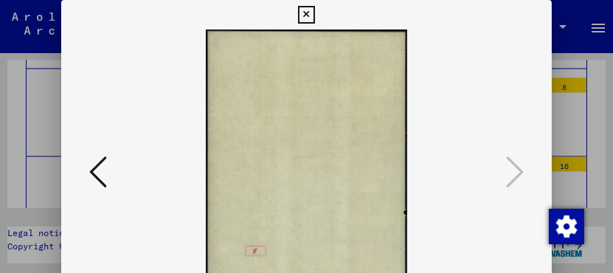
click at [303, 18] on icon at bounding box center [306, 15] width 17 height 18
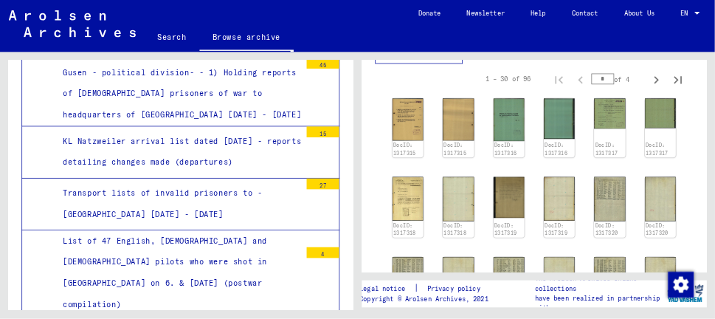
scroll to position [536, 0]
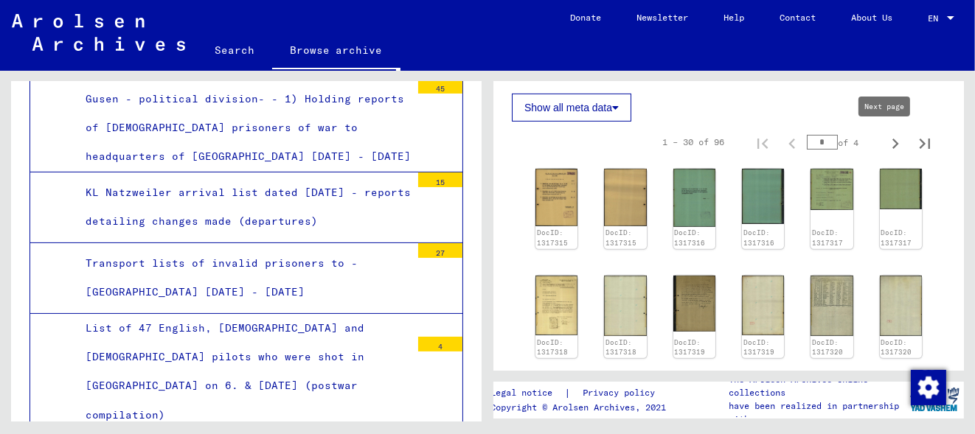
click at [885, 142] on icon "Next page" at bounding box center [895, 144] width 21 height 21
type input "*"
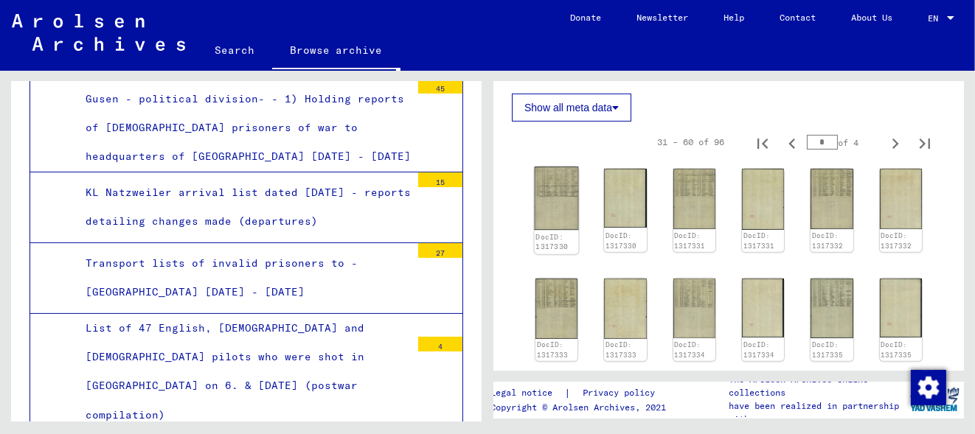
click at [552, 207] on img at bounding box center [557, 198] width 44 height 63
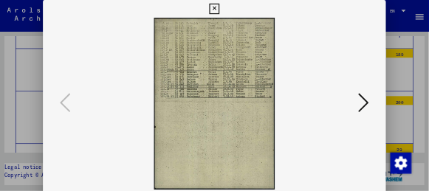
scroll to position [11097, 0]
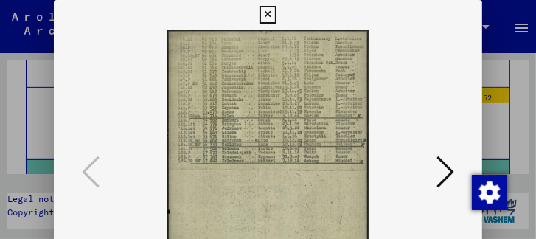
click at [452, 171] on icon at bounding box center [446, 171] width 18 height 35
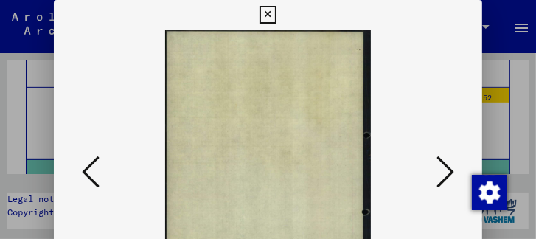
click at [452, 171] on icon at bounding box center [446, 171] width 18 height 35
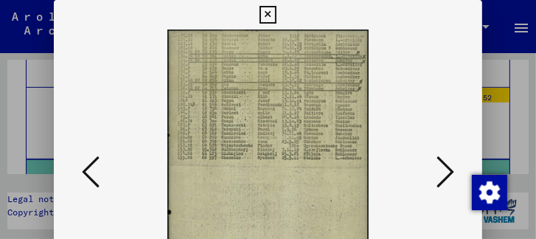
click at [451, 173] on icon at bounding box center [446, 171] width 18 height 35
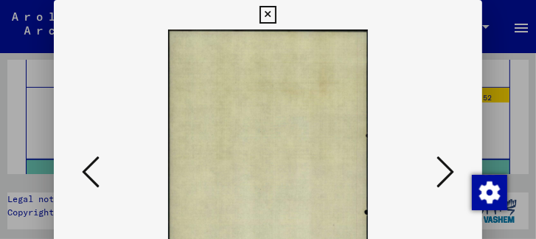
click at [451, 173] on icon at bounding box center [446, 171] width 18 height 35
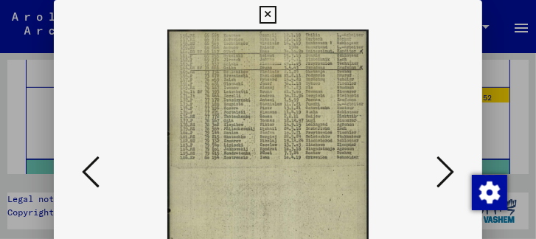
click at [450, 171] on icon at bounding box center [446, 171] width 18 height 35
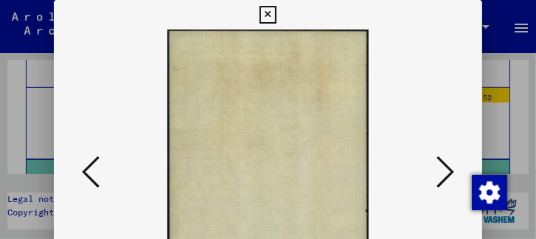
click at [450, 171] on icon at bounding box center [446, 171] width 18 height 35
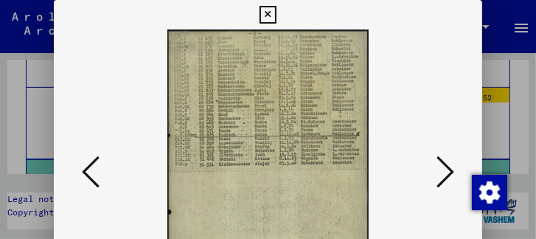
click at [454, 172] on icon at bounding box center [446, 171] width 18 height 35
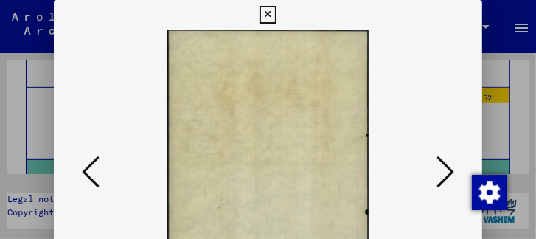
click at [454, 172] on icon at bounding box center [446, 171] width 18 height 35
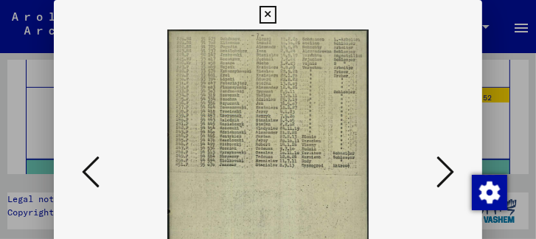
click at [452, 169] on icon at bounding box center [446, 171] width 18 height 35
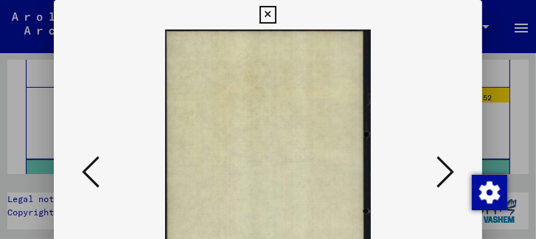
click at [452, 169] on icon at bounding box center [446, 171] width 18 height 35
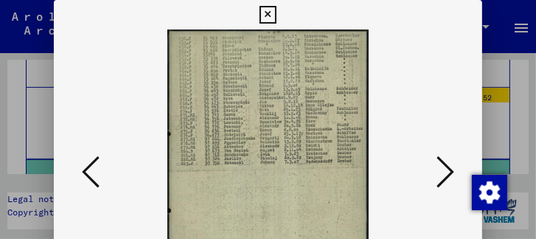
click at [452, 169] on icon at bounding box center [446, 171] width 18 height 35
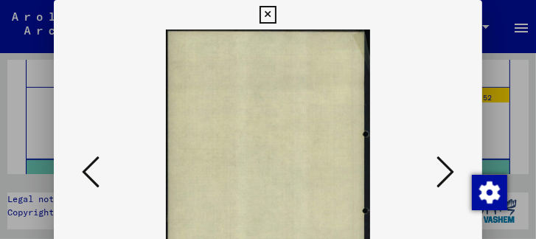
click at [452, 169] on icon at bounding box center [446, 171] width 18 height 35
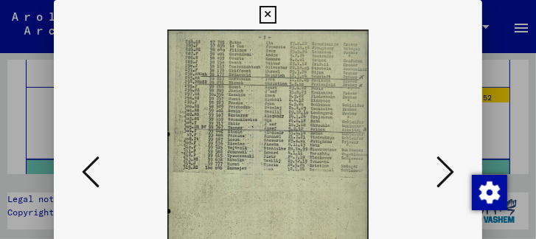
click at [451, 169] on icon at bounding box center [446, 171] width 18 height 35
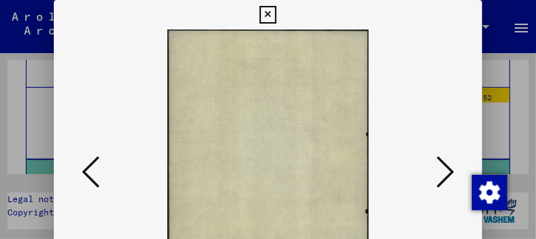
click at [451, 169] on icon at bounding box center [446, 171] width 18 height 35
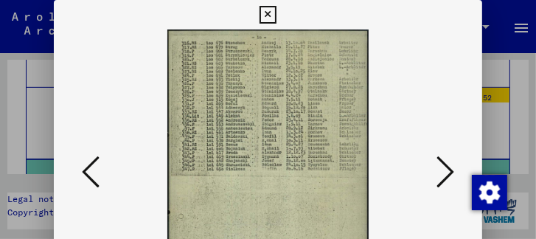
click at [451, 169] on icon at bounding box center [446, 171] width 18 height 35
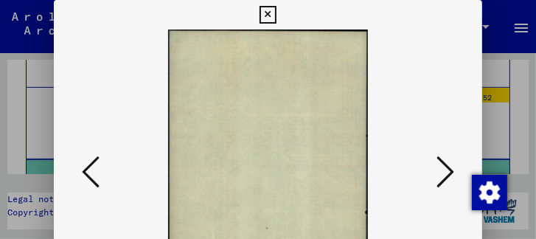
click at [451, 169] on icon at bounding box center [446, 171] width 18 height 35
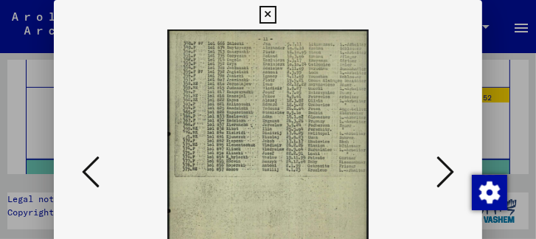
click at [448, 170] on icon at bounding box center [446, 171] width 18 height 35
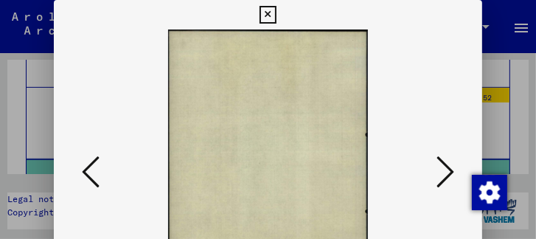
click at [448, 170] on icon at bounding box center [446, 171] width 18 height 35
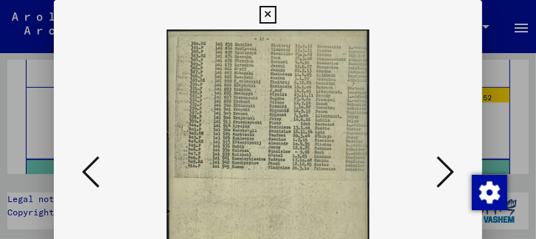
click at [448, 170] on icon at bounding box center [446, 171] width 18 height 35
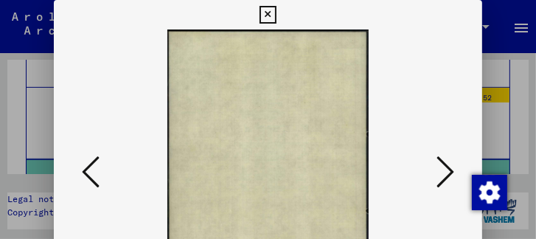
click at [448, 170] on icon at bounding box center [446, 171] width 18 height 35
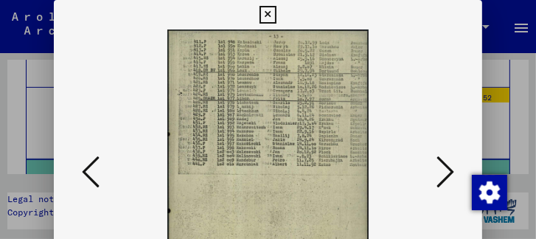
click at [448, 170] on icon at bounding box center [446, 171] width 18 height 35
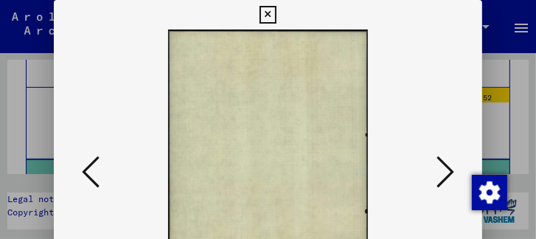
click at [448, 170] on icon at bounding box center [446, 171] width 18 height 35
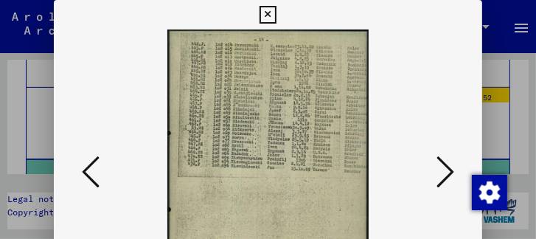
click at [448, 170] on icon at bounding box center [446, 171] width 18 height 35
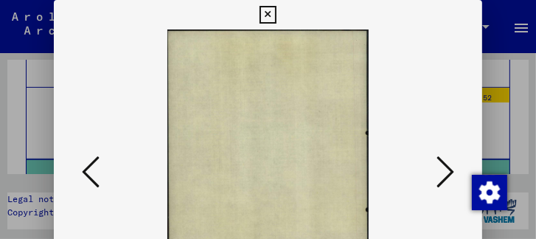
click at [448, 170] on icon at bounding box center [446, 171] width 18 height 35
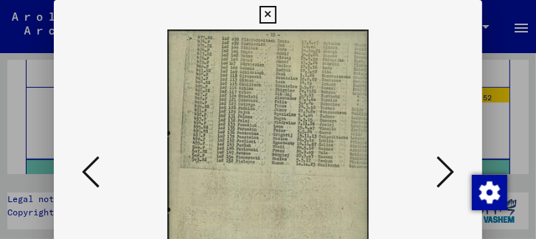
click at [448, 170] on icon at bounding box center [446, 171] width 18 height 35
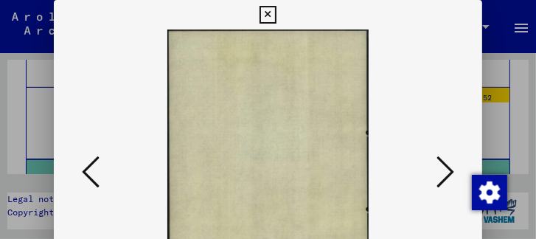
click at [448, 170] on icon at bounding box center [446, 171] width 18 height 35
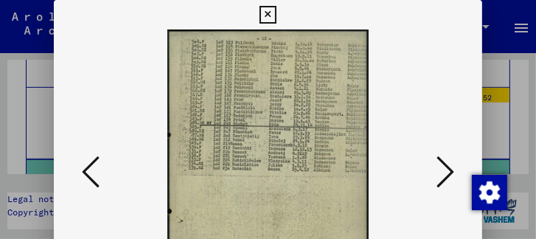
click at [448, 170] on icon at bounding box center [446, 171] width 18 height 35
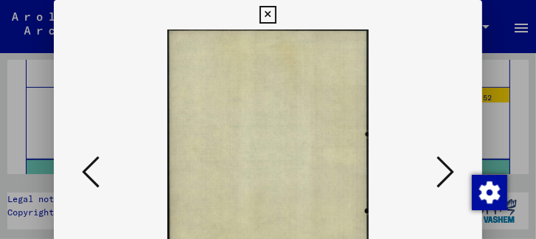
click at [448, 170] on icon at bounding box center [446, 171] width 18 height 35
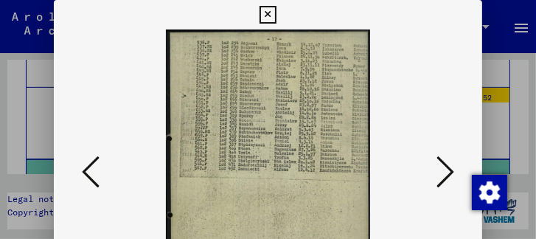
click at [448, 170] on icon at bounding box center [446, 171] width 18 height 35
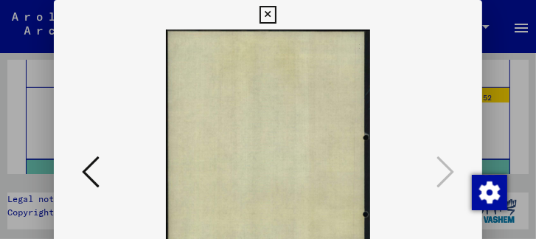
click at [273, 18] on icon at bounding box center [268, 15] width 17 height 18
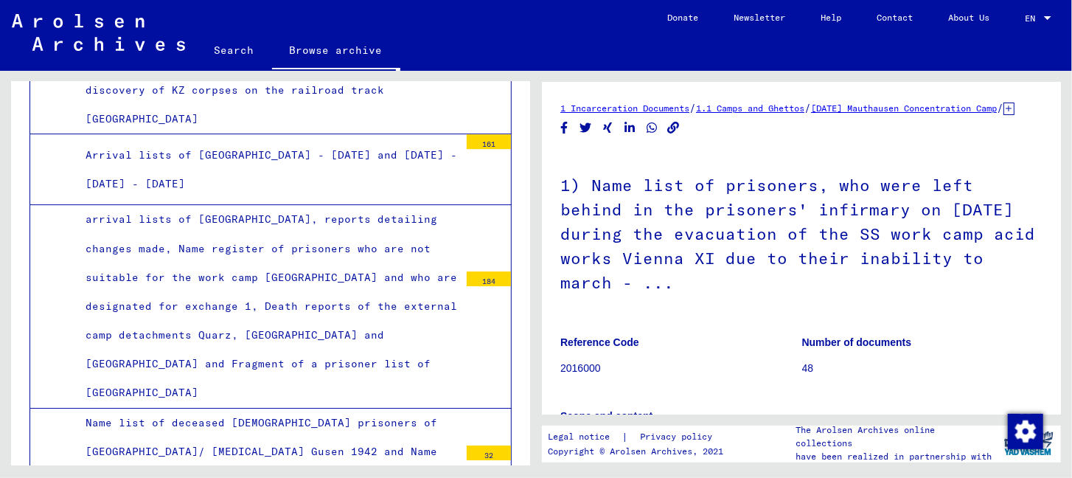
scroll to position [12985, 0]
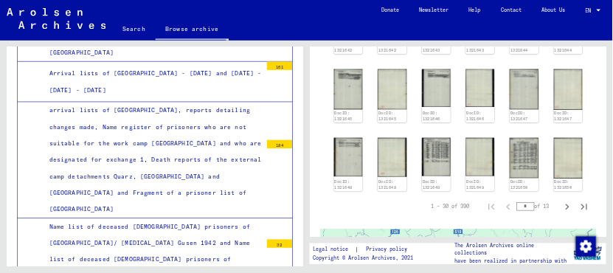
scroll to position [885, 0]
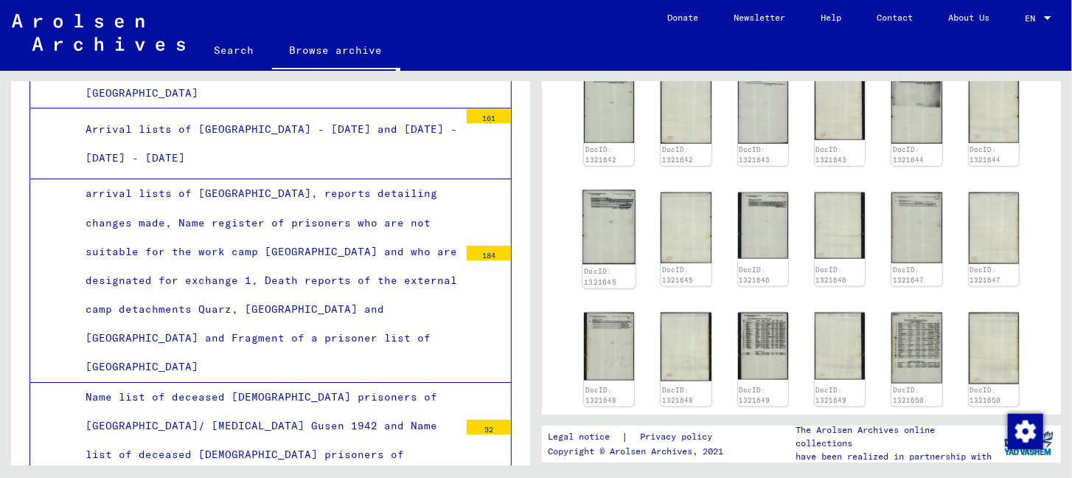
click at [611, 229] on img at bounding box center [609, 227] width 53 height 74
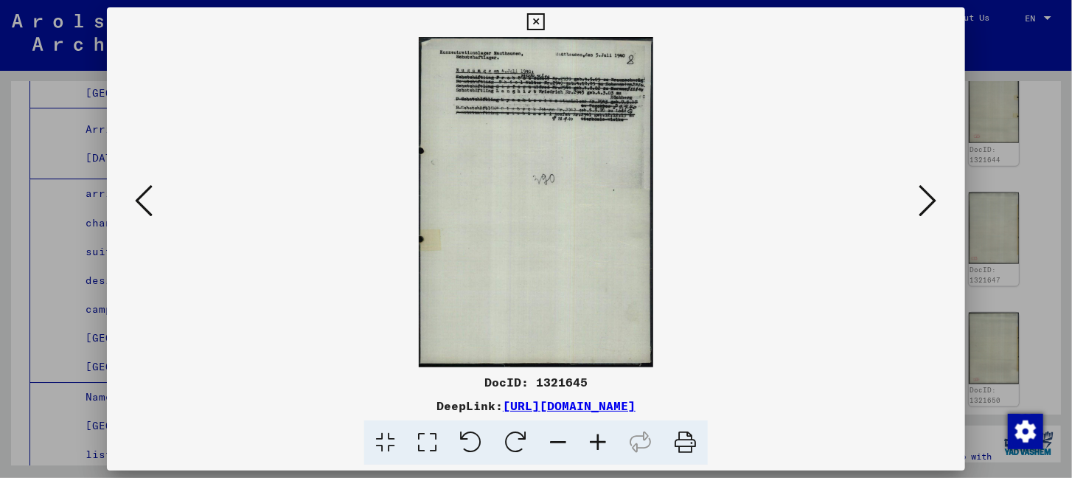
click at [929, 209] on icon at bounding box center [929, 200] width 18 height 35
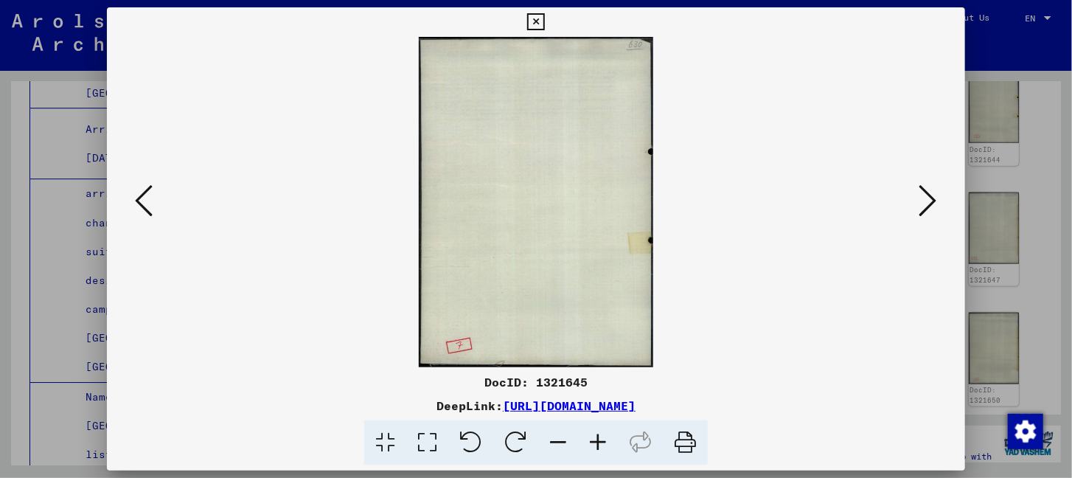
click at [929, 209] on icon at bounding box center [929, 200] width 18 height 35
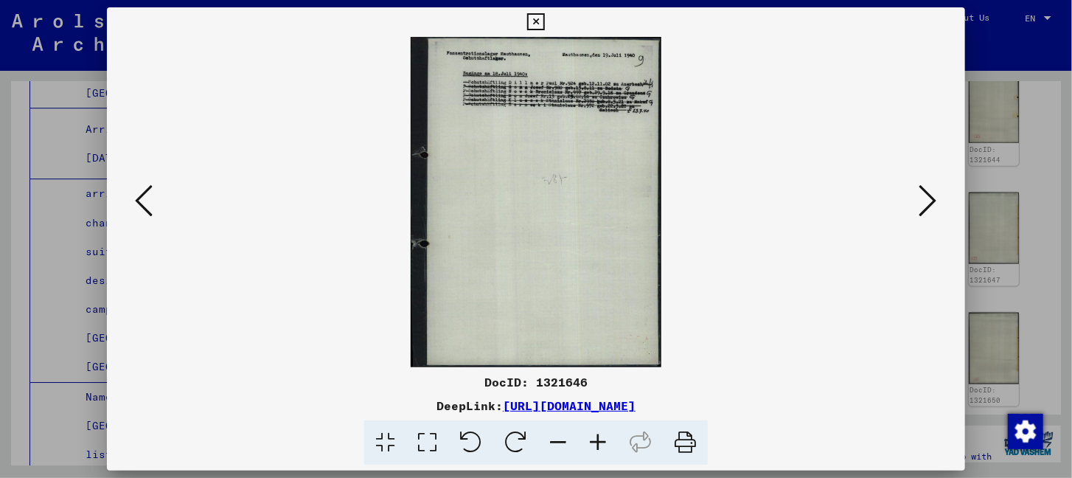
click at [929, 209] on icon at bounding box center [929, 200] width 18 height 35
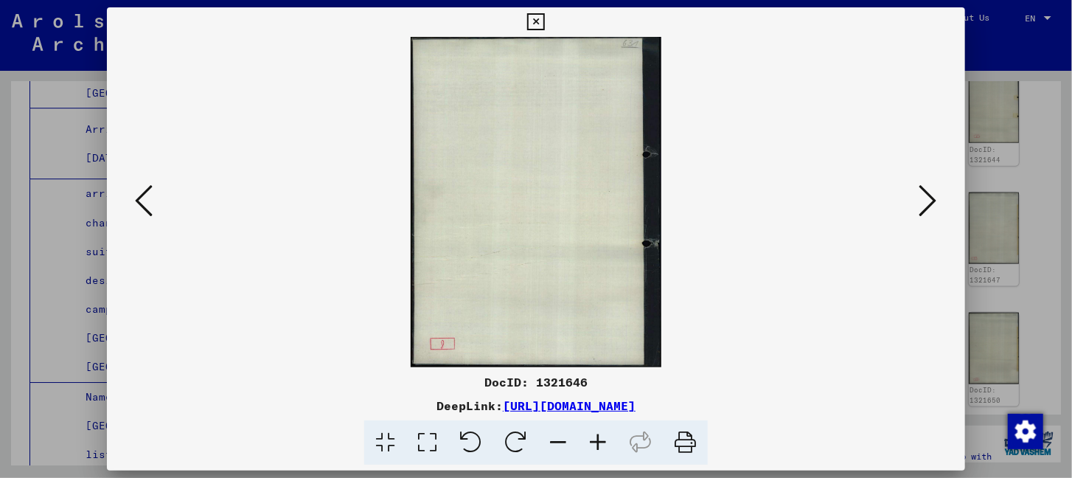
click at [929, 209] on icon at bounding box center [929, 200] width 18 height 35
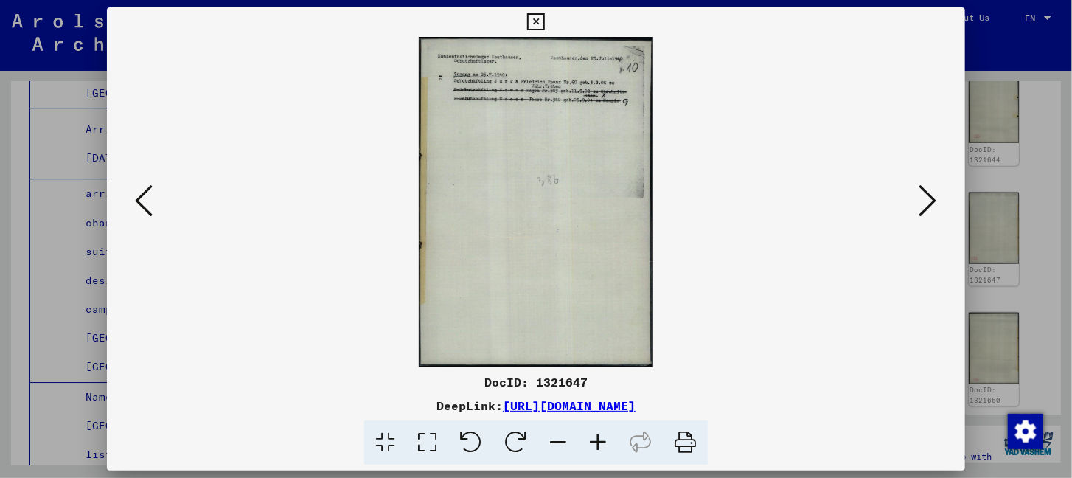
click at [929, 209] on icon at bounding box center [929, 200] width 18 height 35
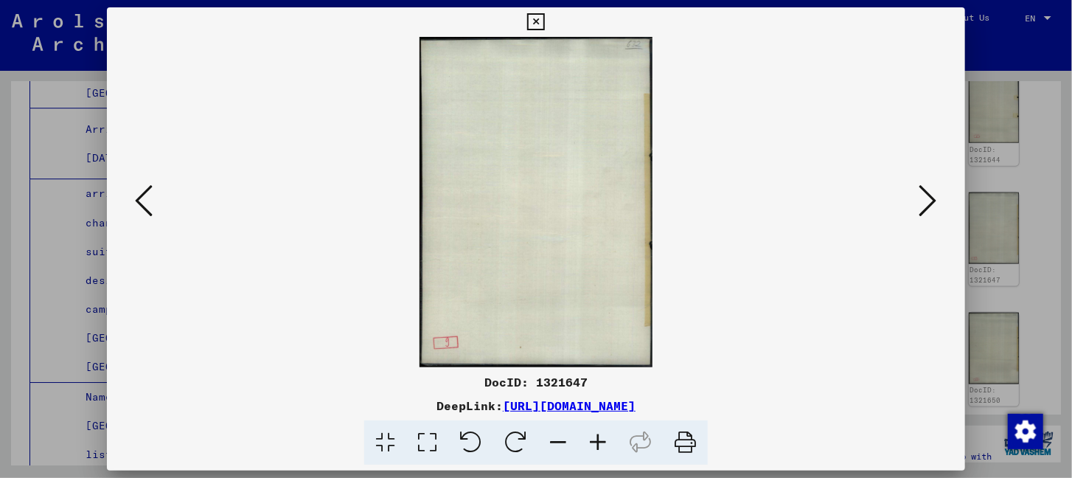
click at [929, 209] on icon at bounding box center [929, 200] width 18 height 35
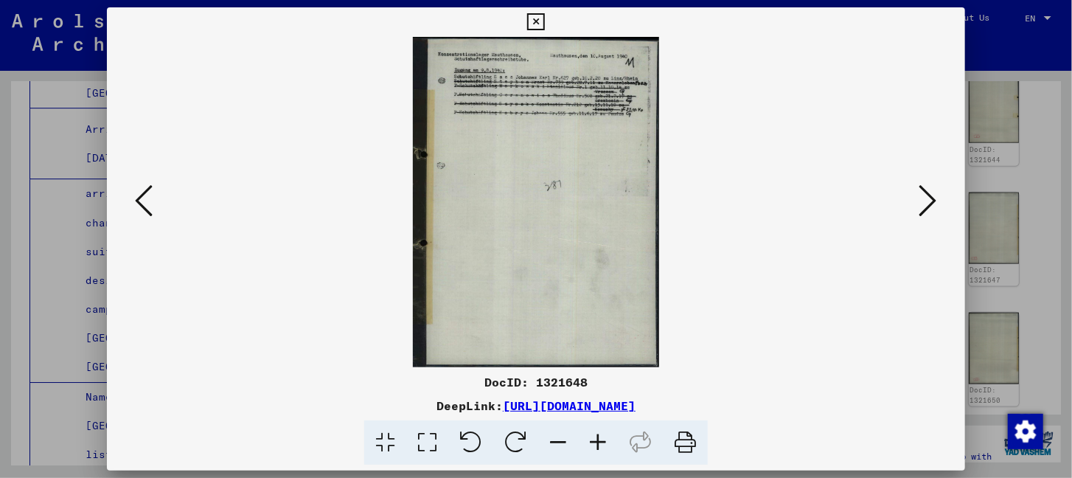
click at [929, 209] on icon at bounding box center [929, 200] width 18 height 35
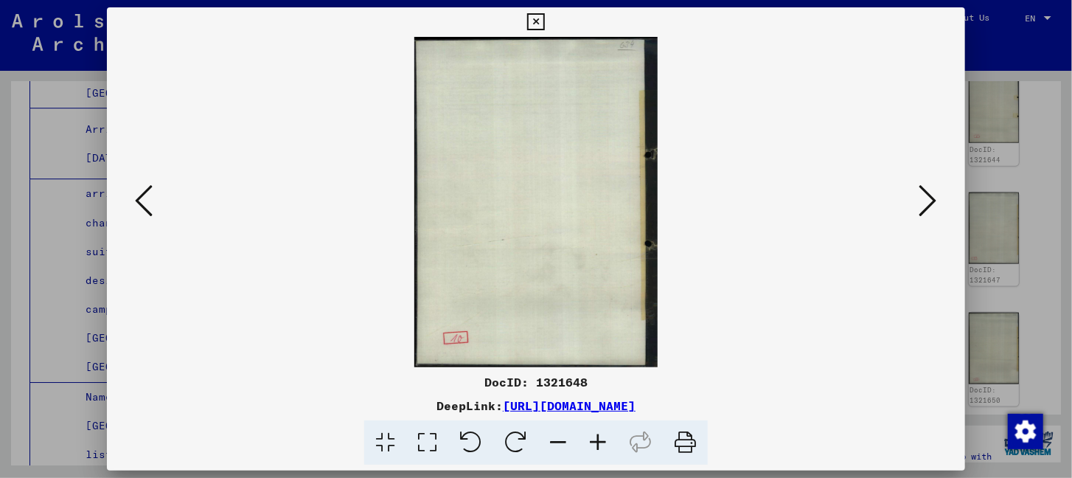
click at [929, 209] on icon at bounding box center [929, 200] width 18 height 35
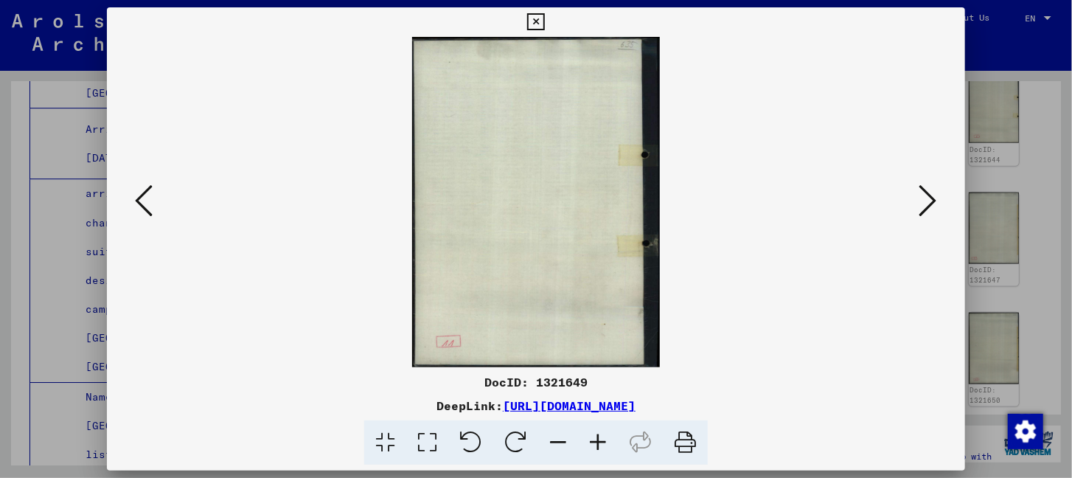
click at [929, 209] on icon at bounding box center [929, 200] width 18 height 35
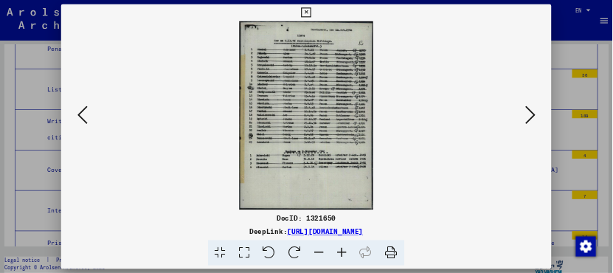
scroll to position [12985, 0]
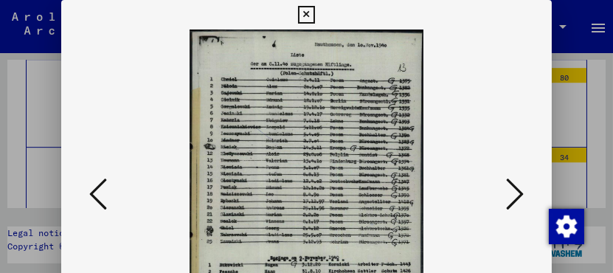
click at [308, 14] on icon at bounding box center [306, 15] width 17 height 18
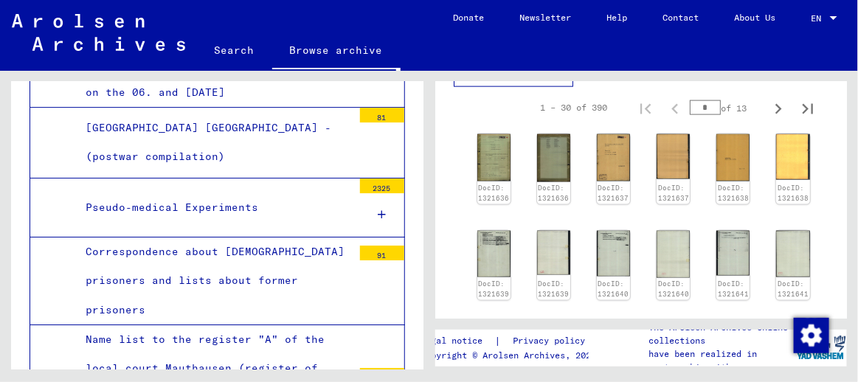
scroll to position [531, 0]
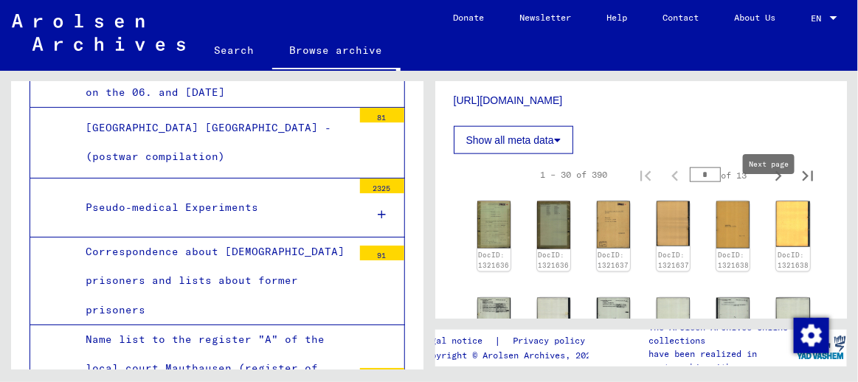
click at [768, 187] on icon "Next page" at bounding box center [778, 176] width 21 height 21
type input "*"
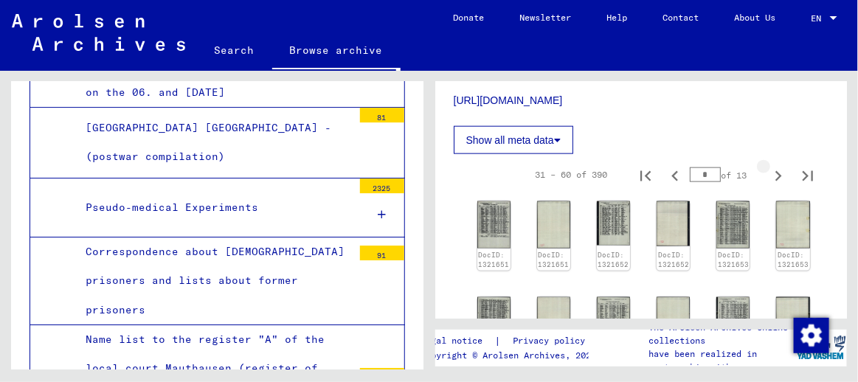
click at [768, 187] on icon "Next page" at bounding box center [778, 176] width 21 height 21
type input "*"
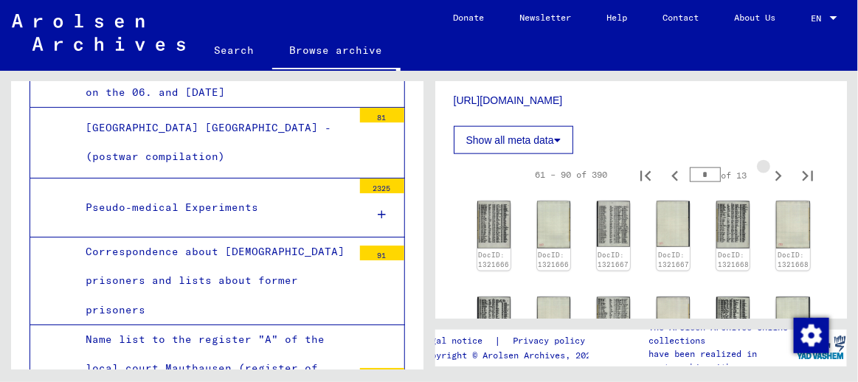
click at [768, 187] on icon "Next page" at bounding box center [778, 176] width 21 height 21
type input "*"
click at [768, 187] on icon "Next page" at bounding box center [778, 176] width 21 height 21
type input "*"
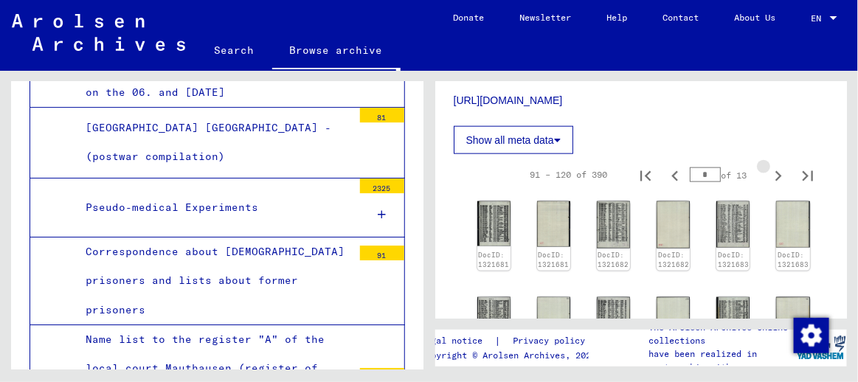
type input "*"
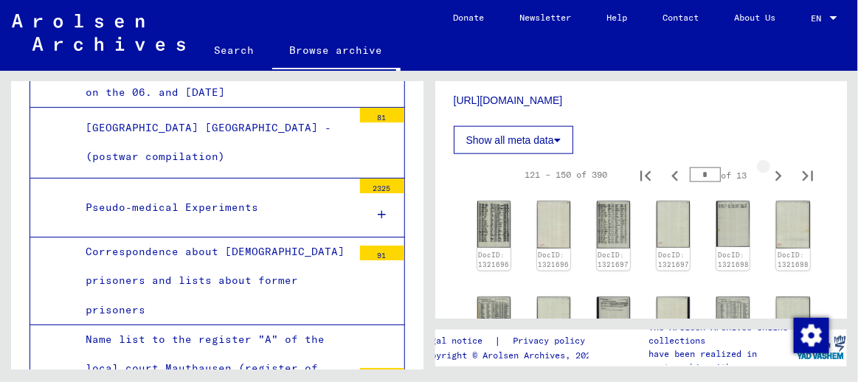
click at [768, 187] on icon "Next page" at bounding box center [778, 176] width 21 height 21
type input "*"
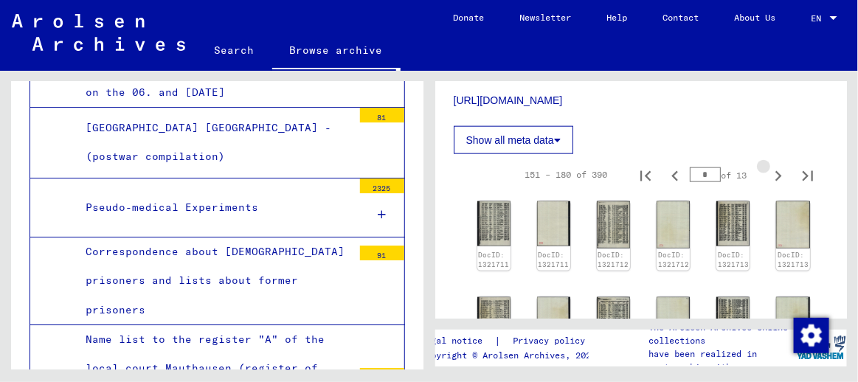
click at [768, 187] on icon "Next page" at bounding box center [778, 176] width 21 height 21
type input "*"
click at [487, 252] on link "DocID: 1321711" at bounding box center [493, 261] width 32 height 19
